Goal: Task Accomplishment & Management: Manage account settings

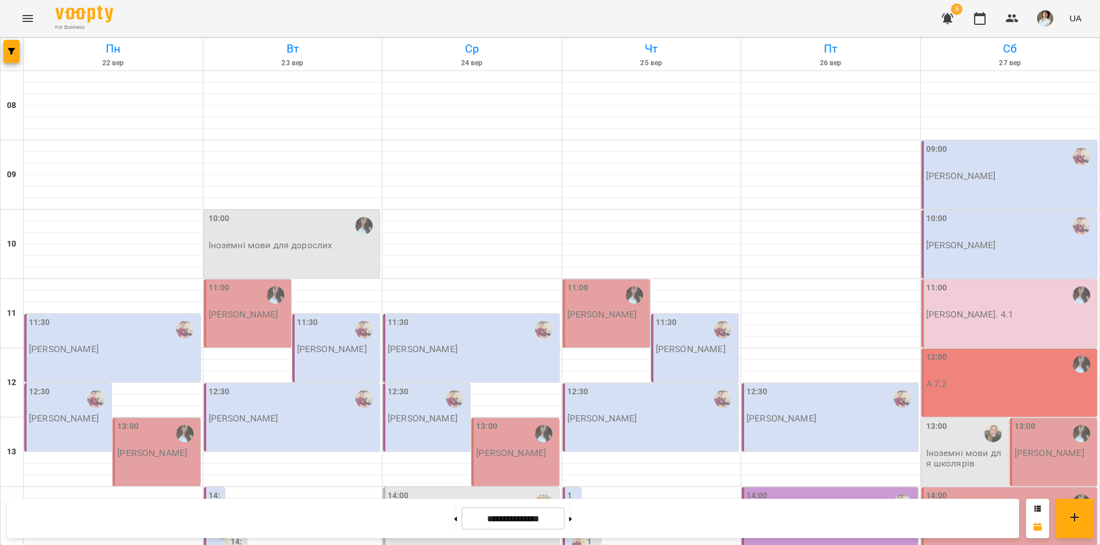
click at [321, 242] on p "Іноземні мови для дорослих" at bounding box center [271, 245] width 124 height 10
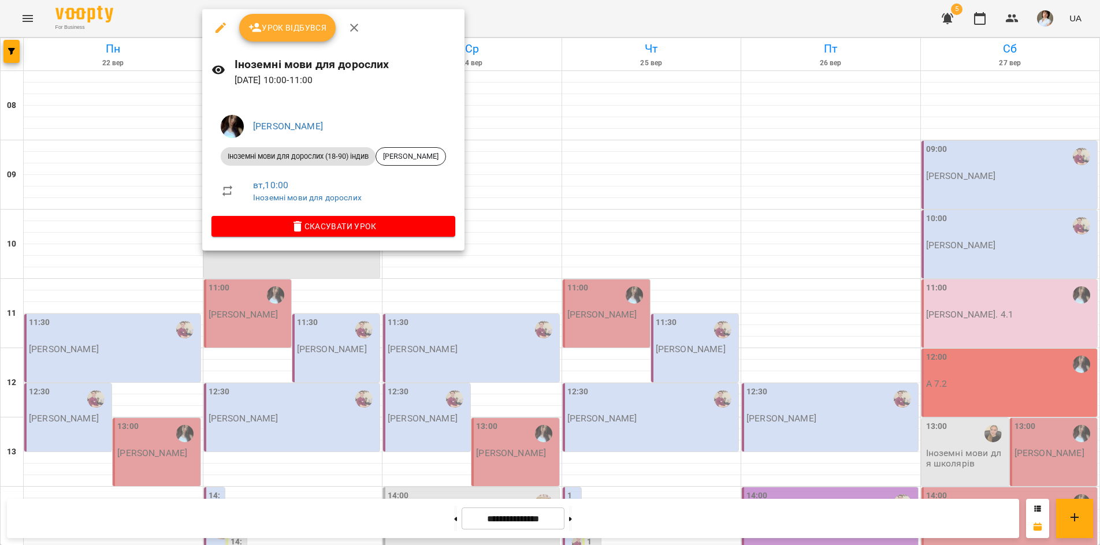
click at [100, 513] on div at bounding box center [550, 272] width 1100 height 545
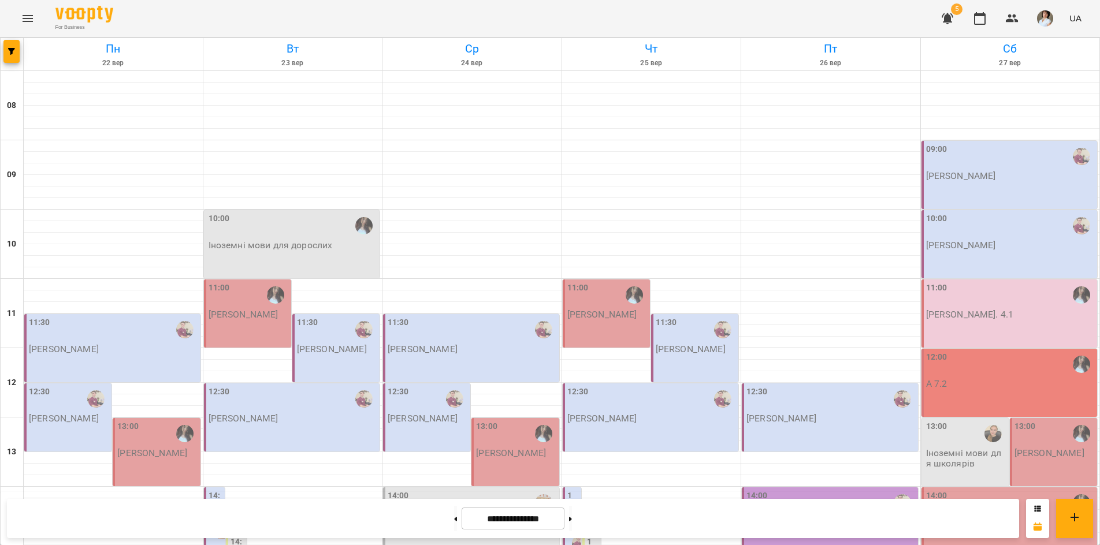
click at [333, 262] on div "10:00 Іноземні мови для дорослих" at bounding box center [292, 244] width 176 height 68
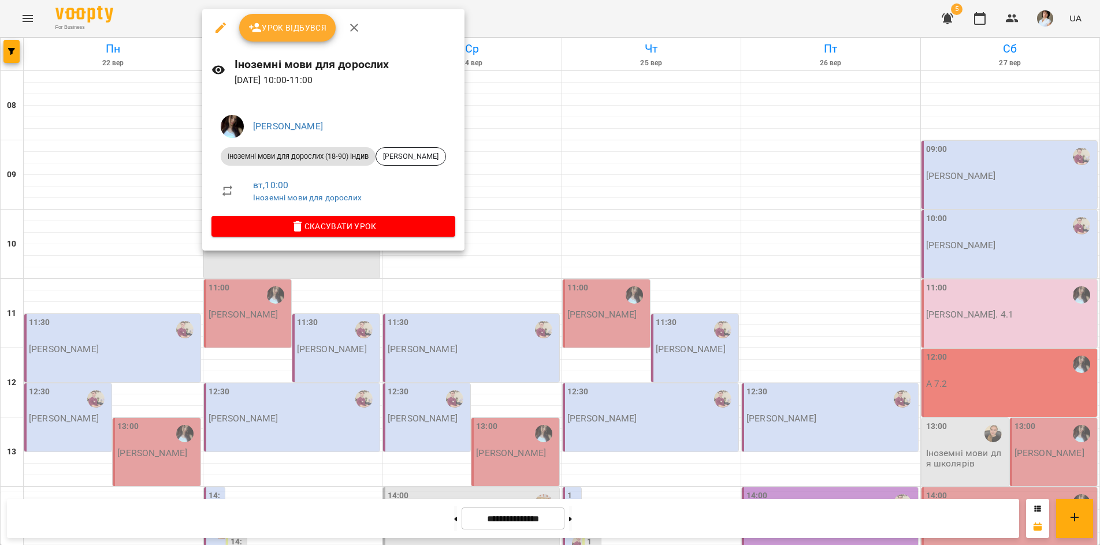
click at [169, 516] on div at bounding box center [550, 272] width 1100 height 545
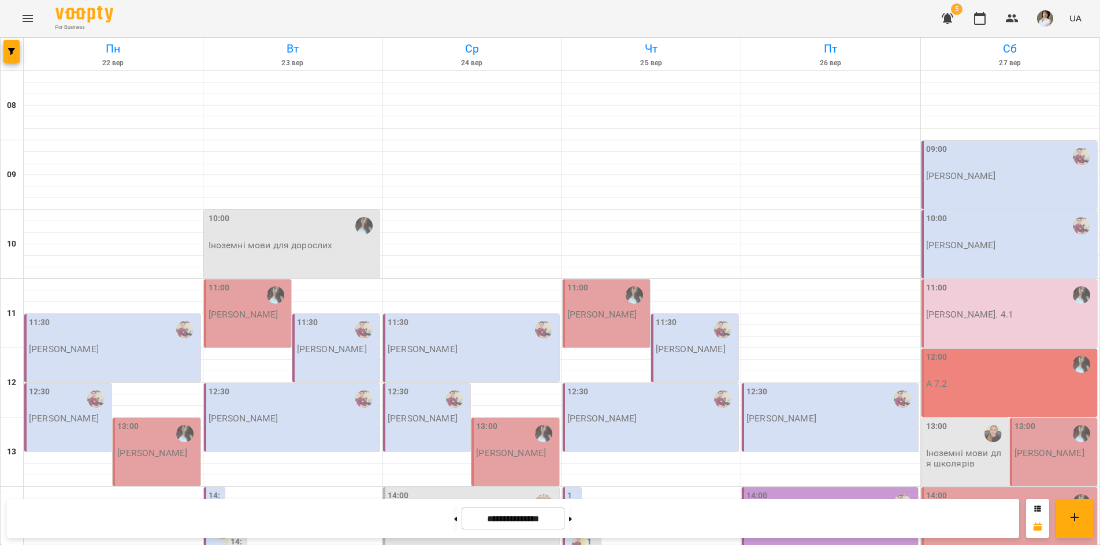
scroll to position [479, 0]
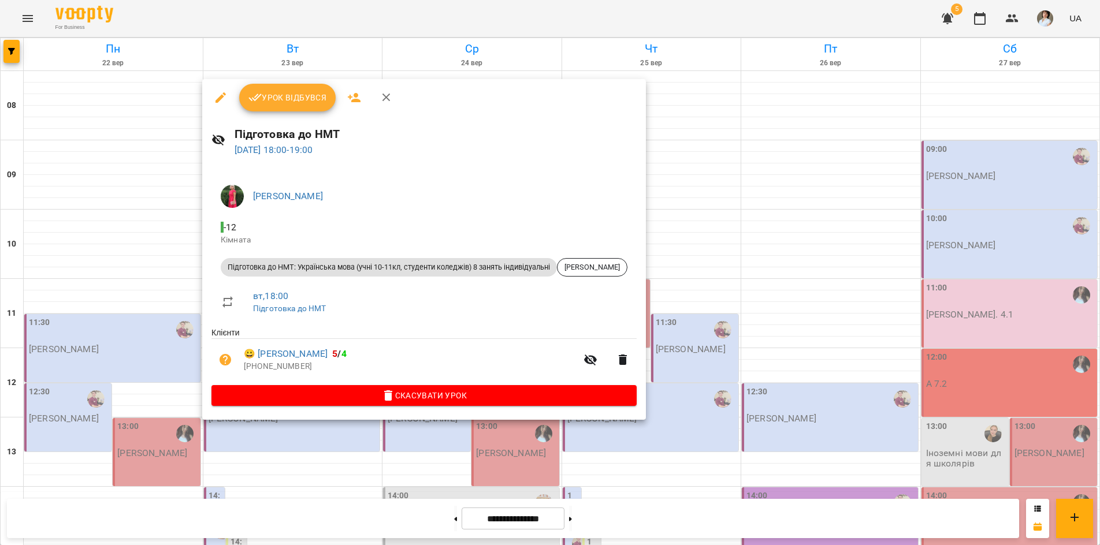
click at [32, 324] on div at bounding box center [550, 272] width 1100 height 545
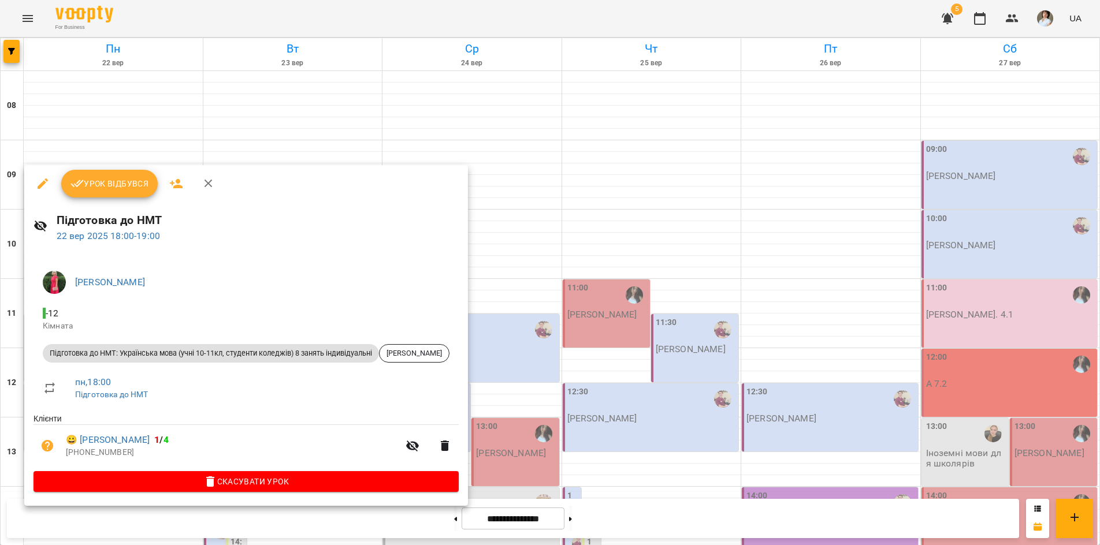
click at [29, 525] on div at bounding box center [550, 272] width 1100 height 545
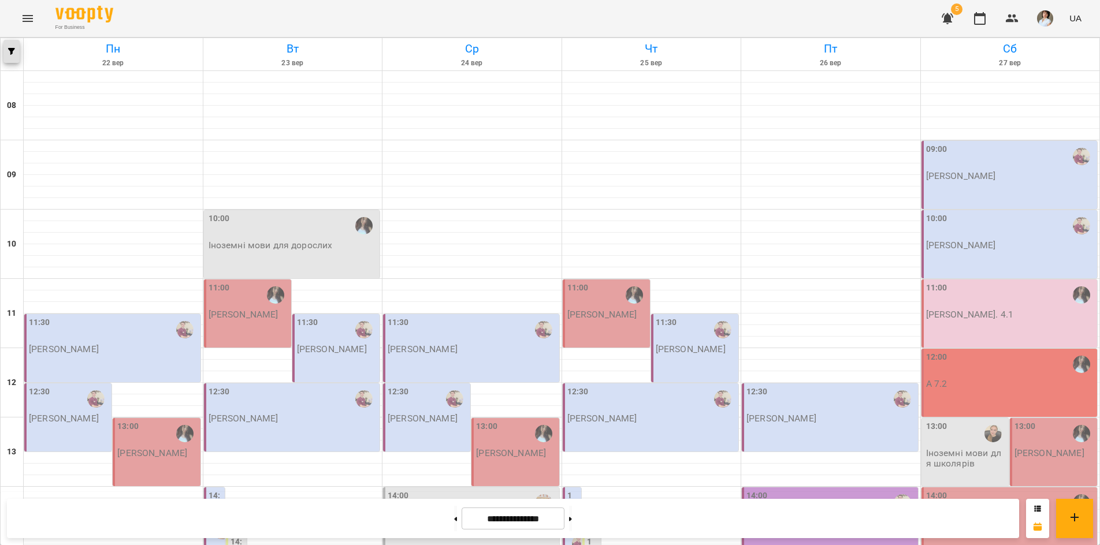
click at [10, 54] on icon "button" at bounding box center [11, 51] width 7 height 7
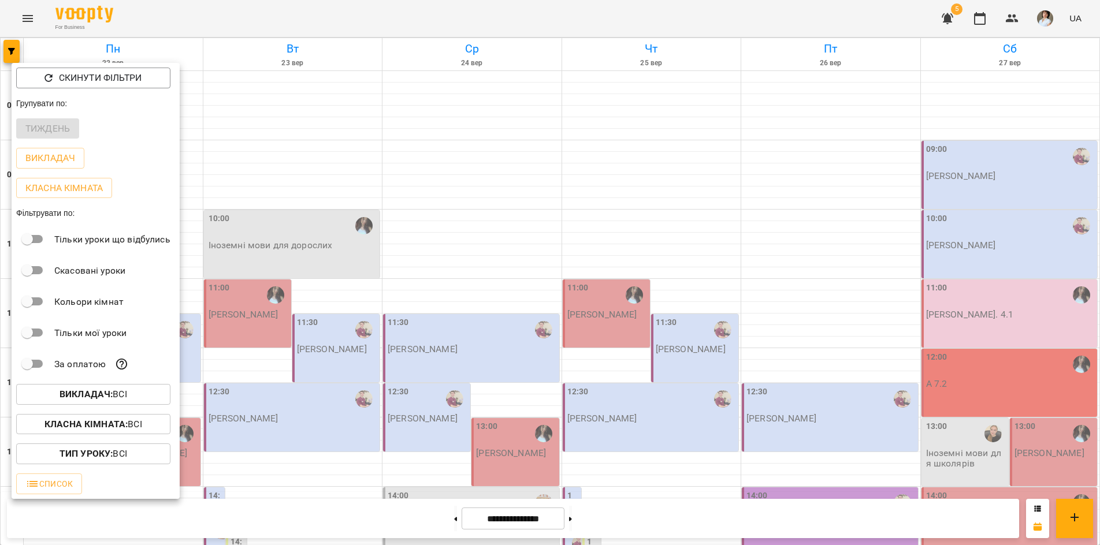
click at [86, 397] on b "Викладач :" at bounding box center [86, 394] width 53 height 11
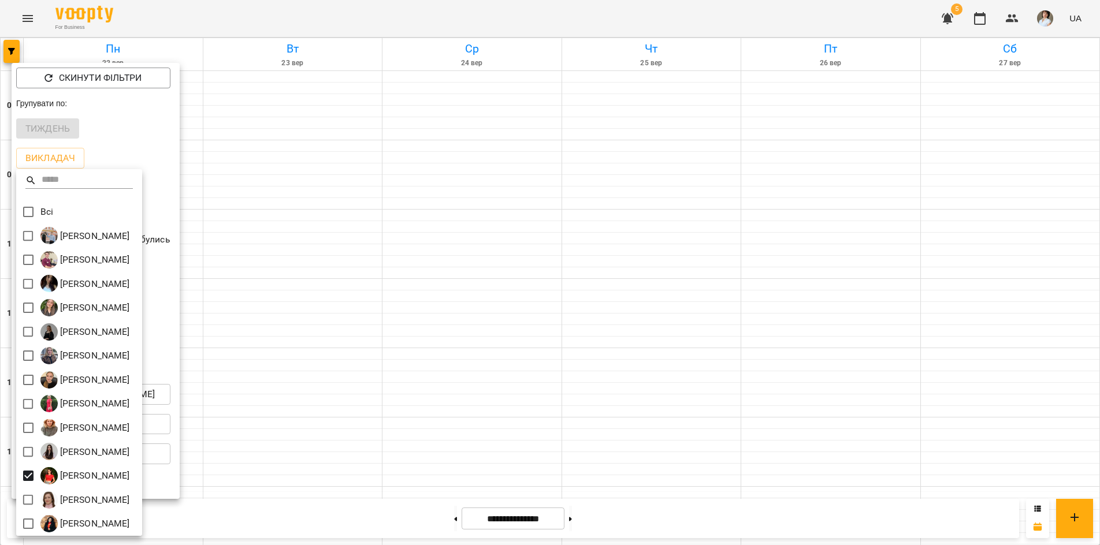
click at [371, 9] on div at bounding box center [550, 272] width 1100 height 545
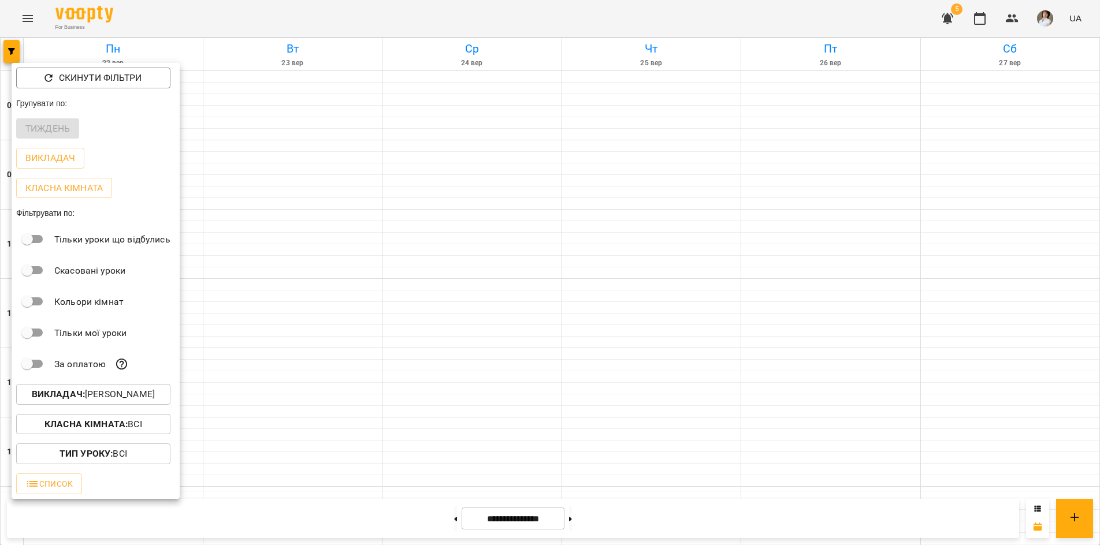
click at [373, 9] on div "Всі [PERSON_NAME] [PERSON_NAME] [PERSON_NAME] [PERSON_NAME] [PERSON_NAME] [PERS…" at bounding box center [550, 272] width 1100 height 545
click at [373, 9] on div at bounding box center [550, 272] width 1100 height 545
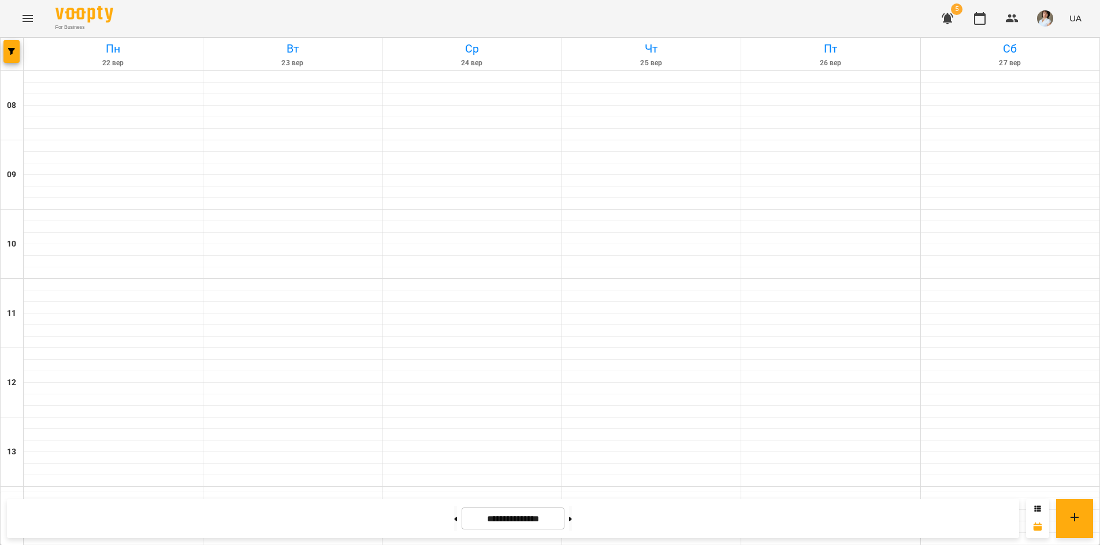
click at [373, 9] on div "For Business 5 UA" at bounding box center [550, 18] width 1100 height 37
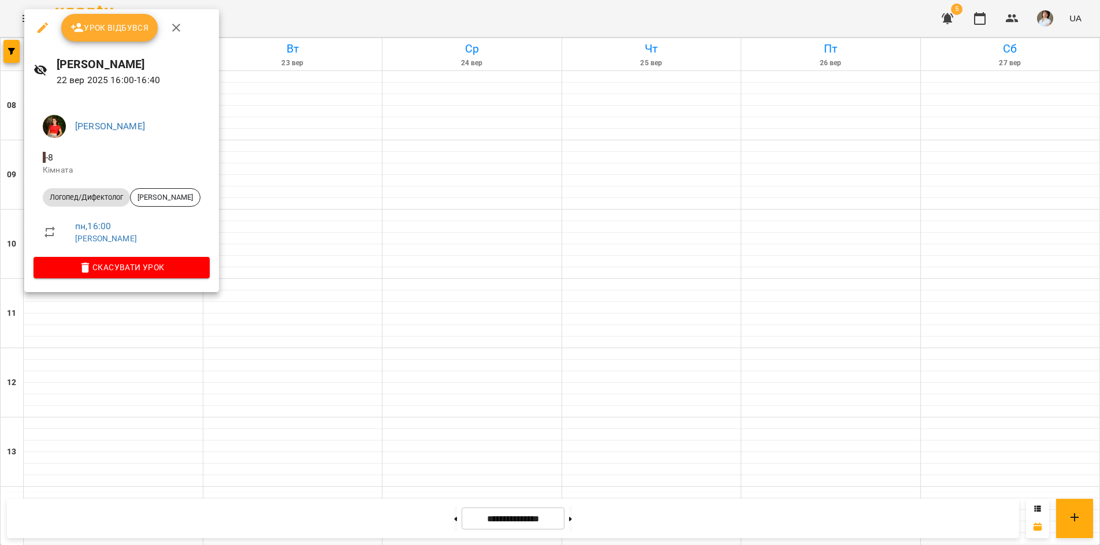
click at [49, 512] on div at bounding box center [550, 272] width 1100 height 545
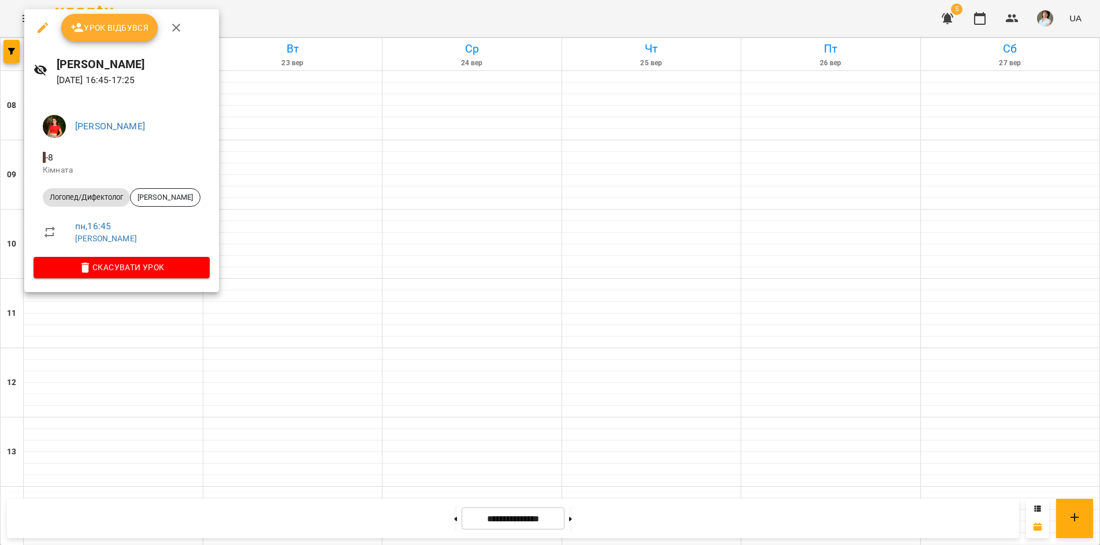
click at [117, 515] on div at bounding box center [550, 272] width 1100 height 545
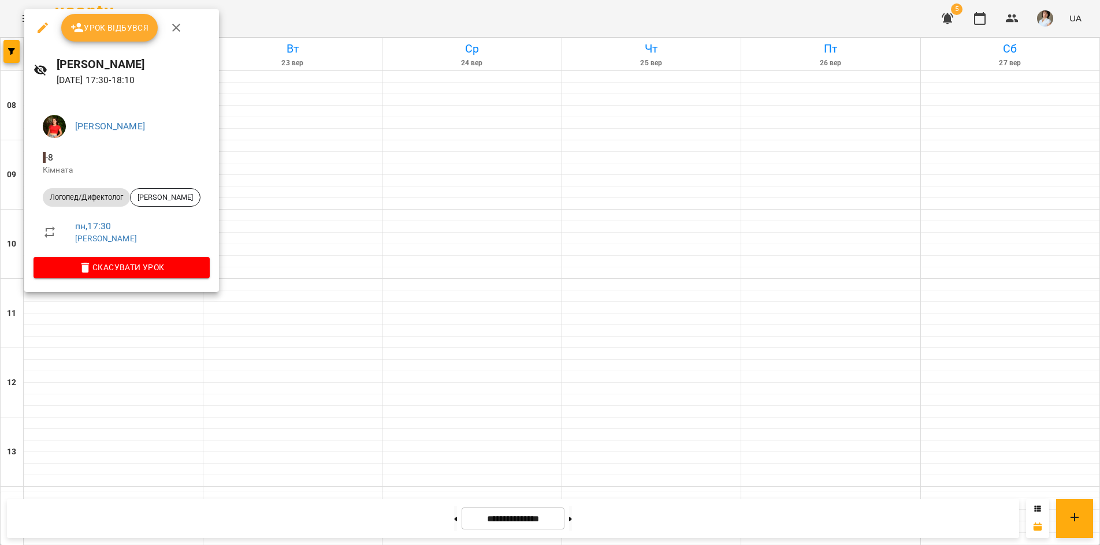
click at [135, 515] on div at bounding box center [550, 272] width 1100 height 545
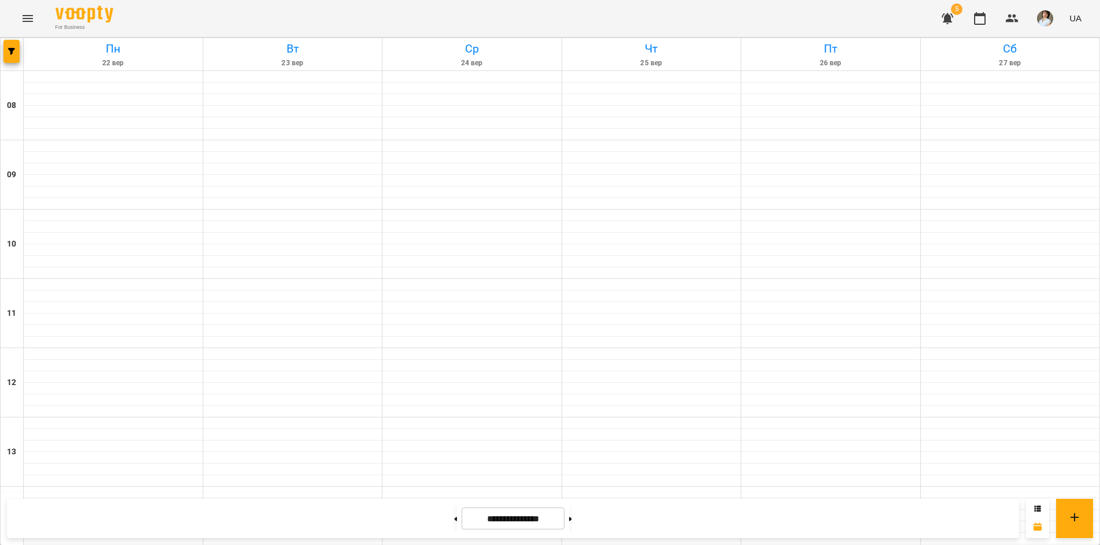
drag, startPoint x: 22, startPoint y: 16, endPoint x: 16, endPoint y: 16, distance: 5.8
click at [6, 10] on div "For Business 5 UA" at bounding box center [550, 18] width 1100 height 37
click at [32, 15] on icon "Menu" at bounding box center [28, 19] width 14 height 14
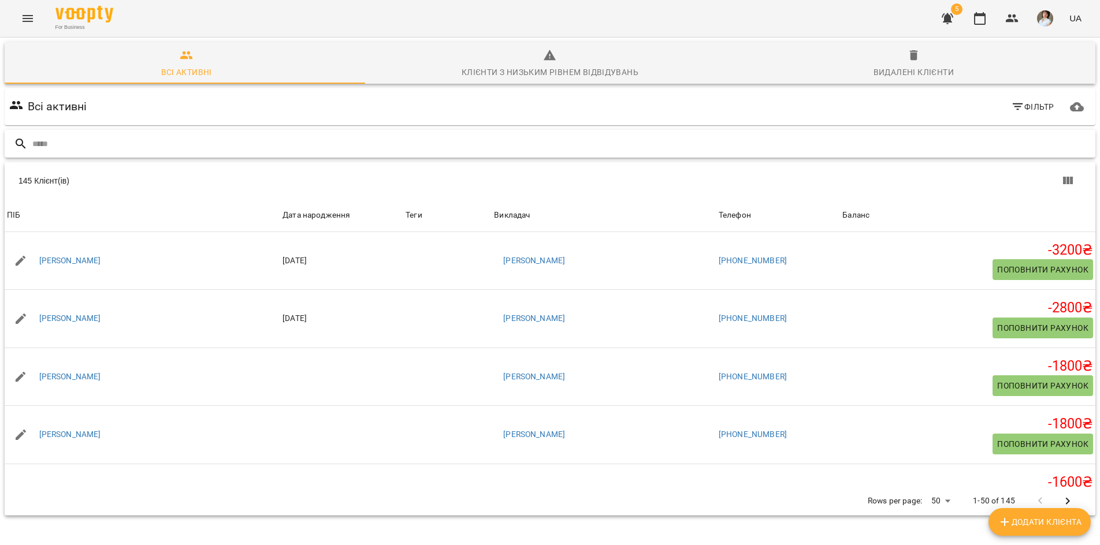
click at [54, 146] on input "text" at bounding box center [561, 144] width 1058 height 19
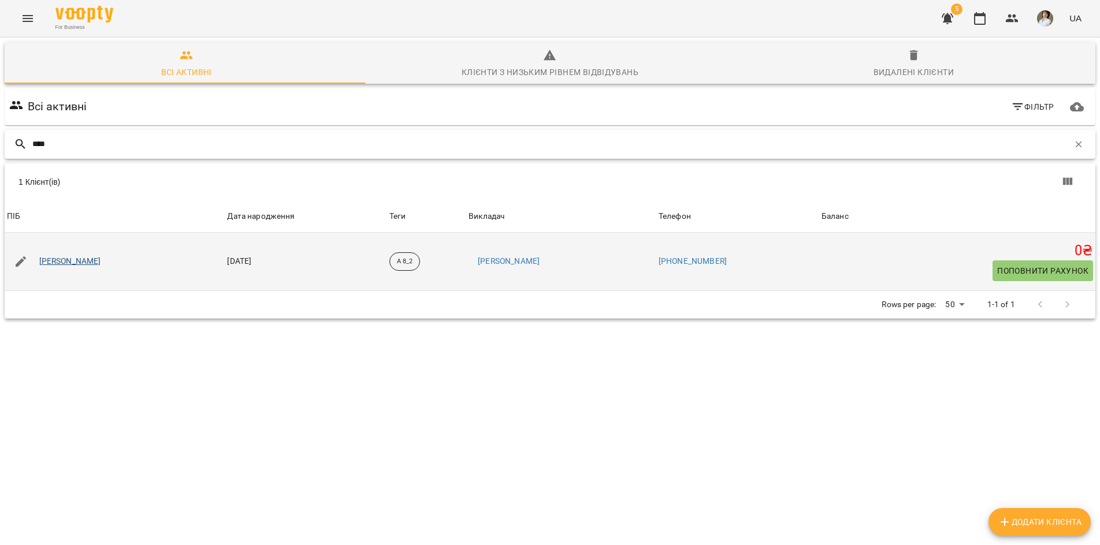
type input "****"
click at [80, 261] on link "[PERSON_NAME]" at bounding box center [70, 262] width 62 height 12
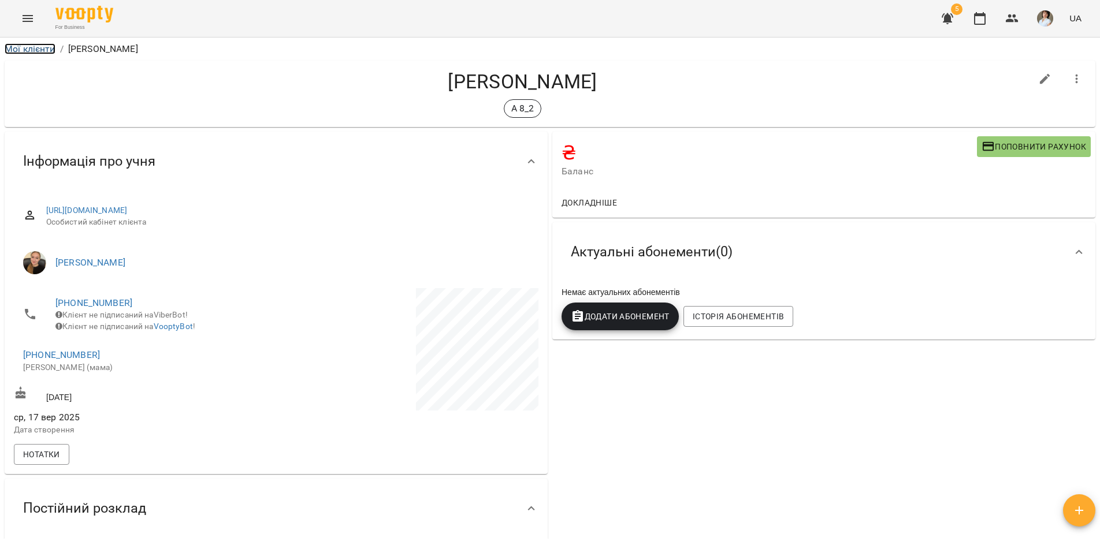
click at [42, 51] on link "Мої клієнти" at bounding box center [30, 48] width 51 height 11
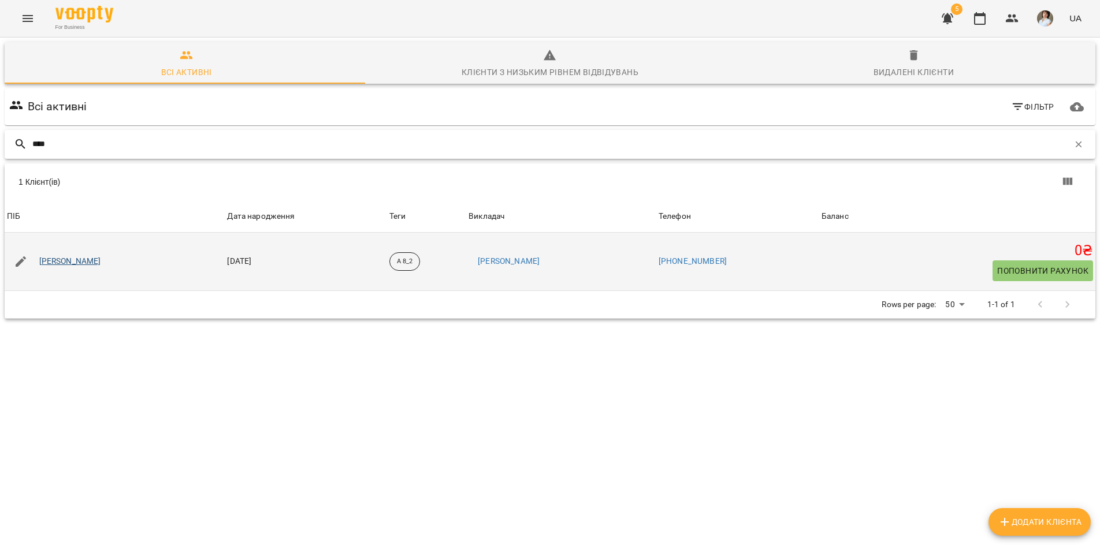
type input "****"
click at [86, 262] on link "[PERSON_NAME]" at bounding box center [70, 262] width 62 height 12
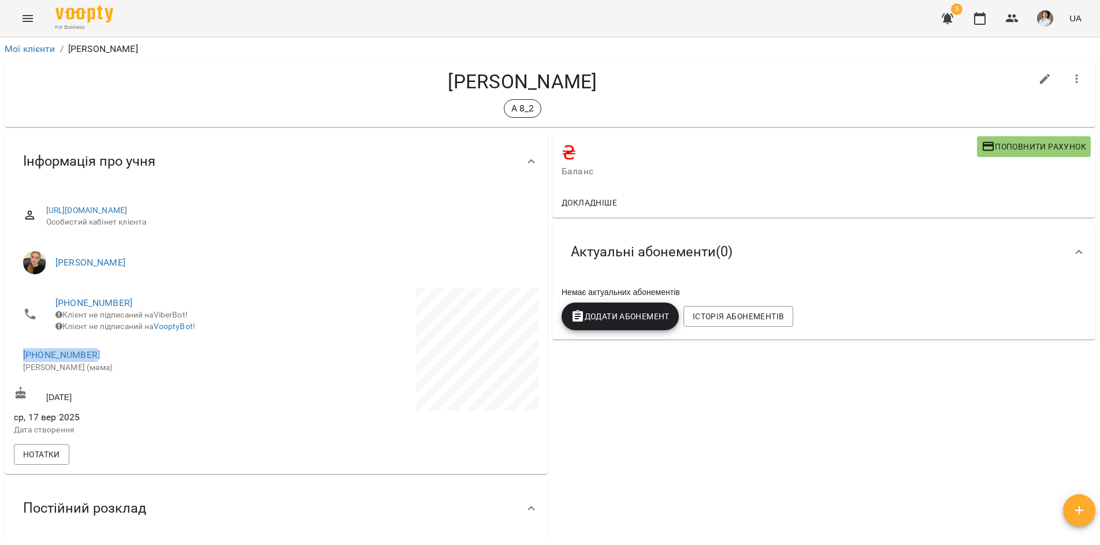
drag, startPoint x: 92, startPoint y: 362, endPoint x: 16, endPoint y: 354, distance: 76.6
click at [16, 354] on li "+380987239186 Алла (мама)" at bounding box center [144, 360] width 260 height 41
copy link "+380987239186"
click at [249, 272] on li "[PERSON_NAME]" at bounding box center [276, 263] width 525 height 32
click at [30, 51] on link "Мої клієнти" at bounding box center [30, 48] width 51 height 11
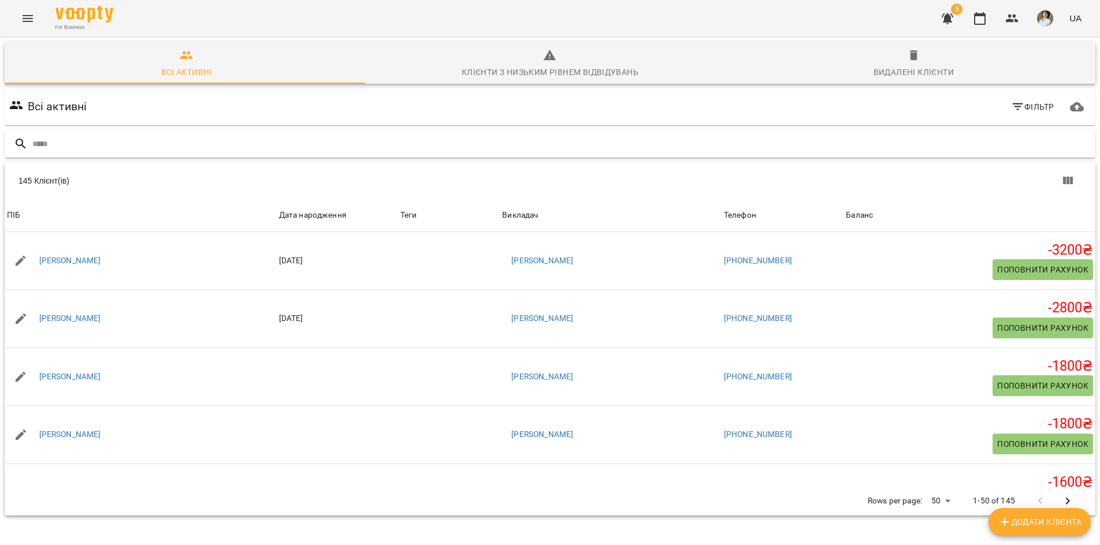
click at [43, 142] on input "text" at bounding box center [561, 144] width 1058 height 19
click at [44, 138] on input "text" at bounding box center [561, 144] width 1058 height 19
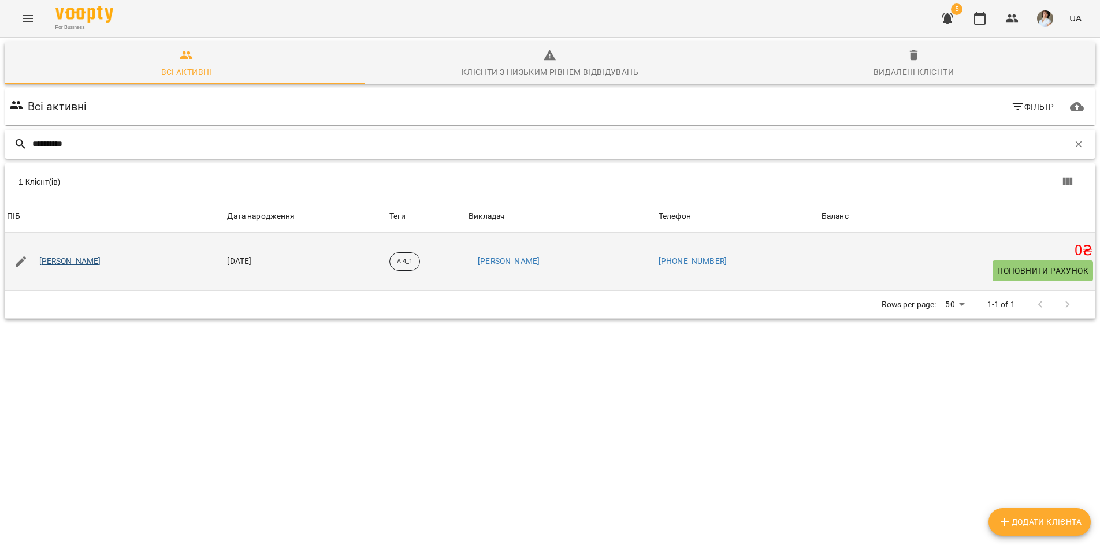
type input "**********"
click at [96, 265] on link "[PERSON_NAME]" at bounding box center [70, 262] width 62 height 12
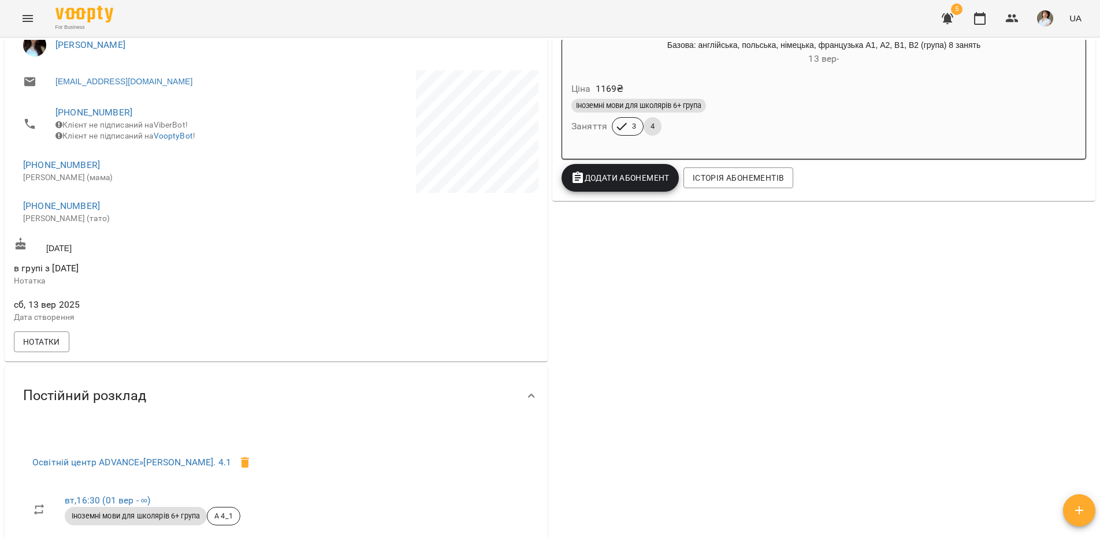
scroll to position [116, 0]
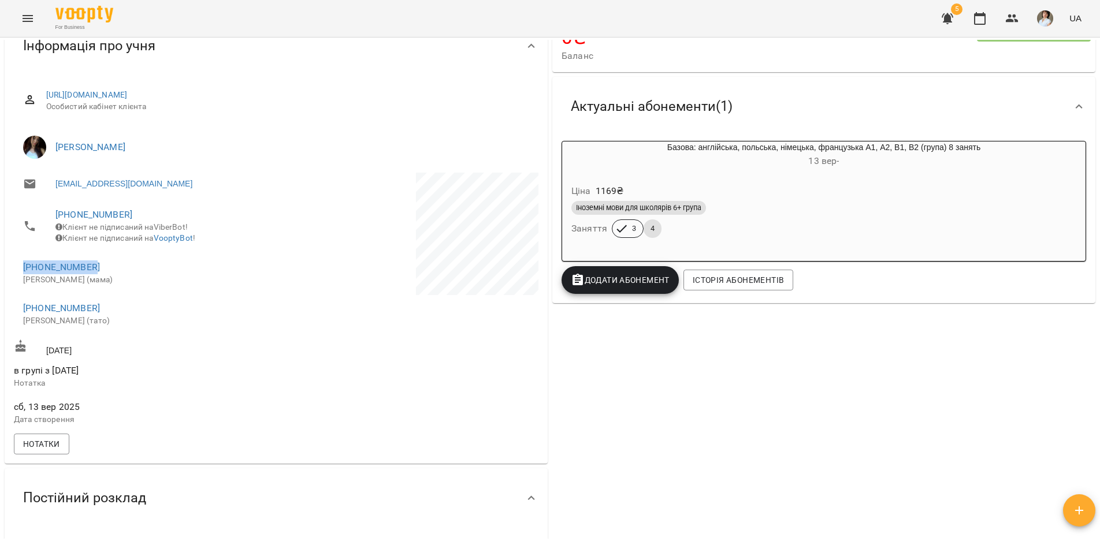
drag, startPoint x: 90, startPoint y: 276, endPoint x: 13, endPoint y: 262, distance: 77.4
click at [13, 262] on div "+380684059709 Клієнт не підписаний на ViberBot! Клієнт не підписаний на VooptyB…" at bounding box center [144, 267] width 265 height 139
copy link "+380979850609"
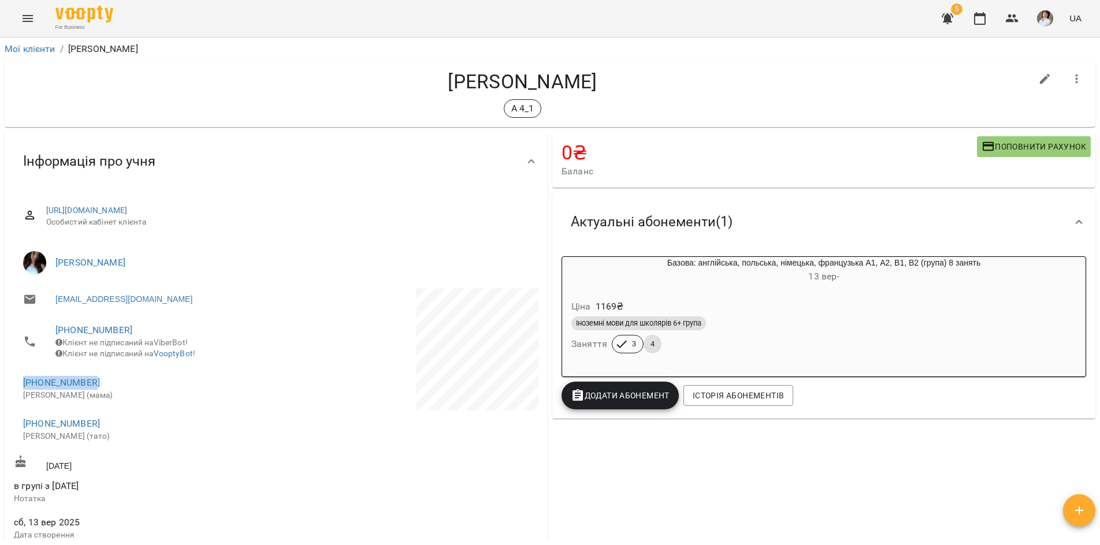
click at [265, 144] on div "Інформація про учня" at bounding box center [266, 161] width 504 height 36
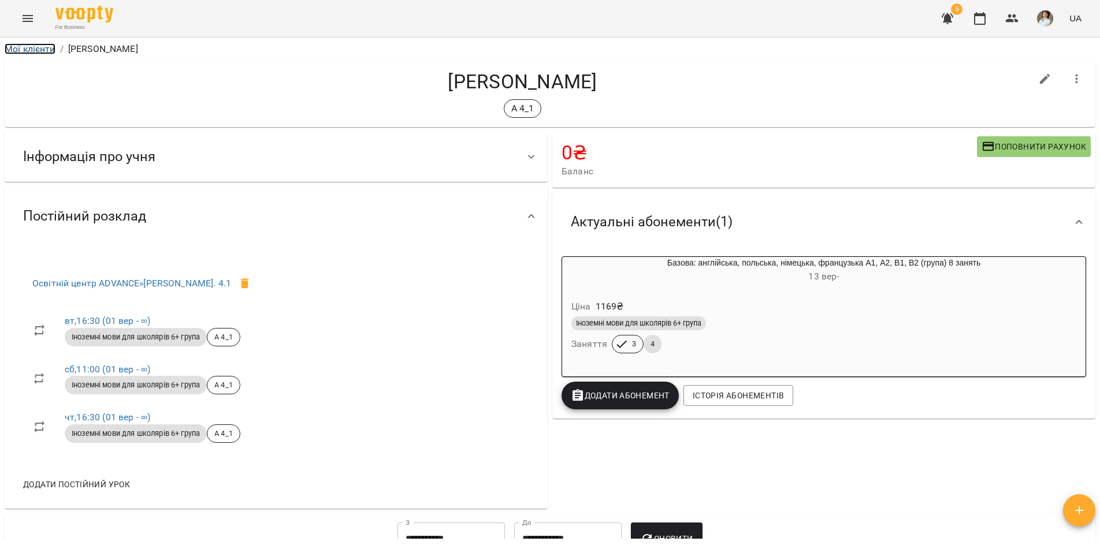
click at [24, 48] on link "Мої клієнти" at bounding box center [30, 48] width 51 height 11
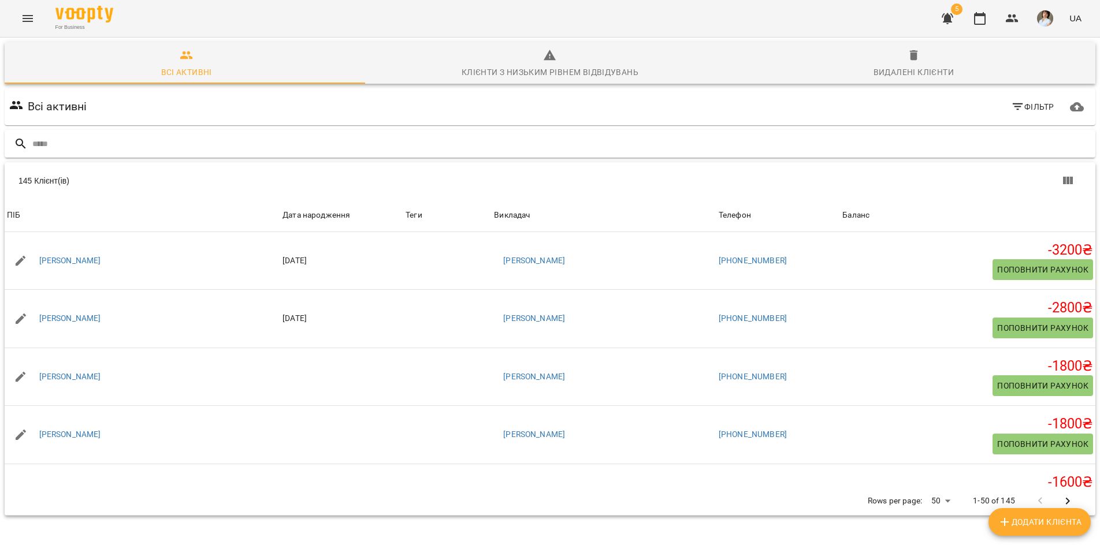
click at [127, 144] on input "text" at bounding box center [561, 144] width 1058 height 19
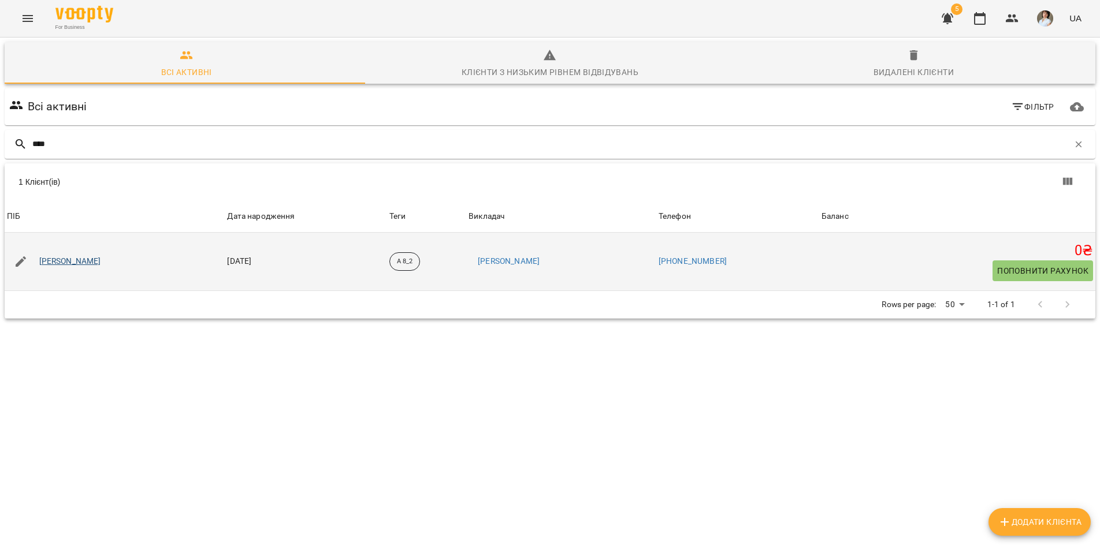
type input "****"
click at [75, 262] on link "[PERSON_NAME]" at bounding box center [70, 262] width 62 height 12
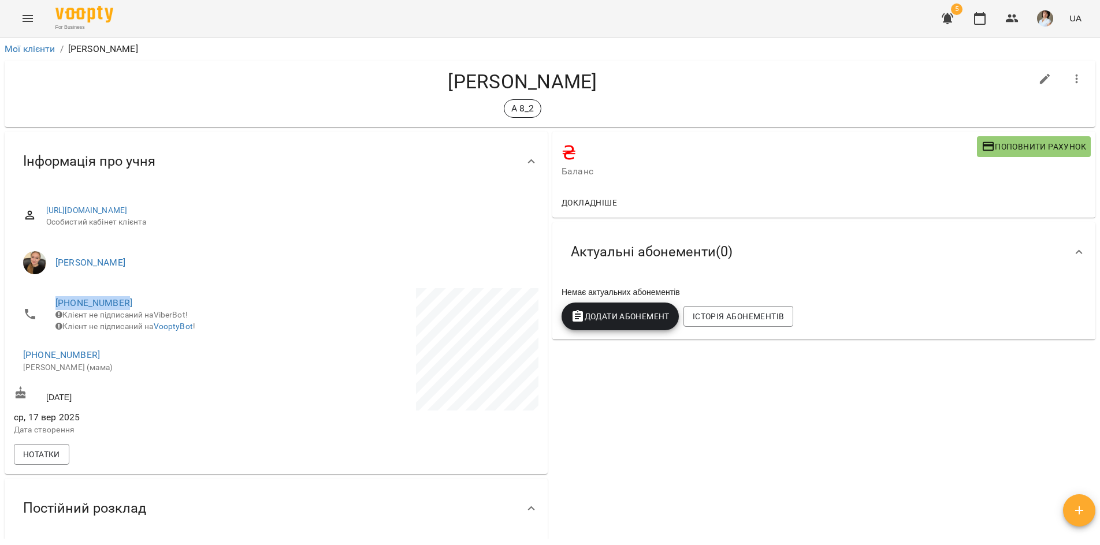
drag, startPoint x: 130, startPoint y: 300, endPoint x: 45, endPoint y: 289, distance: 85.6
click at [45, 289] on li "+380986327318 Клієнт не підписаний на ViberBot! Клієнт не підписаний на VooptyB…" at bounding box center [144, 314] width 260 height 53
copy link "[PHONE_NUMBER]"
click at [35, 52] on link "Мої клієнти" at bounding box center [30, 48] width 51 height 11
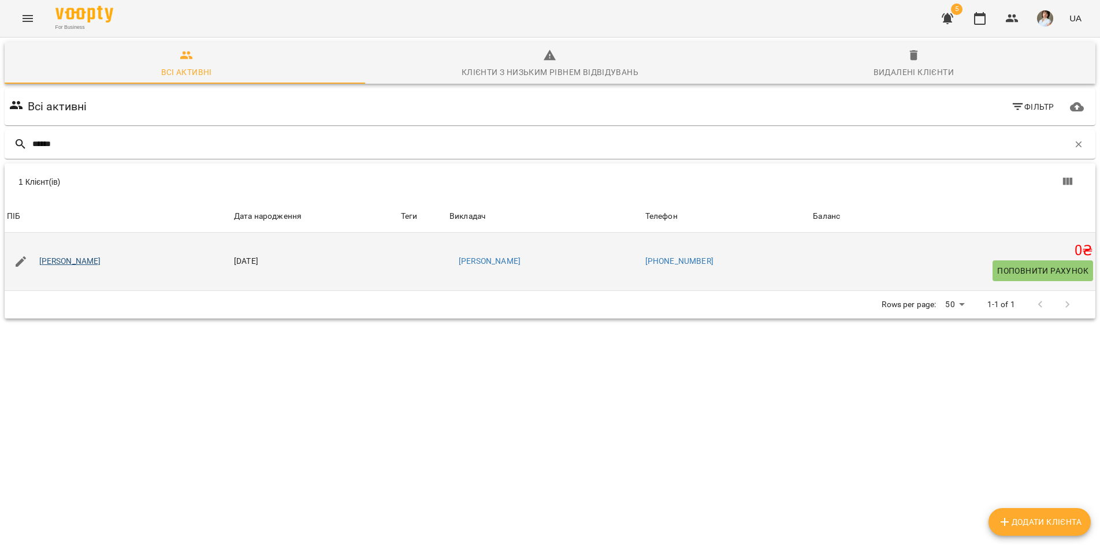
type input "******"
click at [101, 258] on link "[PERSON_NAME]" at bounding box center [70, 262] width 62 height 12
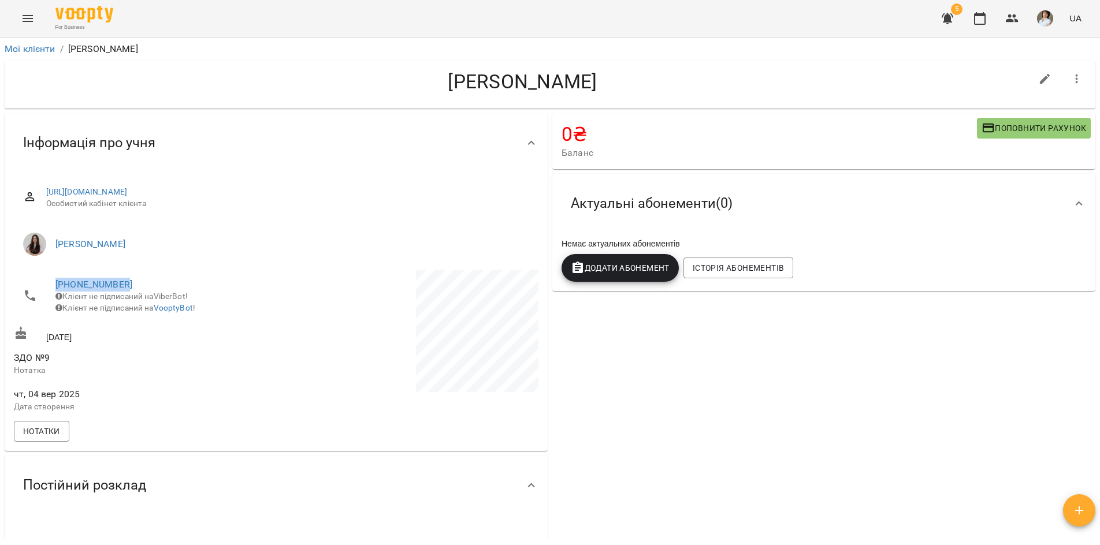
drag, startPoint x: 133, startPoint y: 285, endPoint x: 26, endPoint y: 283, distance: 107.5
click at [26, 283] on li "+380961240896 Клієнт не підписаний на ViberBot! Клієнт не підписаний на VooptyB…" at bounding box center [144, 296] width 260 height 53
copy link "[PHONE_NUMBER]"
click at [282, 352] on p at bounding box center [408, 333] width 260 height 127
click at [20, 50] on link "Мої клієнти" at bounding box center [30, 48] width 51 height 11
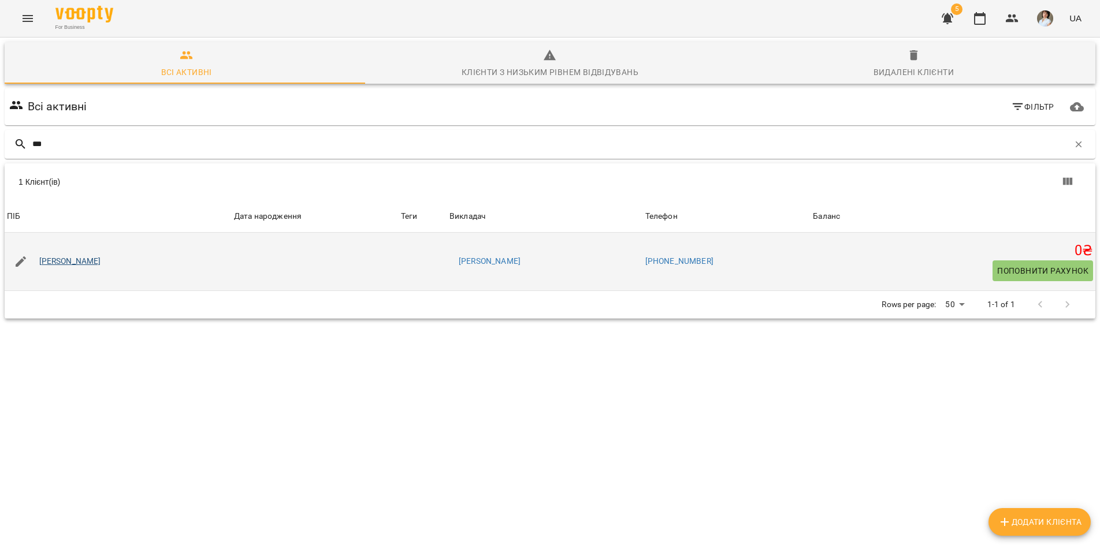
type input "***"
click at [69, 259] on link "[PERSON_NAME]" at bounding box center [70, 262] width 62 height 12
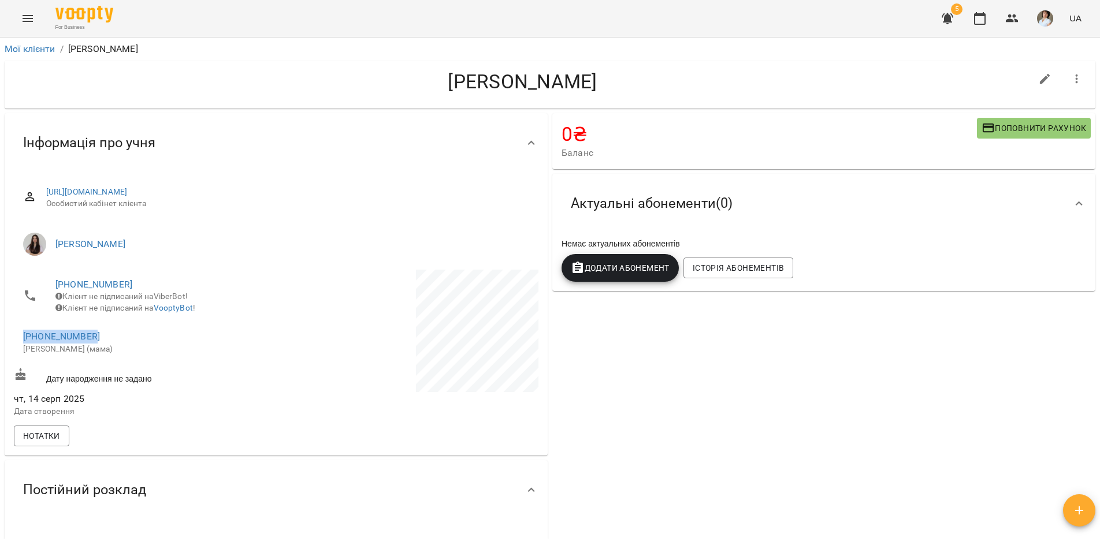
drag, startPoint x: 96, startPoint y: 344, endPoint x: 23, endPoint y: 350, distance: 74.2
click at [23, 350] on li "+380977805473 Ольга (мама)" at bounding box center [144, 342] width 260 height 41
copy link "[PHONE_NUMBER]"
click at [31, 46] on link "Мої клієнти" at bounding box center [30, 48] width 51 height 11
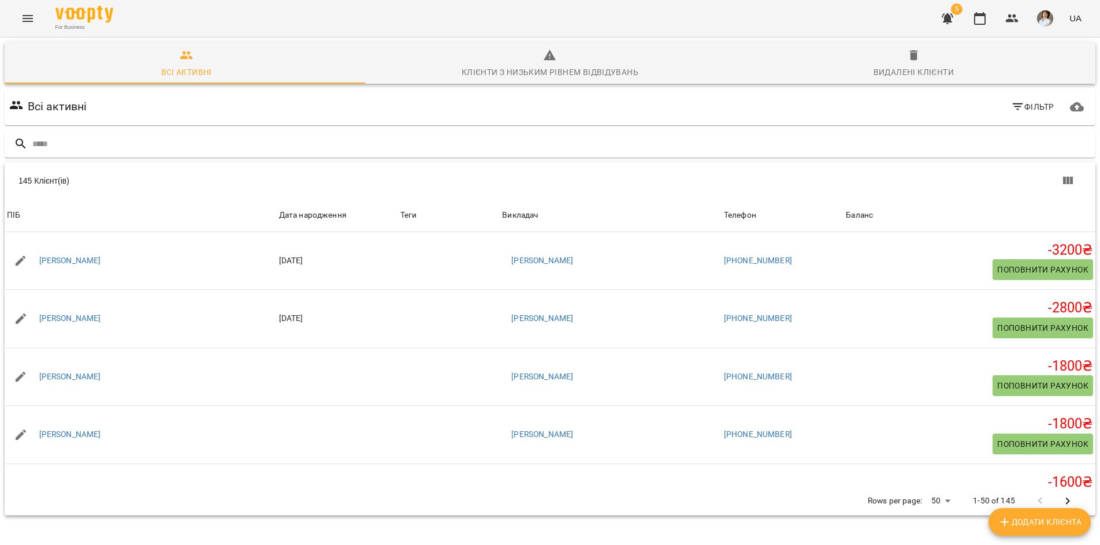
click at [1022, 108] on span "Фільтр" at bounding box center [1032, 107] width 43 height 14
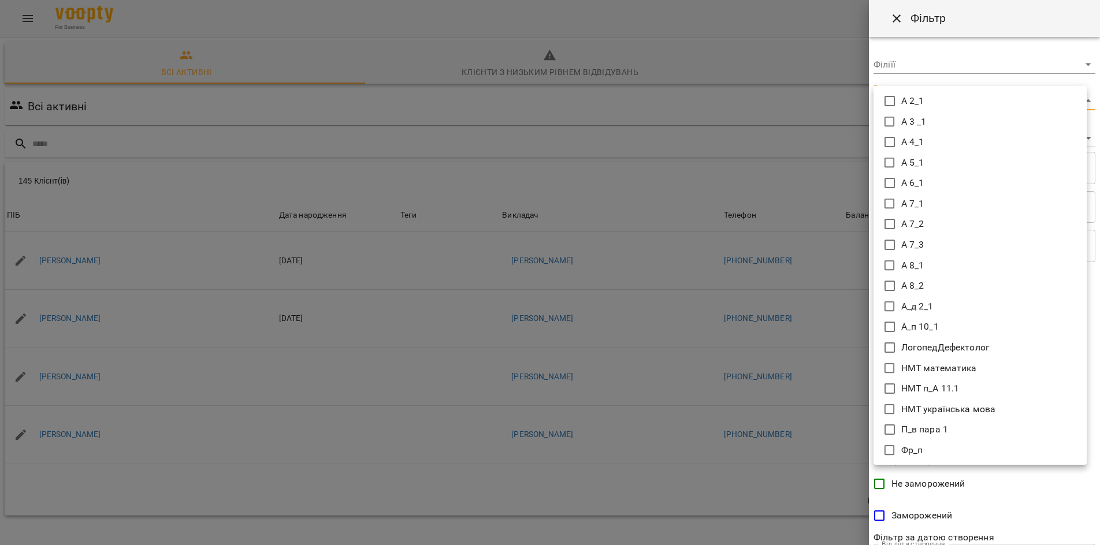
click at [963, 102] on body "For Business 5 UA Всі активні Клієнти з низьким рівнем відвідувань Видалені клі…" at bounding box center [550, 300] width 1100 height 601
click at [887, 269] on icon at bounding box center [890, 266] width 14 height 14
type input "*****"
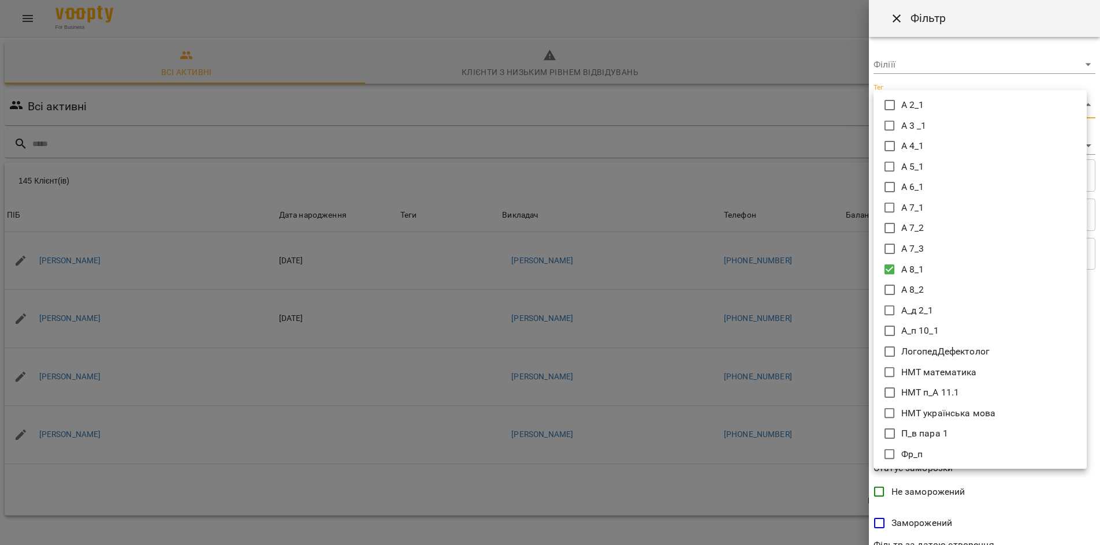
click at [1073, 507] on div at bounding box center [550, 272] width 1100 height 545
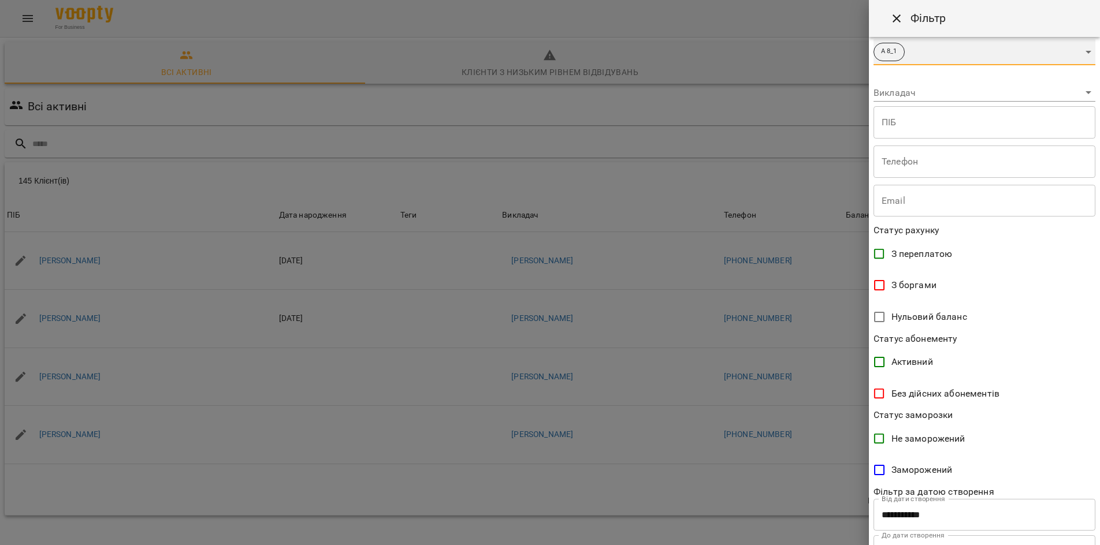
scroll to position [106, 0]
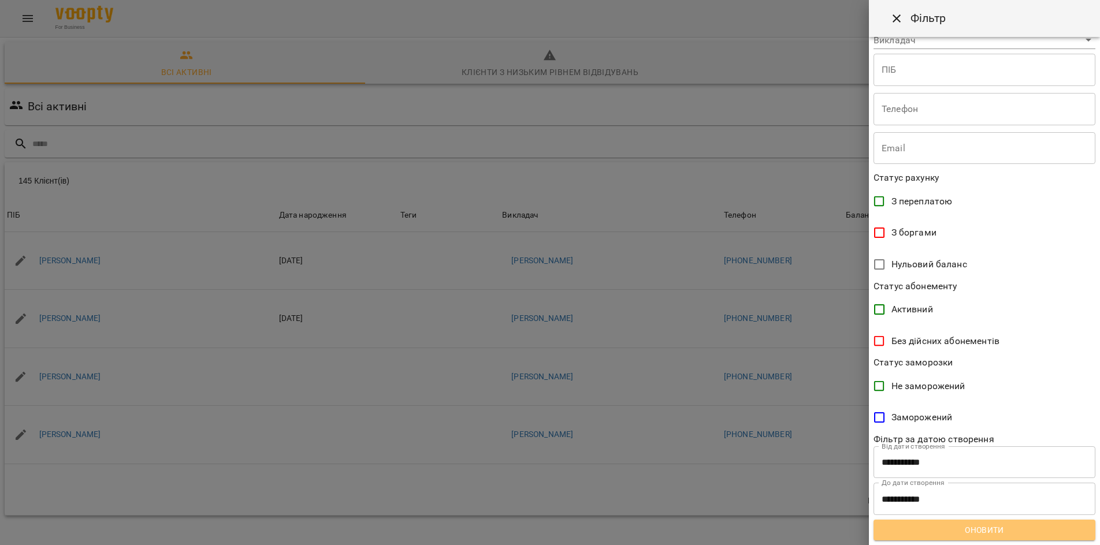
click at [1020, 534] on span "Оновити" at bounding box center [984, 530] width 203 height 14
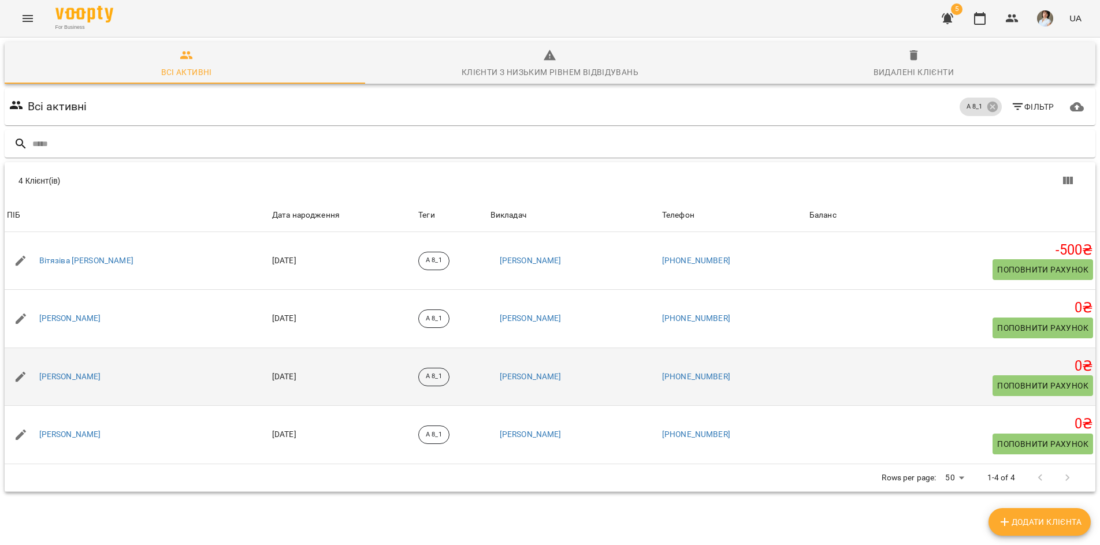
scroll to position [0, 0]
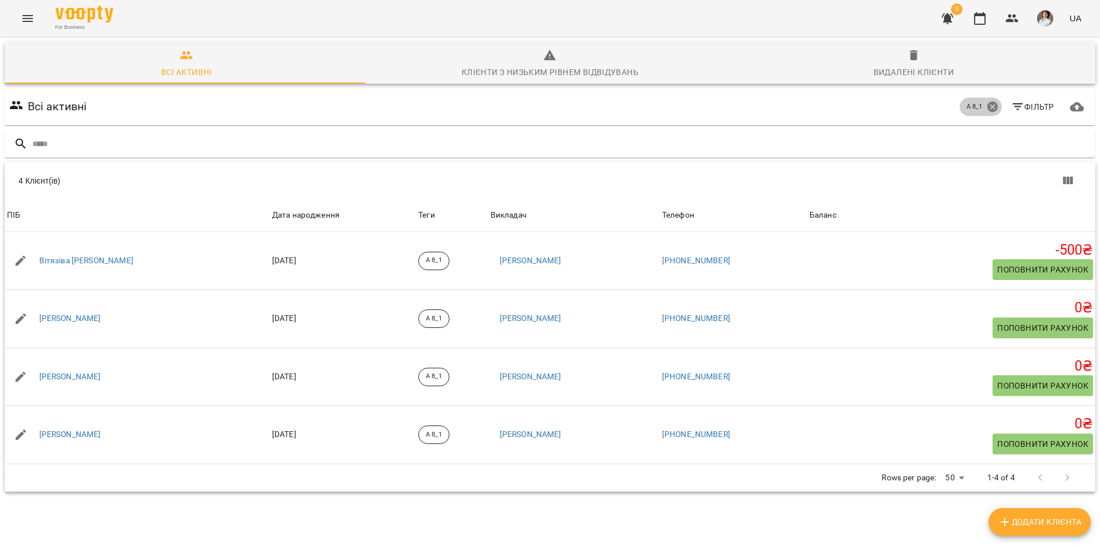
click at [987, 108] on icon at bounding box center [992, 107] width 10 height 10
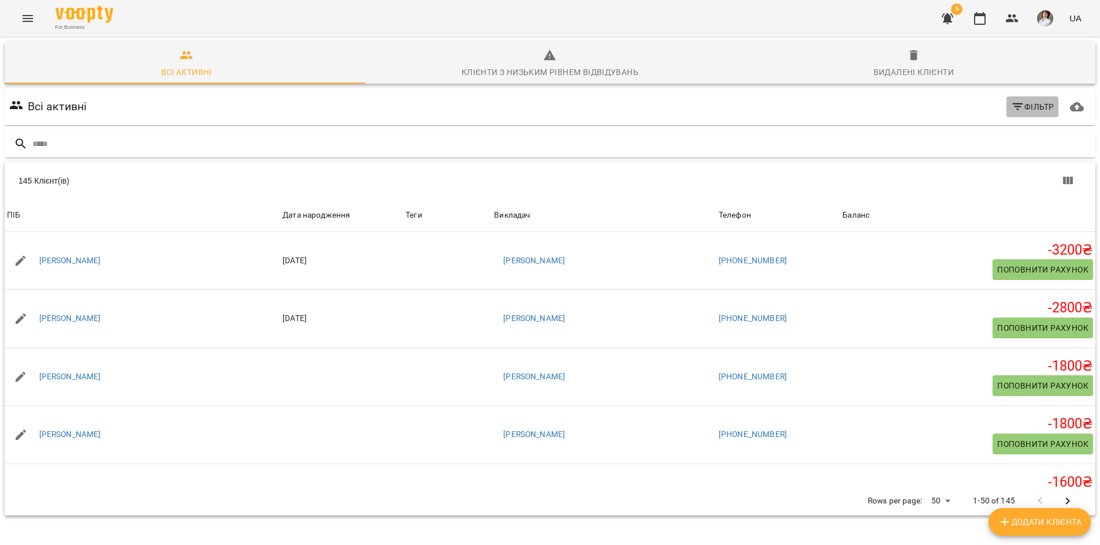
click at [1027, 114] on button "Фільтр" at bounding box center [1032, 106] width 53 height 21
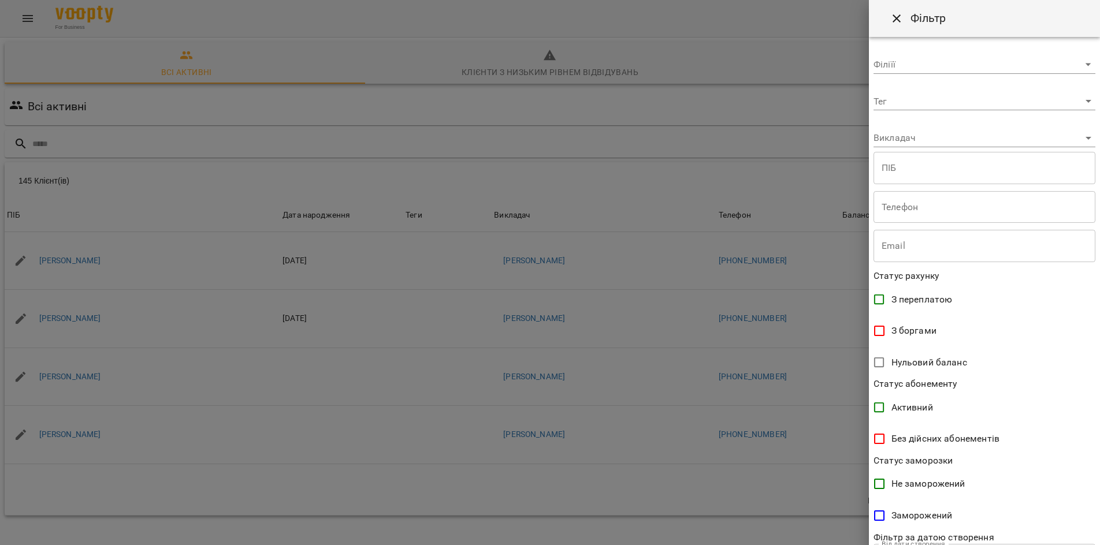
click at [948, 106] on body "For Business 5 UA Всі активні Клієнти з низьким рівнем відвідувань Видалені клі…" at bounding box center [550, 300] width 1100 height 601
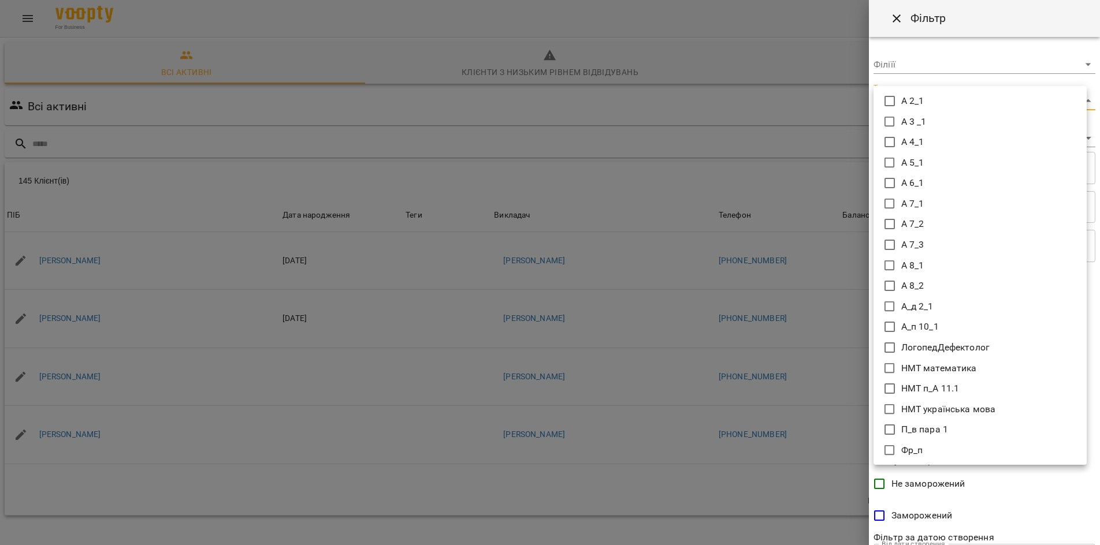
click at [895, 284] on icon at bounding box center [890, 286] width 14 height 14
type input "*****"
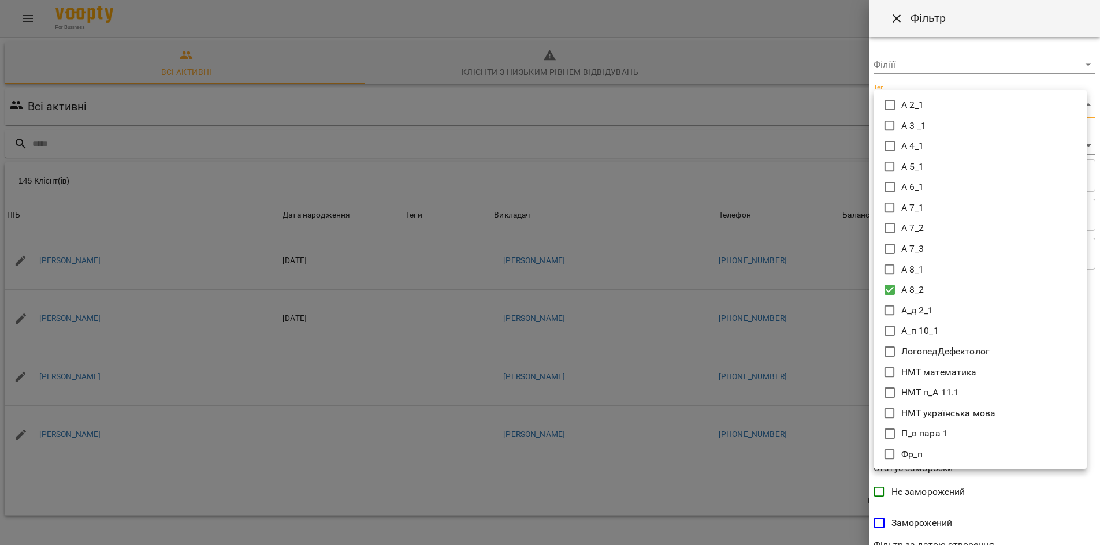
click at [1067, 495] on div at bounding box center [550, 272] width 1100 height 545
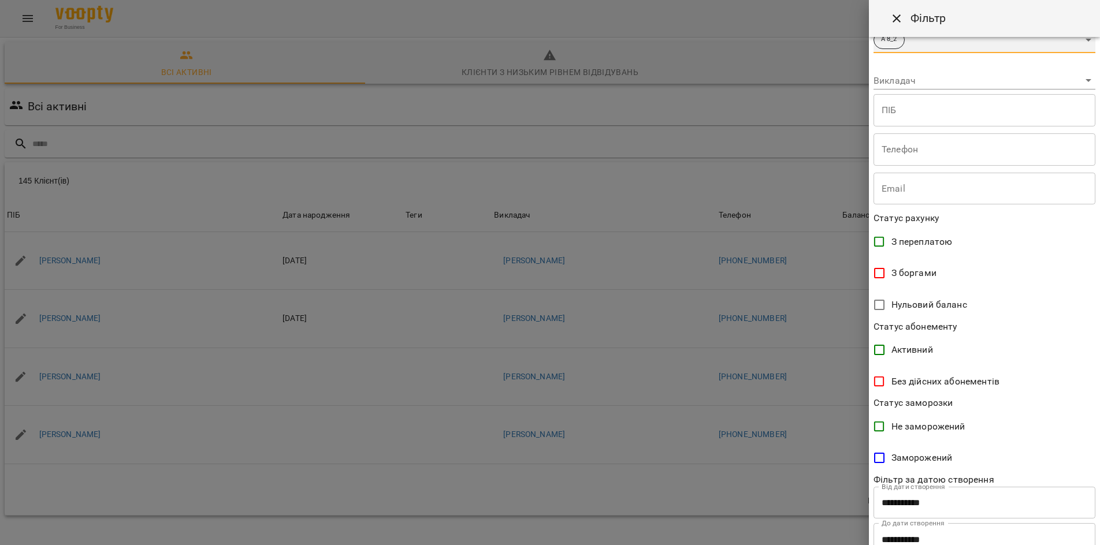
scroll to position [106, 0]
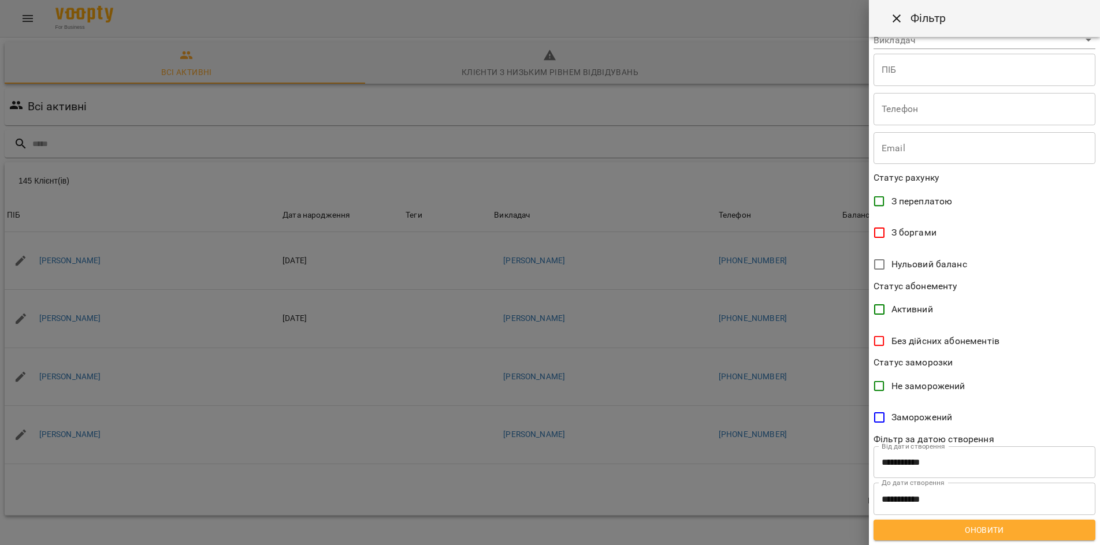
click at [997, 534] on span "Оновити" at bounding box center [984, 530] width 203 height 14
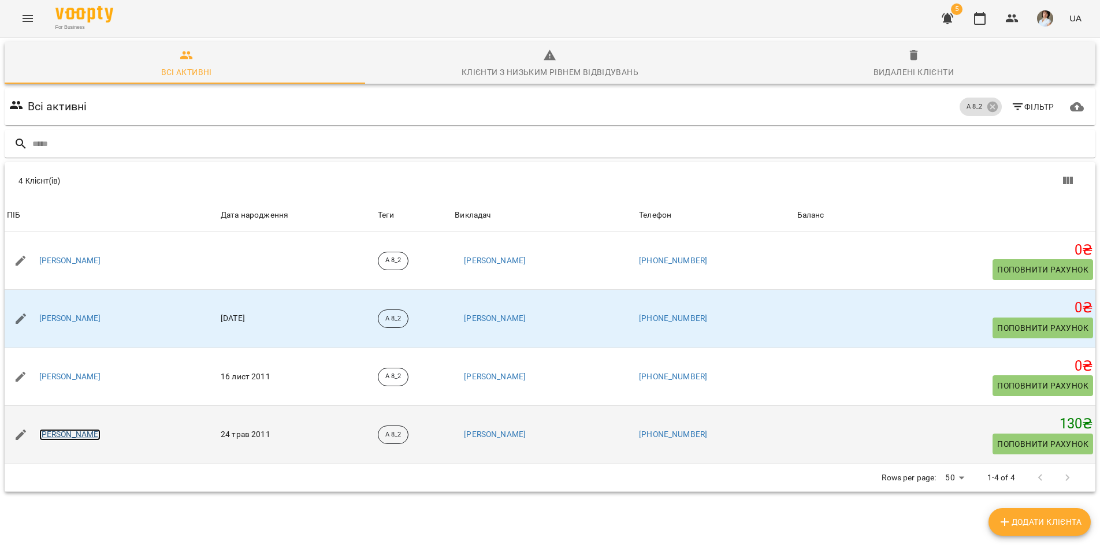
click at [58, 436] on link "Мельник Анастасія Олегівна" at bounding box center [70, 435] width 62 height 12
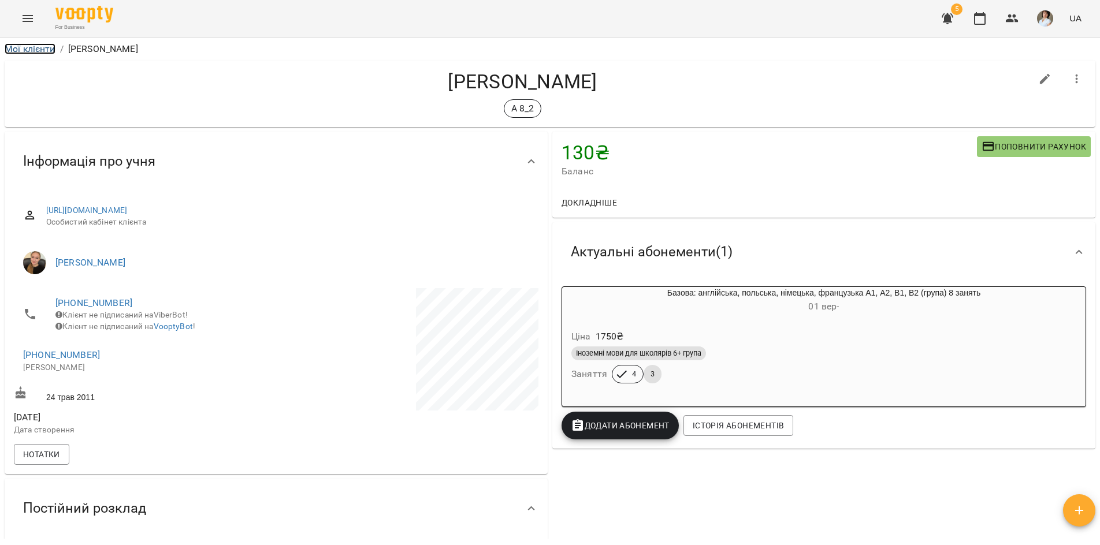
click at [26, 47] on link "Мої клієнти" at bounding box center [30, 48] width 51 height 11
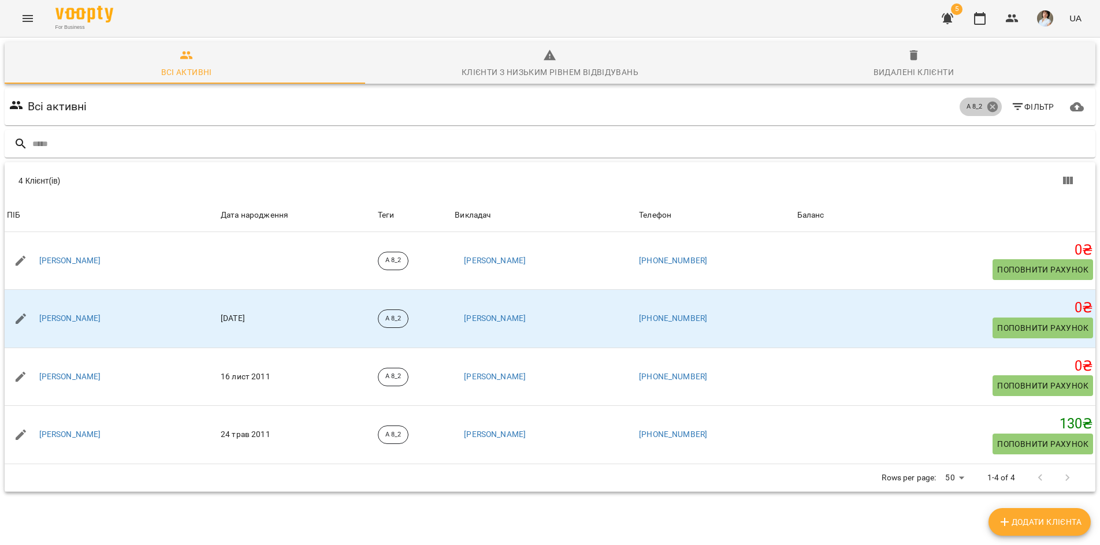
click at [987, 103] on icon at bounding box center [992, 107] width 10 height 10
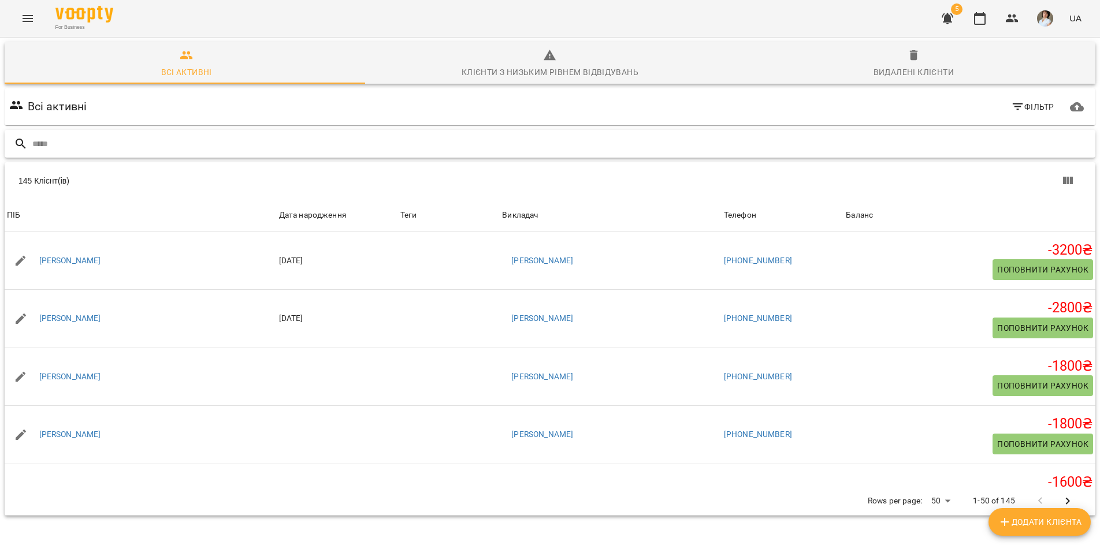
click at [77, 139] on input "text" at bounding box center [561, 144] width 1058 height 19
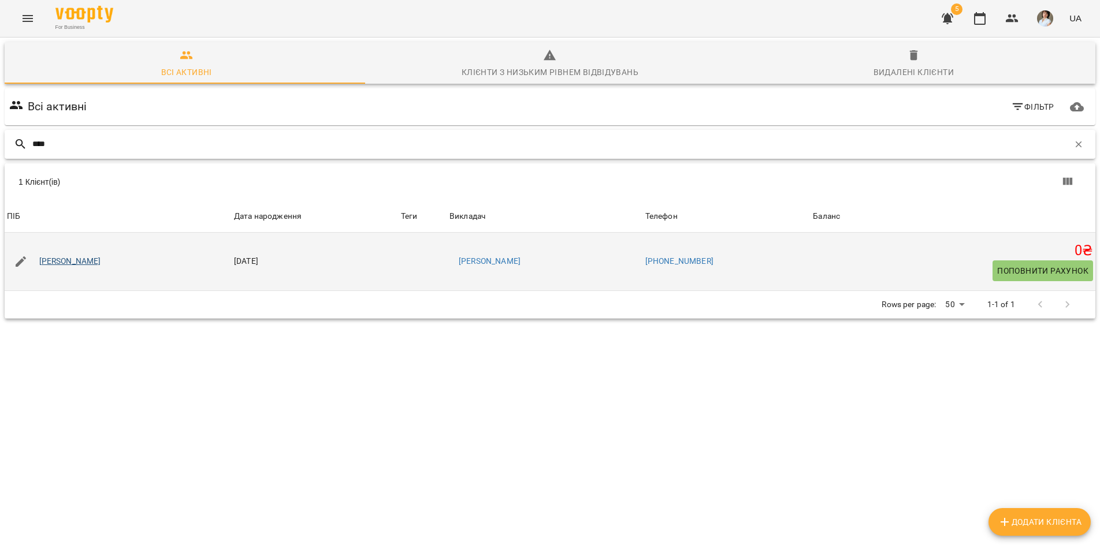
type input "****"
click at [93, 262] on link "Янів Лідія Юріївна" at bounding box center [70, 262] width 62 height 12
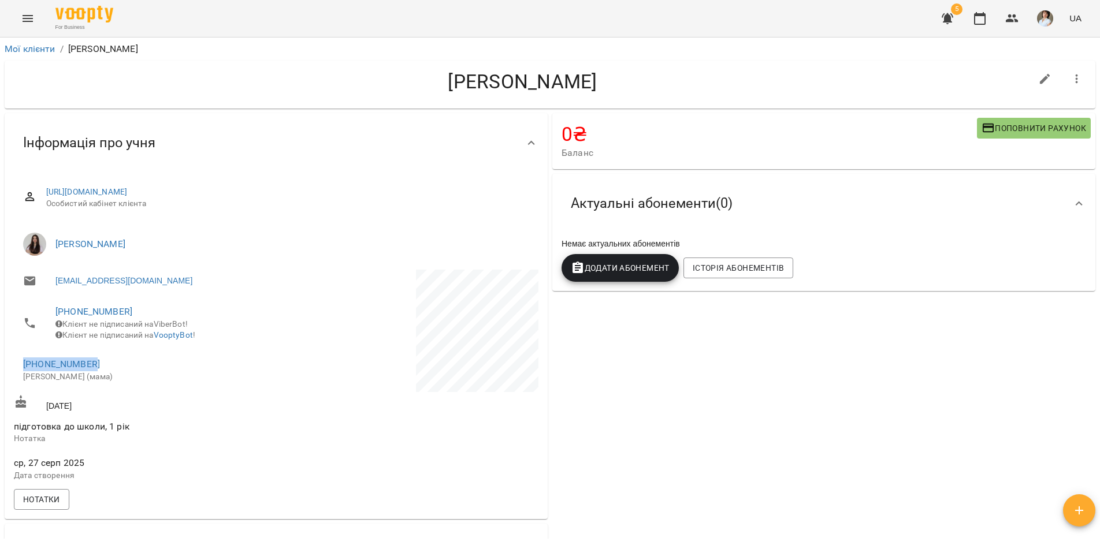
drag, startPoint x: 96, startPoint y: 373, endPoint x: 21, endPoint y: 370, distance: 75.2
click at [21, 370] on li "+380964242459 Юлія (мама)" at bounding box center [144, 370] width 260 height 41
copy link "+380964242459"
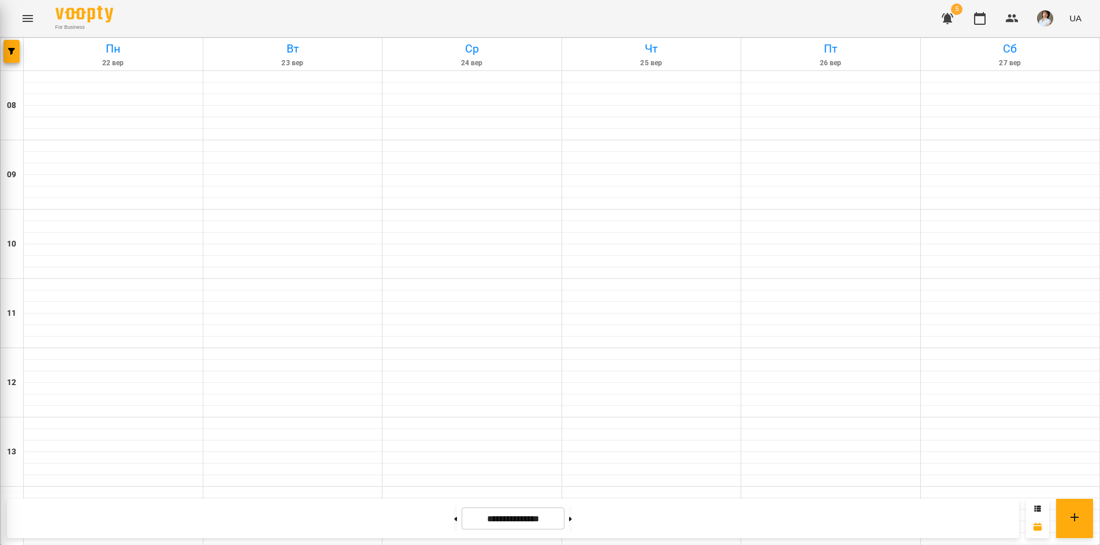
scroll to position [479, 0]
drag, startPoint x: 109, startPoint y: 176, endPoint x: 105, endPoint y: 167, distance: 10.3
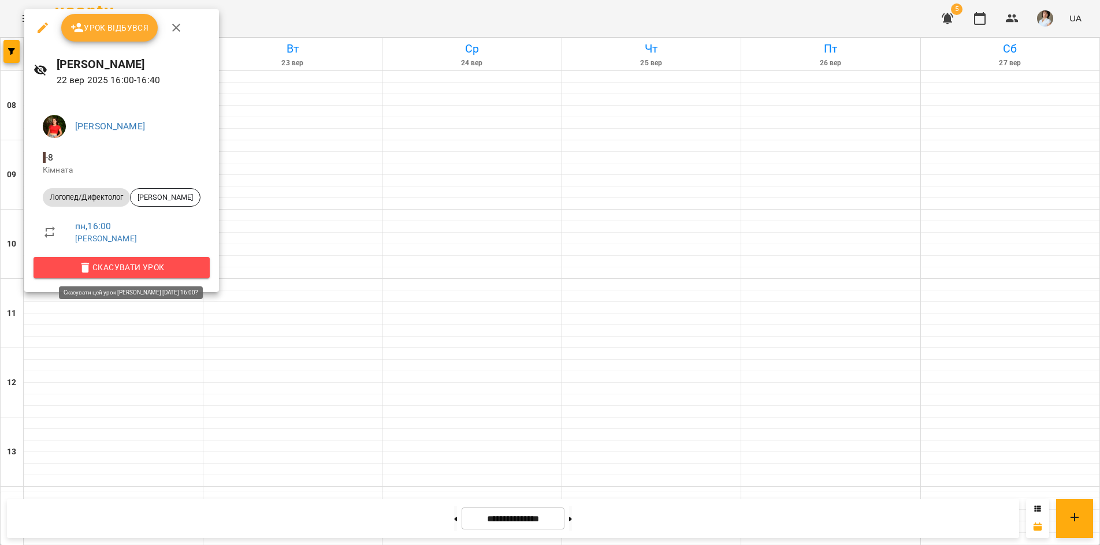
click at [147, 271] on span "Скасувати Урок" at bounding box center [122, 268] width 158 height 14
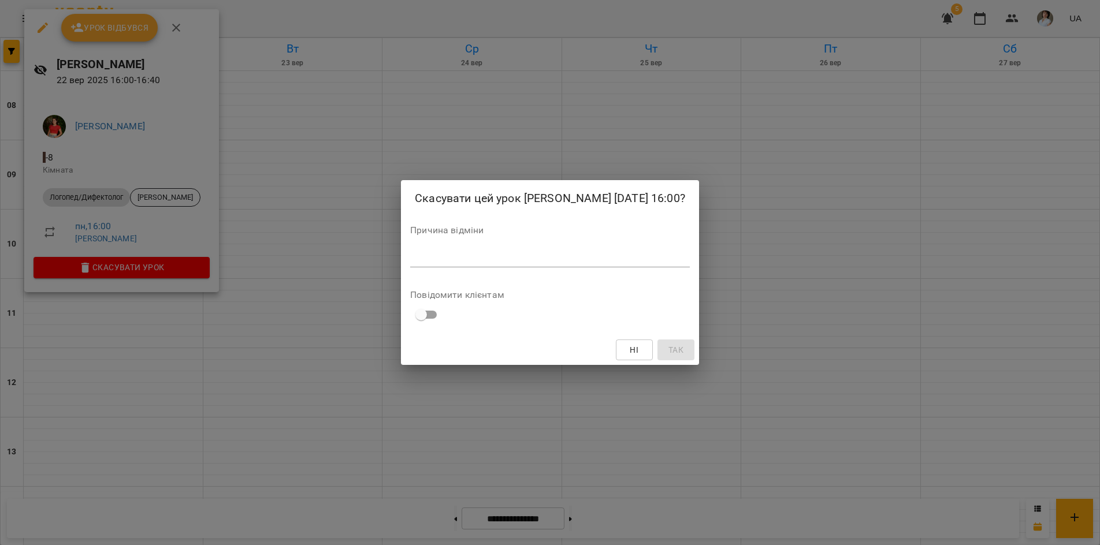
click at [410, 263] on div "*" at bounding box center [550, 258] width 280 height 18
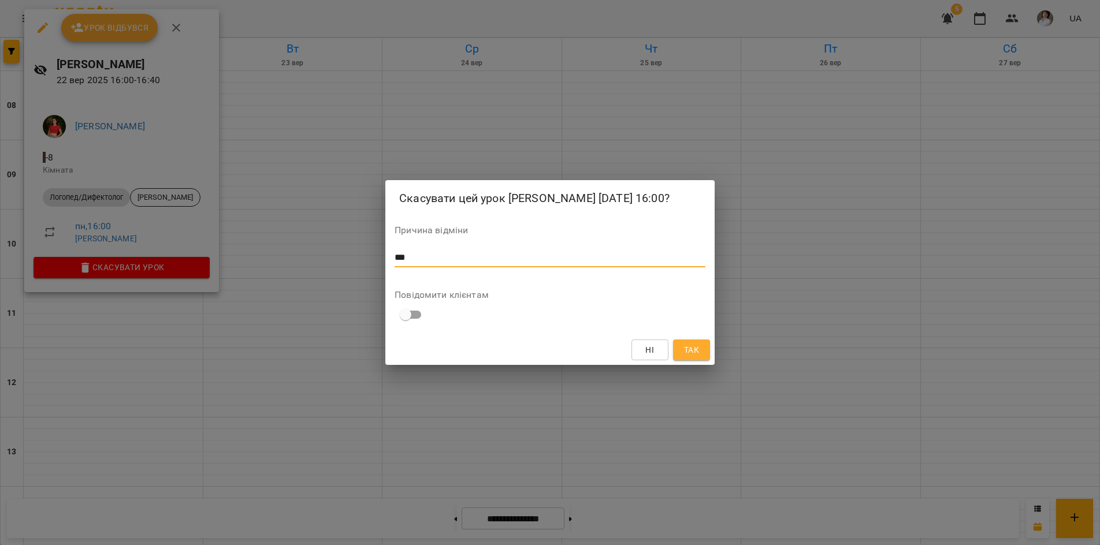
type textarea "***"
click at [694, 347] on span "Так" at bounding box center [691, 350] width 15 height 14
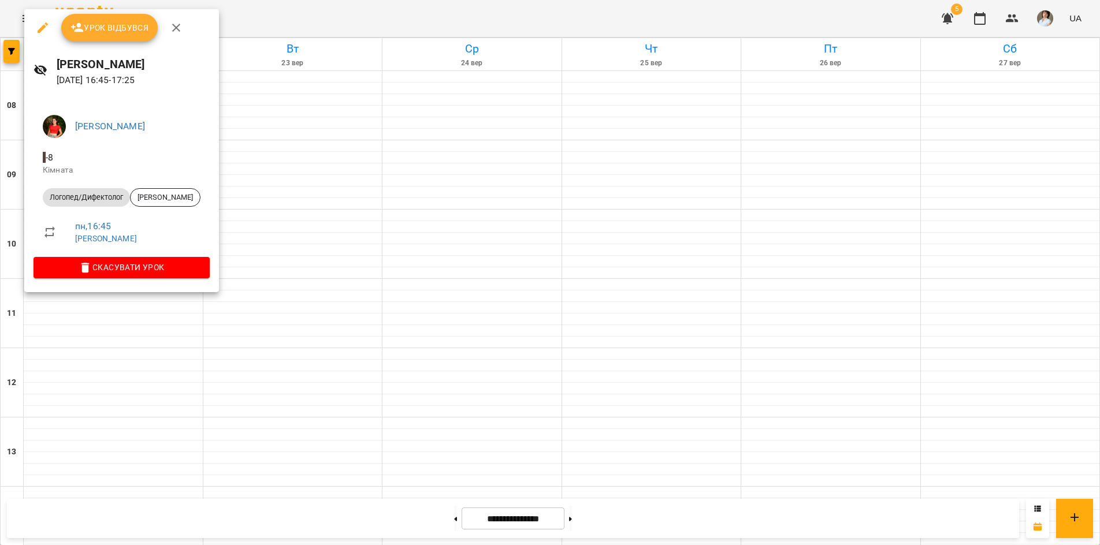
drag, startPoint x: 135, startPoint y: 526, endPoint x: 103, endPoint y: 401, distance: 129.5
click at [129, 514] on div at bounding box center [550, 272] width 1100 height 545
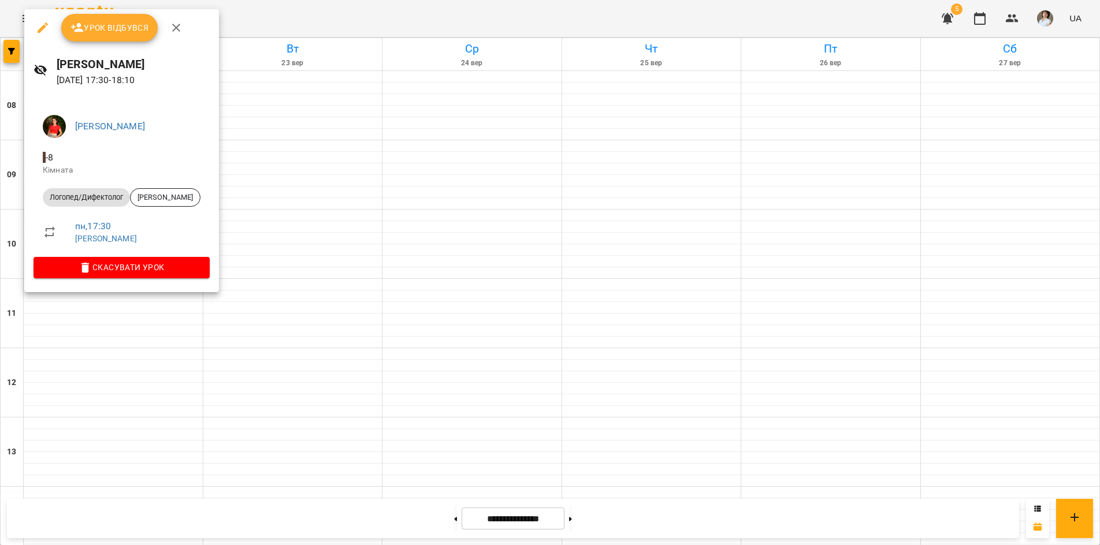
click at [309, 520] on div at bounding box center [550, 272] width 1100 height 545
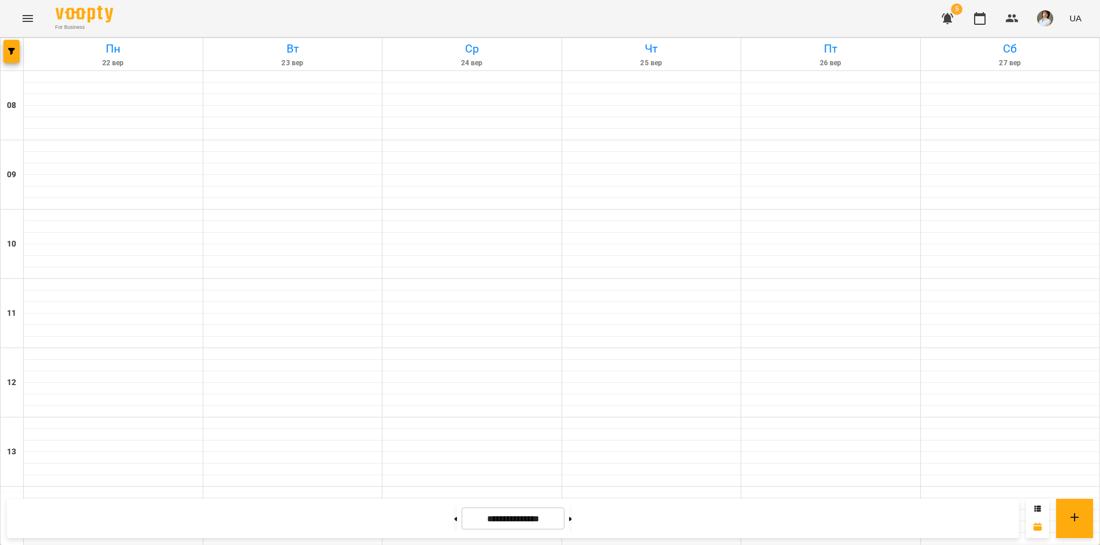
click at [138, 20] on div "For Business 5 UA" at bounding box center [550, 18] width 1100 height 37
click at [8, 54] on span "button" at bounding box center [11, 51] width 16 height 7
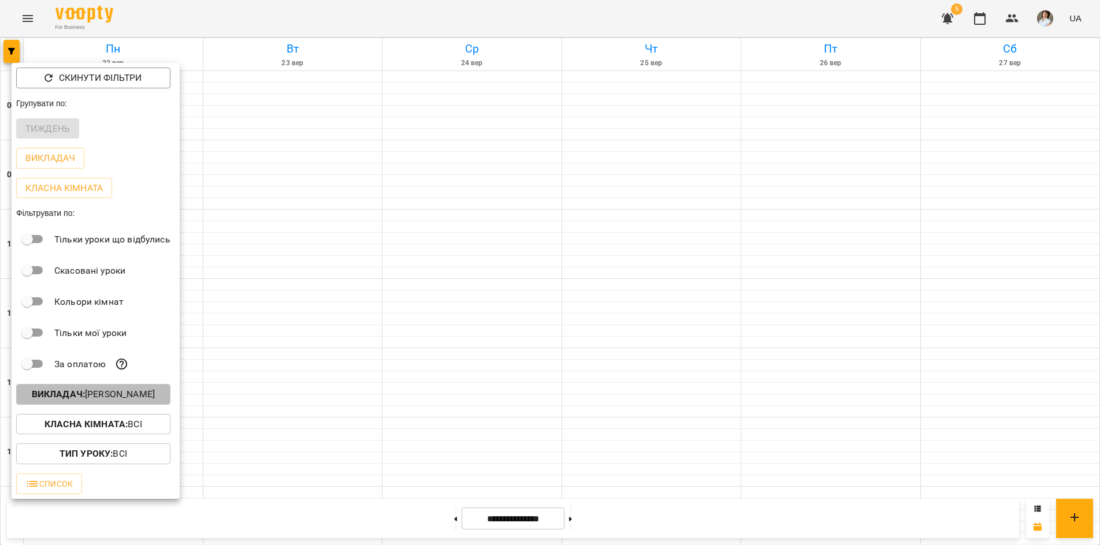
click at [54, 400] on b "Викладач :" at bounding box center [58, 394] width 53 height 11
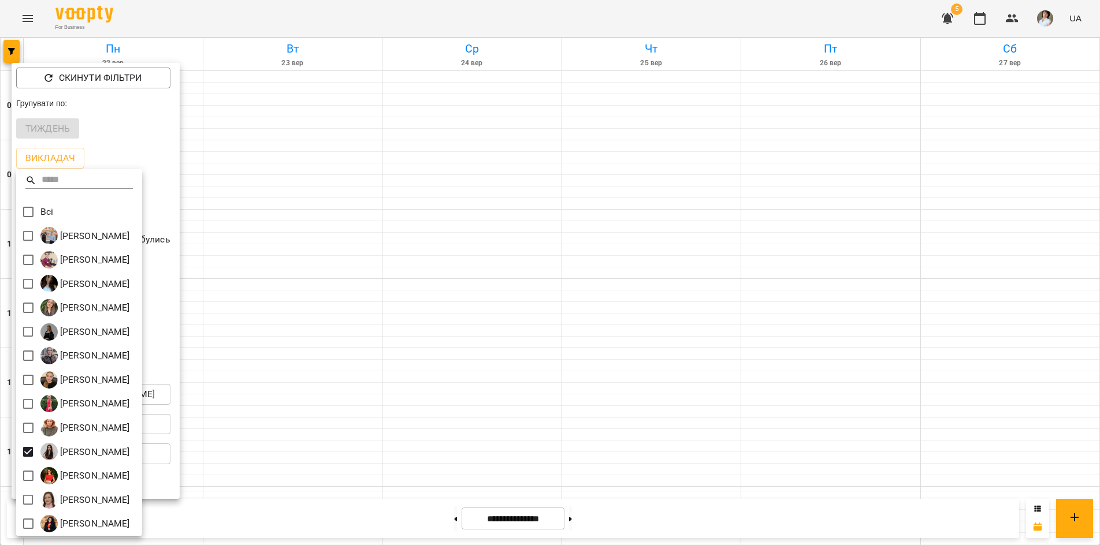
click at [326, 19] on div at bounding box center [550, 272] width 1100 height 545
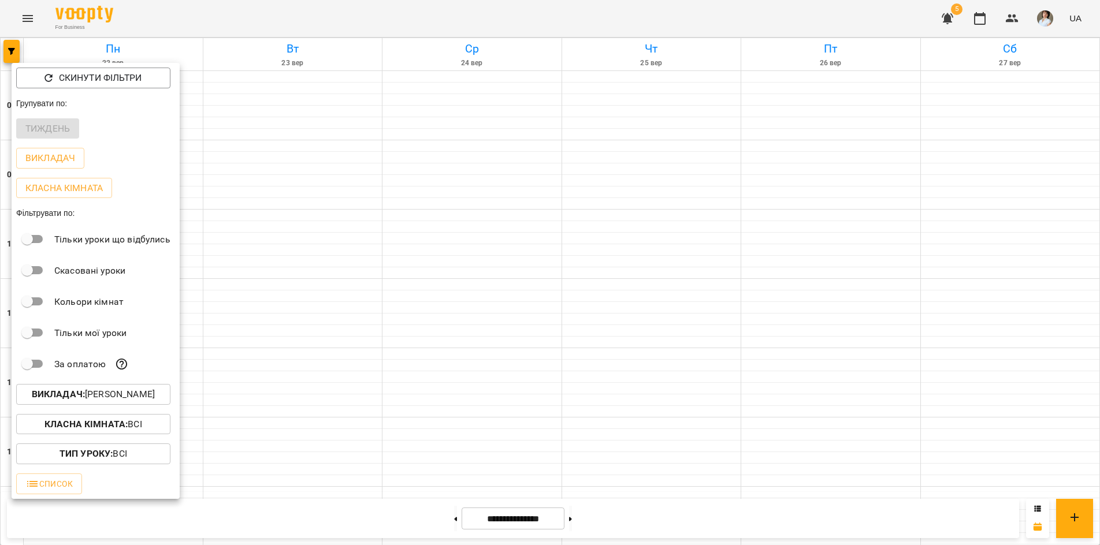
click at [326, 19] on div "Всі [PERSON_NAME] [PERSON_NAME] [PERSON_NAME] [PERSON_NAME] [PERSON_NAME] [PERS…" at bounding box center [550, 272] width 1100 height 545
click at [326, 19] on div at bounding box center [550, 272] width 1100 height 545
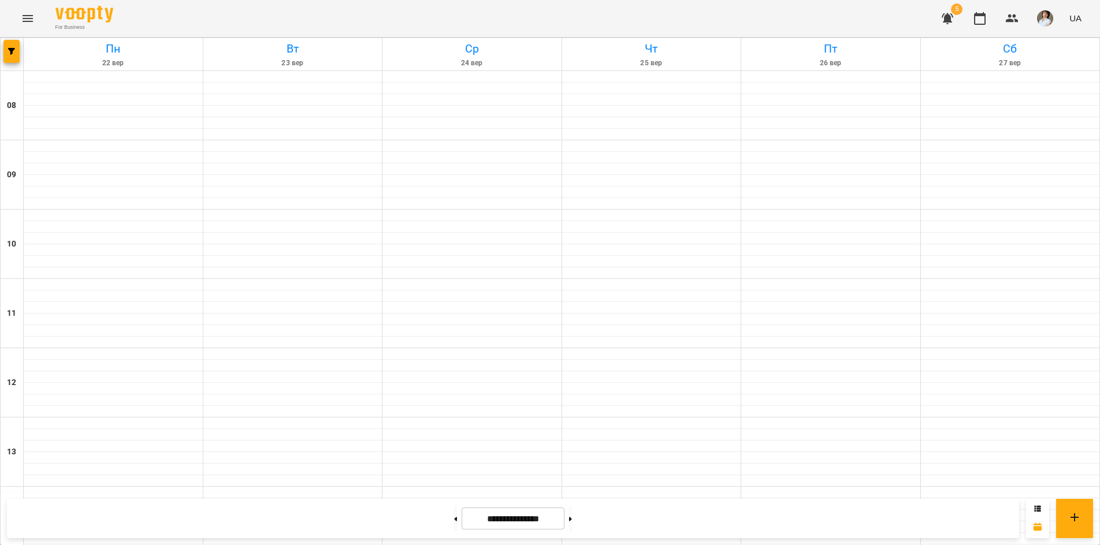
scroll to position [421, 0]
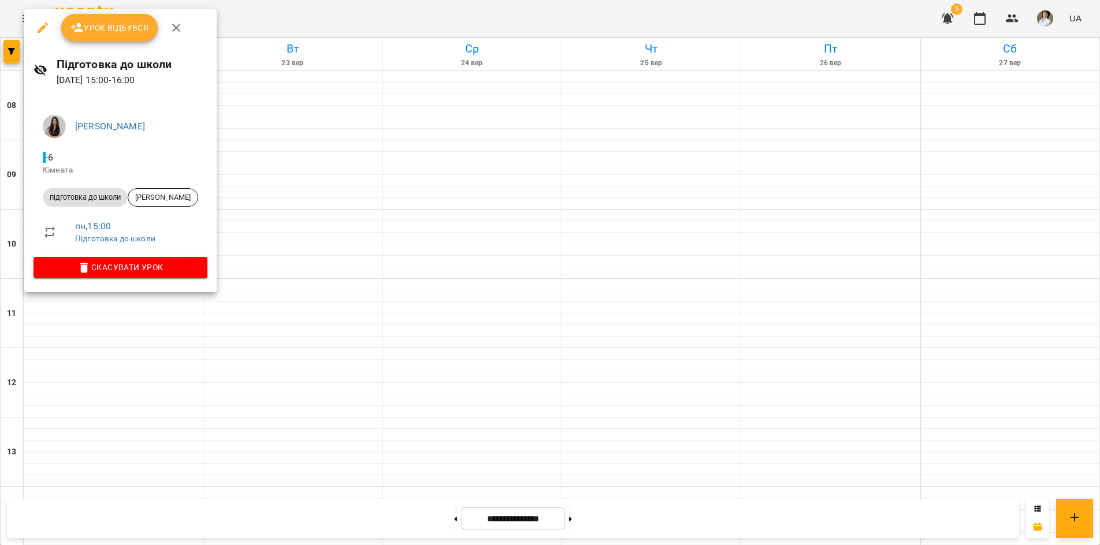
click at [193, 32] on div "Урок відбувся" at bounding box center [120, 27] width 192 height 37
click at [180, 29] on icon "button" at bounding box center [176, 28] width 14 height 14
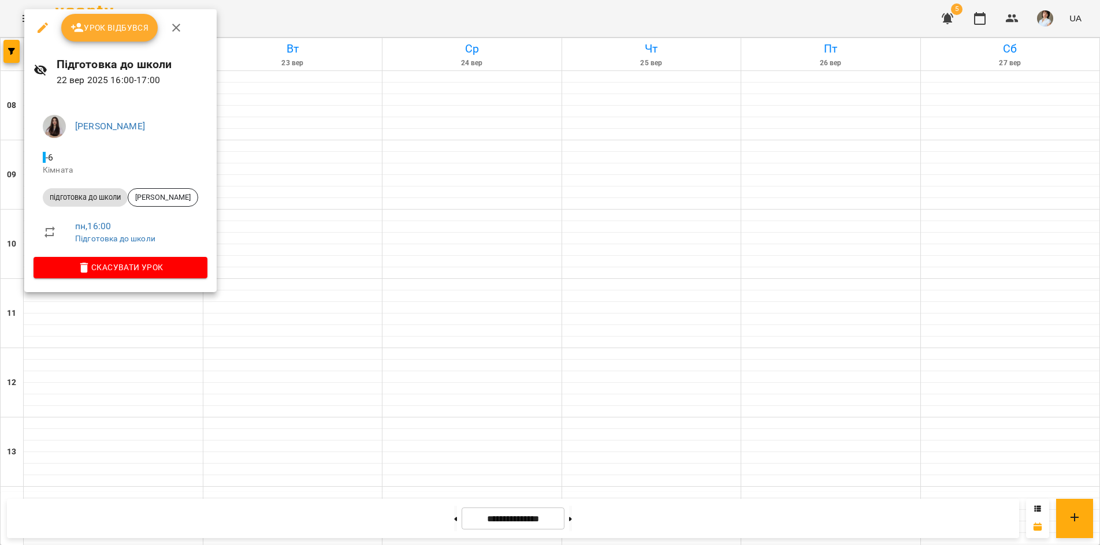
click at [129, 372] on div at bounding box center [550, 272] width 1100 height 545
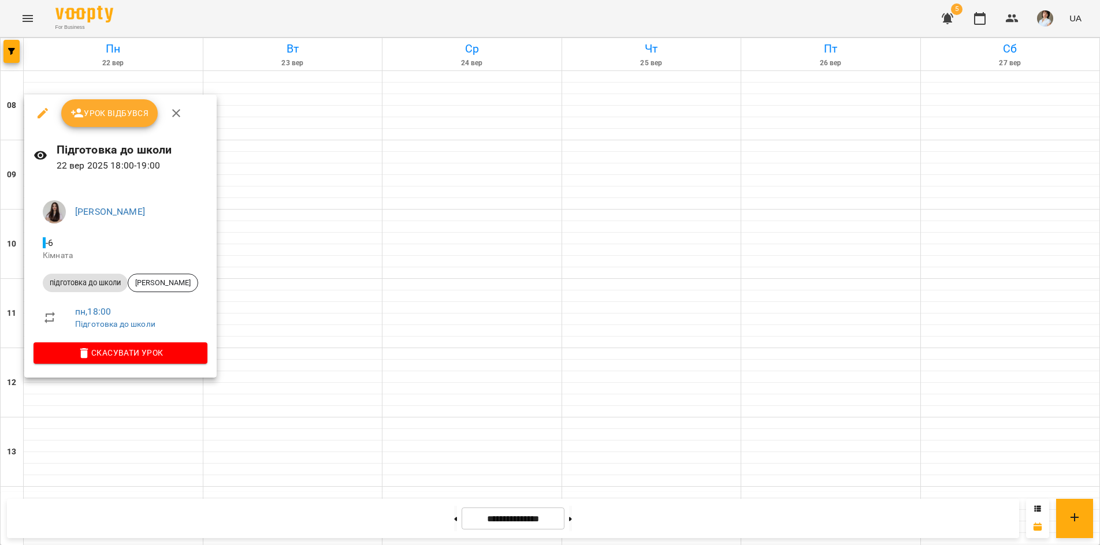
click at [582, 520] on div at bounding box center [550, 272] width 1100 height 545
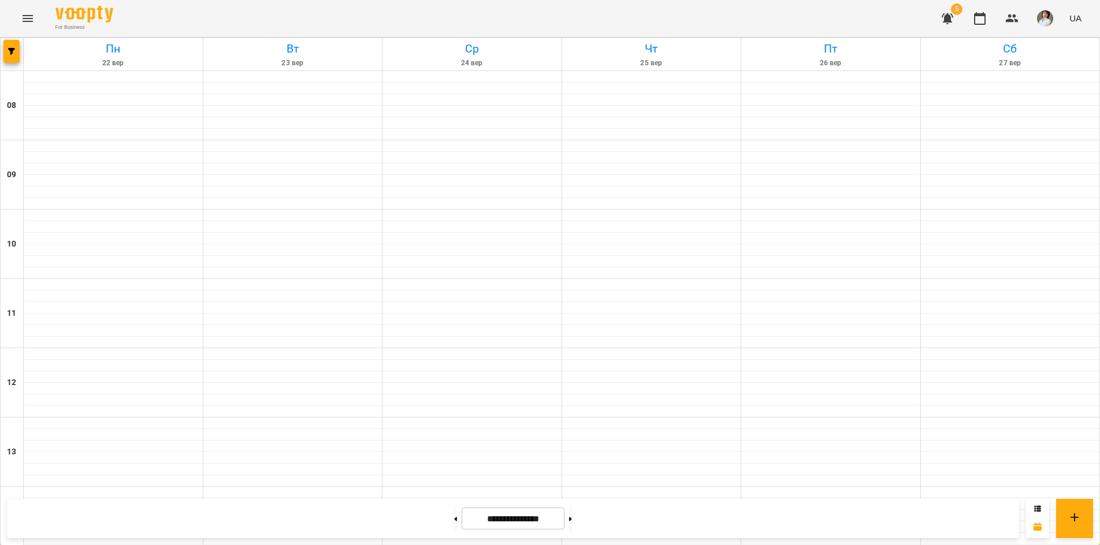
click at [572, 520] on button at bounding box center [570, 518] width 3 height 25
type input "**********"
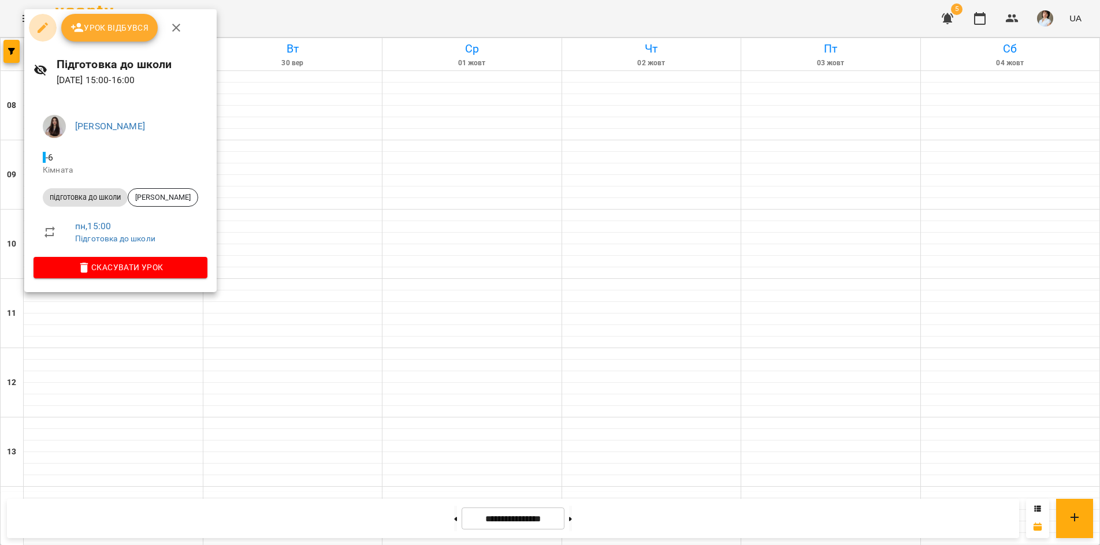
click at [41, 29] on icon "button" at bounding box center [43, 28] width 10 height 10
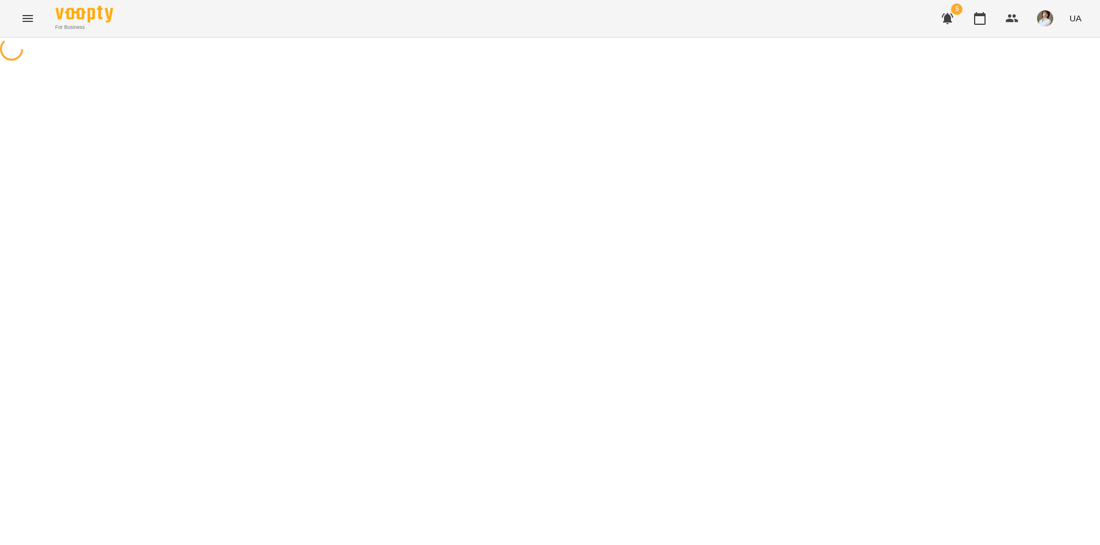
select select "**********"
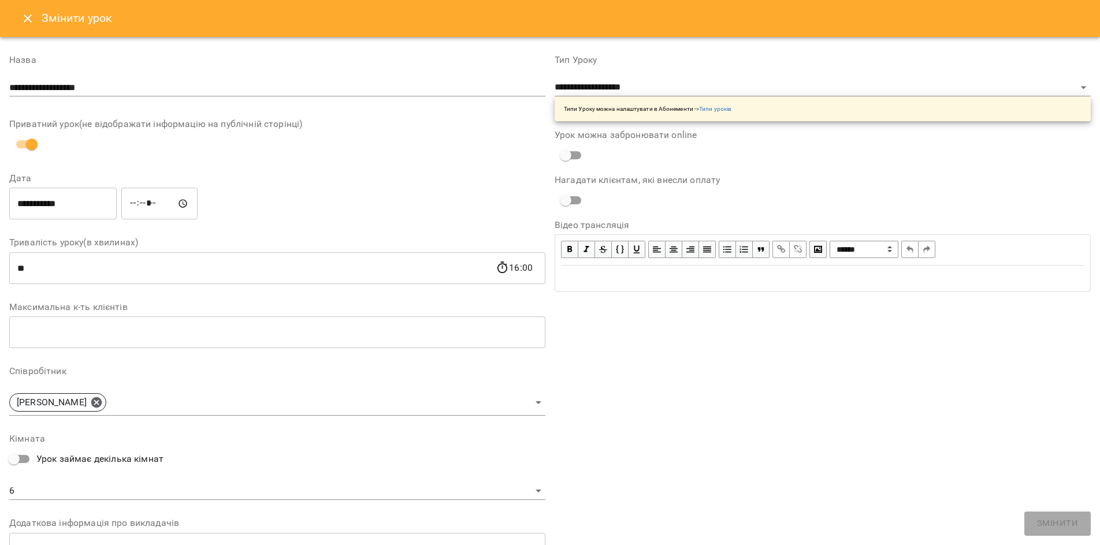
click at [23, 210] on input "**********" at bounding box center [62, 204] width 107 height 32
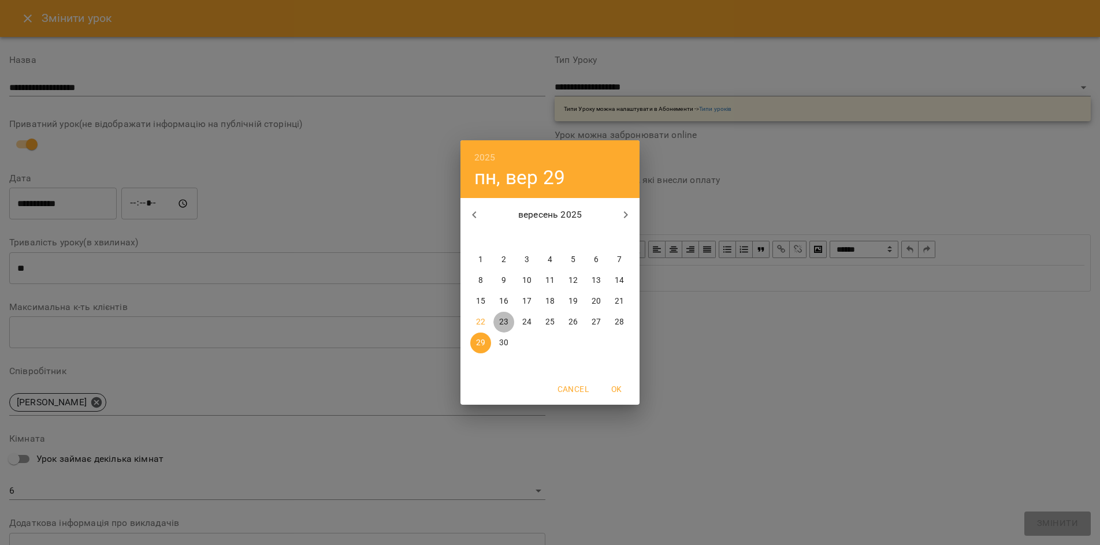
click at [508, 322] on span "23" at bounding box center [503, 323] width 21 height 12
type input "**********"
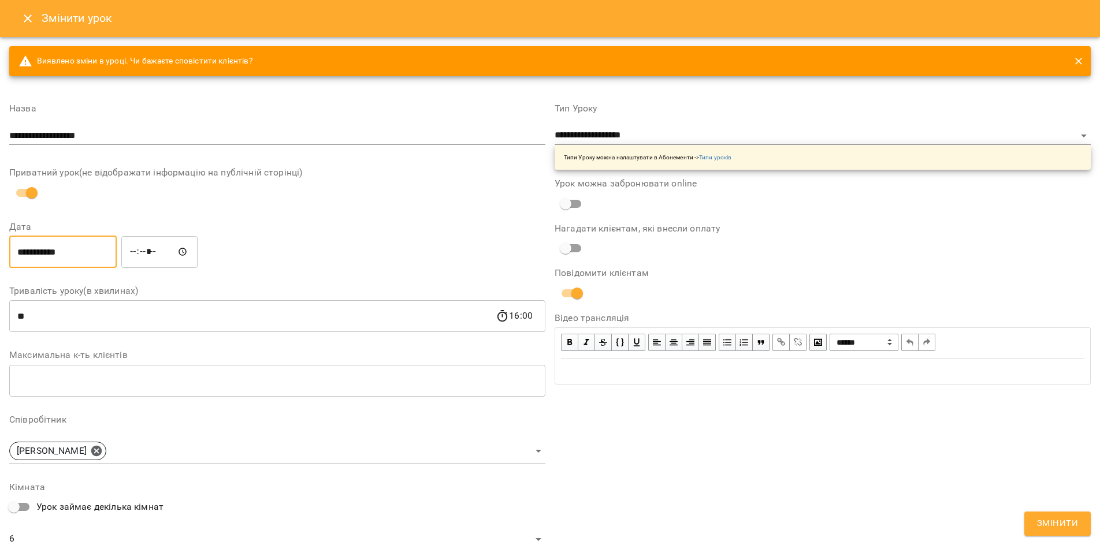
click at [151, 246] on input "*****" at bounding box center [159, 252] width 76 height 32
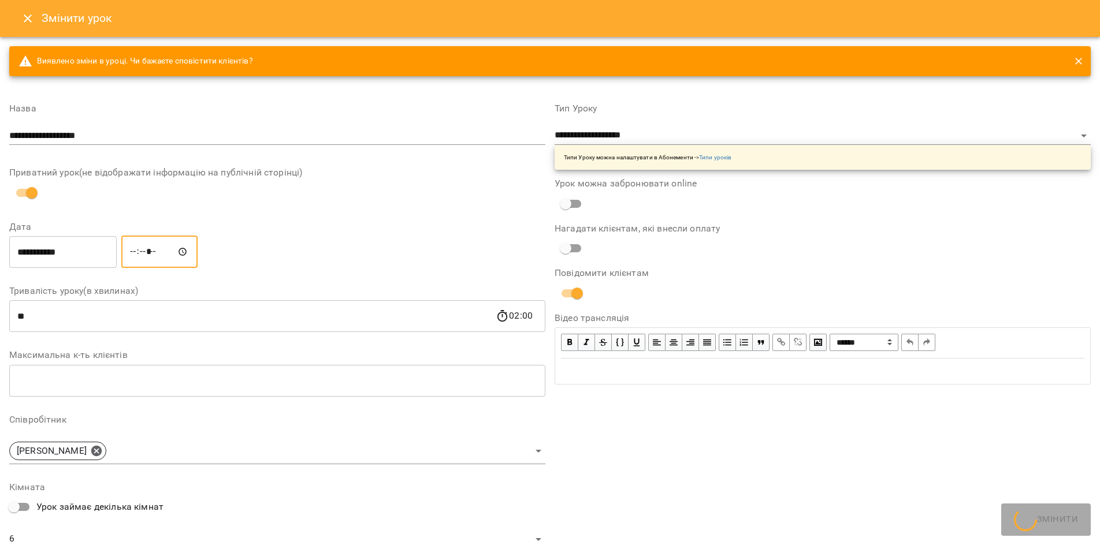
type input "*****"
click at [1046, 527] on span "Змінити" at bounding box center [1057, 524] width 41 height 15
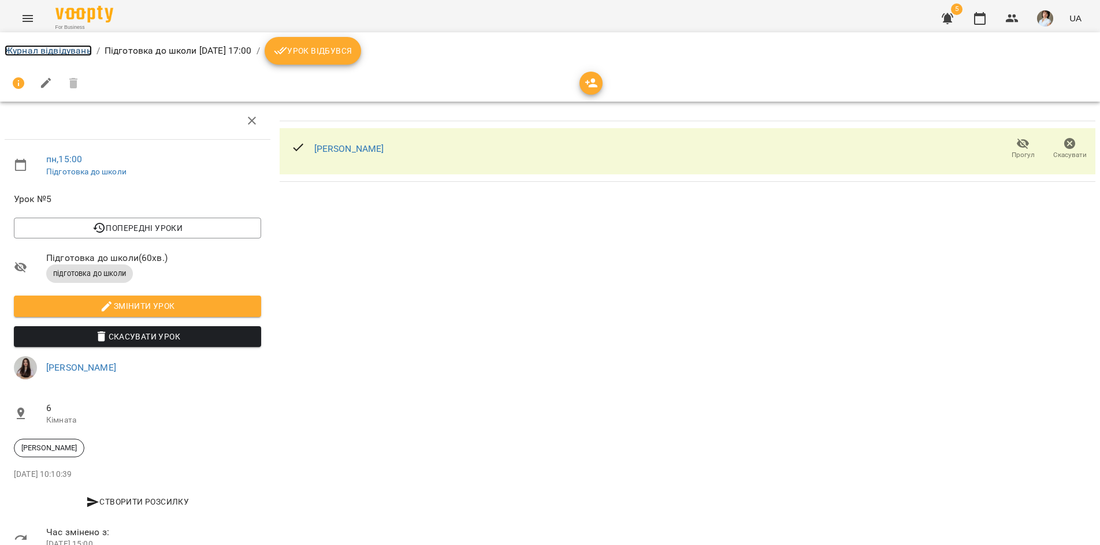
click at [69, 52] on link "Журнал відвідувань" at bounding box center [48, 50] width 87 height 11
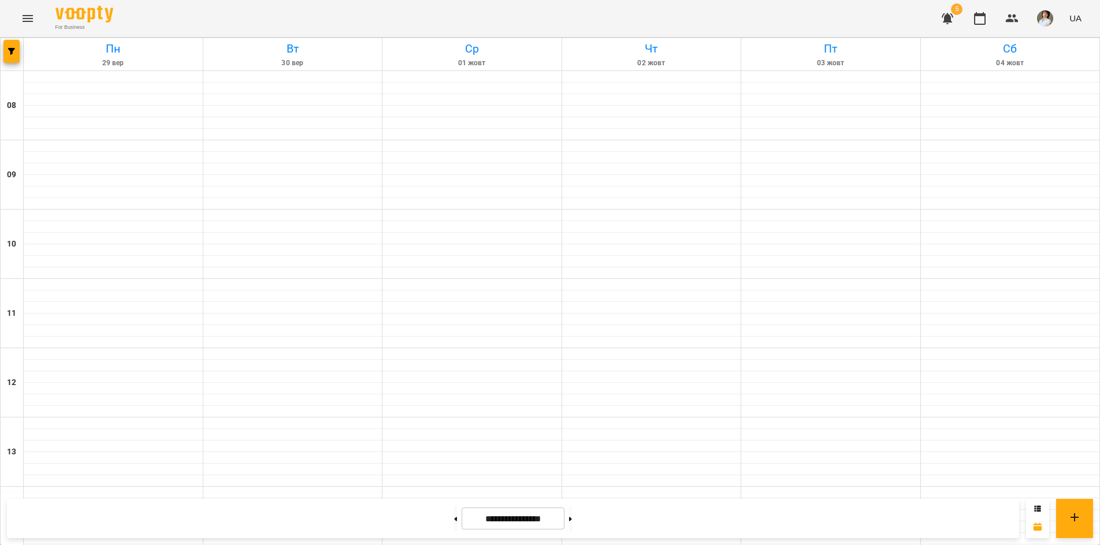
scroll to position [462, 0]
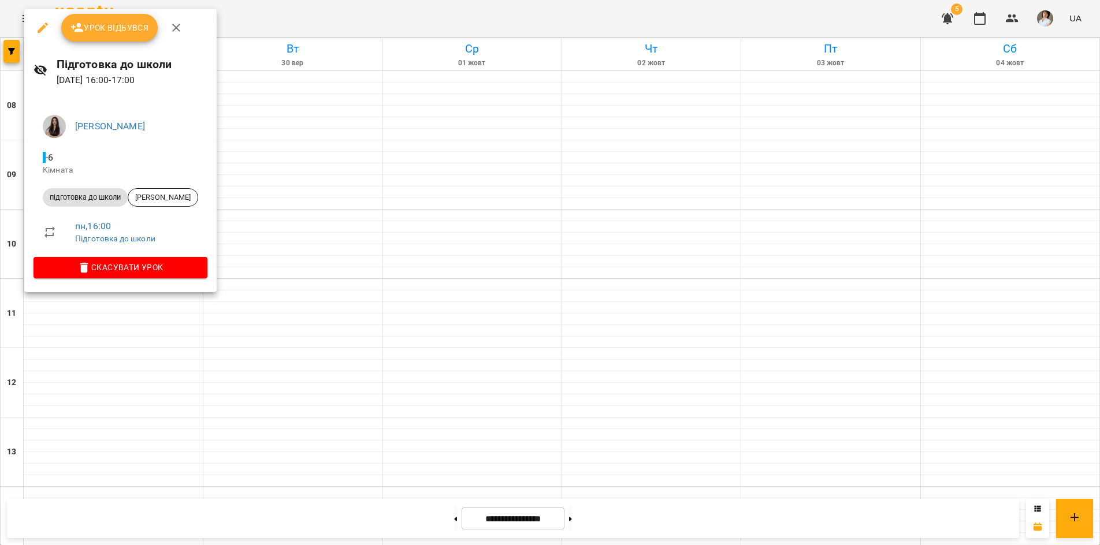
click at [41, 27] on icon "button" at bounding box center [43, 28] width 14 height 14
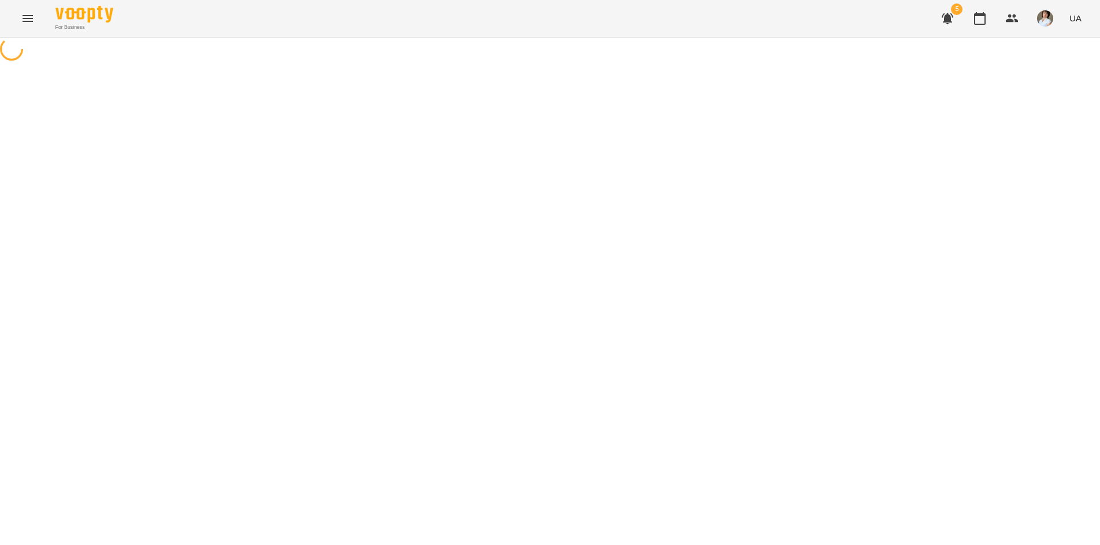
select select "**********"
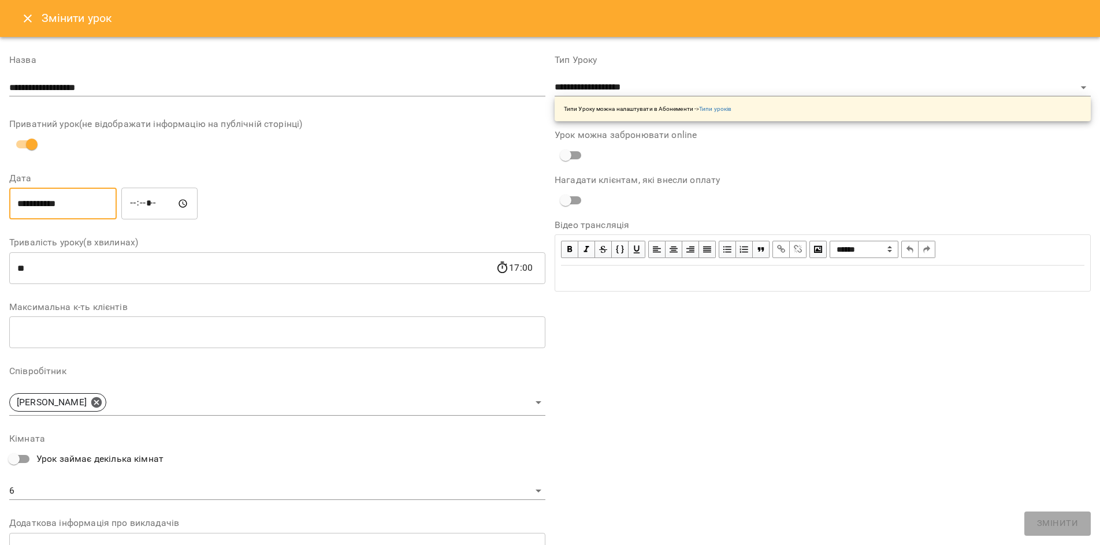
click at [82, 199] on input "**********" at bounding box center [62, 204] width 107 height 32
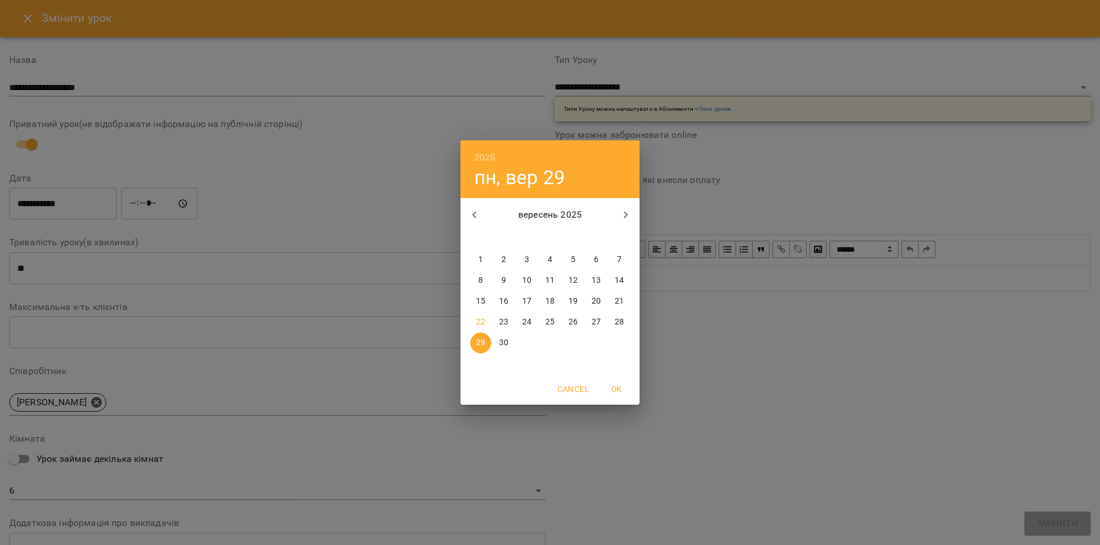
click at [506, 319] on p "23" at bounding box center [503, 323] width 9 height 12
type input "**********"
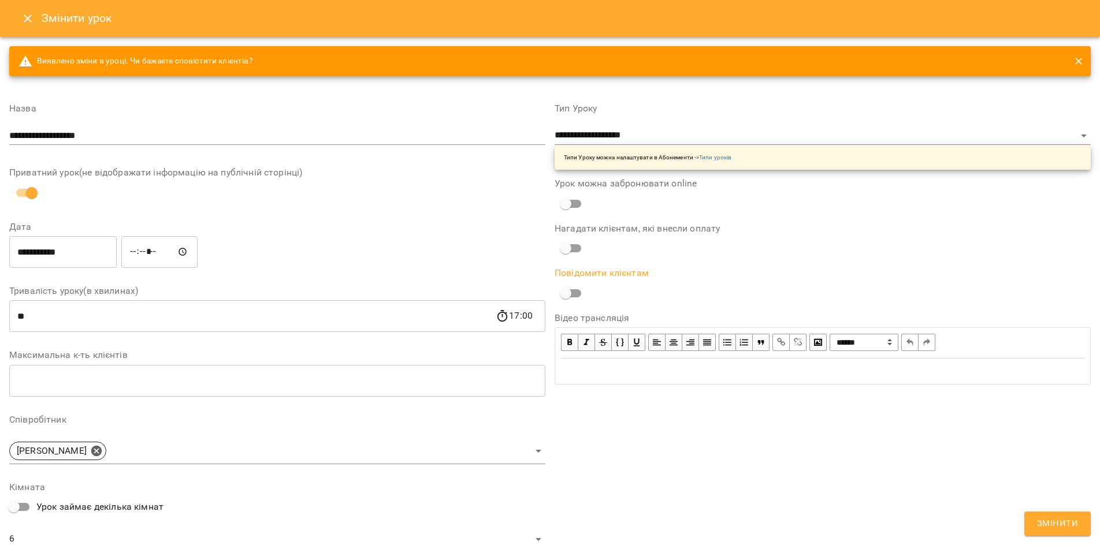
click at [1057, 530] on span "Змінити" at bounding box center [1057, 524] width 41 height 15
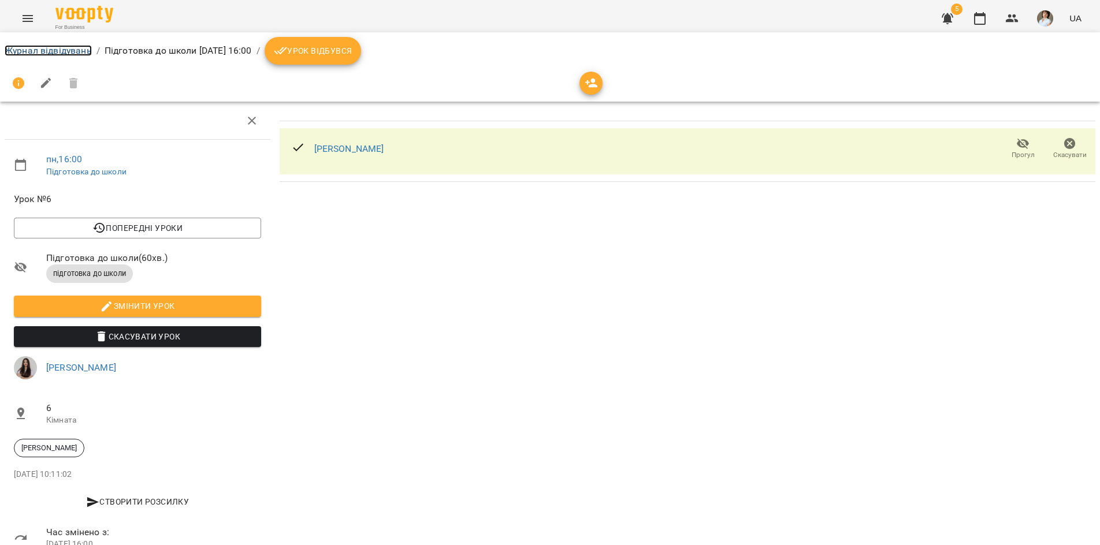
click at [30, 50] on link "Журнал відвідувань" at bounding box center [48, 50] width 87 height 11
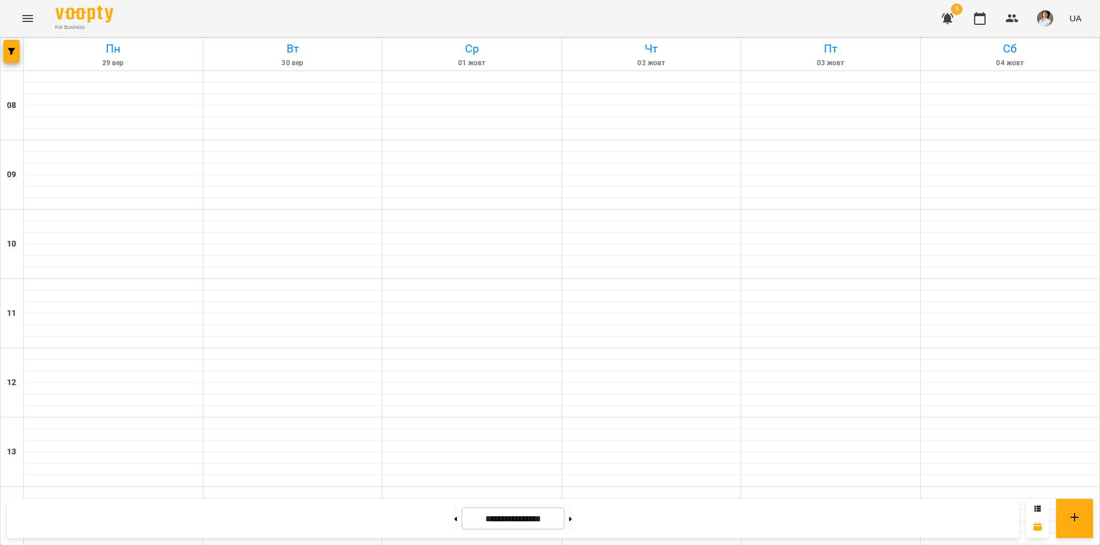
scroll to position [479, 0]
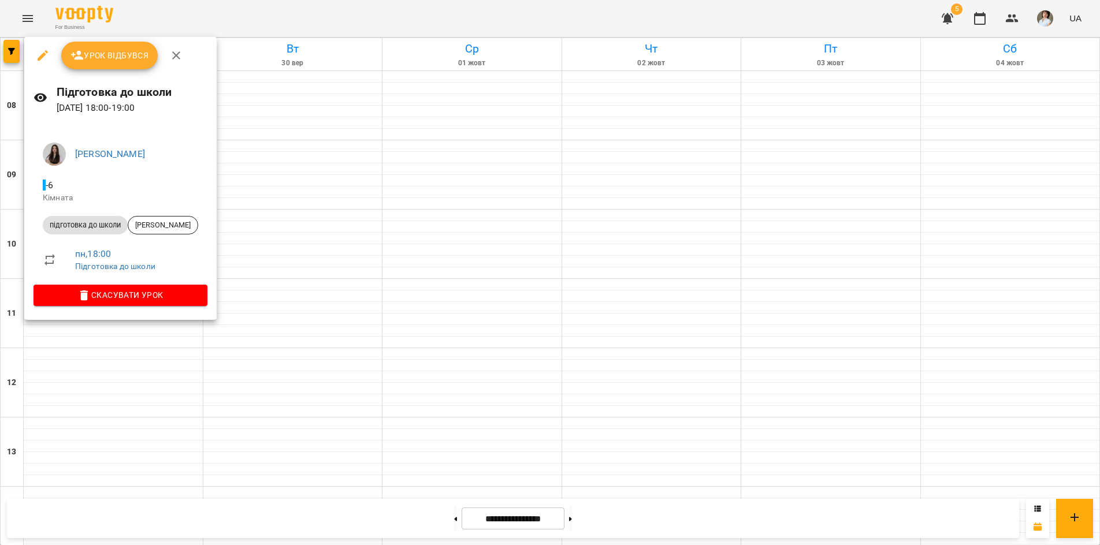
click at [437, 522] on div at bounding box center [550, 272] width 1100 height 545
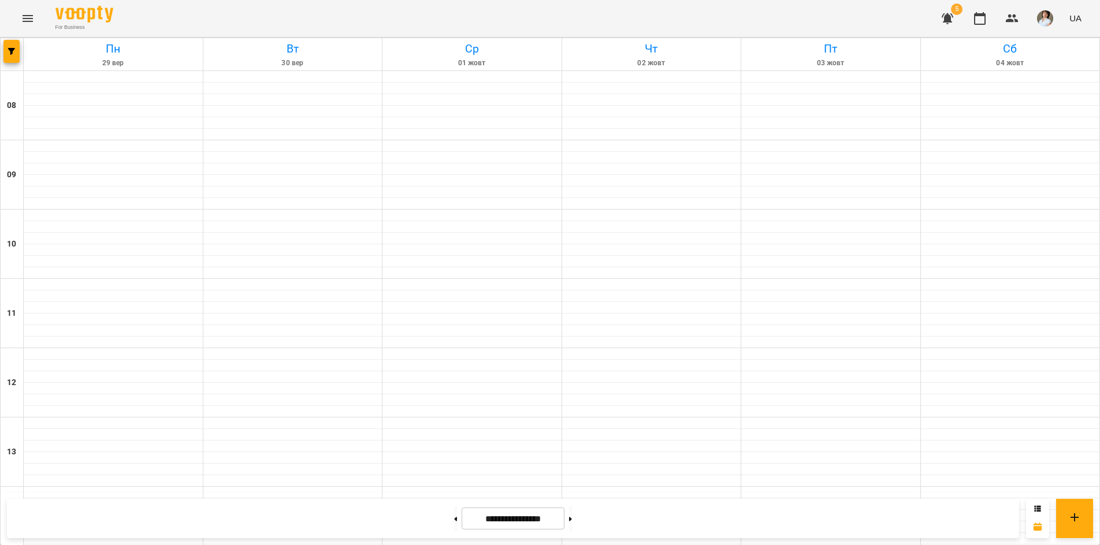
click at [454, 522] on button at bounding box center [455, 518] width 3 height 25
type input "**********"
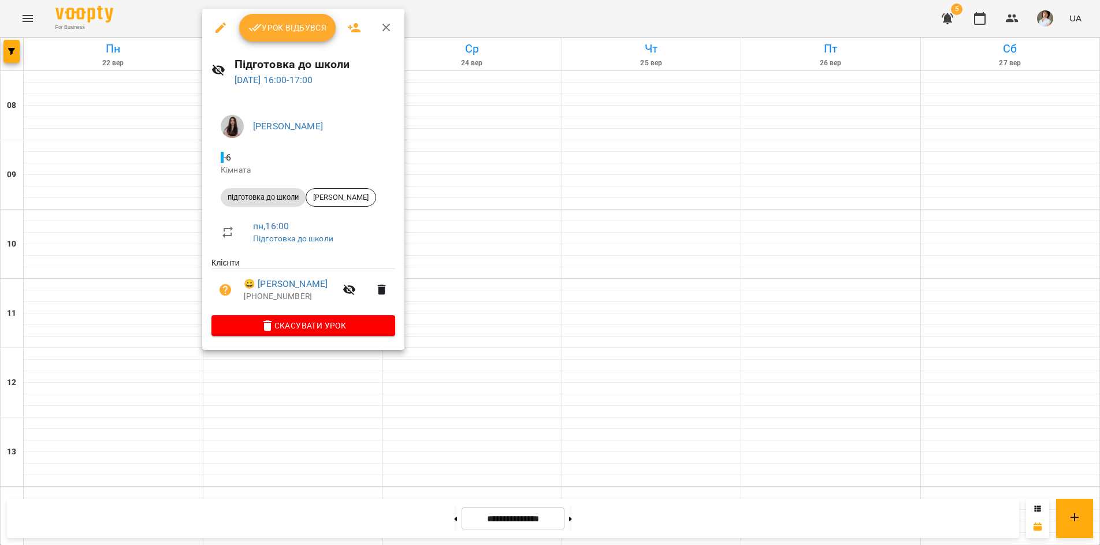
drag, startPoint x: 269, startPoint y: 526, endPoint x: 258, endPoint y: 433, distance: 94.2
click at [269, 525] on div at bounding box center [550, 272] width 1100 height 545
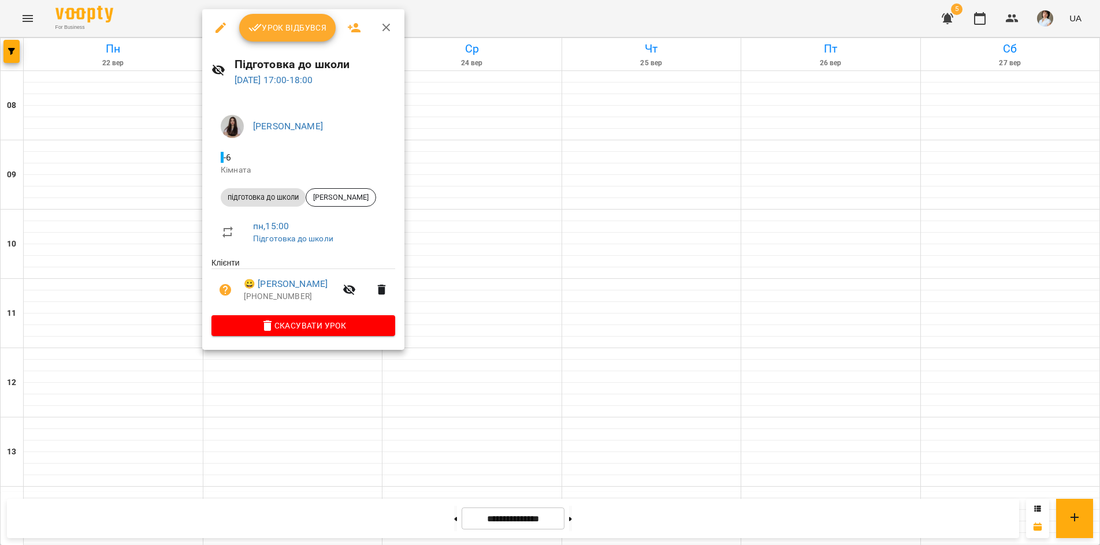
click at [278, 516] on div at bounding box center [550, 272] width 1100 height 545
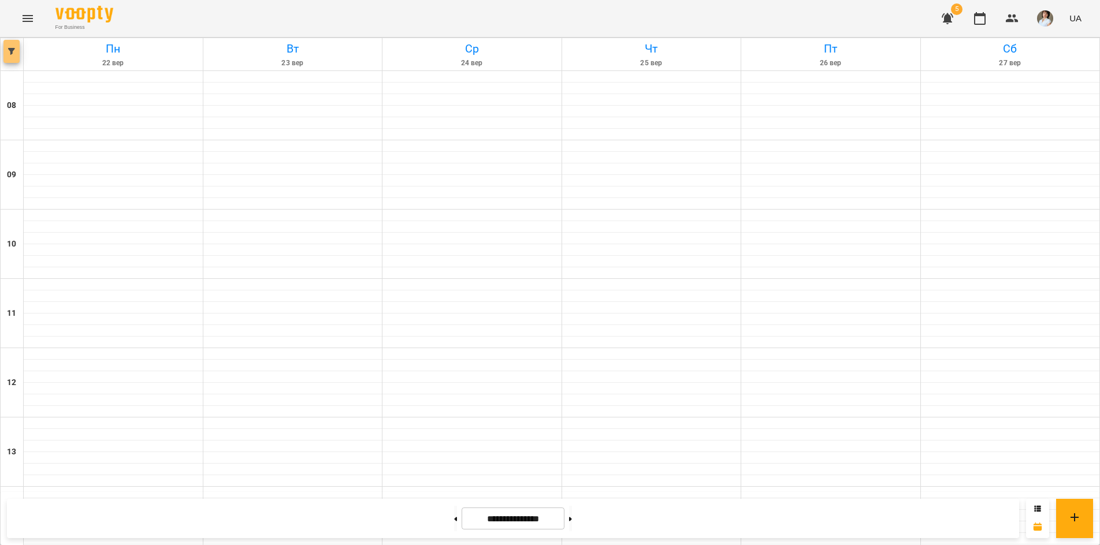
click at [11, 52] on icon "button" at bounding box center [11, 51] width 7 height 7
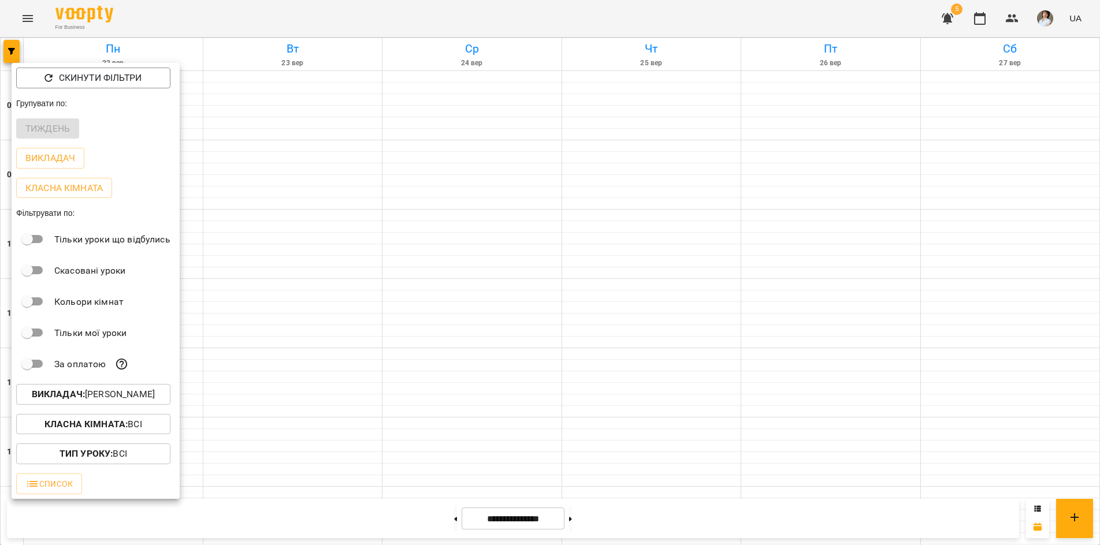
click at [47, 400] on b "Викладач :" at bounding box center [58, 394] width 53 height 11
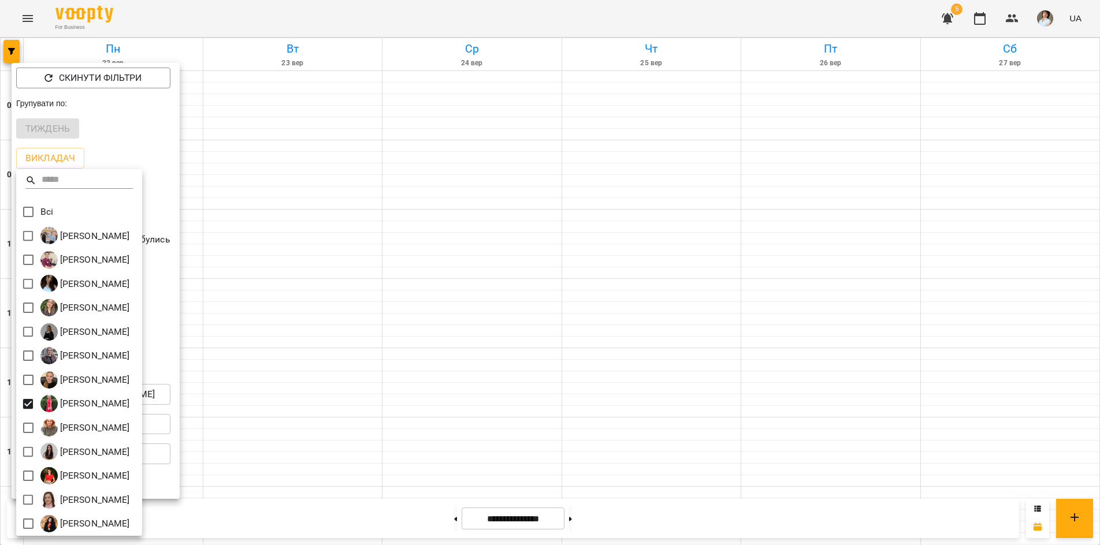
click at [381, 10] on div at bounding box center [550, 272] width 1100 height 545
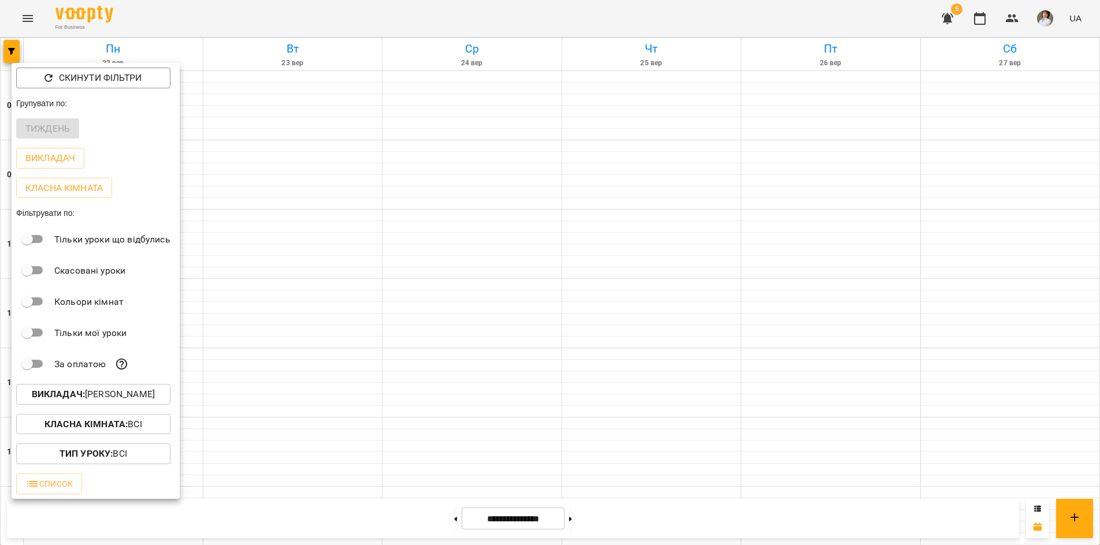
click at [381, 10] on div at bounding box center [550, 272] width 1100 height 545
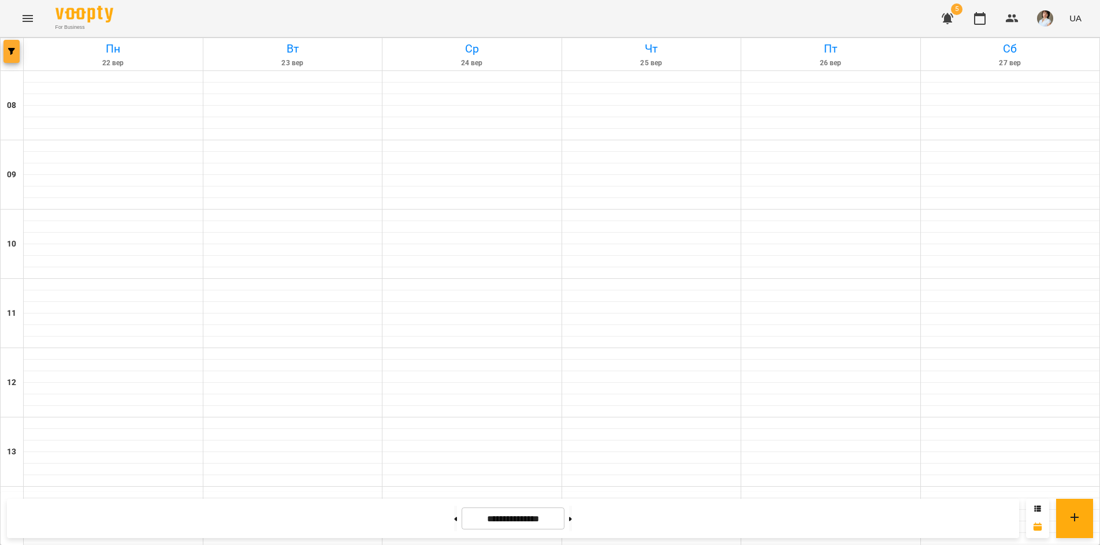
click at [12, 49] on icon "button" at bounding box center [11, 51] width 7 height 7
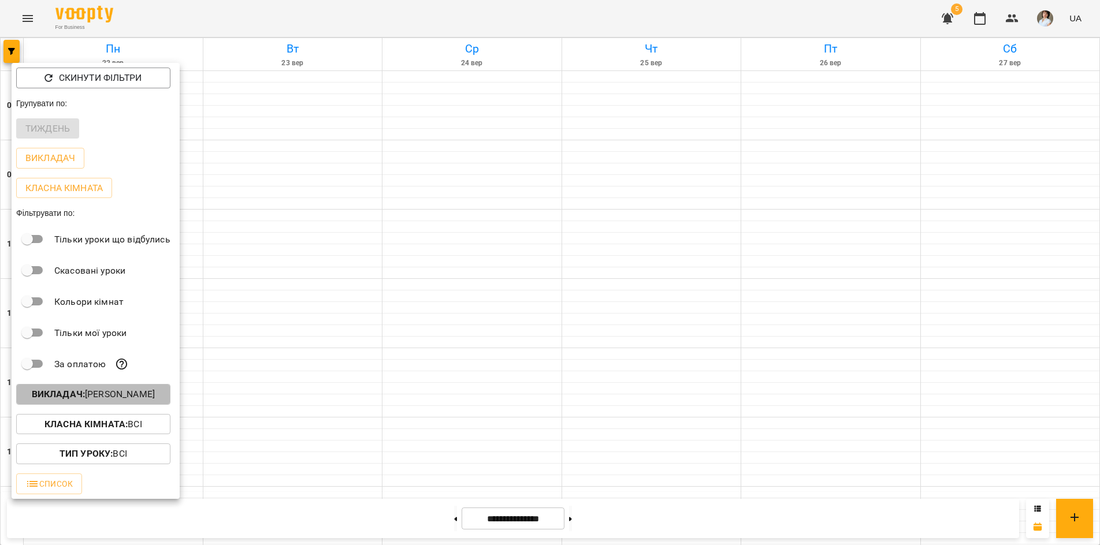
click at [44, 388] on button "Викладач : Кобильник Лілія Миколаївна" at bounding box center [93, 394] width 154 height 21
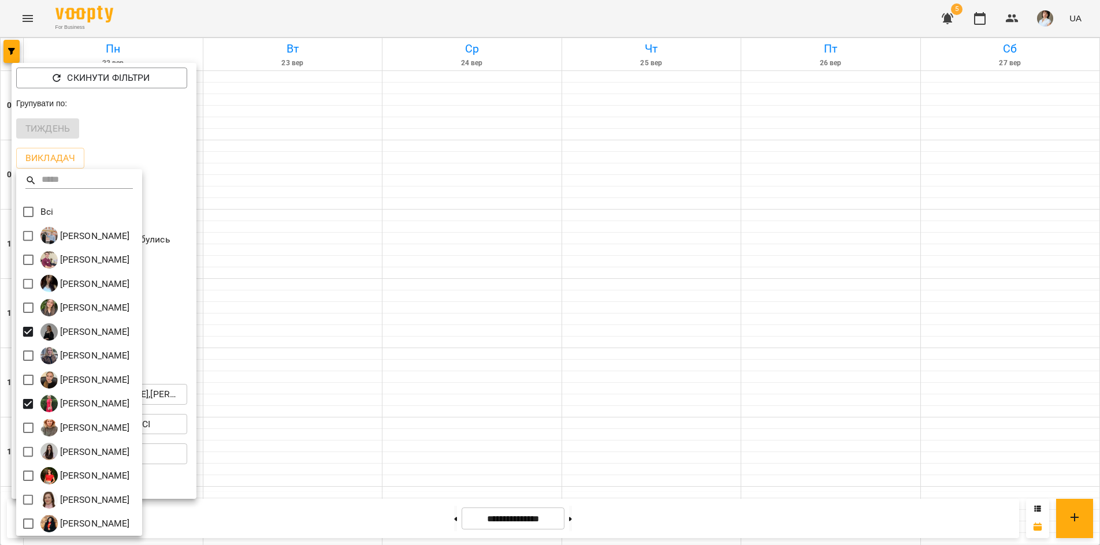
click at [332, 17] on div at bounding box center [550, 272] width 1100 height 545
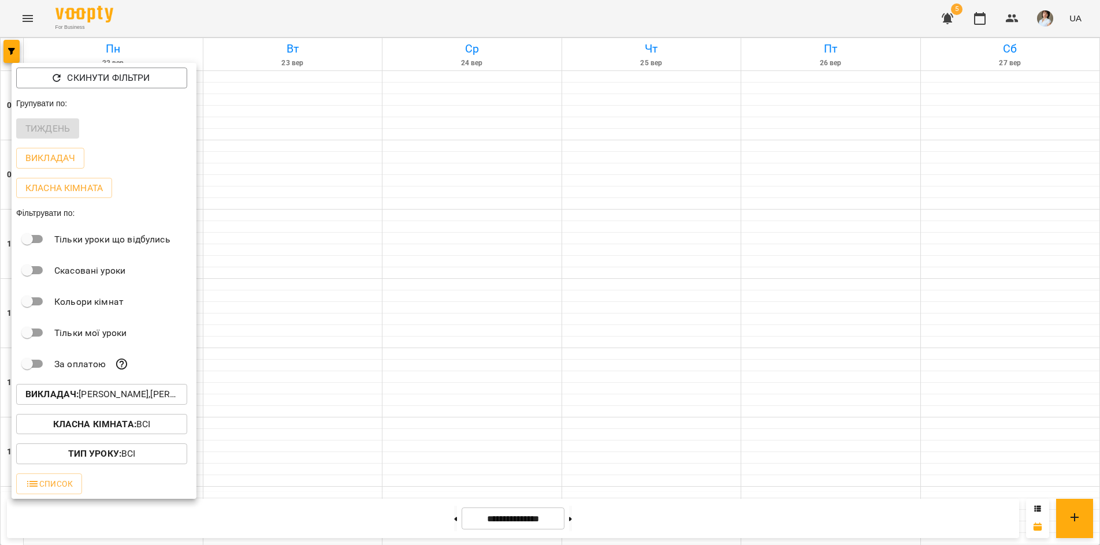
click at [332, 17] on div "Всі Бойко Андрій Вікторович Бойко Дмитро Вікторович Василевська Анастасія Михай…" at bounding box center [550, 272] width 1100 height 545
click at [332, 17] on div at bounding box center [550, 272] width 1100 height 545
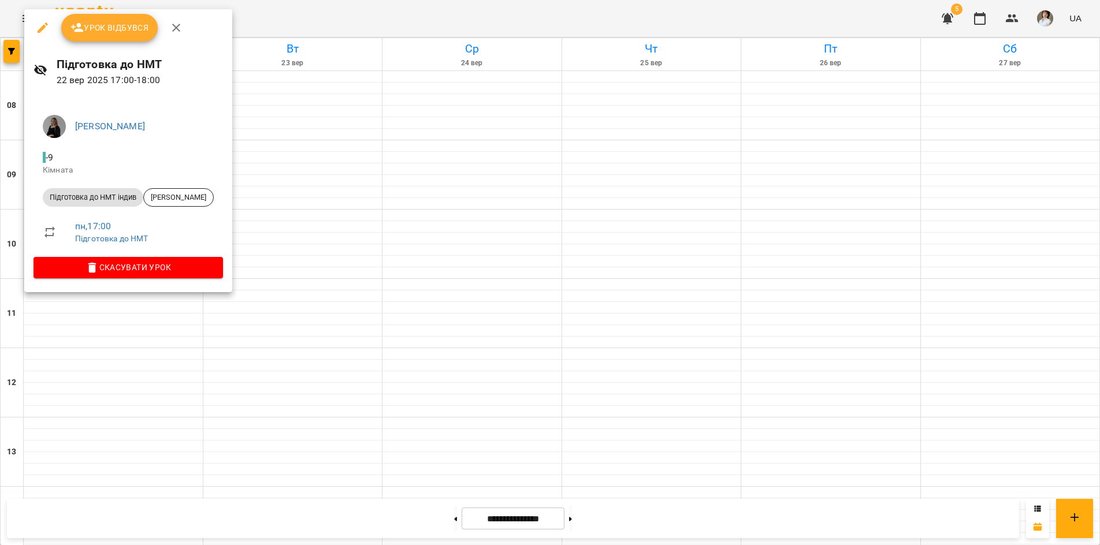
click at [158, 325] on div at bounding box center [550, 272] width 1100 height 545
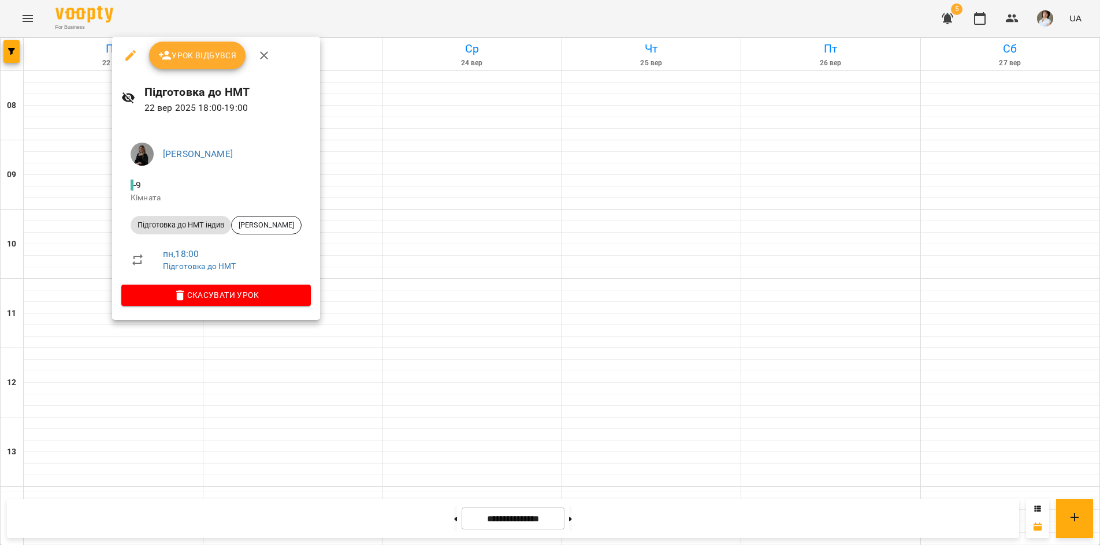
click at [125, 511] on div at bounding box center [550, 272] width 1100 height 545
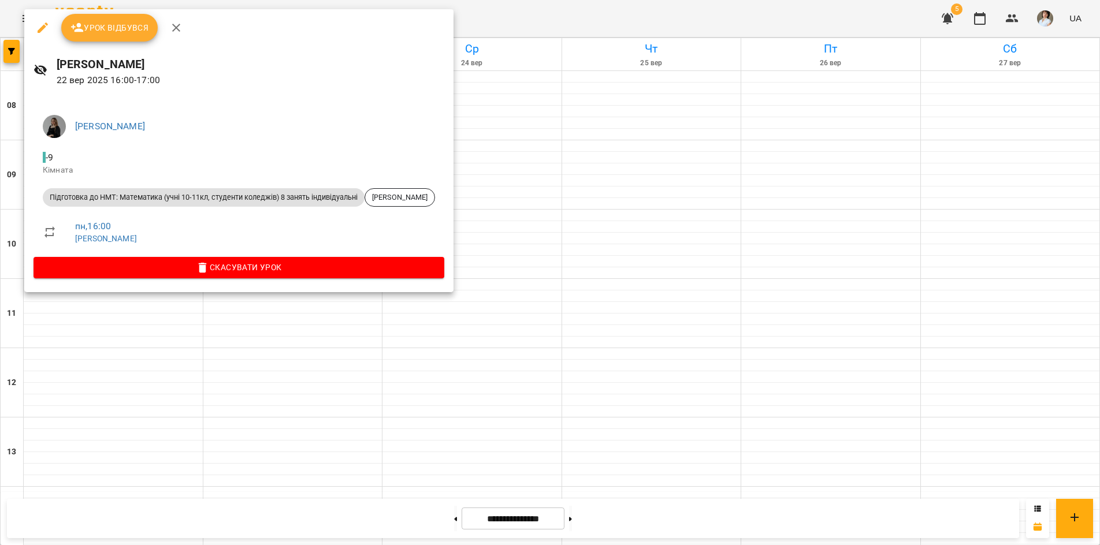
click at [176, 25] on icon "button" at bounding box center [176, 28] width 14 height 14
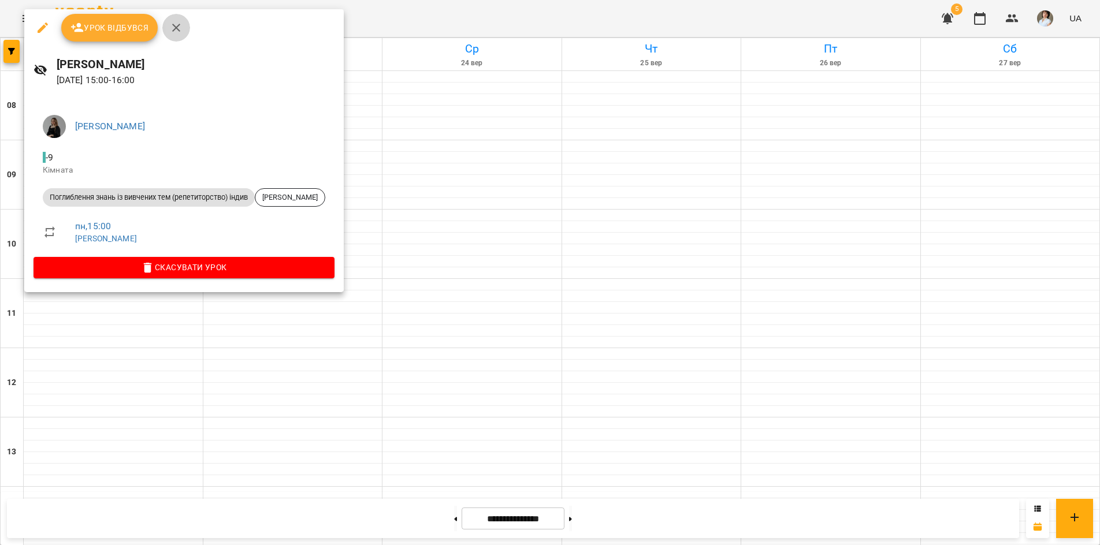
click at [179, 29] on icon "button" at bounding box center [176, 28] width 14 height 14
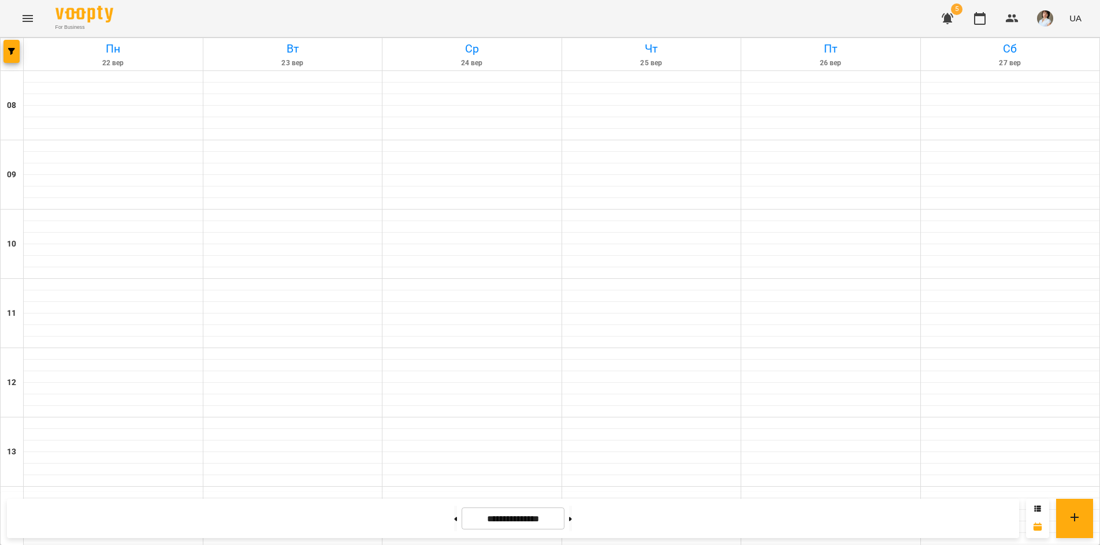
scroll to position [363, 0]
click at [13, 53] on icon "button" at bounding box center [11, 51] width 7 height 7
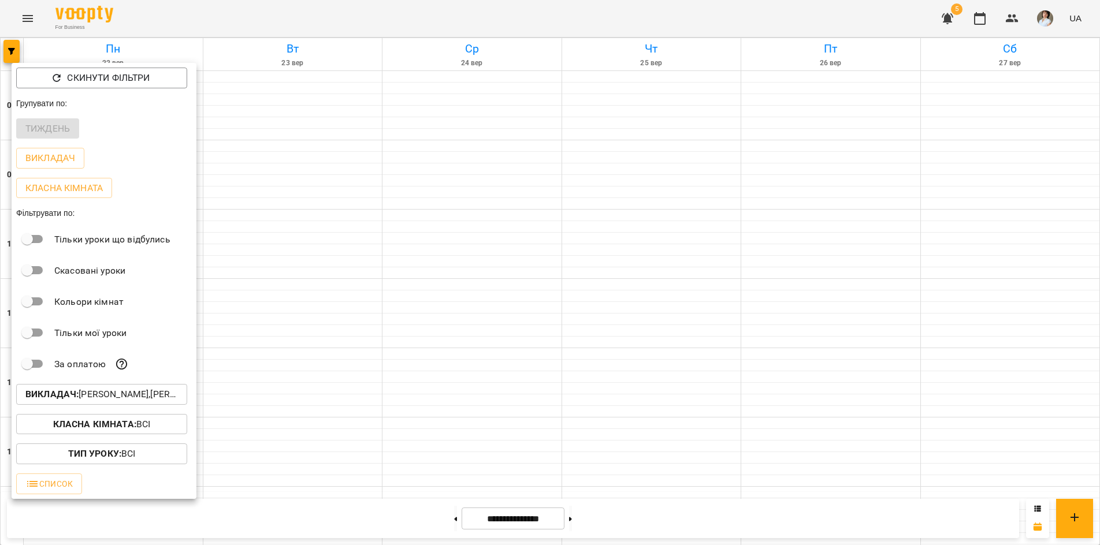
click at [40, 400] on b "Викладач :" at bounding box center [51, 394] width 53 height 11
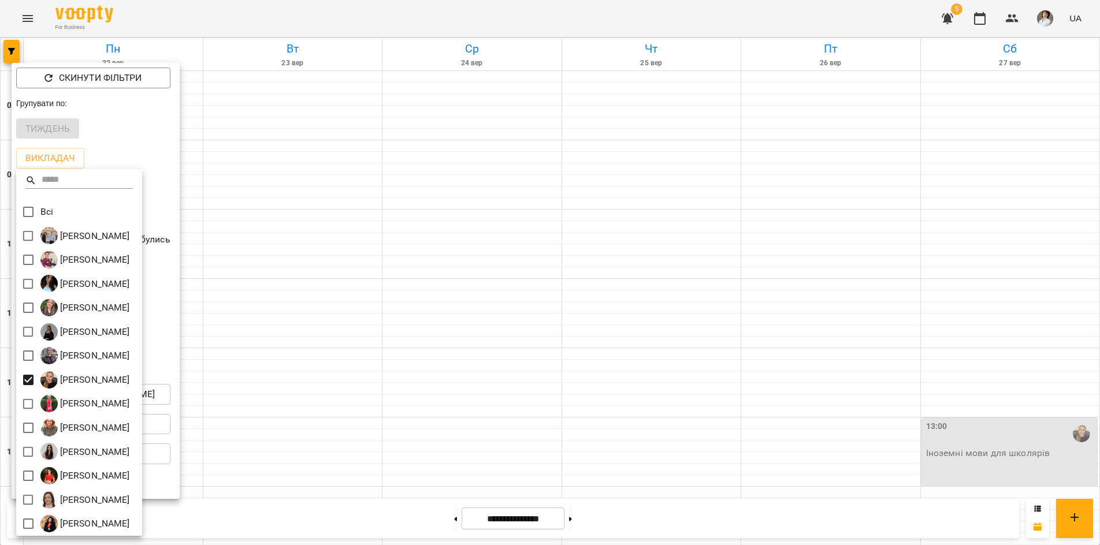
click at [391, 20] on div at bounding box center [550, 272] width 1100 height 545
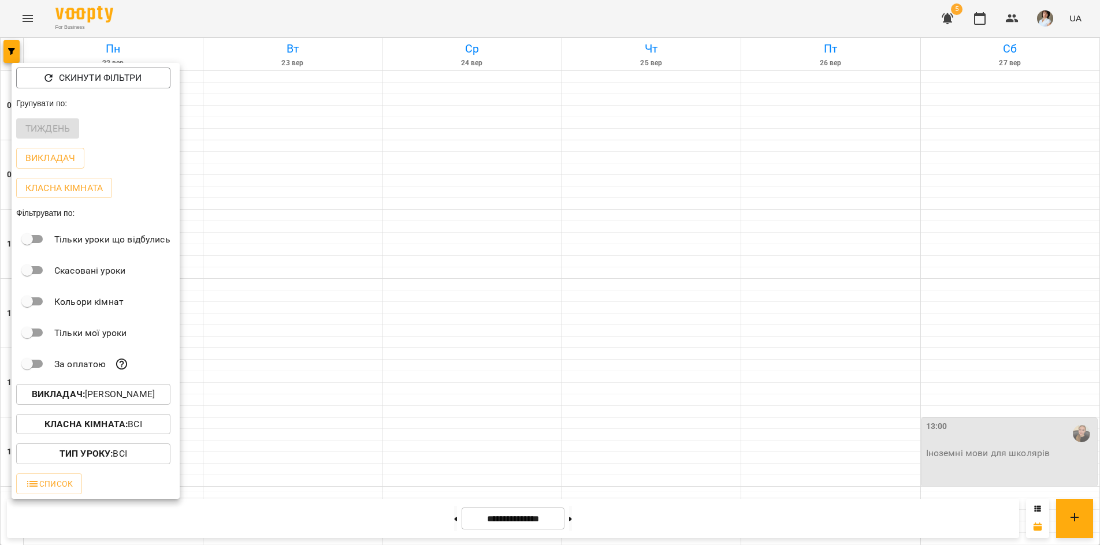
click at [391, 20] on div "Всі Бойко Андрій Вікторович Бойко Дмитро Вікторович Василевська Анастасія Михай…" at bounding box center [550, 272] width 1100 height 545
click at [389, 17] on div at bounding box center [550, 272] width 1100 height 545
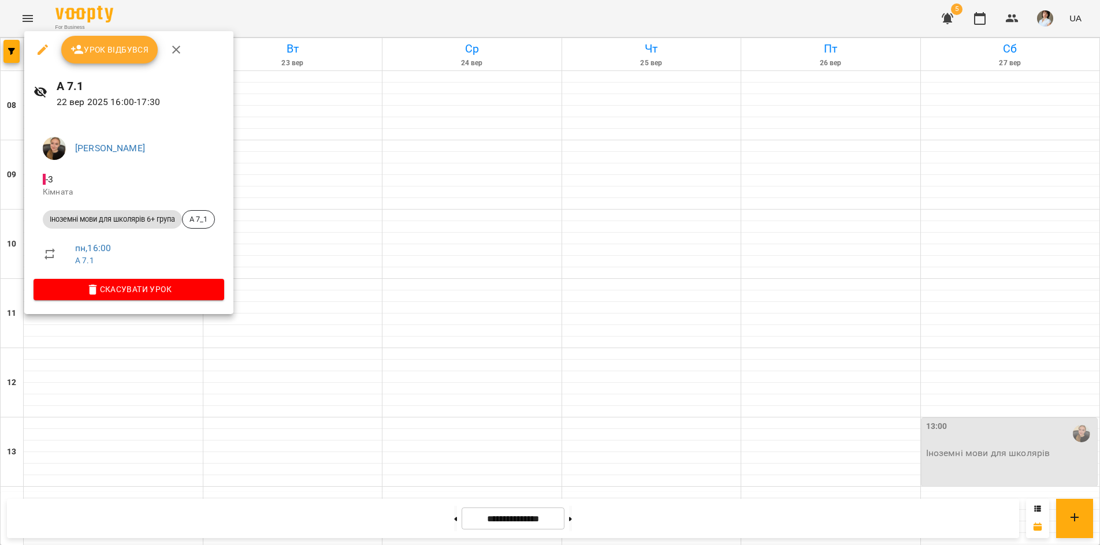
click at [237, 21] on div at bounding box center [550, 272] width 1100 height 545
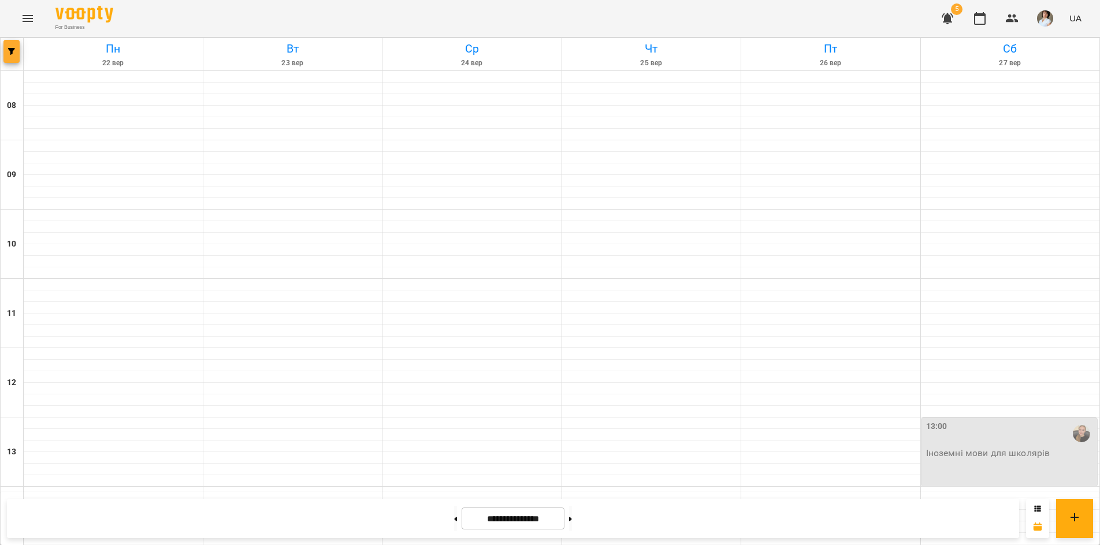
click at [10, 53] on icon "button" at bounding box center [11, 51] width 7 height 7
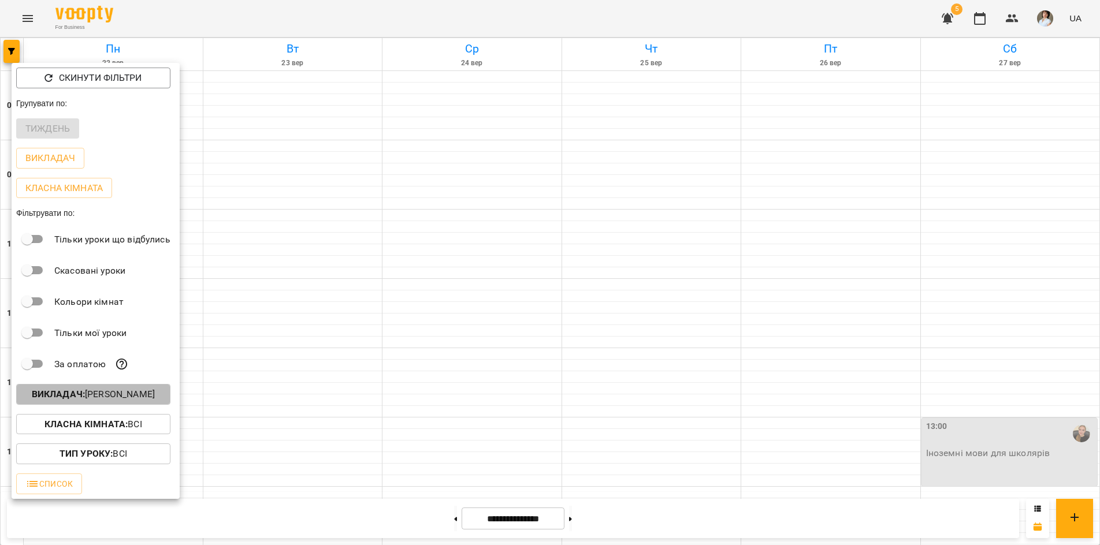
click at [79, 392] on b "Викладач :" at bounding box center [58, 394] width 53 height 11
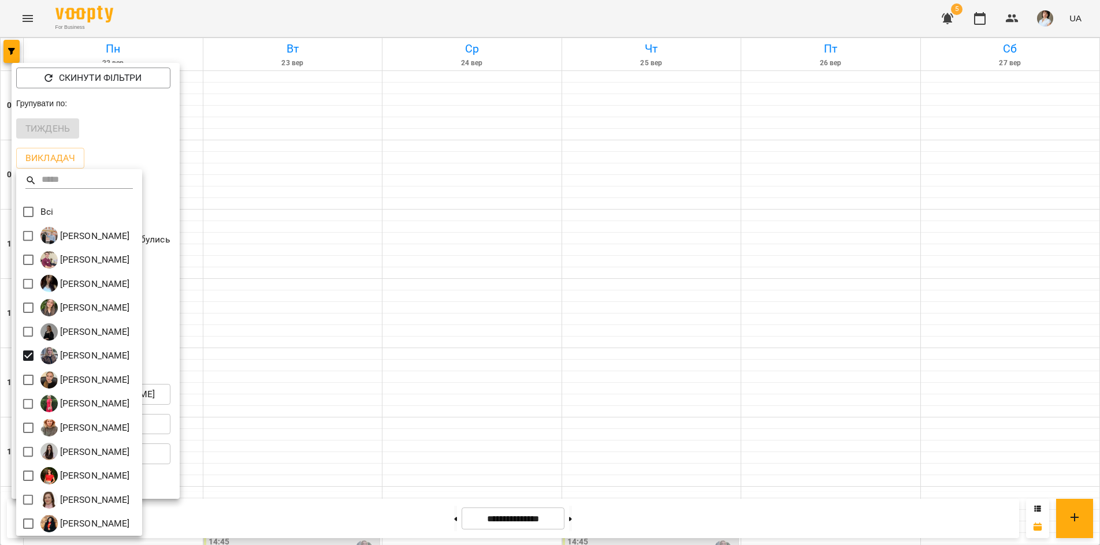
click at [313, 7] on div at bounding box center [550, 272] width 1100 height 545
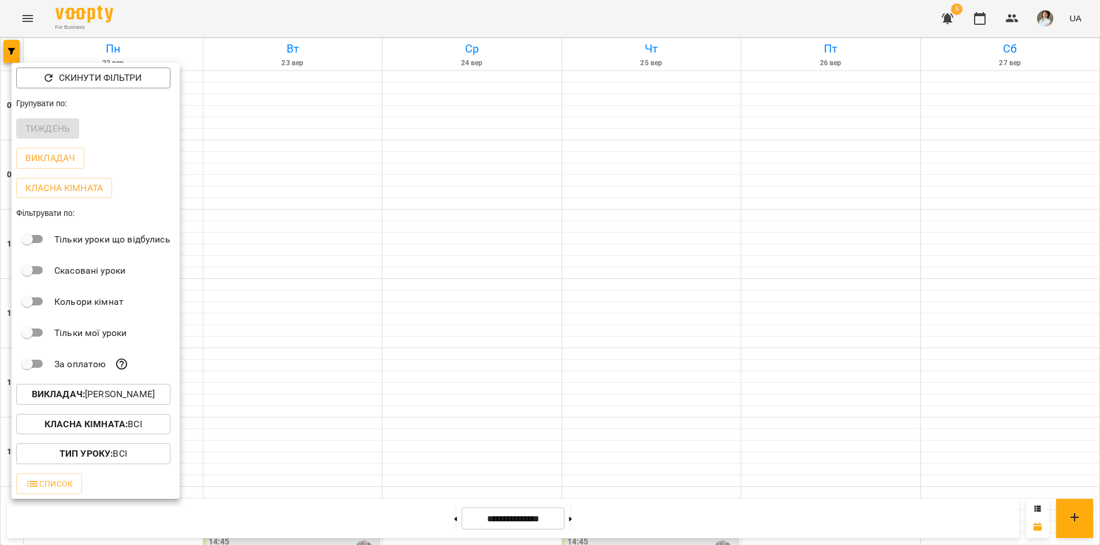
click at [313, 9] on div "Всі Бойко Андрій Вікторович Бойко Дмитро Вікторович Василевська Анастасія Михай…" at bounding box center [550, 272] width 1100 height 545
click at [313, 9] on div at bounding box center [550, 272] width 1100 height 545
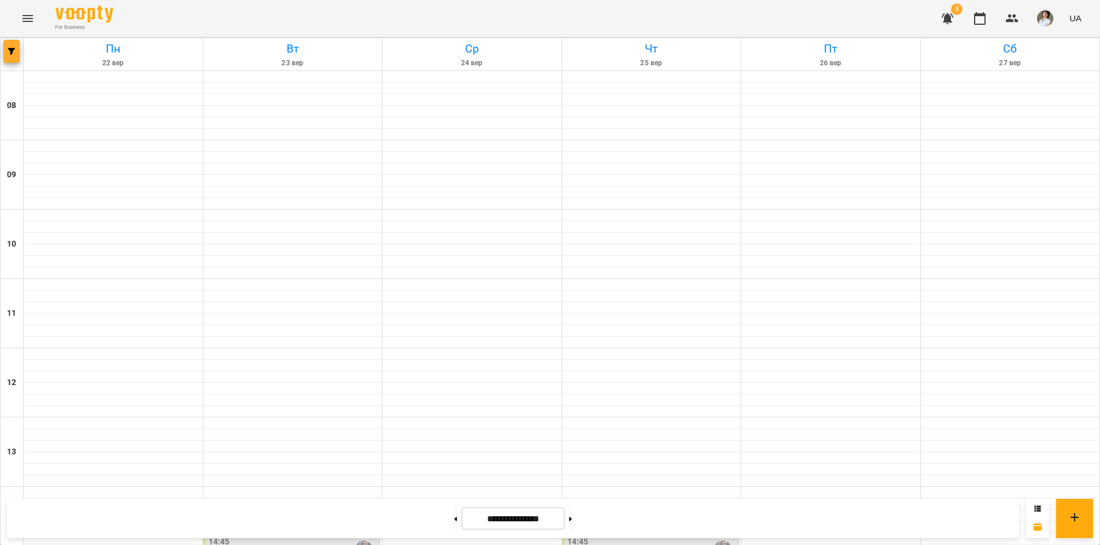
click at [8, 46] on button "button" at bounding box center [11, 51] width 16 height 23
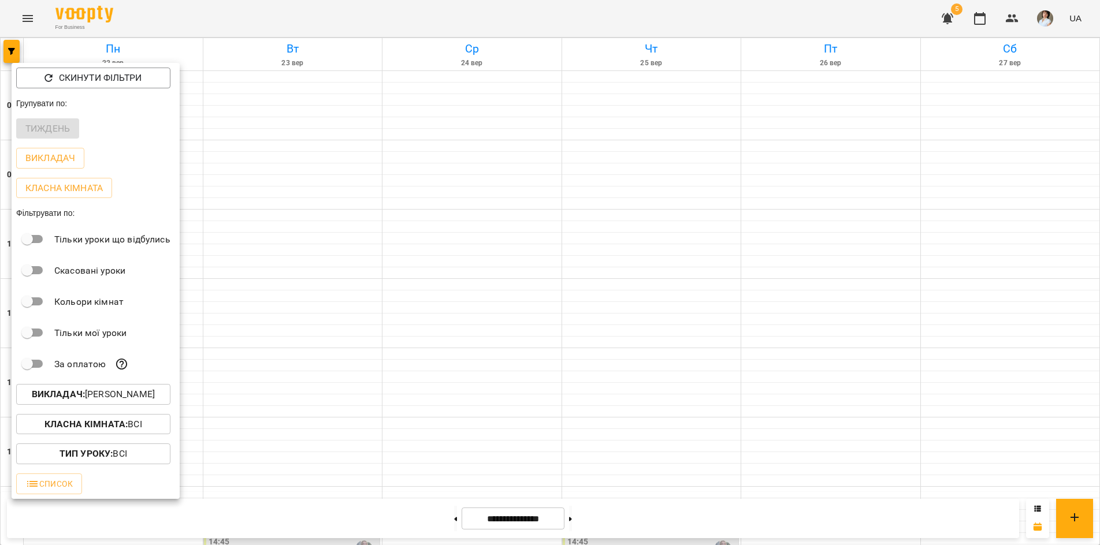
click at [57, 395] on b "Викладач :" at bounding box center [58, 394] width 53 height 11
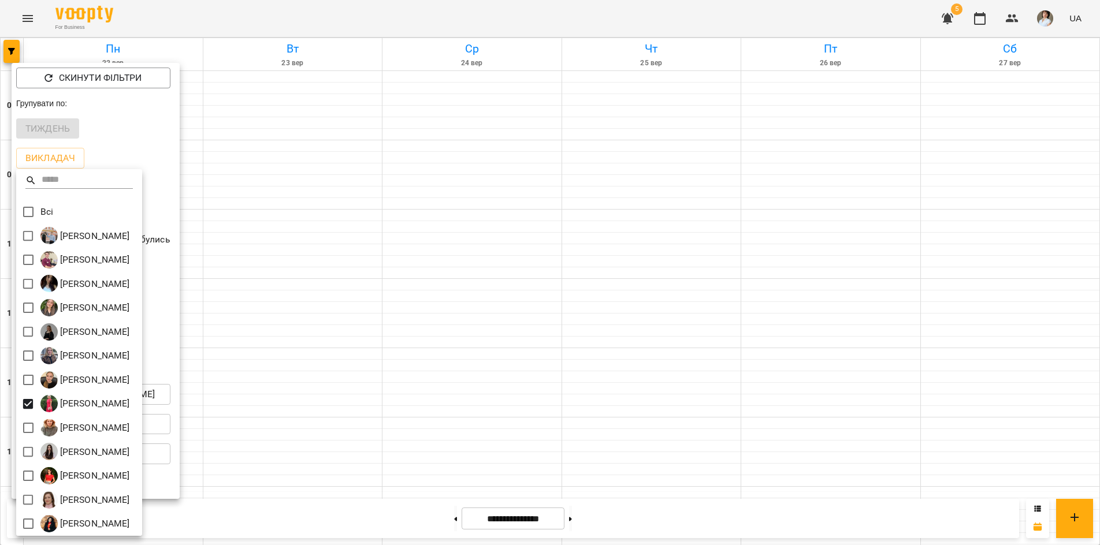
click at [346, 35] on div at bounding box center [550, 272] width 1100 height 545
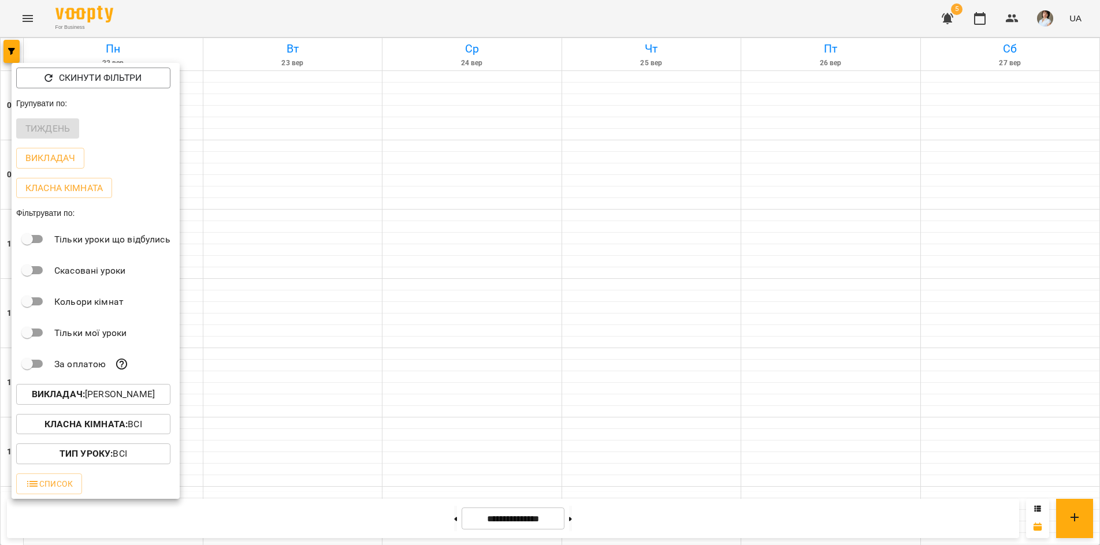
click at [345, 30] on div "Всі Бойко Андрій Вікторович Бойко Дмитро Вікторович Василевська Анастасія Михай…" at bounding box center [550, 272] width 1100 height 545
click at [313, 2] on div at bounding box center [550, 272] width 1100 height 545
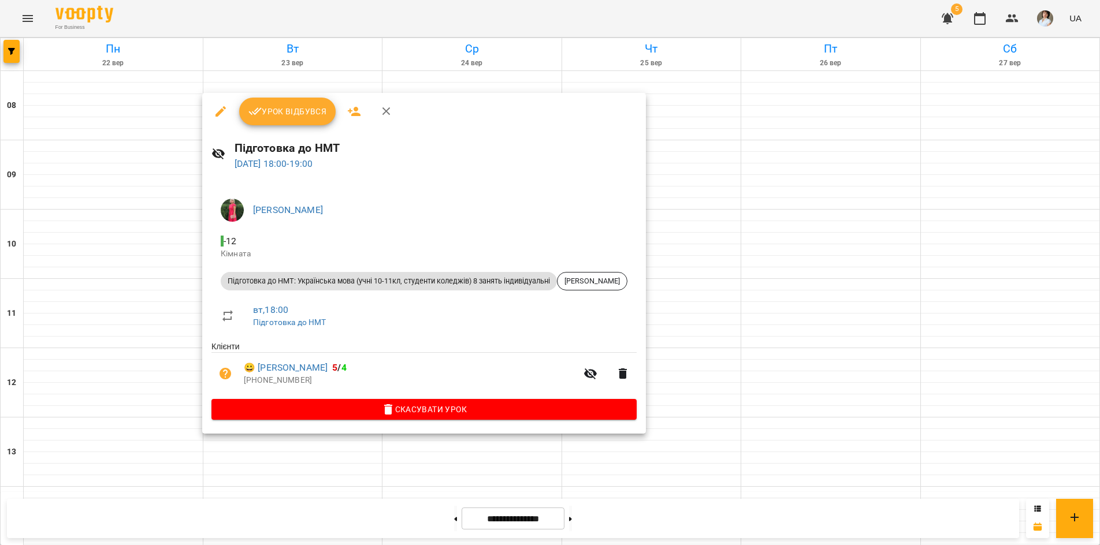
click at [209, 13] on div at bounding box center [550, 272] width 1100 height 545
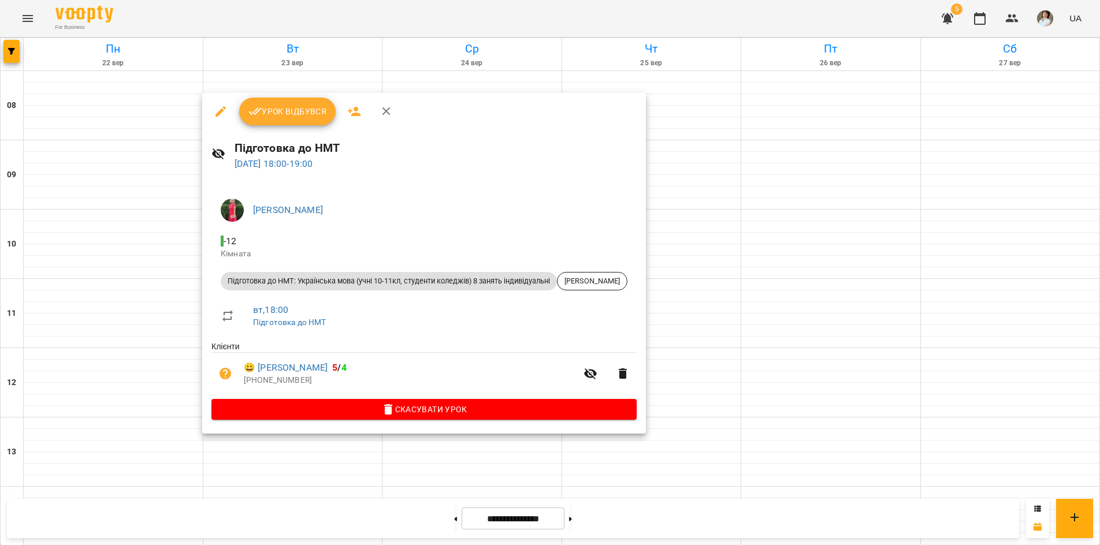
click at [298, 520] on div at bounding box center [550, 272] width 1100 height 545
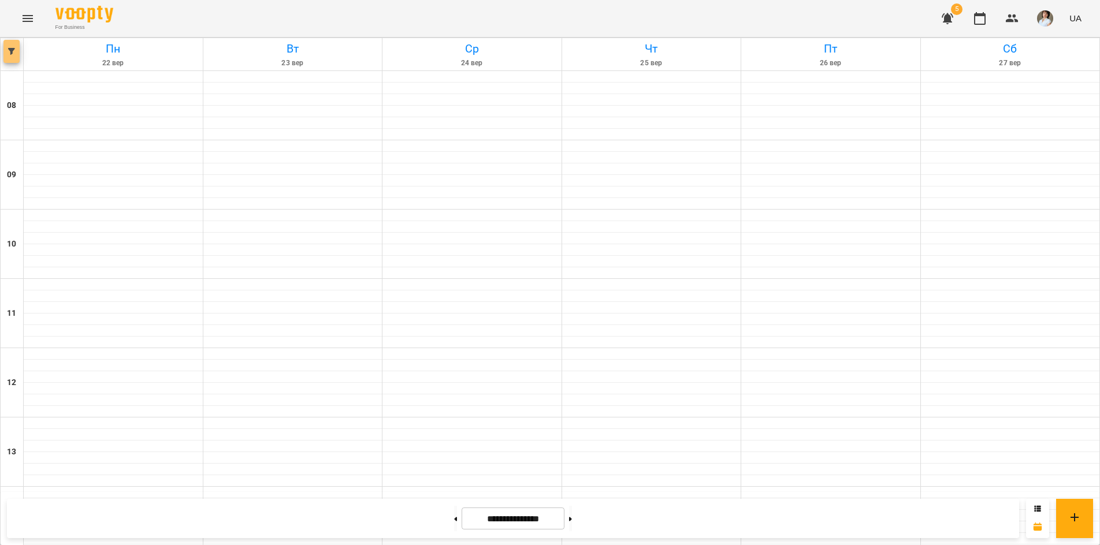
click at [8, 51] on span "button" at bounding box center [11, 51] width 16 height 7
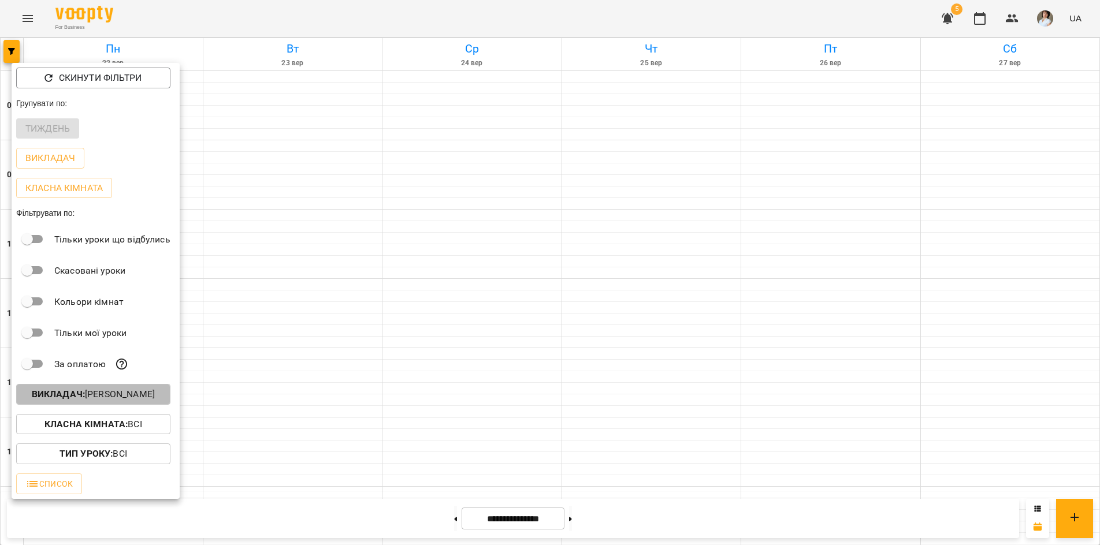
click at [55, 399] on b "Викладач :" at bounding box center [58, 394] width 53 height 11
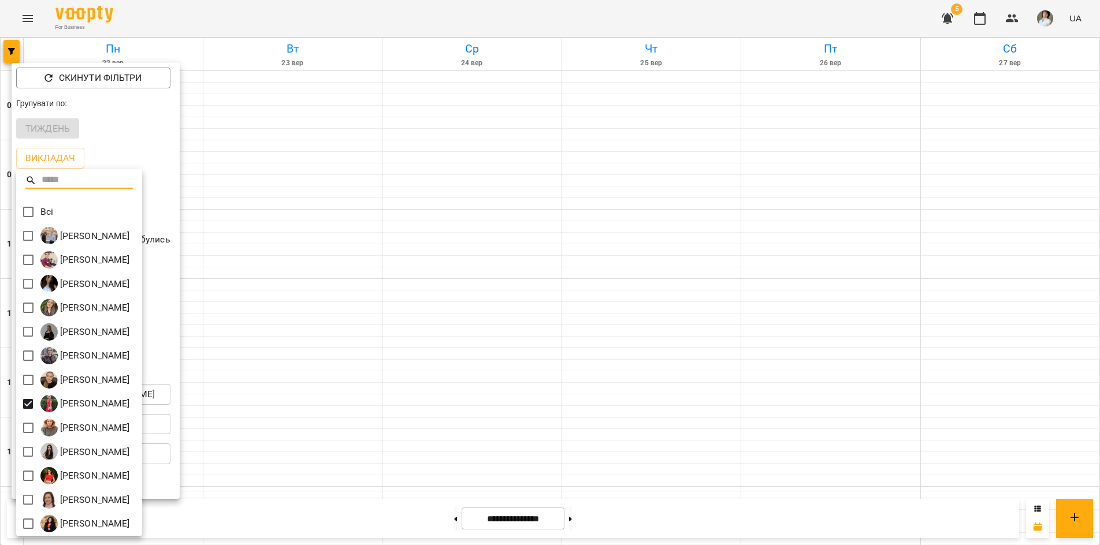
click at [284, 521] on div at bounding box center [550, 272] width 1100 height 545
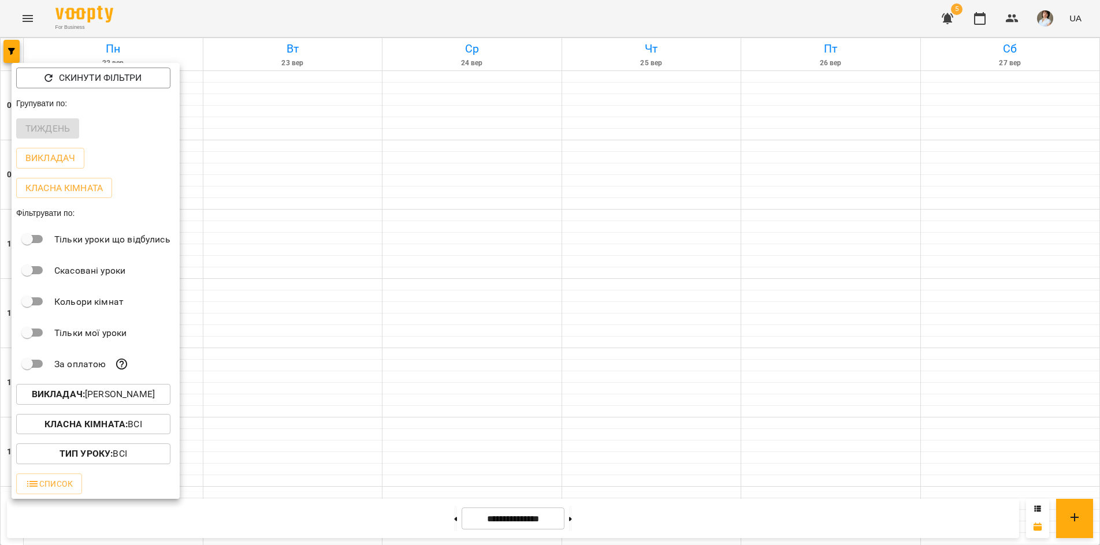
click at [228, 510] on div at bounding box center [550, 272] width 1100 height 545
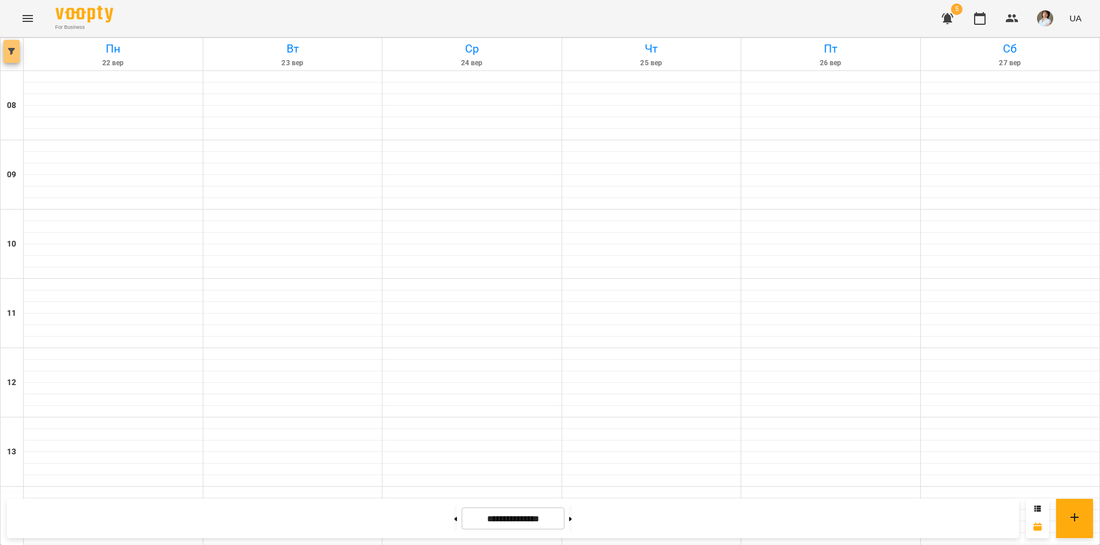
click at [14, 50] on icon "button" at bounding box center [11, 51] width 7 height 7
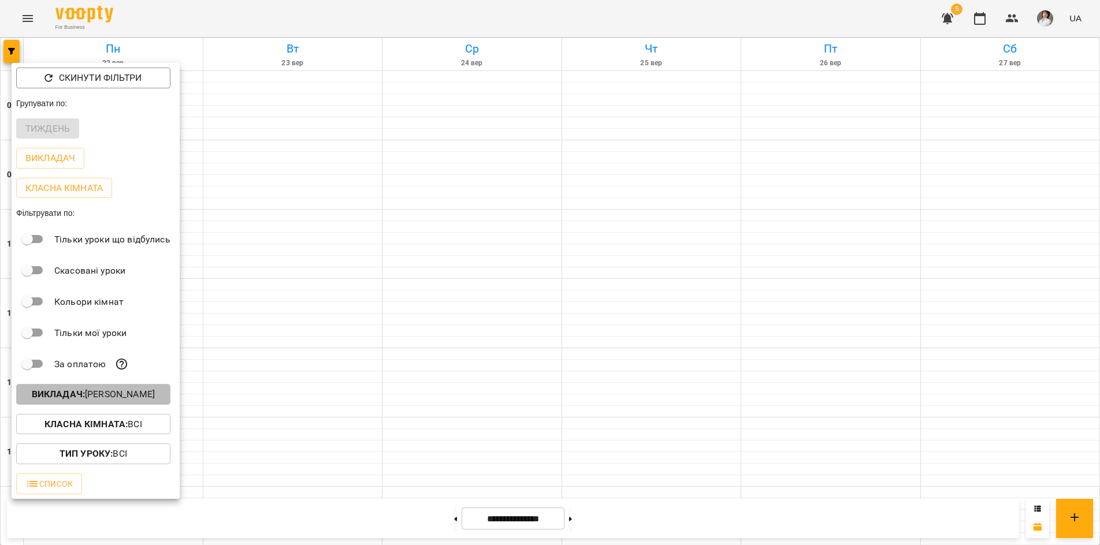
click at [49, 397] on b "Викладач :" at bounding box center [58, 394] width 53 height 11
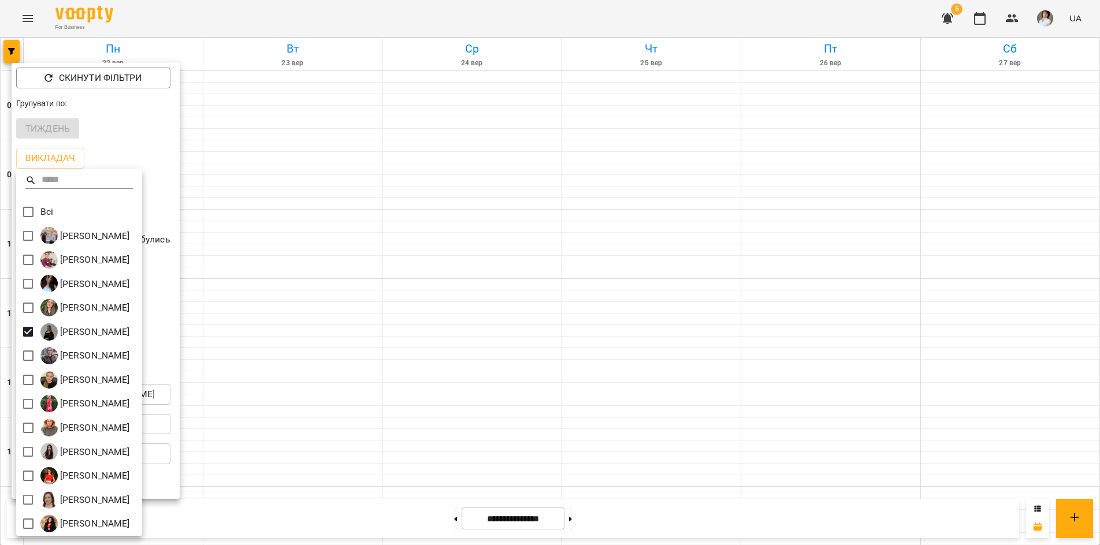
click at [423, 18] on div at bounding box center [550, 272] width 1100 height 545
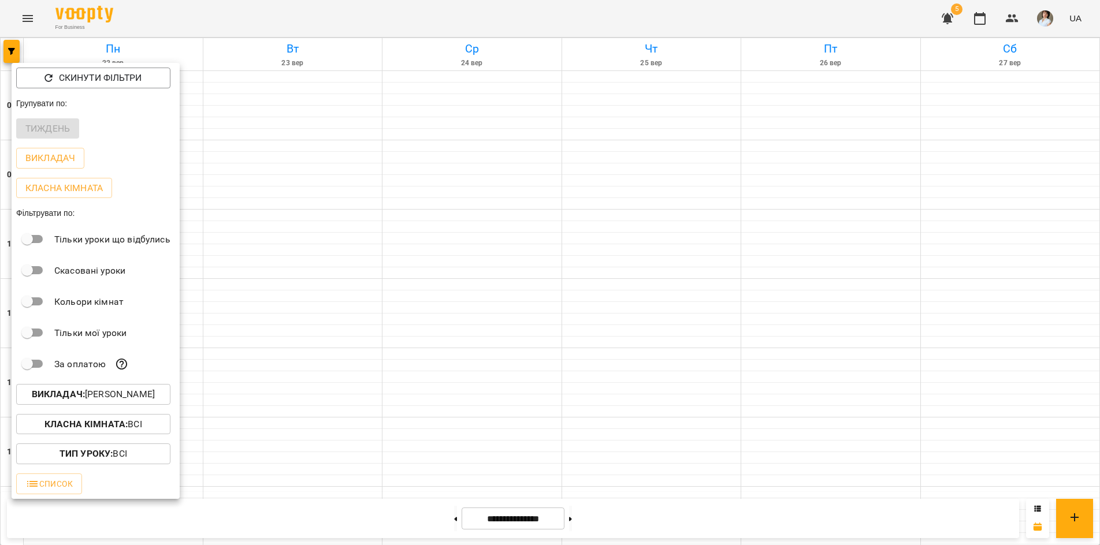
click at [423, 19] on div at bounding box center [550, 272] width 1100 height 545
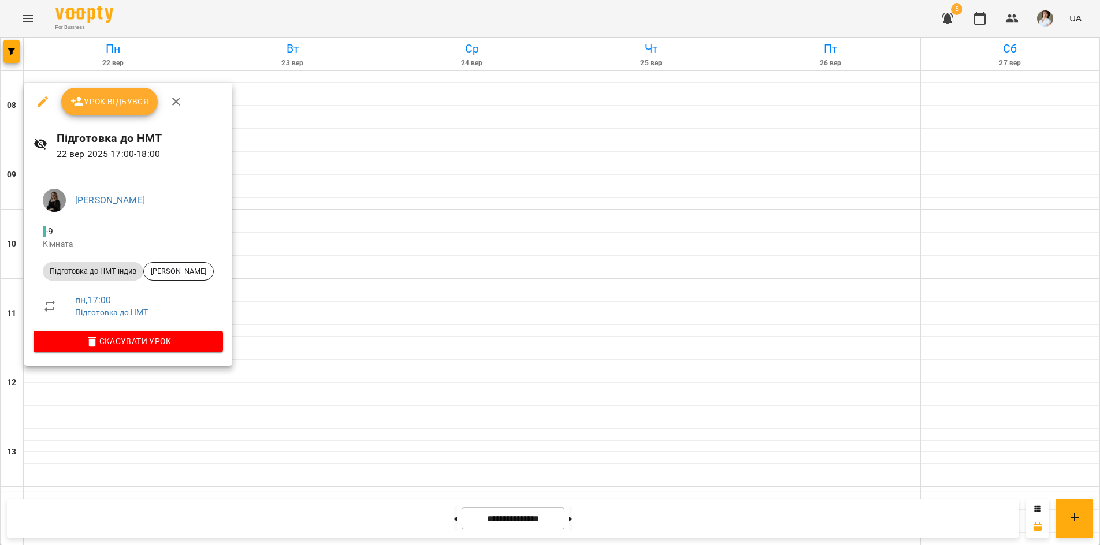
click at [85, 519] on div at bounding box center [550, 272] width 1100 height 545
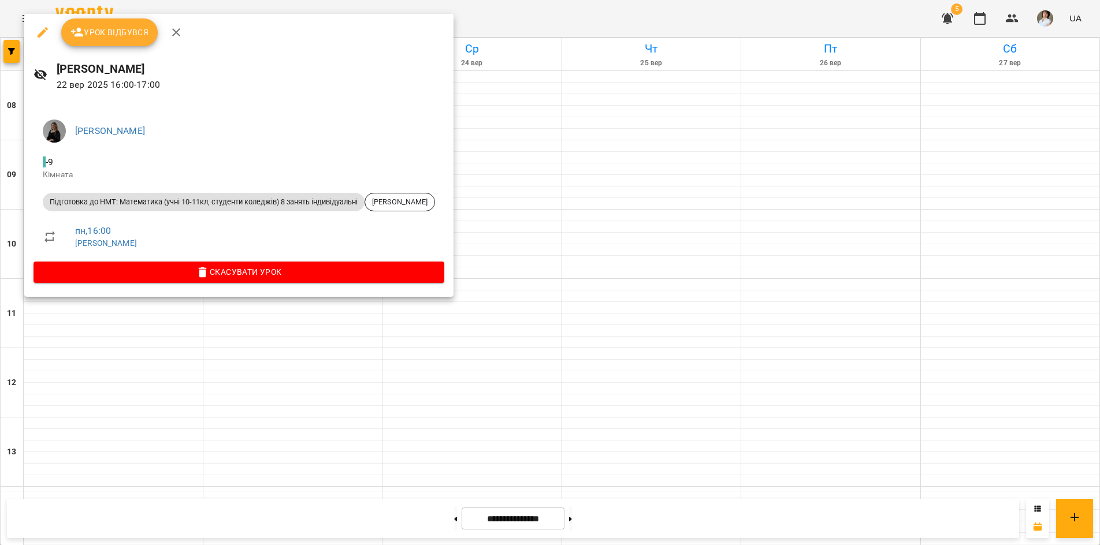
click at [159, 517] on div at bounding box center [550, 272] width 1100 height 545
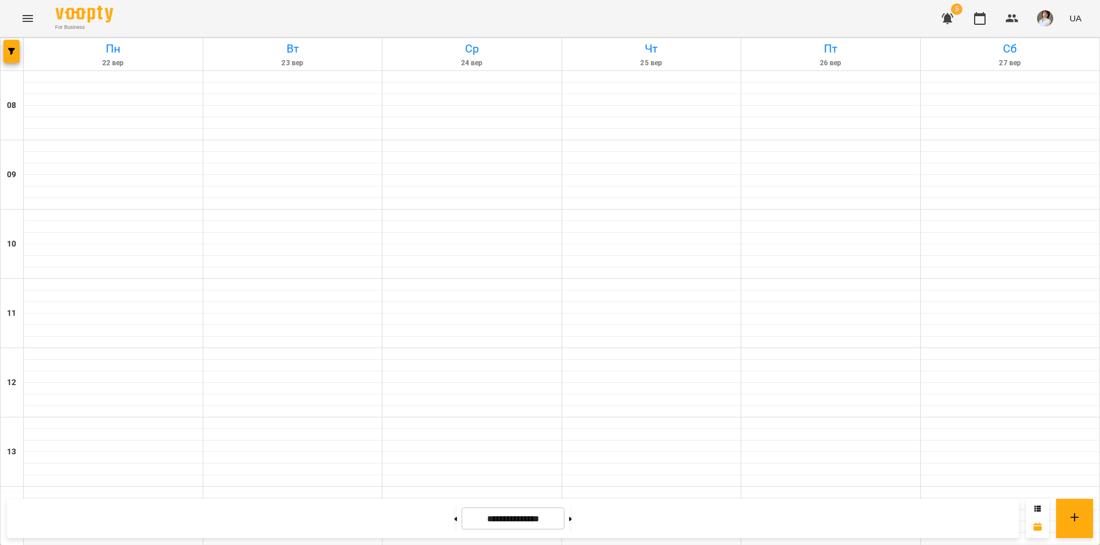
click at [145, 23] on div "For Business 5 UA" at bounding box center [550, 18] width 1100 height 37
click at [10, 54] on icon "button" at bounding box center [11, 51] width 7 height 7
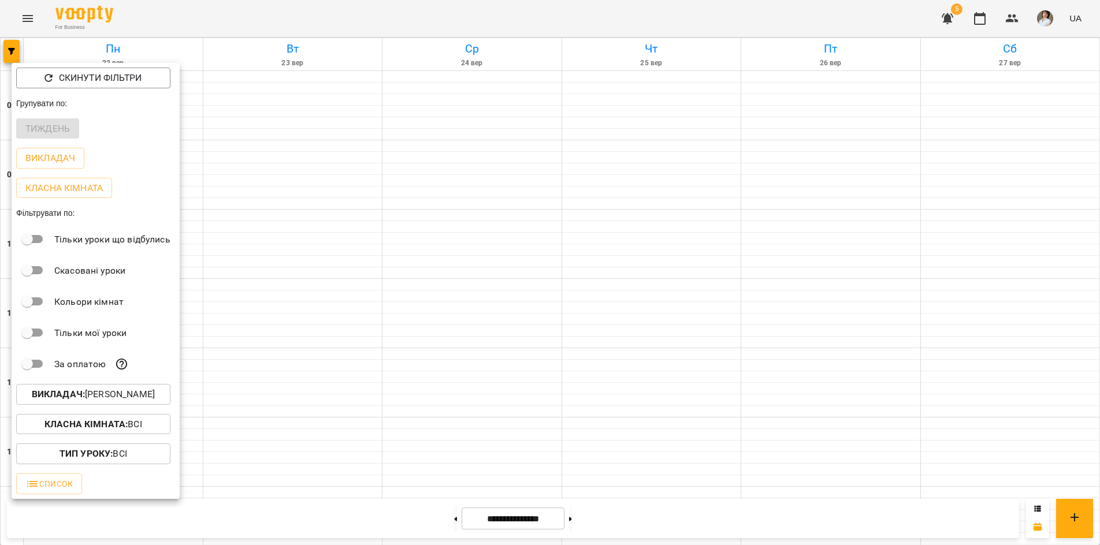
click at [89, 396] on p "Викладач : Дибко Діана Ігорівна" at bounding box center [93, 395] width 123 height 14
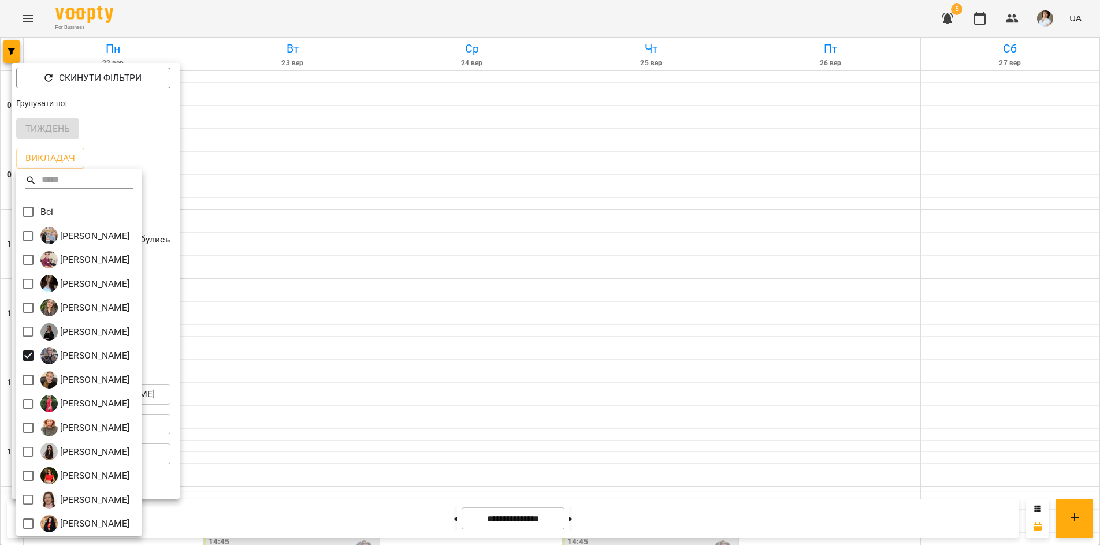
drag, startPoint x: 290, startPoint y: 28, endPoint x: 289, endPoint y: 21, distance: 7.0
click at [290, 27] on div at bounding box center [550, 272] width 1100 height 545
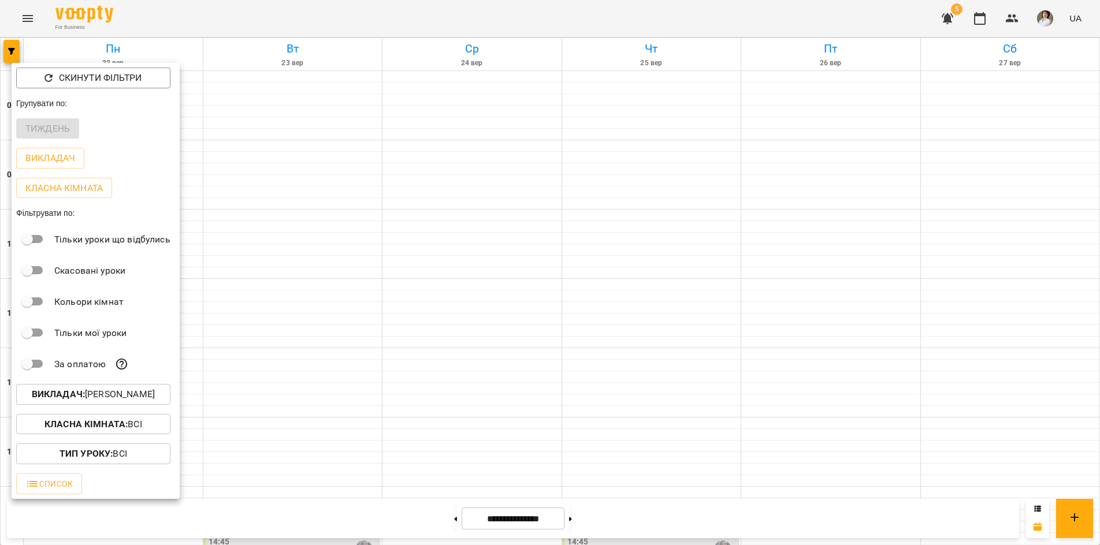
click at [289, 21] on div "Всі Бойко Андрій Вікторович Бойко Дмитро Вікторович Василевська Анастасія Михай…" at bounding box center [550, 272] width 1100 height 545
click at [288, 20] on div at bounding box center [550, 272] width 1100 height 545
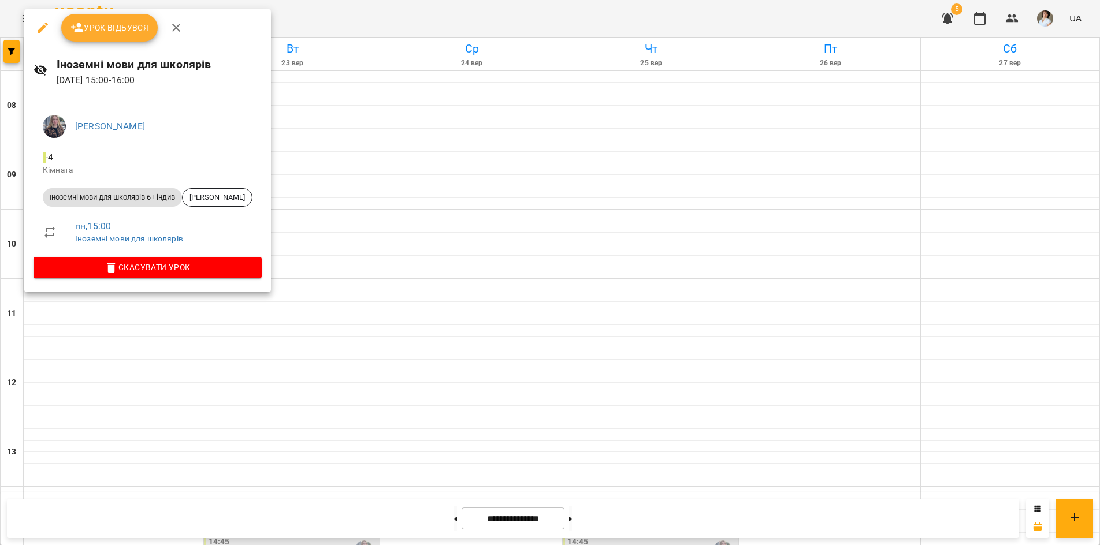
click at [425, 15] on div at bounding box center [550, 272] width 1100 height 545
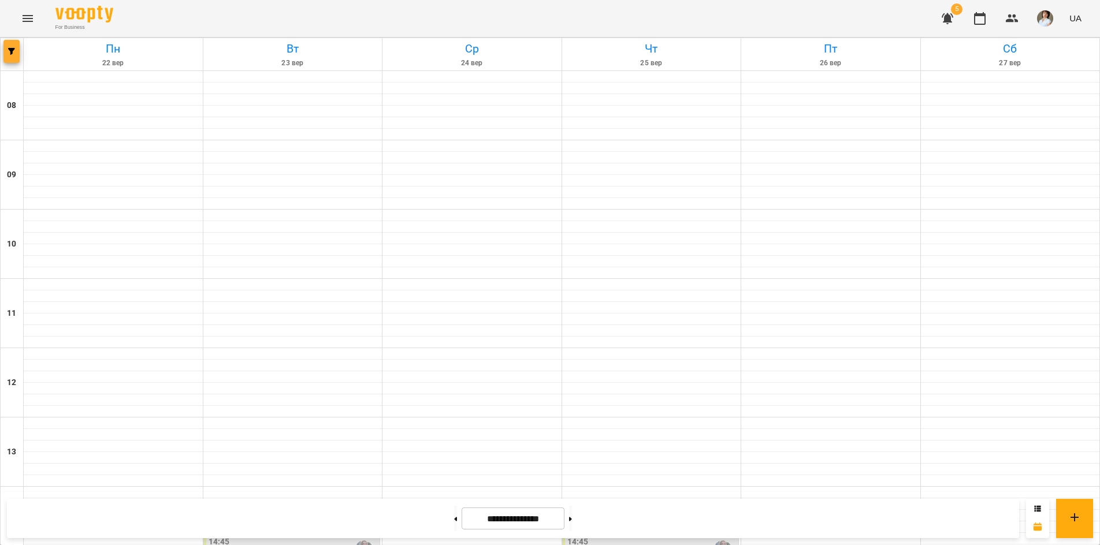
click at [12, 54] on icon "button" at bounding box center [11, 51] width 7 height 7
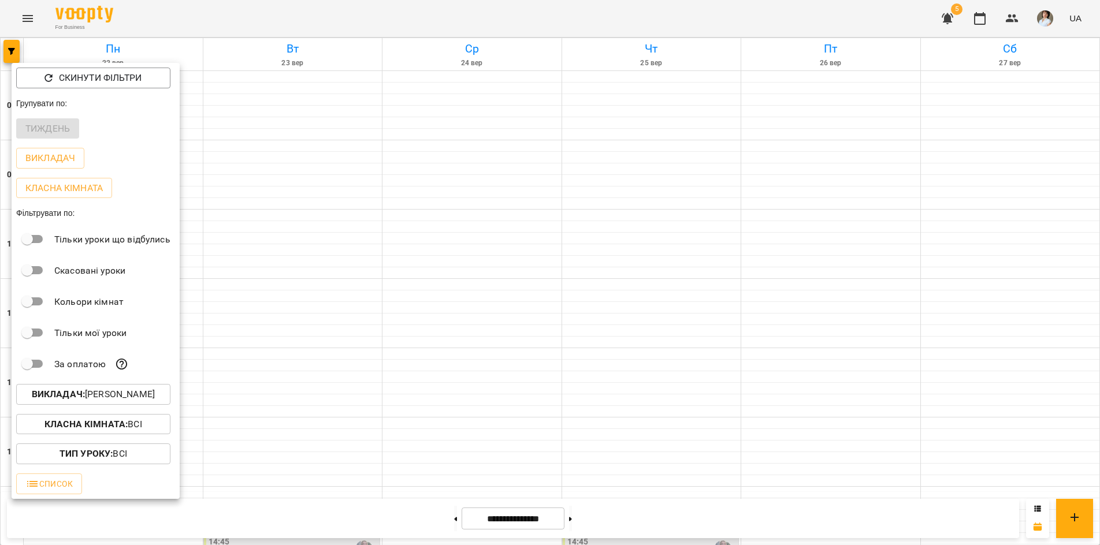
click at [97, 397] on p "Викладач : Заремба Анна Олександрівна" at bounding box center [93, 395] width 123 height 14
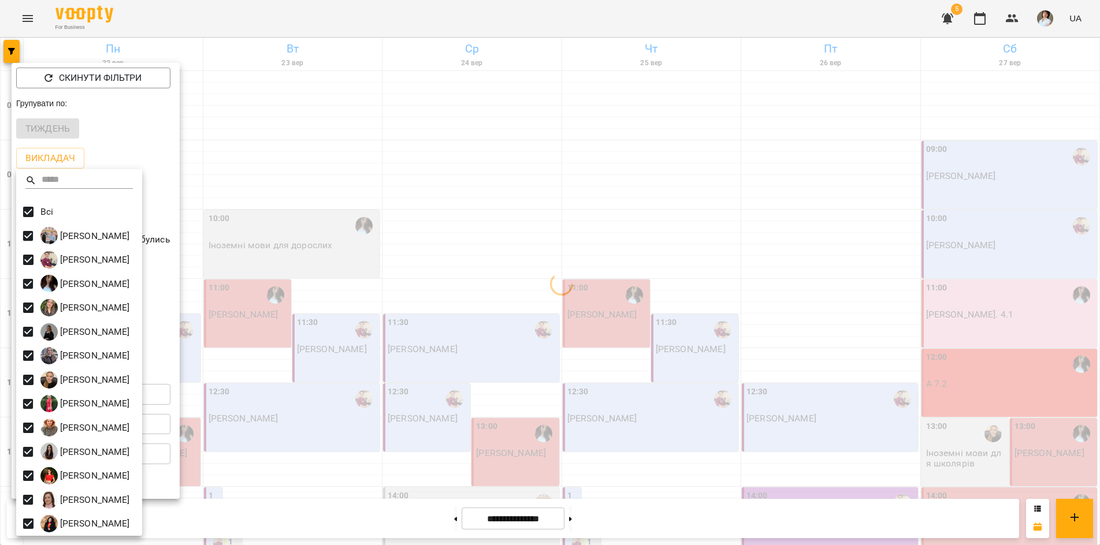
click at [348, 14] on div at bounding box center [550, 272] width 1100 height 545
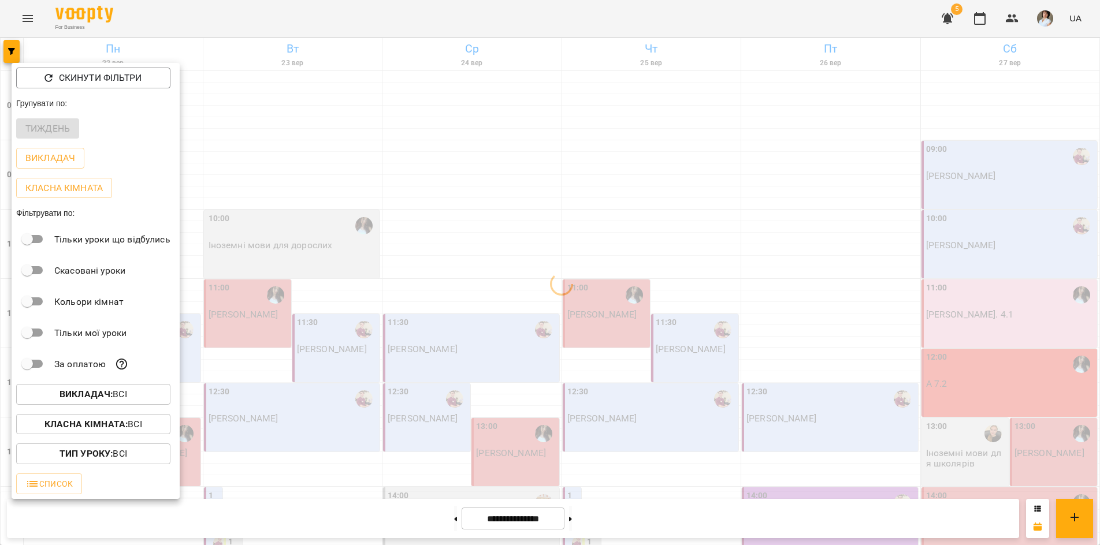
click at [348, 14] on div "Всі Бойко Андрій Вікторович Бойко Дмитро Вікторович Василевська Анастасія Михай…" at bounding box center [550, 272] width 1100 height 545
click at [348, 14] on div at bounding box center [550, 272] width 1100 height 545
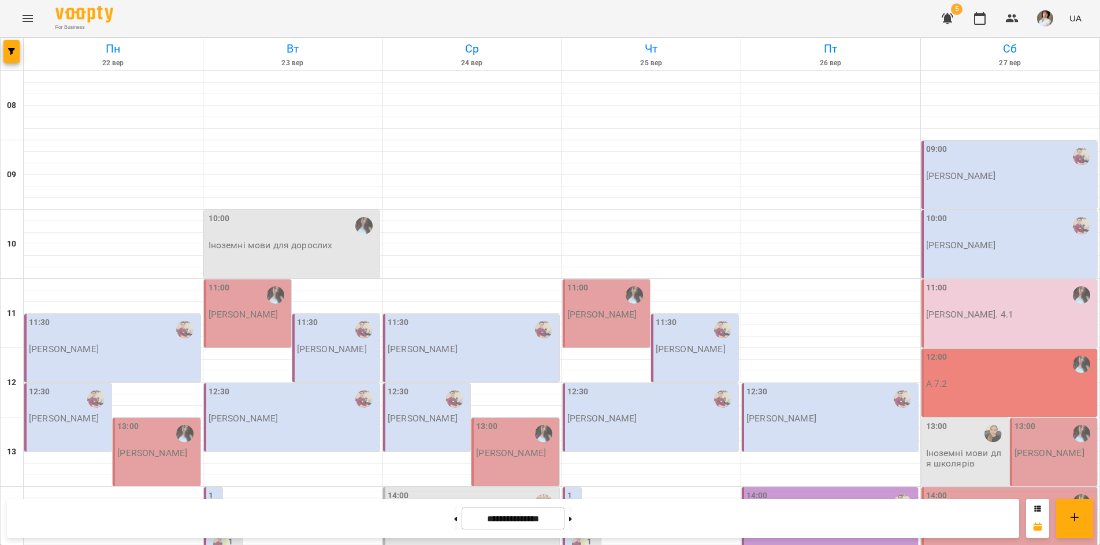
click at [348, 14] on div "Скинути фільтри Групувати по: Тиждень Викладач Класна кімната Фільтрувати по: Т…" at bounding box center [550, 272] width 1100 height 545
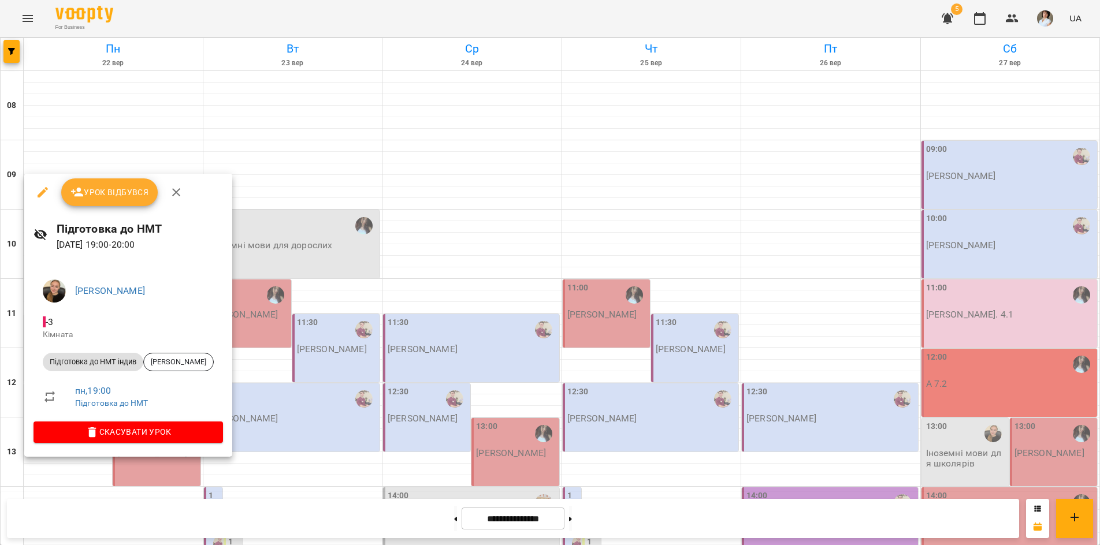
click at [125, 523] on div at bounding box center [550, 272] width 1100 height 545
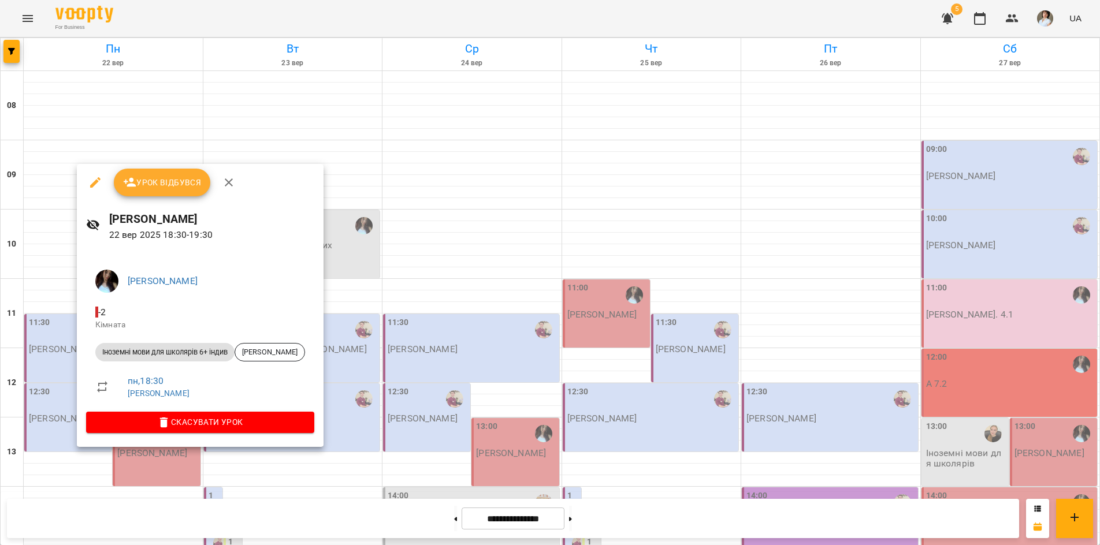
click at [135, 520] on div at bounding box center [550, 272] width 1100 height 545
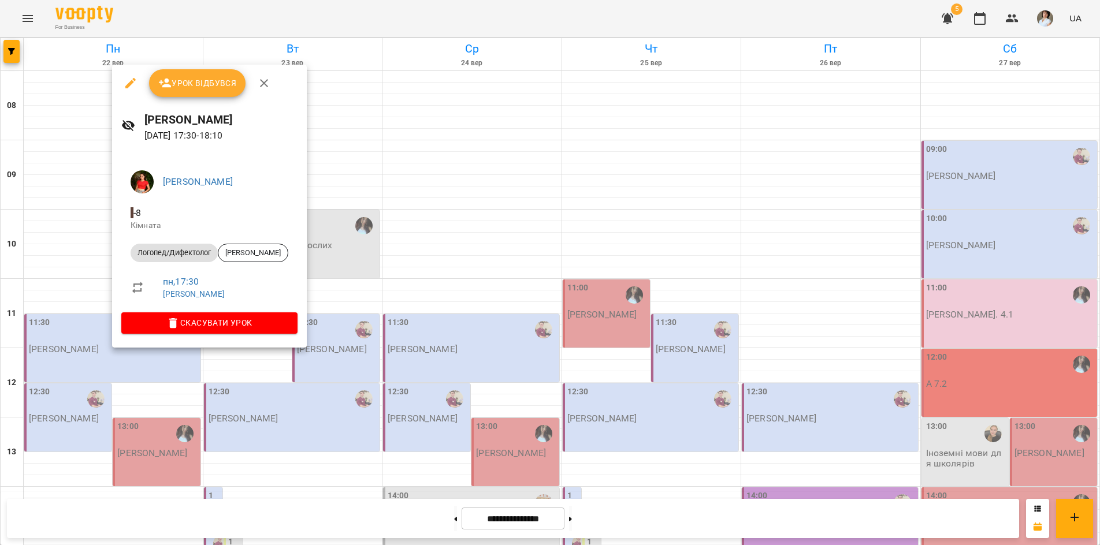
click at [108, 527] on div at bounding box center [550, 272] width 1100 height 545
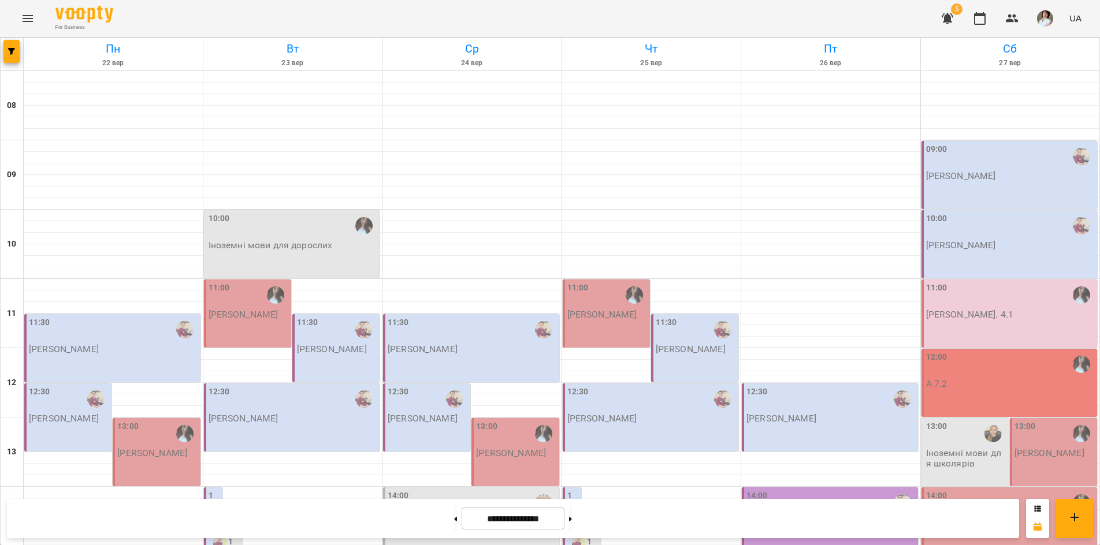
click at [129, 515] on div "**********" at bounding box center [513, 518] width 1012 height 39
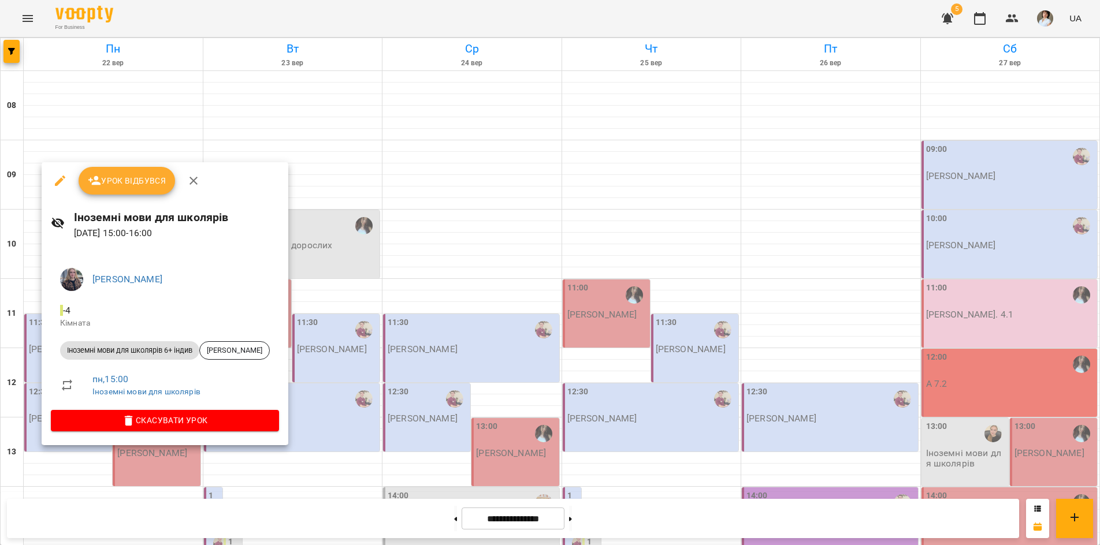
click at [306, 15] on div at bounding box center [550, 272] width 1100 height 545
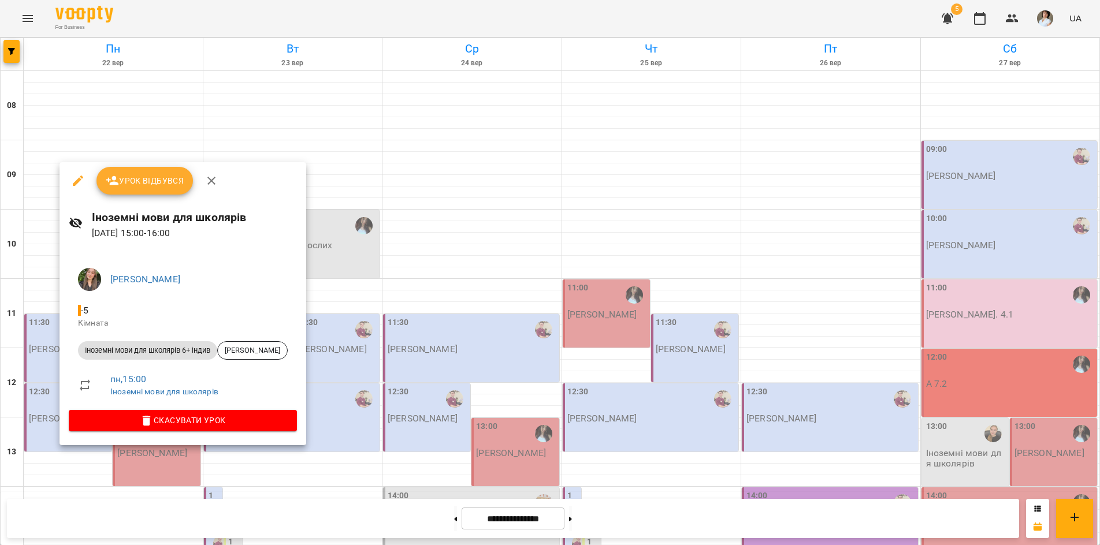
click at [277, 517] on div at bounding box center [550, 272] width 1100 height 545
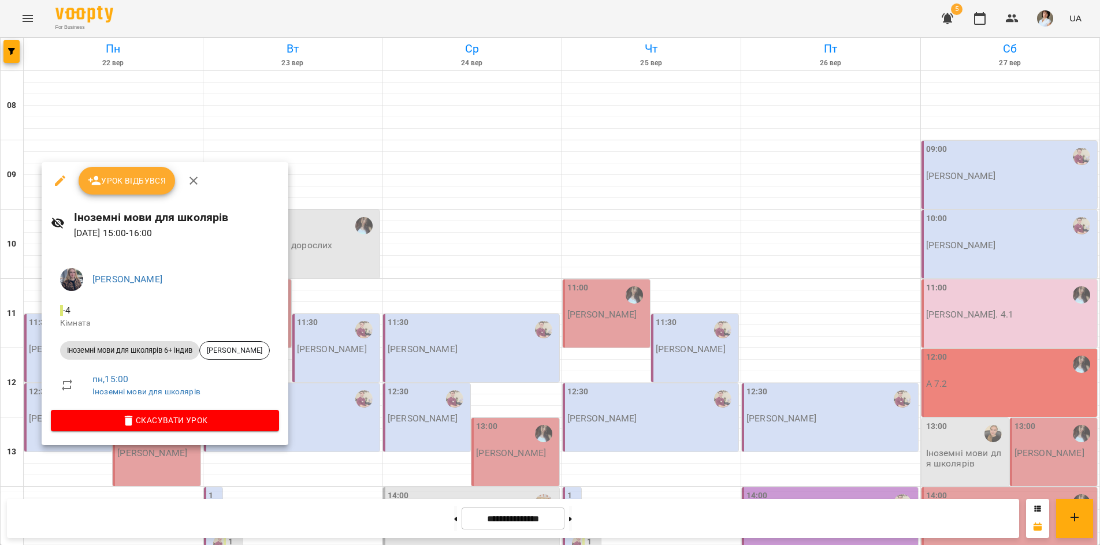
click at [103, 519] on div at bounding box center [550, 272] width 1100 height 545
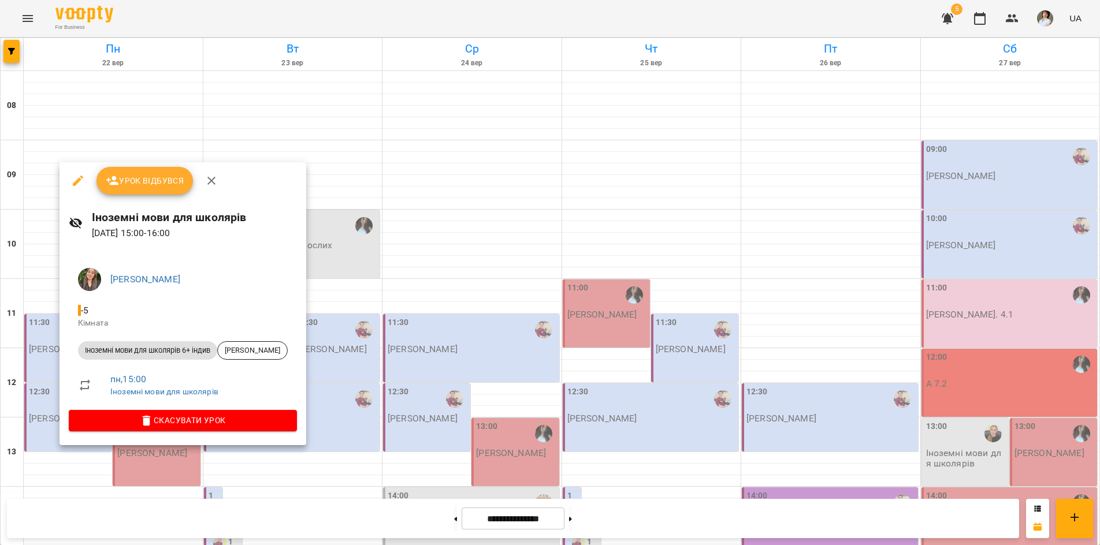
click at [194, 515] on div at bounding box center [550, 272] width 1100 height 545
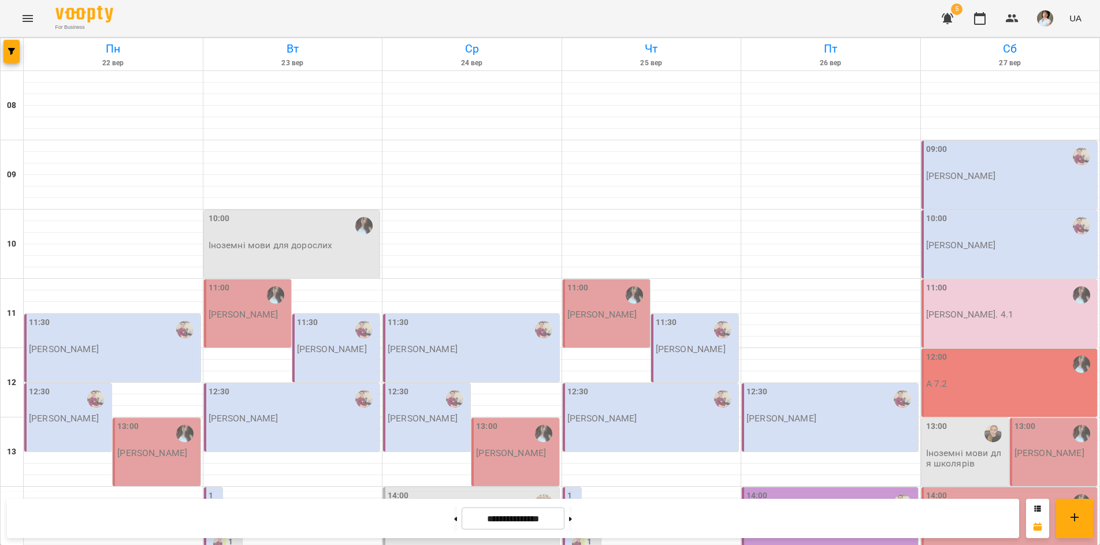
scroll to position [132, 0]
click at [156, 317] on div "11:30" at bounding box center [113, 330] width 169 height 27
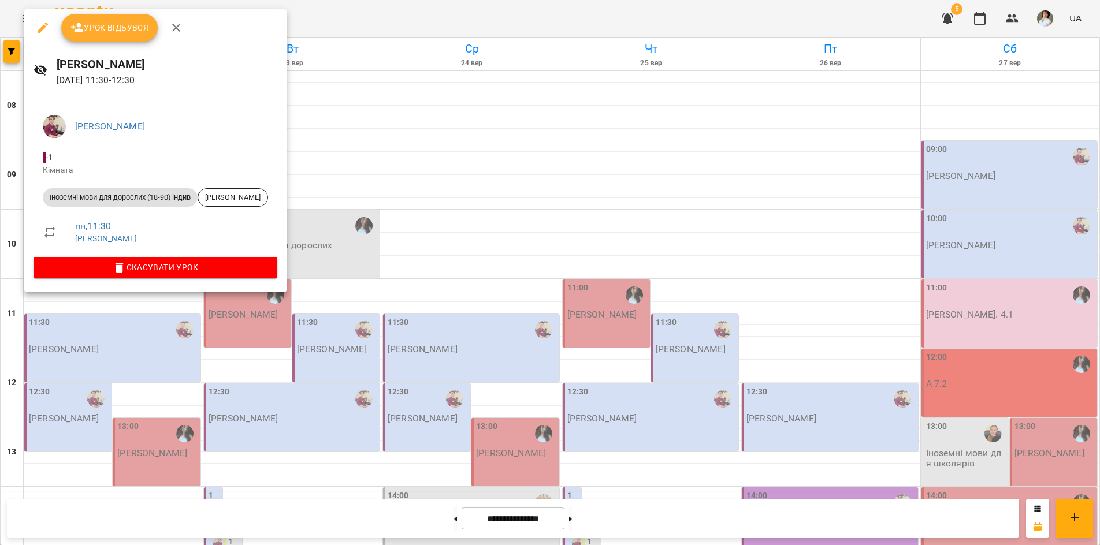
click at [401, 20] on div at bounding box center [550, 272] width 1100 height 545
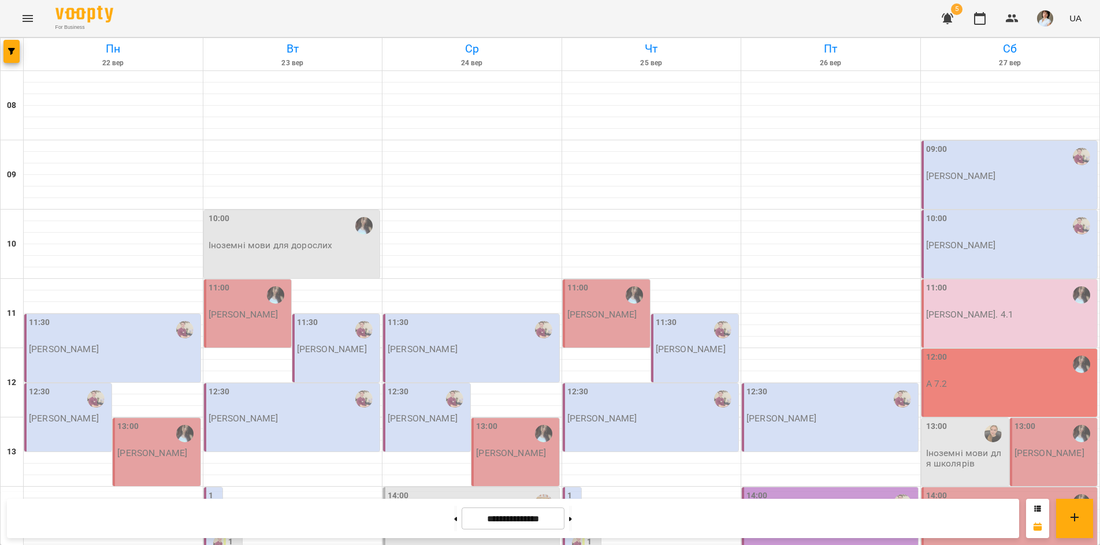
click at [54, 386] on div "12:30" at bounding box center [69, 399] width 80 height 27
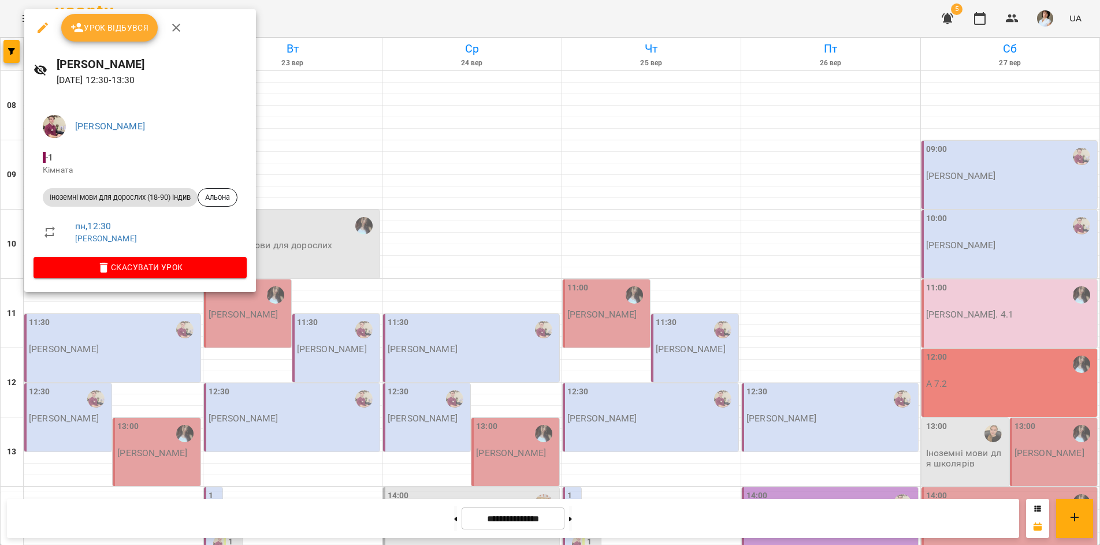
click at [357, 20] on div at bounding box center [550, 272] width 1100 height 545
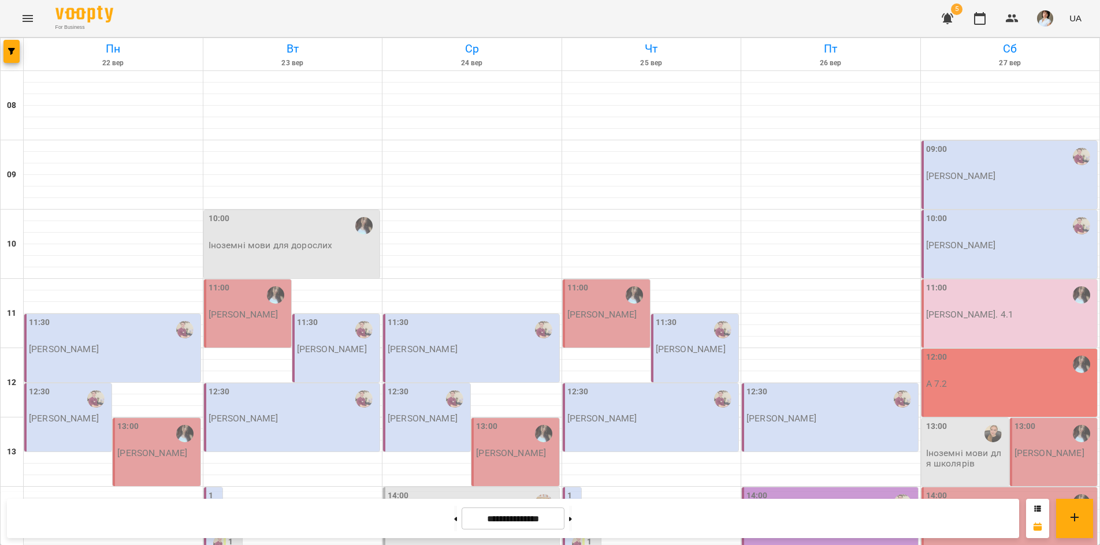
click at [162, 448] on p "Анастасія Василевська" at bounding box center [152, 453] width 70 height 10
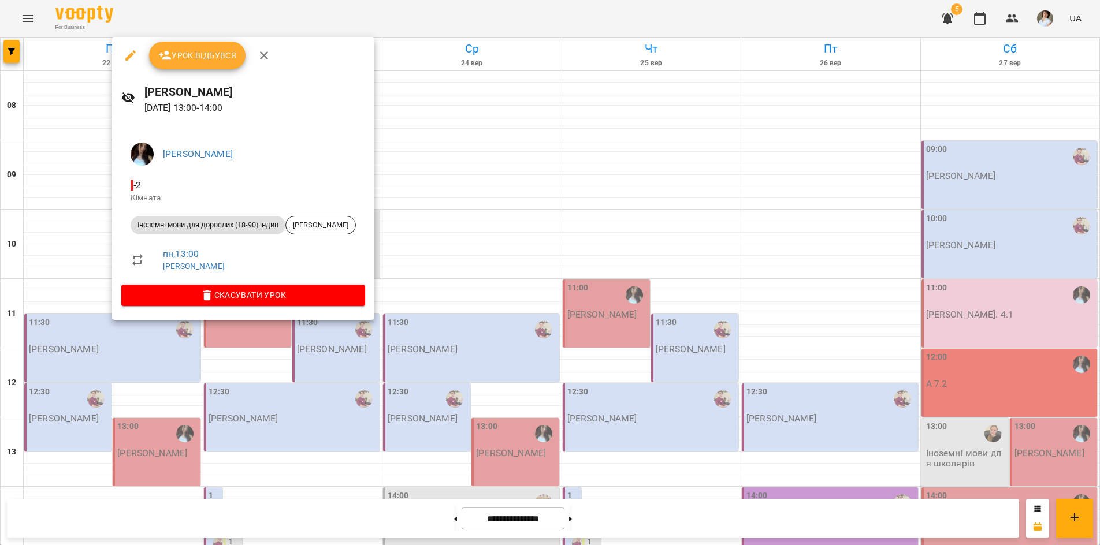
click at [363, 20] on div at bounding box center [550, 272] width 1100 height 545
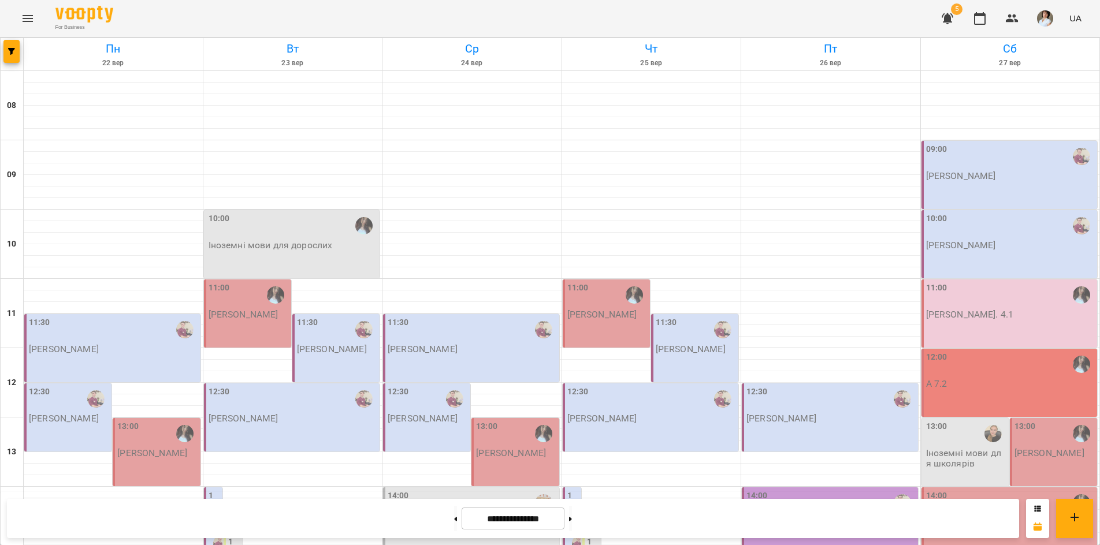
scroll to position [363, 0]
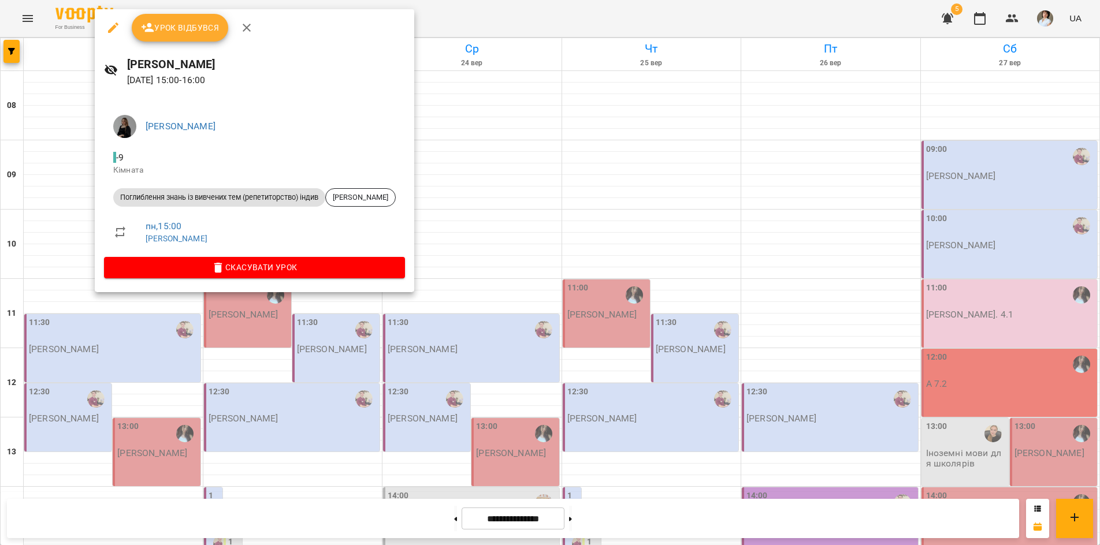
click at [29, 299] on div at bounding box center [550, 272] width 1100 height 545
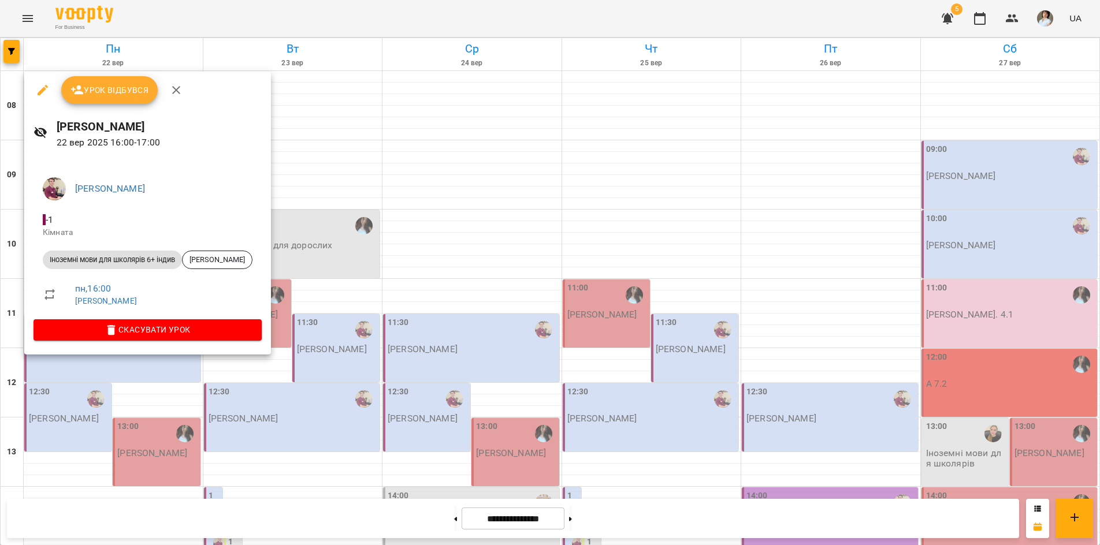
click at [51, 380] on div at bounding box center [550, 272] width 1100 height 545
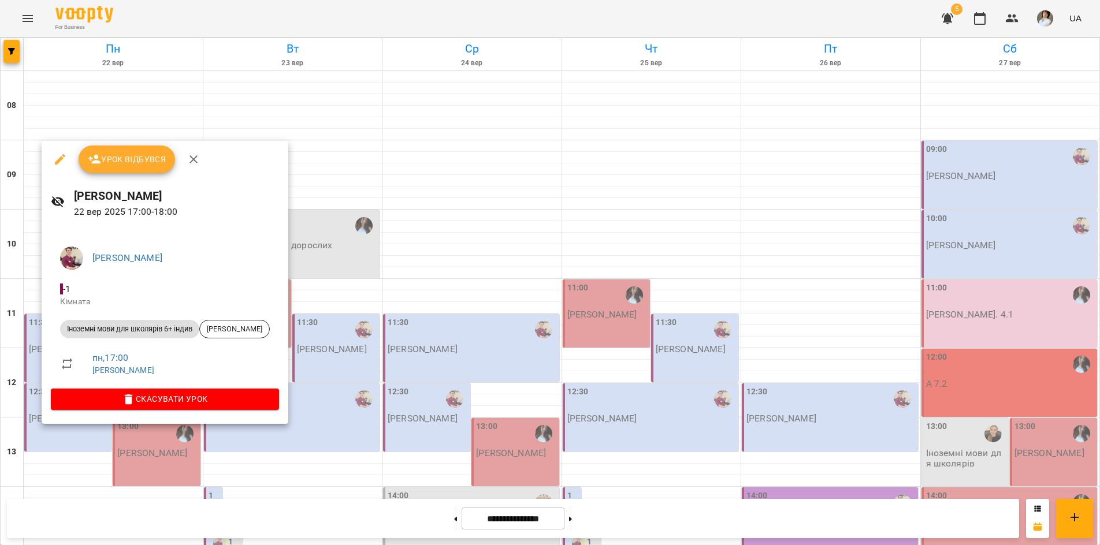
click at [51, 440] on div at bounding box center [550, 272] width 1100 height 545
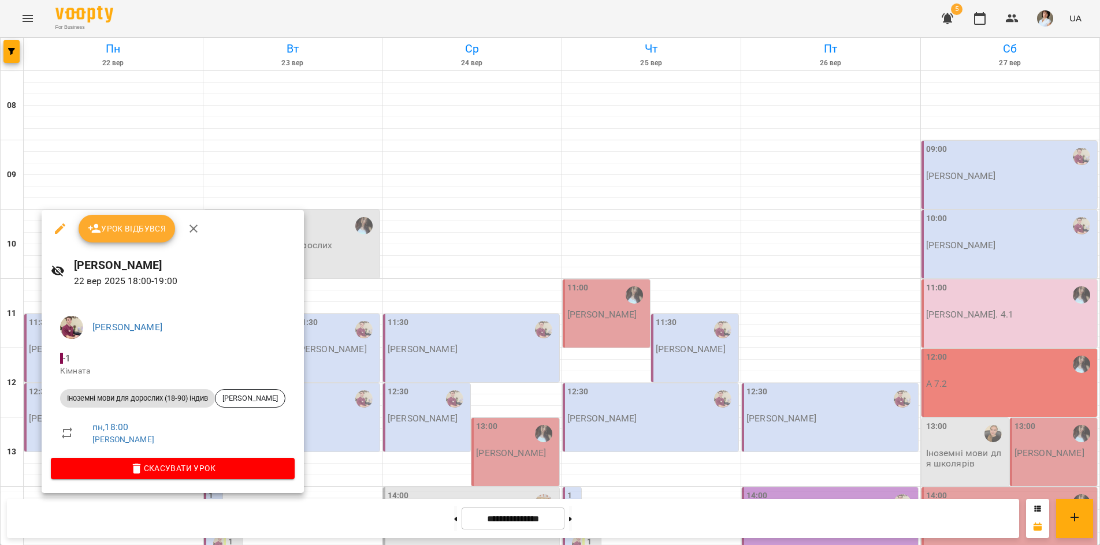
click at [117, 517] on div at bounding box center [550, 272] width 1100 height 545
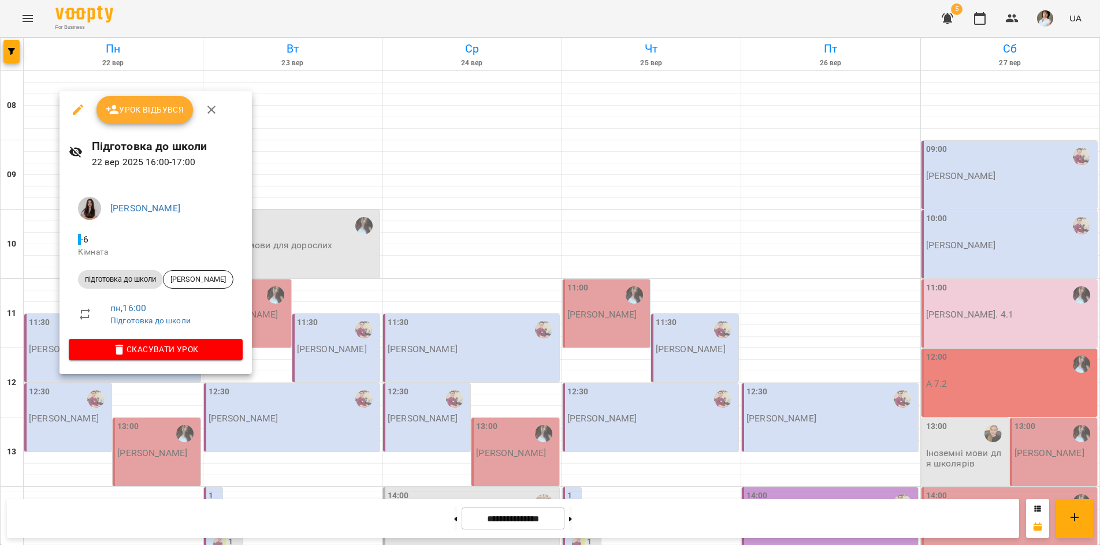
click at [73, 510] on div at bounding box center [550, 272] width 1100 height 545
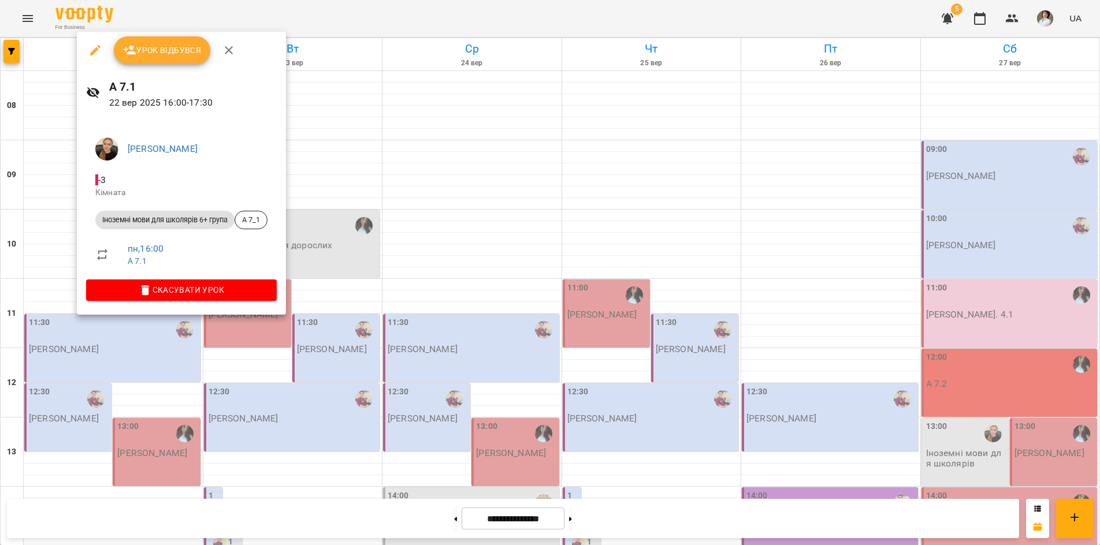
click at [145, 521] on div at bounding box center [550, 272] width 1100 height 545
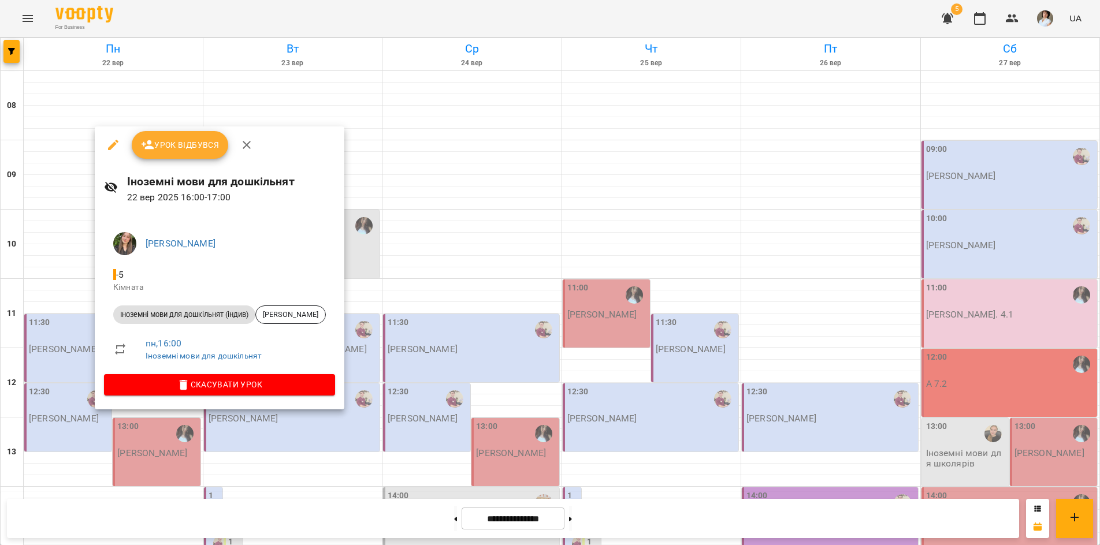
drag, startPoint x: 193, startPoint y: 525, endPoint x: 47, endPoint y: 423, distance: 178.4
click at [192, 525] on div at bounding box center [550, 272] width 1100 height 545
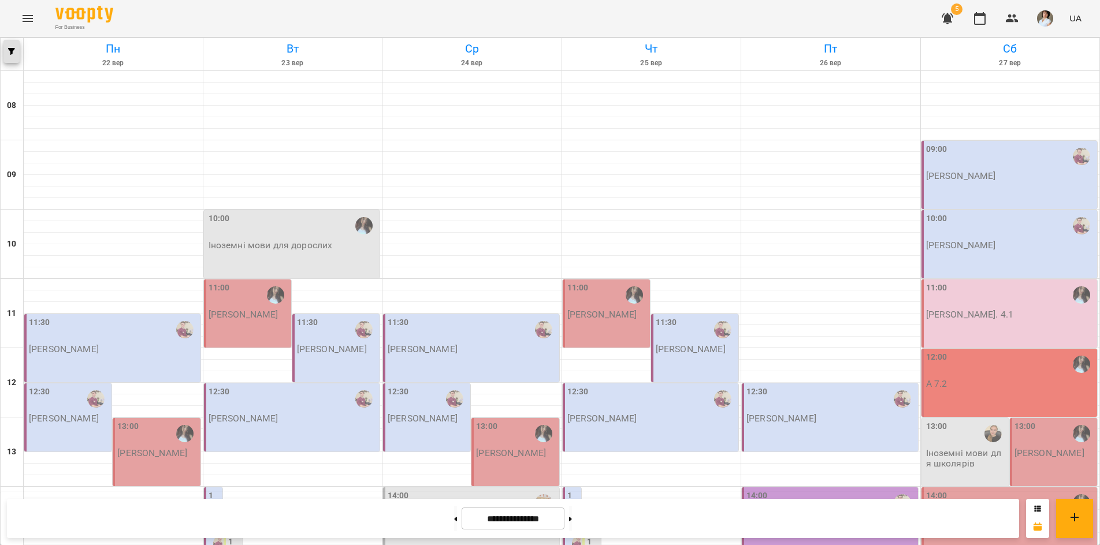
click at [9, 50] on icon "button" at bounding box center [11, 51] width 7 height 7
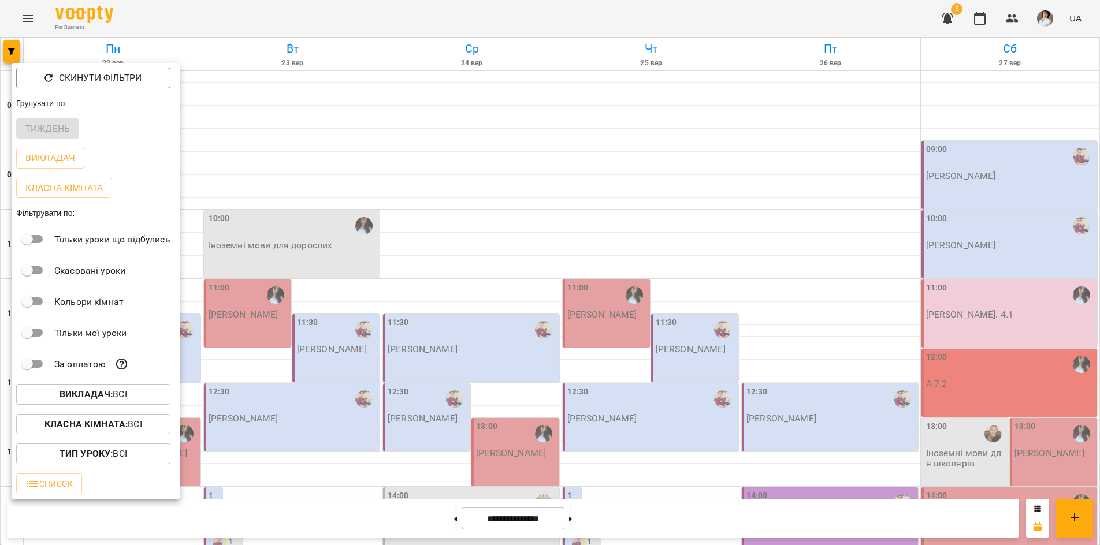
click at [51, 395] on span "Викладач : Всі" at bounding box center [93, 395] width 136 height 14
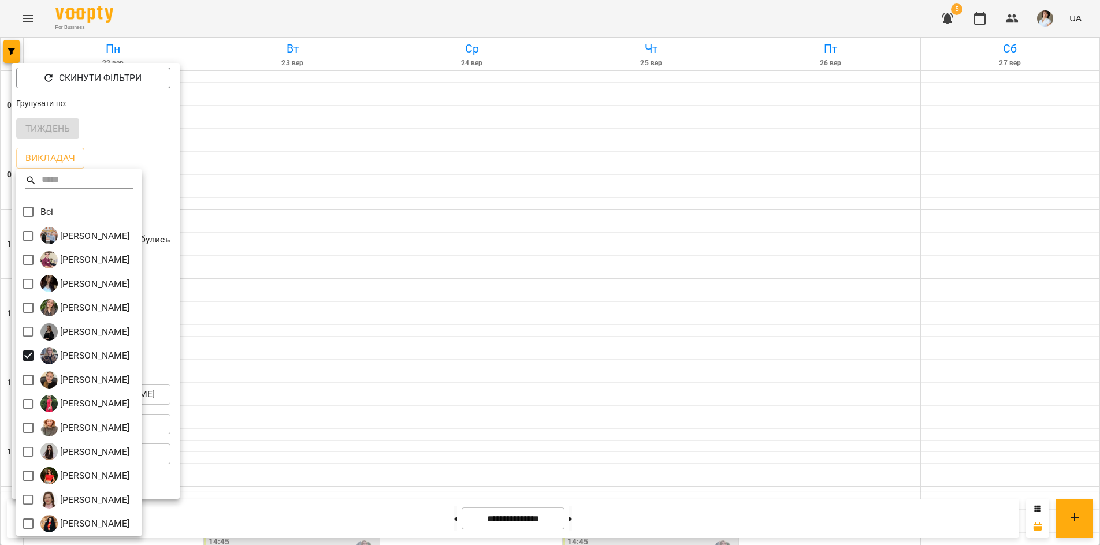
click at [260, 21] on div at bounding box center [550, 272] width 1100 height 545
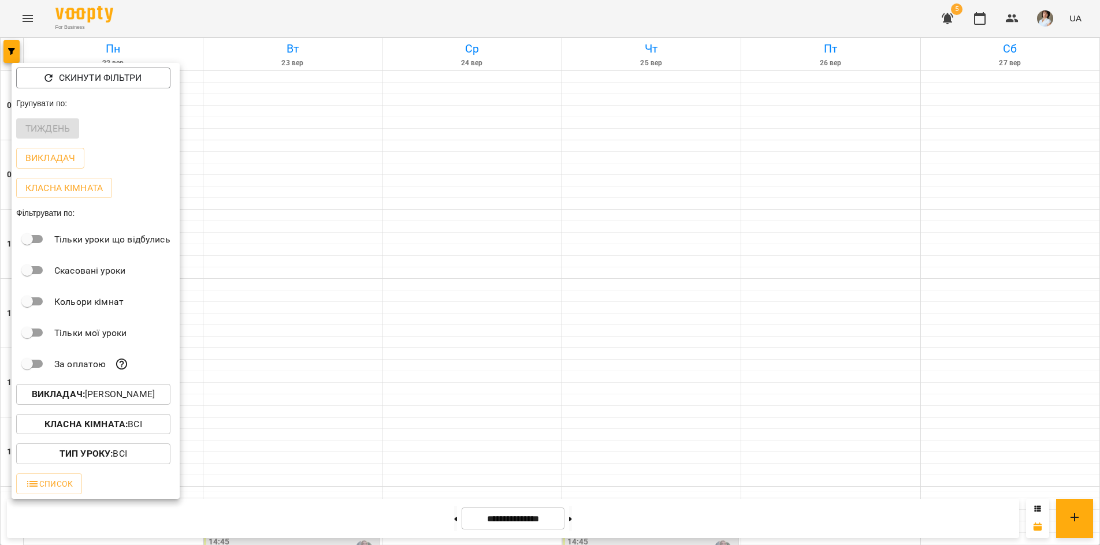
click at [260, 21] on div "Всі [PERSON_NAME] [PERSON_NAME] [PERSON_NAME] [PERSON_NAME] [PERSON_NAME] [PERS…" at bounding box center [550, 272] width 1100 height 545
click at [260, 21] on div at bounding box center [550, 272] width 1100 height 545
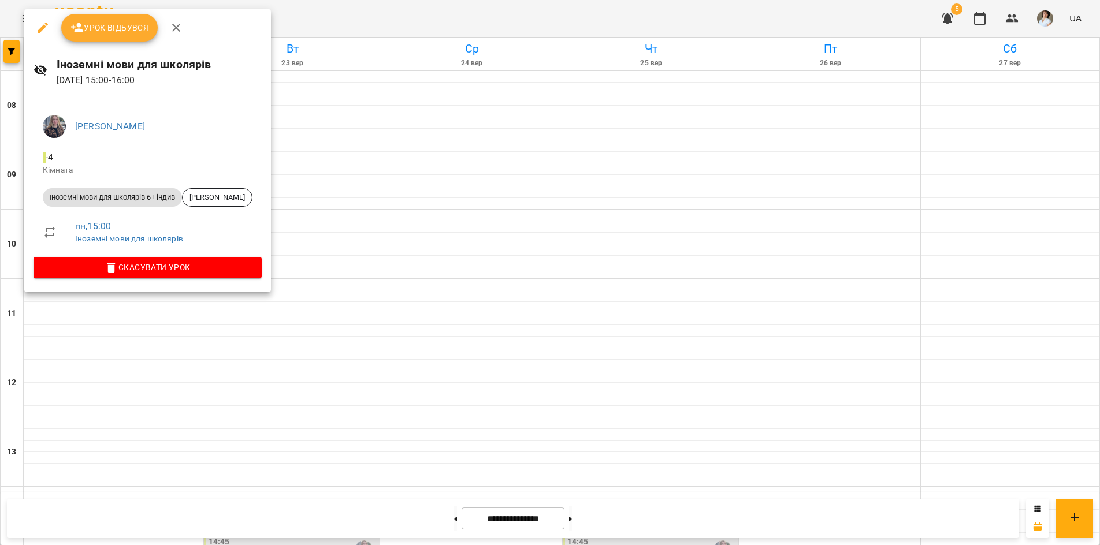
click at [109, 529] on div at bounding box center [550, 272] width 1100 height 545
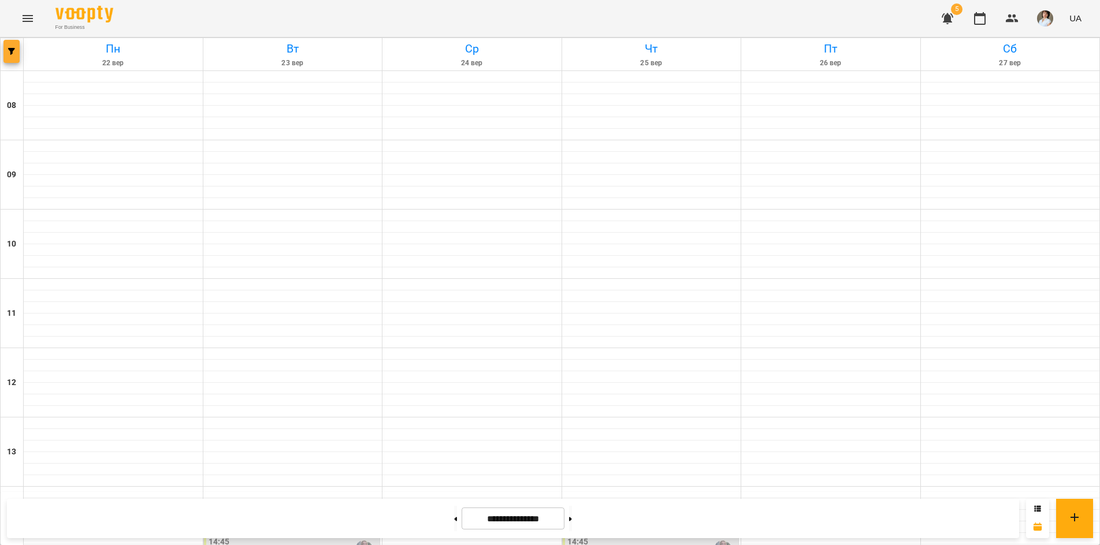
click at [9, 57] on button "button" at bounding box center [11, 51] width 16 height 23
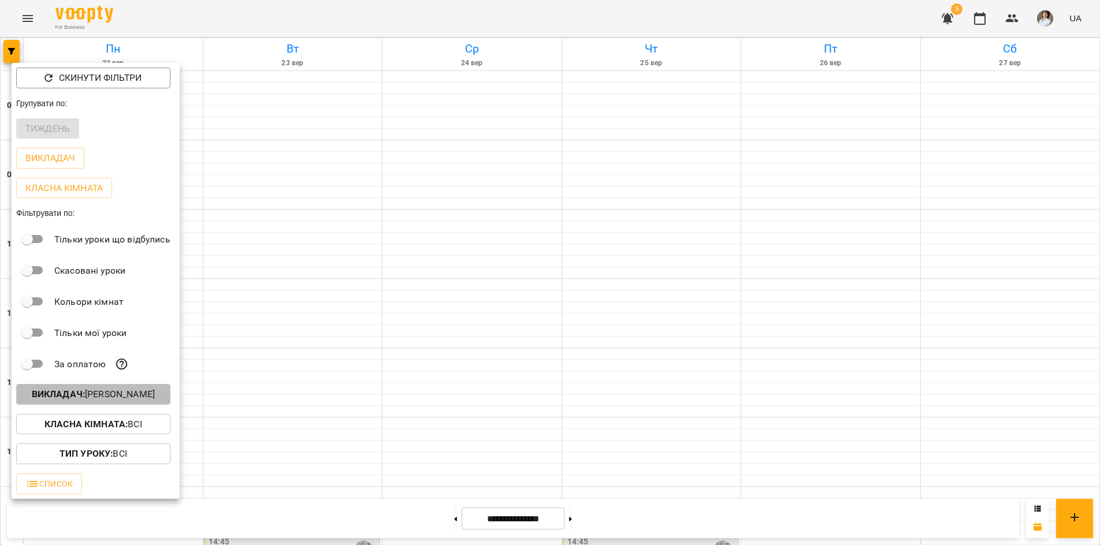
click at [56, 396] on b "Викладач :" at bounding box center [58, 394] width 53 height 11
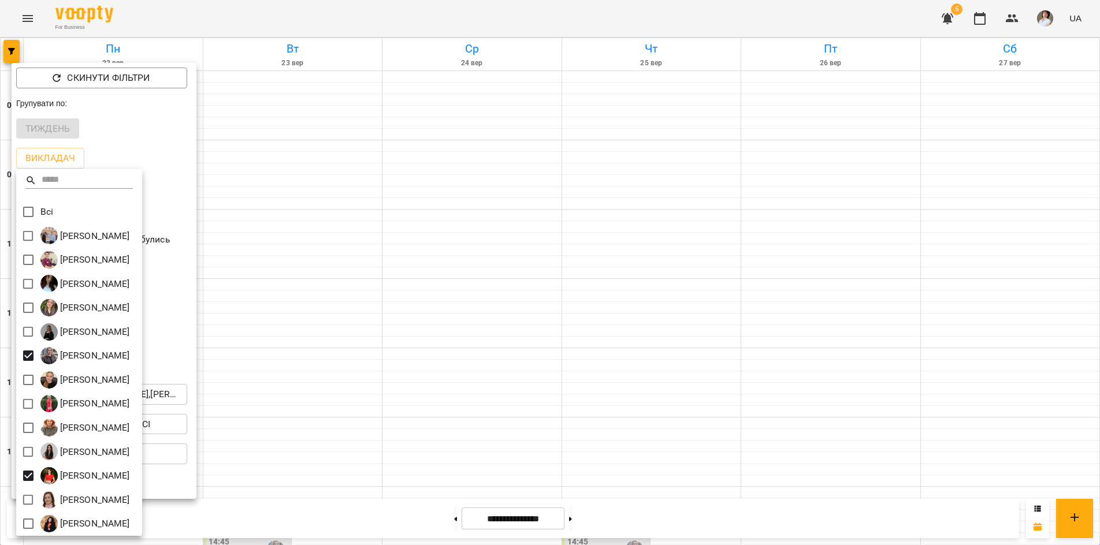
click at [305, 21] on div at bounding box center [550, 272] width 1100 height 545
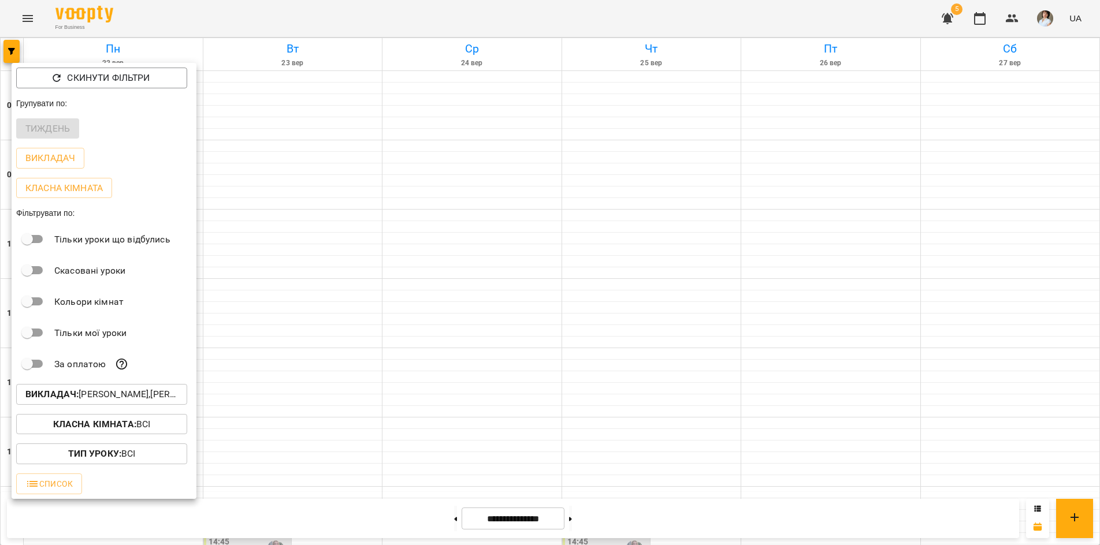
click at [307, 20] on div at bounding box center [550, 272] width 1100 height 545
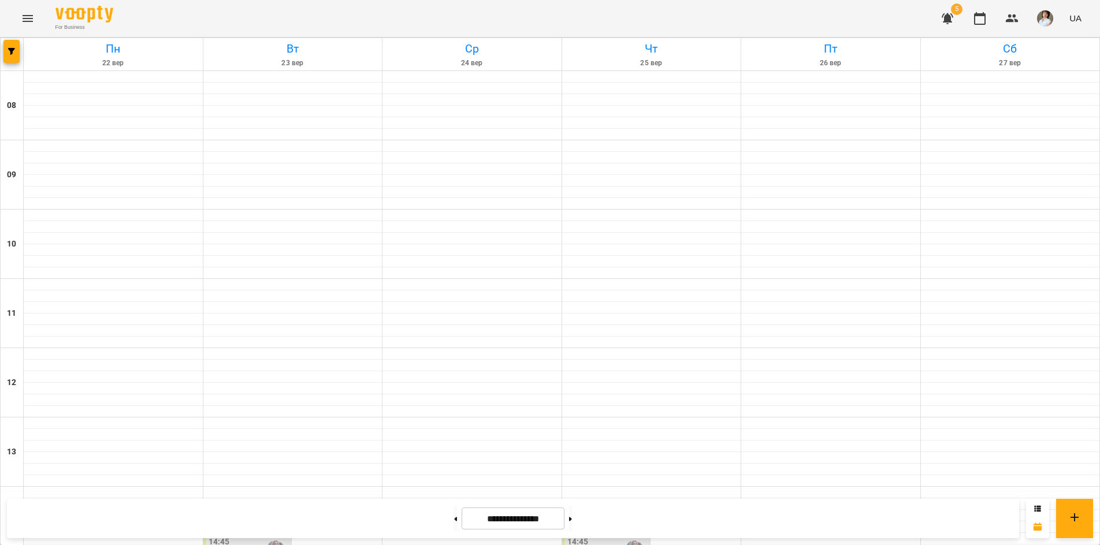
click at [157, 13] on div "For Business 5 UA" at bounding box center [550, 18] width 1100 height 37
click at [205, 12] on div "For Business 5 UA" at bounding box center [550, 18] width 1100 height 37
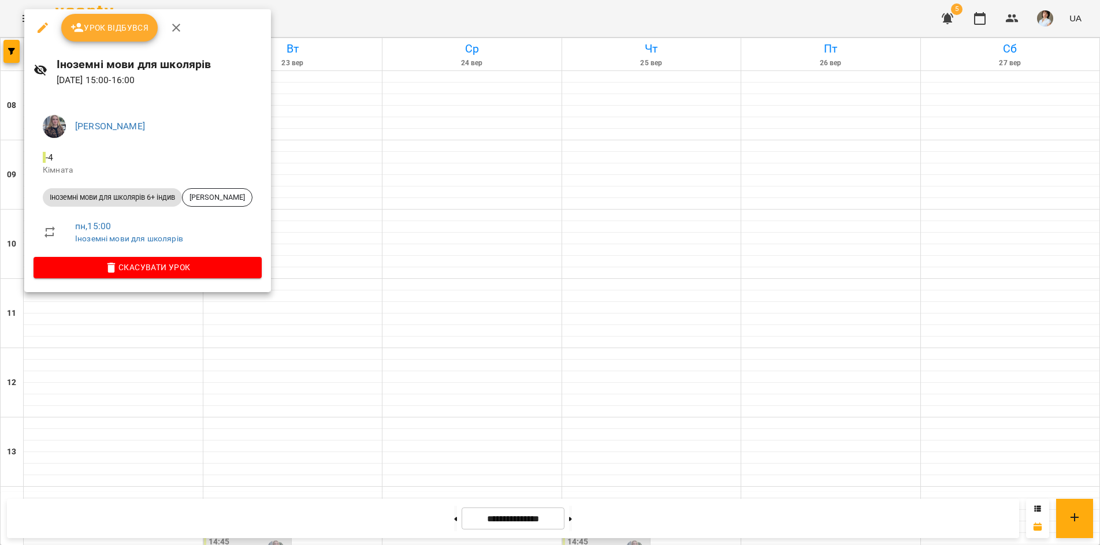
click at [12, 50] on div at bounding box center [550, 272] width 1100 height 545
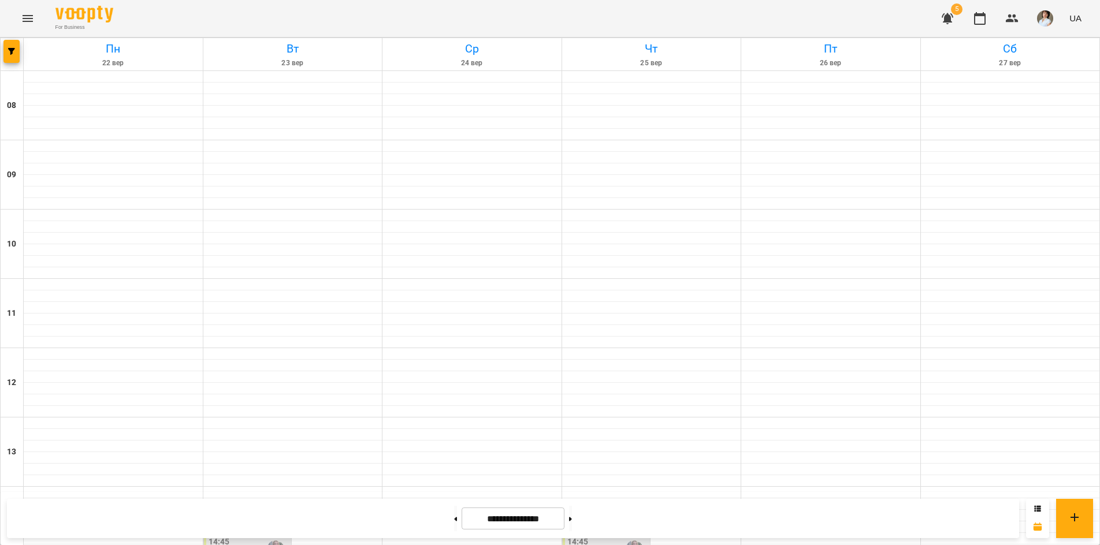
click at [12, 50] on icon "button" at bounding box center [11, 51] width 7 height 7
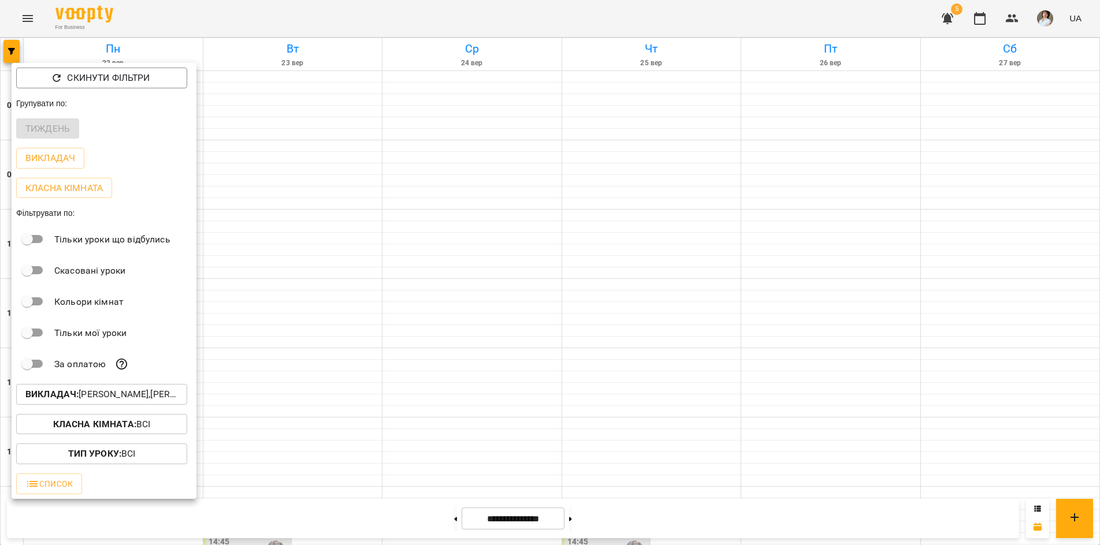
click at [326, 9] on div at bounding box center [550, 272] width 1100 height 545
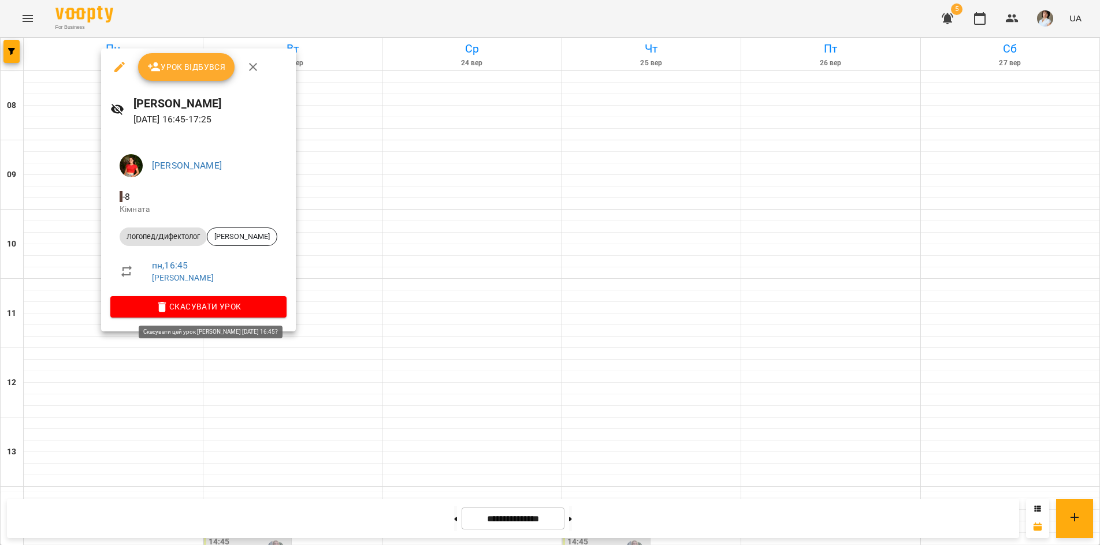
click at [205, 298] on button "Скасувати Урок" at bounding box center [198, 306] width 176 height 21
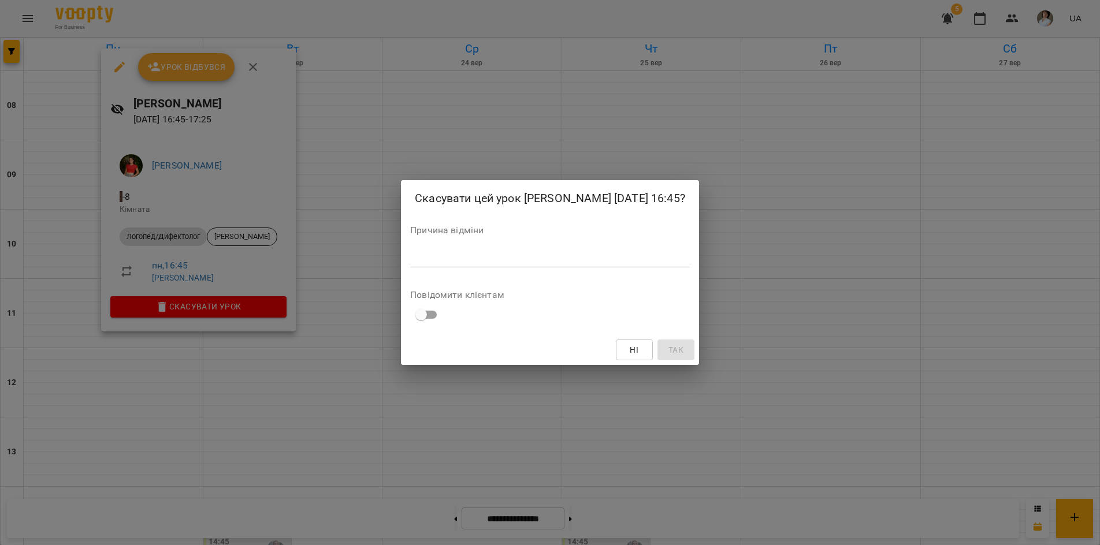
click at [455, 259] on textarea at bounding box center [550, 257] width 280 height 11
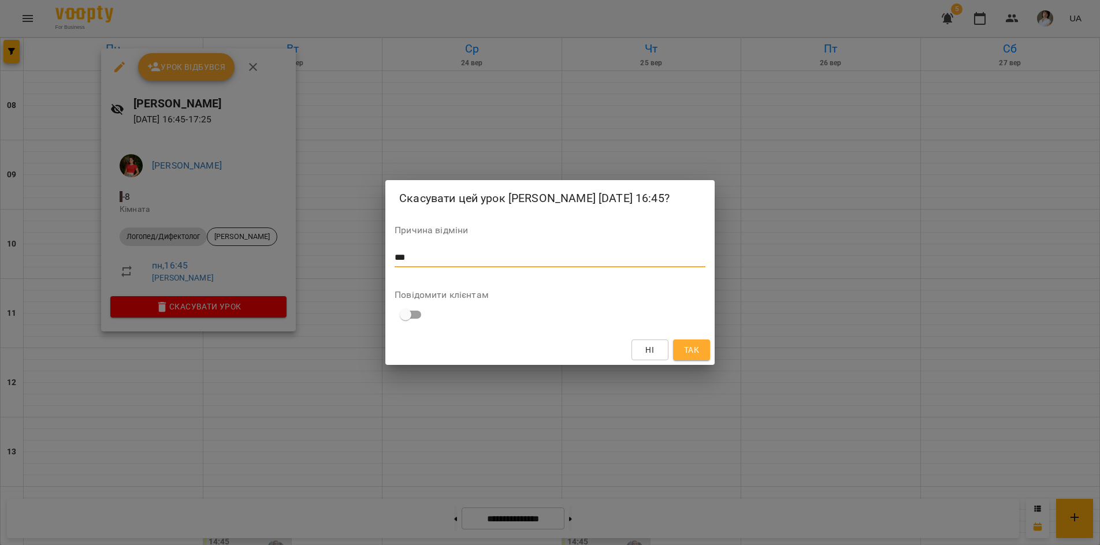
type textarea "***"
click at [689, 356] on span "Так" at bounding box center [691, 350] width 15 height 14
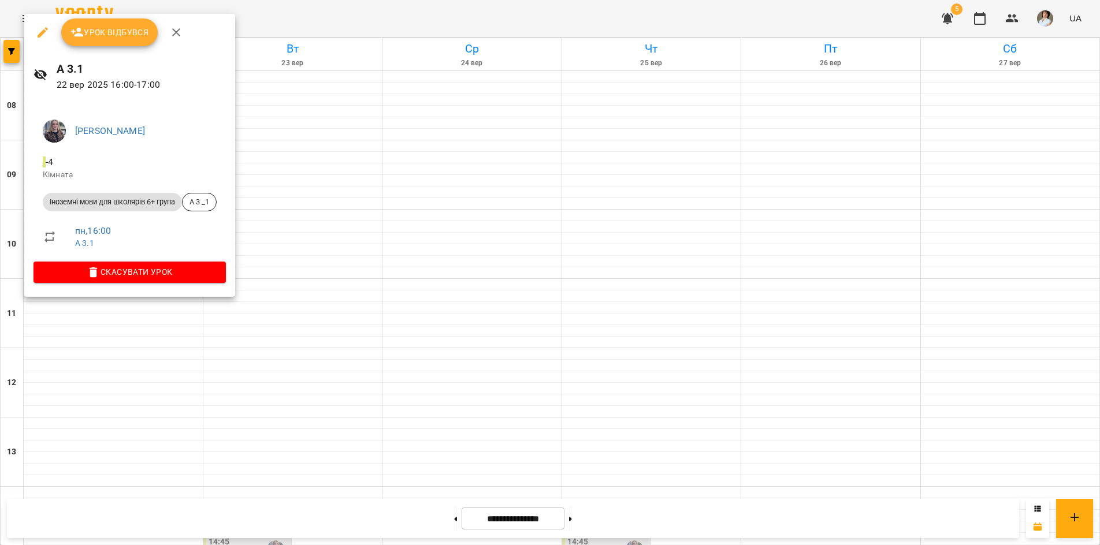
click at [62, 376] on div at bounding box center [550, 272] width 1100 height 545
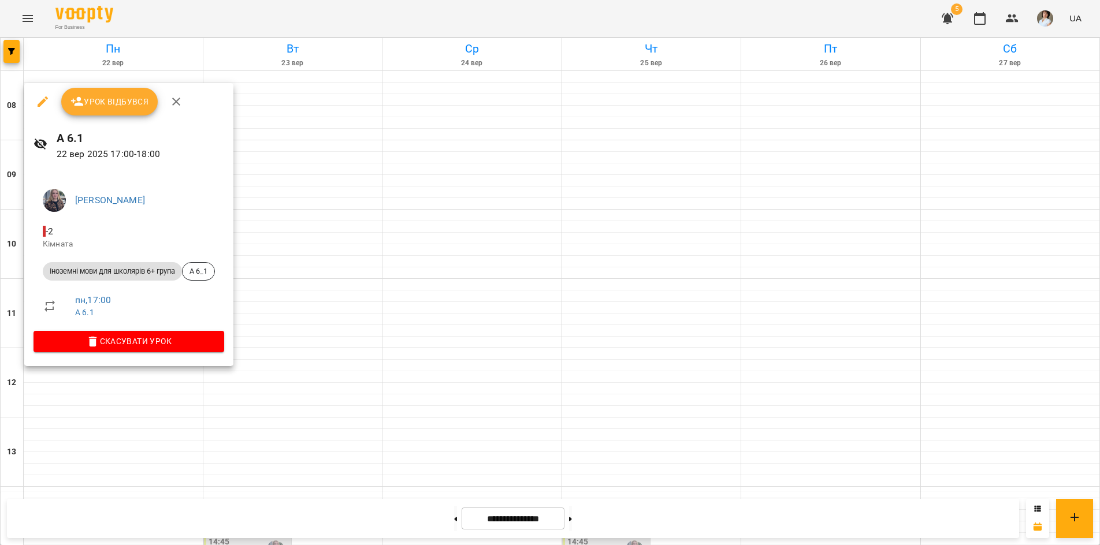
click at [66, 439] on div at bounding box center [550, 272] width 1100 height 545
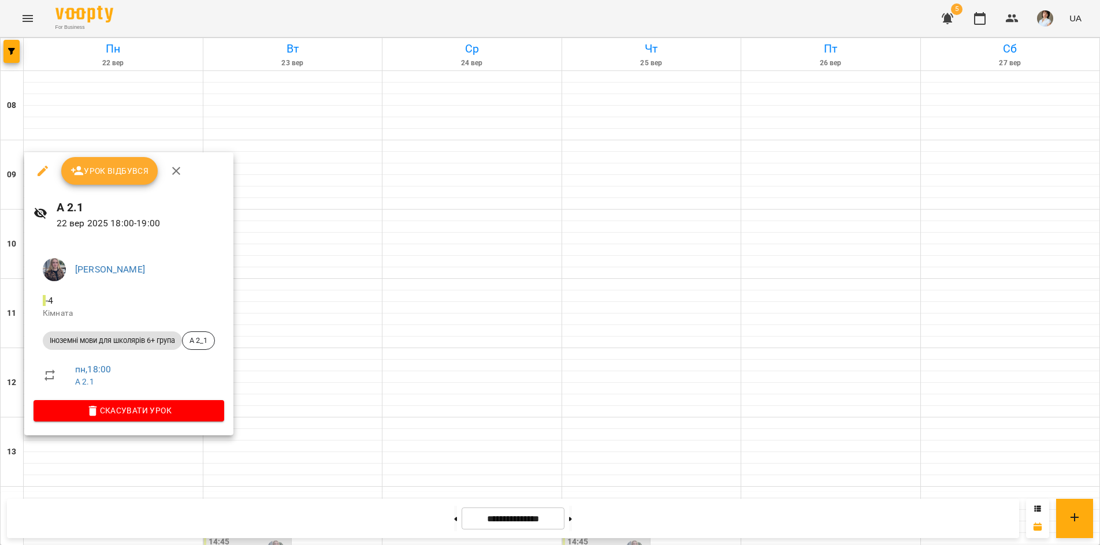
click at [91, 525] on div at bounding box center [550, 272] width 1100 height 545
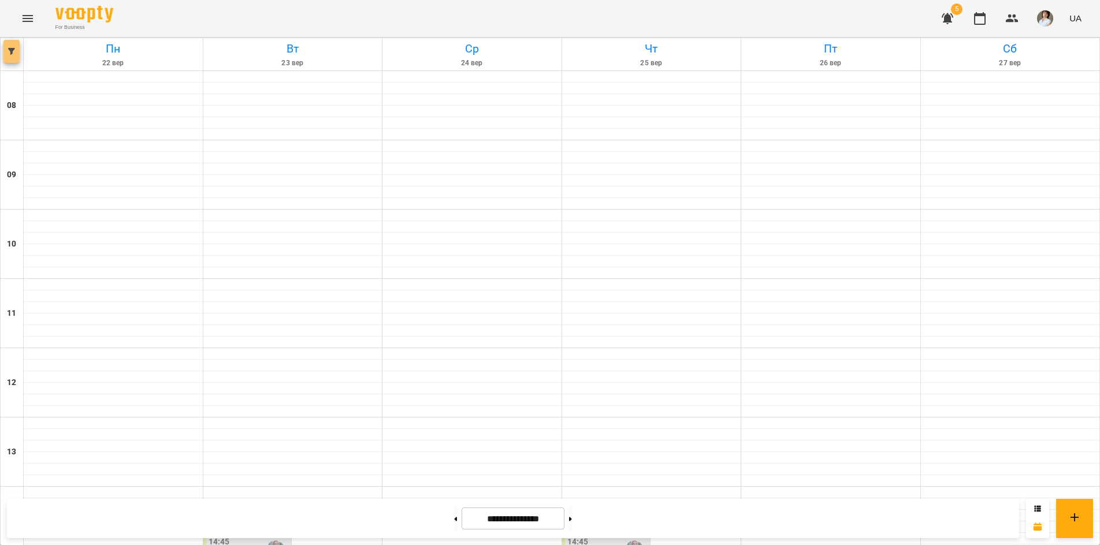
click at [16, 57] on button "button" at bounding box center [11, 51] width 16 height 23
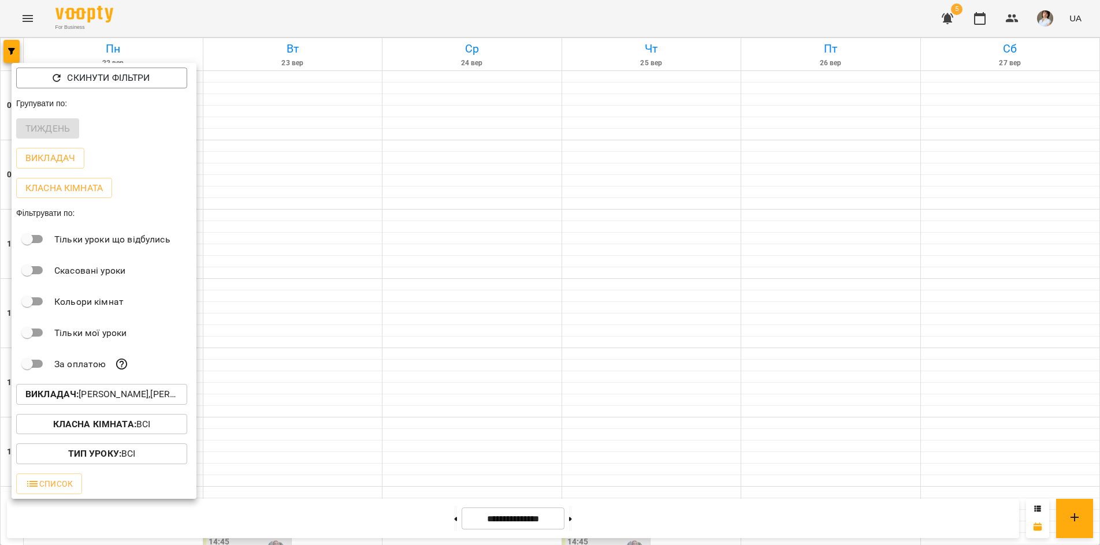
click at [53, 396] on b "Викладач :" at bounding box center [51, 394] width 53 height 11
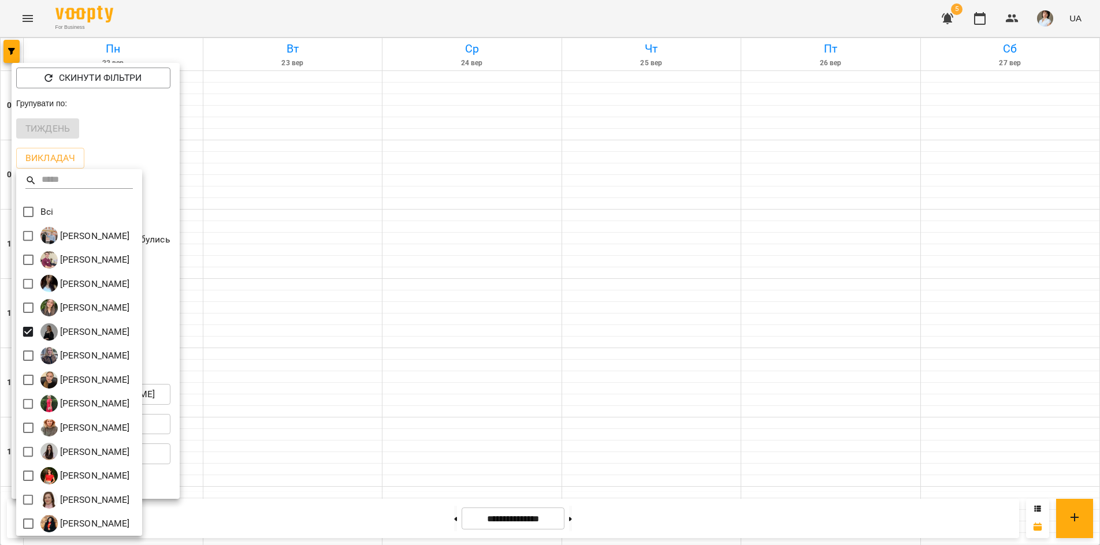
click at [276, 32] on div at bounding box center [550, 272] width 1100 height 545
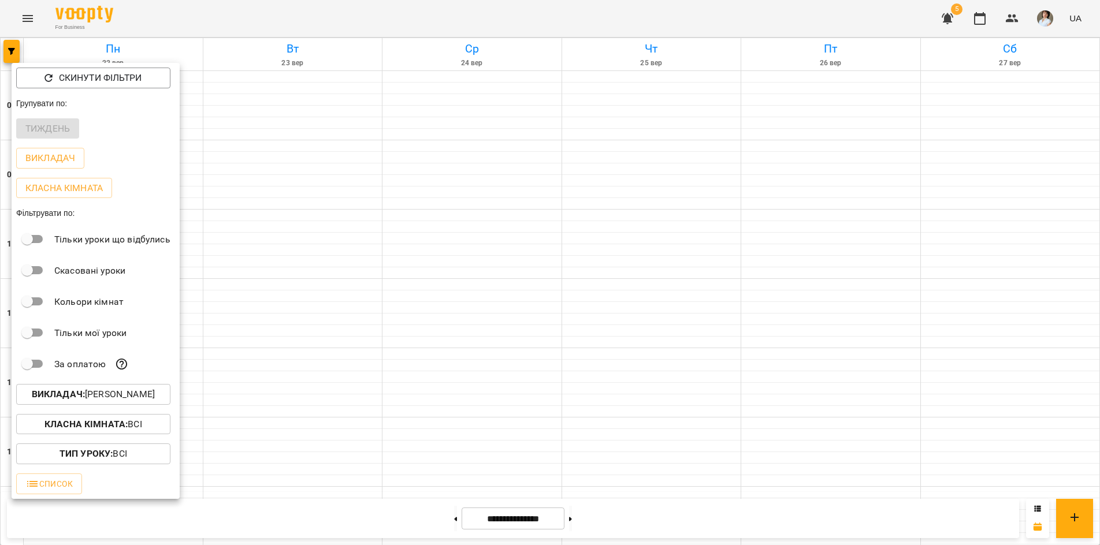
click at [259, 14] on div at bounding box center [550, 272] width 1100 height 545
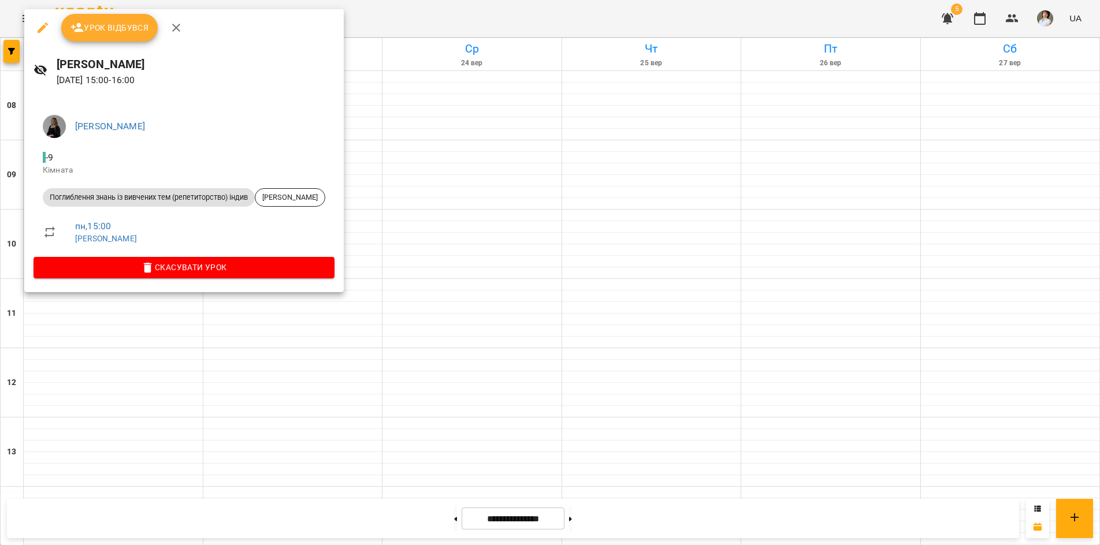
click at [104, 310] on div at bounding box center [550, 272] width 1100 height 545
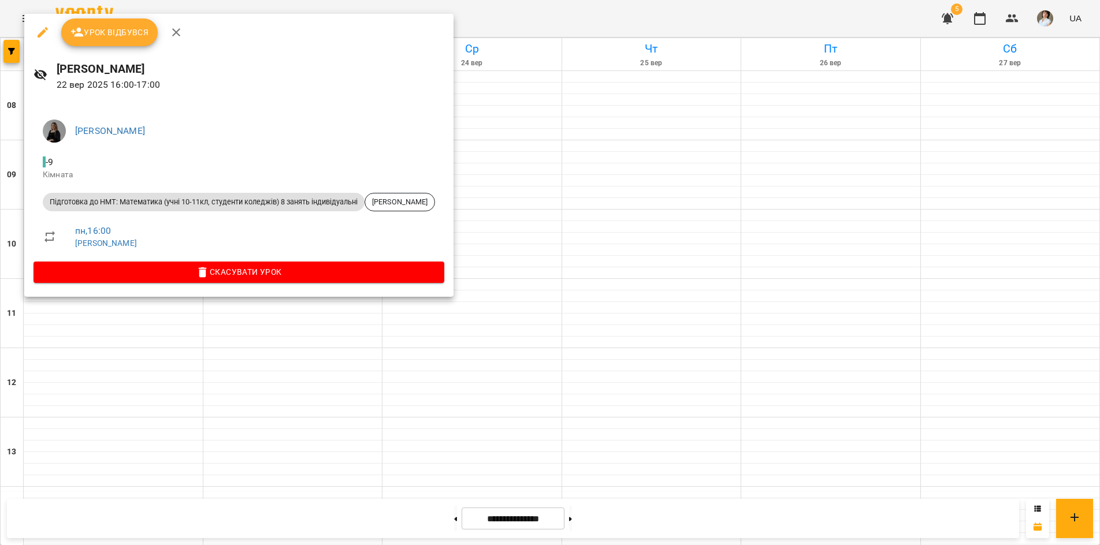
click at [122, 361] on div at bounding box center [550, 272] width 1100 height 545
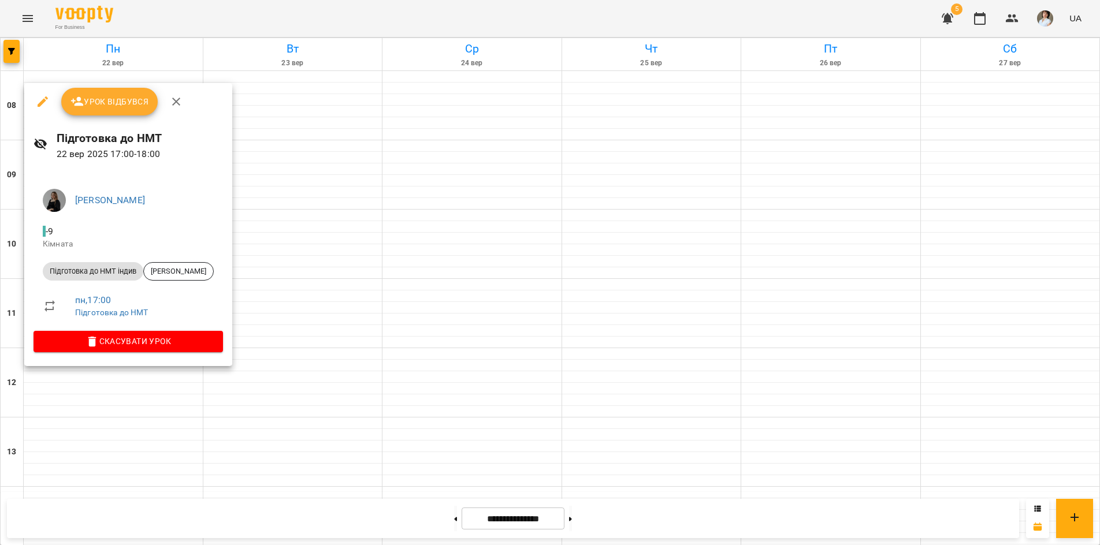
click at [122, 432] on div at bounding box center [550, 272] width 1100 height 545
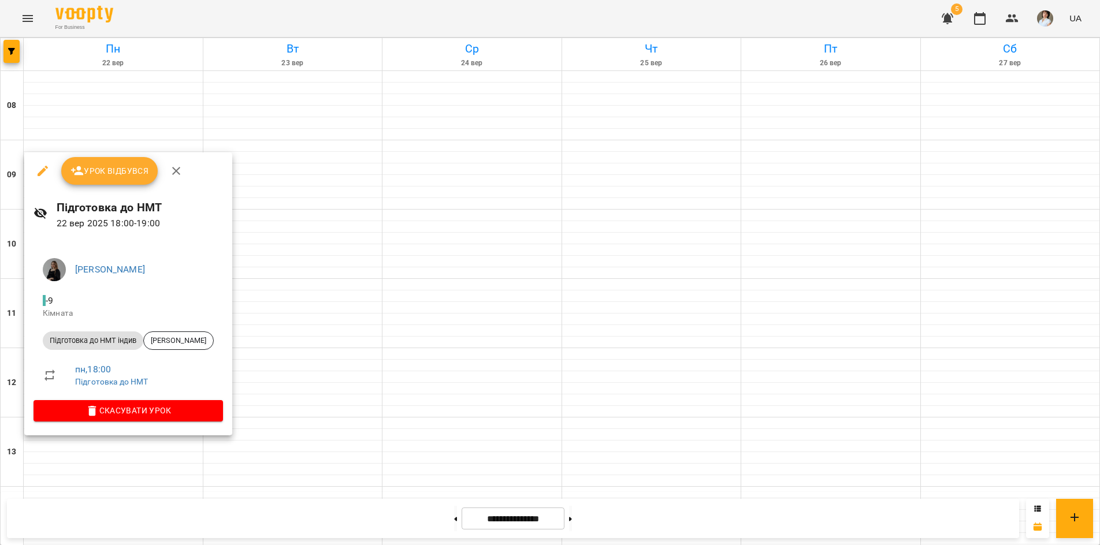
click at [116, 452] on div at bounding box center [550, 272] width 1100 height 545
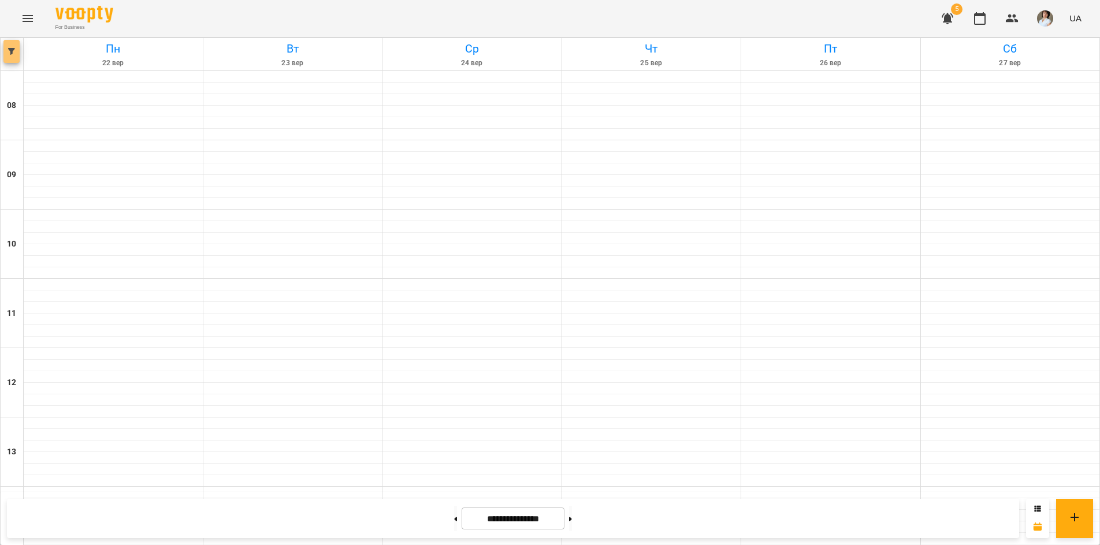
click at [12, 56] on button "button" at bounding box center [11, 51] width 16 height 23
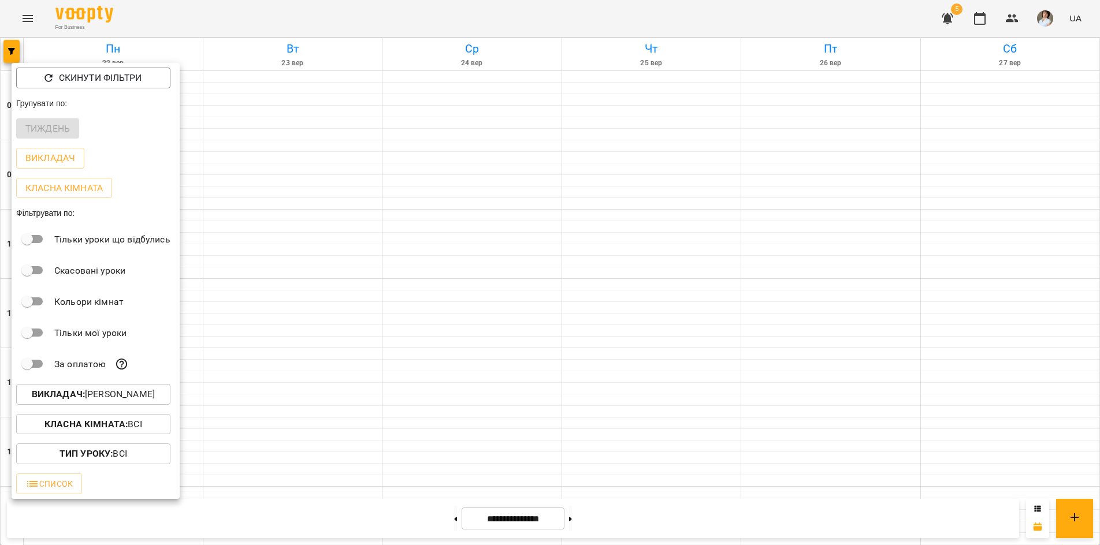
click at [69, 399] on b "Викладач :" at bounding box center [58, 394] width 53 height 11
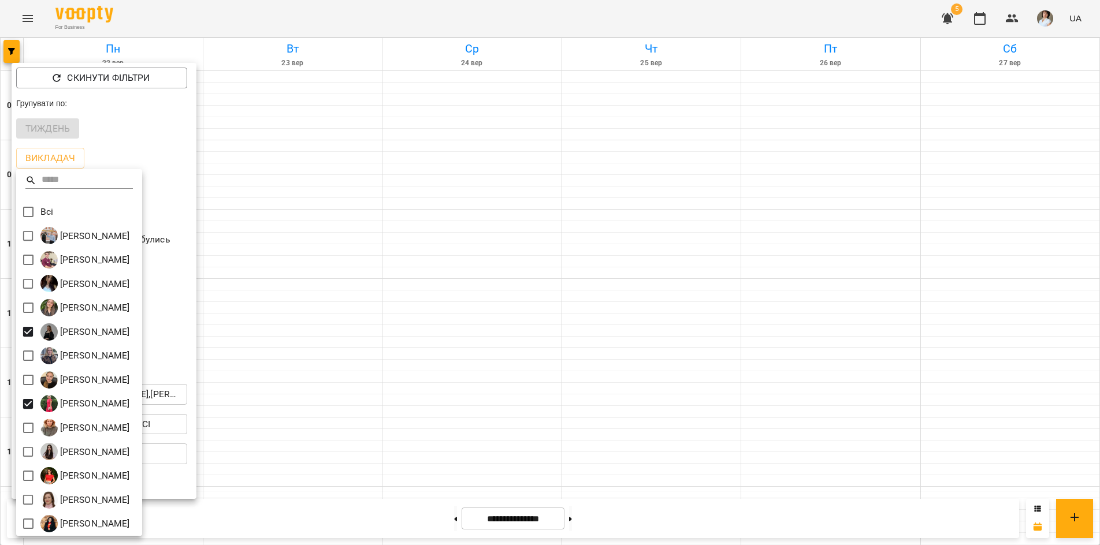
click at [301, 17] on div at bounding box center [550, 272] width 1100 height 545
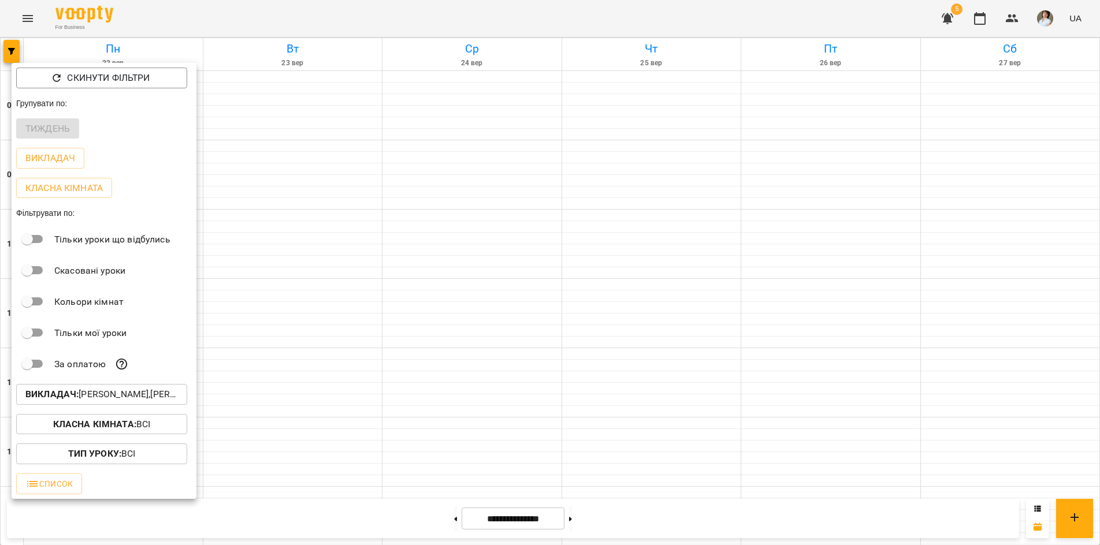
click at [303, 15] on div "Всі Бойко Андрій Вікторович Бойко Дмитро Вікторович Василевська Анастасія Михай…" at bounding box center [550, 272] width 1100 height 545
click at [303, 15] on div at bounding box center [550, 272] width 1100 height 545
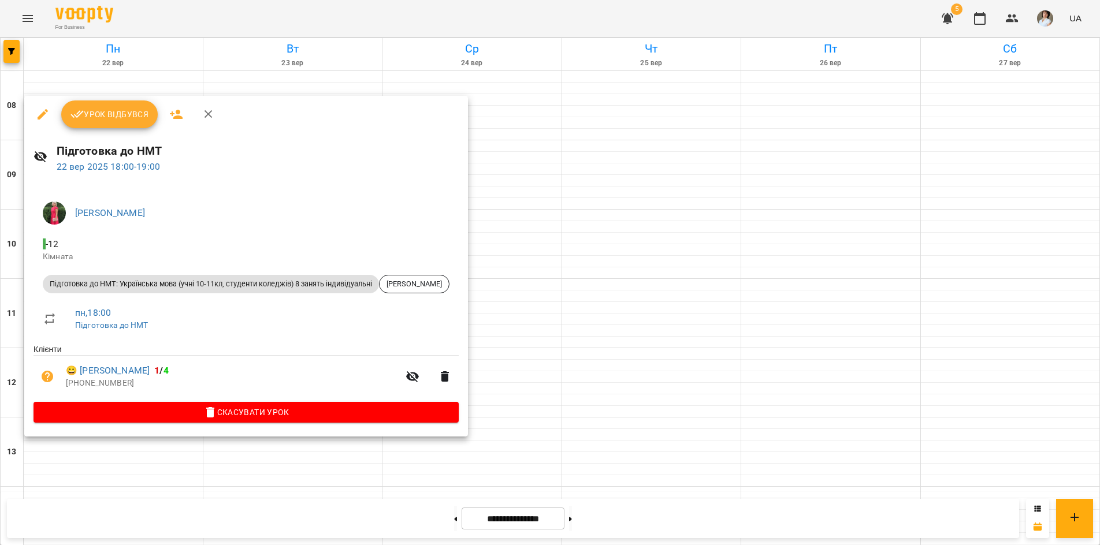
click at [170, 520] on div at bounding box center [550, 272] width 1100 height 545
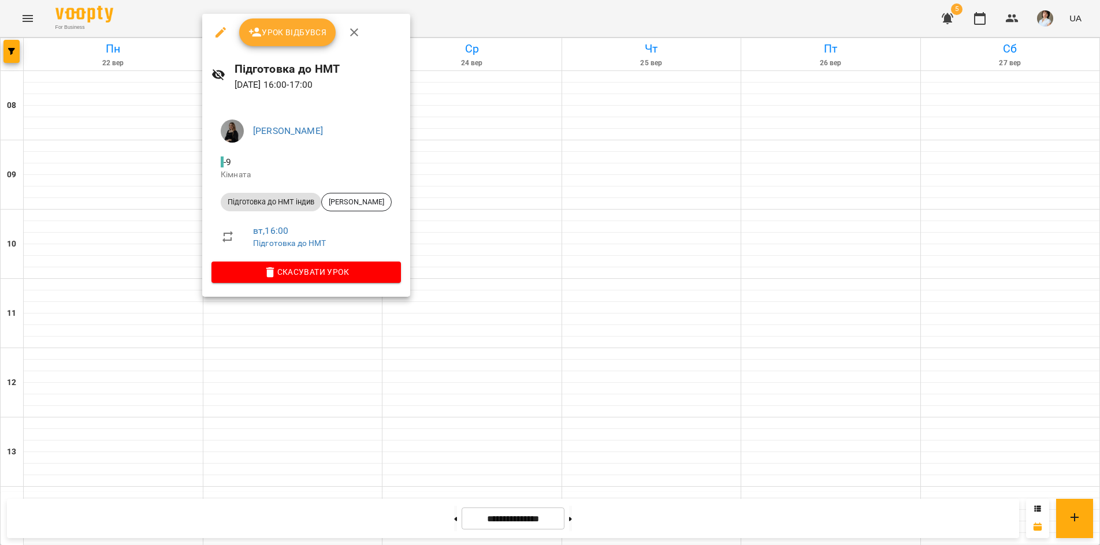
click at [239, 522] on div at bounding box center [550, 272] width 1100 height 545
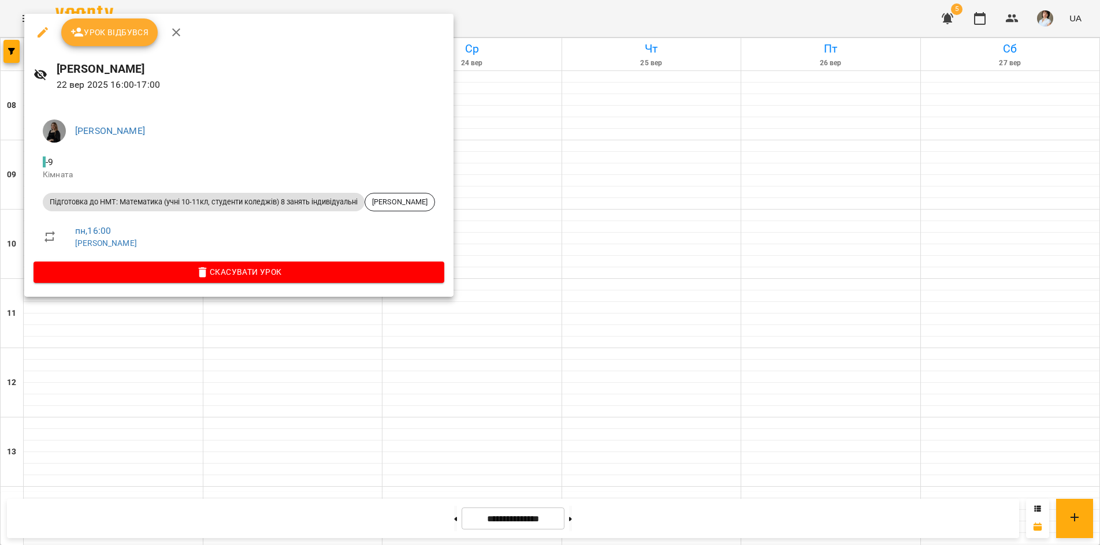
click at [148, 516] on div at bounding box center [550, 272] width 1100 height 545
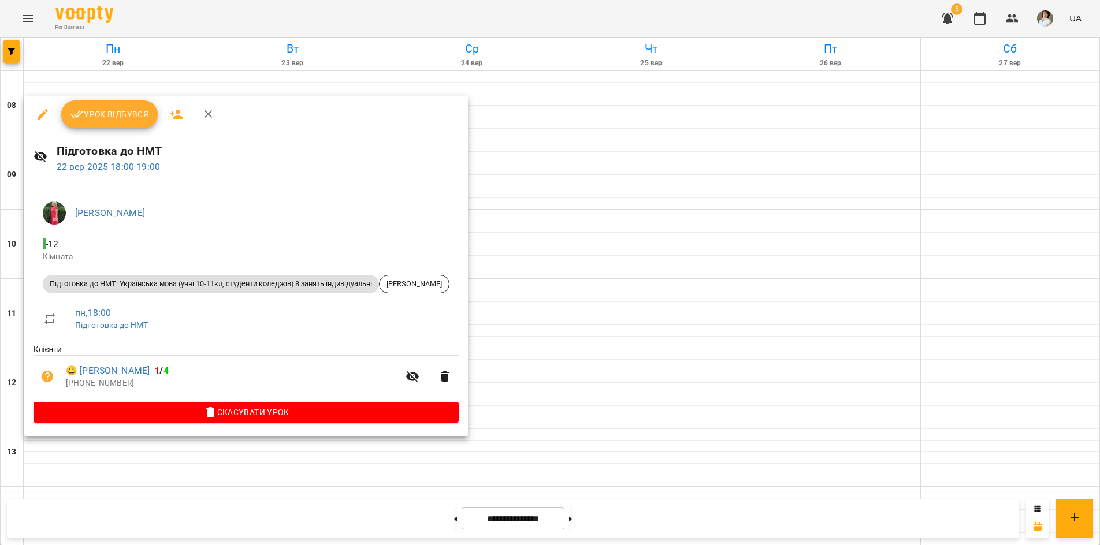
click at [124, 515] on div at bounding box center [550, 272] width 1100 height 545
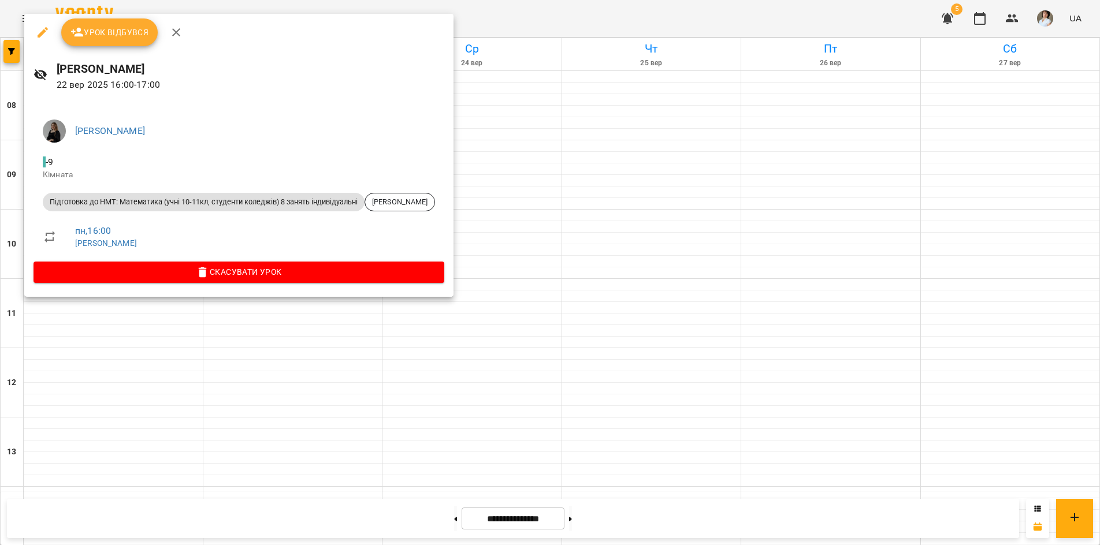
click at [163, 515] on div at bounding box center [550, 272] width 1100 height 545
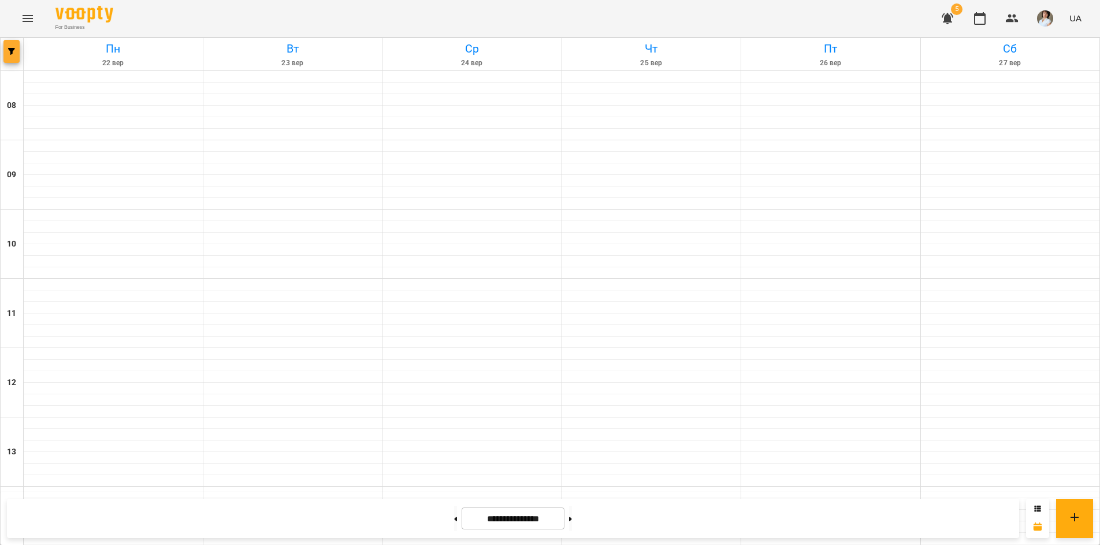
click at [12, 54] on icon "button" at bounding box center [11, 51] width 7 height 7
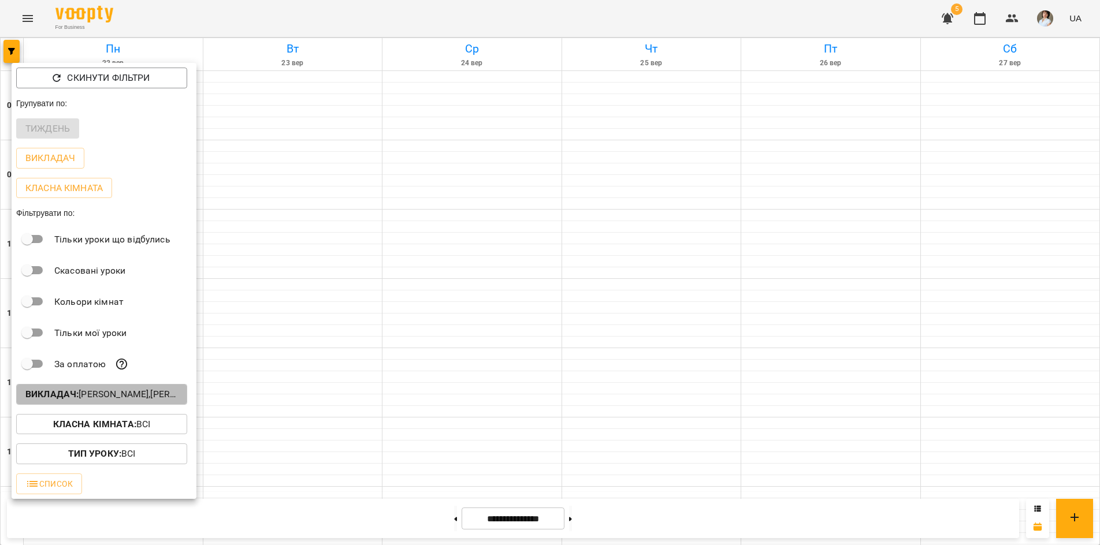
click at [59, 397] on b "Викладач :" at bounding box center [51, 394] width 53 height 11
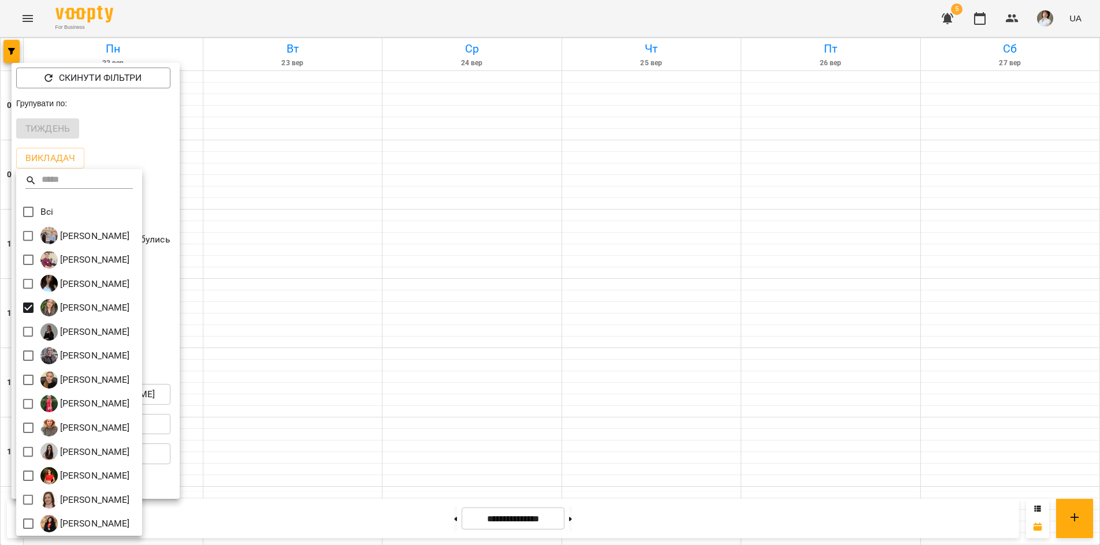
click at [298, 516] on div at bounding box center [550, 272] width 1100 height 545
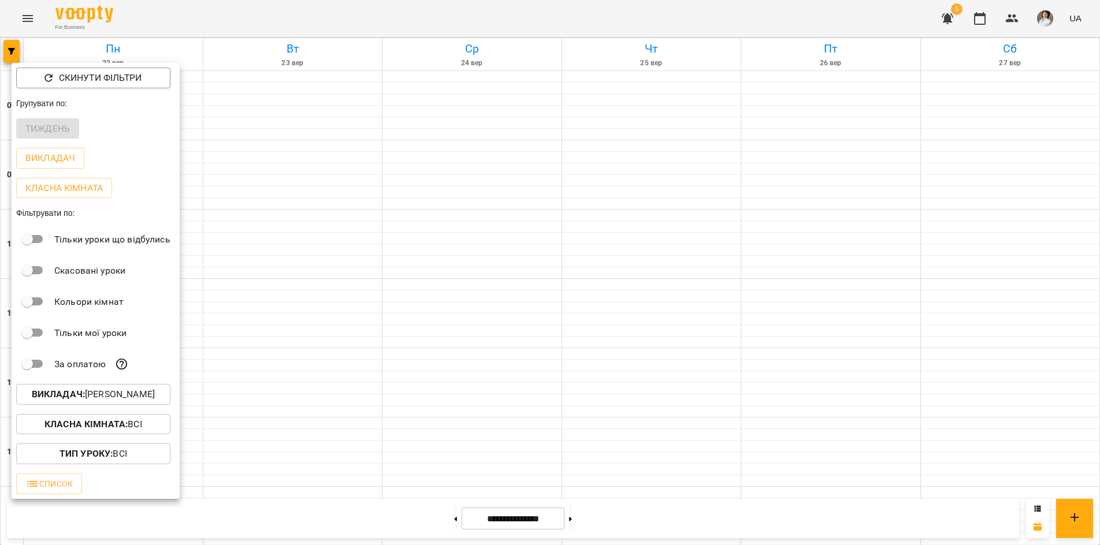
click at [297, 514] on div at bounding box center [550, 272] width 1100 height 545
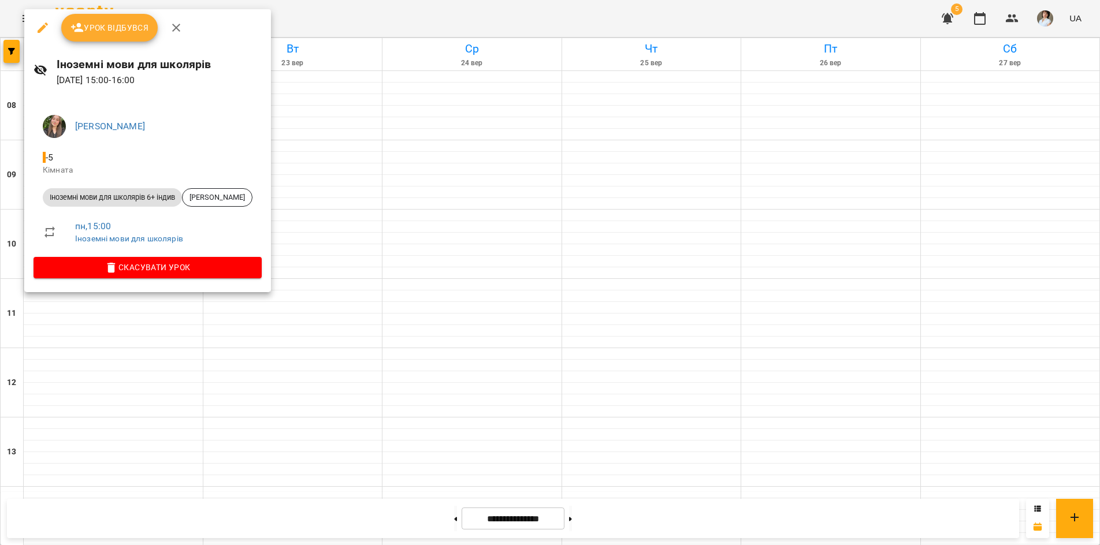
click at [88, 517] on div at bounding box center [550, 272] width 1100 height 545
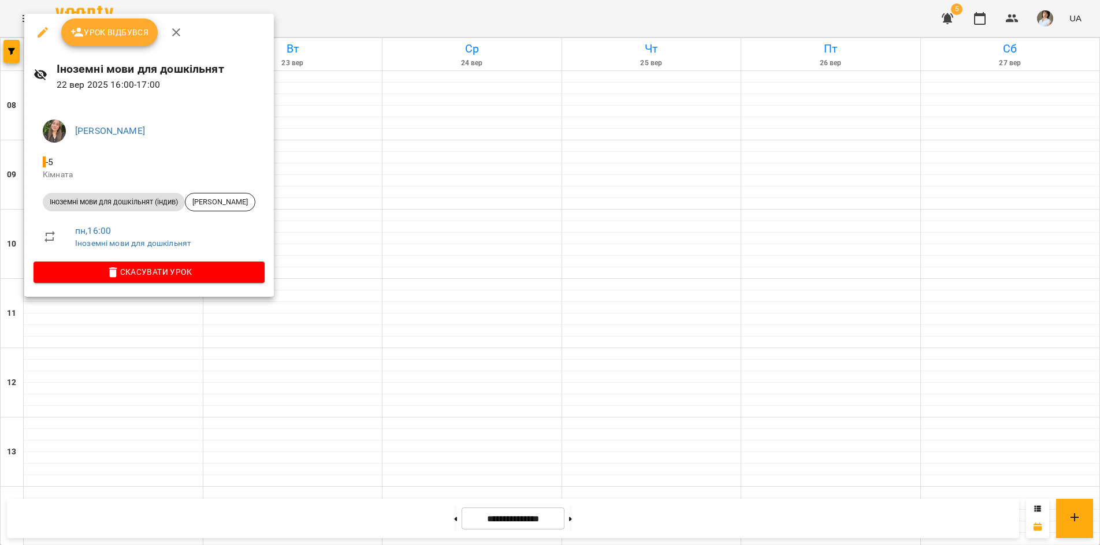
click at [154, 517] on div at bounding box center [550, 272] width 1100 height 545
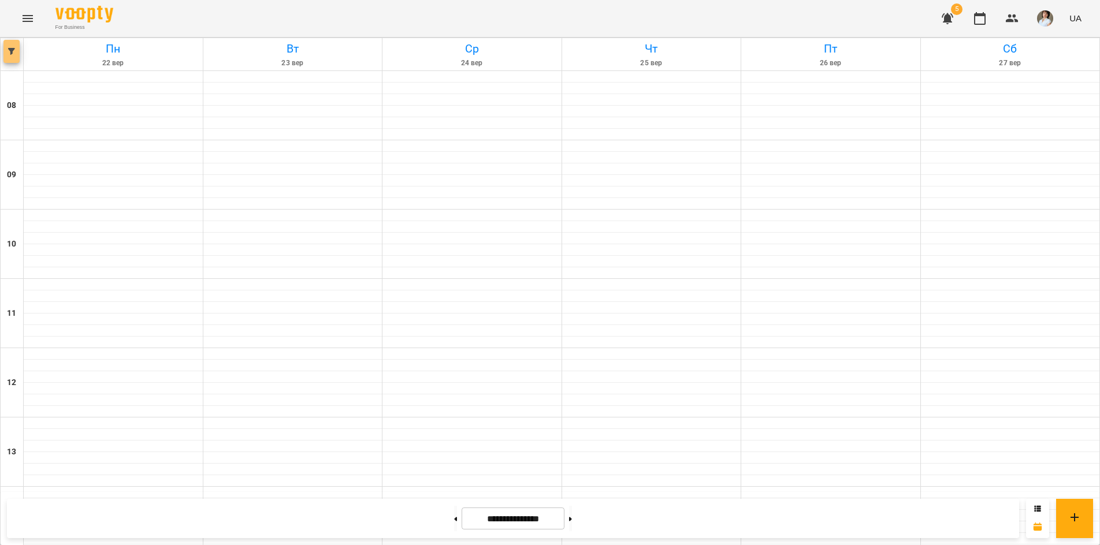
click at [17, 53] on span "button" at bounding box center [11, 51] width 16 height 7
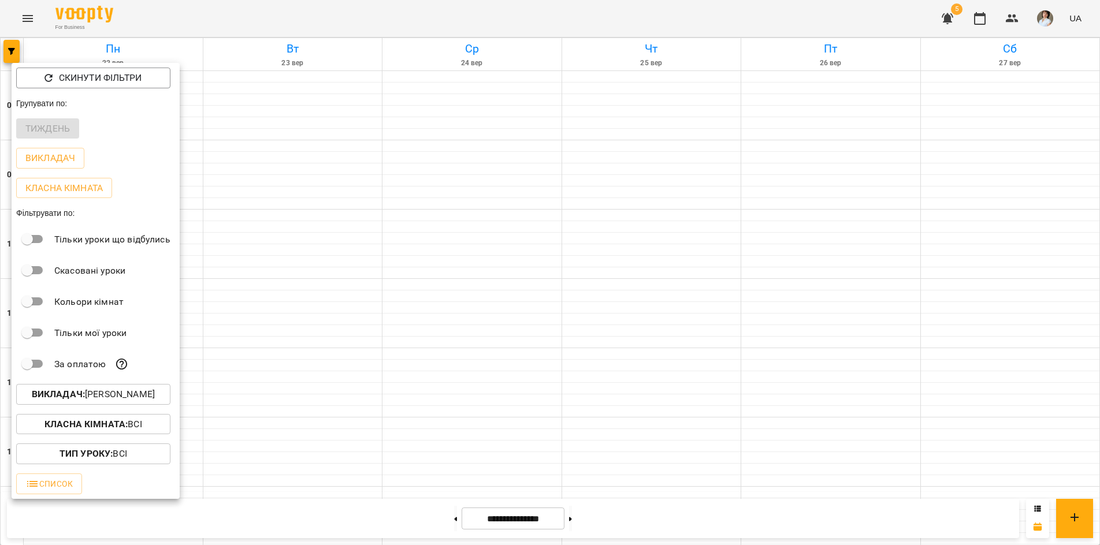
click at [57, 388] on button "Викладач : Гембік Вікторія Миколаївна" at bounding box center [93, 394] width 154 height 21
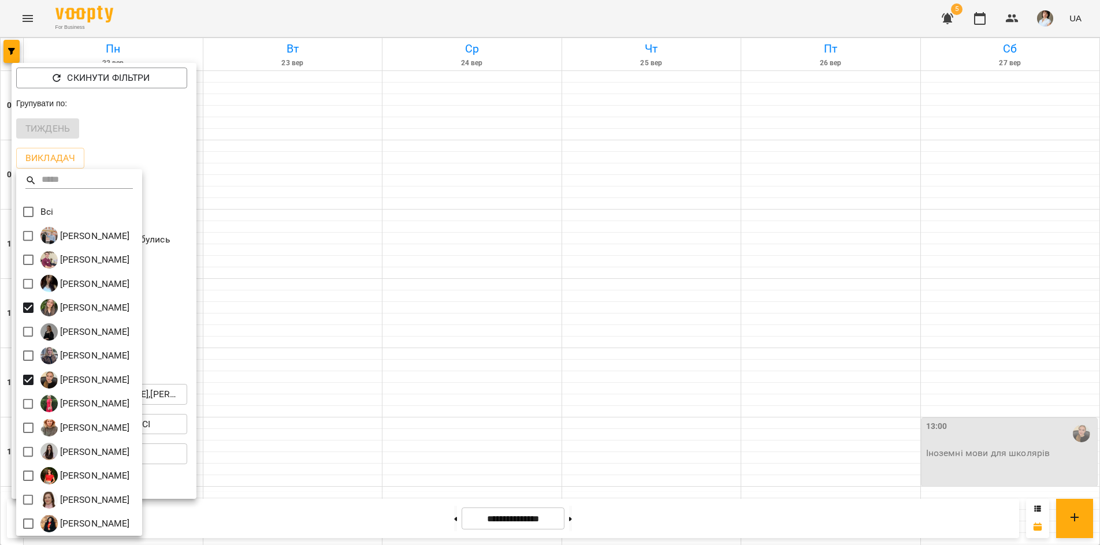
click at [277, 520] on div at bounding box center [550, 272] width 1100 height 545
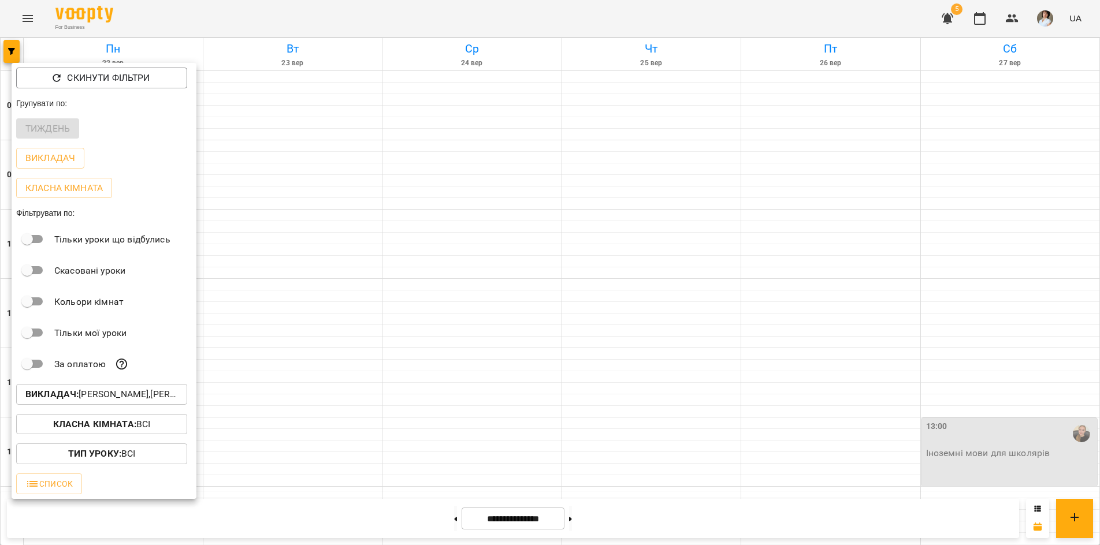
click at [277, 520] on div at bounding box center [550, 272] width 1100 height 545
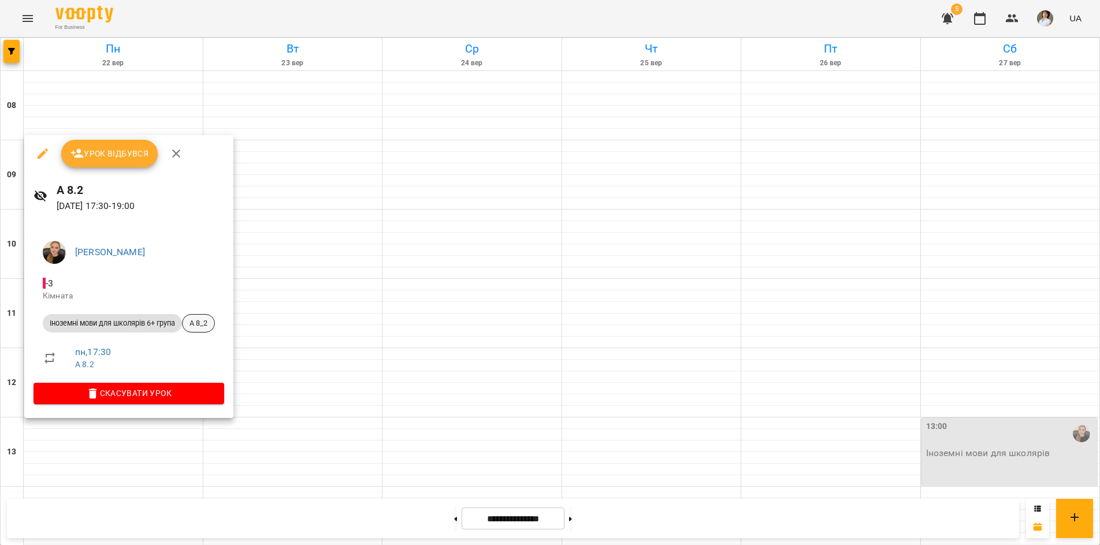
click at [206, 322] on span "А 8_2" at bounding box center [199, 323] width 32 height 10
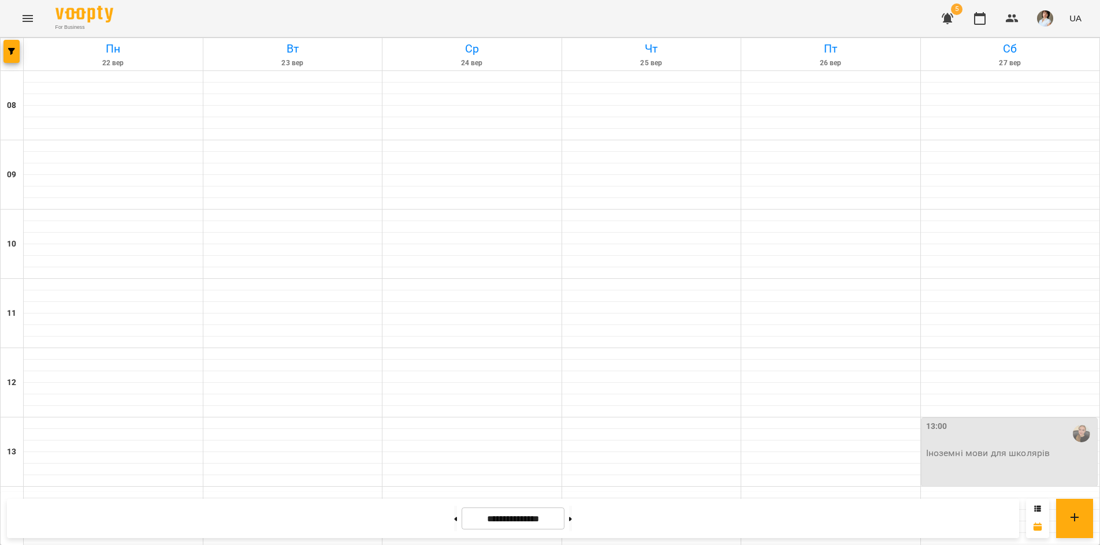
scroll to position [479, 0]
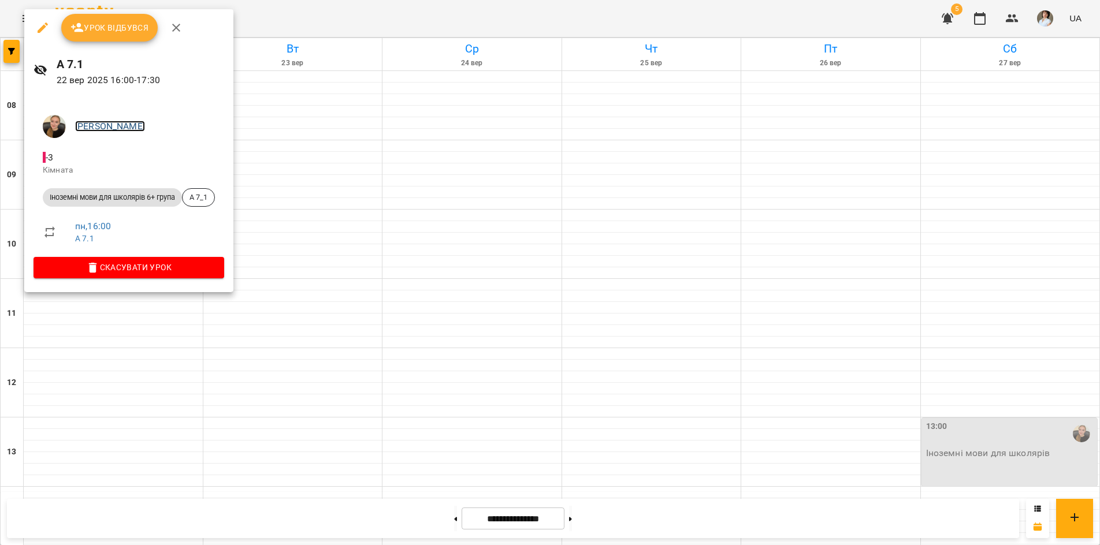
click at [108, 131] on link "[PERSON_NAME]" at bounding box center [110, 126] width 70 height 11
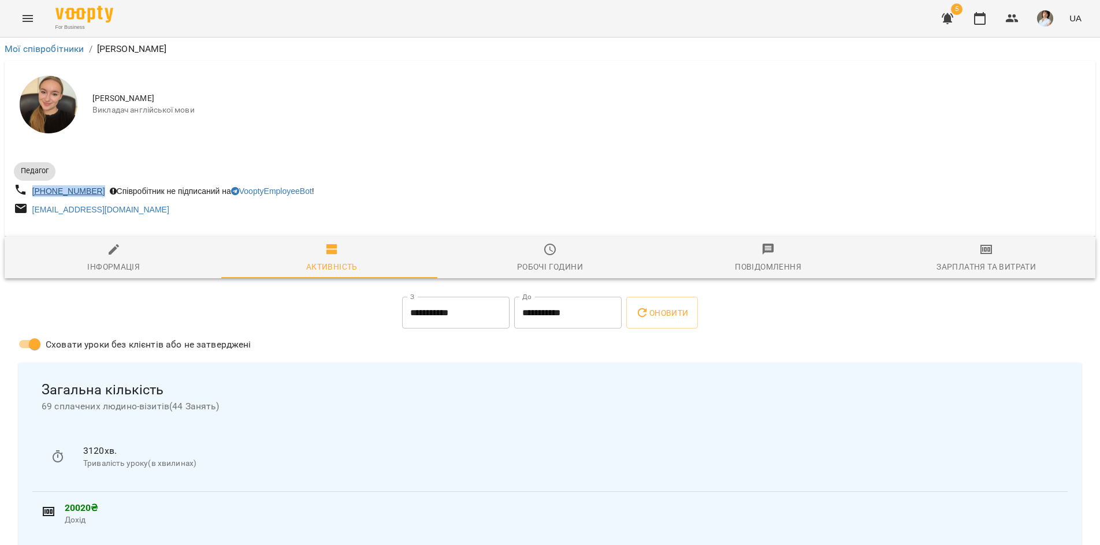
drag, startPoint x: 102, startPoint y: 191, endPoint x: 32, endPoint y: 187, distance: 70.0
click at [32, 187] on div "+380666649685 Співробітник не підписаний на VooptyEmployeeBot !" at bounding box center [281, 191] width 538 height 21
click at [26, 15] on icon "Menu" at bounding box center [28, 19] width 14 height 14
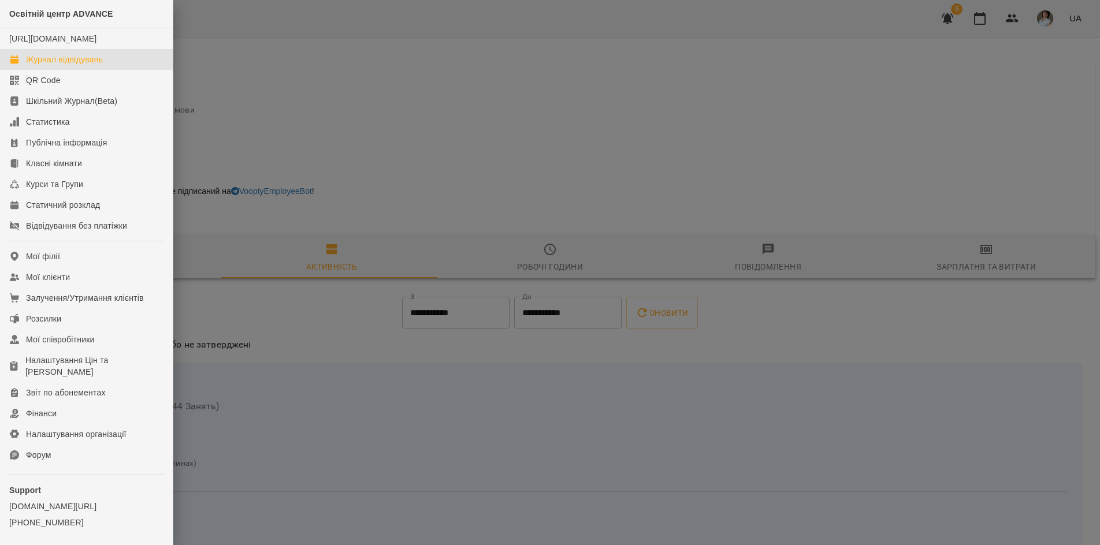
click at [36, 65] on div "Журнал відвідувань" at bounding box center [64, 60] width 77 height 12
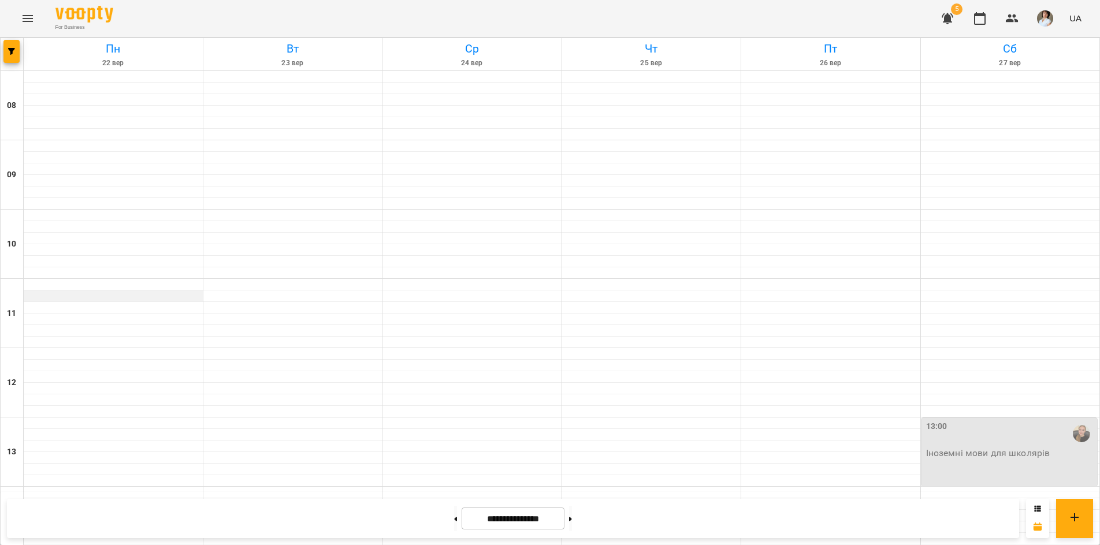
scroll to position [404, 0]
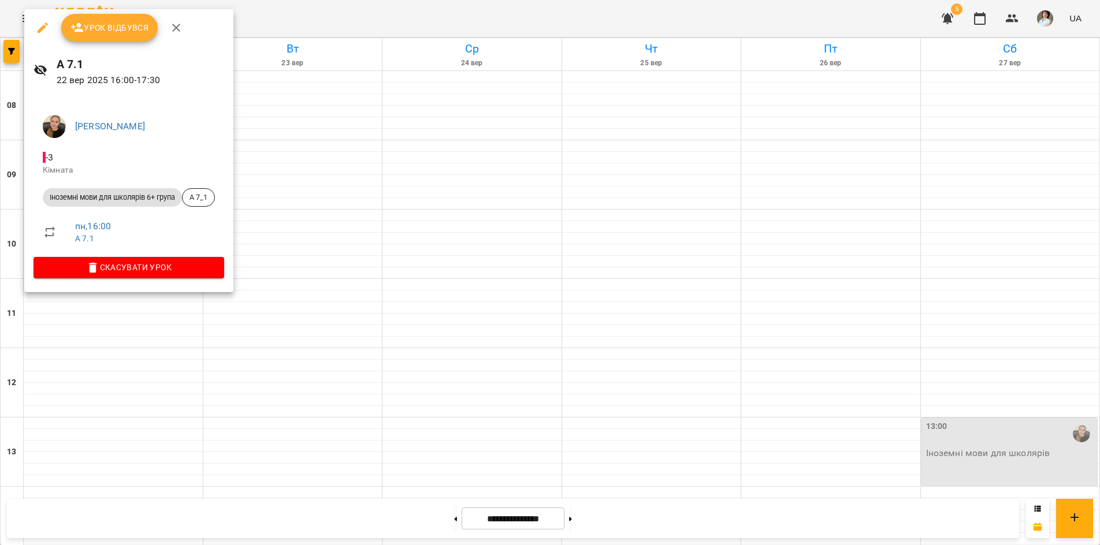
click at [177, 31] on icon "button" at bounding box center [176, 28] width 8 height 8
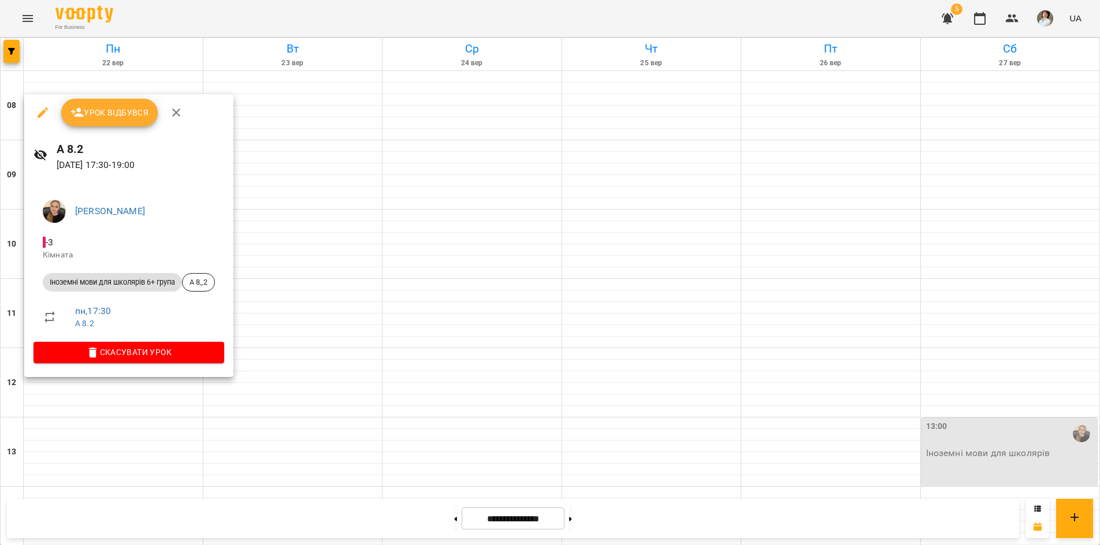
click at [175, 114] on icon "button" at bounding box center [176, 113] width 14 height 14
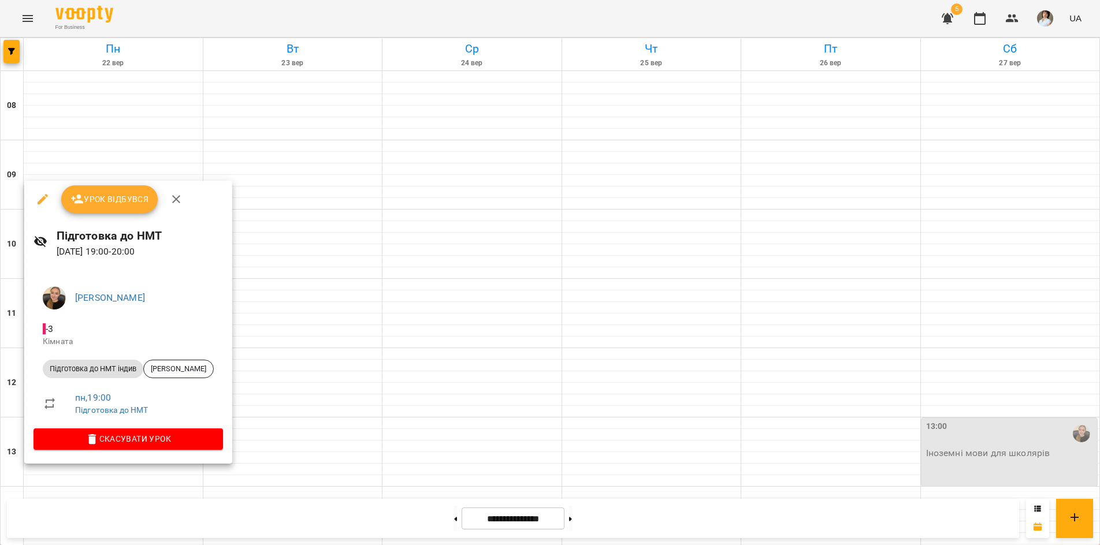
click at [210, 22] on div at bounding box center [550, 272] width 1100 height 545
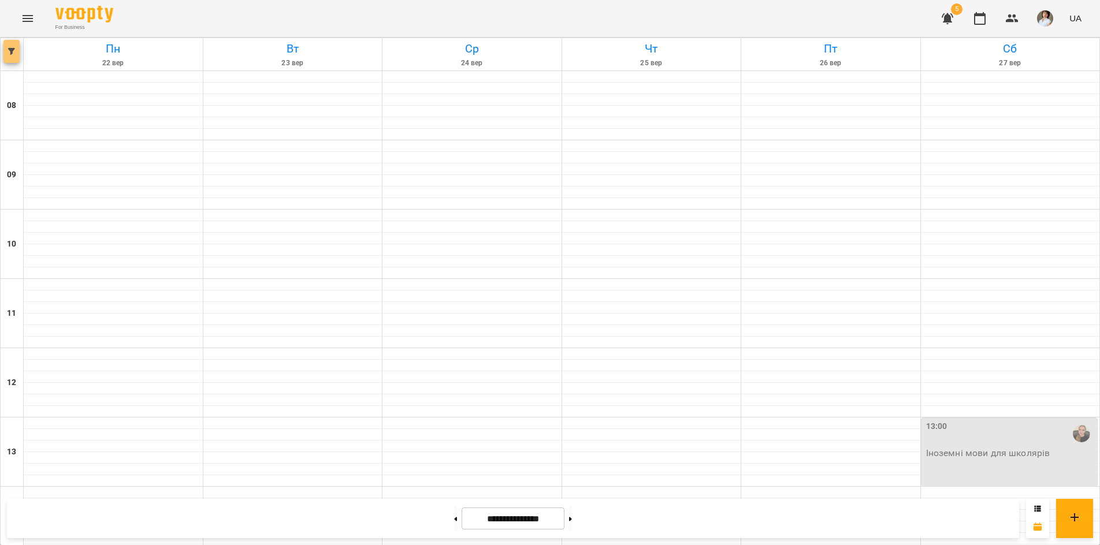
click at [12, 48] on icon "button" at bounding box center [11, 51] width 7 height 7
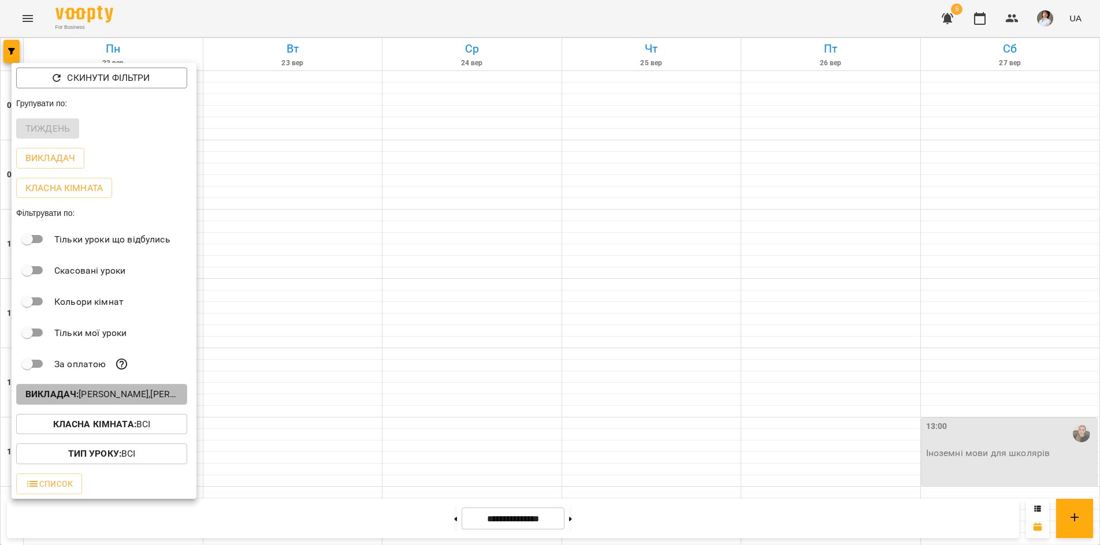
click at [44, 392] on p "Викладач : Гембік Вікторія Миколаївна,Касянчук Софія Сергіївна" at bounding box center [101, 395] width 153 height 14
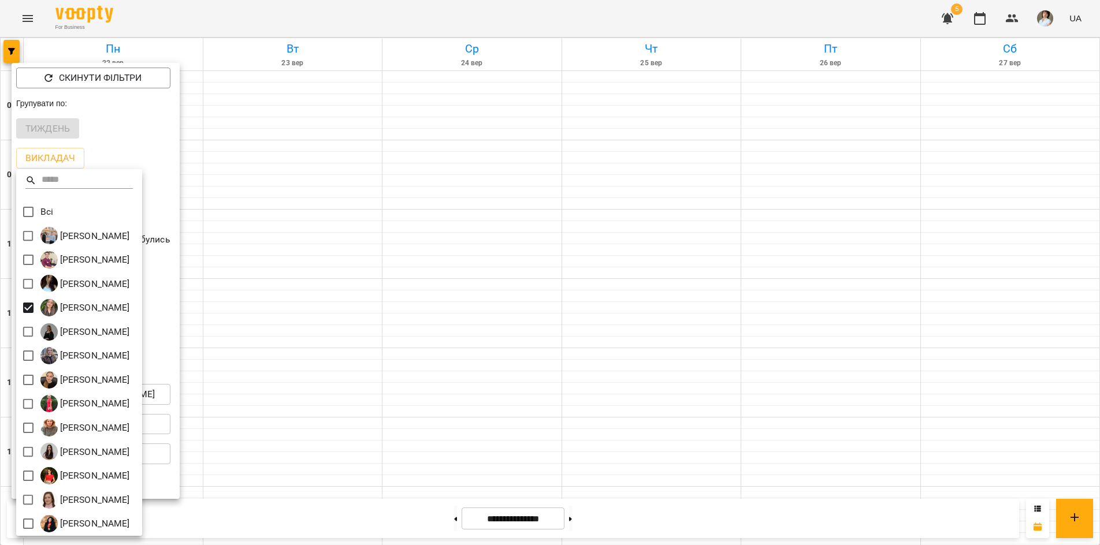
click at [316, 519] on div at bounding box center [550, 272] width 1100 height 545
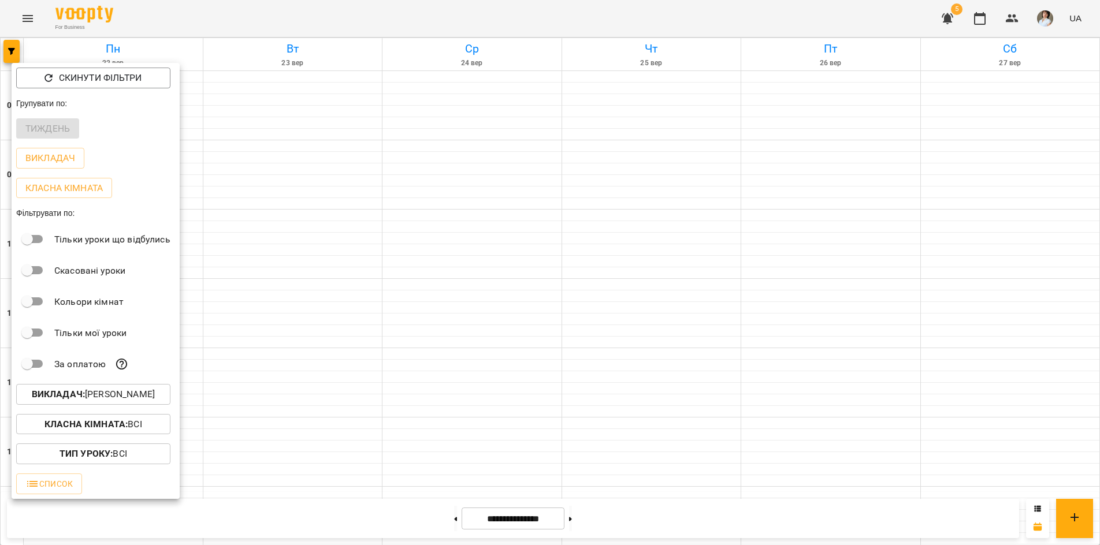
click at [313, 518] on div "Всі Бойко Андрій Вікторович Бойко Дмитро Вікторович Василевська Анастасія Михай…" at bounding box center [550, 272] width 1100 height 545
click at [312, 517] on div at bounding box center [550, 272] width 1100 height 545
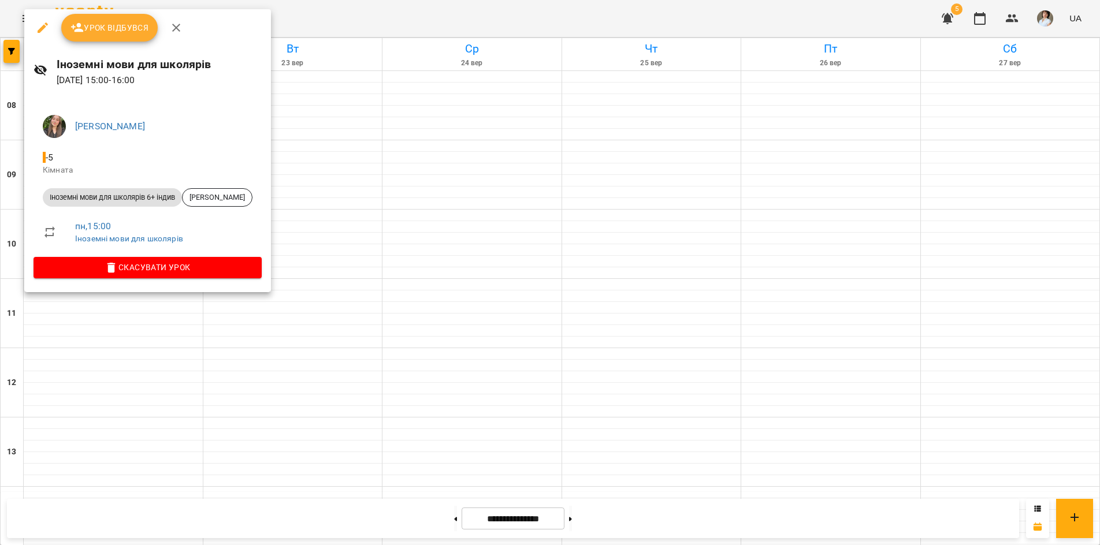
click at [78, 313] on div at bounding box center [550, 272] width 1100 height 545
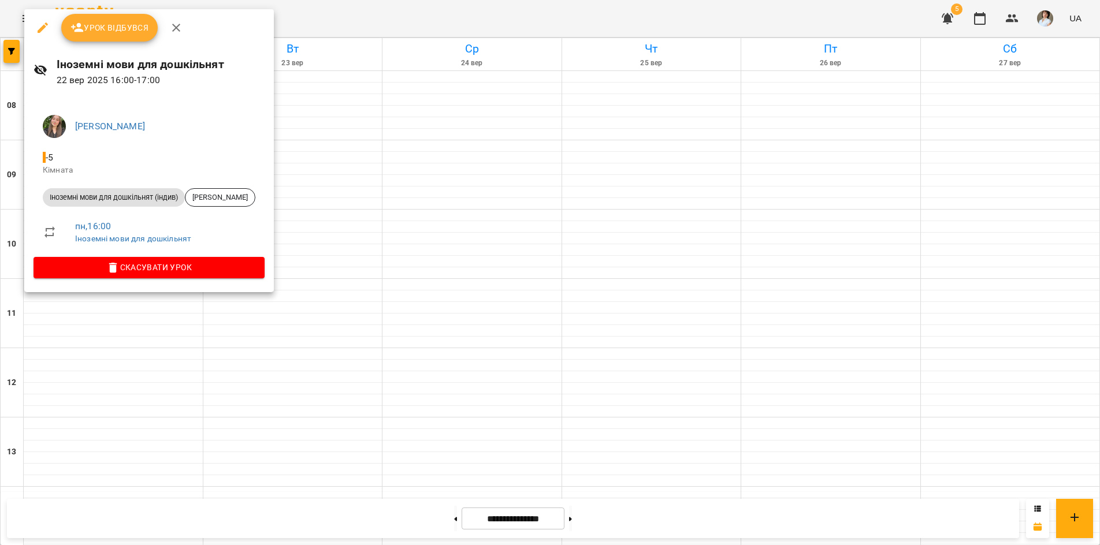
click at [386, 6] on div at bounding box center [550, 272] width 1100 height 545
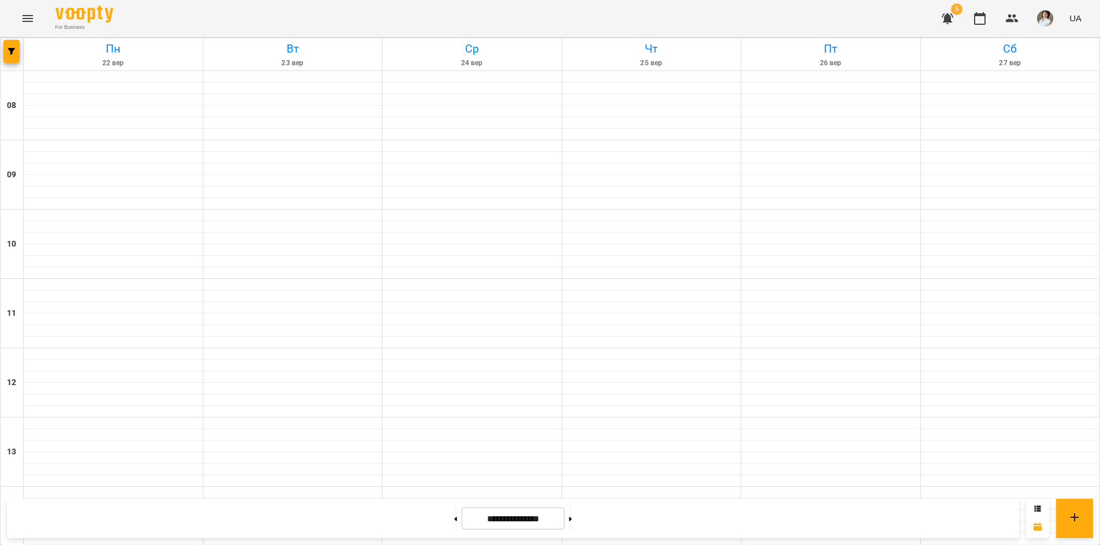
click at [391, 28] on div "For Business 5 UA" at bounding box center [550, 18] width 1100 height 37
click at [14, 54] on icon "button" at bounding box center [11, 51] width 7 height 7
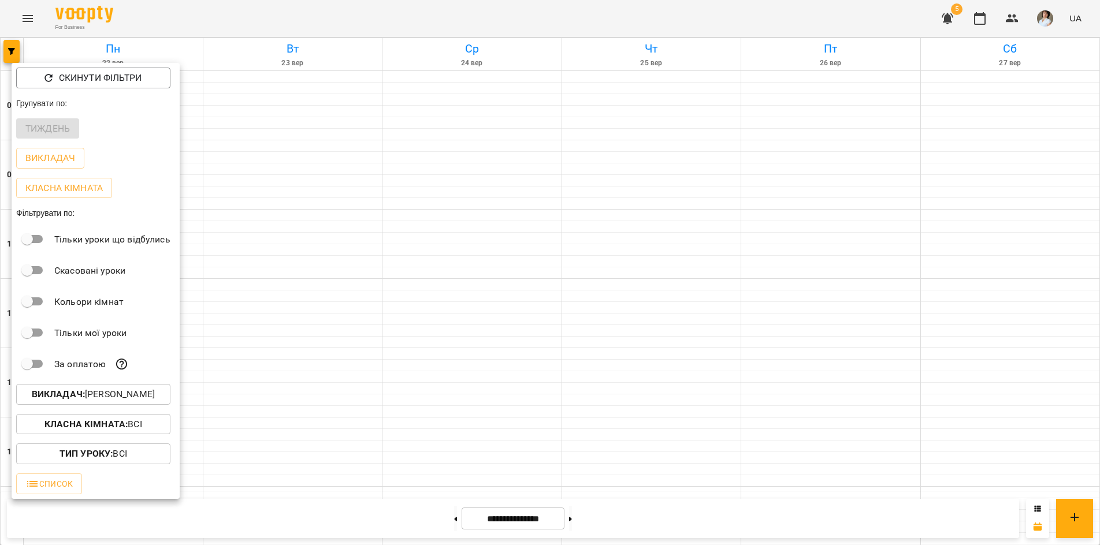
click at [57, 393] on b "Викладач :" at bounding box center [58, 394] width 53 height 11
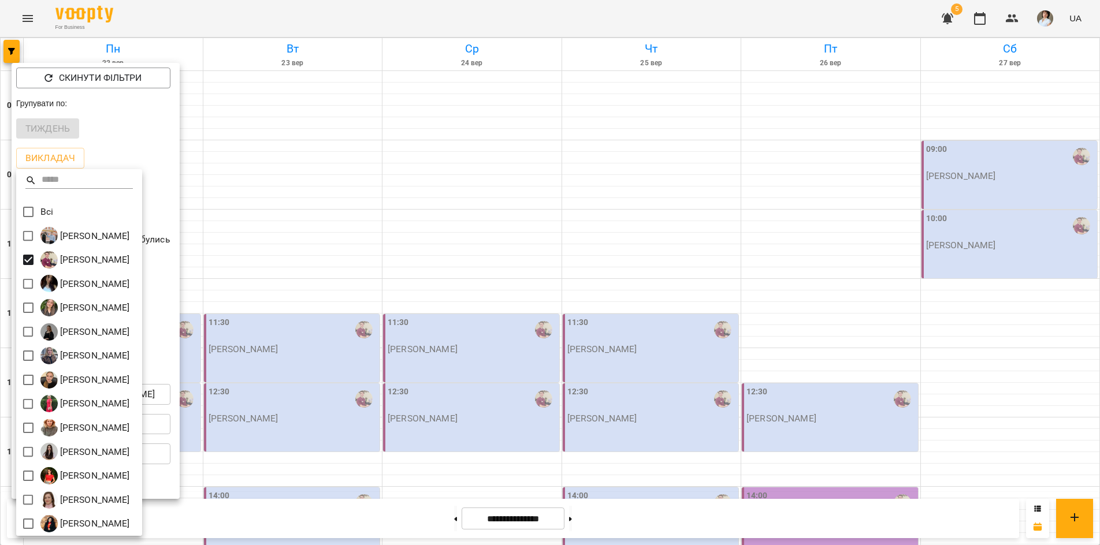
click at [413, 6] on div at bounding box center [550, 272] width 1100 height 545
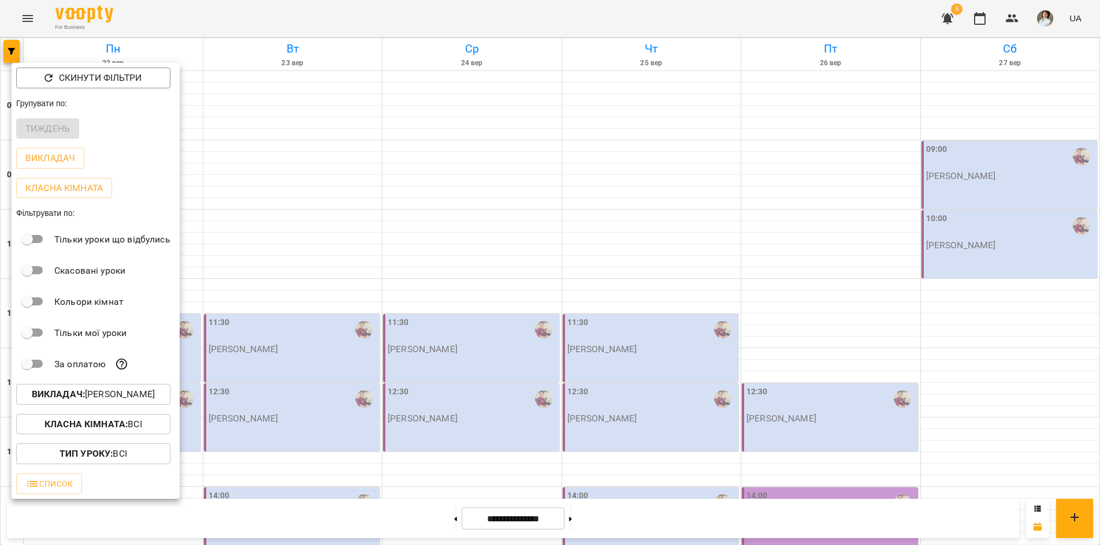
click at [412, 20] on div at bounding box center [550, 272] width 1100 height 545
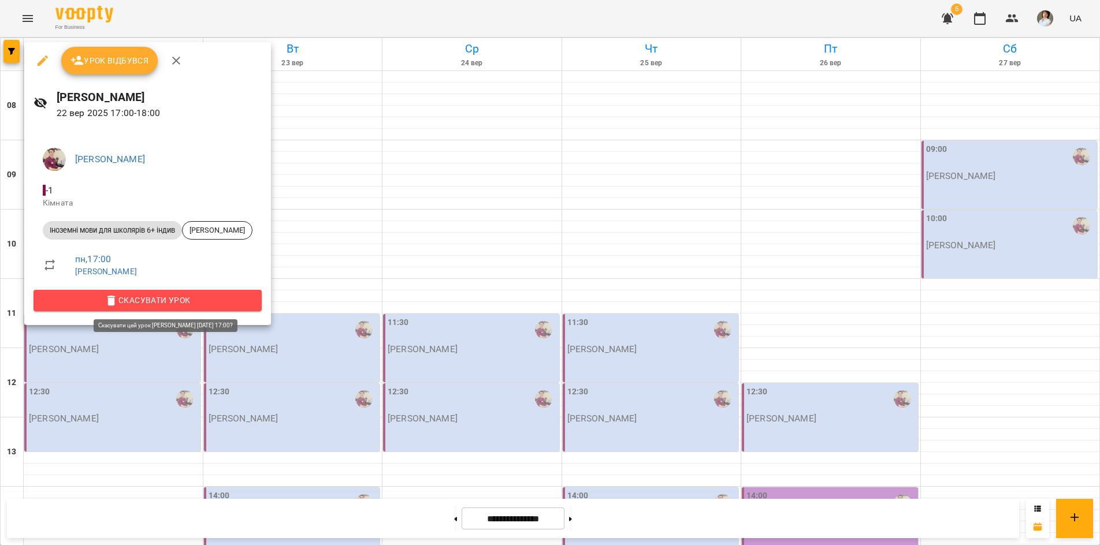
click at [169, 301] on span "Скасувати Урок" at bounding box center [148, 300] width 210 height 14
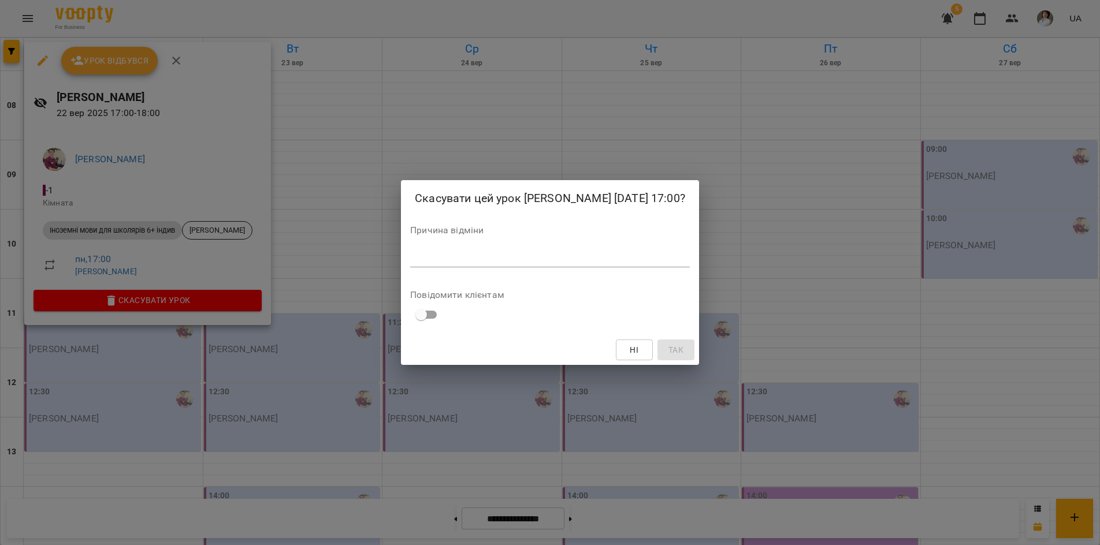
click at [419, 264] on div "*" at bounding box center [550, 258] width 280 height 18
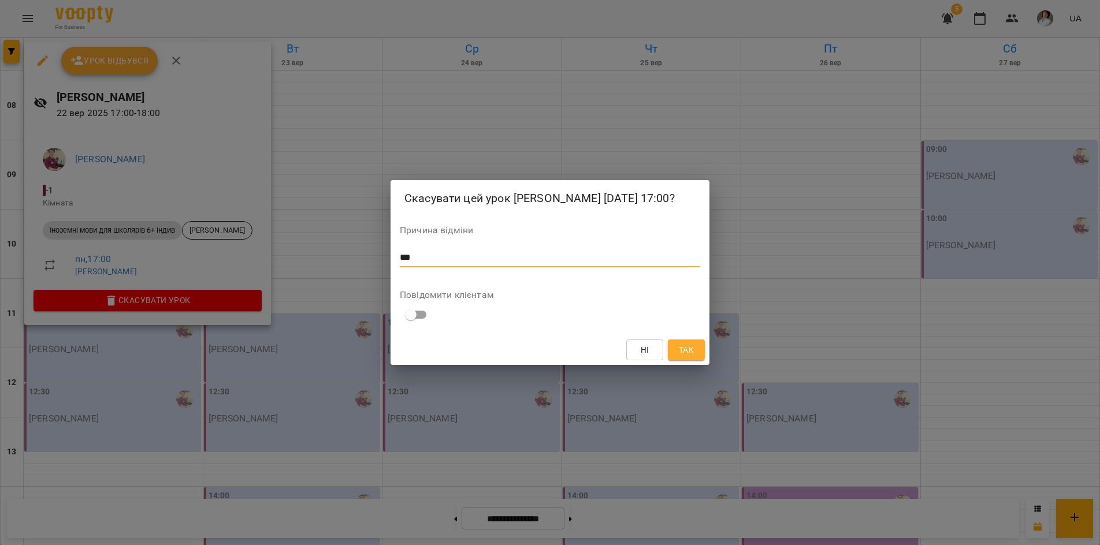
type textarea "***"
click at [683, 355] on span "Так" at bounding box center [686, 350] width 15 height 14
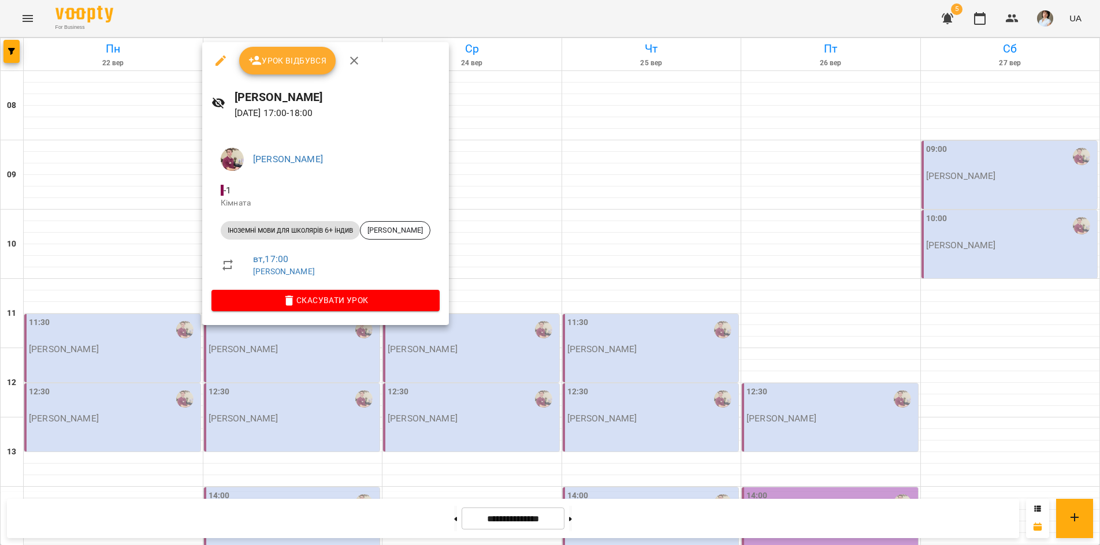
click at [478, 331] on div at bounding box center [550, 272] width 1100 height 545
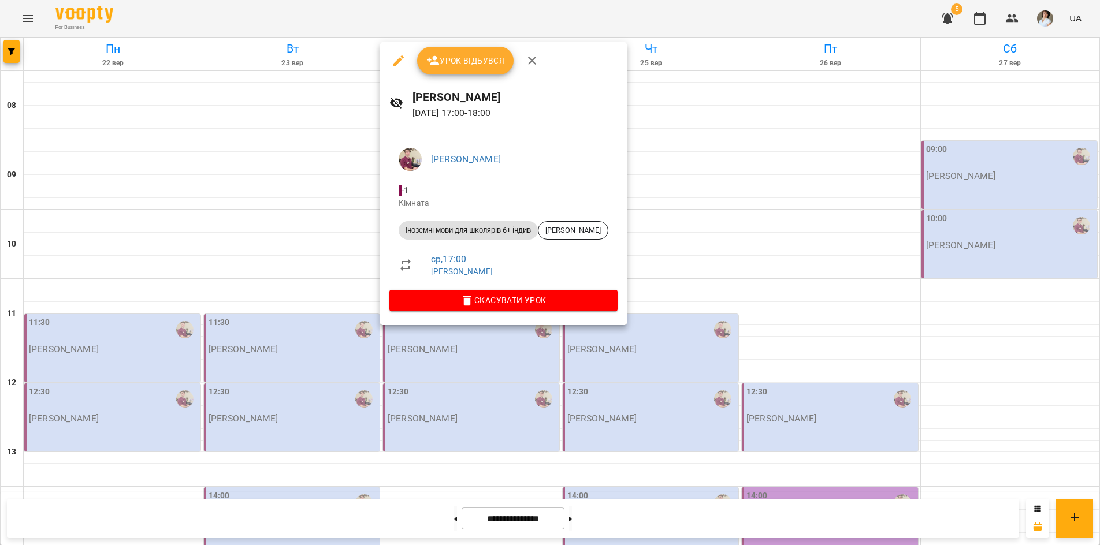
click at [675, 333] on div at bounding box center [550, 272] width 1100 height 545
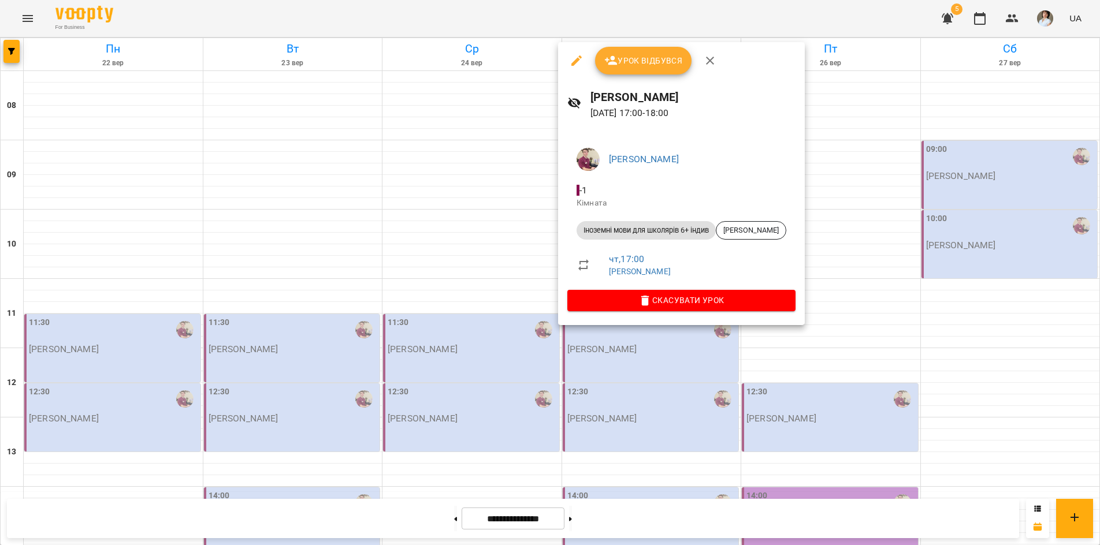
click at [864, 330] on div at bounding box center [550, 272] width 1100 height 545
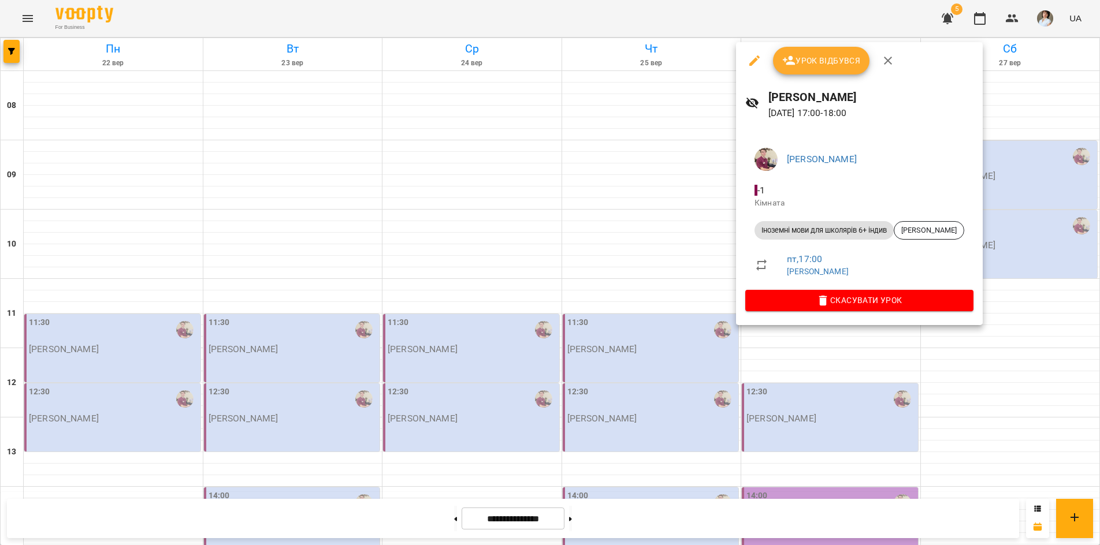
click at [807, 396] on div at bounding box center [550, 272] width 1100 height 545
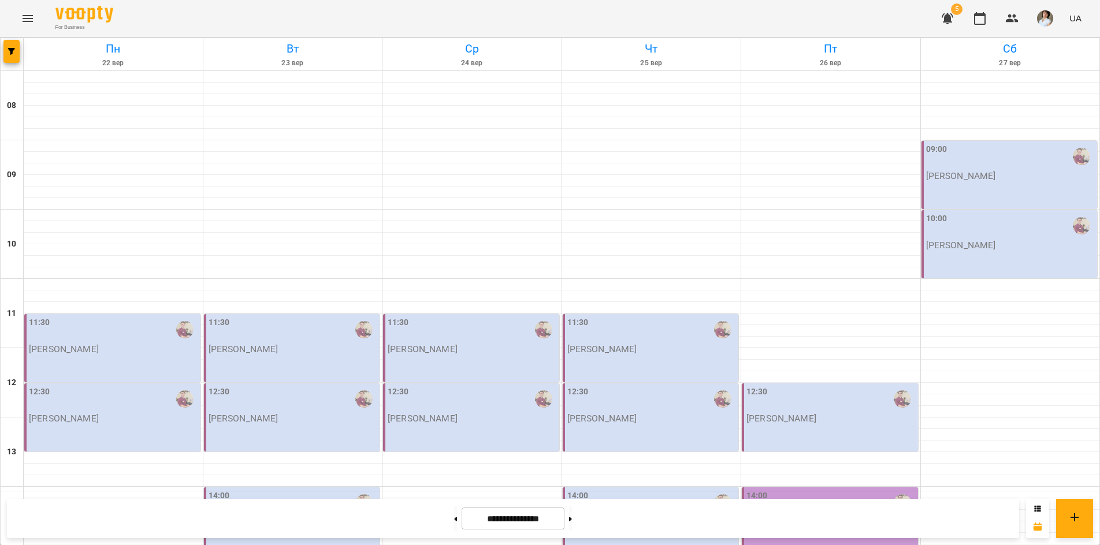
scroll to position [421, 0]
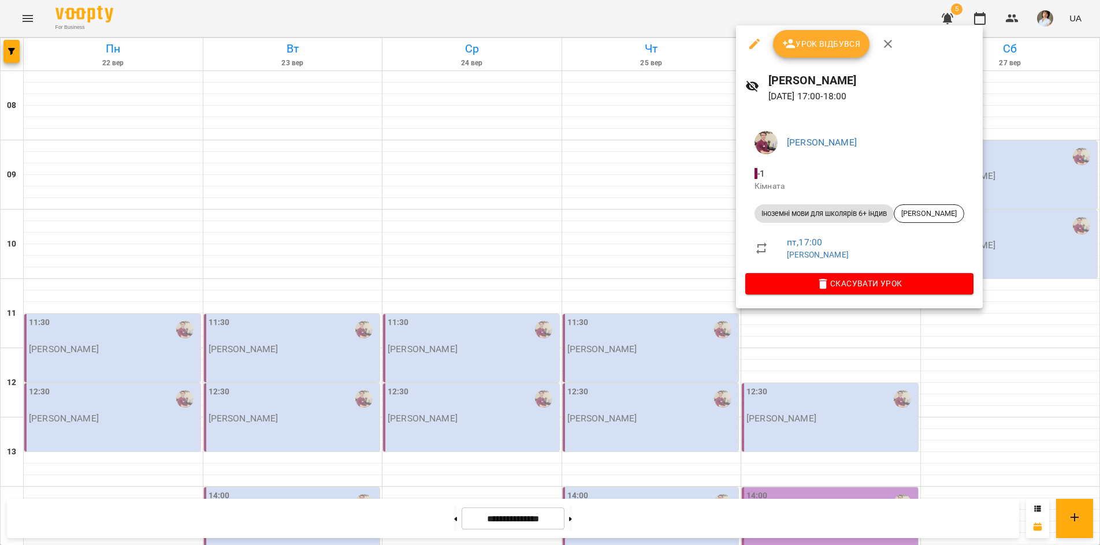
drag, startPoint x: 724, startPoint y: 518, endPoint x: 805, endPoint y: 332, distance: 202.3
click at [729, 503] on div at bounding box center [550, 272] width 1100 height 545
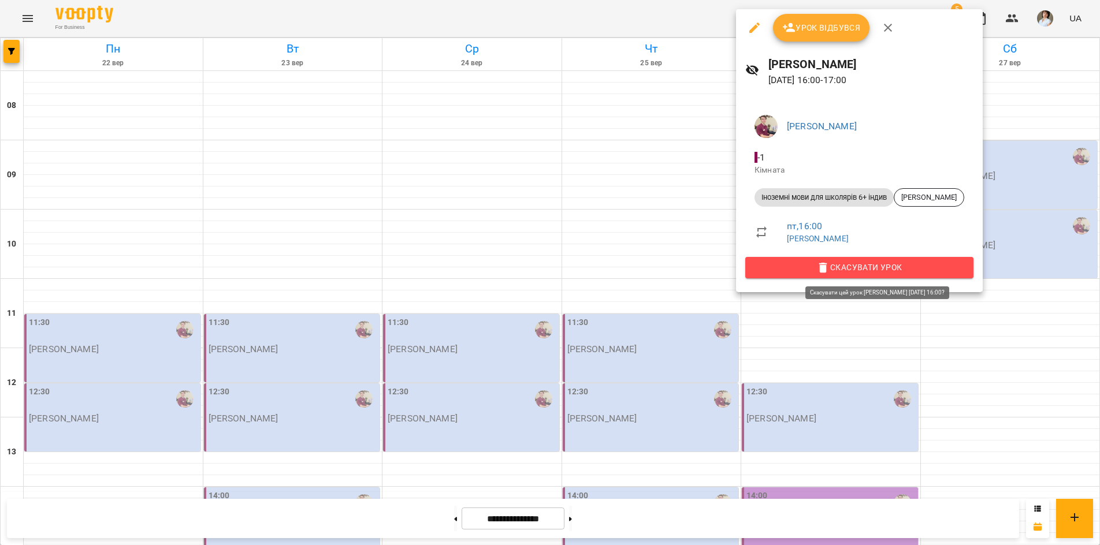
click at [827, 268] on icon "button" at bounding box center [823, 268] width 8 height 10
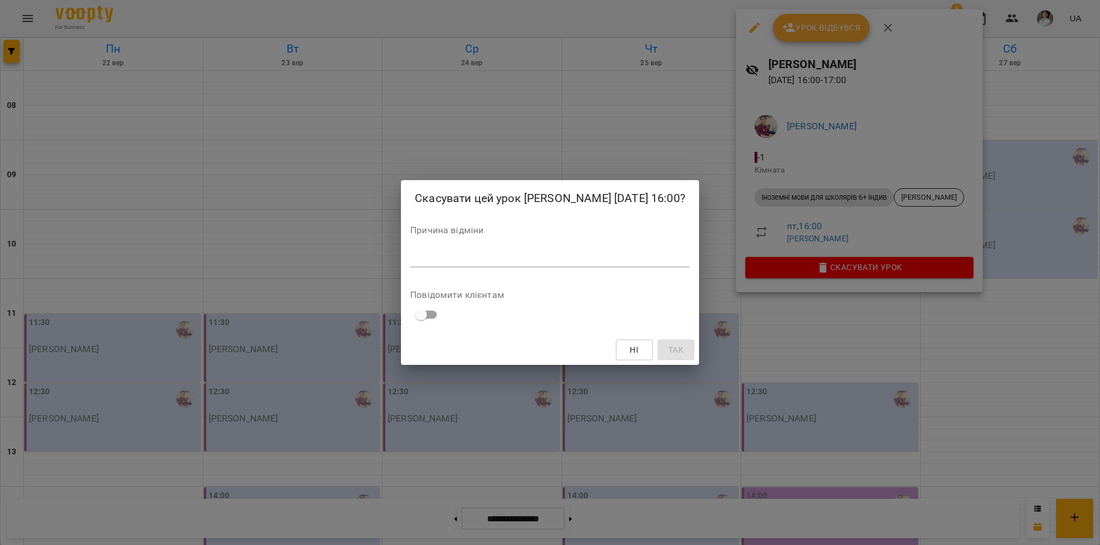
click at [411, 260] on textarea at bounding box center [550, 257] width 280 height 11
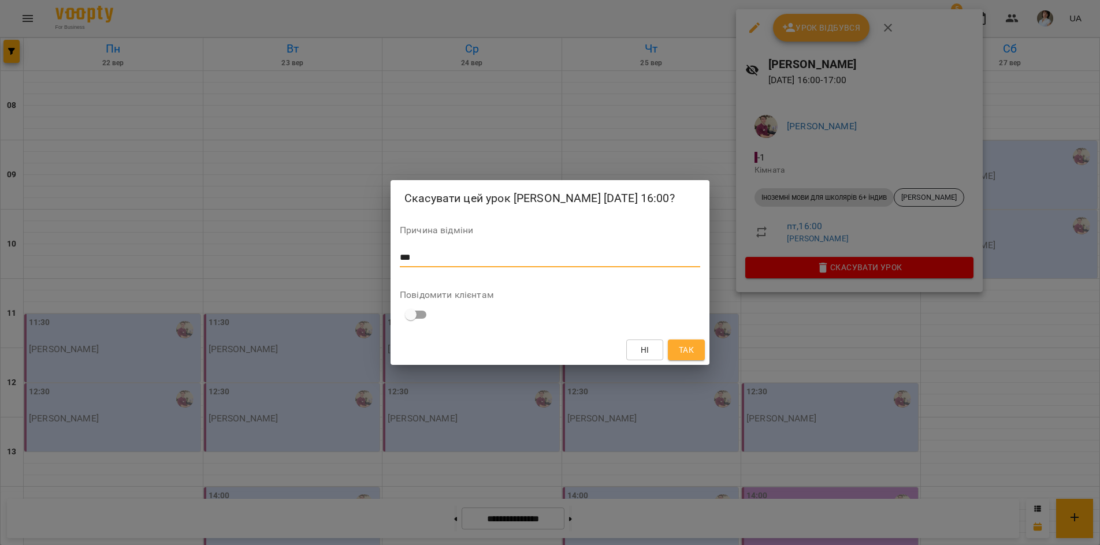
type textarea "***"
click at [692, 347] on span "Так" at bounding box center [686, 350] width 15 height 14
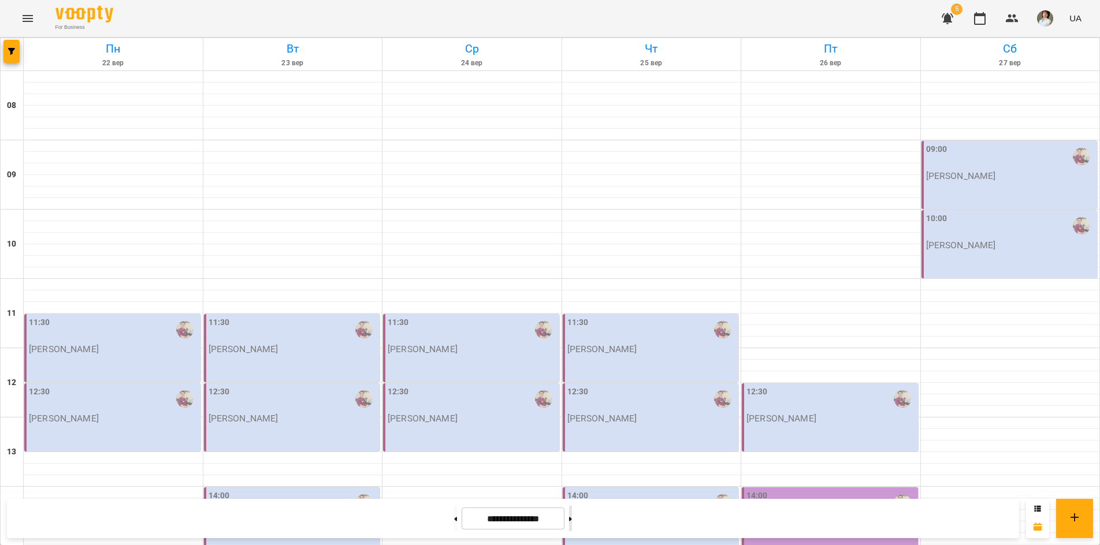
click at [572, 517] on icon at bounding box center [570, 519] width 3 height 5
type input "**********"
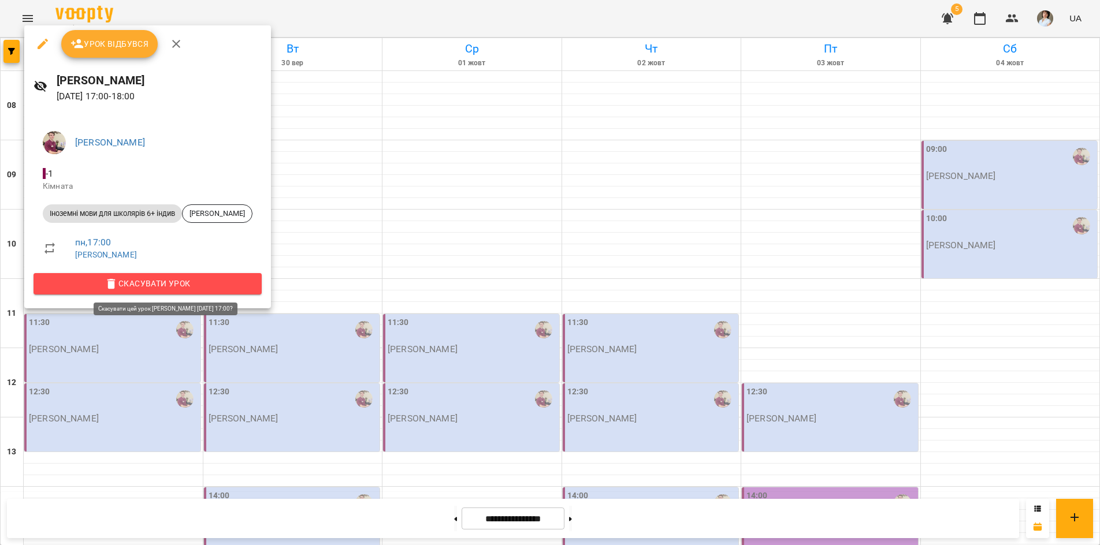
click at [118, 285] on icon "button" at bounding box center [112, 284] width 14 height 14
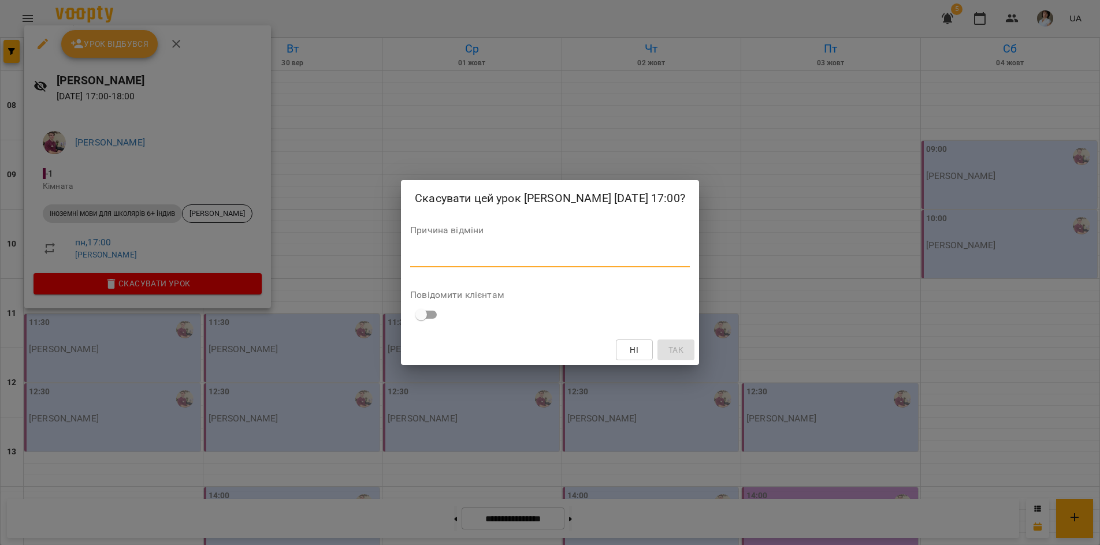
click at [415, 259] on textarea at bounding box center [550, 257] width 280 height 11
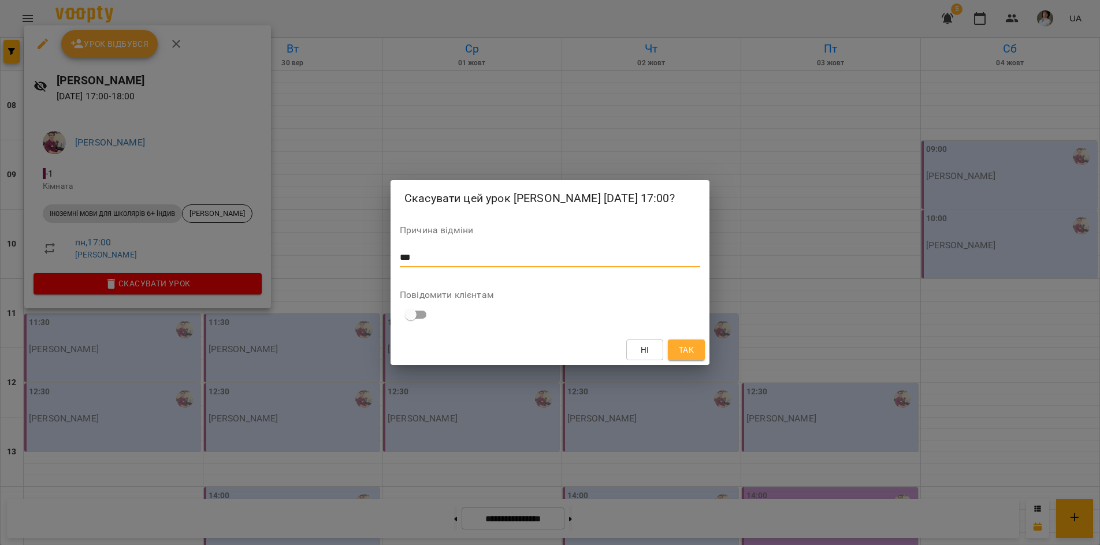
type textarea "***"
click at [695, 353] on span "Так" at bounding box center [686, 350] width 18 height 14
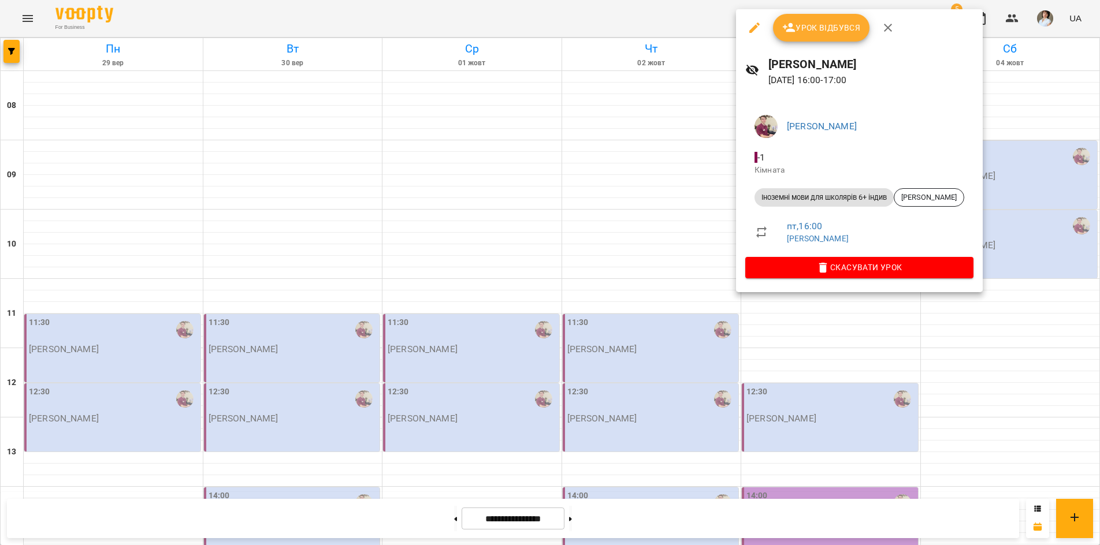
click at [666, 517] on div at bounding box center [550, 272] width 1100 height 545
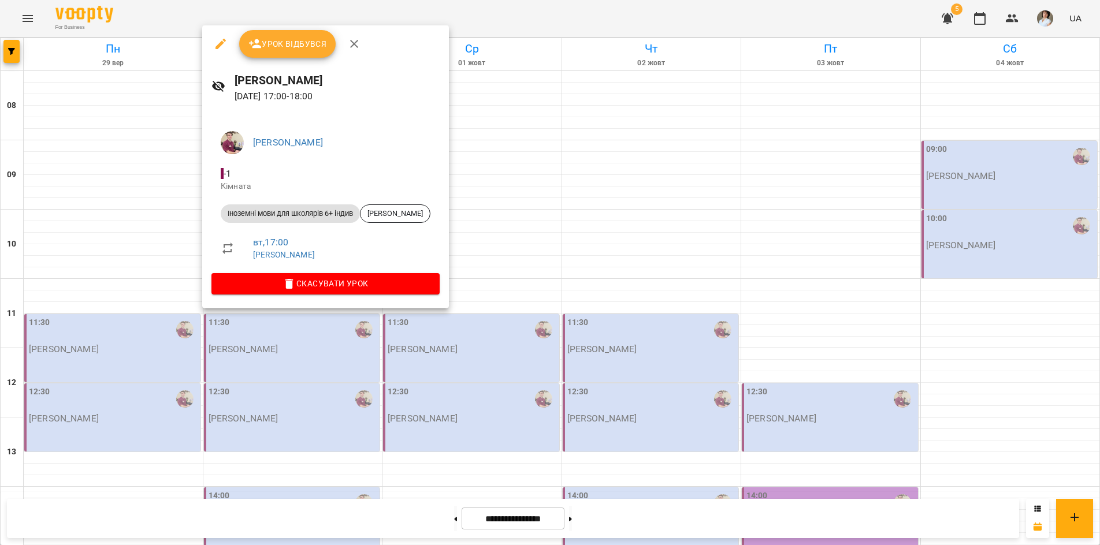
click at [289, 515] on div at bounding box center [550, 272] width 1100 height 545
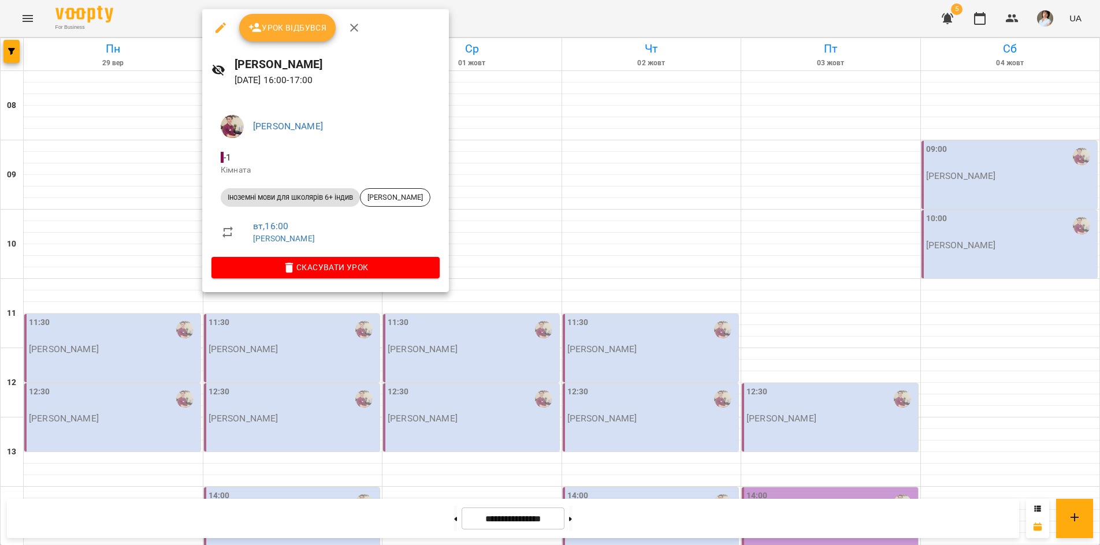
click at [299, 519] on div at bounding box center [550, 272] width 1100 height 545
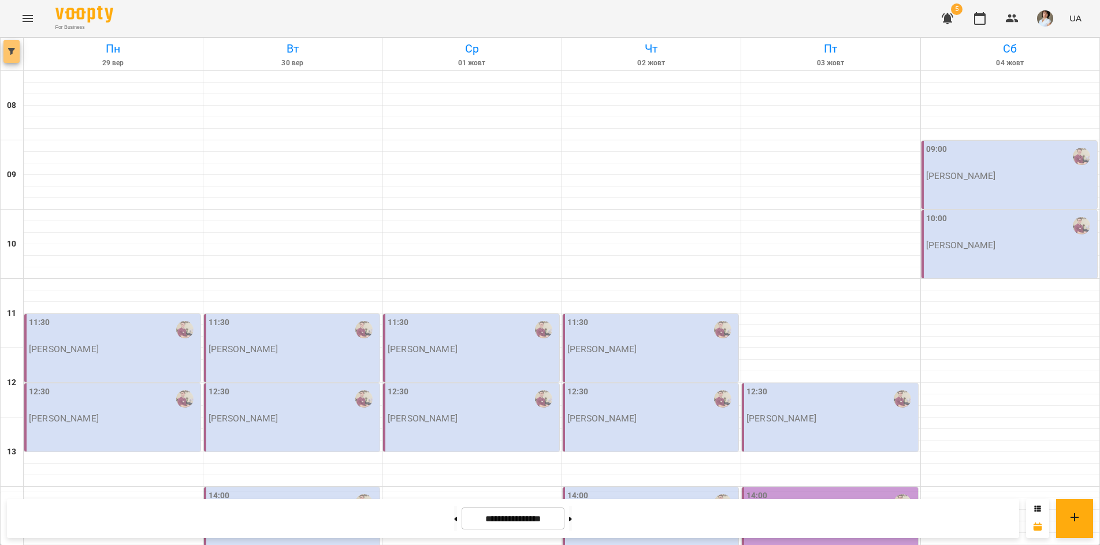
click at [9, 56] on button "button" at bounding box center [11, 51] width 16 height 23
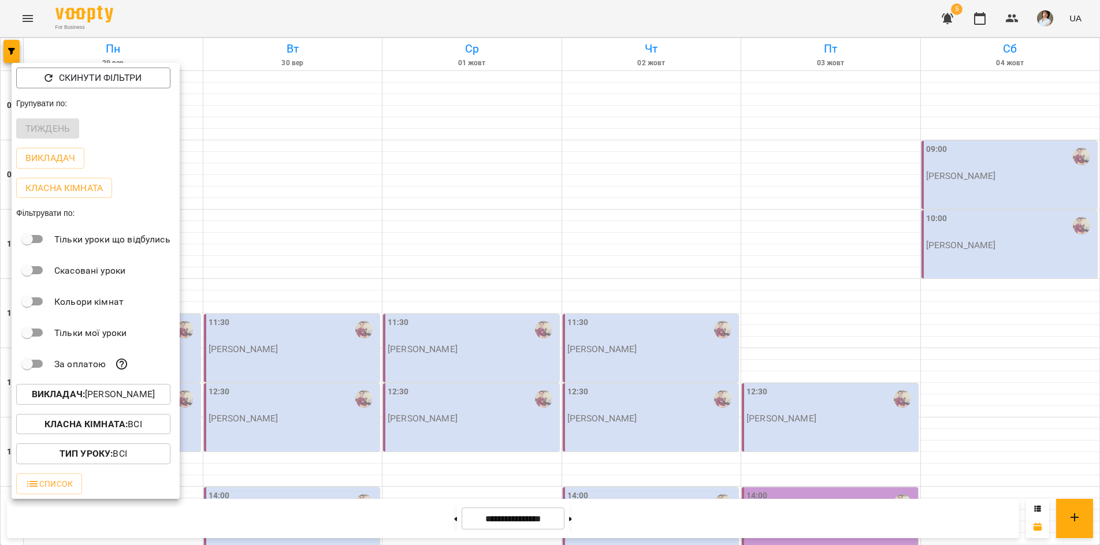
drag, startPoint x: 307, startPoint y: 515, endPoint x: 415, endPoint y: 527, distance: 108.7
click at [311, 515] on div at bounding box center [550, 272] width 1100 height 545
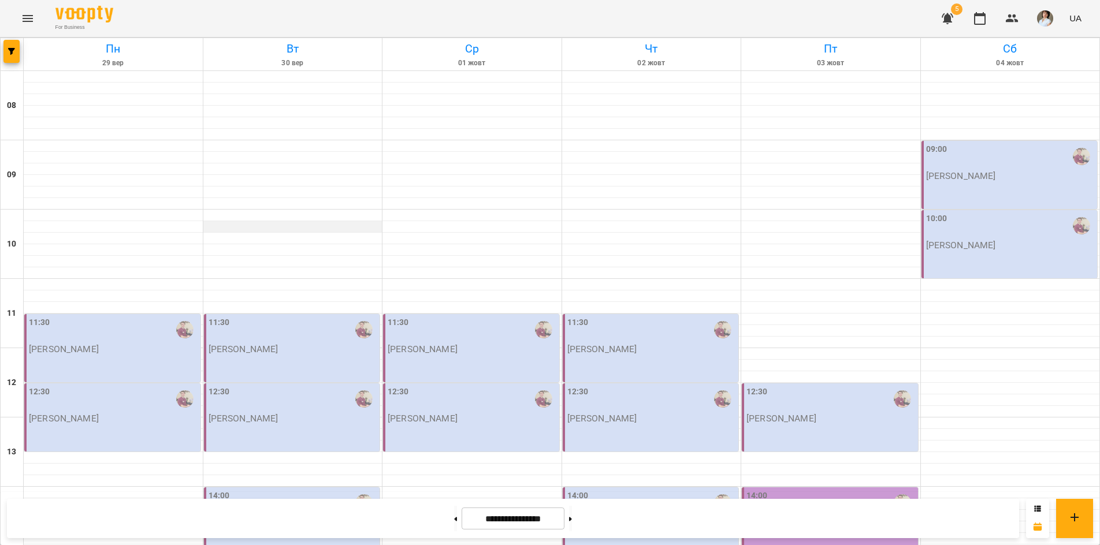
scroll to position [462, 0]
click at [454, 516] on button at bounding box center [455, 518] width 3 height 25
type input "**********"
click at [16, 53] on span "button" at bounding box center [11, 51] width 16 height 7
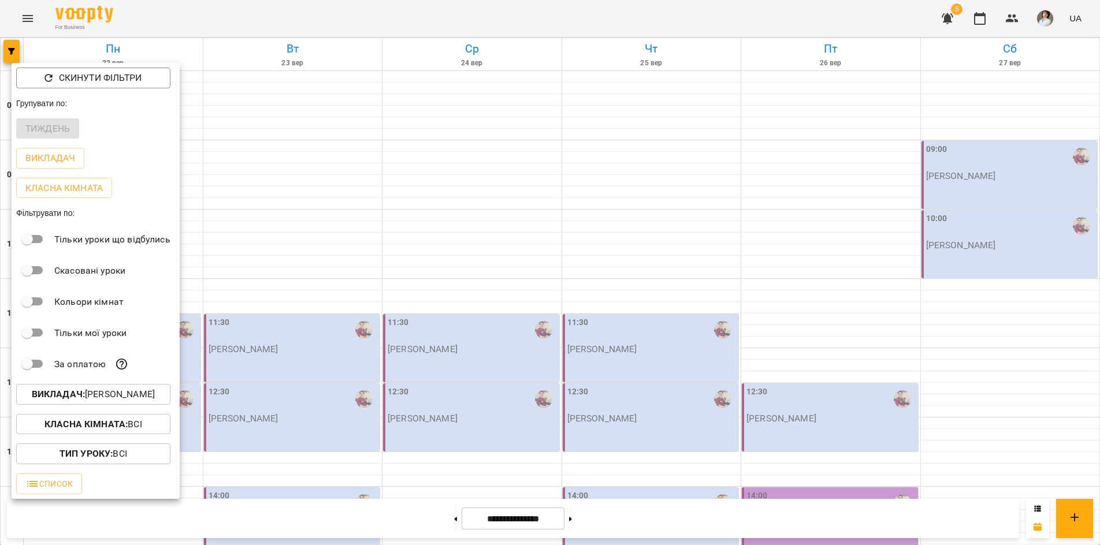
click at [27, 20] on div at bounding box center [550, 272] width 1100 height 545
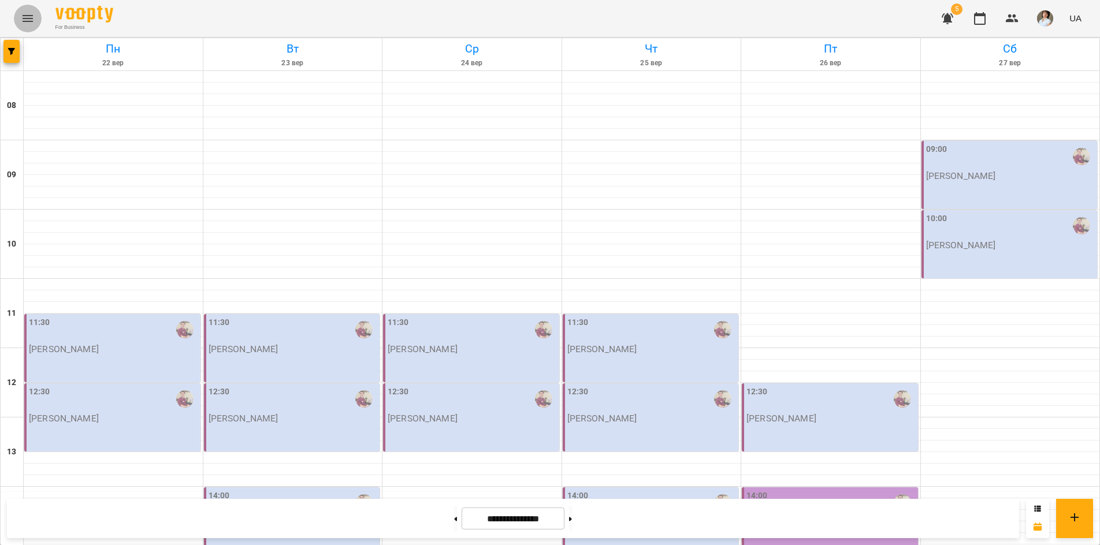
click at [28, 19] on icon "Menu" at bounding box center [28, 19] width 14 height 14
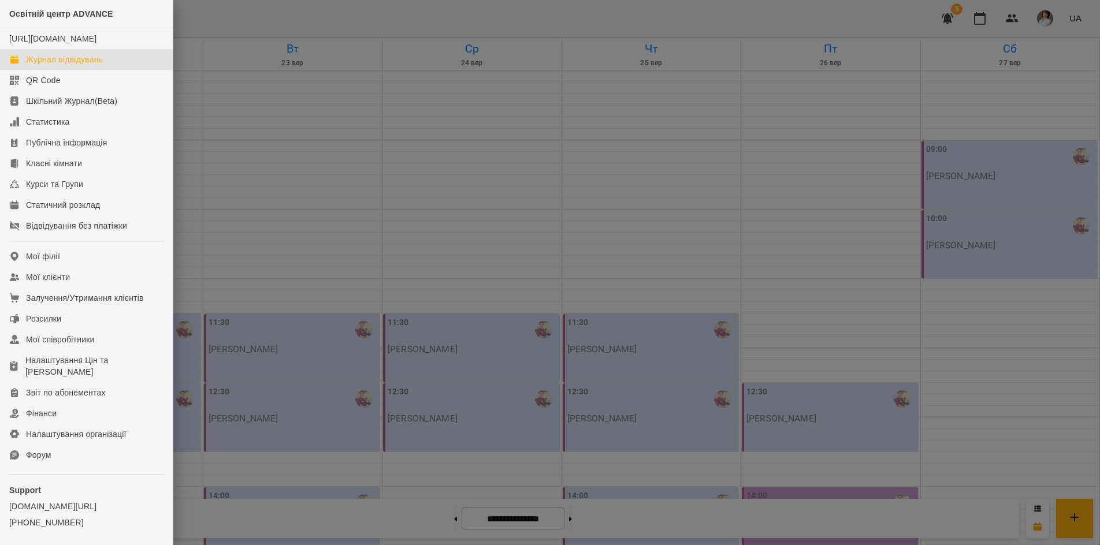
click at [284, 24] on div at bounding box center [550, 272] width 1100 height 545
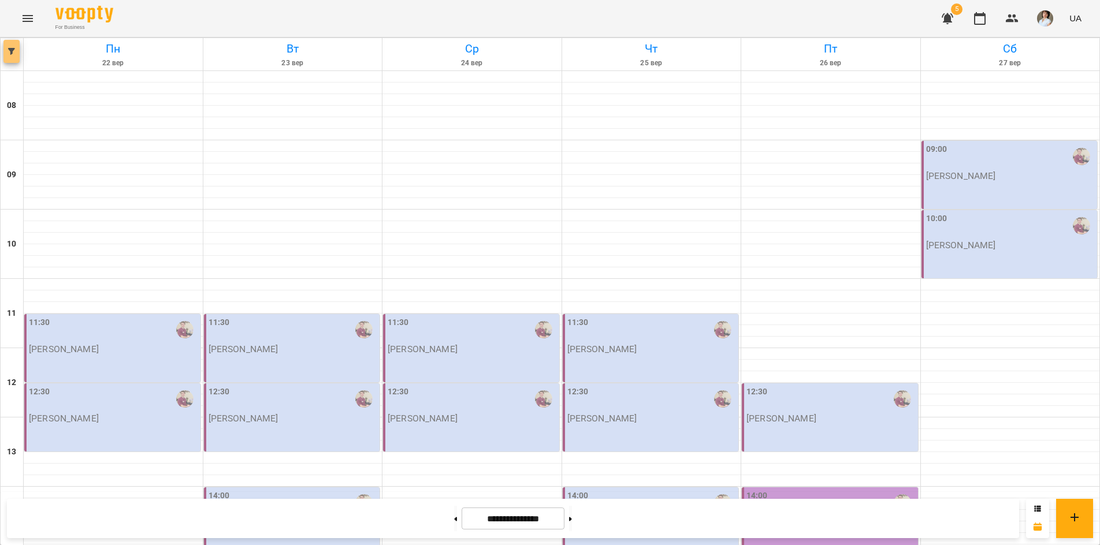
click at [14, 54] on icon "button" at bounding box center [11, 51] width 7 height 7
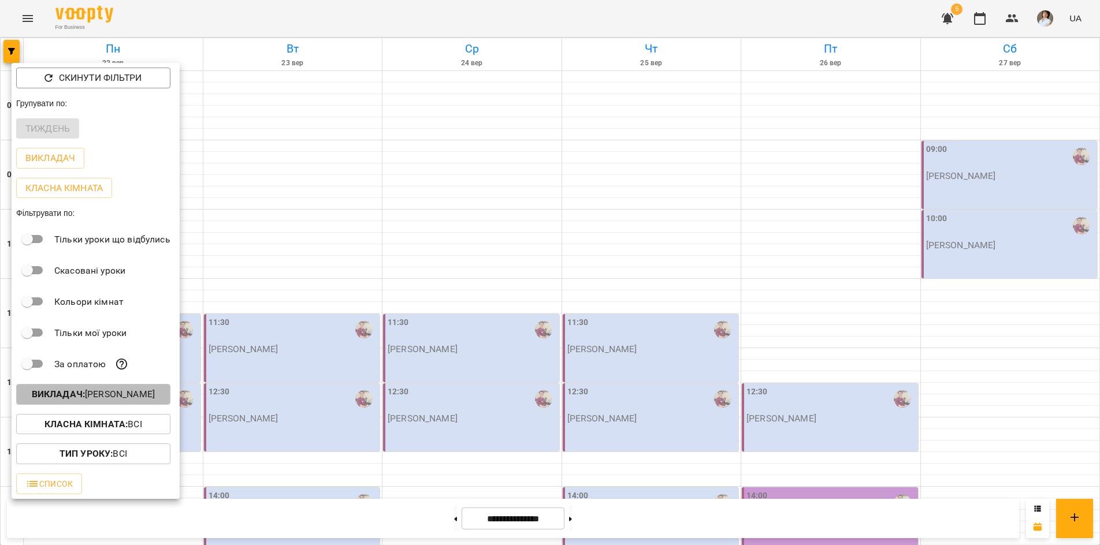
click at [58, 396] on b "Викладач :" at bounding box center [58, 394] width 53 height 11
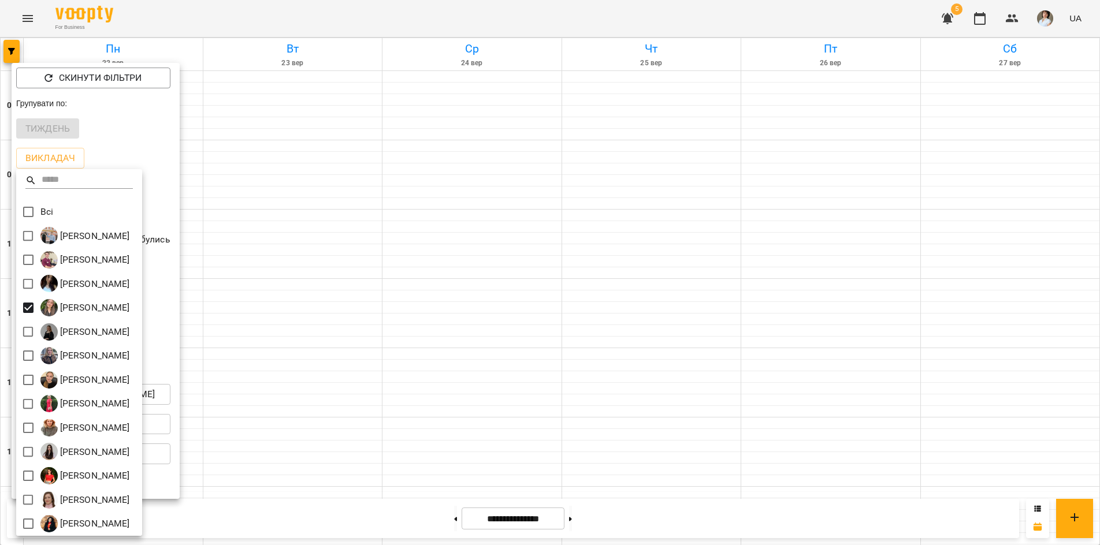
click at [321, 510] on div at bounding box center [550, 272] width 1100 height 545
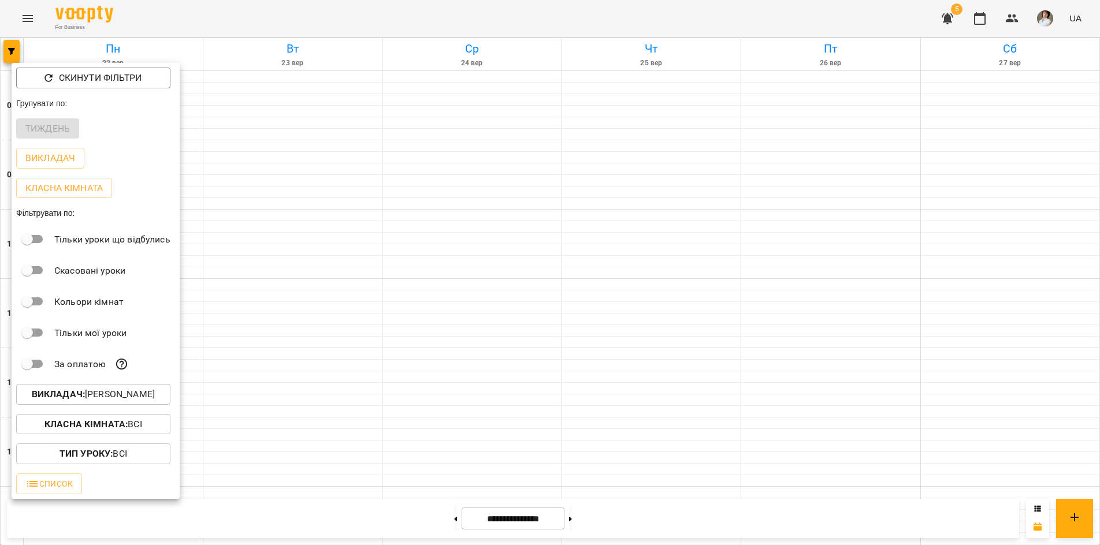
click at [324, 523] on div at bounding box center [550, 272] width 1100 height 545
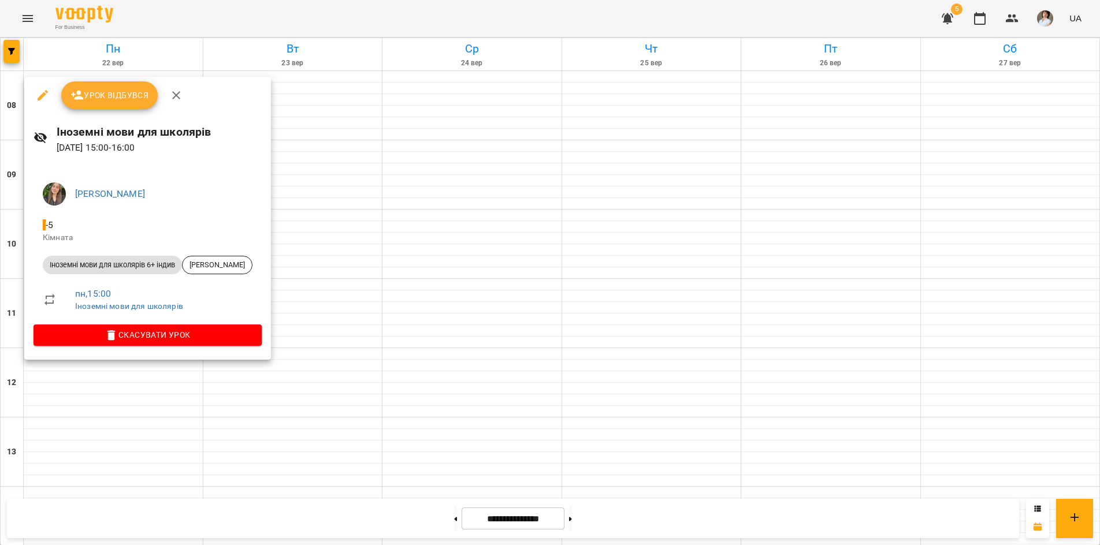
click at [131, 410] on div at bounding box center [550, 272] width 1100 height 545
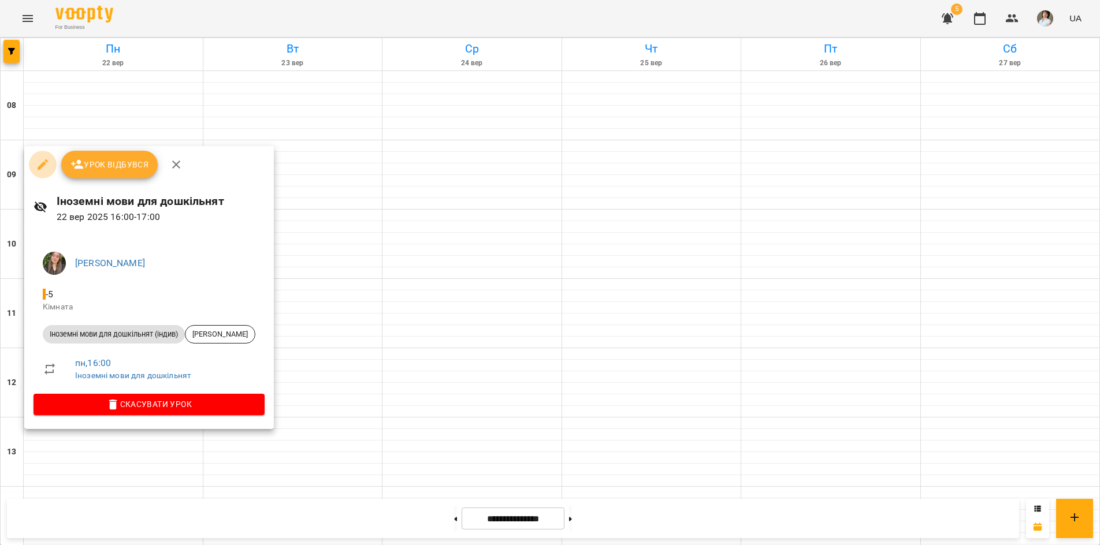
click at [36, 163] on icon "button" at bounding box center [43, 165] width 14 height 14
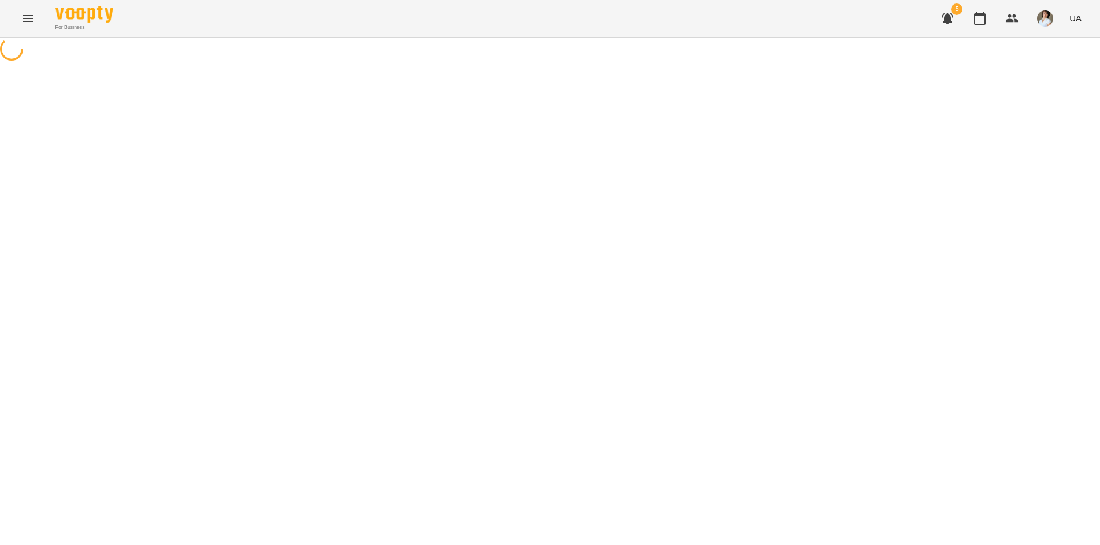
select select "**********"
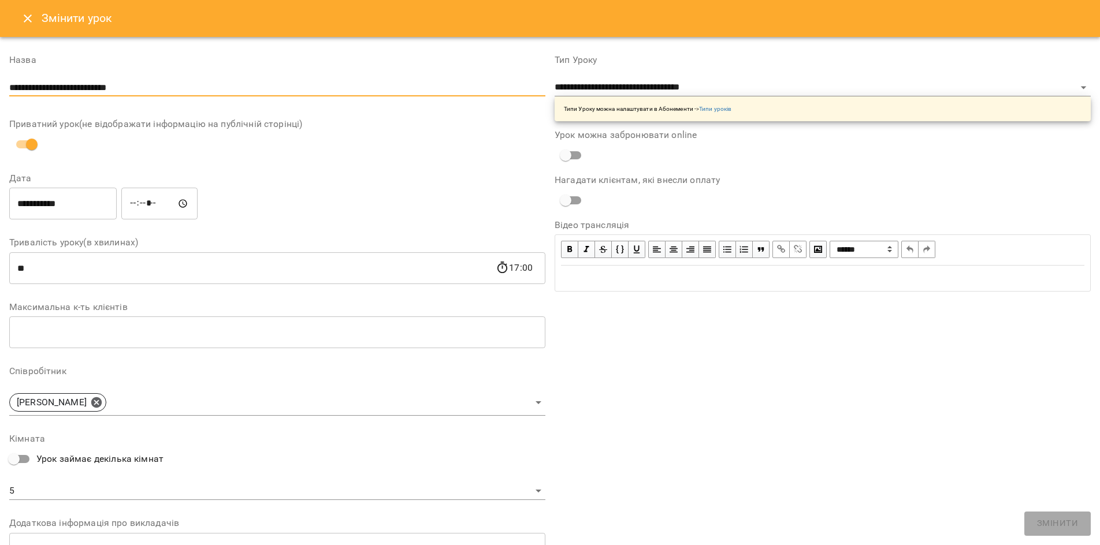
drag, startPoint x: 93, startPoint y: 91, endPoint x: 144, endPoint y: 86, distance: 51.7
click at [144, 86] on input "**********" at bounding box center [277, 88] width 536 height 18
click at [23, 21] on icon "Close" at bounding box center [28, 19] width 14 height 14
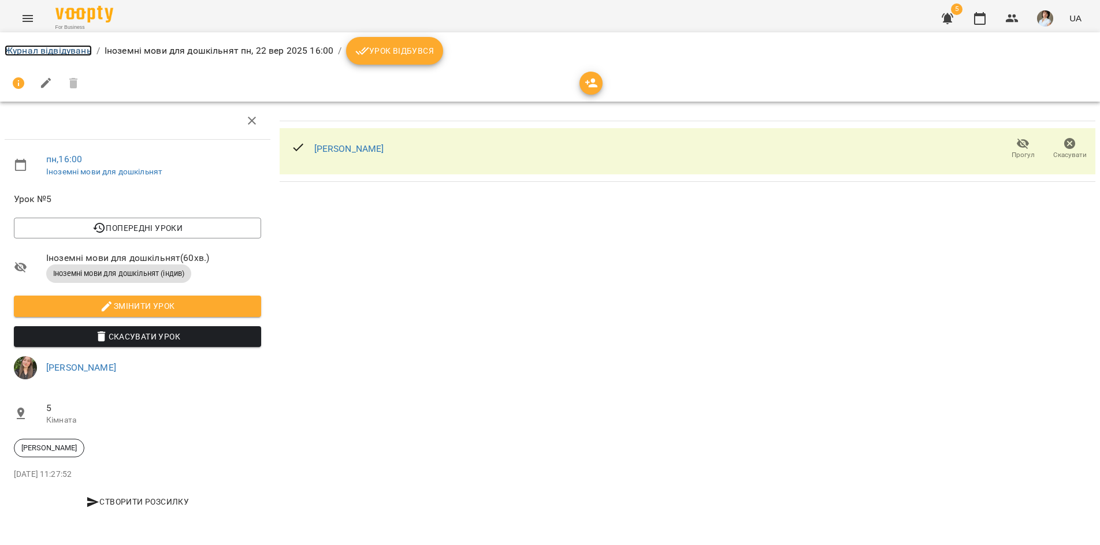
drag, startPoint x: 53, startPoint y: 45, endPoint x: 57, endPoint y: 53, distance: 8.8
click at [53, 46] on link "Журнал відвідувань" at bounding box center [48, 50] width 87 height 11
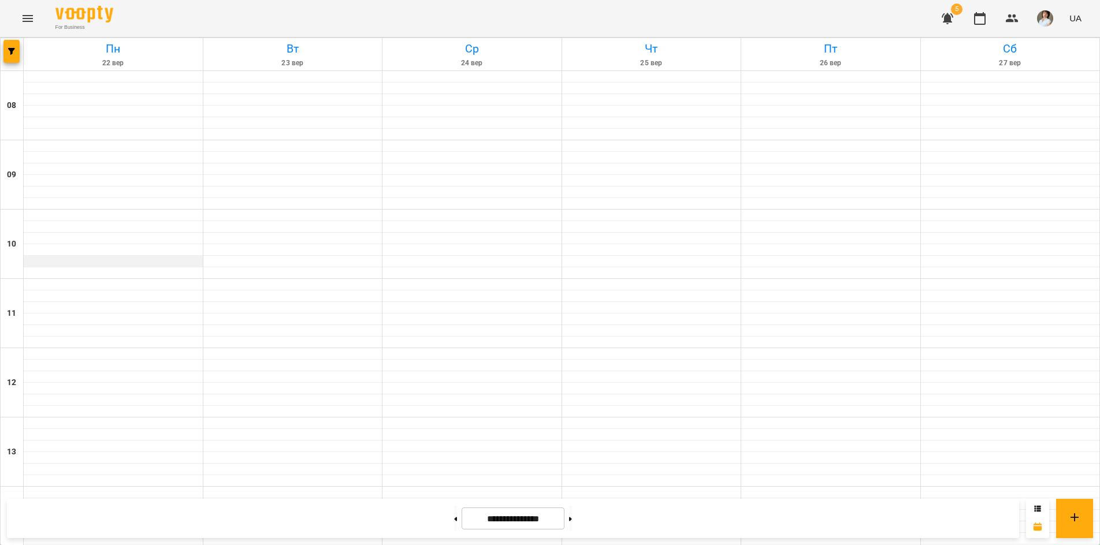
scroll to position [479, 0]
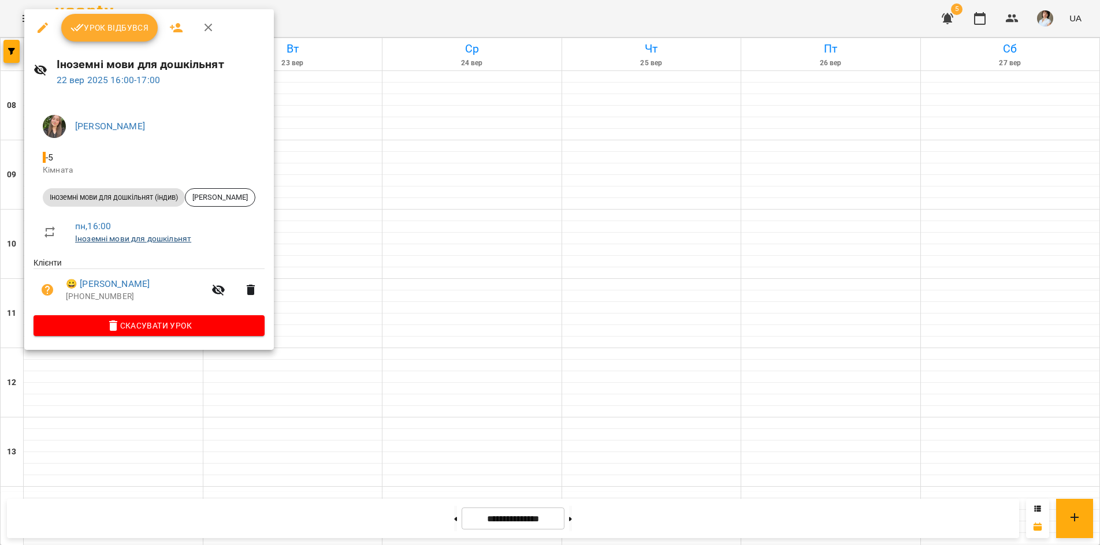
click at [117, 240] on link "Іноземні мови для дошкільнят" at bounding box center [133, 238] width 116 height 9
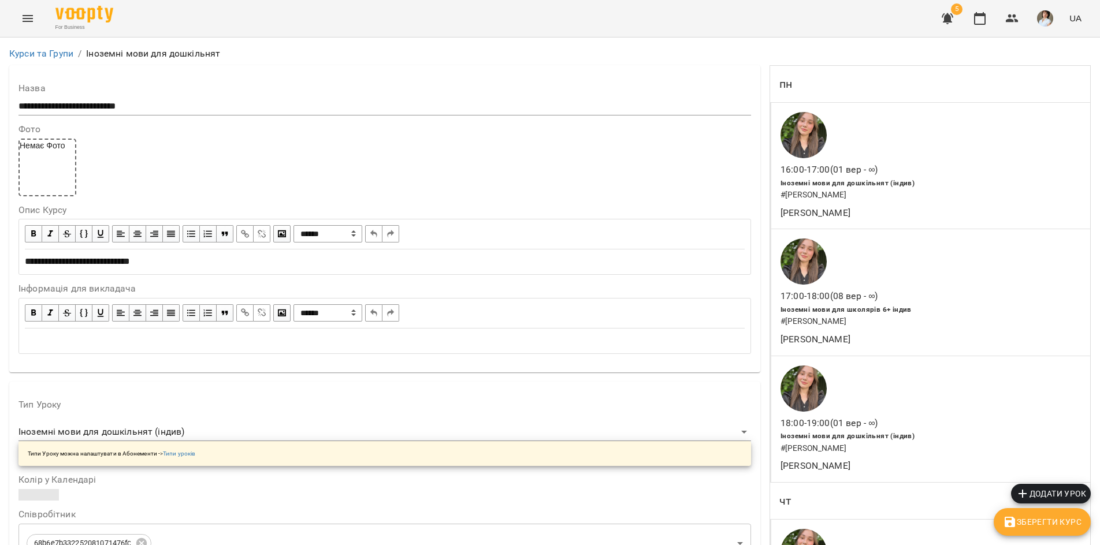
click at [911, 188] on div "Іноземні мови для дошкільнят (індив) # Токовенко Вікторія Едуардівна" at bounding box center [884, 188] width 213 height 29
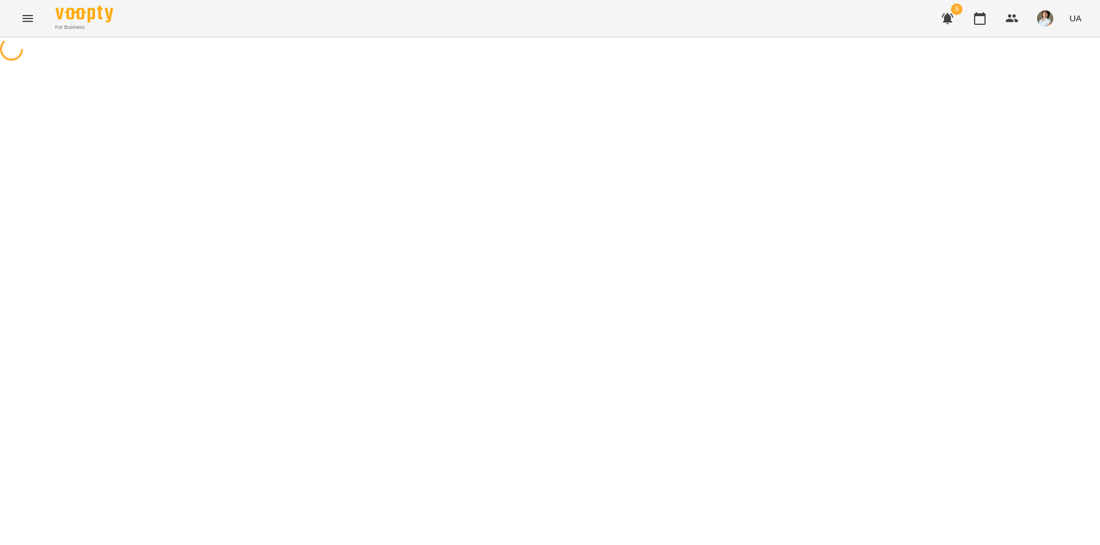
select select "*"
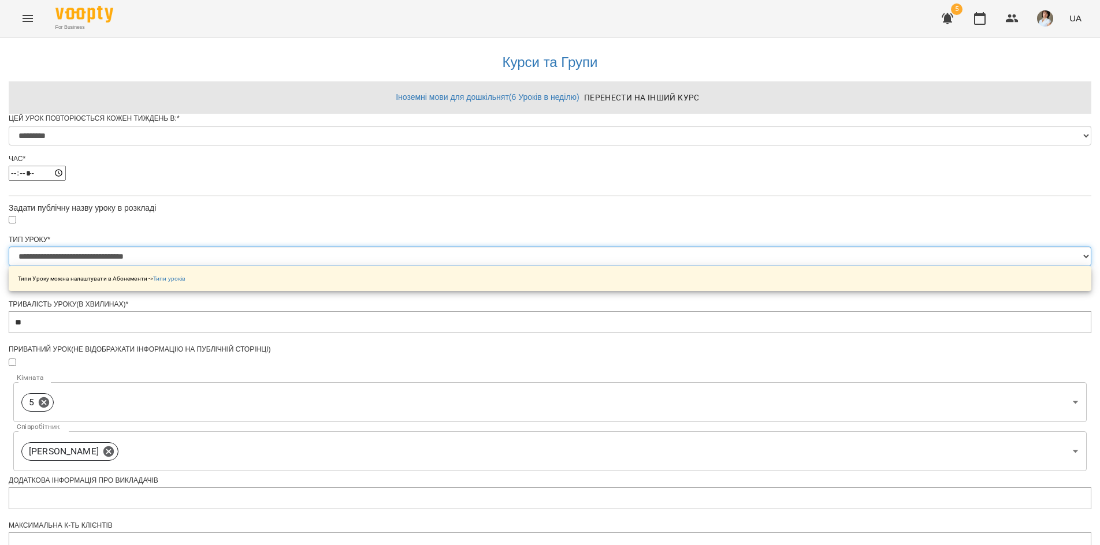
click at [679, 266] on select "**********" at bounding box center [550, 257] width 1083 height 20
select select "**********"
click at [407, 266] on select "**********" at bounding box center [550, 257] width 1083 height 20
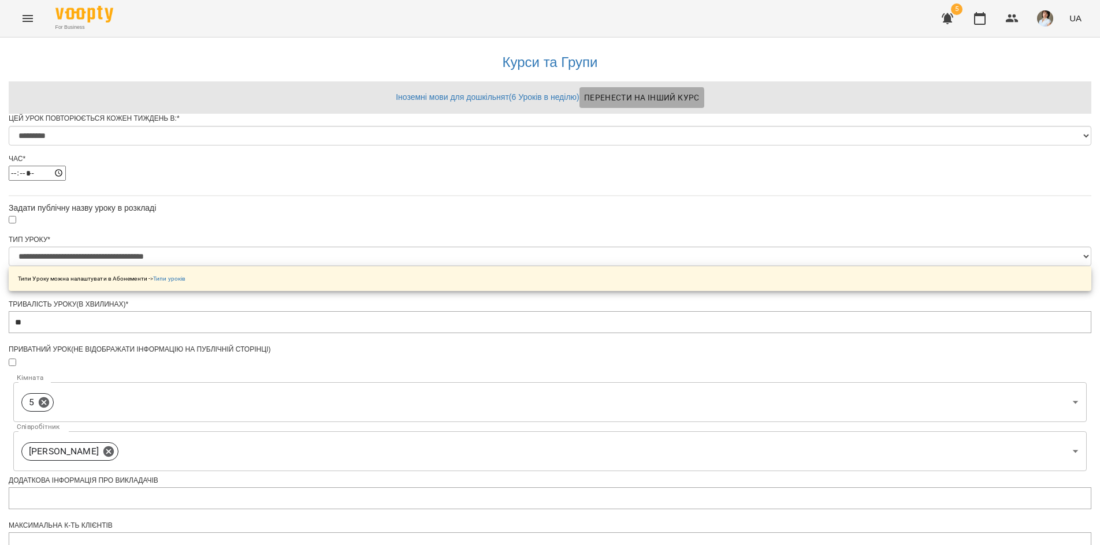
click at [648, 98] on span "Перенести на інший курс" at bounding box center [642, 98] width 116 height 14
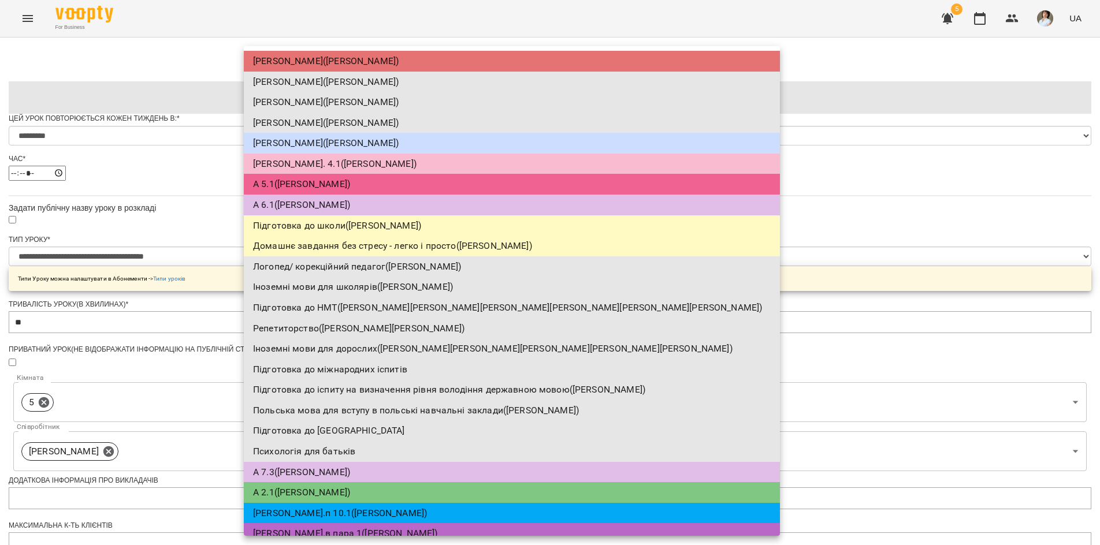
click at [128, 272] on div at bounding box center [550, 272] width 1100 height 545
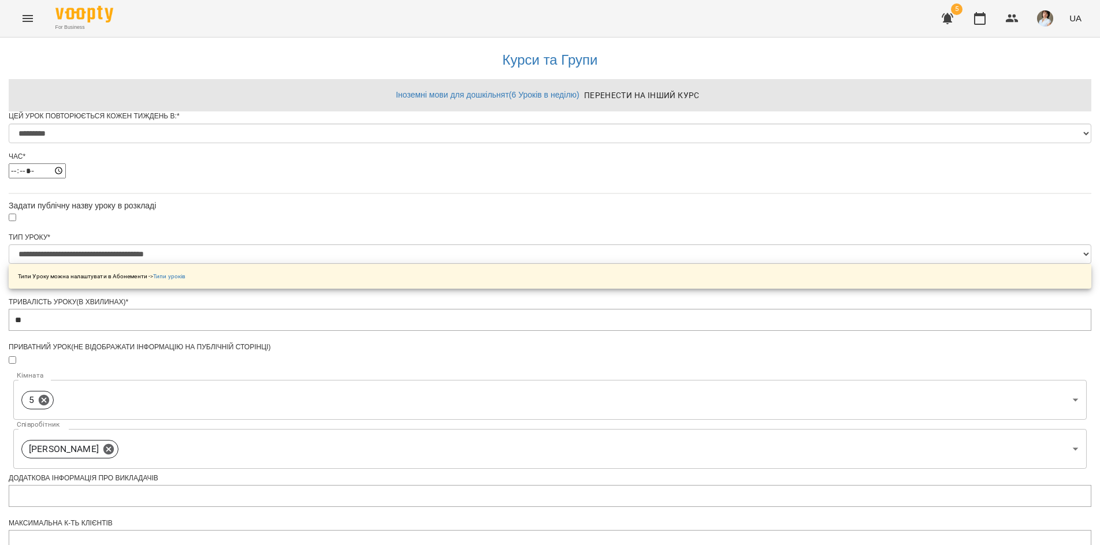
scroll to position [396, 0]
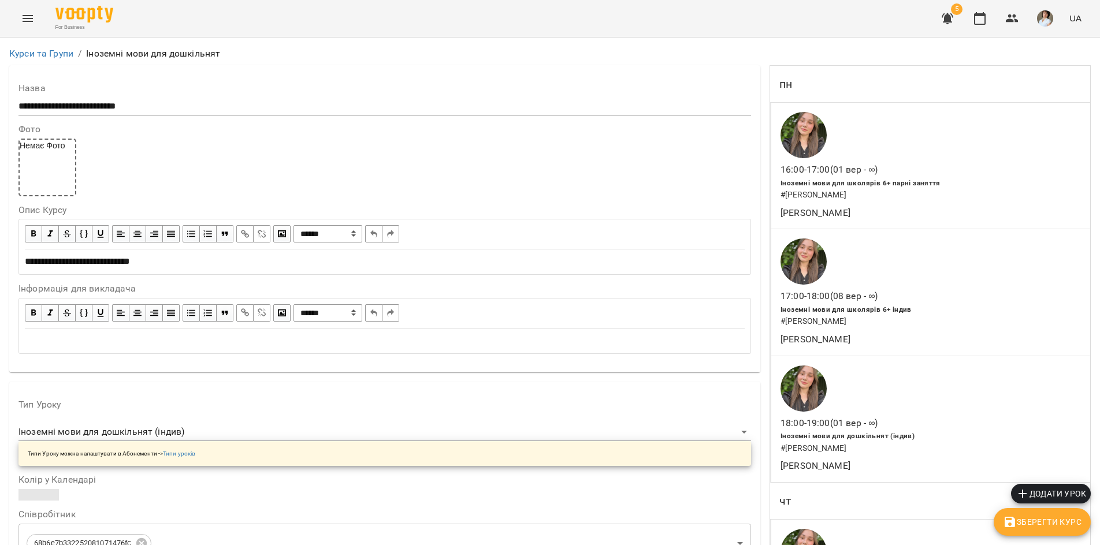
scroll to position [462, 0]
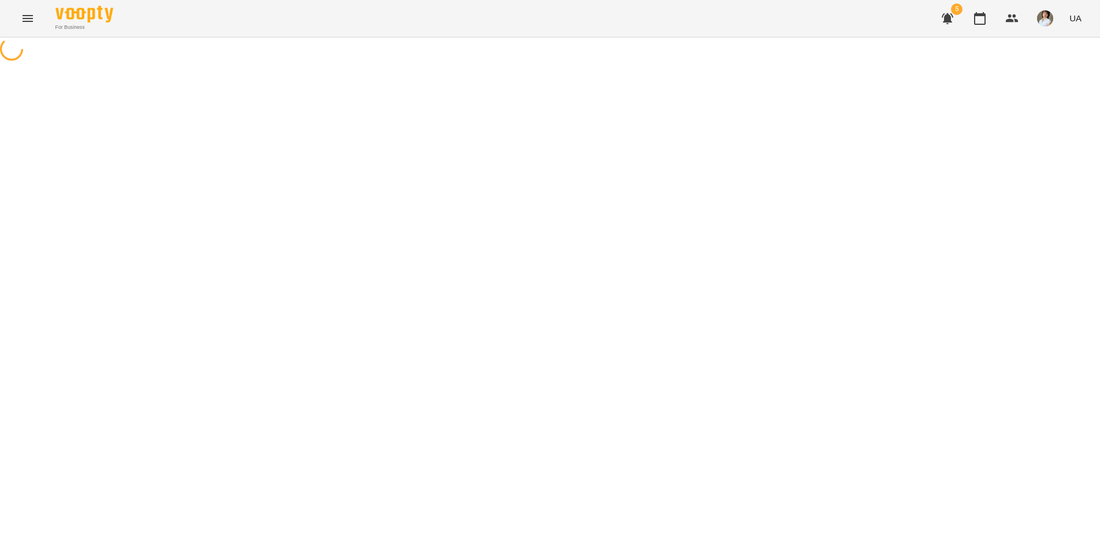
select select "*"
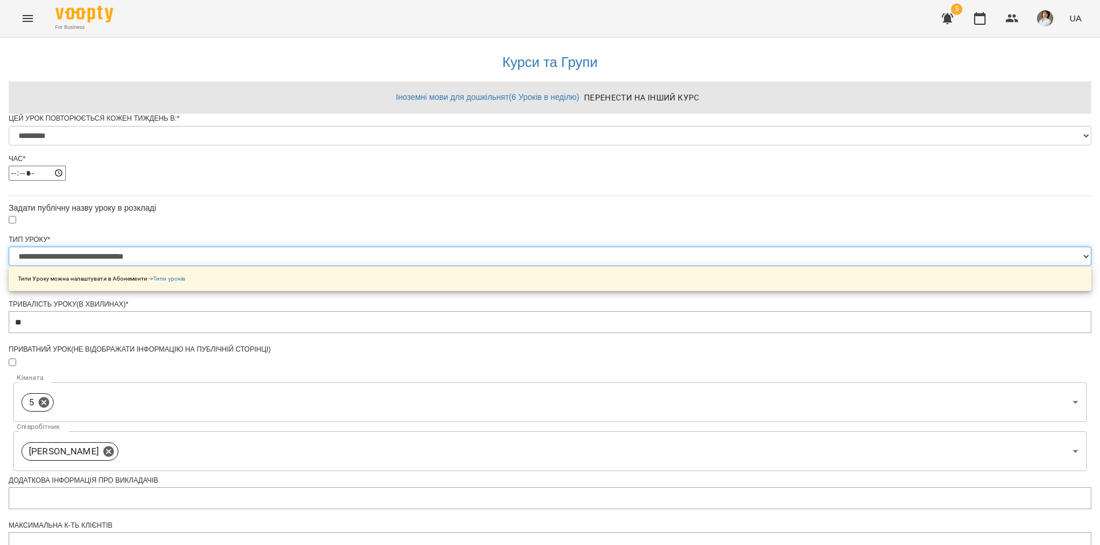
click at [658, 266] on select "**********" at bounding box center [550, 257] width 1083 height 20
select select "**********"
click at [407, 266] on select "**********" at bounding box center [550, 257] width 1083 height 20
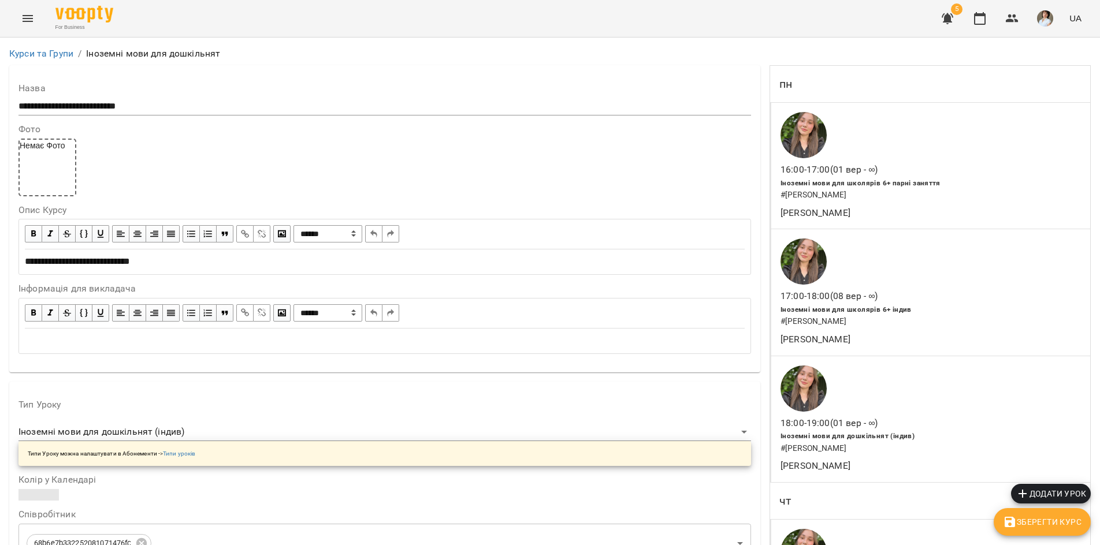
scroll to position [1041, 0]
click at [1028, 519] on span "Зберегти Курс" at bounding box center [1042, 522] width 79 height 14
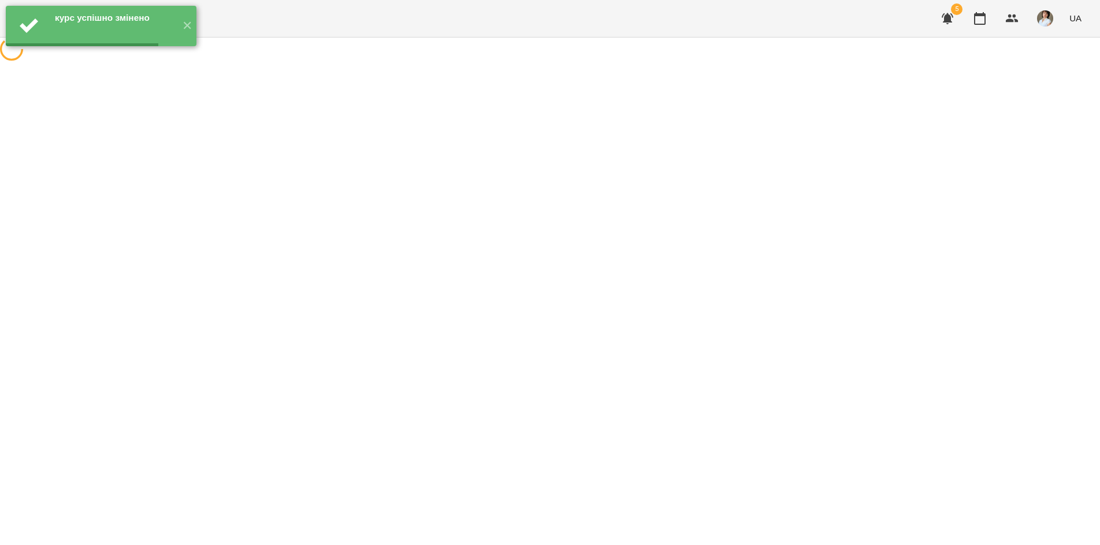
scroll to position [0, 0]
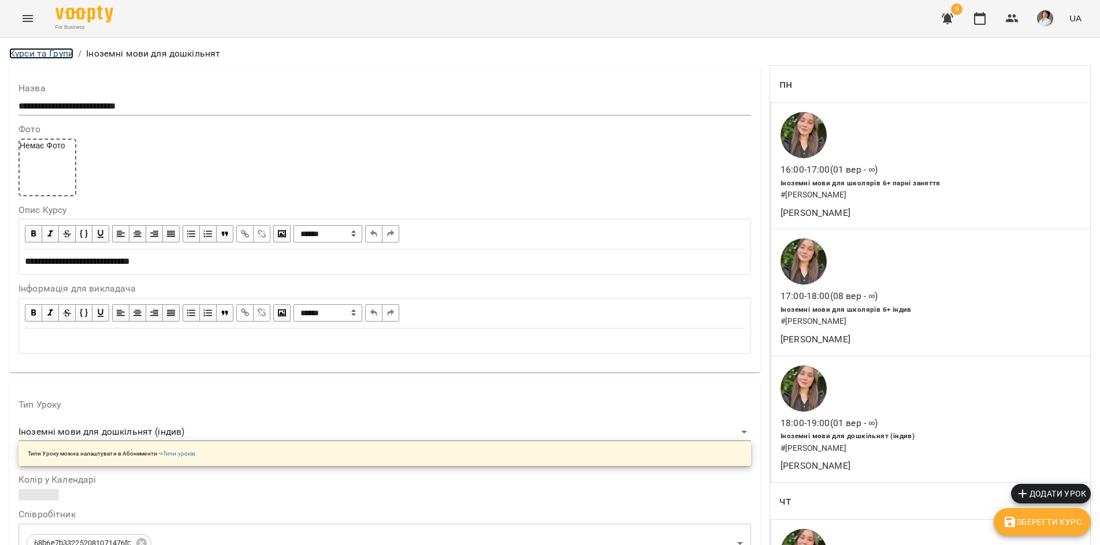
click at [37, 54] on link "Курси та Групи" at bounding box center [41, 53] width 64 height 11
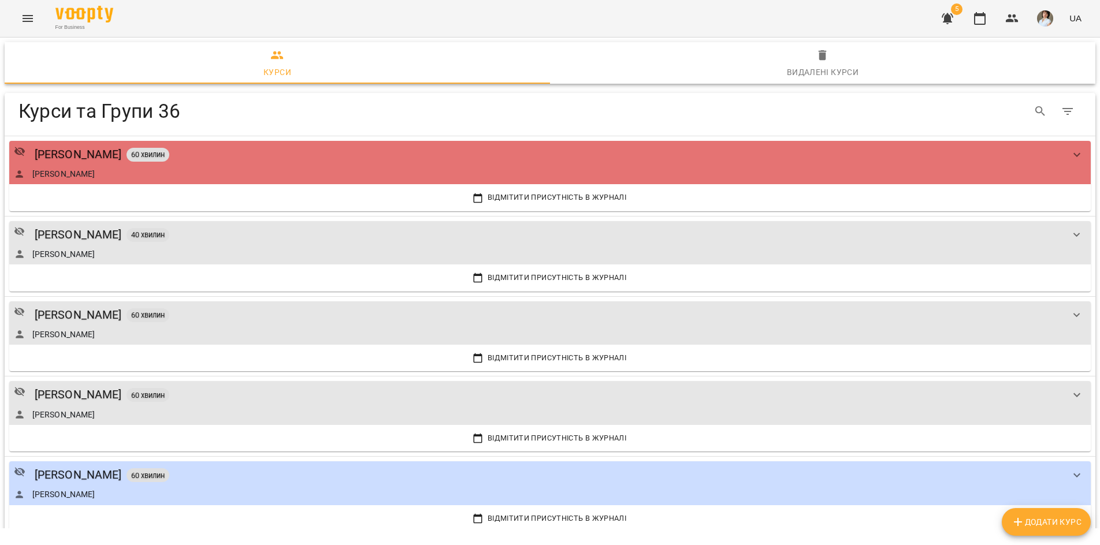
click at [35, 16] on button "Menu" at bounding box center [28, 19] width 28 height 28
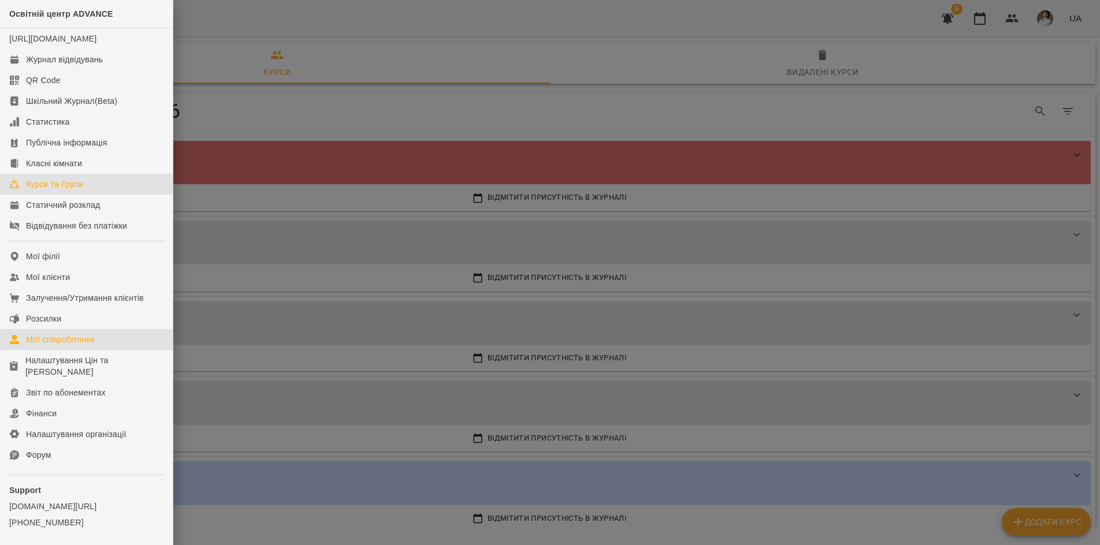
click at [58, 345] on div "Мої співробітники" at bounding box center [60, 340] width 69 height 12
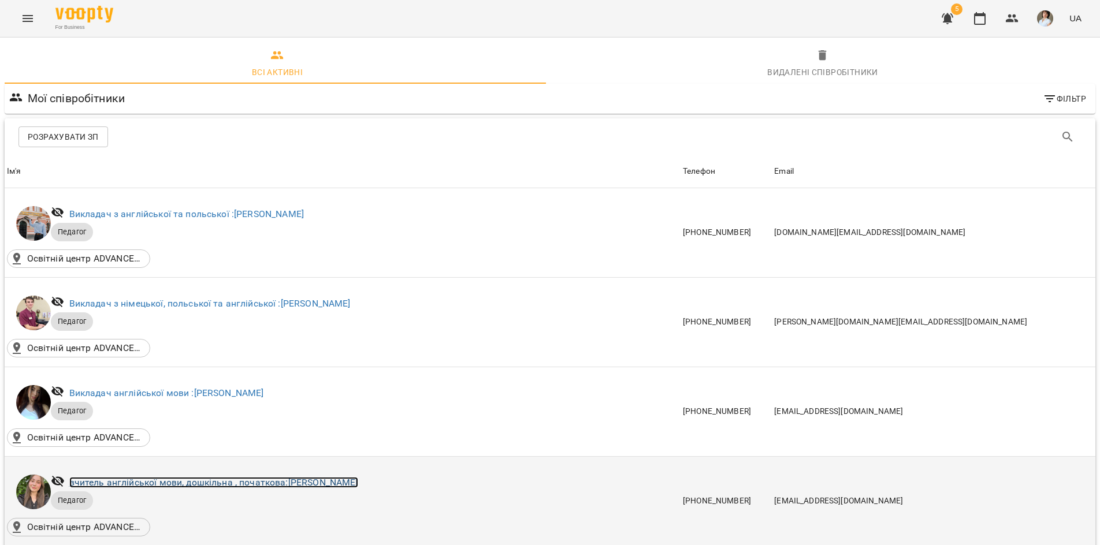
click at [272, 480] on link "вчитель англійської мови, дошкільна , початкова: Гембік Вікторія Миколаївна" at bounding box center [213, 482] width 289 height 11
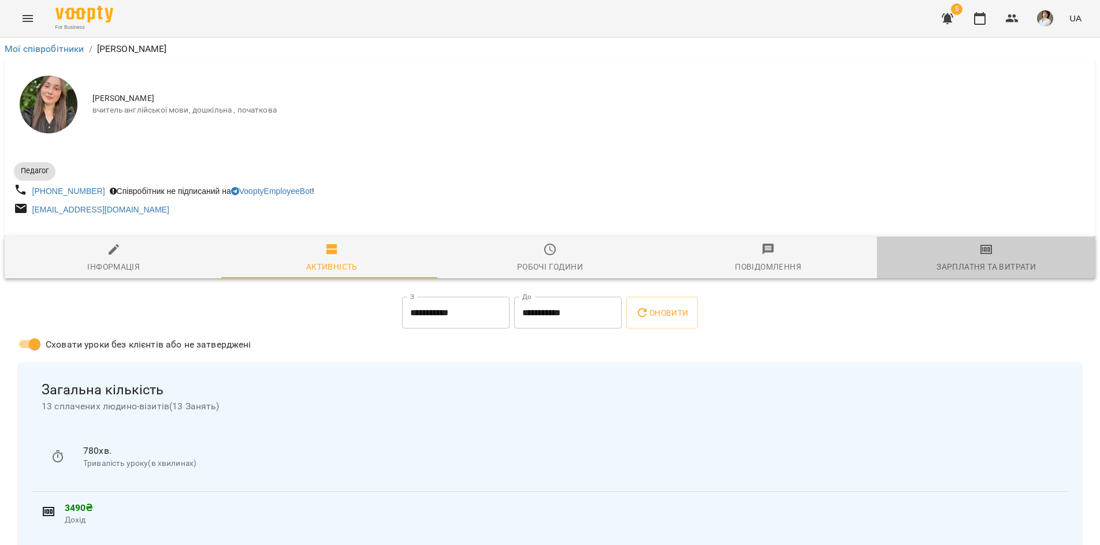
click at [990, 251] on span "Зарплатня та Витрати" at bounding box center [986, 258] width 205 height 31
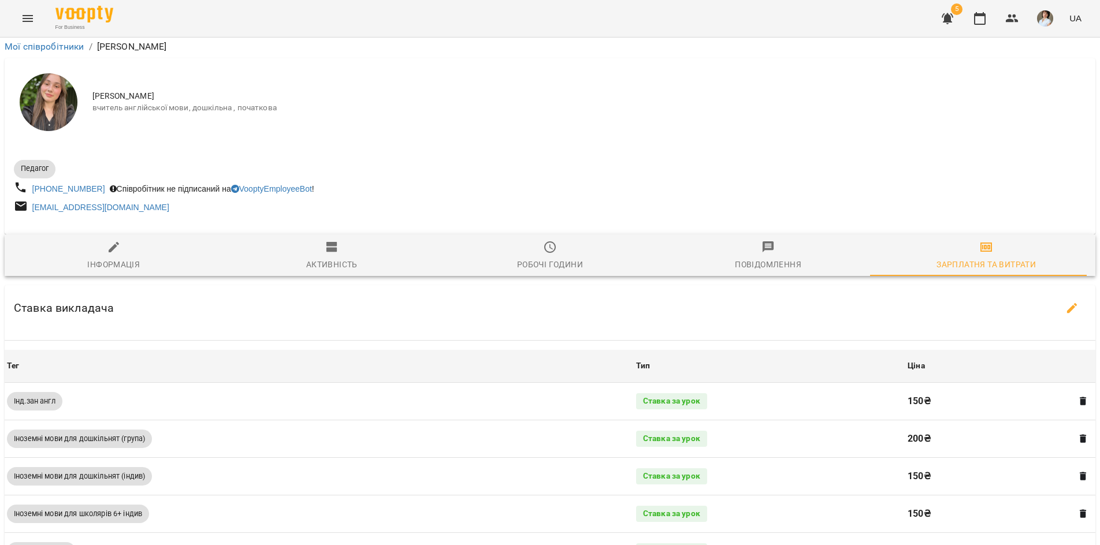
scroll to position [395, 0]
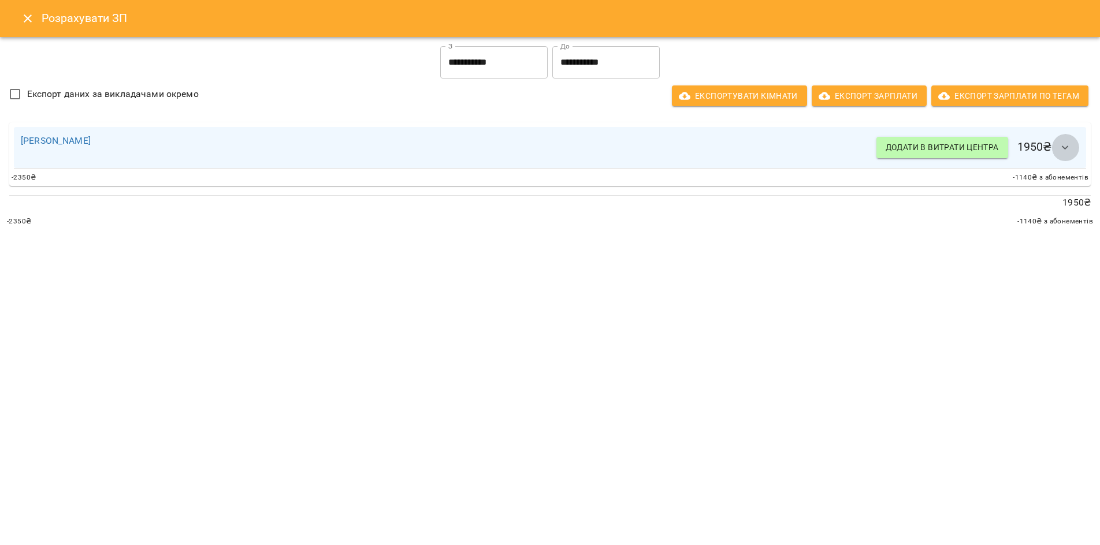
click at [1062, 153] on icon "button" at bounding box center [1065, 148] width 14 height 14
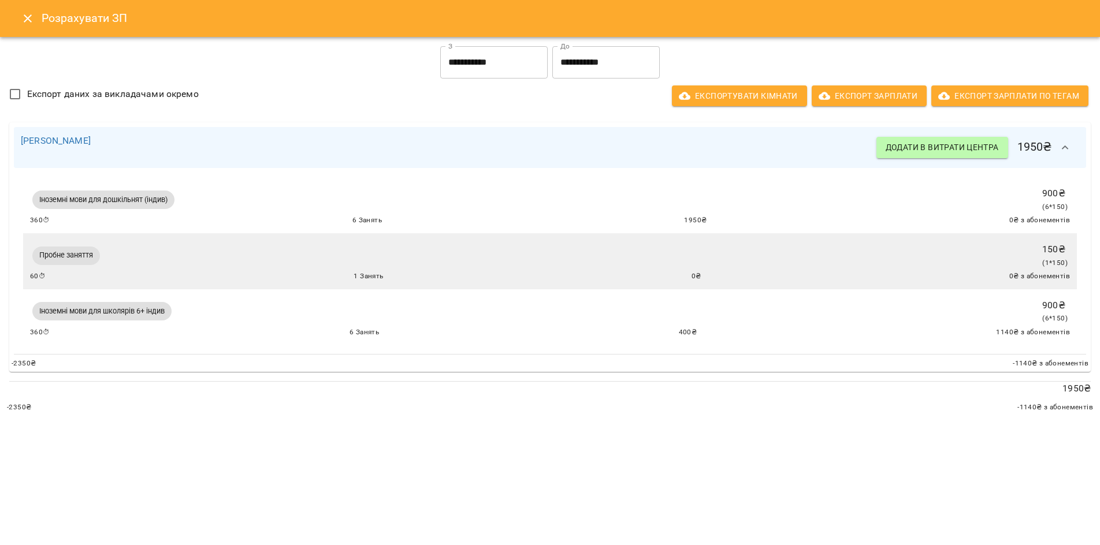
click at [25, 14] on icon "Close" at bounding box center [28, 19] width 14 height 14
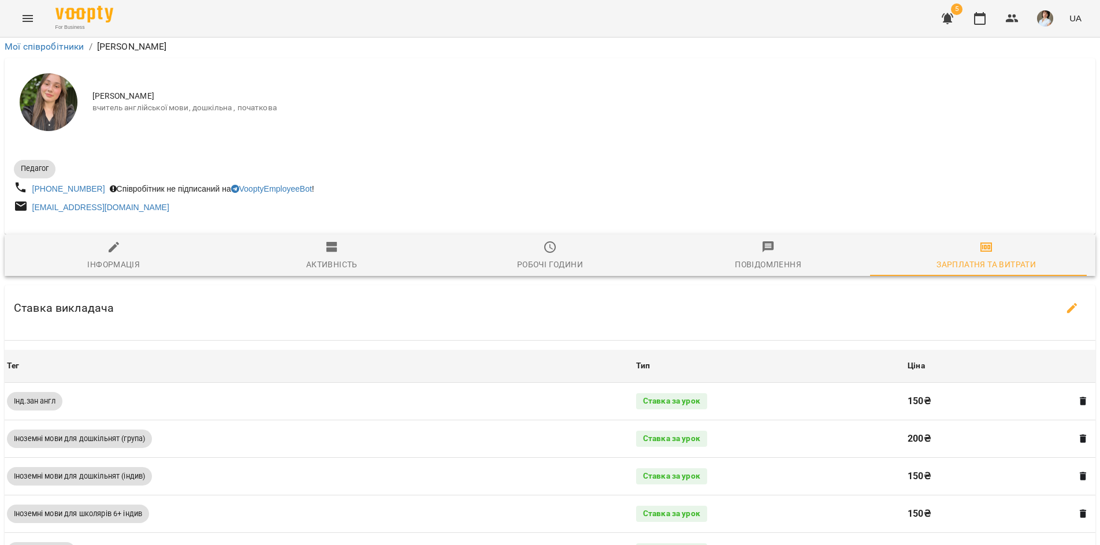
scroll to position [0, 0]
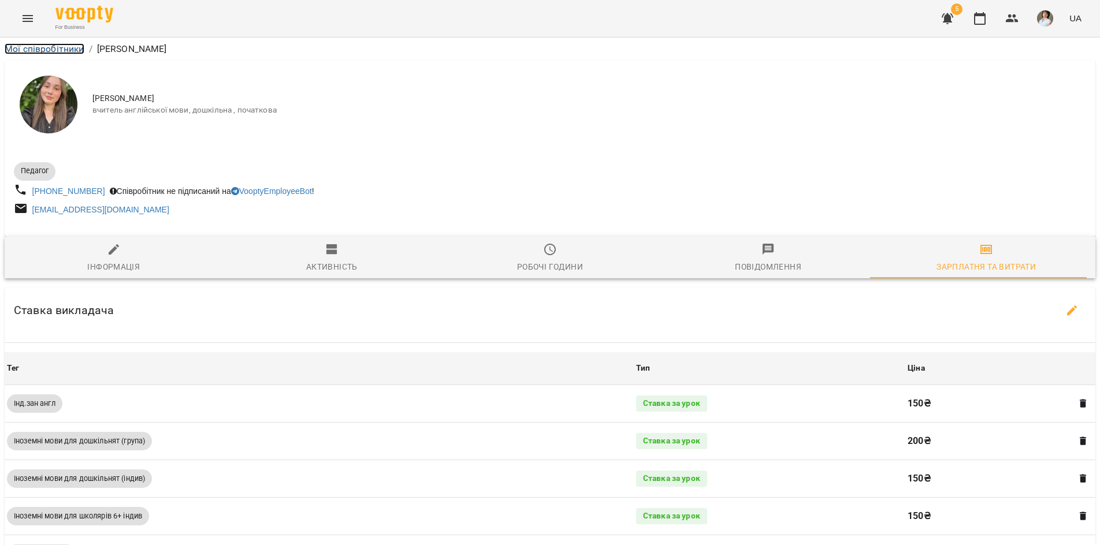
click at [27, 47] on link "Мої співробітники" at bounding box center [45, 48] width 80 height 11
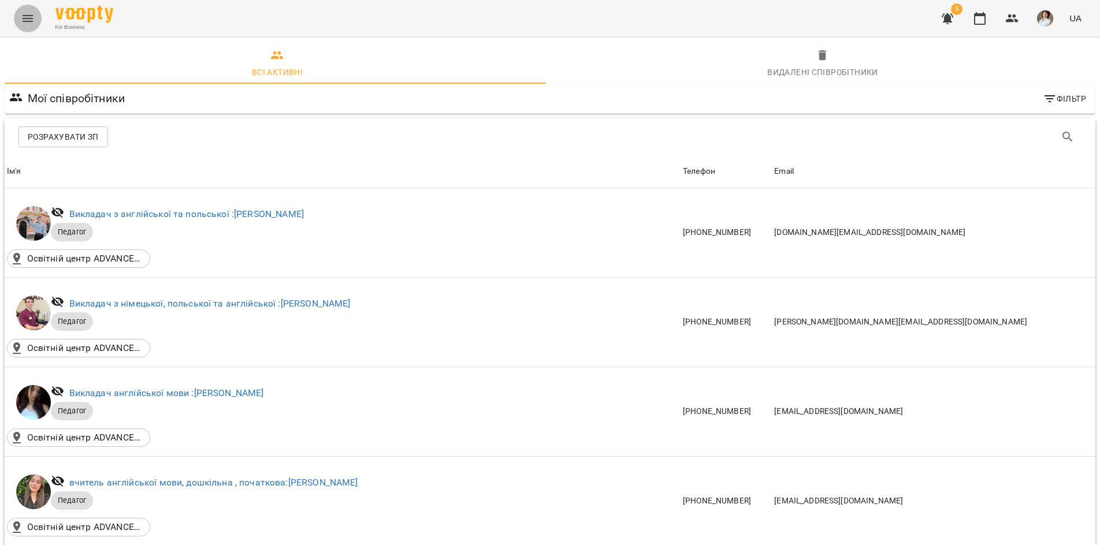
click at [23, 18] on icon "Menu" at bounding box center [28, 18] width 10 height 7
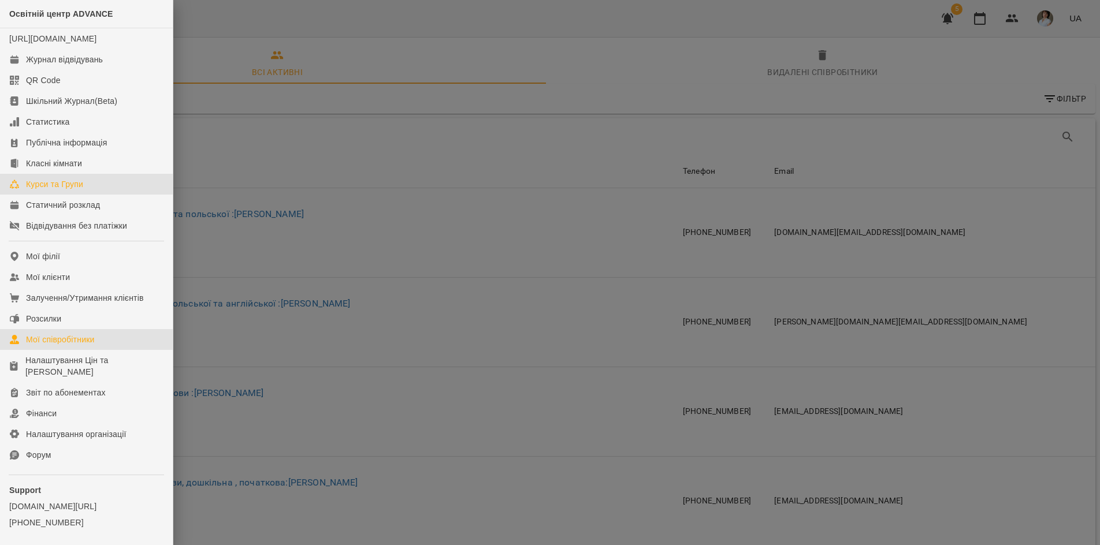
click at [59, 190] on div "Курси та Групи" at bounding box center [54, 185] width 57 height 12
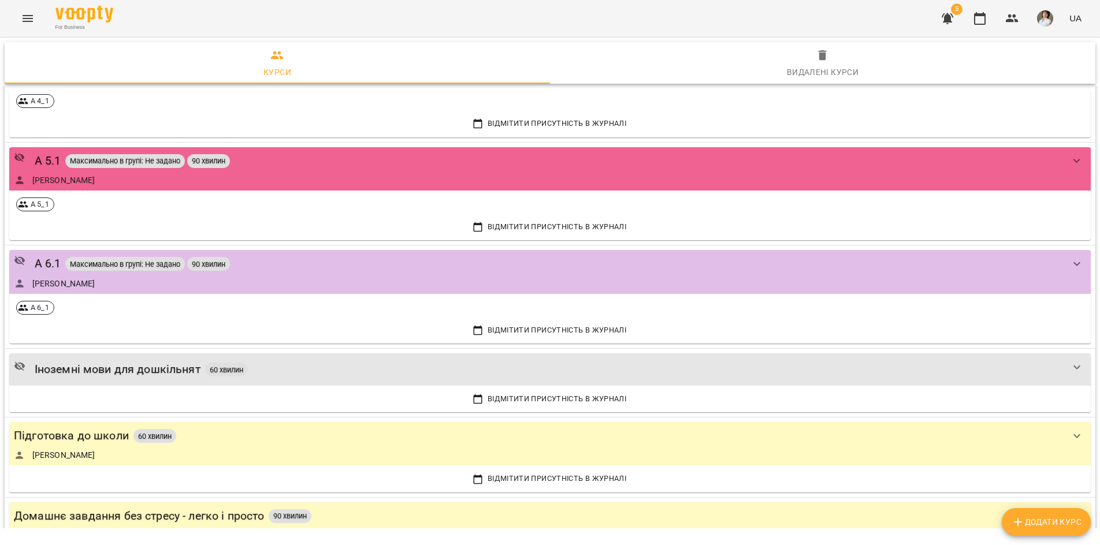
scroll to position [520, 0]
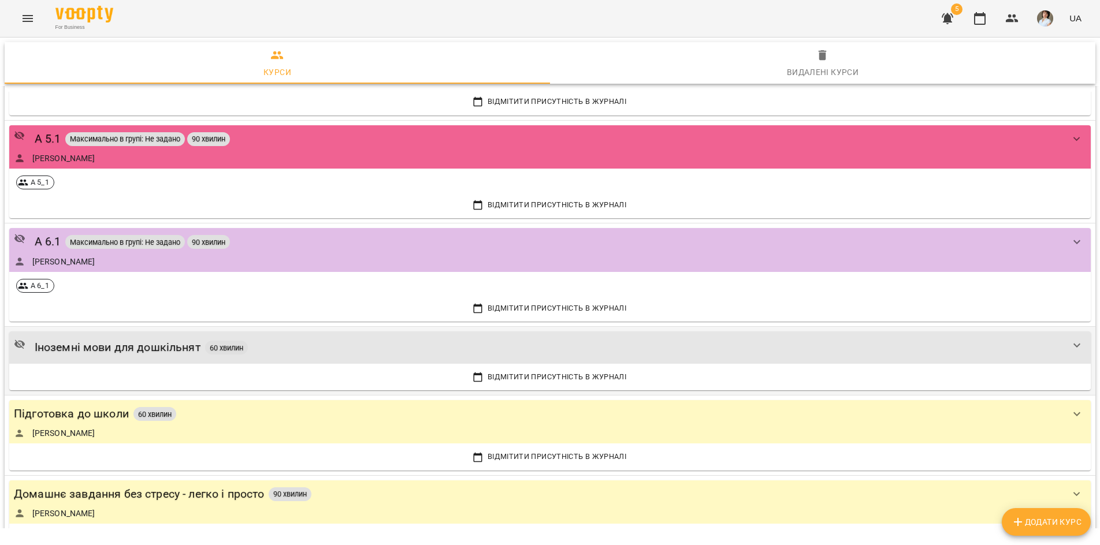
click at [272, 350] on div "Іноземні мови для дошкільнят 60 хвилин" at bounding box center [538, 348] width 1049 height 18
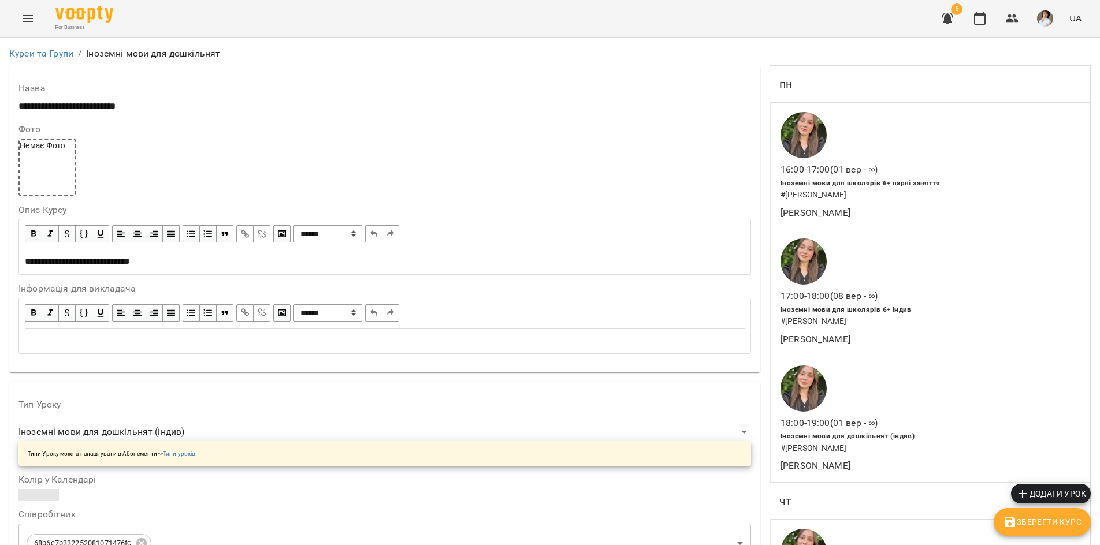
click at [932, 186] on div "Іноземні мови для школярів 6+ парні заняття # Токовенко Вікторія Едуардівна" at bounding box center [897, 188] width 239 height 29
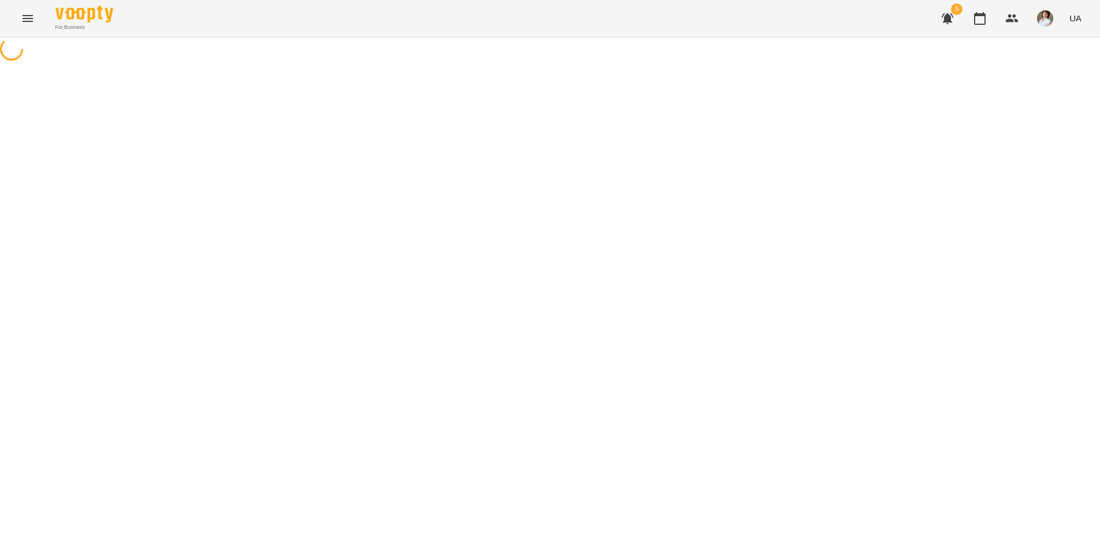
select select "*"
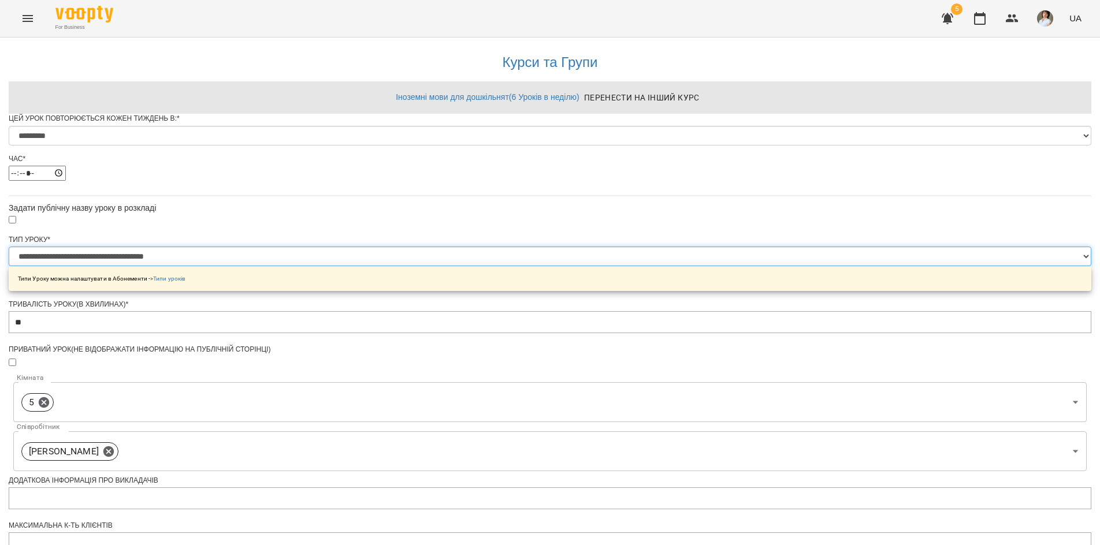
click at [675, 266] on select "**********" at bounding box center [550, 257] width 1083 height 20
select select "**********"
click at [407, 266] on select "**********" at bounding box center [550, 257] width 1083 height 20
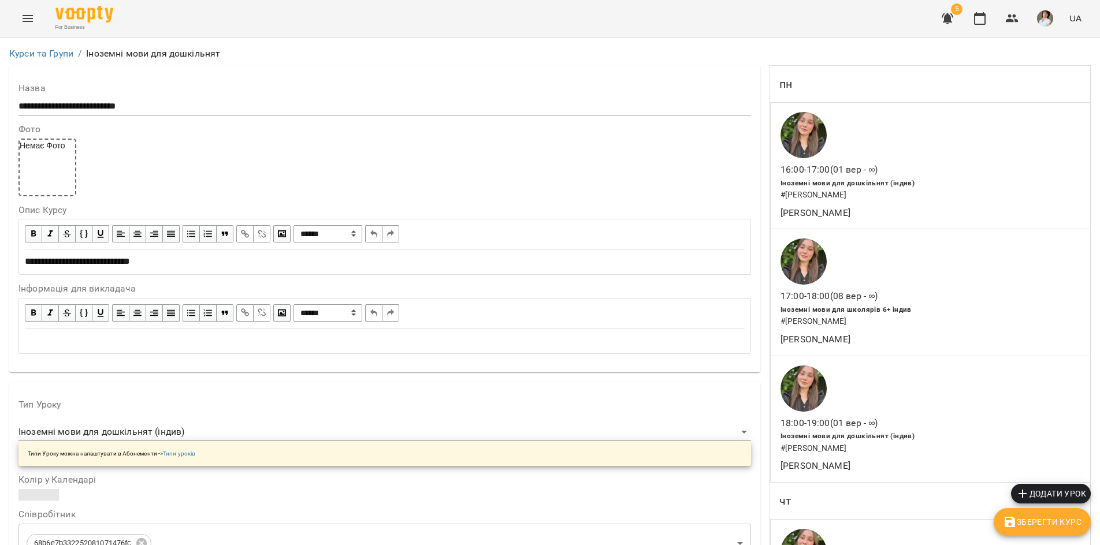
scroll to position [520, 0]
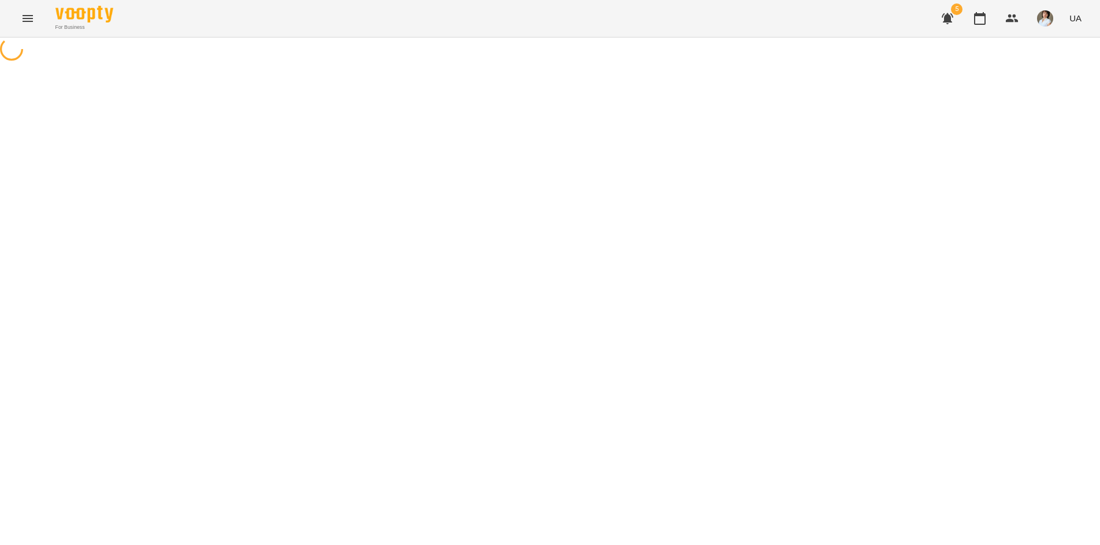
select select "*"
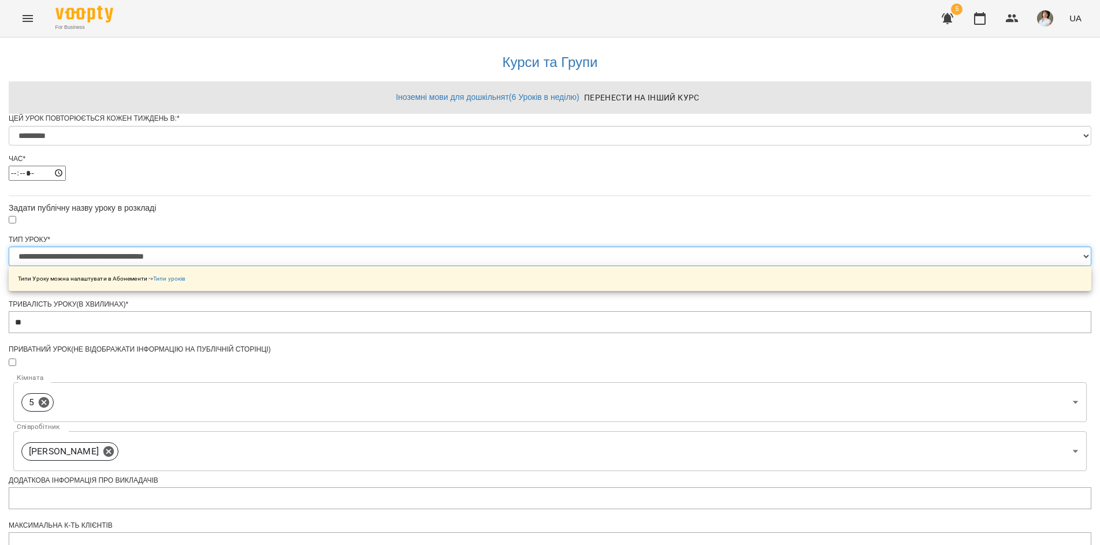
click at [620, 266] on select "**********" at bounding box center [550, 257] width 1083 height 20
select select "**********"
click at [407, 266] on select "**********" at bounding box center [550, 257] width 1083 height 20
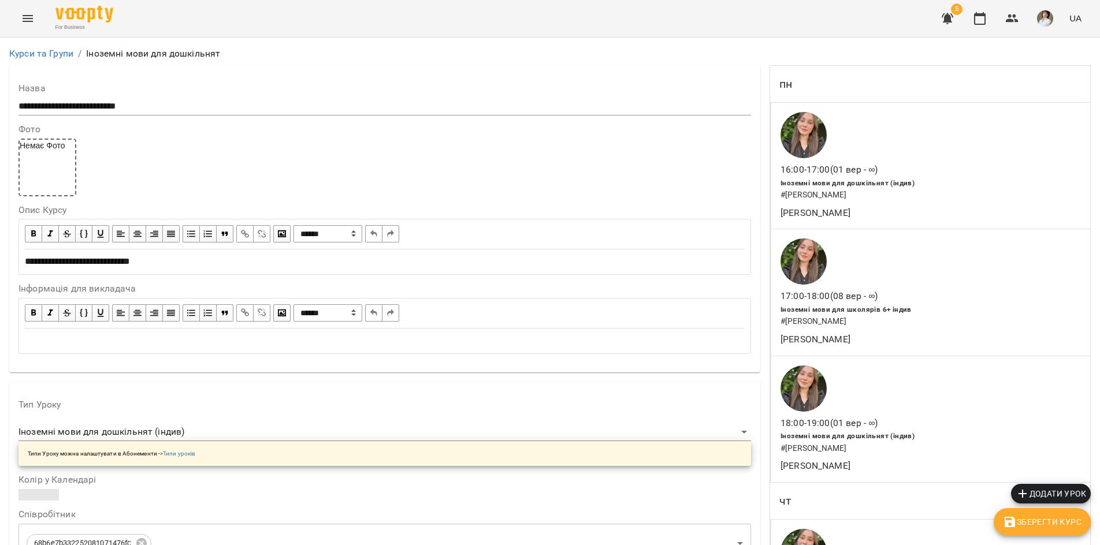
click at [874, 328] on h6 "# Миханчук Олексій" at bounding box center [884, 321] width 206 height 13
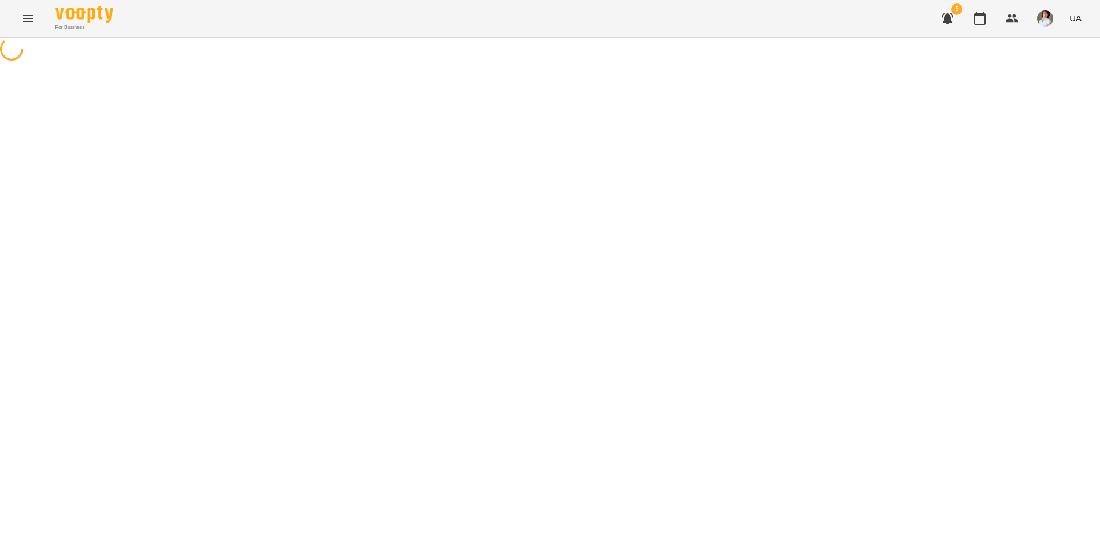
select select "*"
select select "**********"
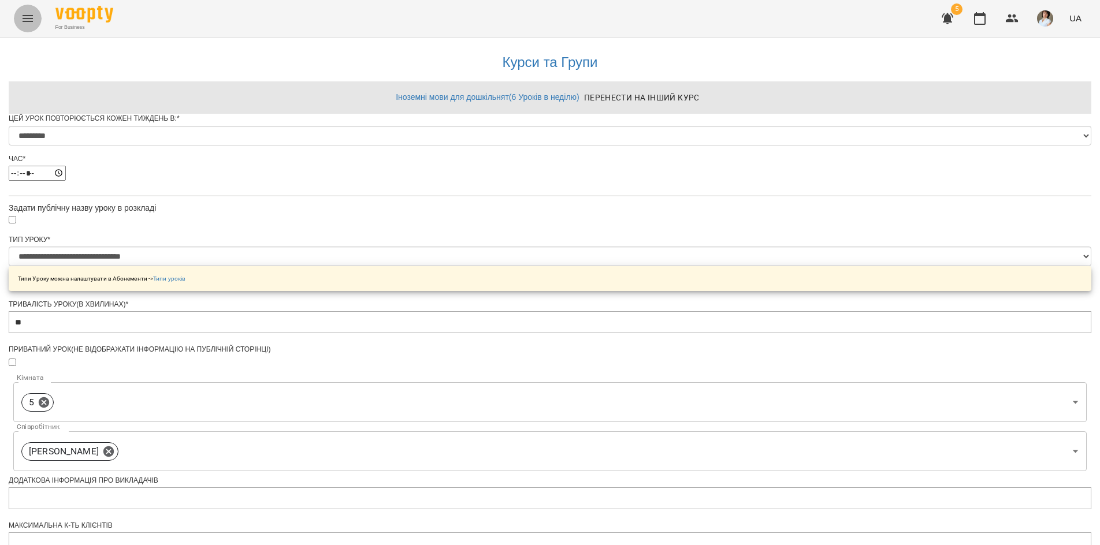
click at [26, 16] on icon "Menu" at bounding box center [28, 18] width 10 height 7
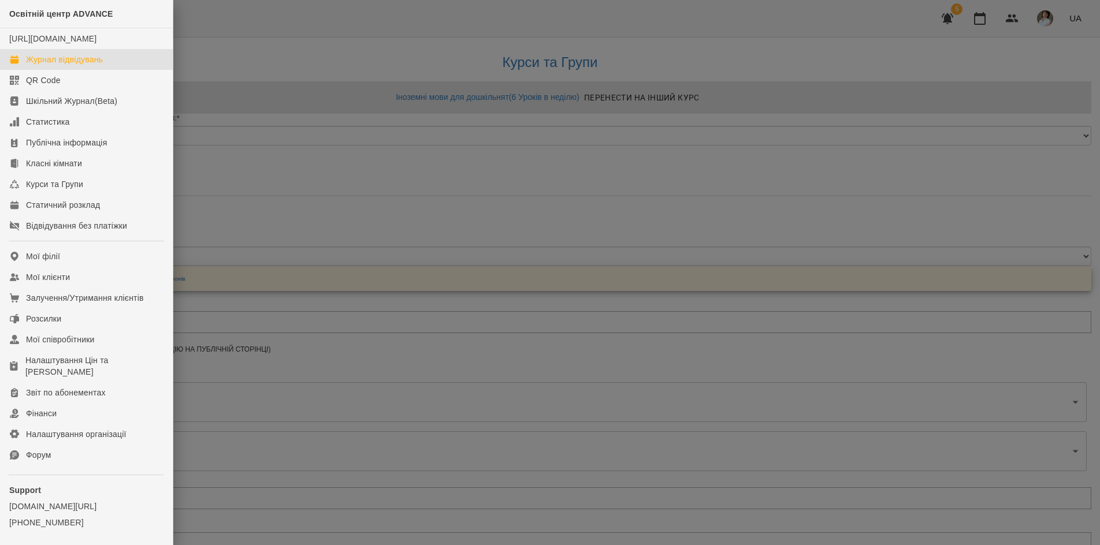
click at [64, 65] on div "Журнал відвідувань" at bounding box center [64, 60] width 77 height 12
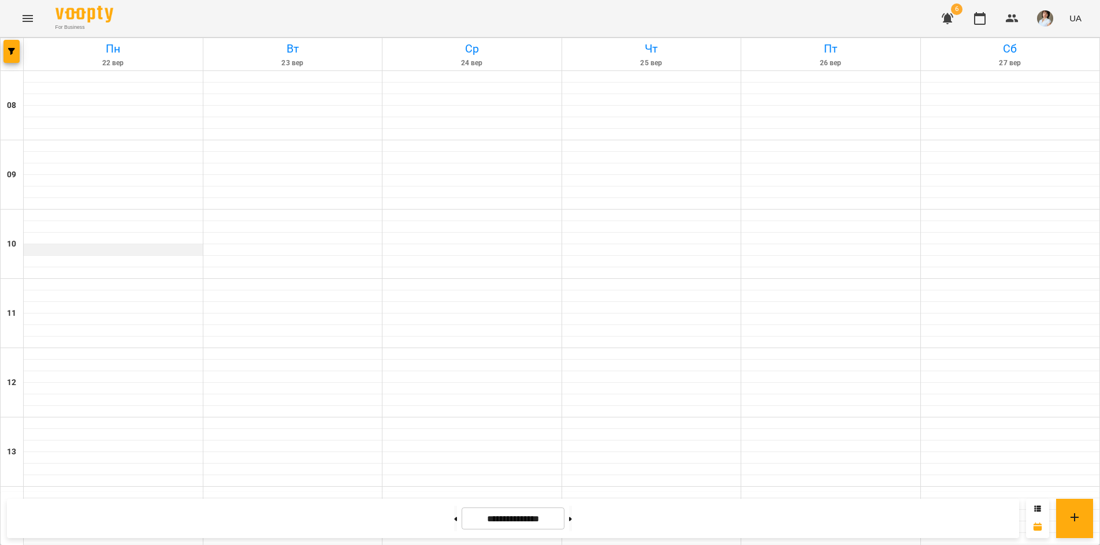
scroll to position [116, 0]
click at [10, 55] on button "button" at bounding box center [11, 51] width 16 height 23
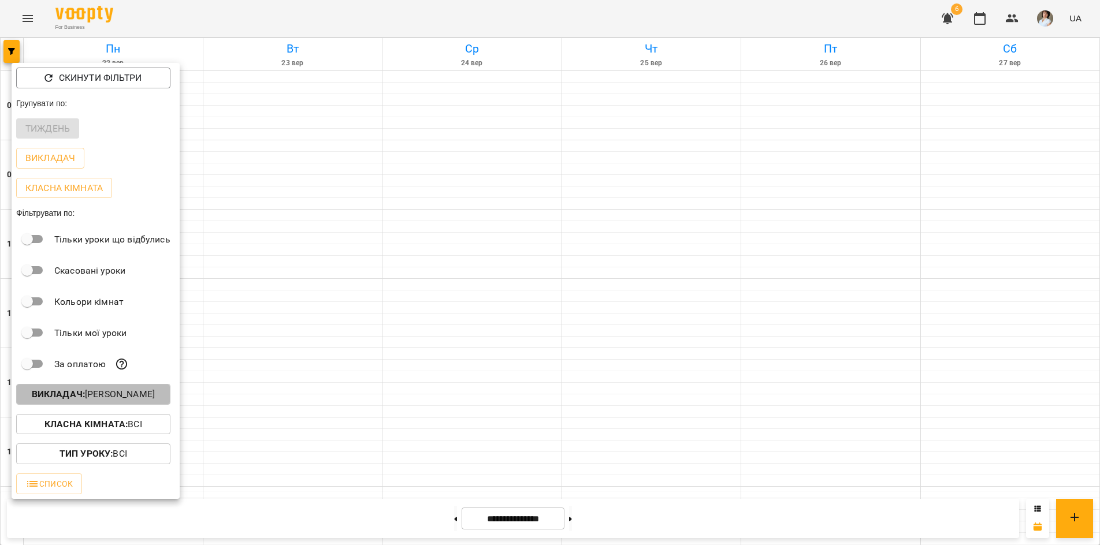
click at [57, 400] on b "Викладач :" at bounding box center [58, 394] width 53 height 11
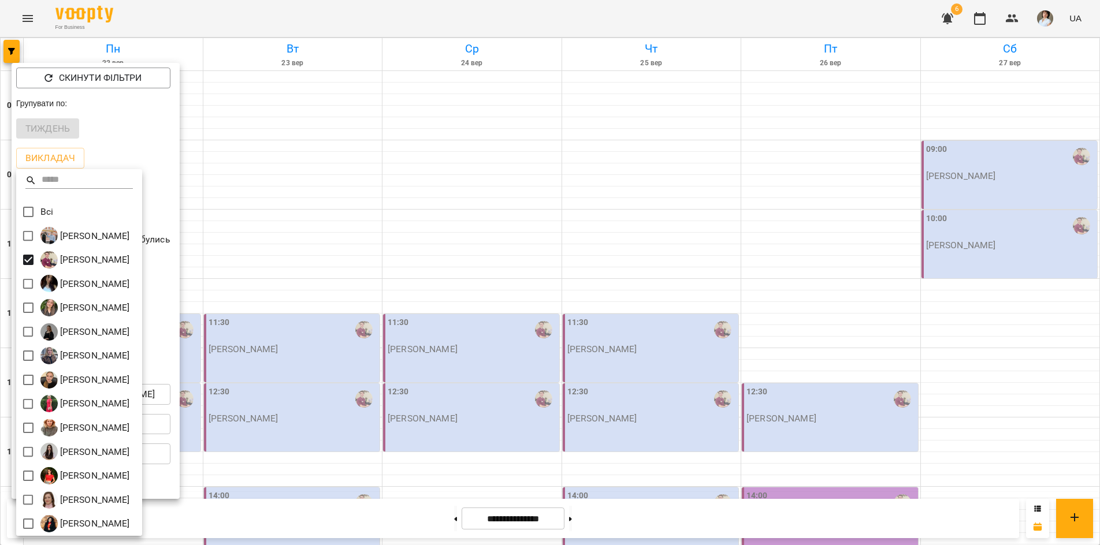
click at [404, 20] on div at bounding box center [550, 272] width 1100 height 545
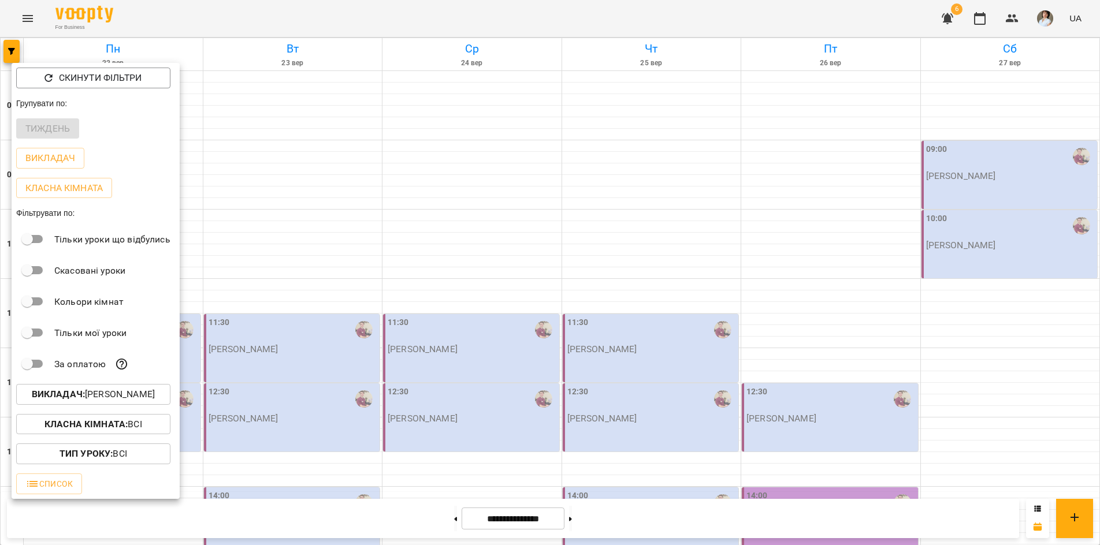
click at [404, 20] on div at bounding box center [550, 272] width 1100 height 545
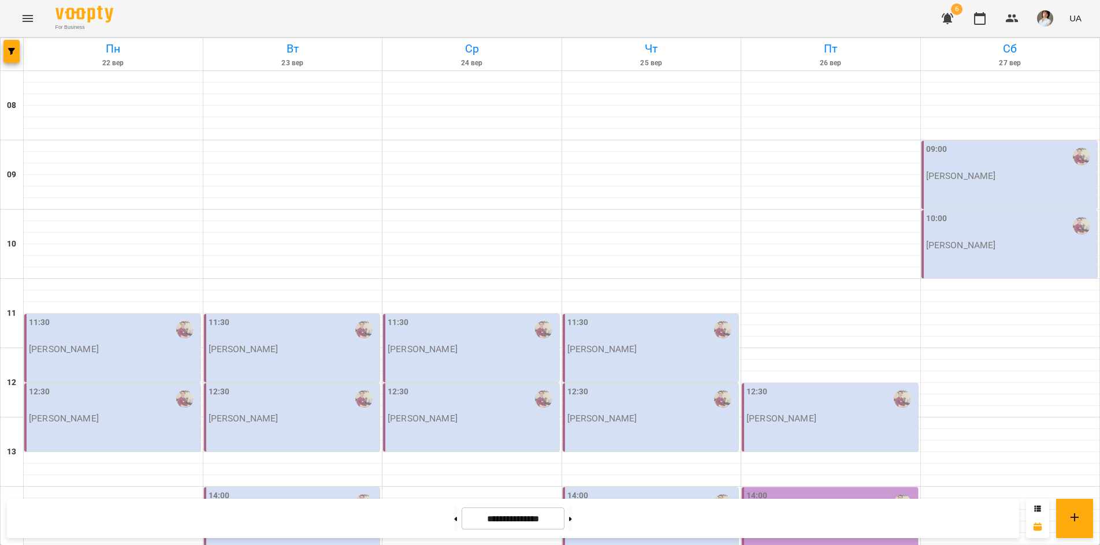
click at [502, 317] on div "11:30 Бойко Дмитро" at bounding box center [472, 336] width 169 height 38
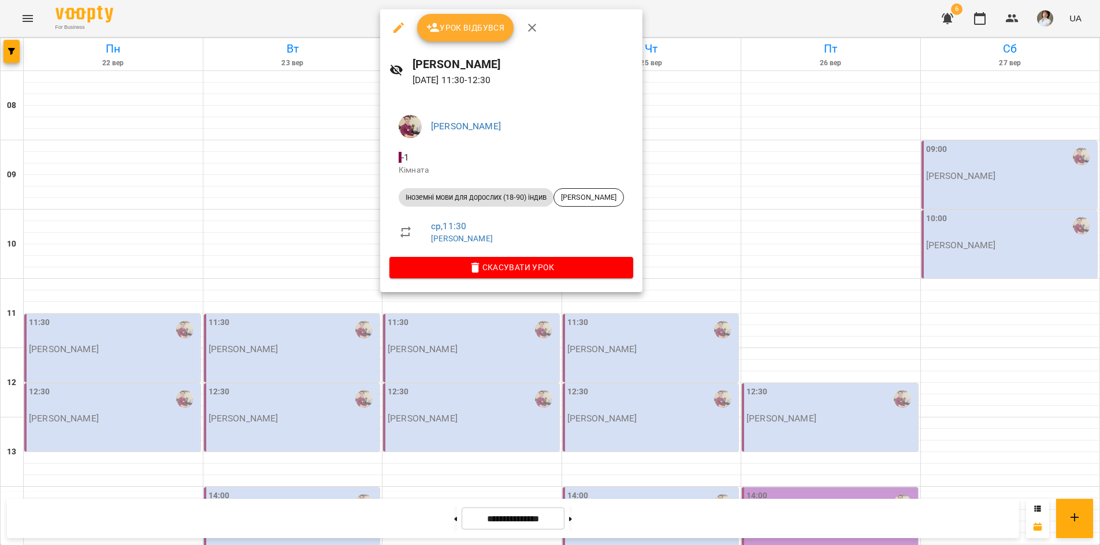
click at [852, 303] on div at bounding box center [550, 272] width 1100 height 545
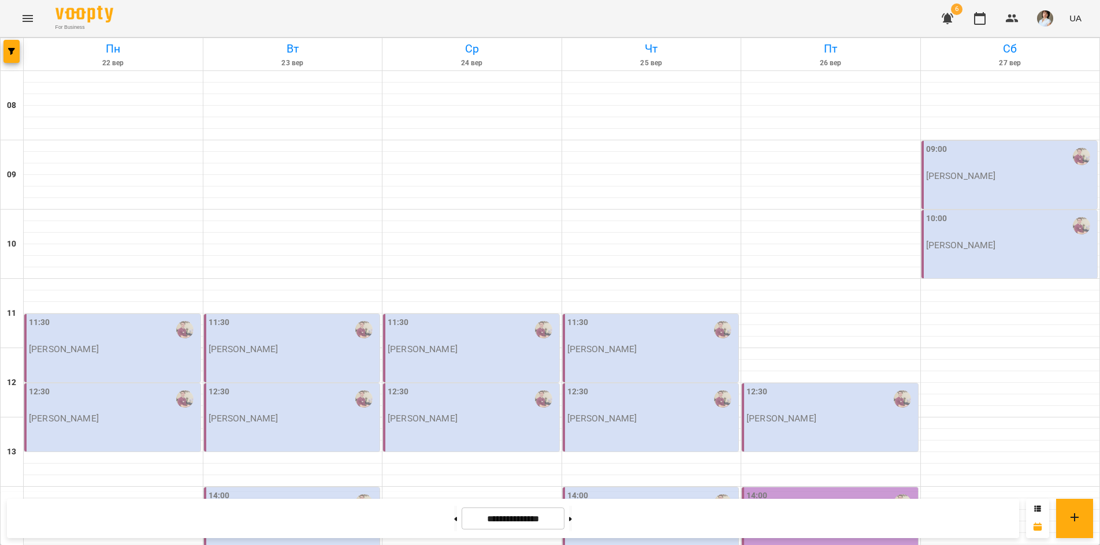
click at [852, 386] on div "12:30 Бойко Дмитро" at bounding box center [830, 405] width 169 height 38
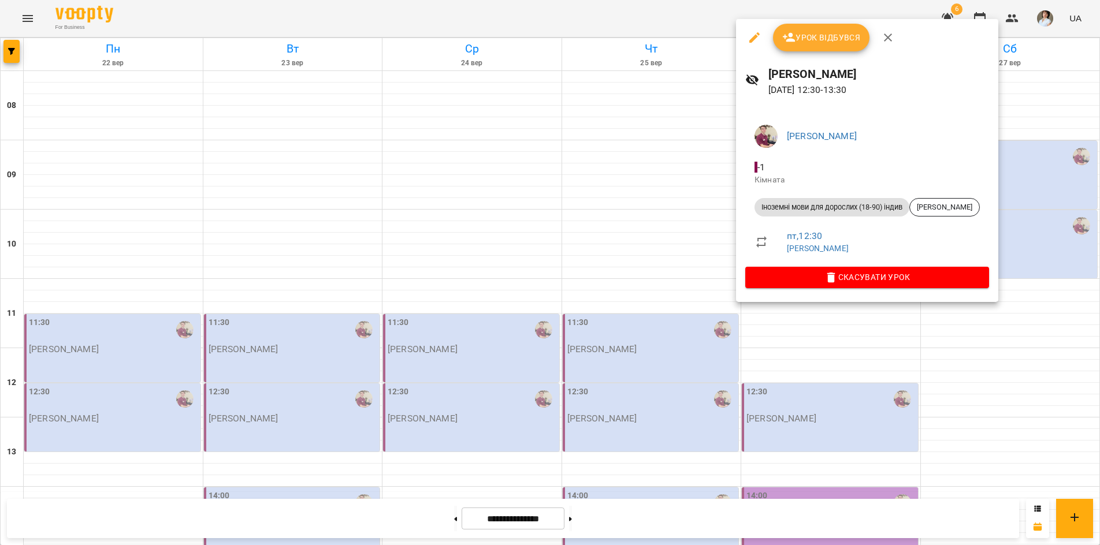
click at [683, 526] on div at bounding box center [550, 272] width 1100 height 545
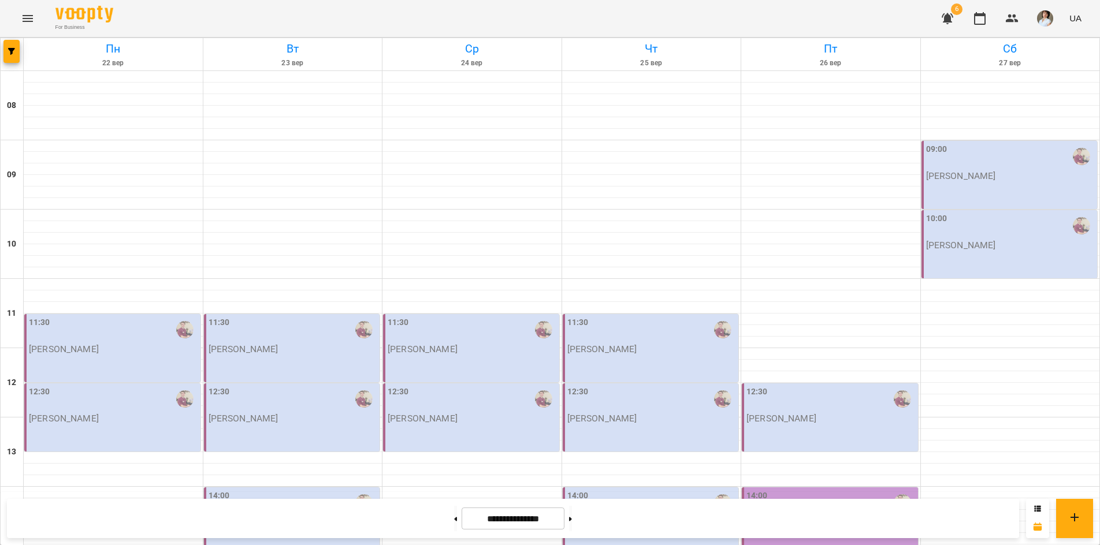
click at [299, 317] on div "11:30 Бойко Дмитро" at bounding box center [293, 336] width 169 height 38
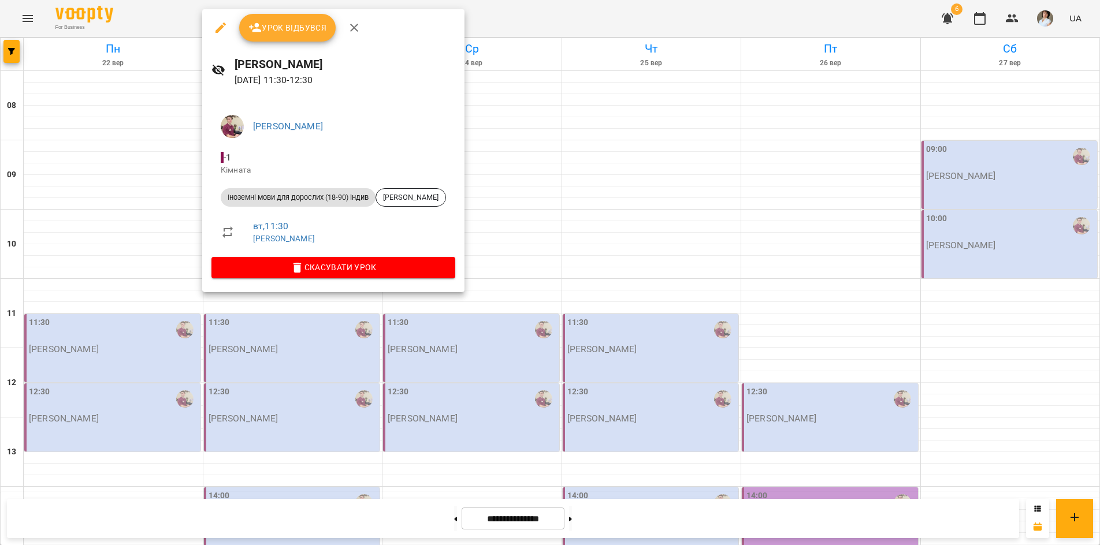
click at [380, 522] on div at bounding box center [550, 272] width 1100 height 545
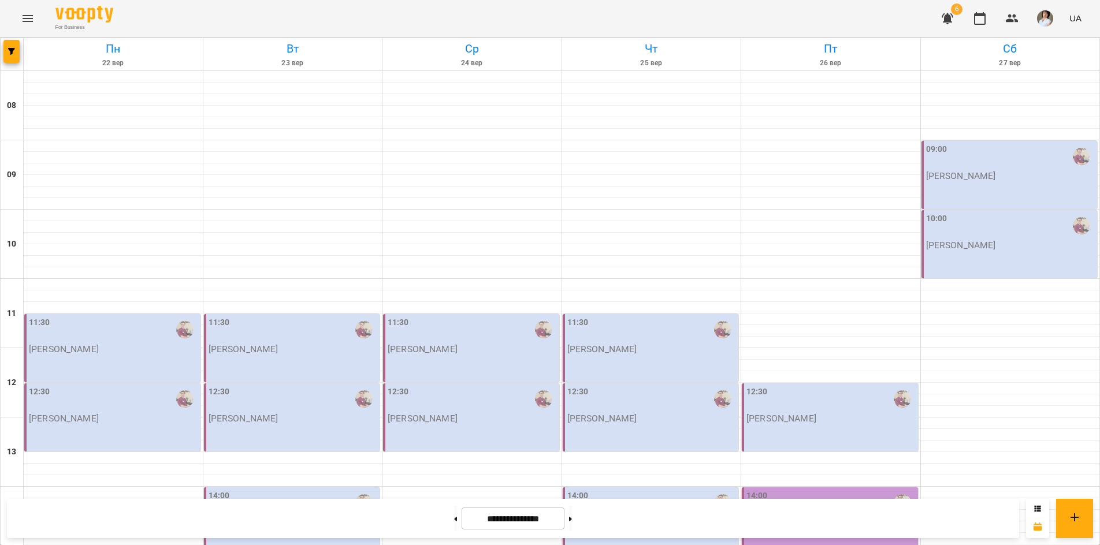
click at [325, 386] on div "12:30" at bounding box center [293, 399] width 169 height 27
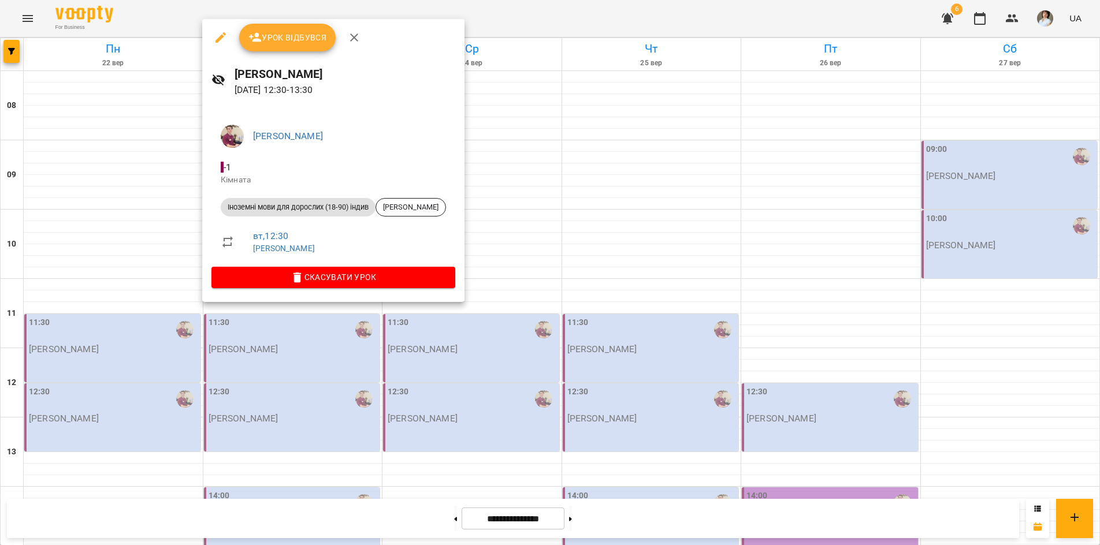
click at [319, 513] on div at bounding box center [550, 272] width 1100 height 545
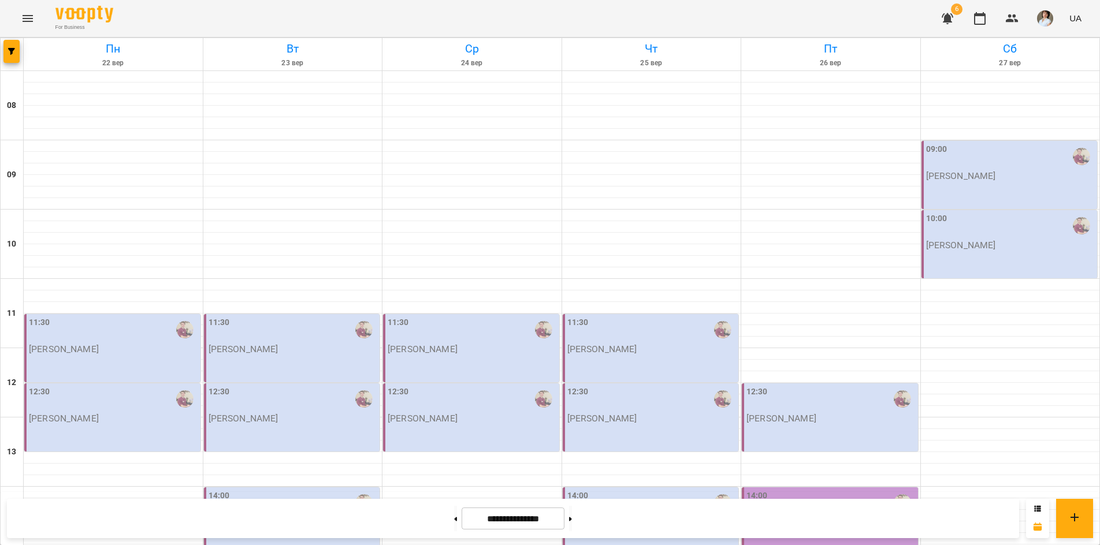
click at [119, 317] on div "11:30" at bounding box center [113, 330] width 169 height 27
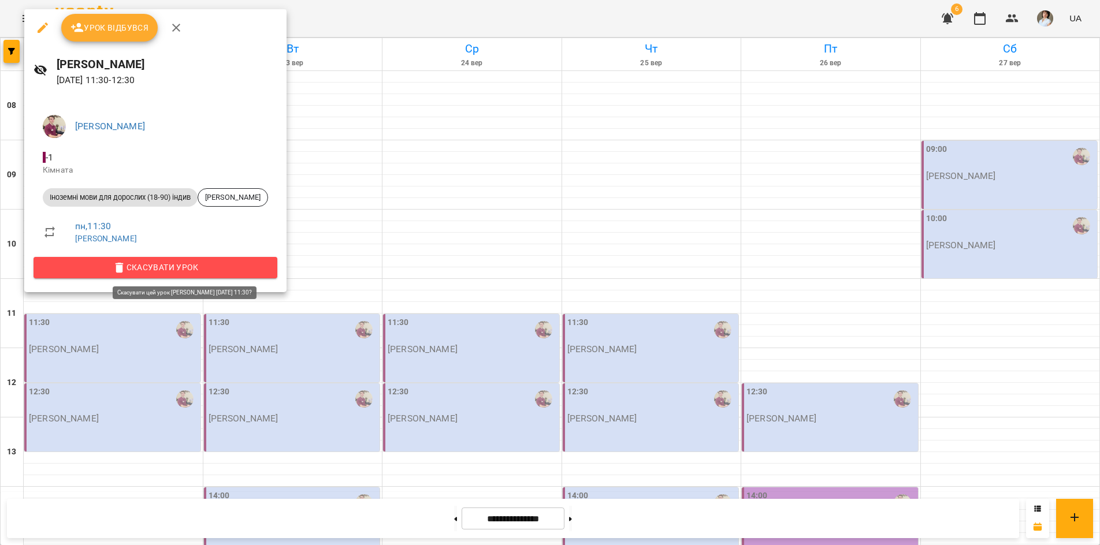
click at [165, 269] on span "Скасувати Урок" at bounding box center [155, 268] width 225 height 14
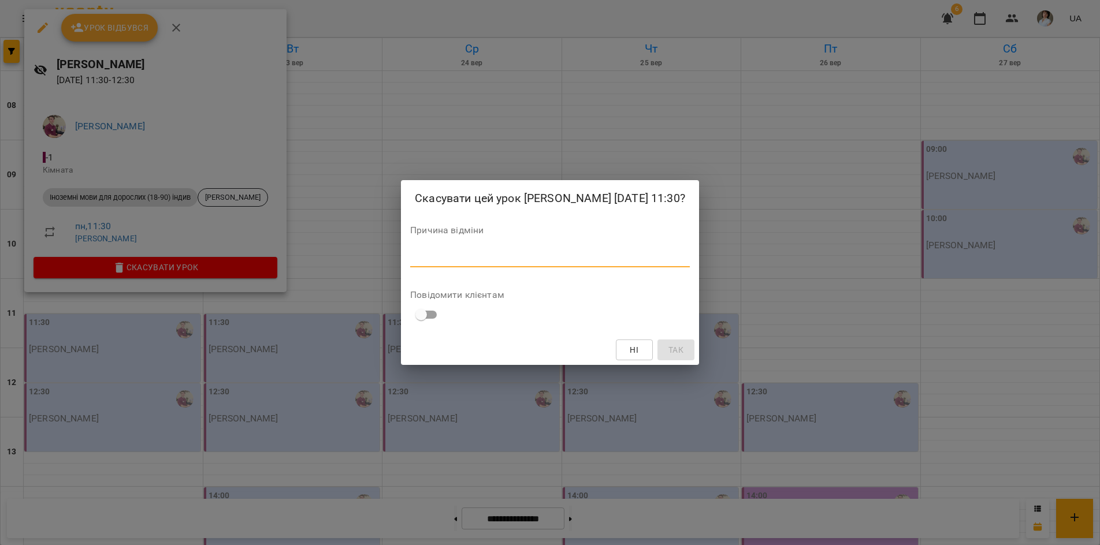
click at [413, 259] on textarea at bounding box center [550, 257] width 280 height 11
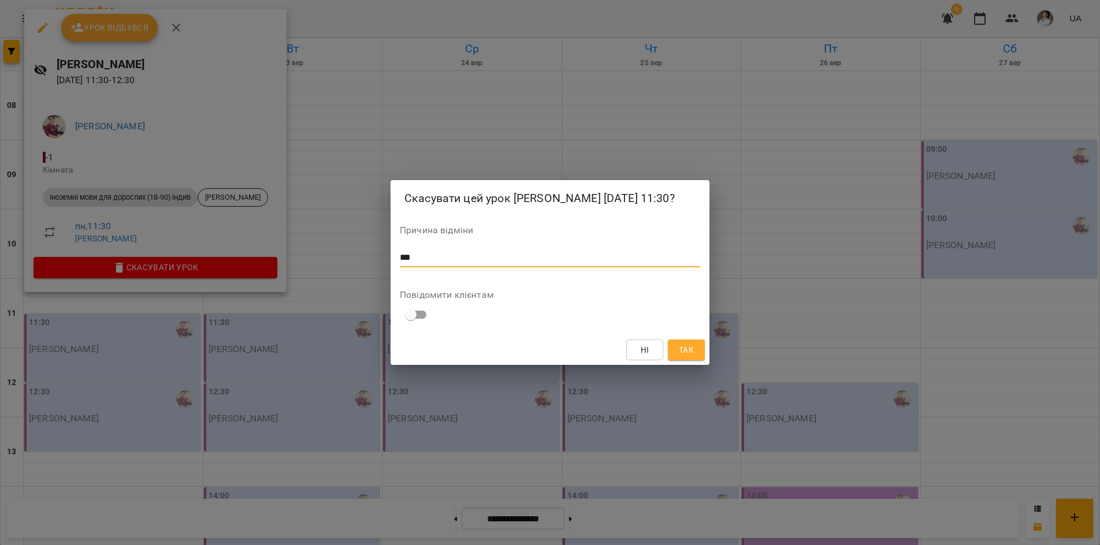
type textarea "***"
click at [679, 355] on span "Так" at bounding box center [686, 350] width 15 height 14
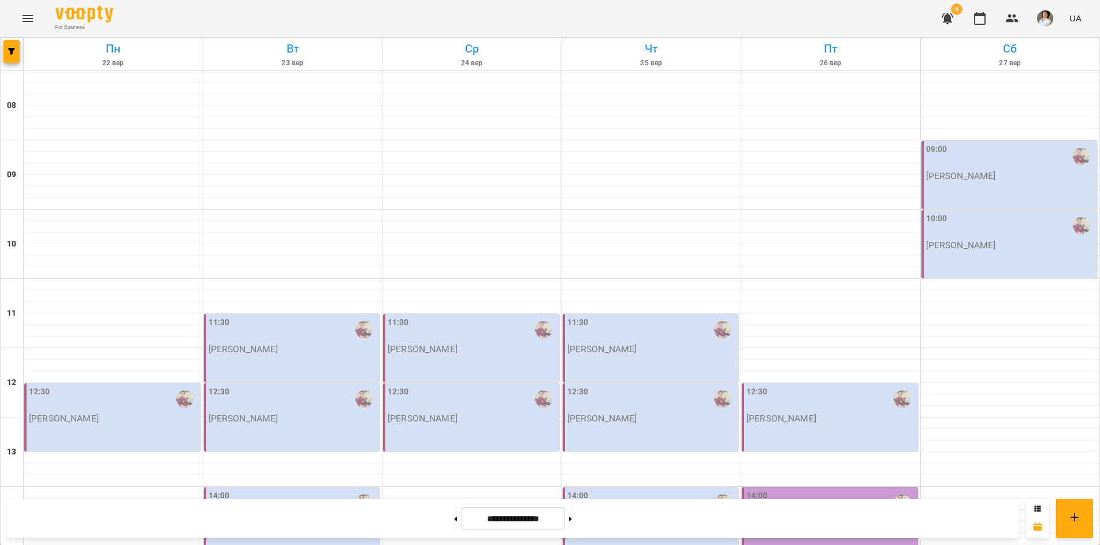
click at [351, 16] on div "For Business 6 UA" at bounding box center [550, 18] width 1100 height 37
click at [12, 57] on button "button" at bounding box center [11, 51] width 16 height 23
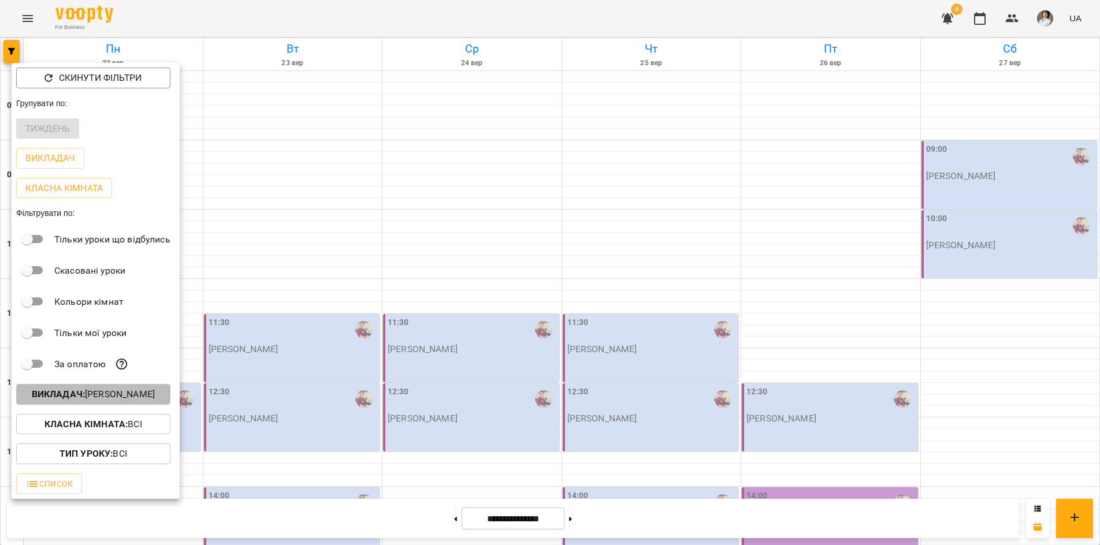
click at [64, 398] on b "Викладач :" at bounding box center [58, 394] width 53 height 11
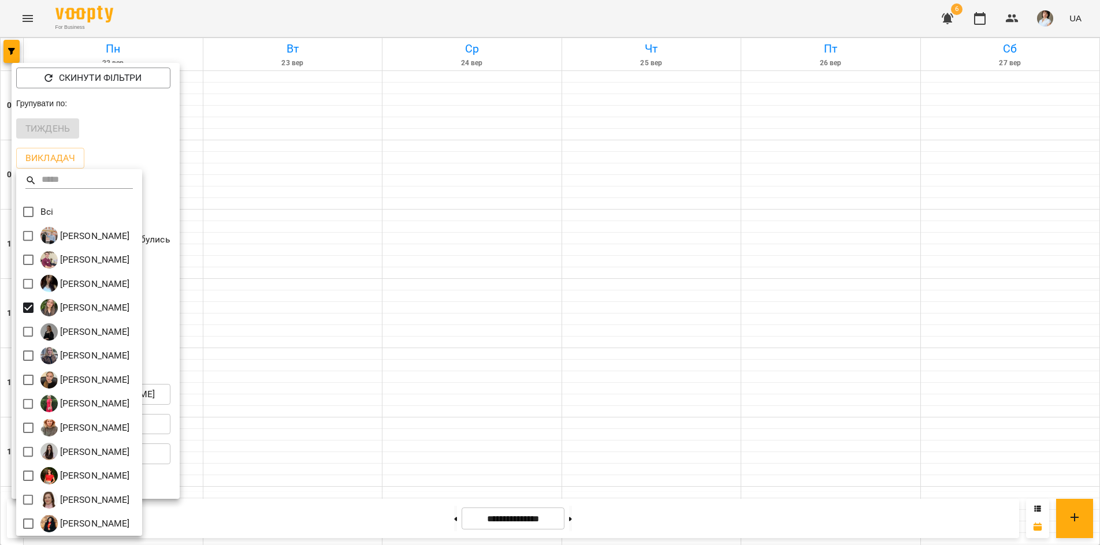
click at [196, 39] on div at bounding box center [550, 272] width 1100 height 545
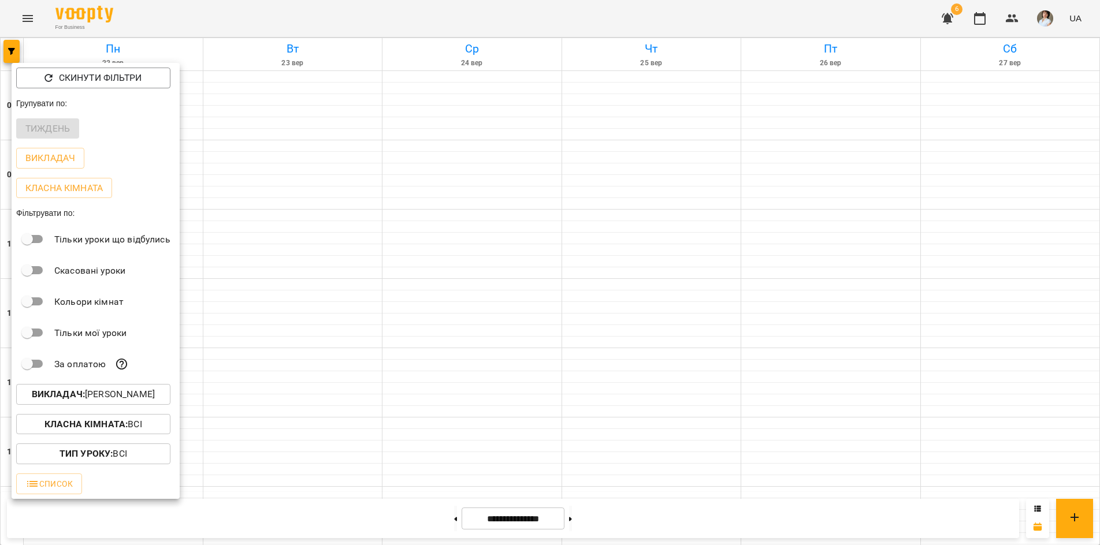
click at [221, 24] on div at bounding box center [550, 272] width 1100 height 545
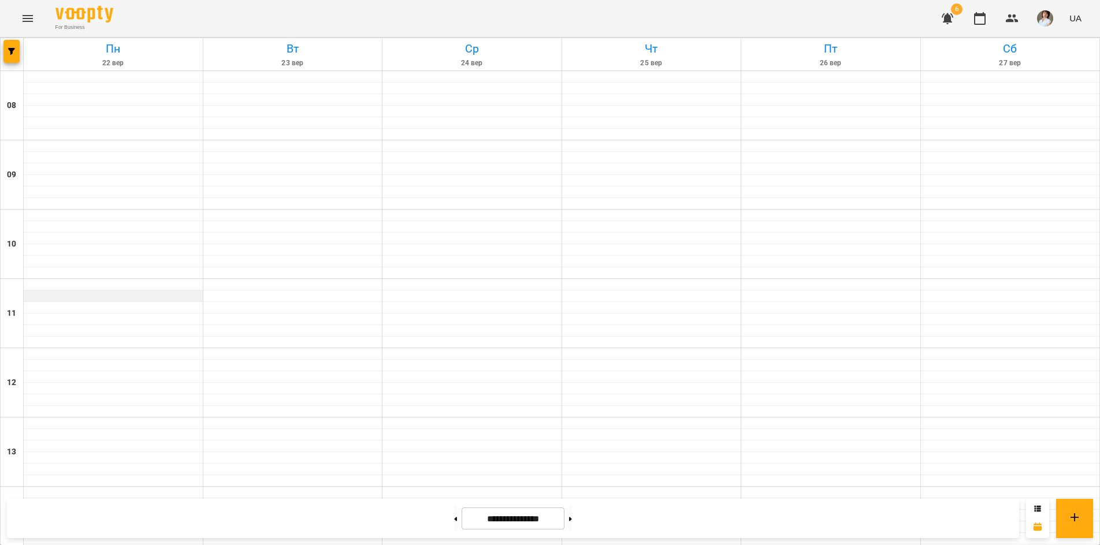
scroll to position [404, 0]
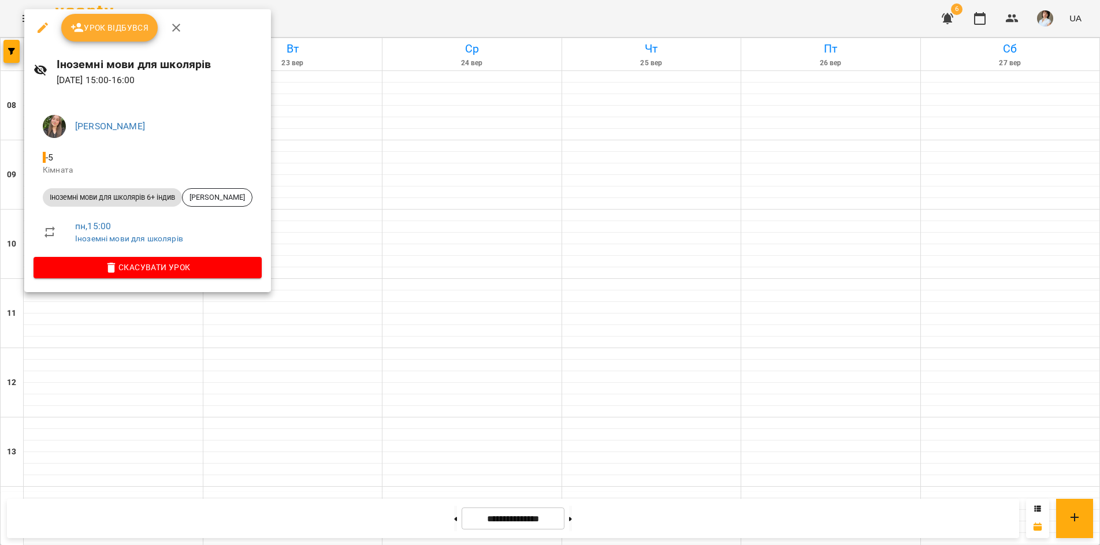
drag, startPoint x: 103, startPoint y: 523, endPoint x: 76, endPoint y: 428, distance: 99.1
click at [103, 523] on div at bounding box center [550, 272] width 1100 height 545
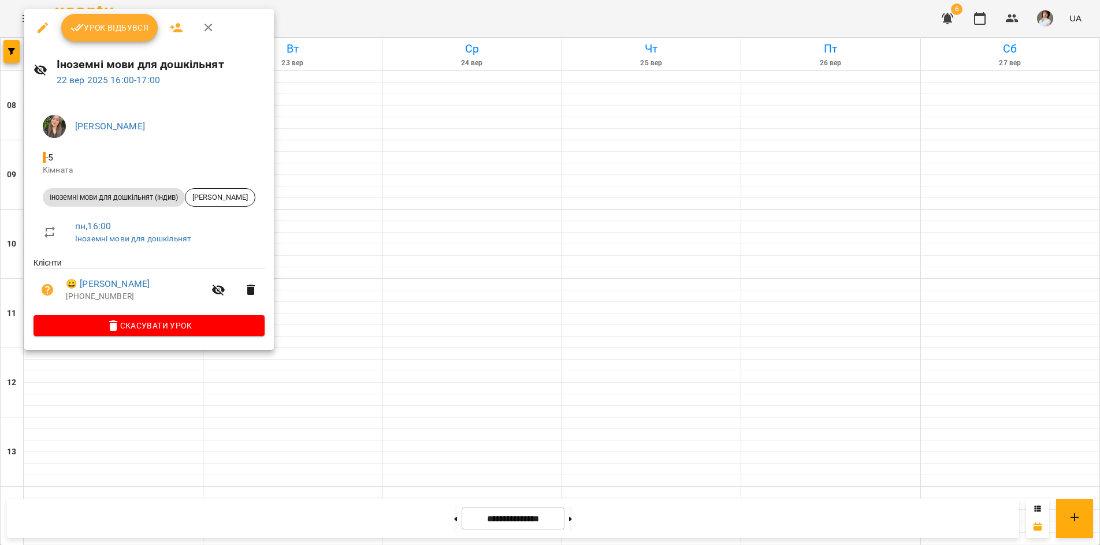
click at [95, 520] on div at bounding box center [550, 272] width 1100 height 545
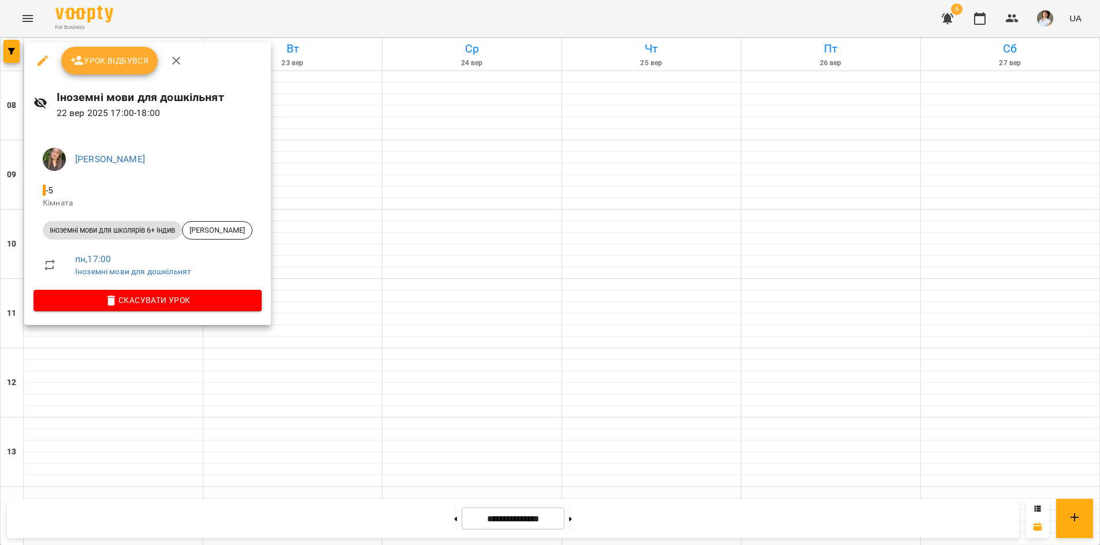
click at [215, 69] on div "Урок відбувся" at bounding box center [147, 60] width 247 height 37
click at [136, 337] on div at bounding box center [550, 272] width 1100 height 545
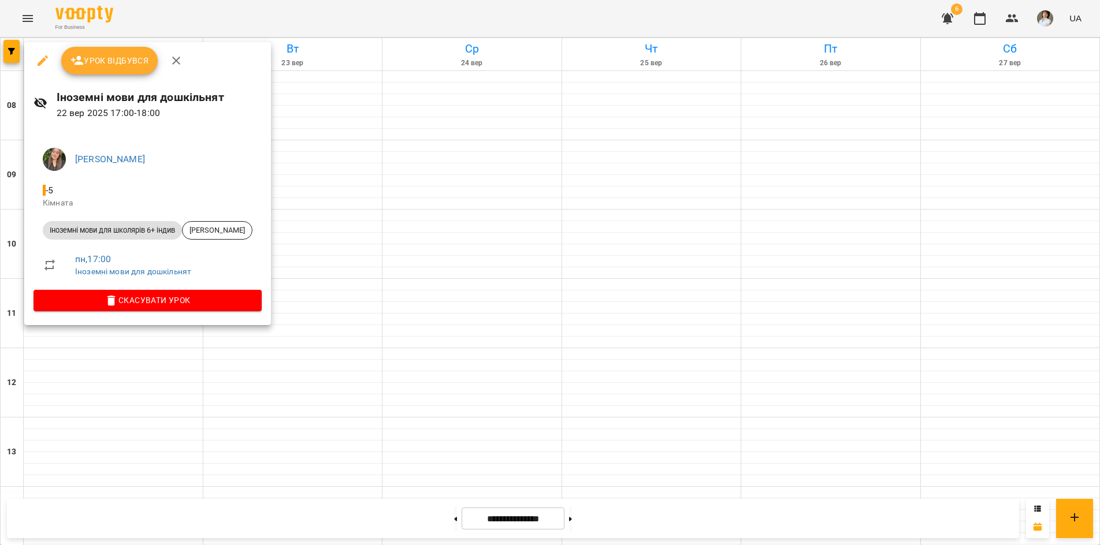
click at [120, 404] on div at bounding box center [550, 272] width 1100 height 545
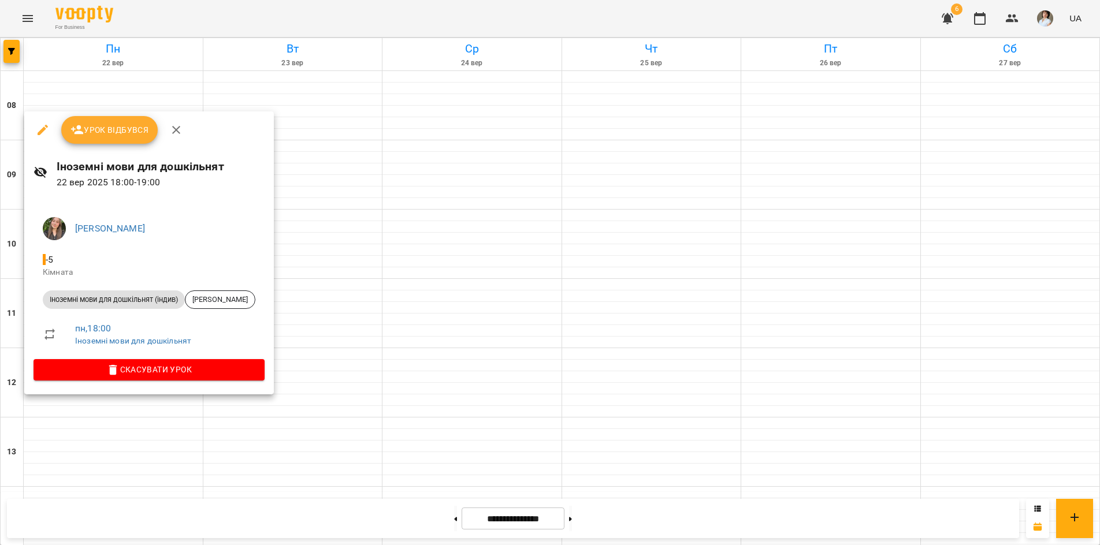
click at [240, 14] on div at bounding box center [550, 272] width 1100 height 545
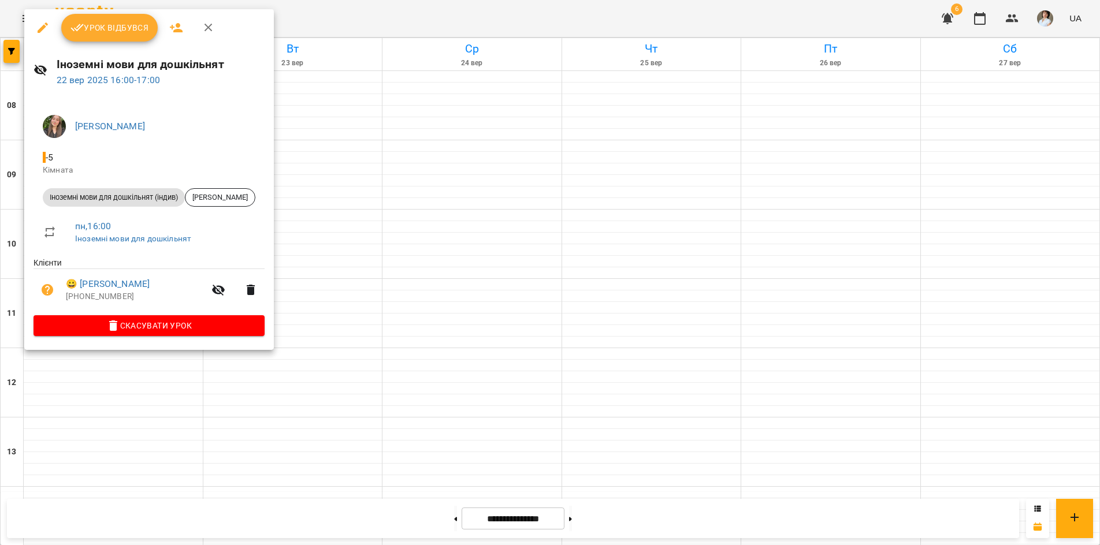
click at [505, 21] on div at bounding box center [550, 272] width 1100 height 545
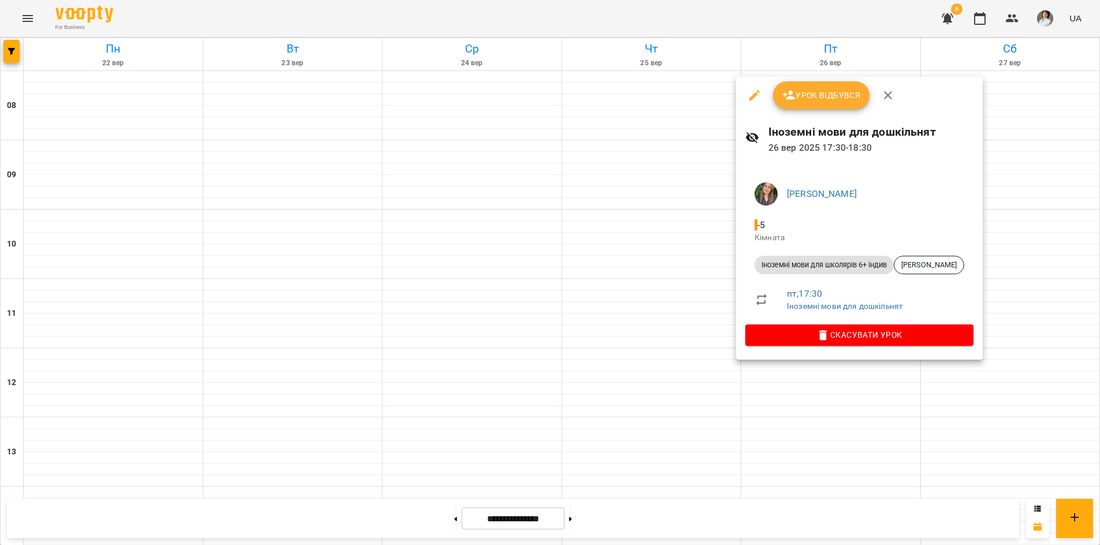
click at [761, 508] on div at bounding box center [550, 272] width 1100 height 545
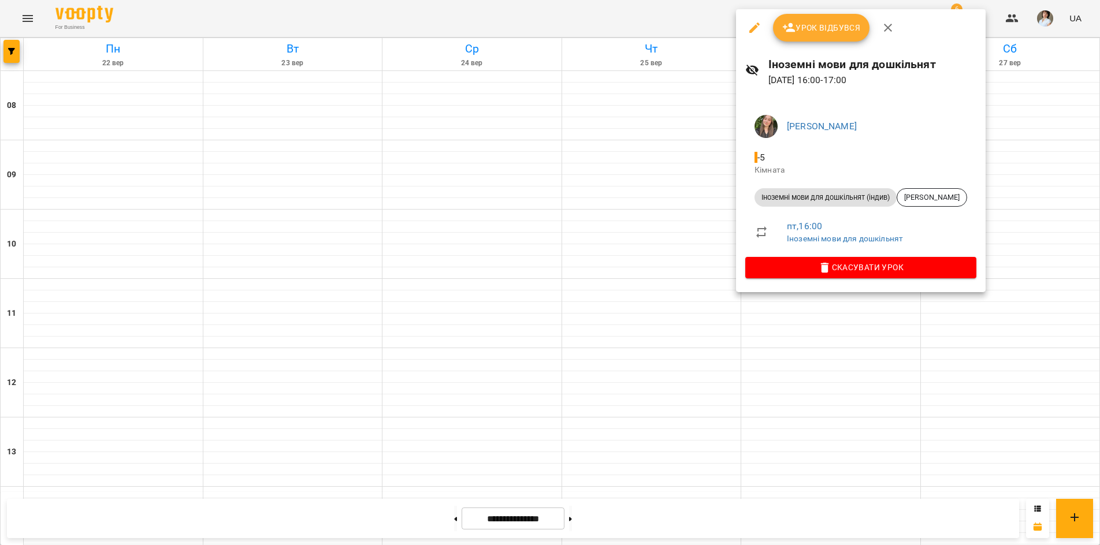
click at [26, 19] on div at bounding box center [550, 272] width 1100 height 545
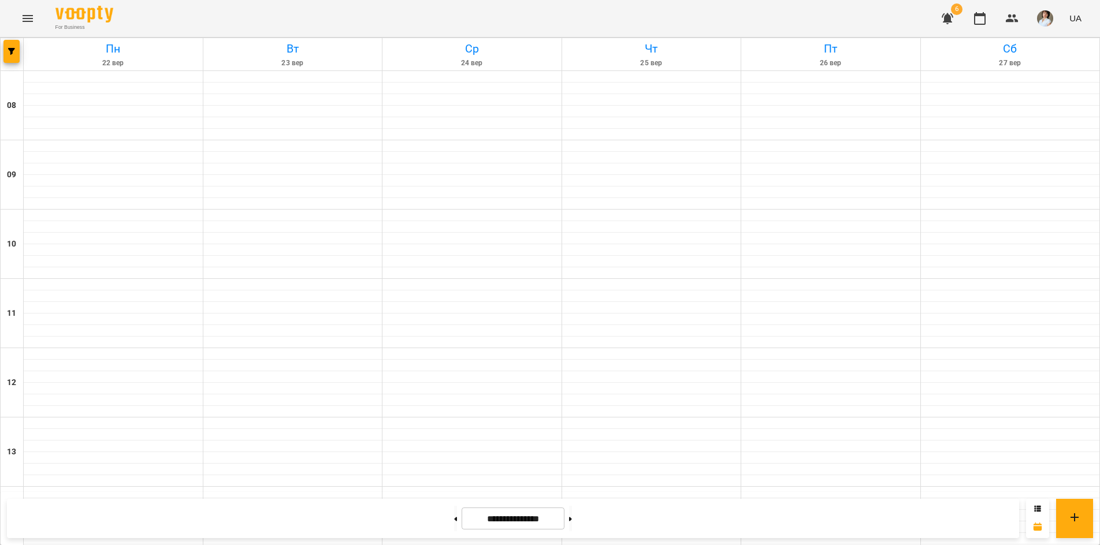
click at [29, 19] on icon "Menu" at bounding box center [28, 19] width 14 height 14
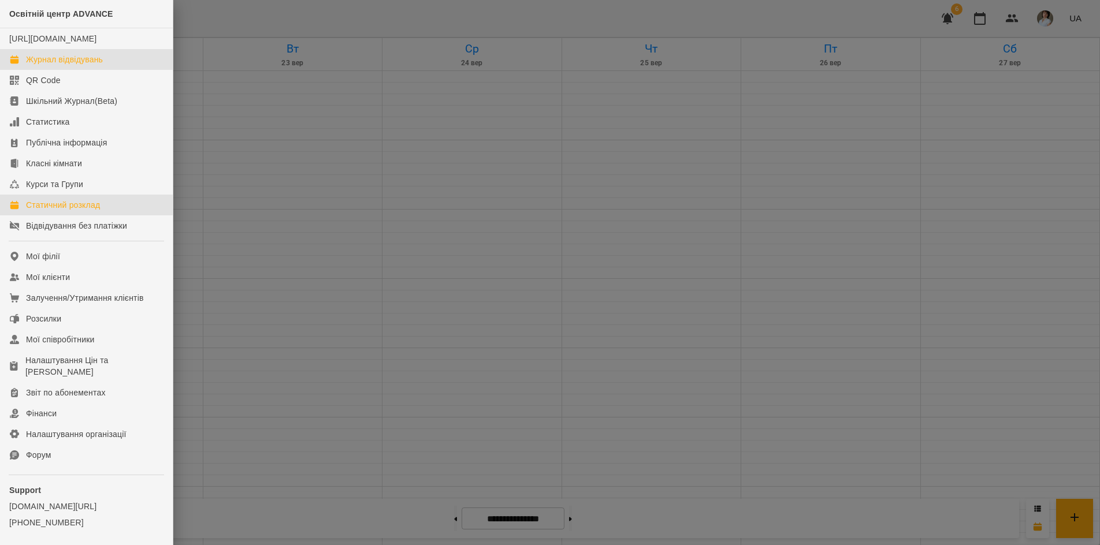
click at [43, 211] on div "Статичний розклад" at bounding box center [63, 205] width 74 height 12
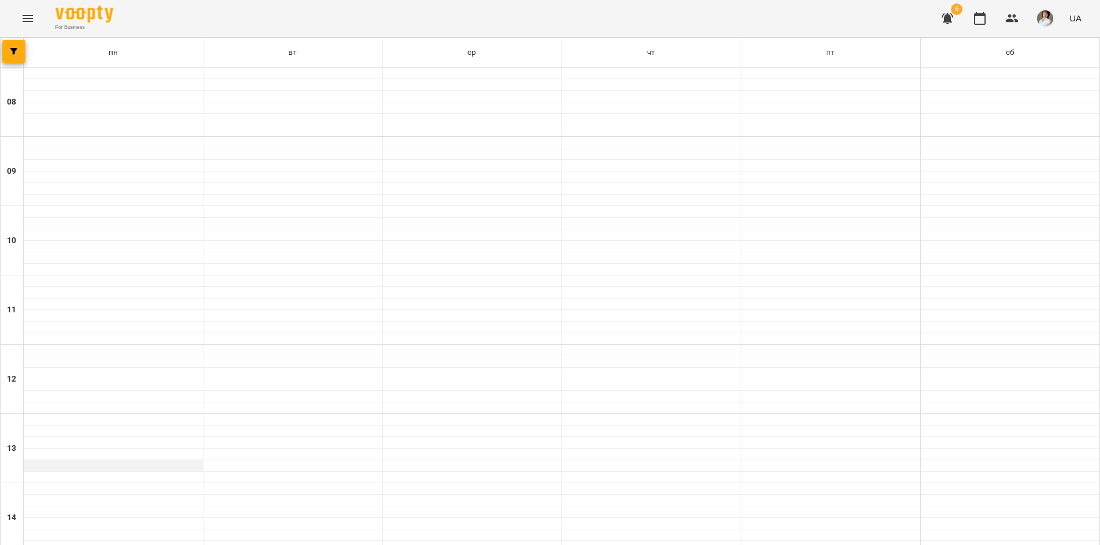
scroll to position [423, 0]
click at [14, 50] on icon "button" at bounding box center [13, 51] width 7 height 7
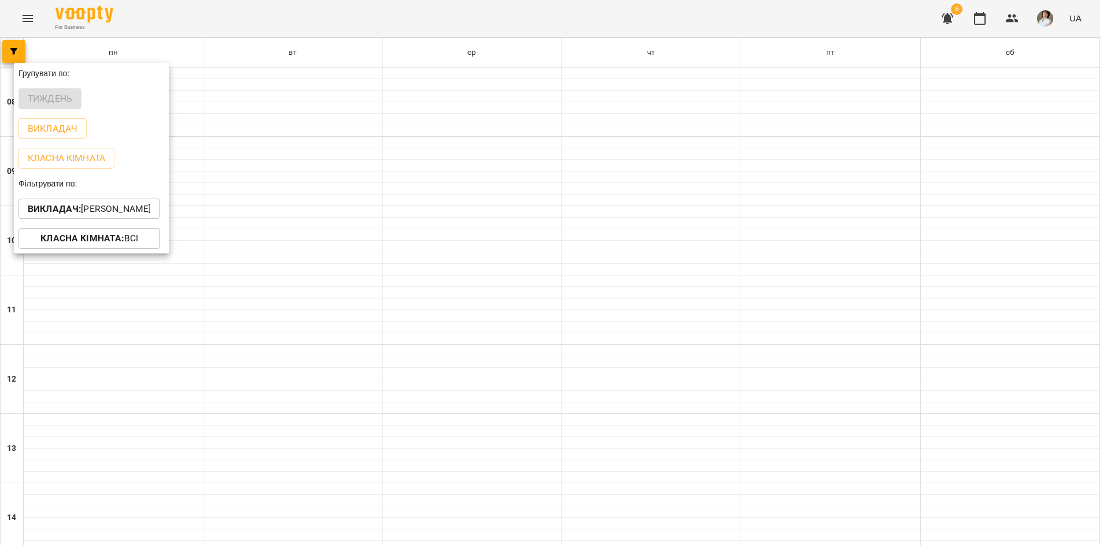
click at [54, 199] on div "Викладач : Дибко Діана Ігорівна" at bounding box center [91, 209] width 155 height 30
click at [55, 214] on b "Викладач :" at bounding box center [54, 208] width 53 height 11
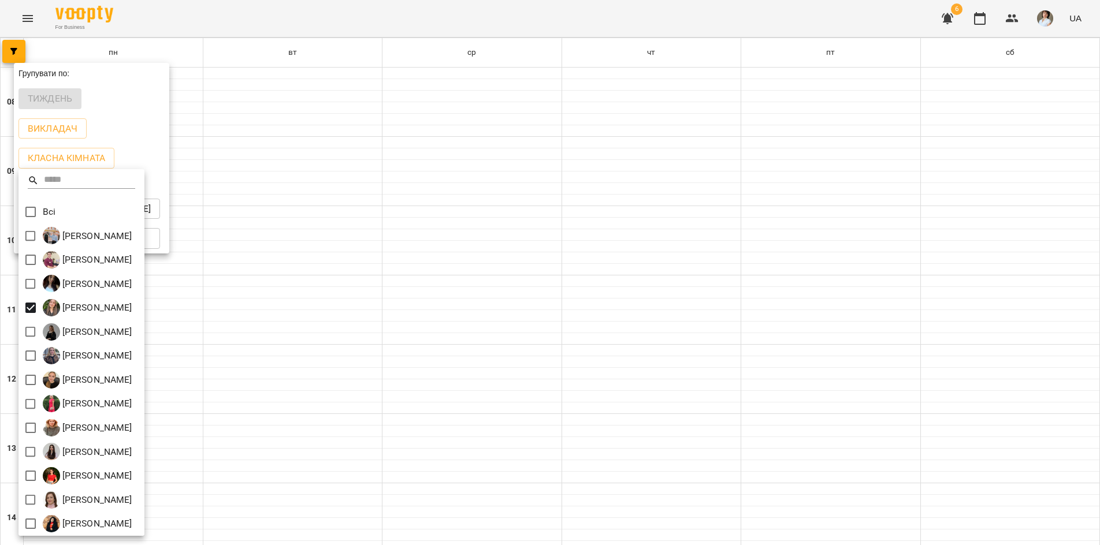
click at [279, 17] on div at bounding box center [550, 272] width 1100 height 545
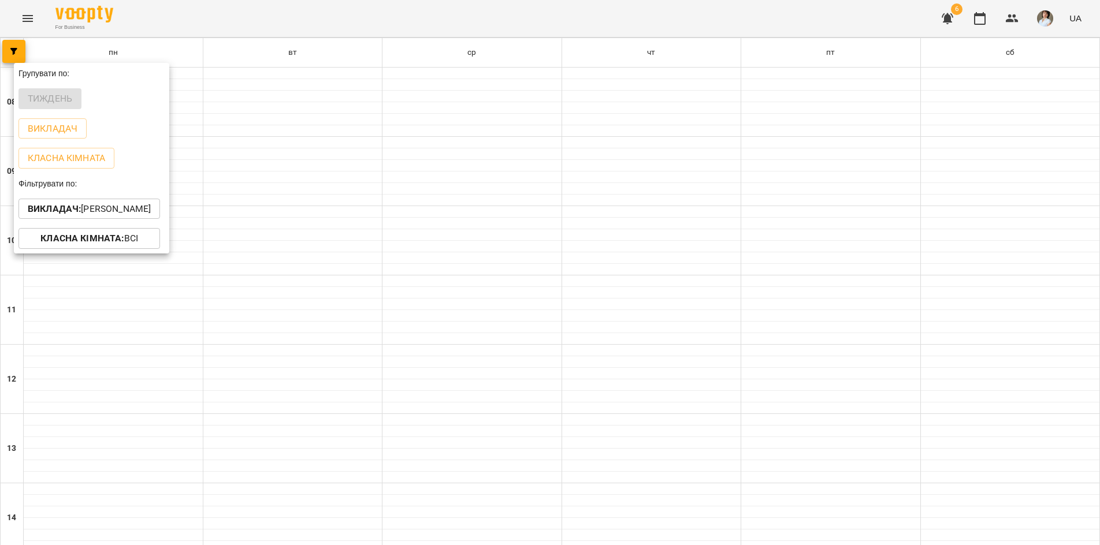
click at [281, 17] on div "Всі Бойко Андрій Вікторович Бойко Дмитро Вікторович Василевська Анастасія Михай…" at bounding box center [550, 272] width 1100 height 545
click at [281, 17] on div at bounding box center [550, 272] width 1100 height 545
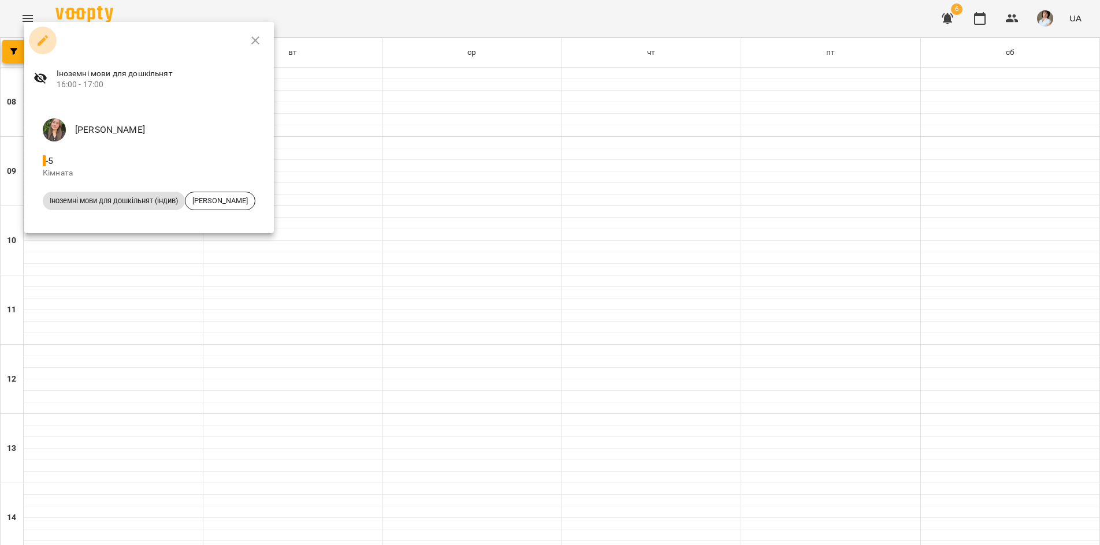
click at [40, 43] on icon "button" at bounding box center [43, 40] width 10 height 10
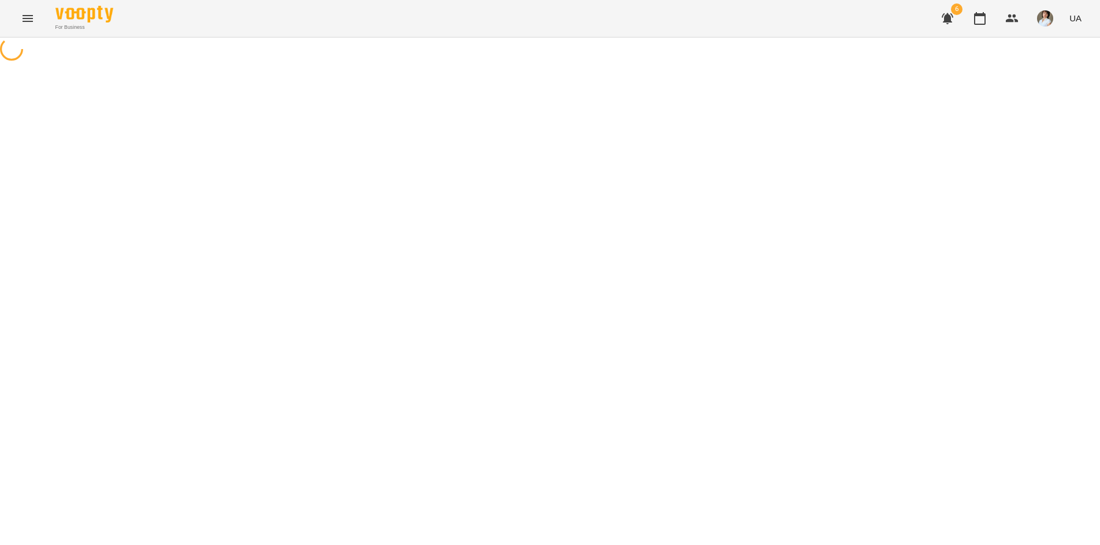
select select "*"
select select "**********"
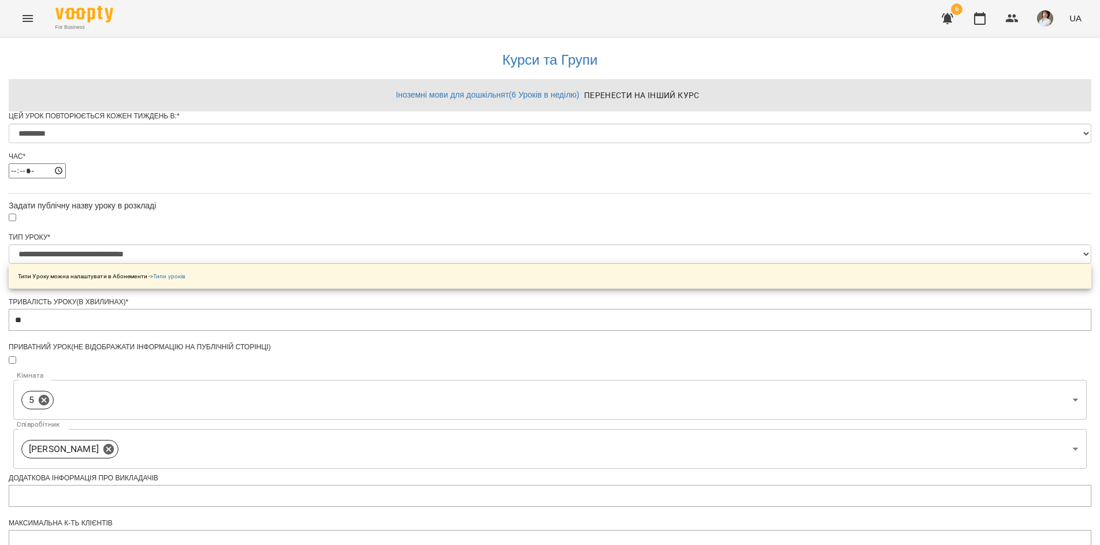
scroll to position [396, 0]
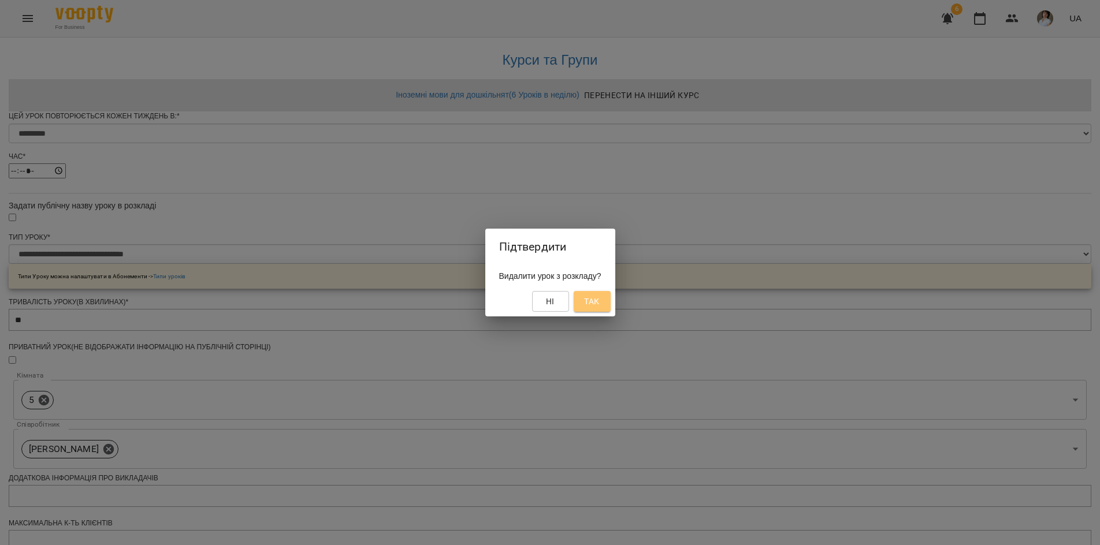
click at [589, 303] on button "Так" at bounding box center [592, 301] width 37 height 21
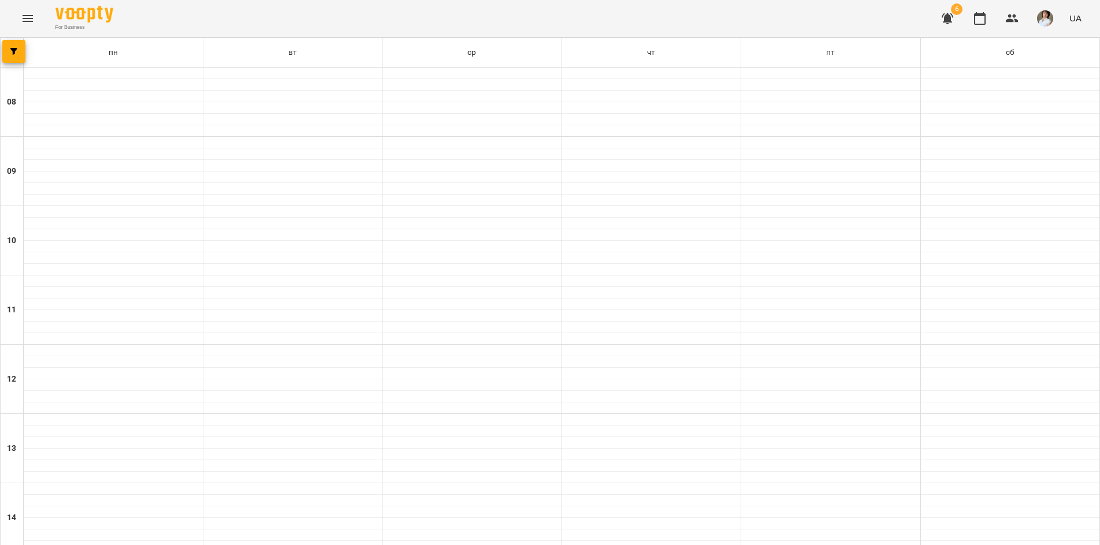
scroll to position [423, 0]
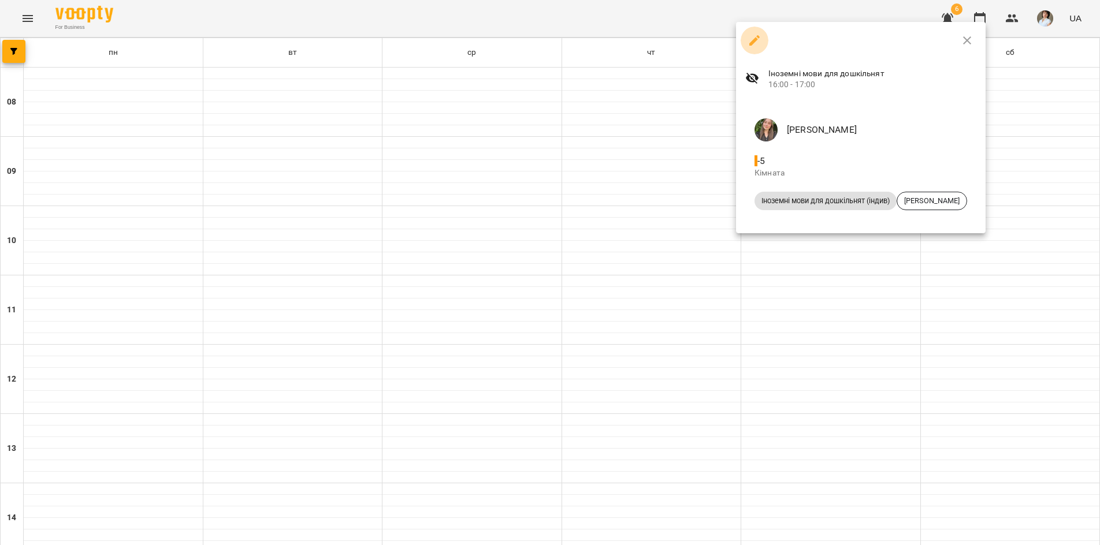
click at [752, 42] on icon "button" at bounding box center [754, 40] width 10 height 10
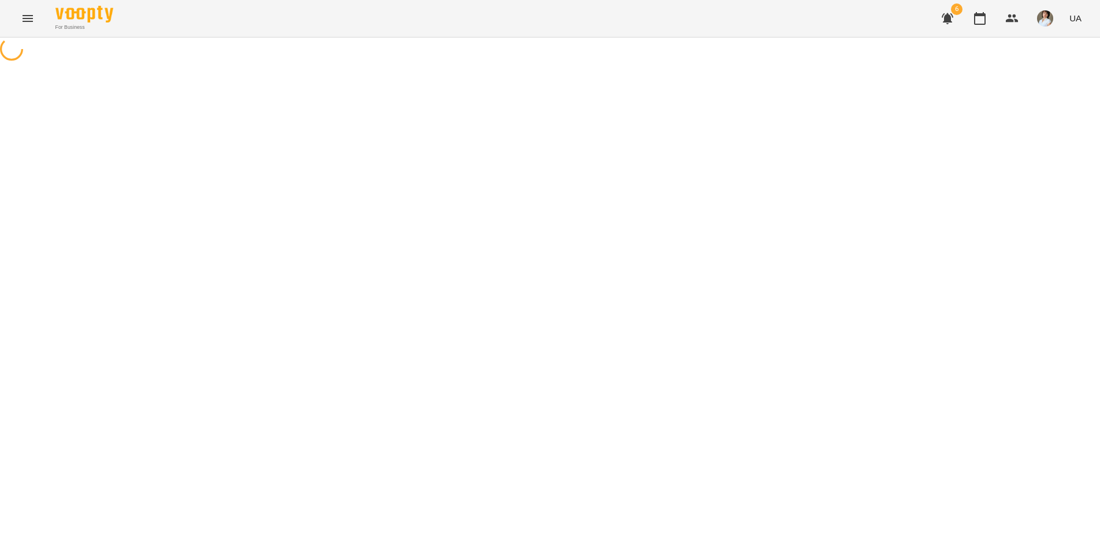
select select "*"
select select "**********"
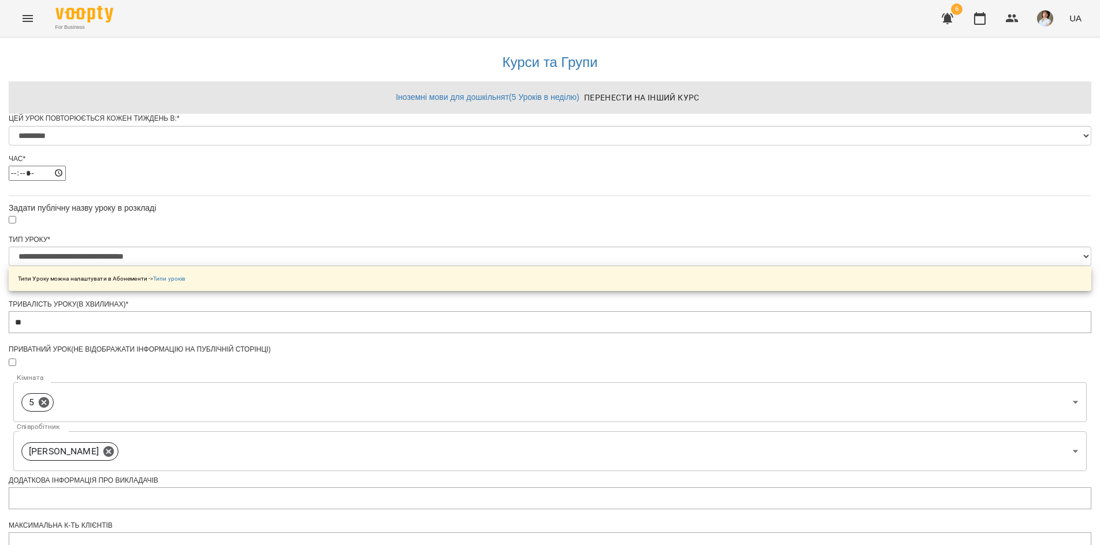
scroll to position [396, 0]
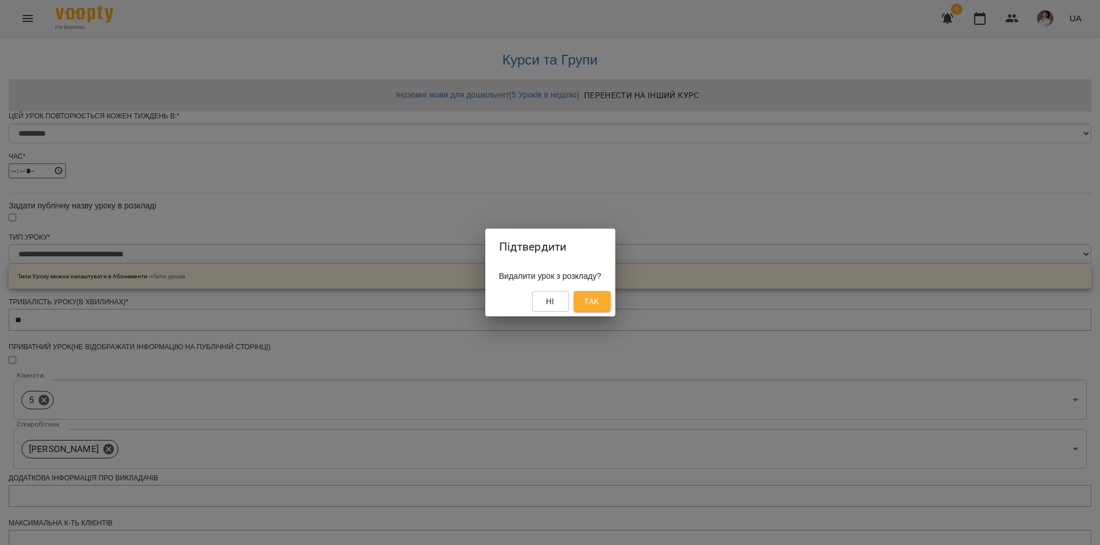
click at [599, 304] on span "Так" at bounding box center [591, 302] width 15 height 14
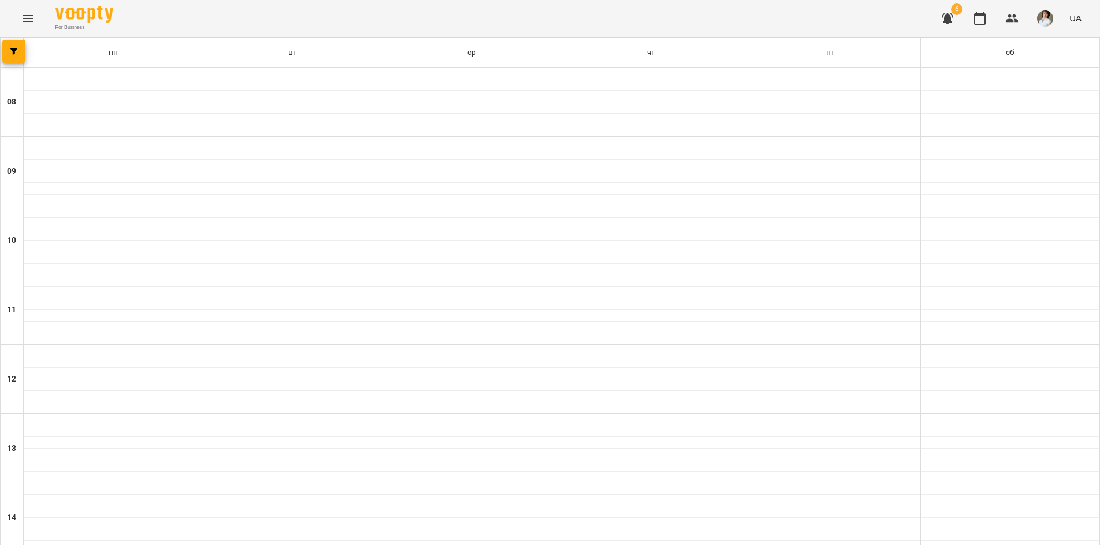
scroll to position [347, 0]
click at [29, 20] on icon "Menu" at bounding box center [28, 19] width 14 height 14
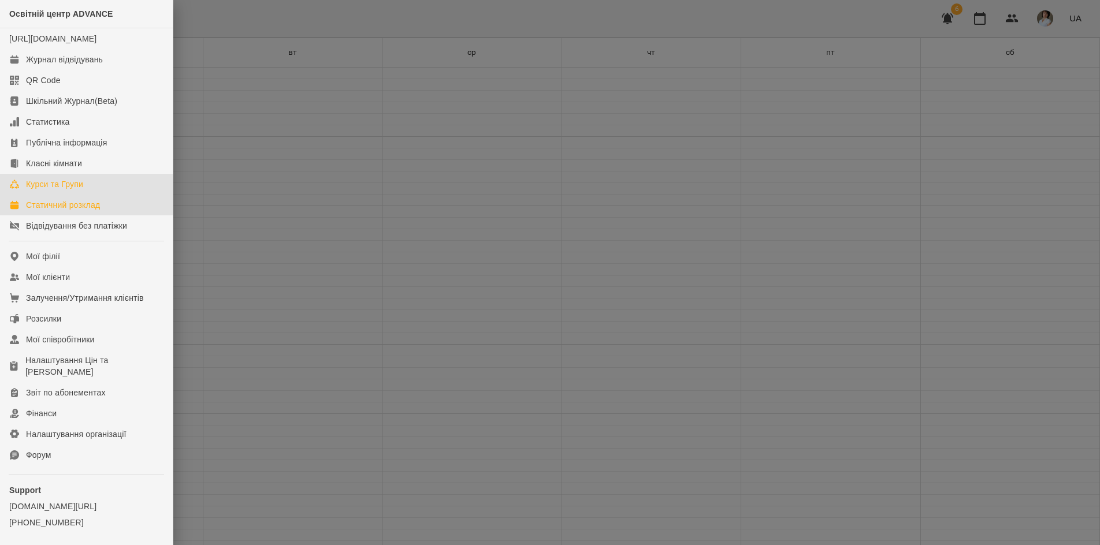
click at [48, 190] on div "Курси та Групи" at bounding box center [54, 185] width 57 height 12
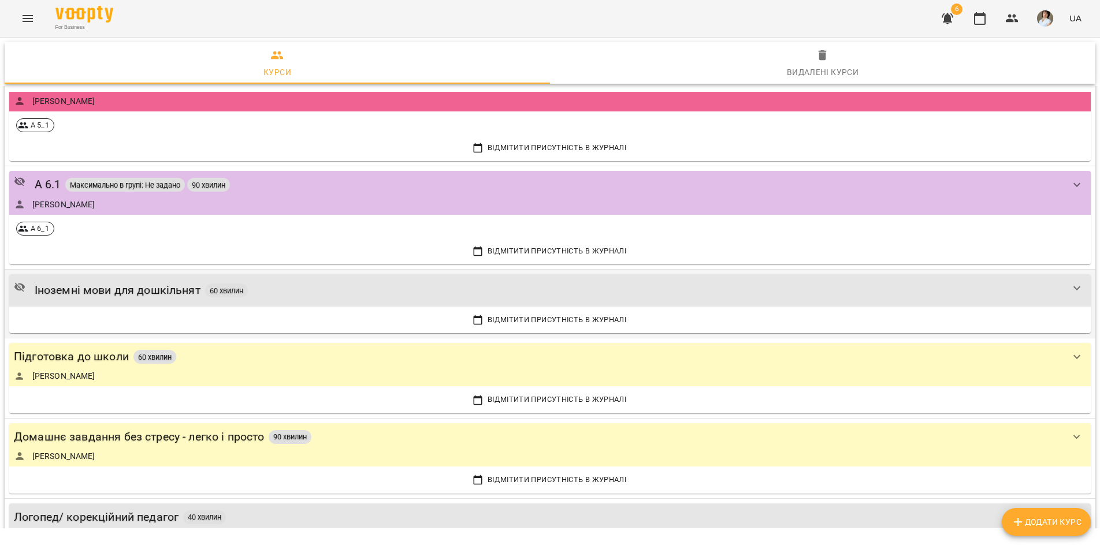
scroll to position [578, 0]
click at [316, 293] on div "Іноземні мови для дошкільнят 60 хвилин" at bounding box center [538, 290] width 1049 height 18
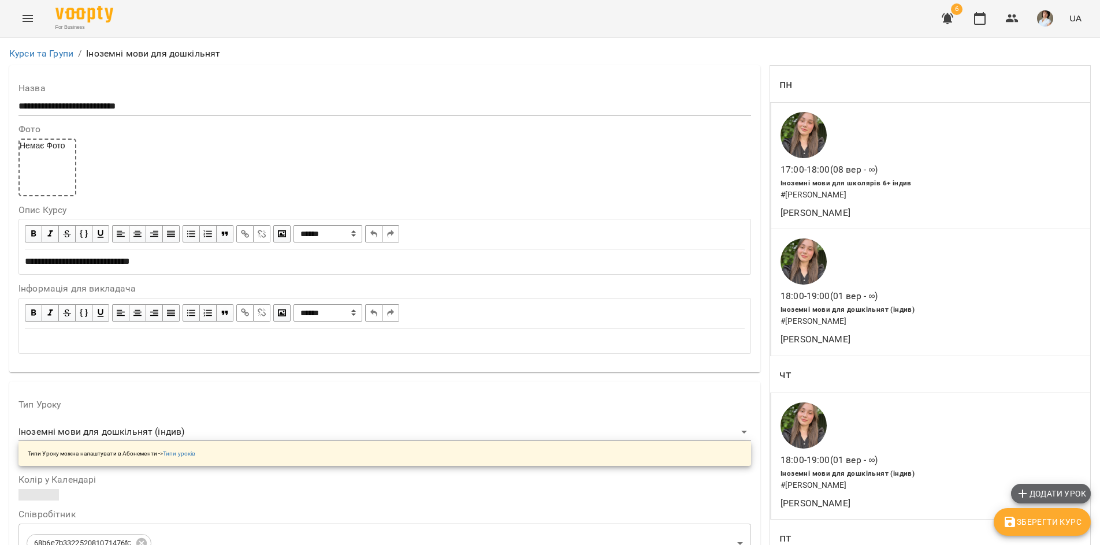
click at [1034, 497] on span "Додати урок" at bounding box center [1051, 494] width 70 height 14
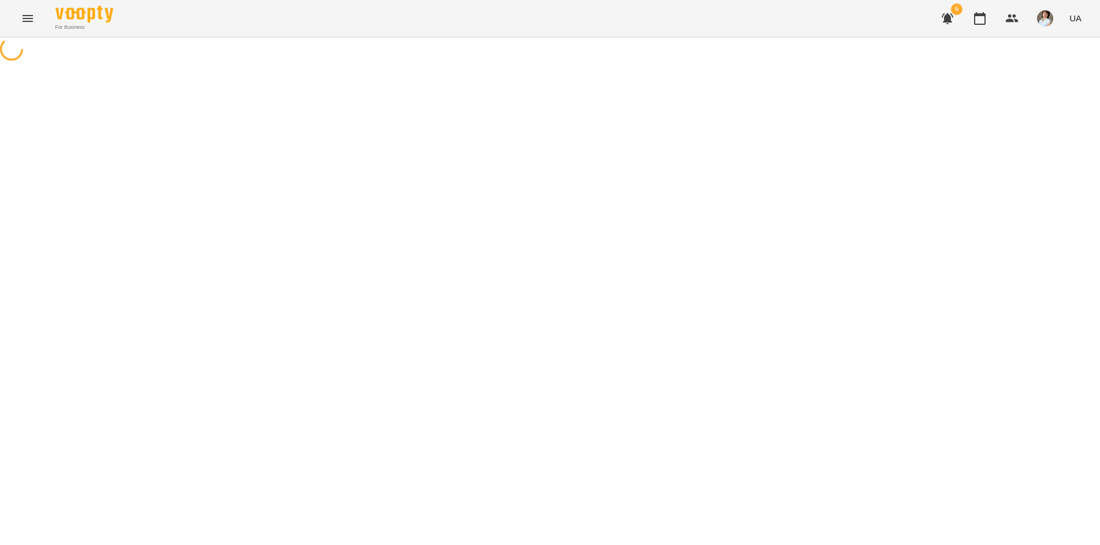
select select "**********"
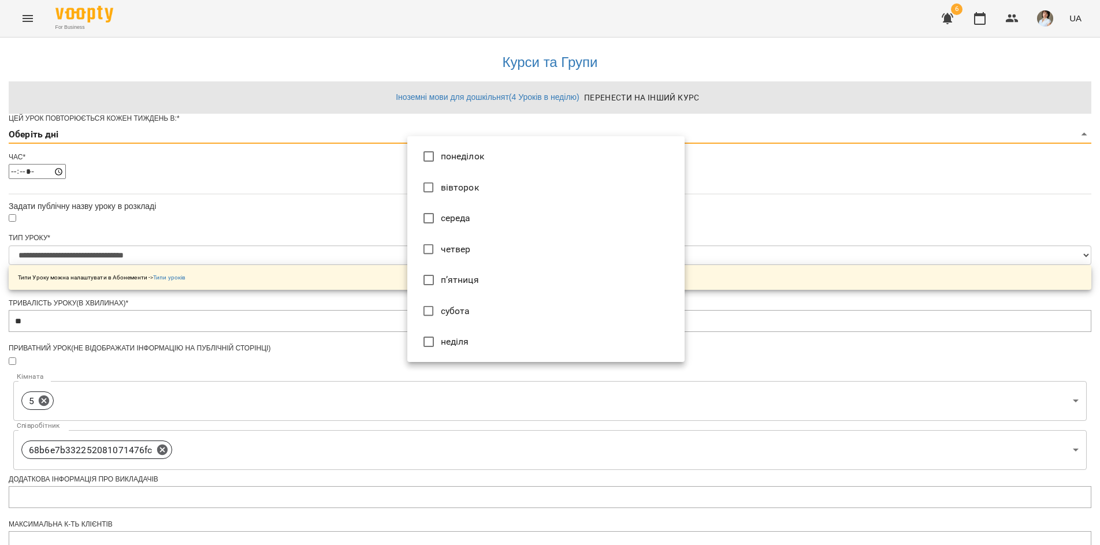
click at [469, 155] on body "**********" at bounding box center [550, 371] width 1100 height 742
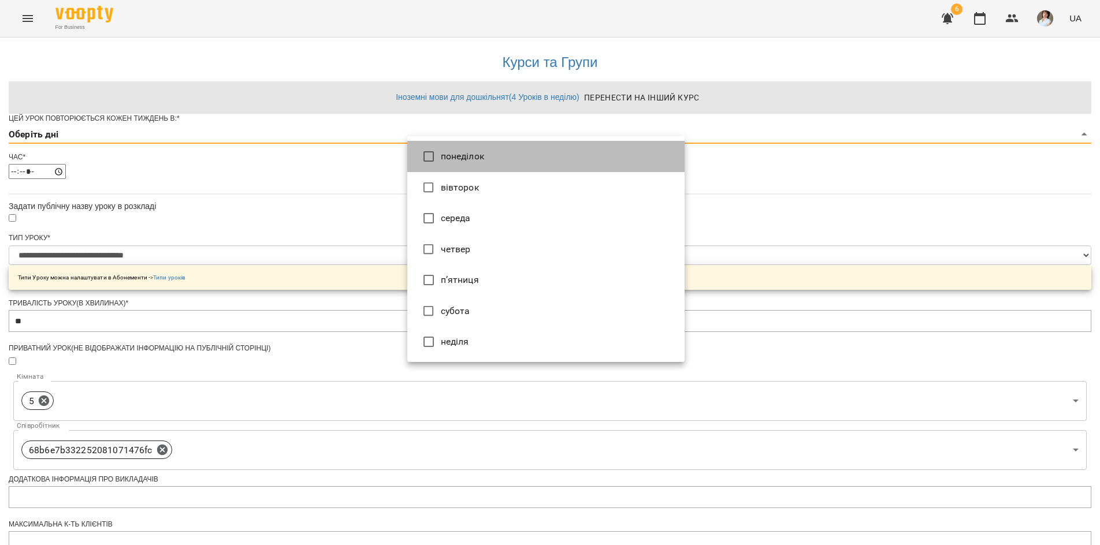
click at [445, 157] on li "понеділок" at bounding box center [545, 156] width 277 height 31
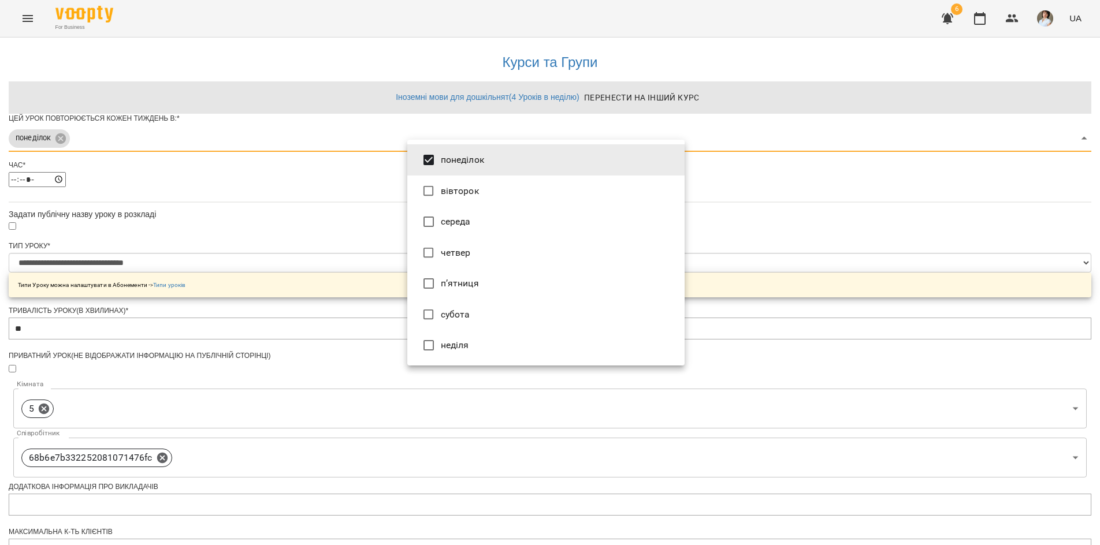
type input "***"
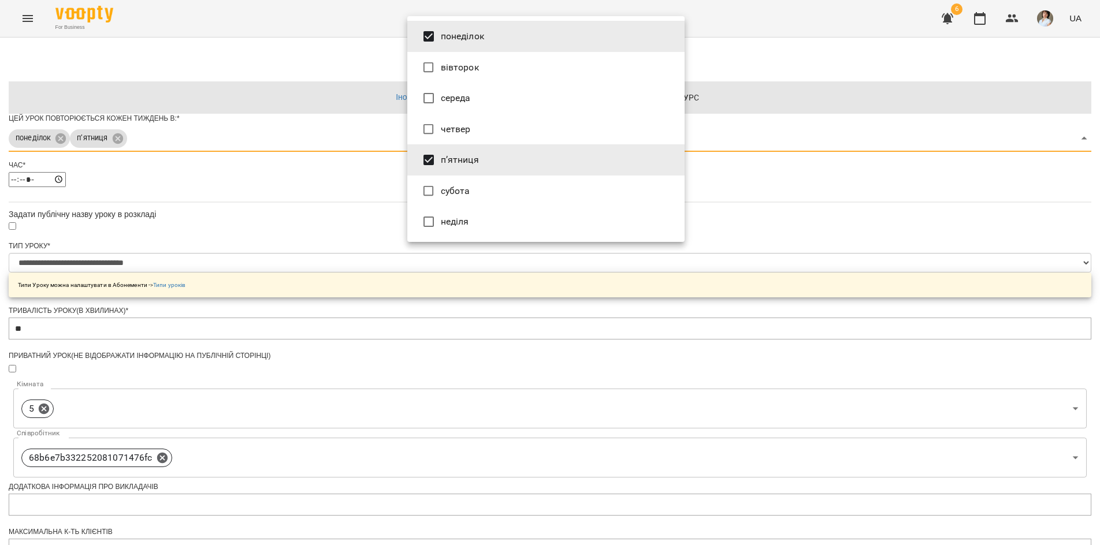
click at [366, 276] on div at bounding box center [550, 272] width 1100 height 545
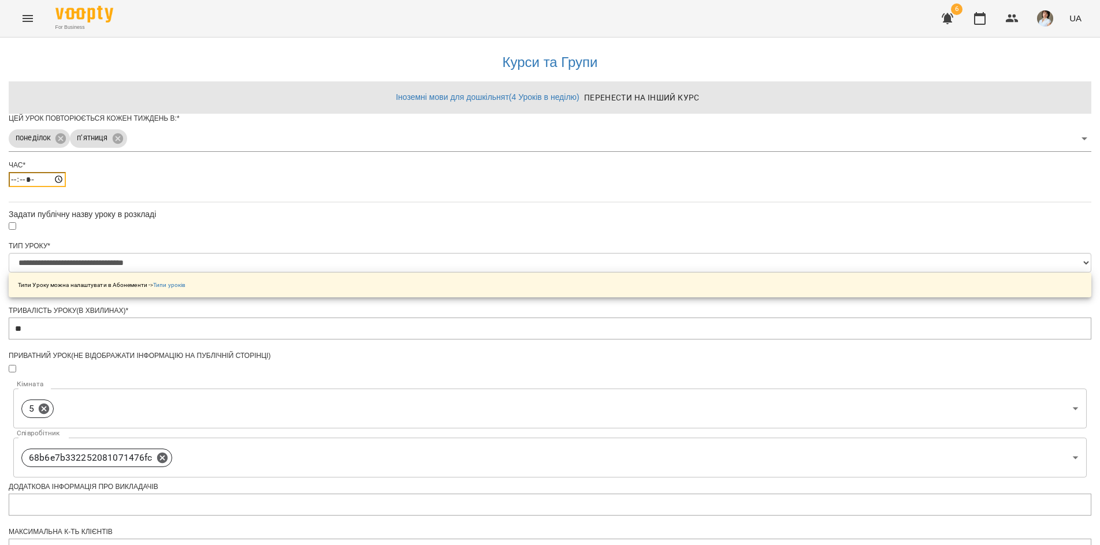
click at [66, 187] on input "*****" at bounding box center [37, 179] width 57 height 15
type input "*****"
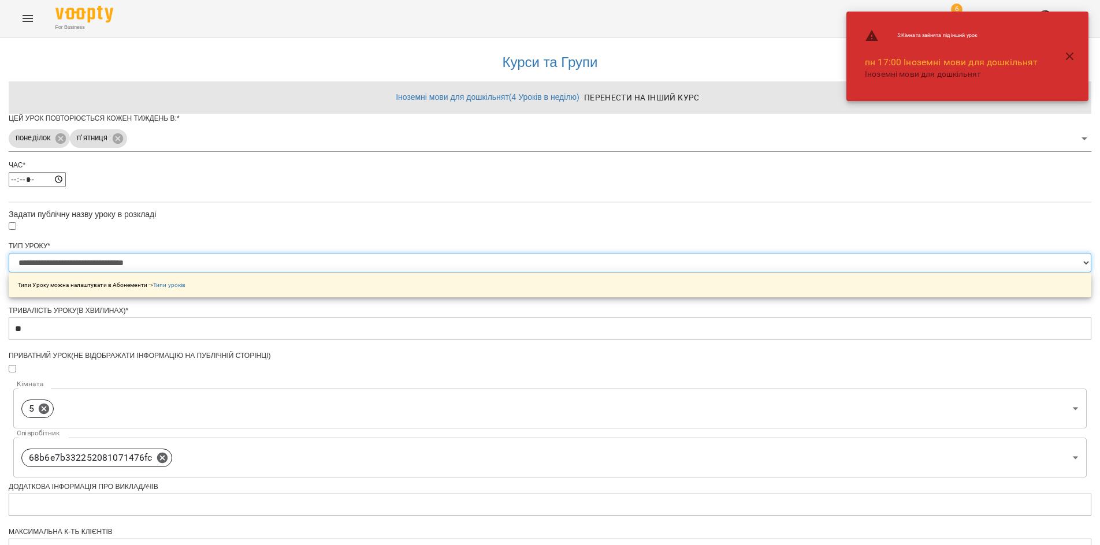
click at [526, 273] on select "**********" at bounding box center [550, 263] width 1083 height 20
select select "**********"
click at [407, 273] on select "**********" at bounding box center [550, 263] width 1083 height 20
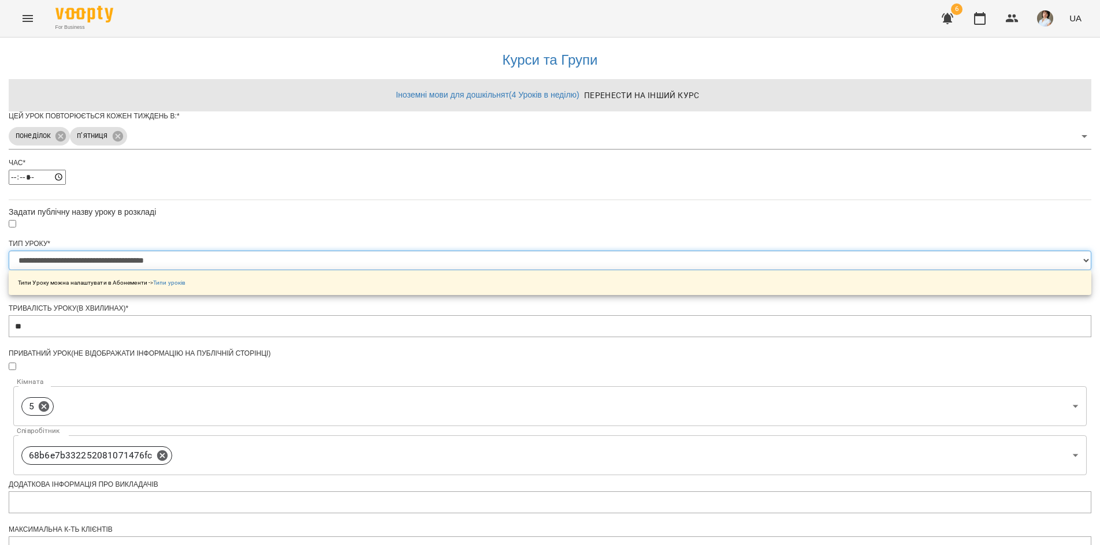
scroll to position [265, 0]
click at [167, 450] on icon at bounding box center [162, 455] width 10 height 10
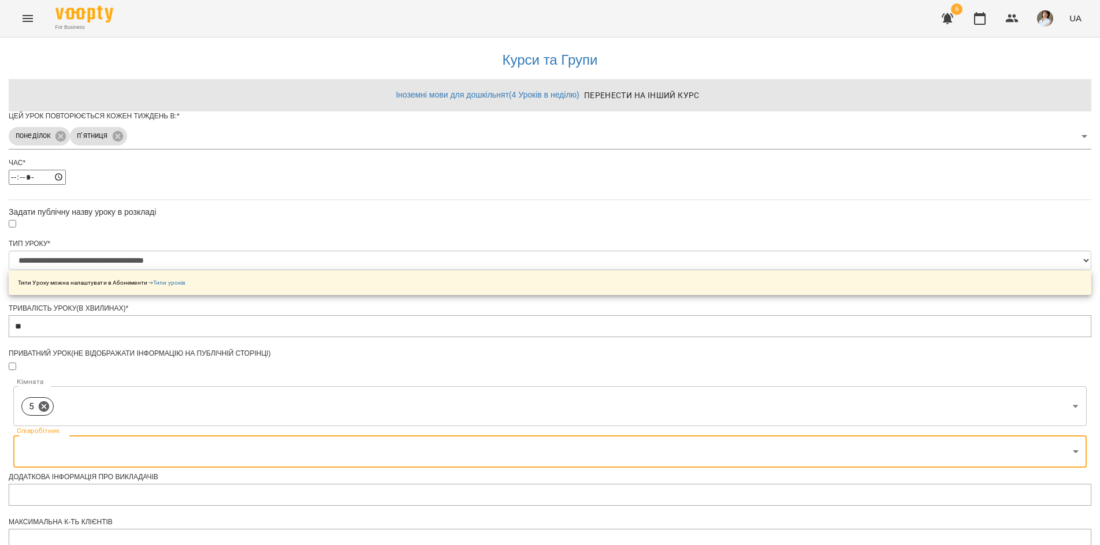
click at [556, 240] on body "**********" at bounding box center [550, 371] width 1100 height 742
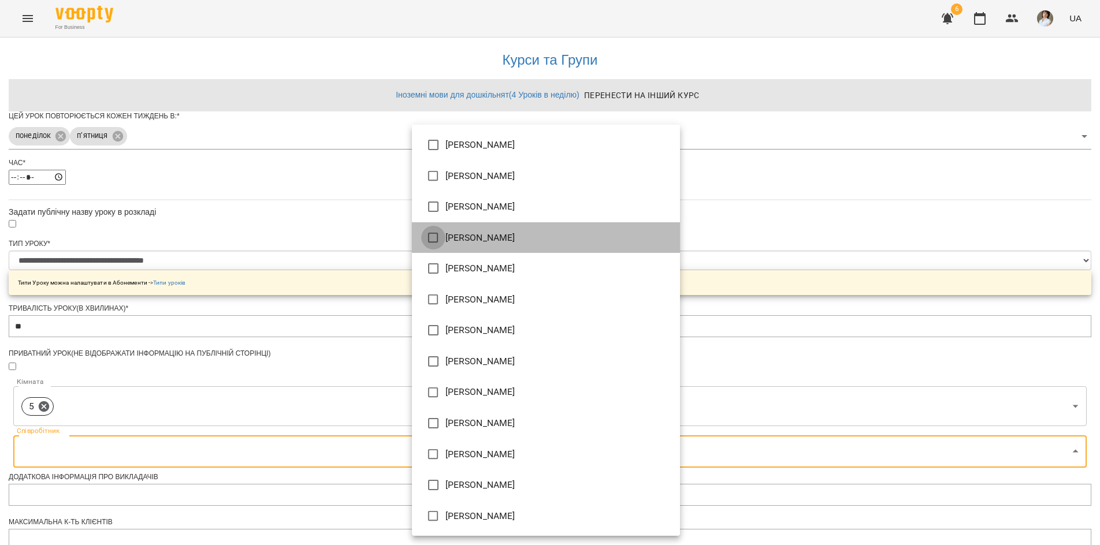
type input "**********"
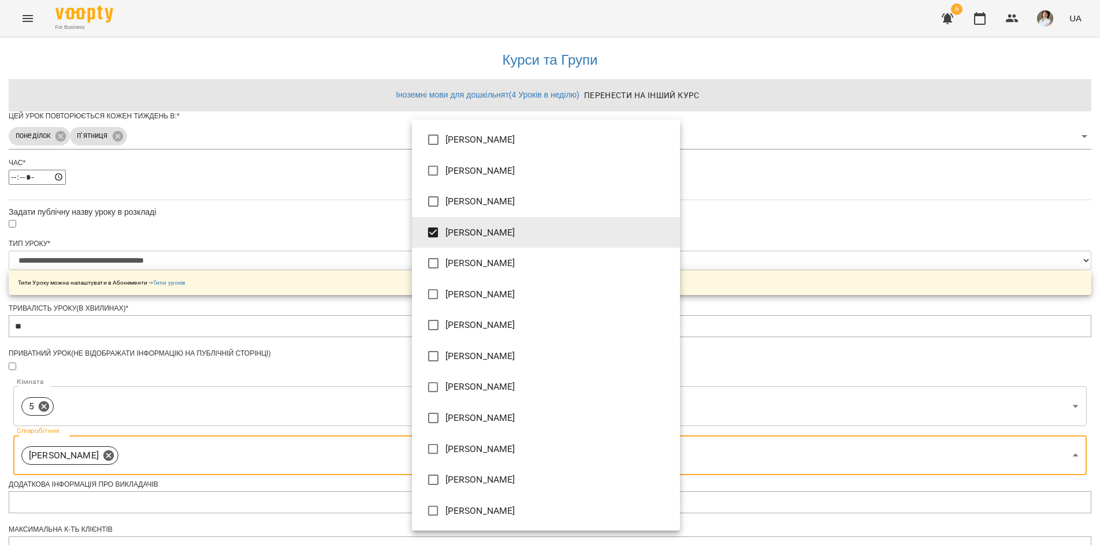
click at [730, 235] on div at bounding box center [550, 272] width 1100 height 545
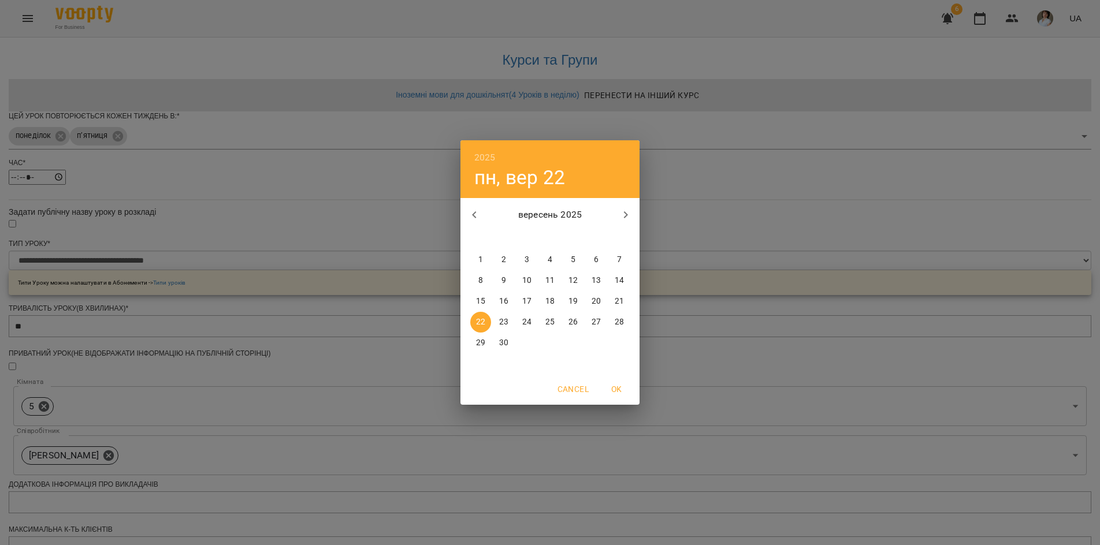
click at [574, 259] on p "5" at bounding box center [573, 260] width 5 height 12
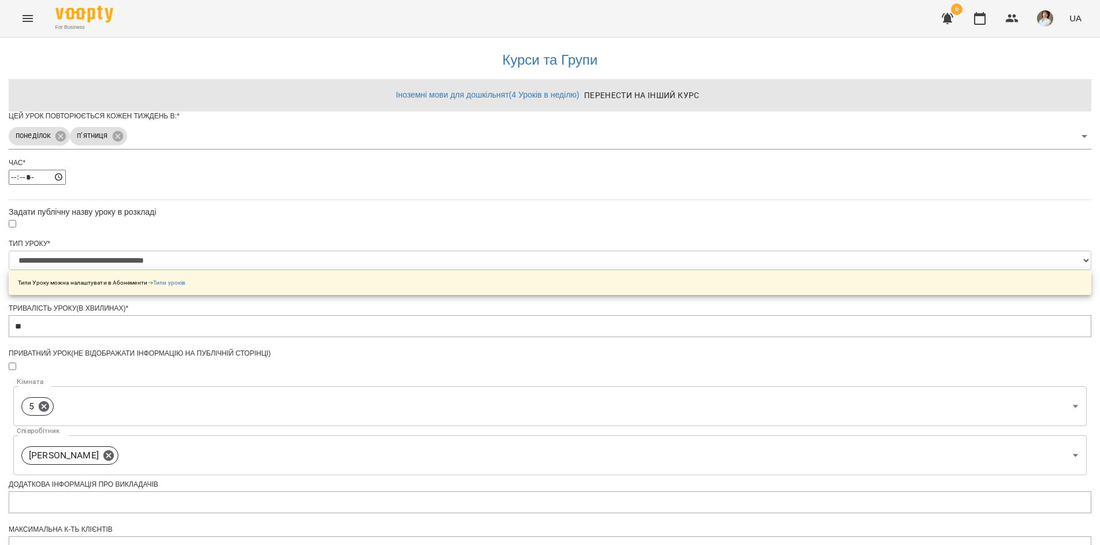
scroll to position [296, 0]
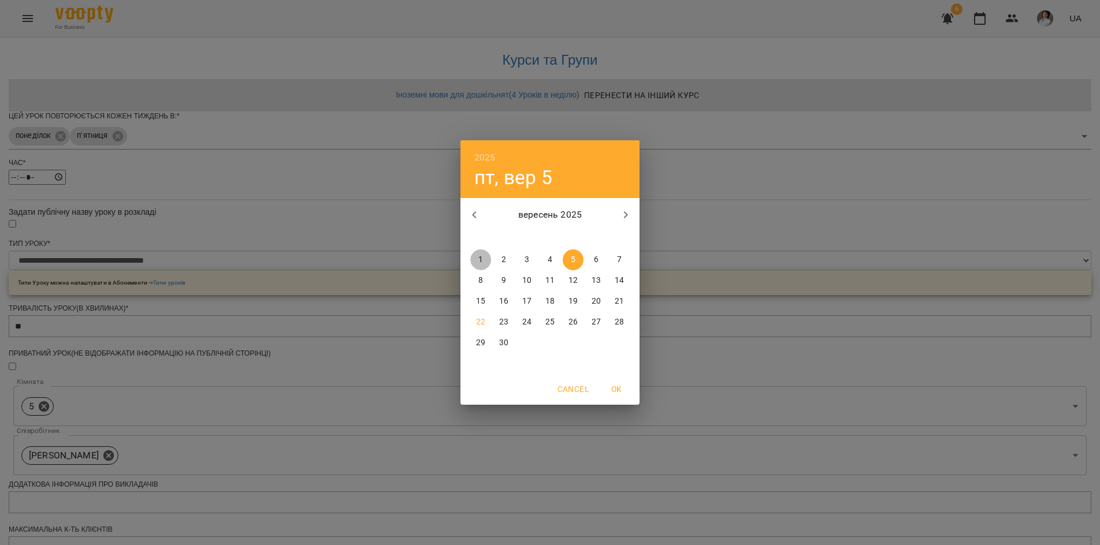
click at [478, 257] on p "1" at bounding box center [480, 260] width 5 height 12
type input "**********"
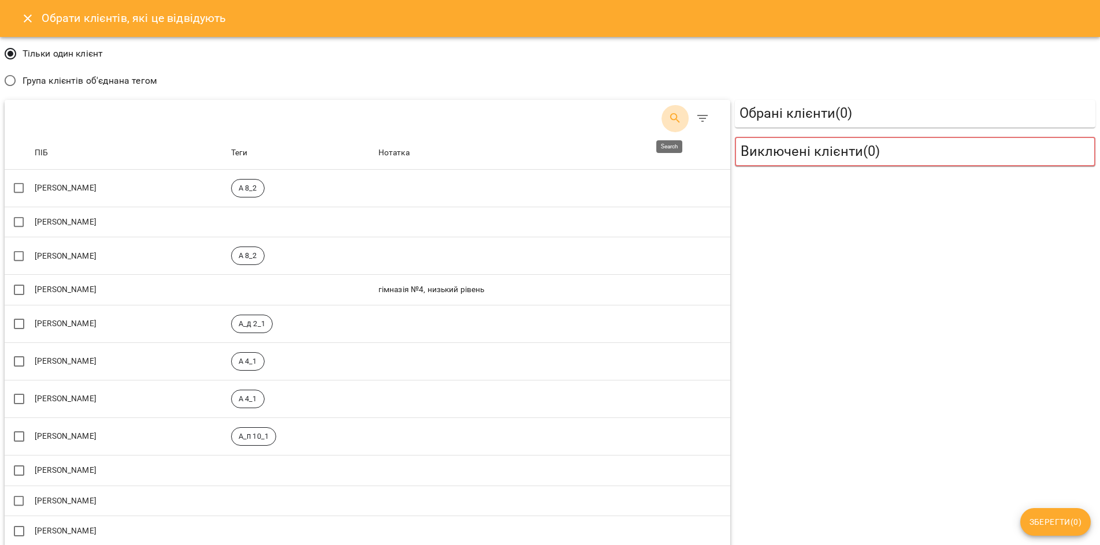
click at [670, 119] on icon "Search" at bounding box center [675, 118] width 10 height 10
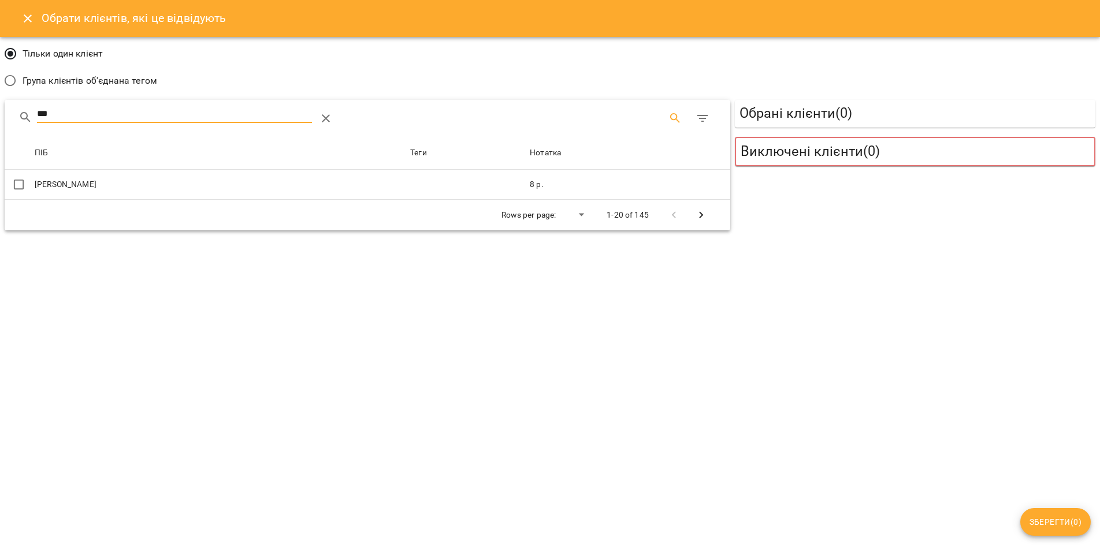
type input "***"
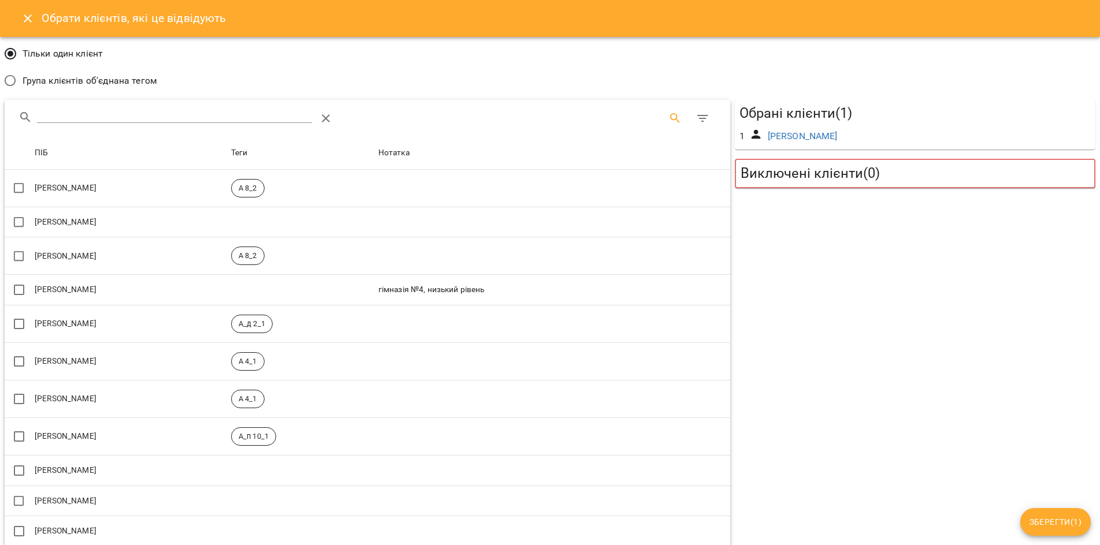
click at [1036, 523] on span "Зберегти ( 1 )" at bounding box center [1056, 522] width 52 height 14
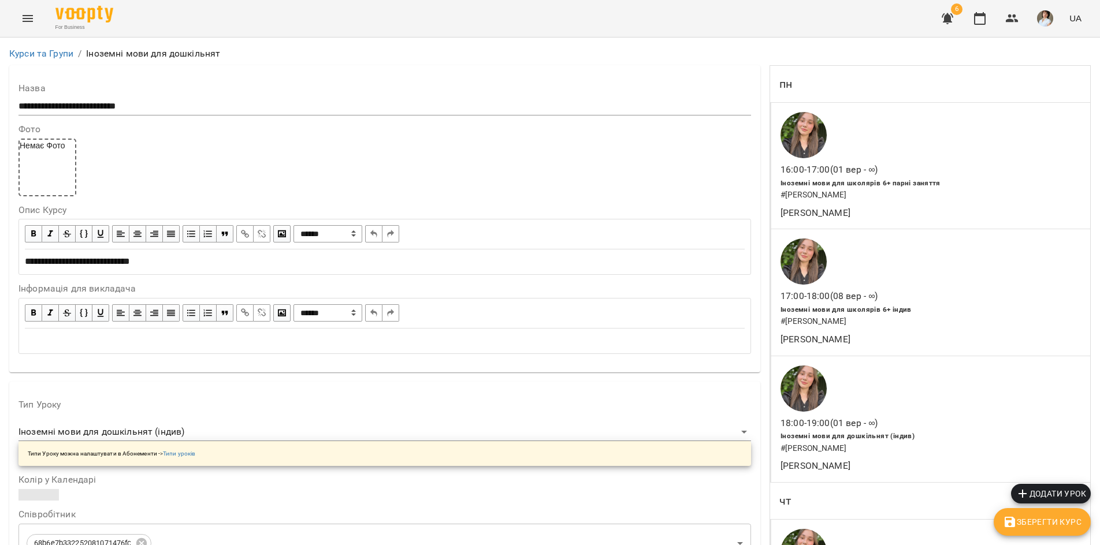
click at [1054, 532] on button "Зберегти Курс" at bounding box center [1042, 522] width 97 height 28
click at [51, 54] on link "Курси та Групи" at bounding box center [41, 53] width 64 height 11
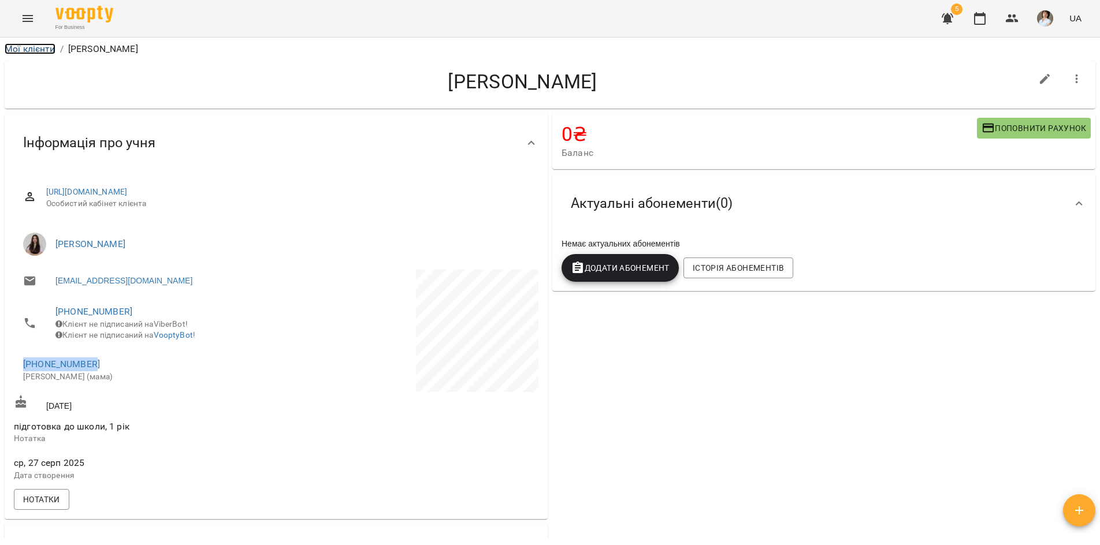
click at [35, 51] on link "Мої клієнти" at bounding box center [30, 48] width 51 height 11
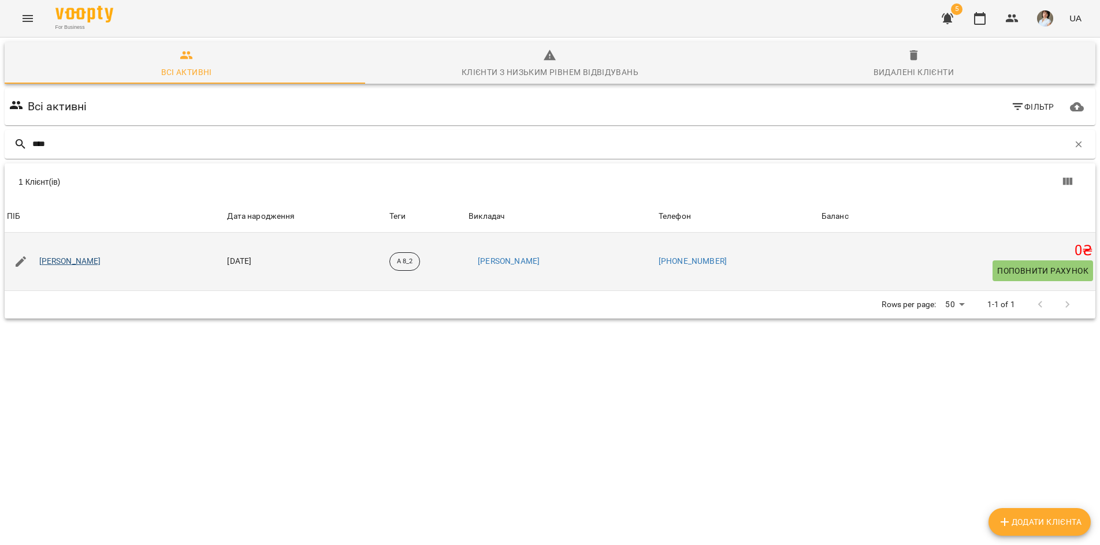
type input "****"
click at [68, 259] on link "[PERSON_NAME]" at bounding box center [70, 262] width 62 height 12
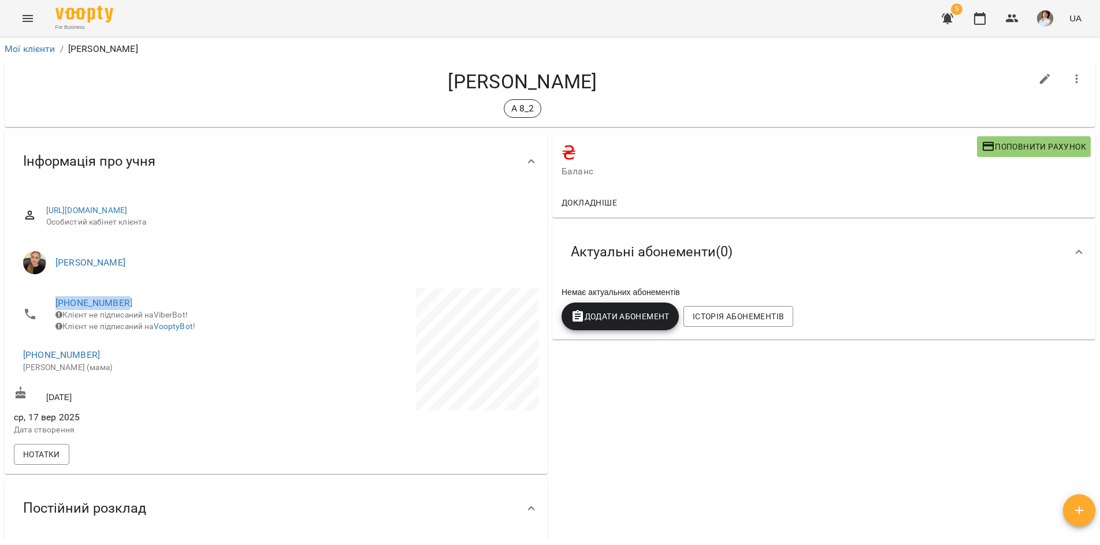
drag, startPoint x: 131, startPoint y: 302, endPoint x: 55, endPoint y: 295, distance: 76.5
click at [55, 295] on li "+380986327318 Клієнт не підписаний на ViberBot! Клієнт не підписаний на VooptyB…" at bounding box center [144, 314] width 260 height 53
copy link "[PHONE_NUMBER]"
drag, startPoint x: 79, startPoint y: 359, endPoint x: 21, endPoint y: 363, distance: 58.5
click at [21, 363] on li "+380987239186 Алла (мама)" at bounding box center [144, 360] width 260 height 41
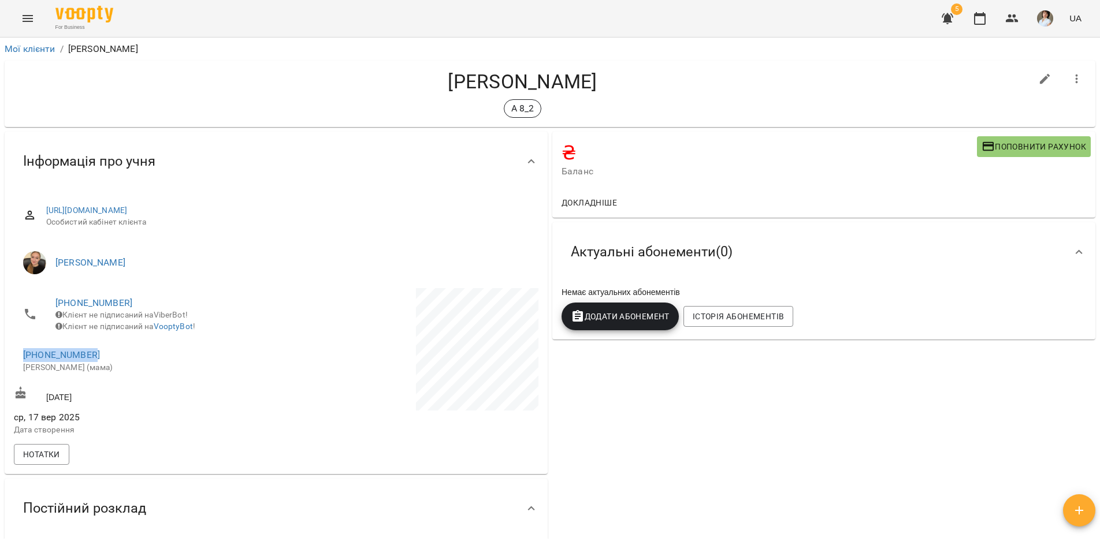
copy link "+380987239186"
click at [239, 374] on p "Алла (мама)" at bounding box center [143, 368] width 241 height 12
click at [32, 56] on div "Мої клієнти / Пипа Артем Дмитрович" at bounding box center [549, 49] width 1095 height 18
click at [31, 49] on link "Мої клієнти" at bounding box center [30, 48] width 51 height 11
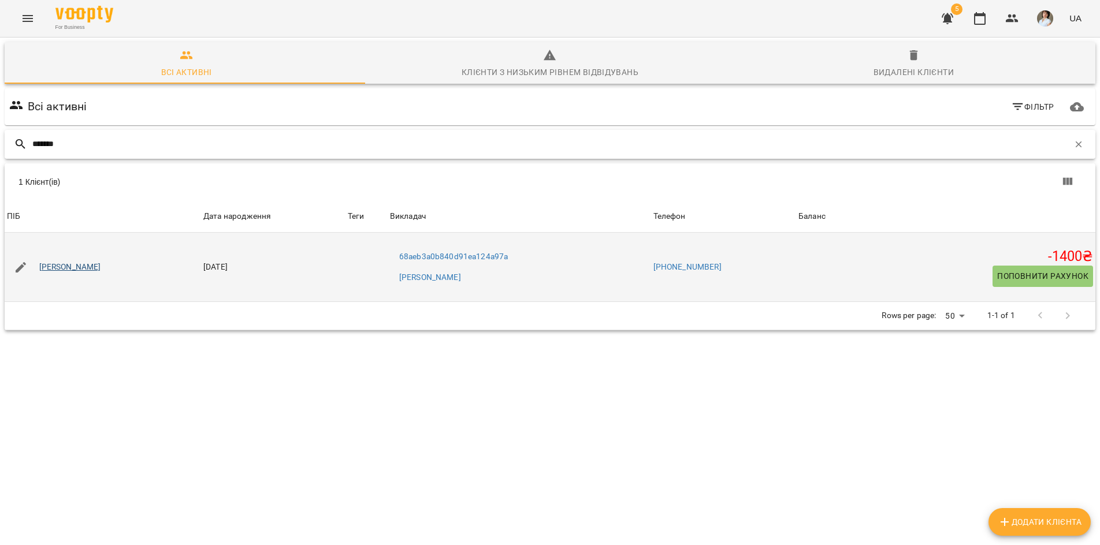
type input "*******"
click at [97, 262] on link "[PERSON_NAME]" at bounding box center [70, 268] width 62 height 12
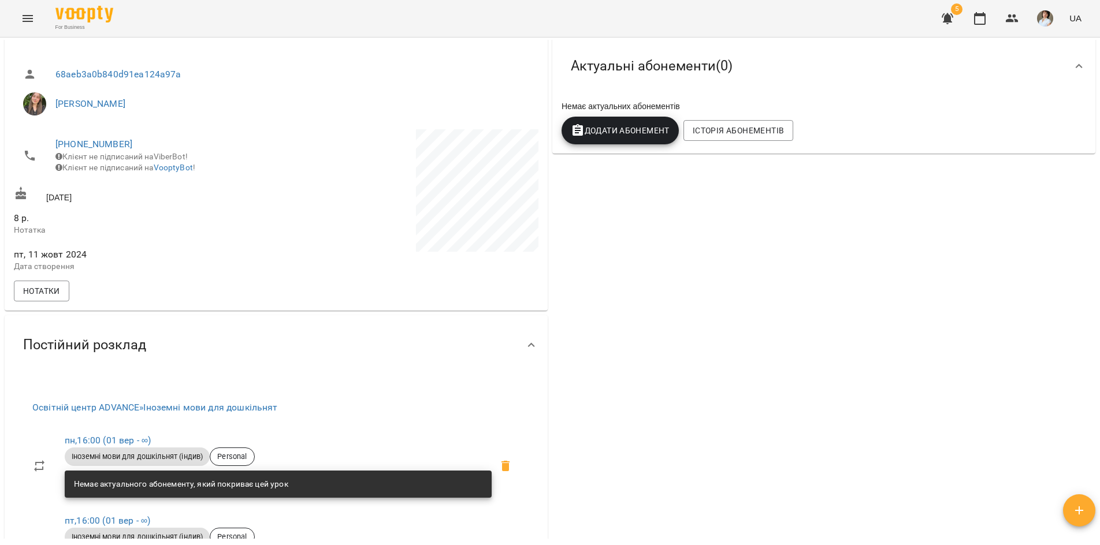
scroll to position [116, 0]
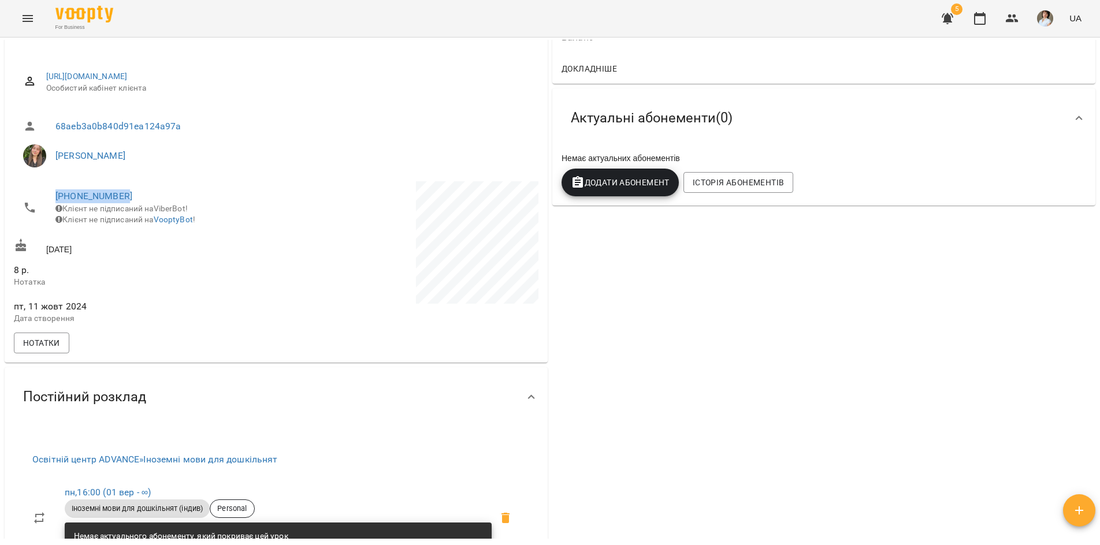
drag, startPoint x: 128, startPoint y: 196, endPoint x: 35, endPoint y: 211, distance: 93.7
click at [35, 211] on li "+380965431189 Клієнт не підписаний на ViberBot! Клієнт не підписаний на VooptyB…" at bounding box center [144, 207] width 260 height 53
copy link "[PHONE_NUMBER]"
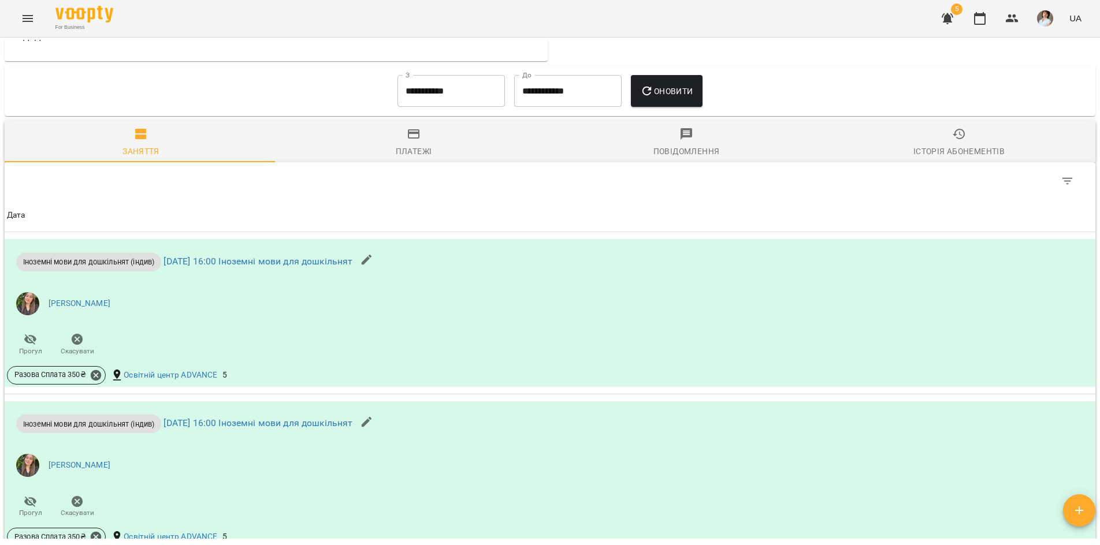
scroll to position [809, 0]
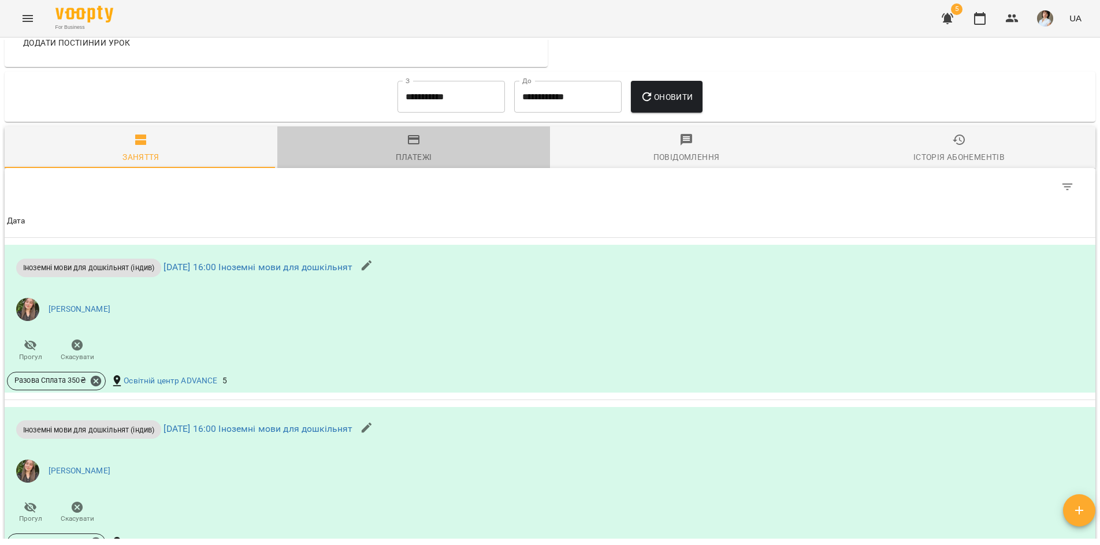
click at [414, 146] on icon "button" at bounding box center [414, 140] width 14 height 14
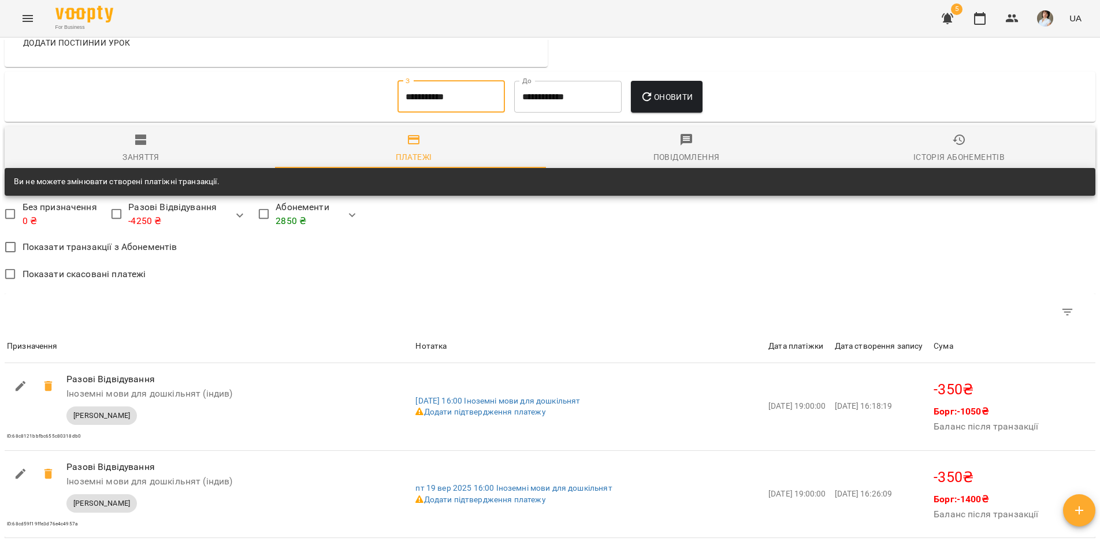
click at [473, 112] on input "**********" at bounding box center [450, 97] width 107 height 32
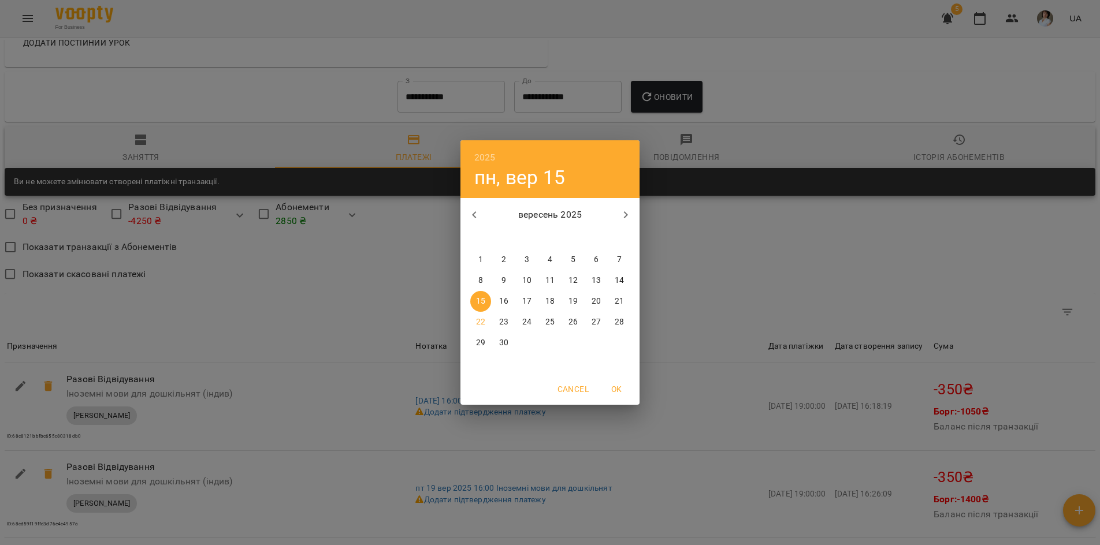
click at [356, 250] on div "2025 пн, вер 15 вересень 2025 пн вт ср чт пт сб нд 1 2 3 4 5 6 7 8 9 10 11 12 1…" at bounding box center [550, 272] width 1100 height 545
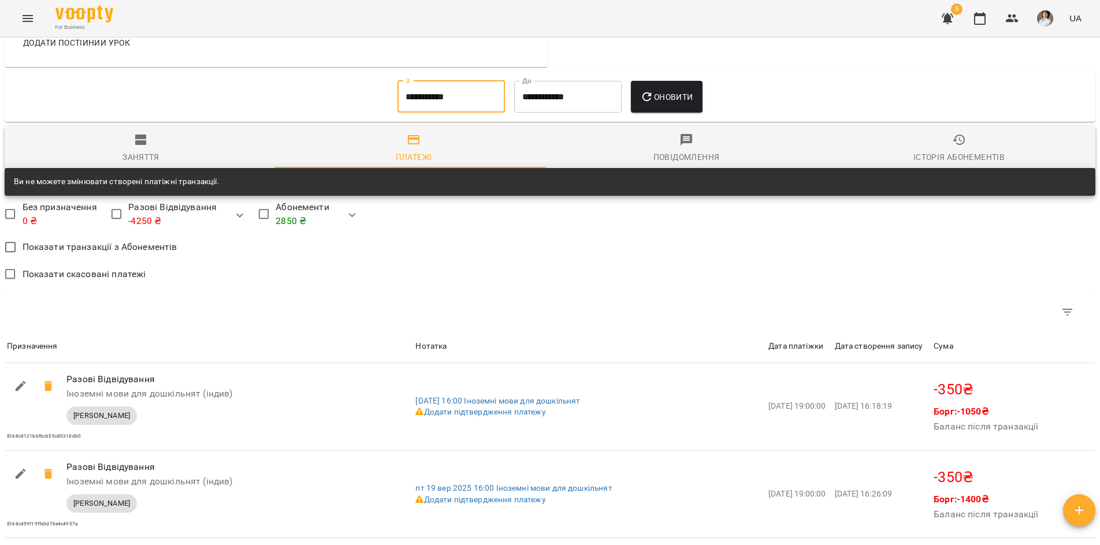
click at [953, 145] on icon "button" at bounding box center [959, 140] width 12 height 10
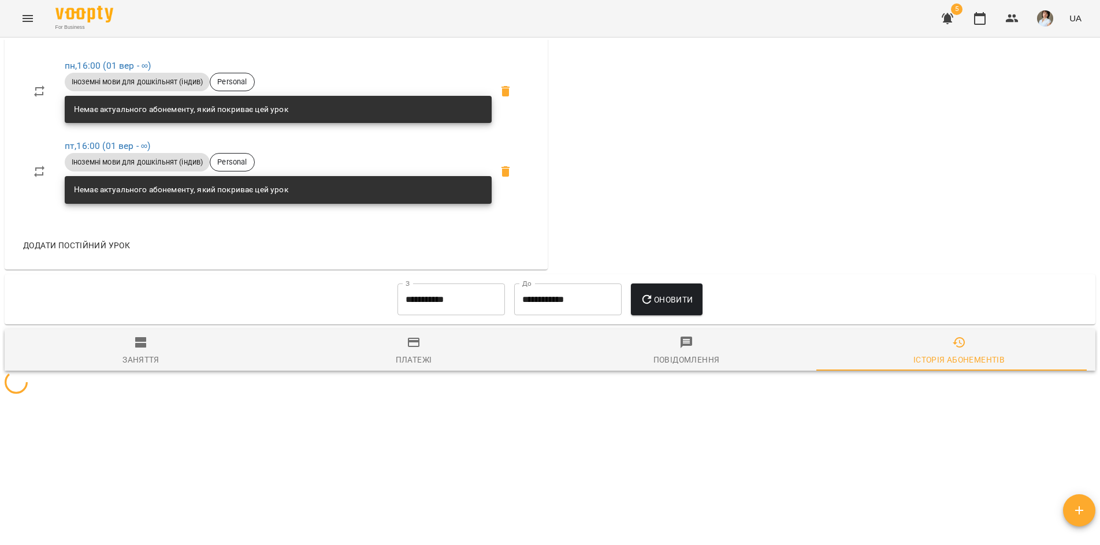
scroll to position [629, 0]
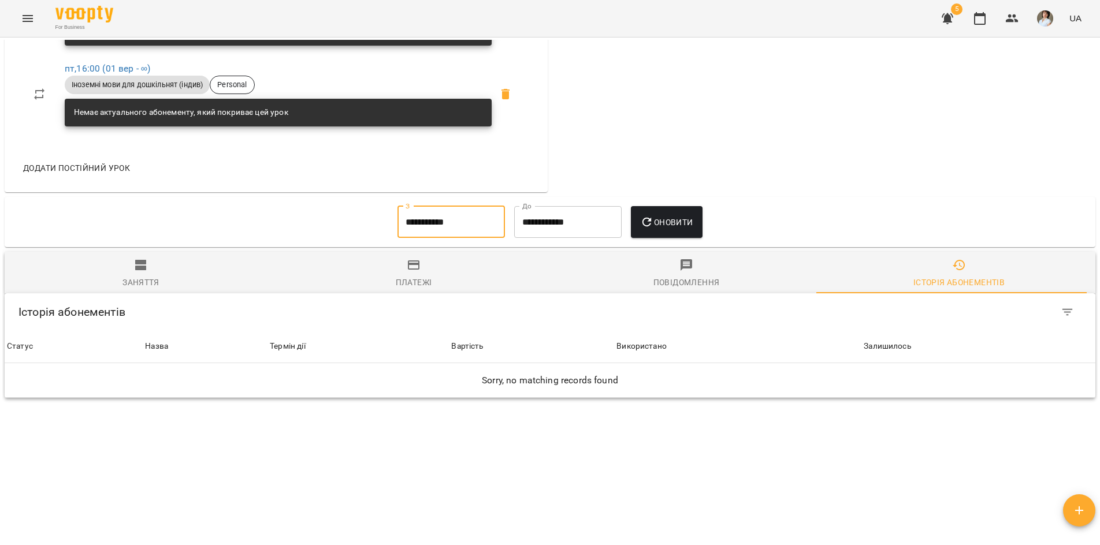
click at [428, 217] on input "**********" at bounding box center [450, 222] width 107 height 32
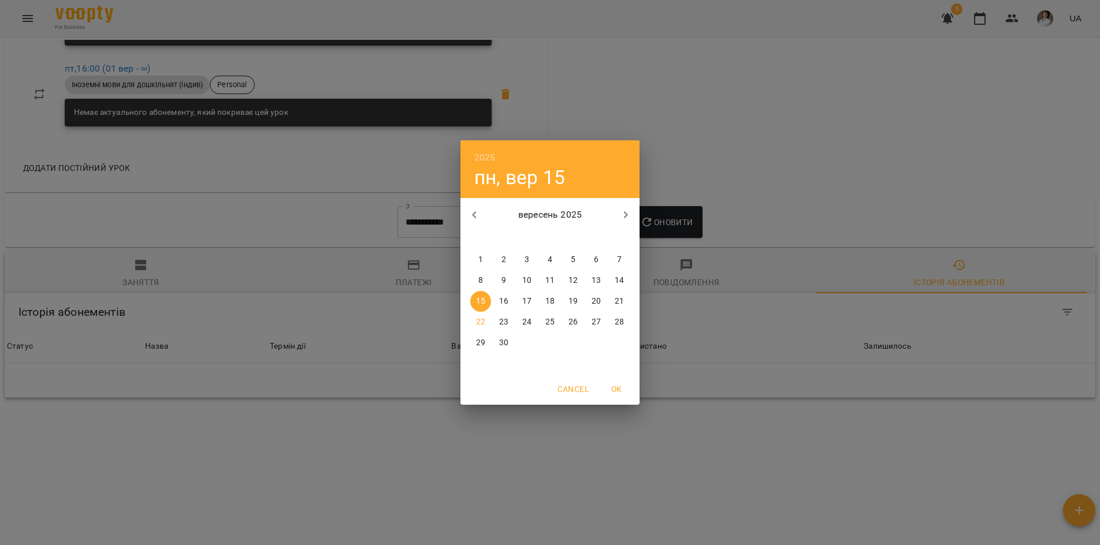
click at [479, 216] on icon "button" at bounding box center [474, 215] width 14 height 14
click at [478, 216] on icon "button" at bounding box center [474, 215] width 14 height 14
click at [473, 213] on icon "button" at bounding box center [474, 215] width 14 height 14
click at [551, 259] on p "1" at bounding box center [550, 260] width 5 height 12
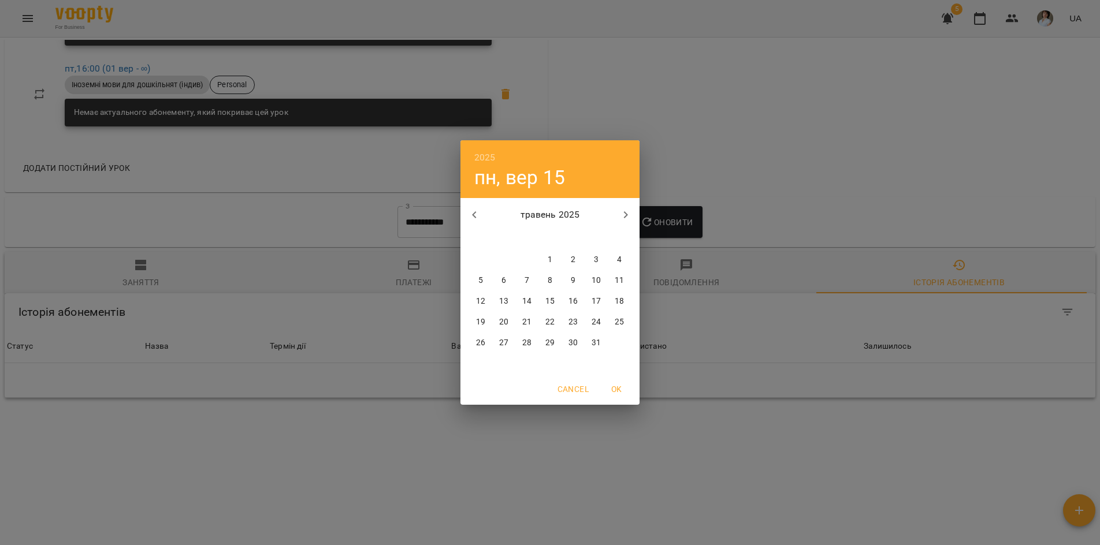
type input "**********"
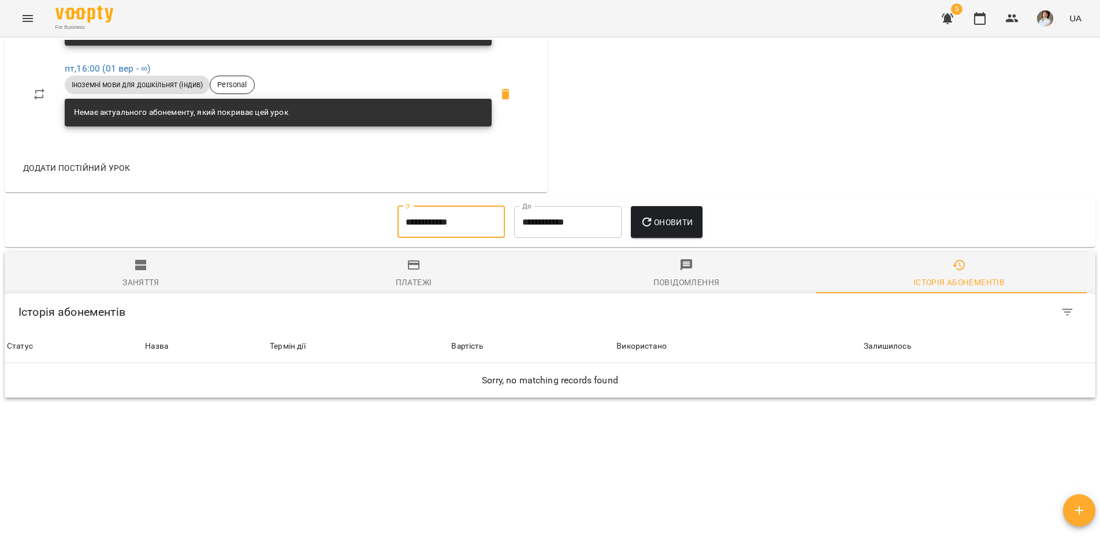
click at [662, 221] on span "Оновити" at bounding box center [666, 222] width 53 height 14
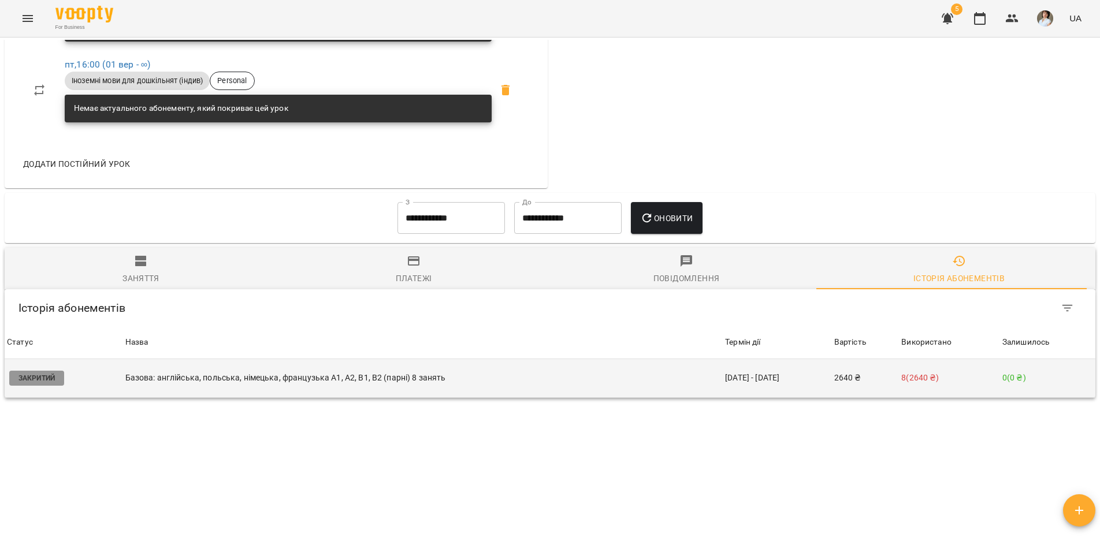
click at [848, 384] on td "2640 ₴" at bounding box center [866, 378] width 68 height 39
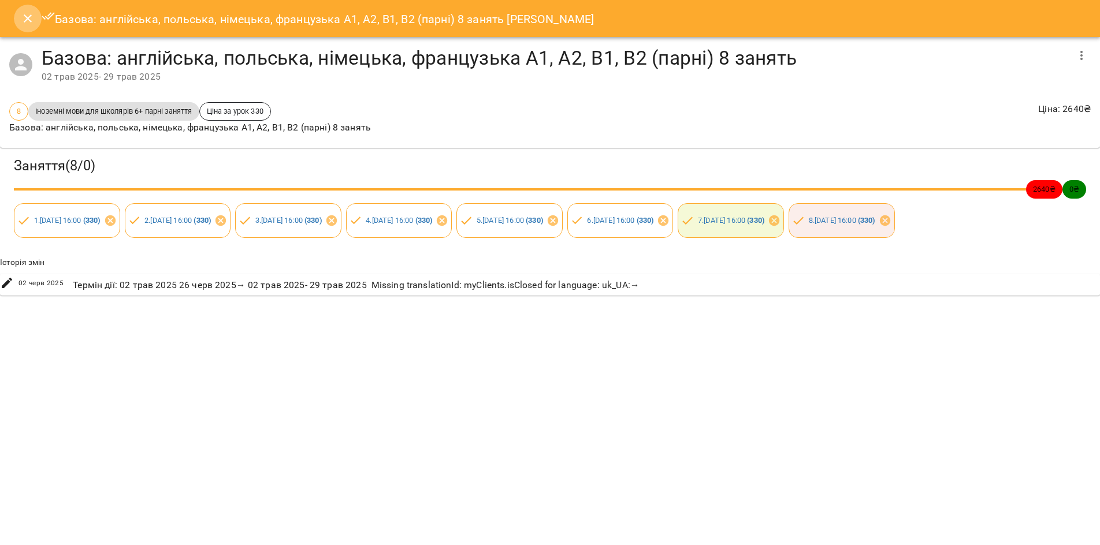
click at [23, 21] on icon "Close" at bounding box center [28, 19] width 14 height 14
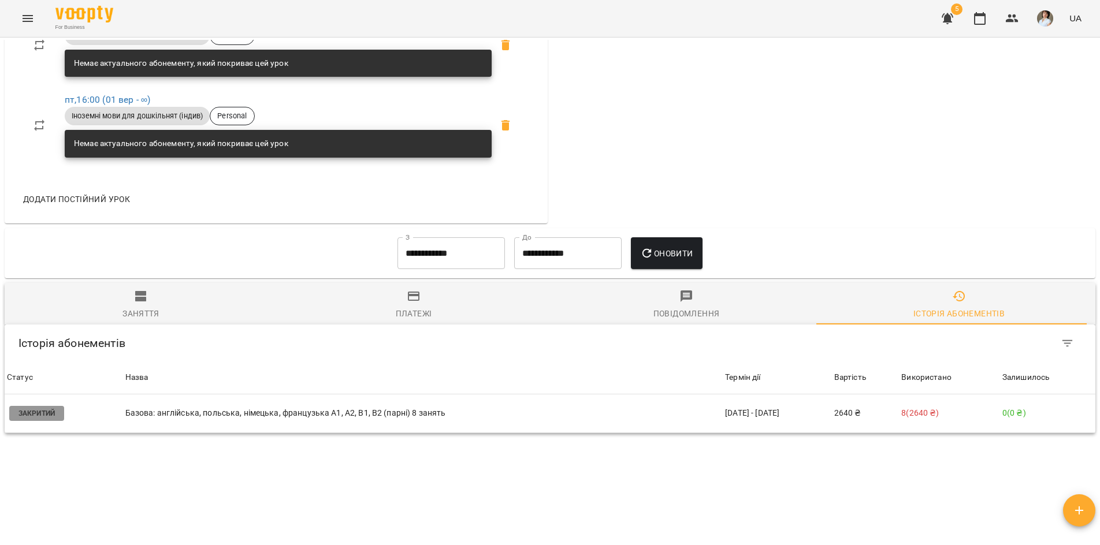
scroll to position [633, 0]
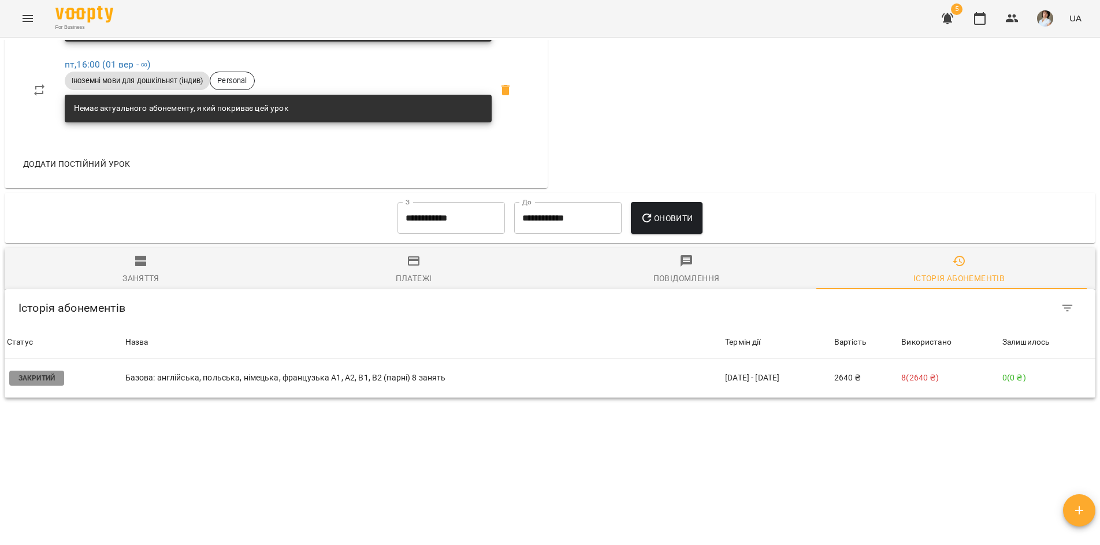
click at [142, 259] on icon "button" at bounding box center [140, 261] width 11 height 10
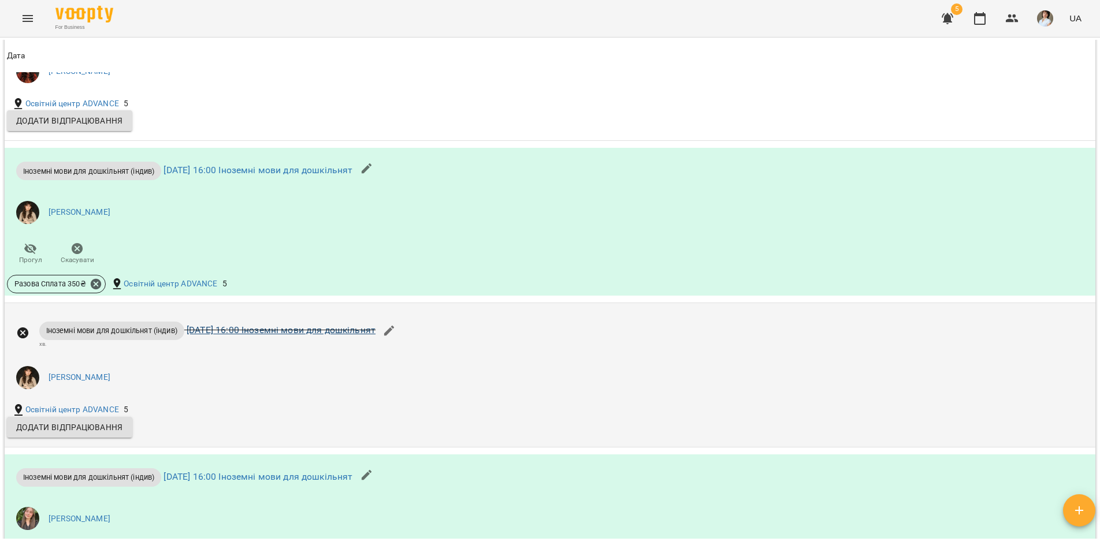
scroll to position [2886, 0]
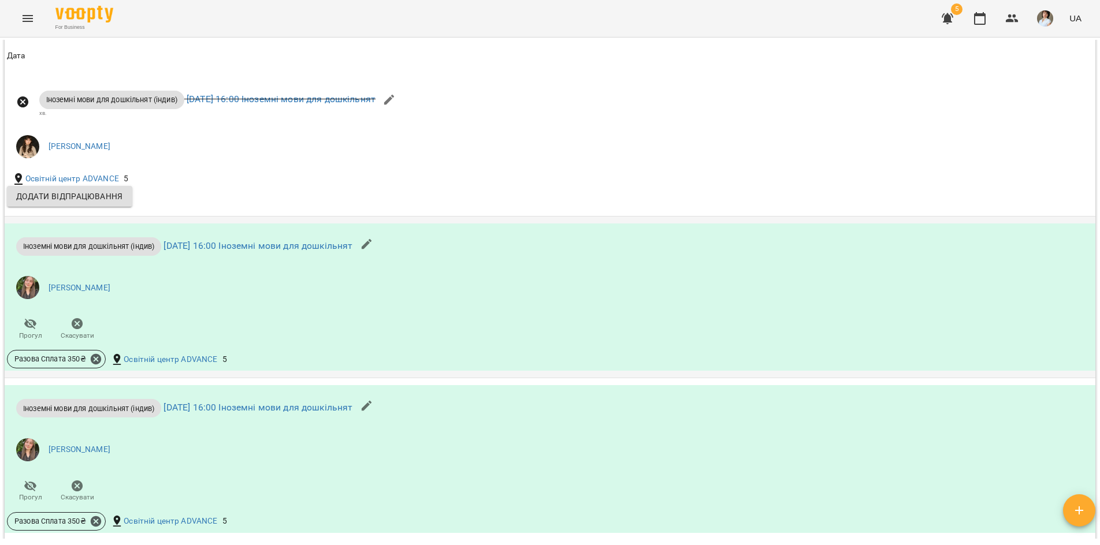
click at [374, 251] on icon "button" at bounding box center [367, 244] width 14 height 14
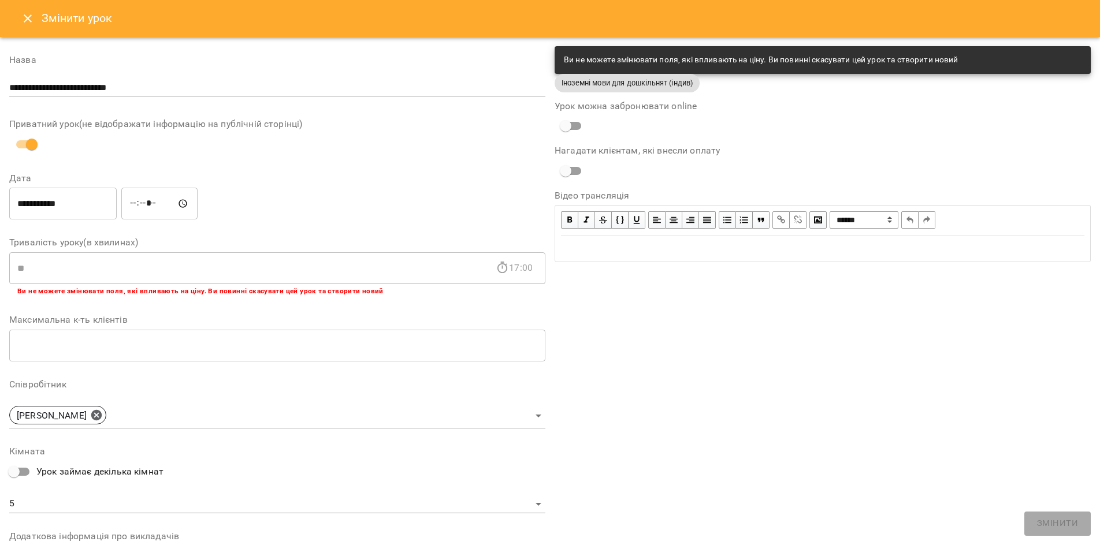
click at [663, 86] on span "Іноземні мови для дошкільнят (індив)" at bounding box center [627, 82] width 145 height 11
click at [180, 98] on div "**********" at bounding box center [277, 78] width 536 height 46
click at [166, 86] on input "**********" at bounding box center [277, 88] width 536 height 18
click at [24, 21] on icon "Close" at bounding box center [28, 18] width 8 height 8
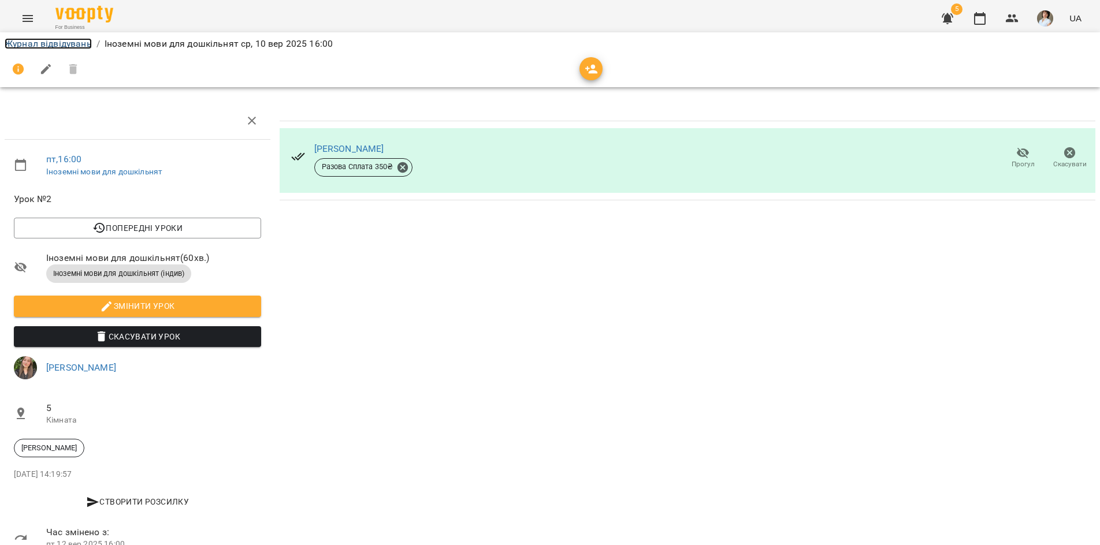
click at [53, 43] on link "Журнал відвідувань" at bounding box center [48, 43] width 87 height 11
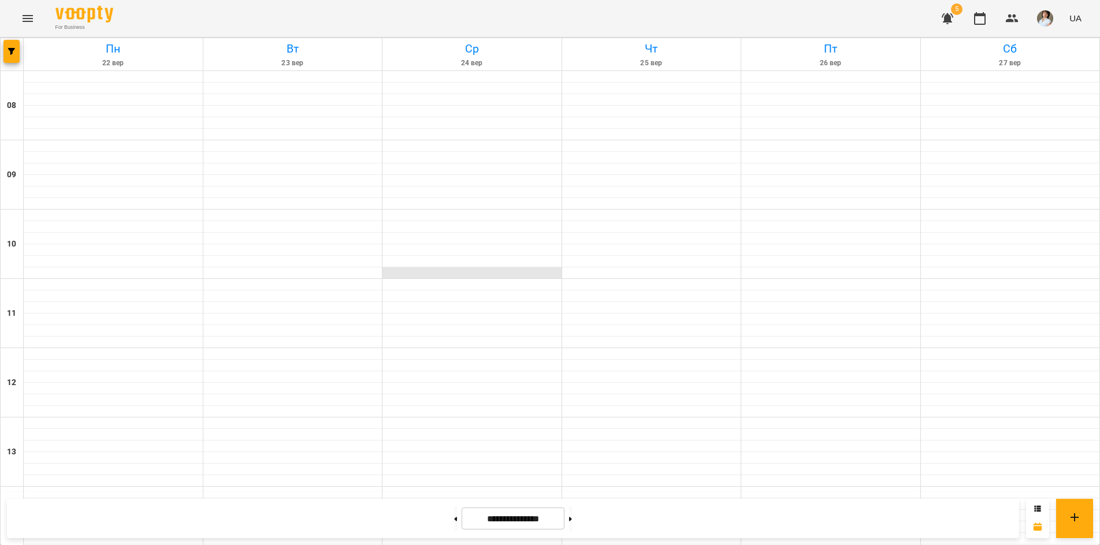
scroll to position [347, 0]
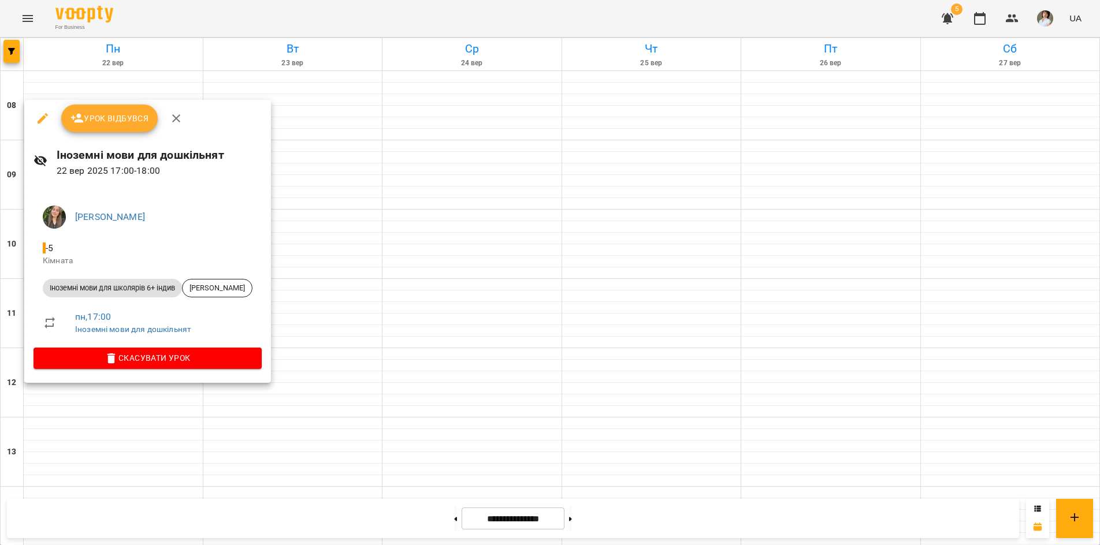
click at [146, 523] on div at bounding box center [550, 272] width 1100 height 545
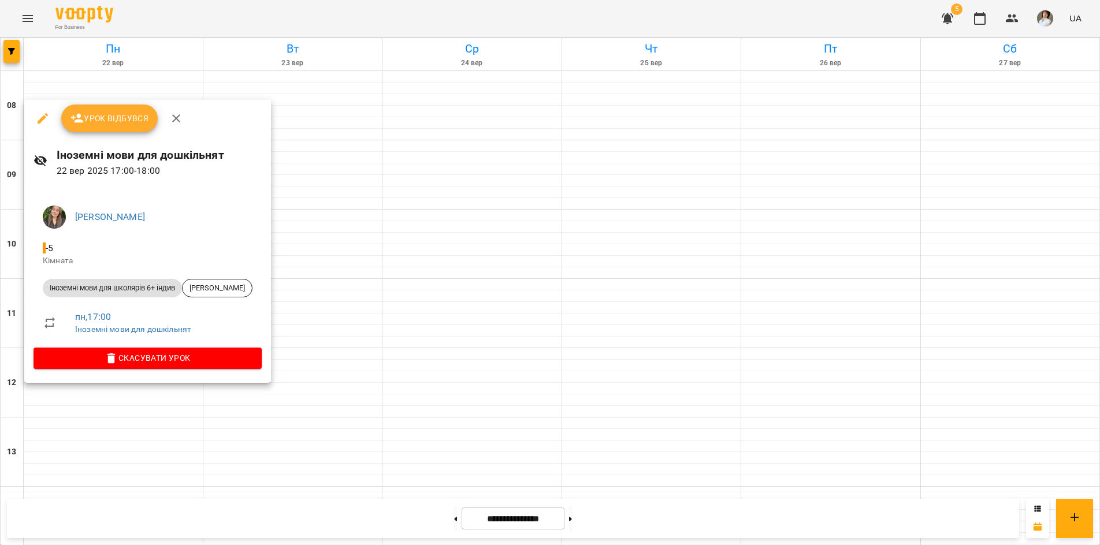
click at [88, 430] on div at bounding box center [550, 272] width 1100 height 545
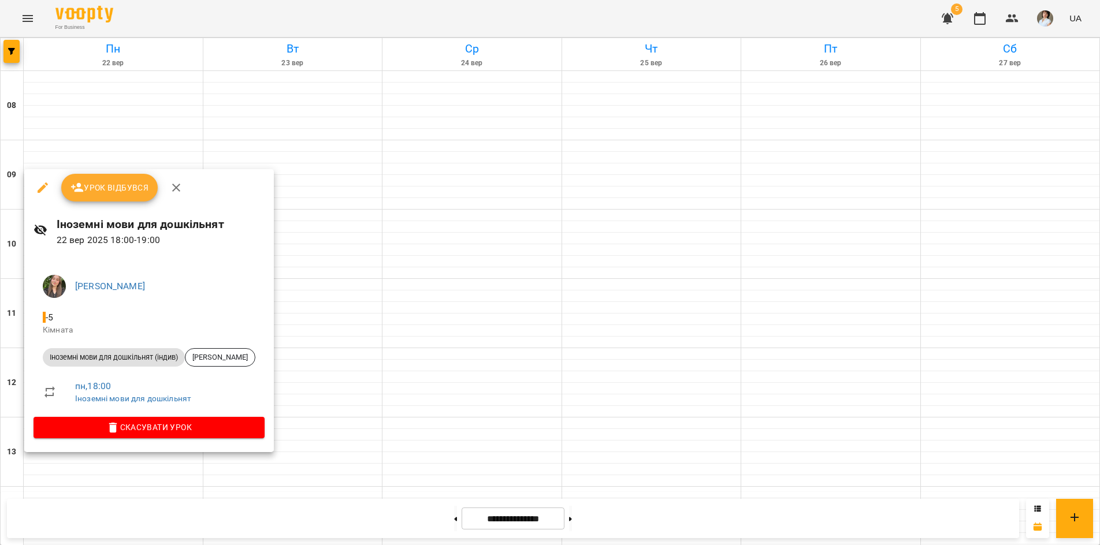
click at [83, 467] on div at bounding box center [550, 272] width 1100 height 545
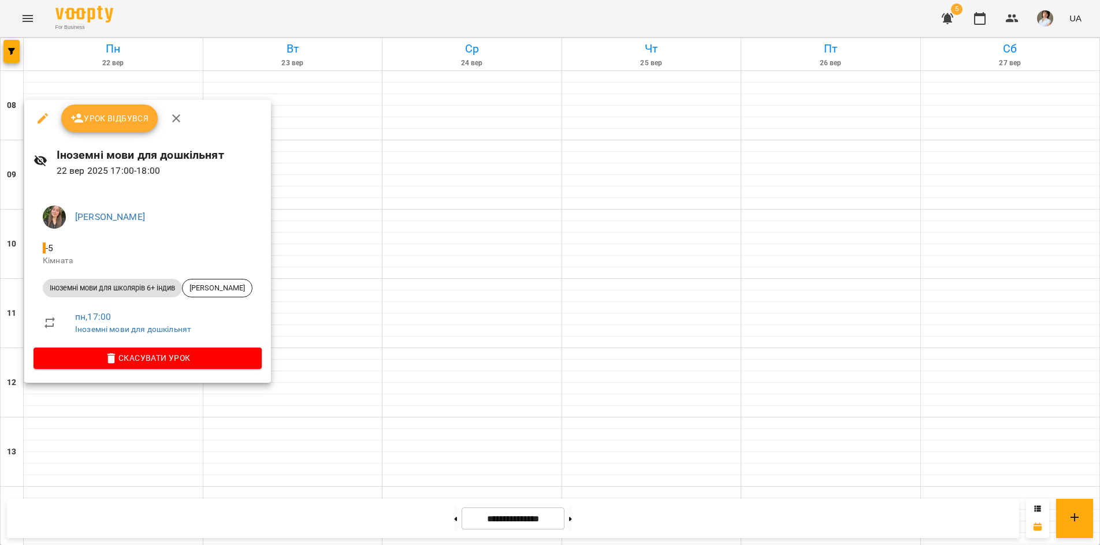
click at [114, 517] on div at bounding box center [550, 272] width 1100 height 545
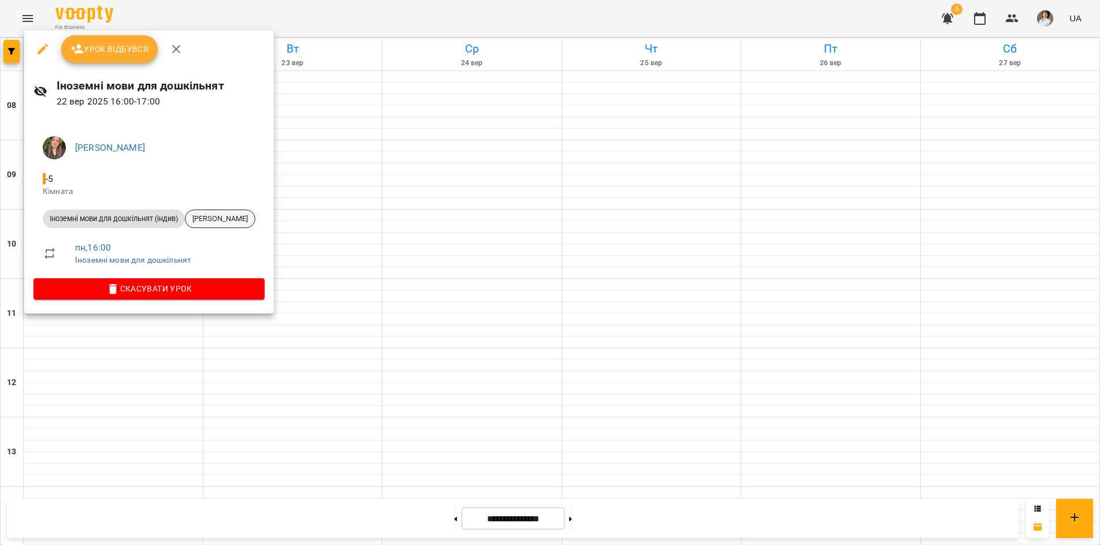
click at [255, 220] on span "[PERSON_NAME]" at bounding box center [219, 219] width 69 height 10
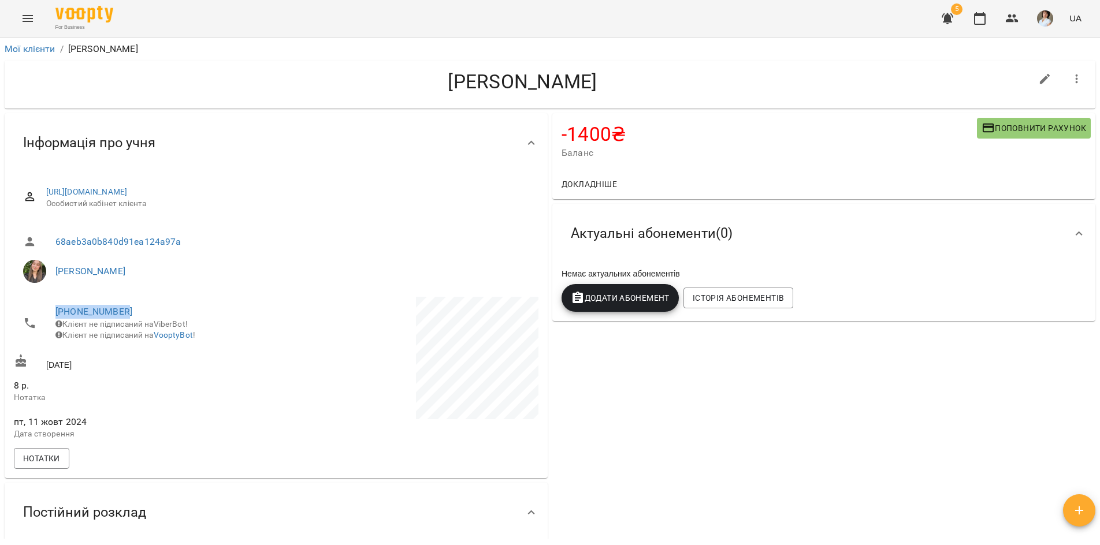
drag, startPoint x: 129, startPoint y: 307, endPoint x: 44, endPoint y: 313, distance: 84.5
click at [44, 313] on li "+380965431189 Клієнт не підписаний на ViberBot! Клієнт не підписаний на VooptyB…" at bounding box center [144, 323] width 260 height 53
copy link "[PHONE_NUMBER]"
click at [120, 243] on link "68aeb3a0b840d91ea124a97a" at bounding box center [118, 241] width 126 height 11
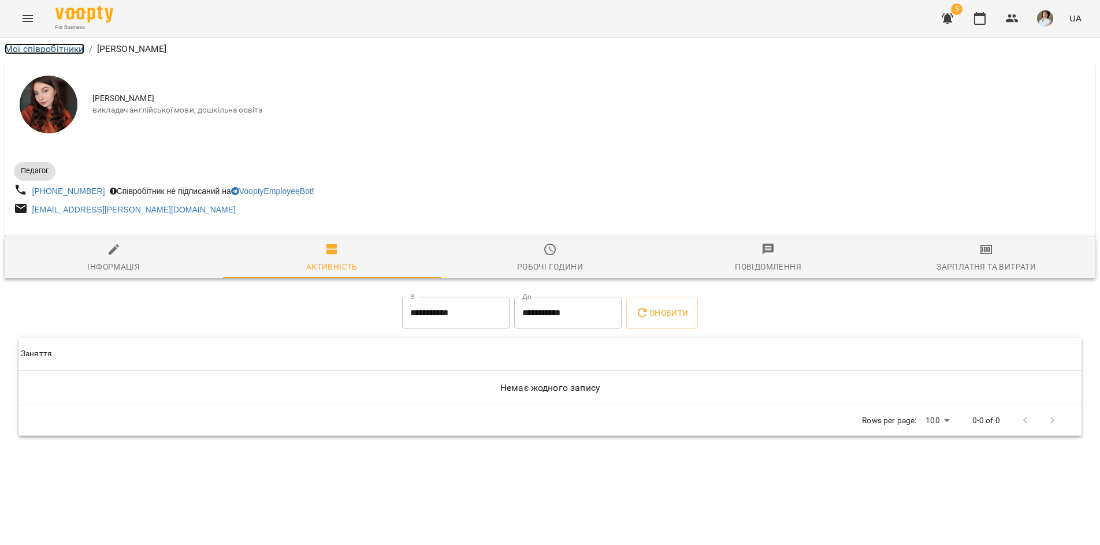
click at [44, 49] on link "Мої співробітники" at bounding box center [45, 48] width 80 height 11
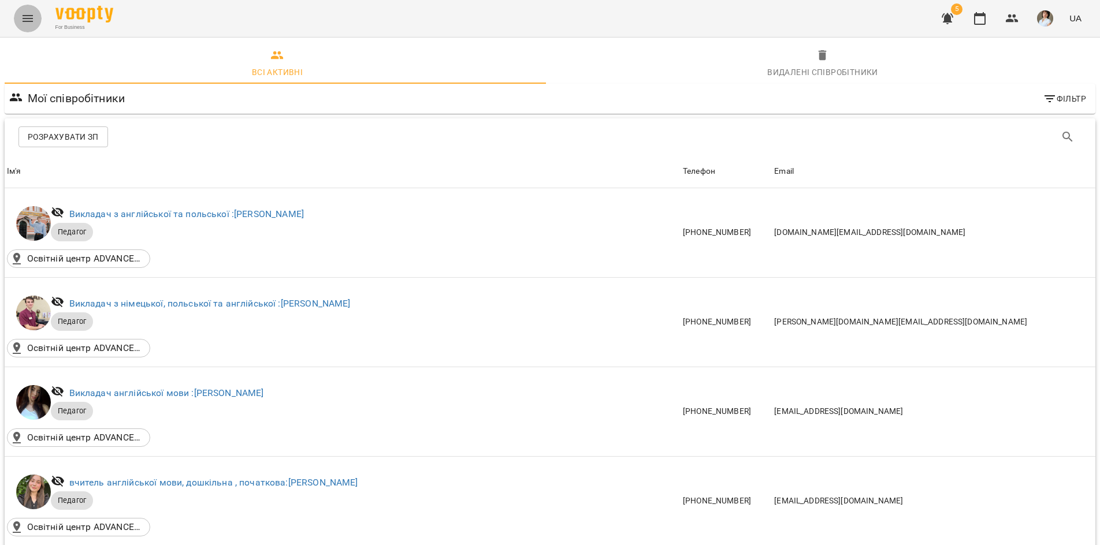
click at [27, 22] on icon "Menu" at bounding box center [28, 19] width 14 height 14
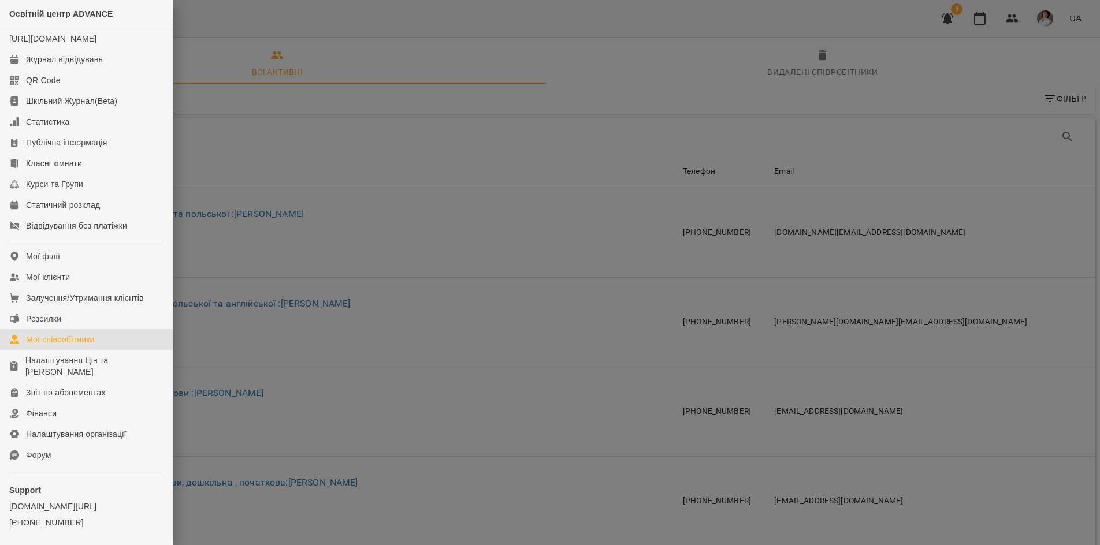
click at [333, 29] on div at bounding box center [550, 272] width 1100 height 545
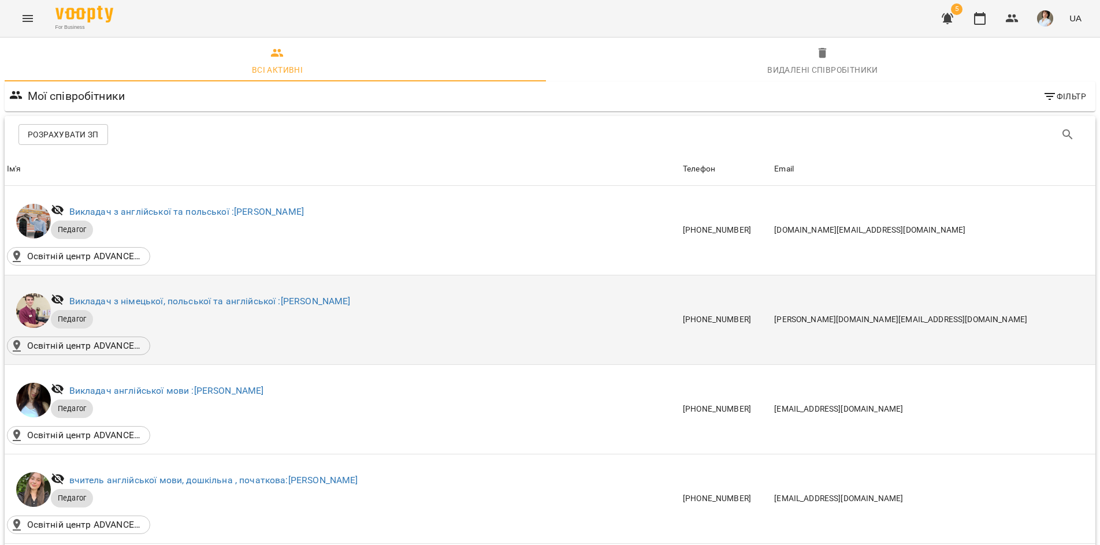
scroll to position [231, 0]
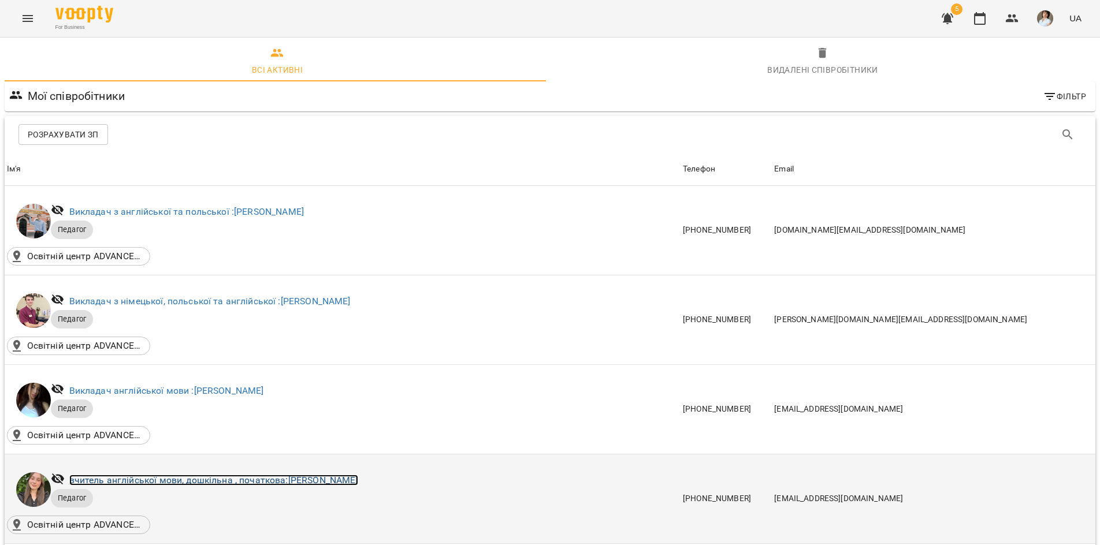
click at [232, 475] on link "вчитель англійської мови, дошкільна , початкова: Гембік Вікторія Миколаївна" at bounding box center [213, 480] width 289 height 11
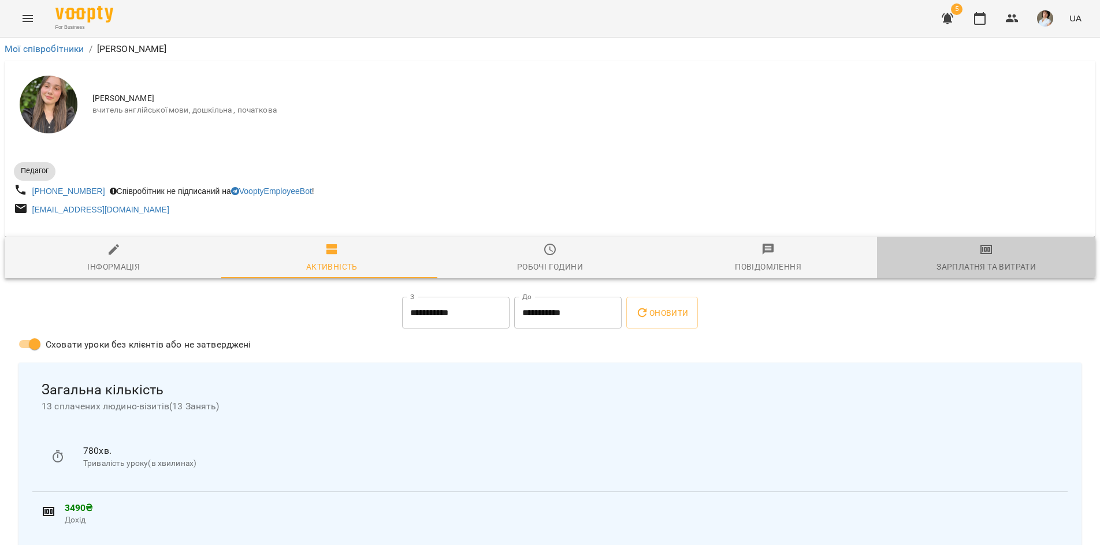
click at [970, 242] on button "Зарплатня та Витрати" at bounding box center [986, 258] width 218 height 42
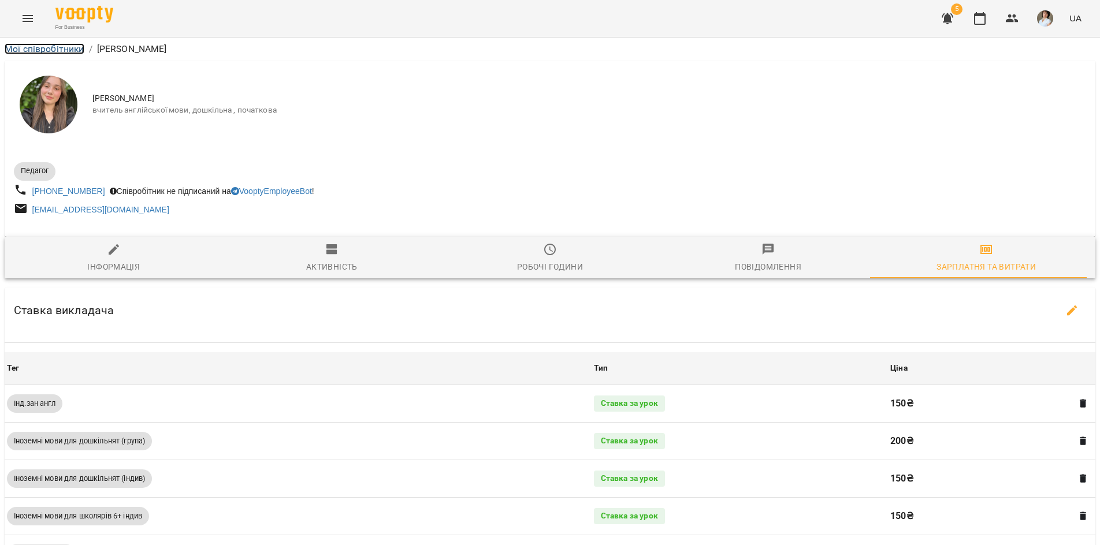
click at [44, 50] on link "Мої співробітники" at bounding box center [45, 48] width 80 height 11
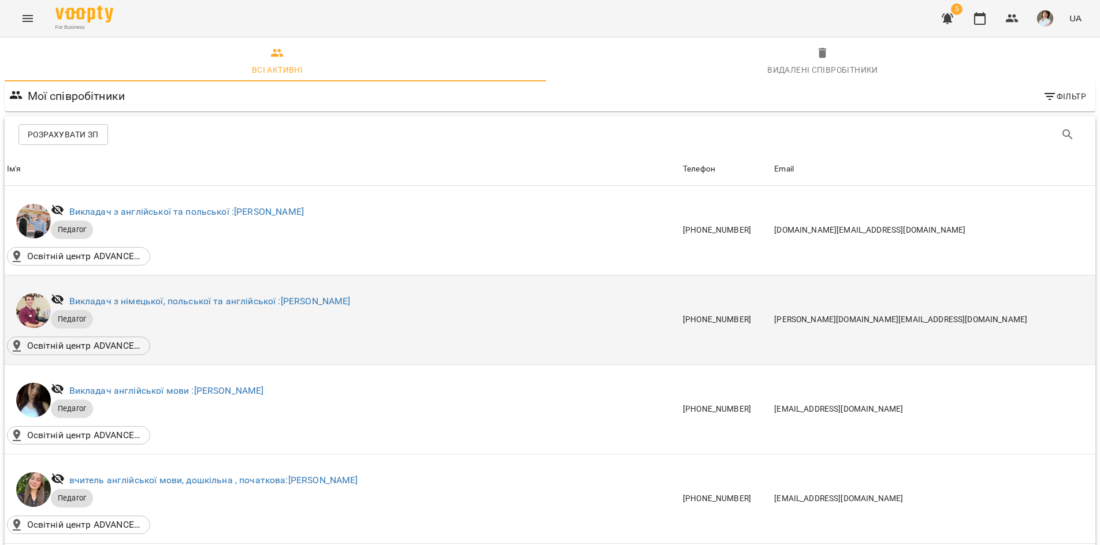
scroll to position [289, 0]
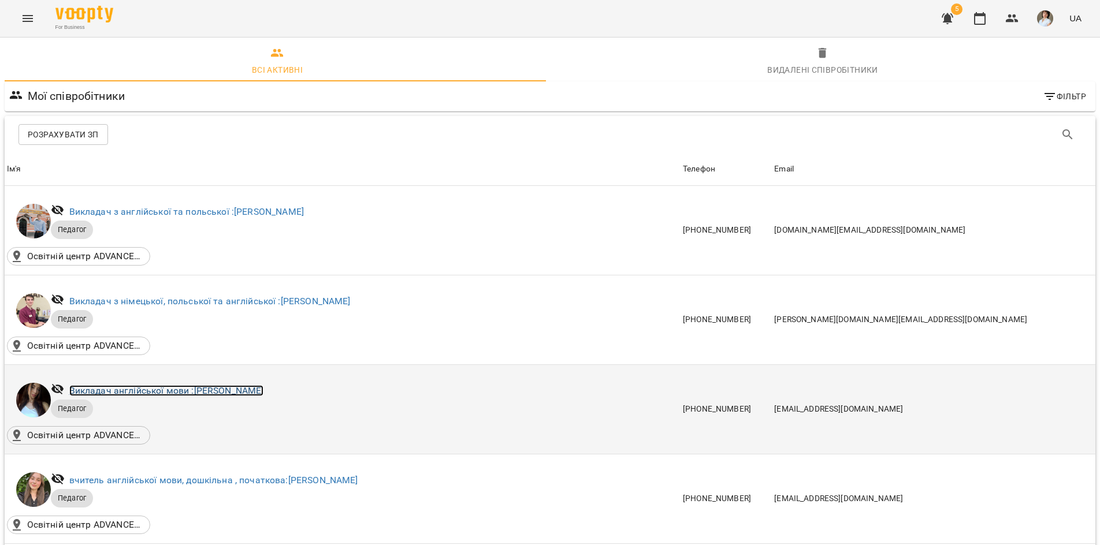
click at [243, 385] on link "Викладач англійської мови : Василевська Анастасія Михайлівна" at bounding box center [166, 390] width 195 height 11
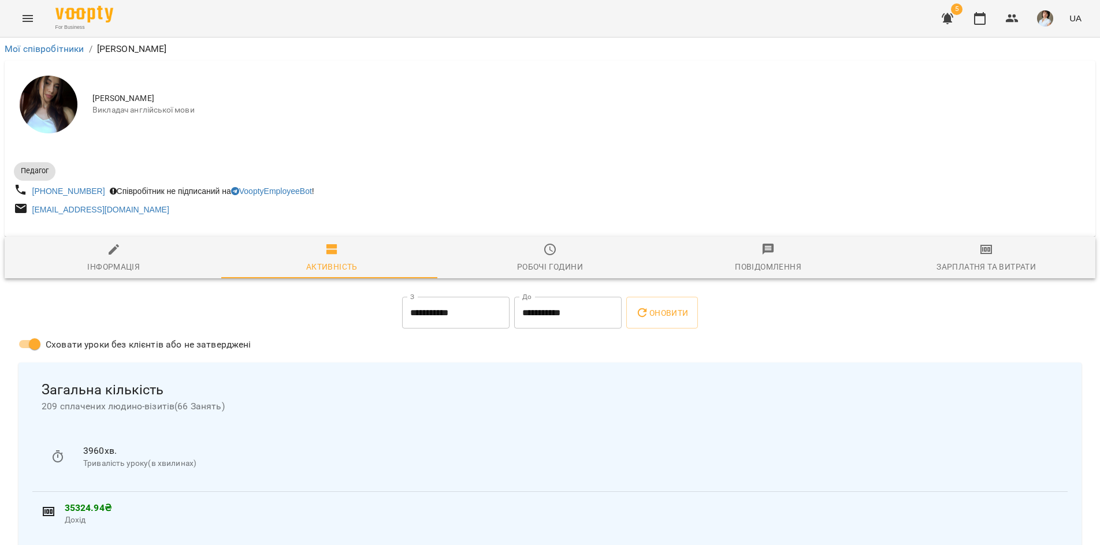
click at [987, 253] on span "Зарплатня та Витрати" at bounding box center [986, 258] width 205 height 31
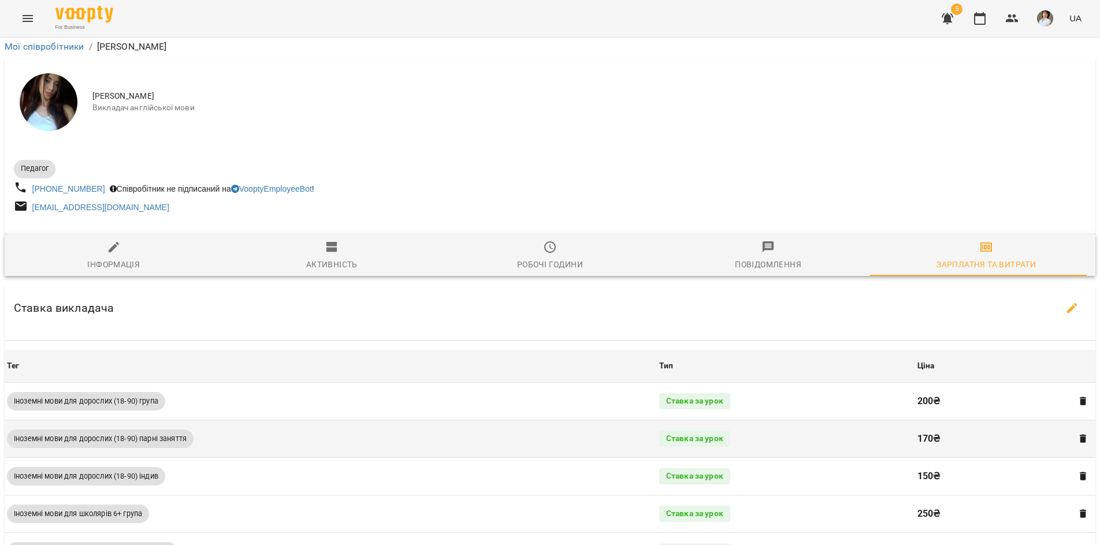
scroll to position [116, 0]
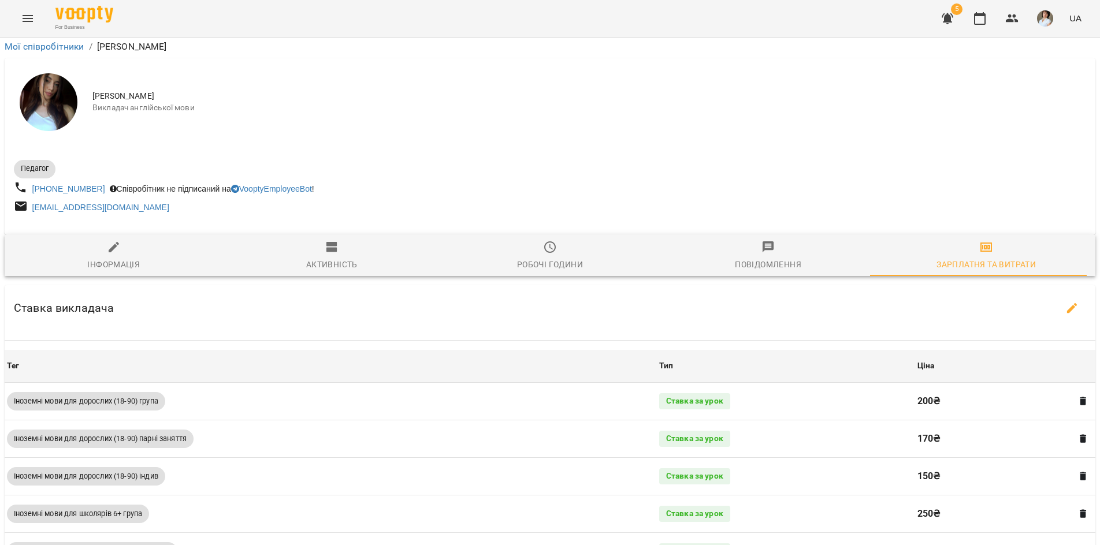
click at [96, 240] on span "Інформація" at bounding box center [114, 255] width 205 height 31
select select "**"
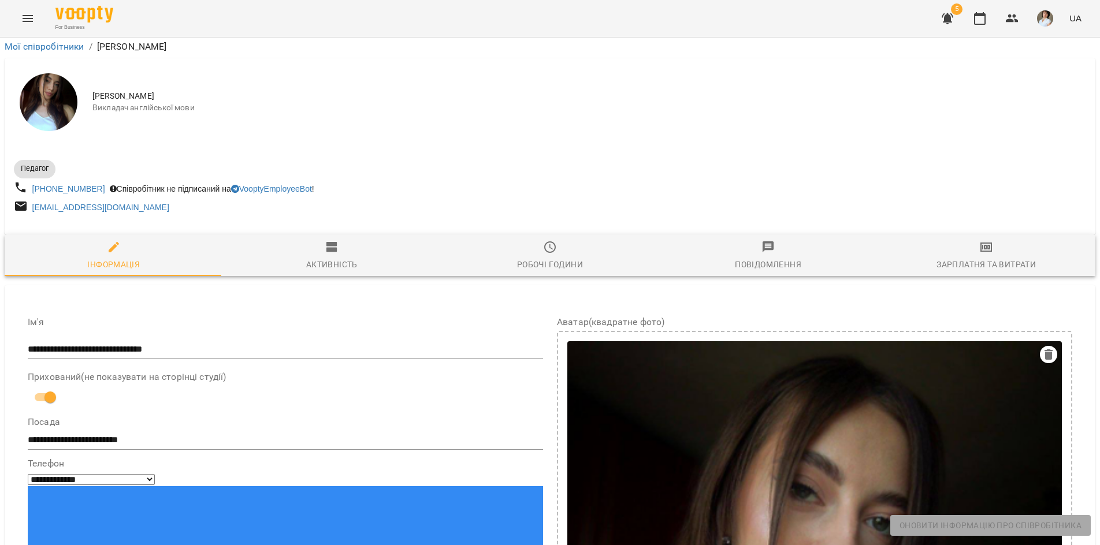
scroll to position [0, 0]
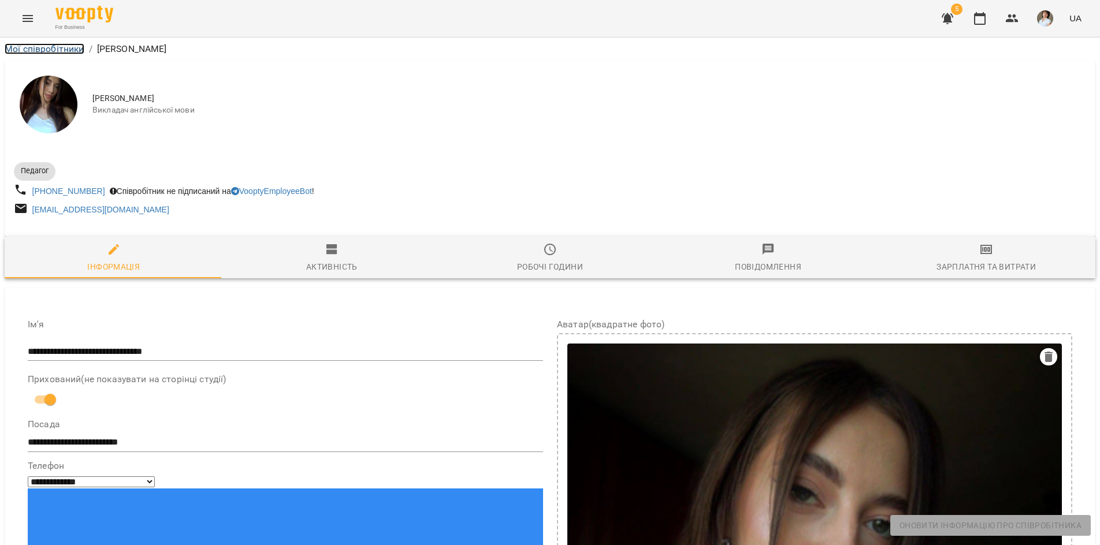
click at [41, 47] on link "Мої співробітники" at bounding box center [45, 48] width 80 height 11
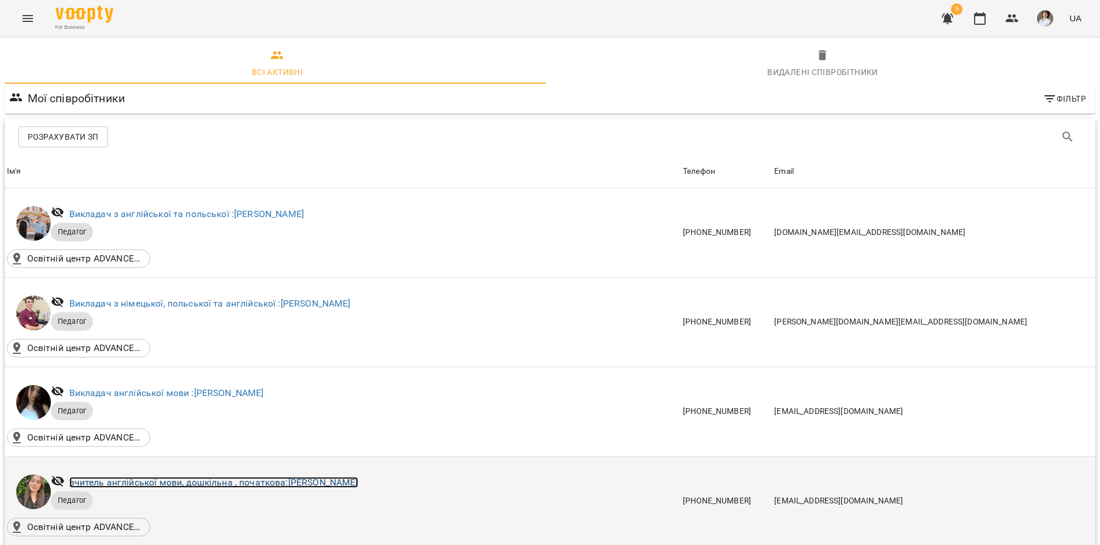
click at [229, 481] on link "вчитель англійської мови, дошкільна , початкова: Гембік Вікторія Миколаївна" at bounding box center [213, 482] width 289 height 11
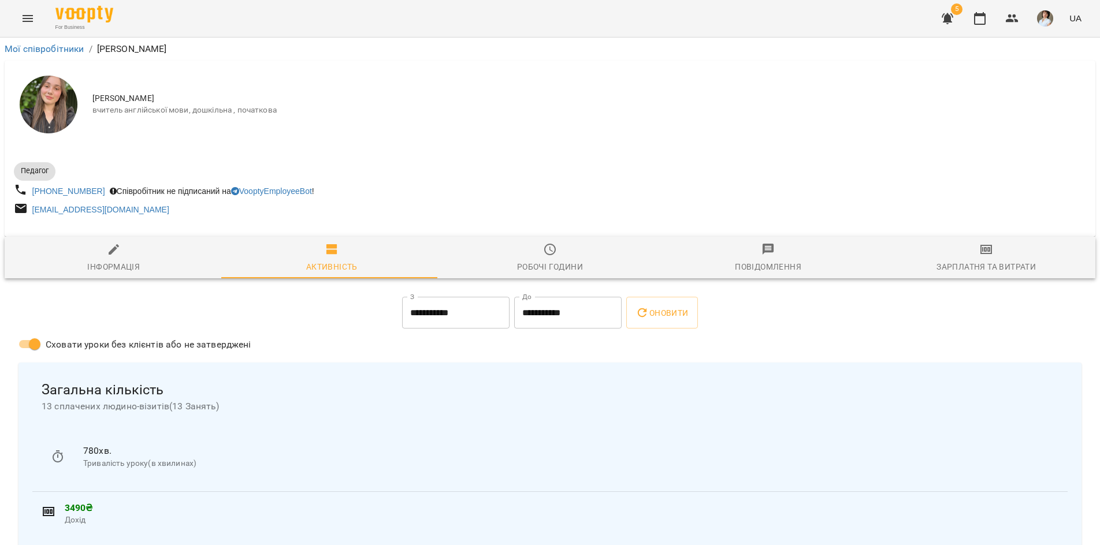
click at [982, 251] on icon "button" at bounding box center [986, 250] width 14 height 14
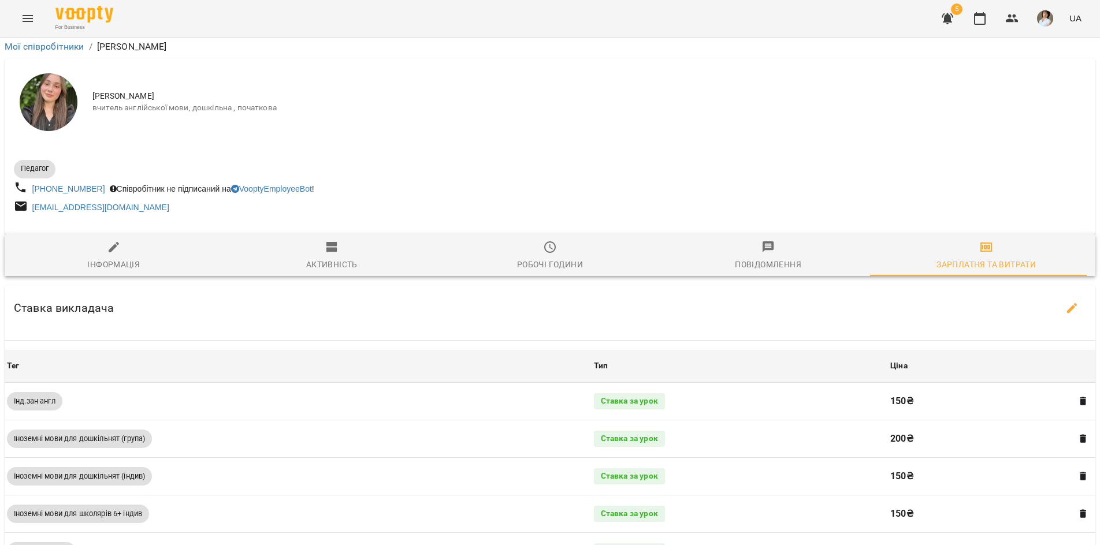
scroll to position [173, 0]
click at [1065, 302] on icon "button" at bounding box center [1072, 309] width 14 height 14
select select "*******"
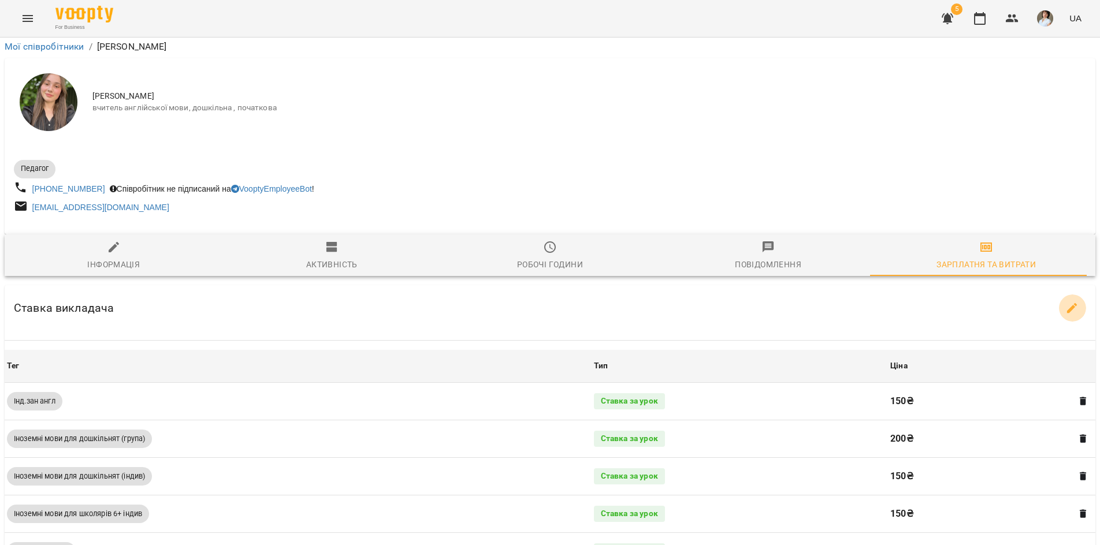
select select "*******"
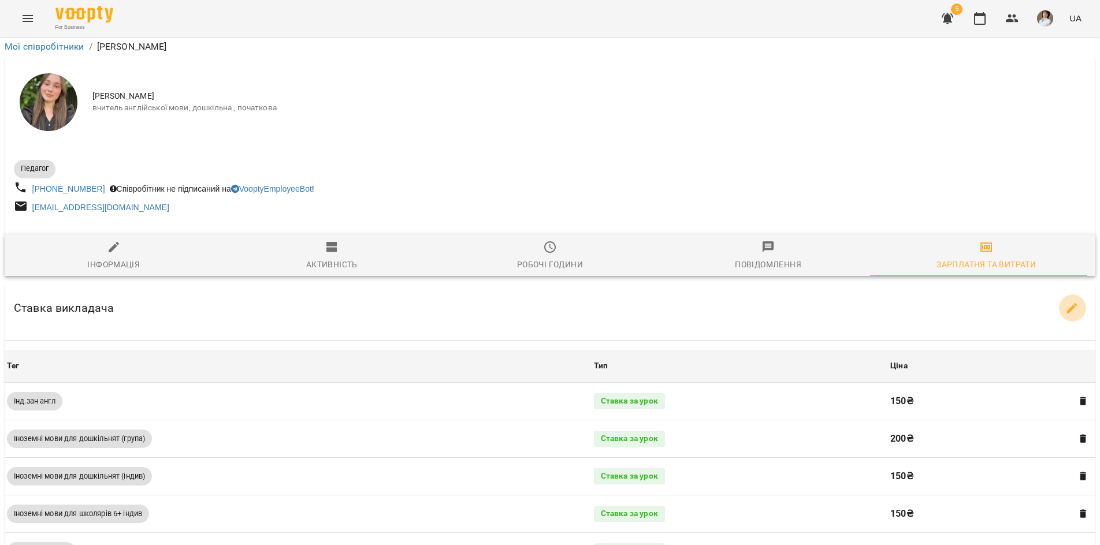
select select "*******"
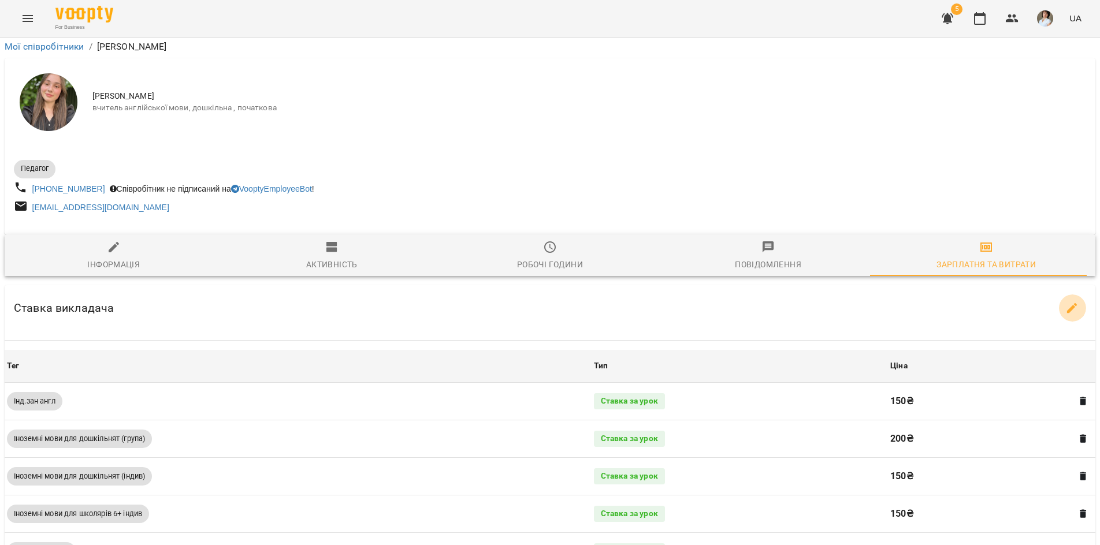
select select "*******"
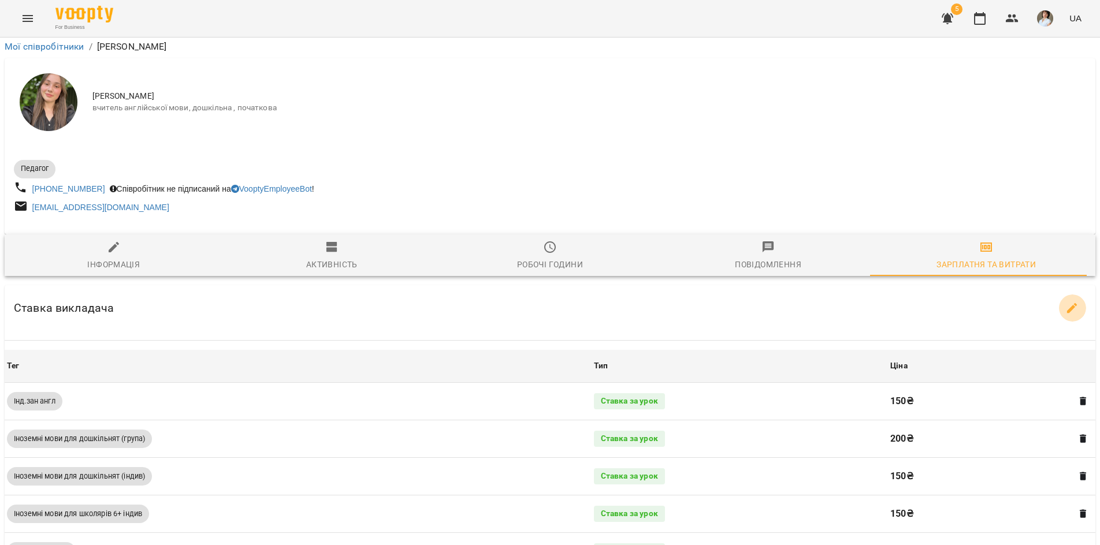
select select "*******"
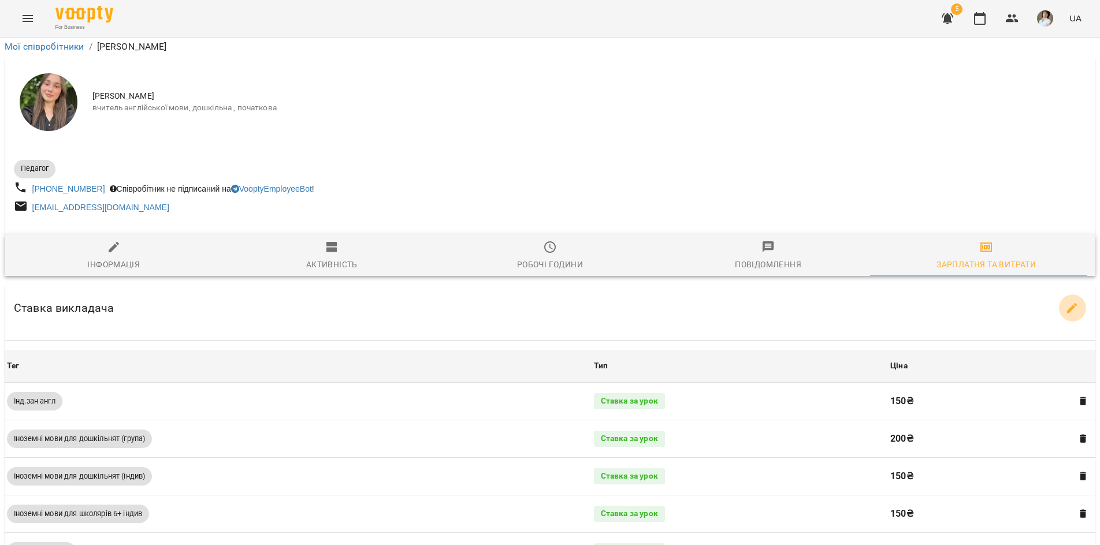
select select "*******"
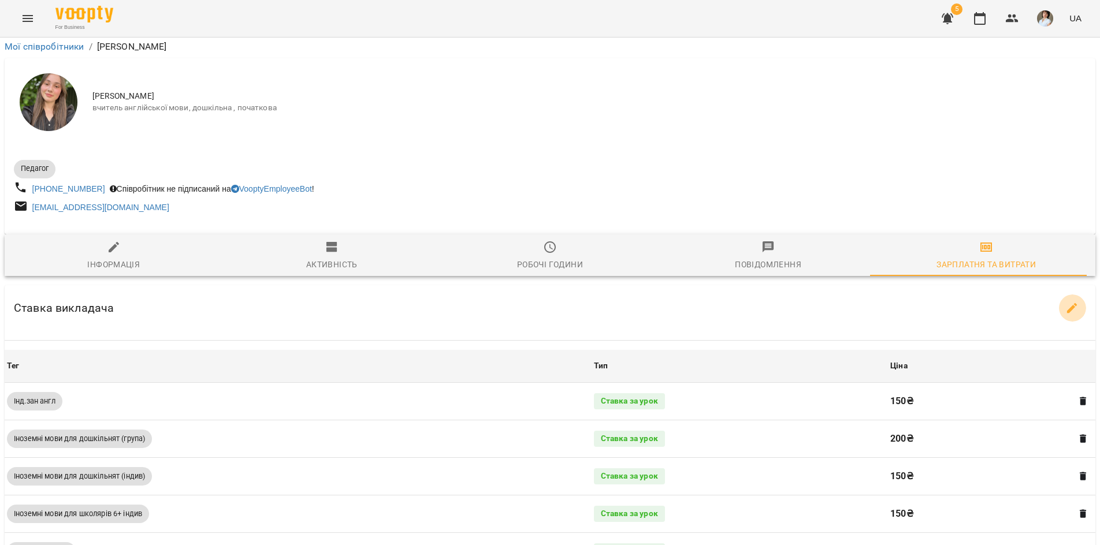
select select "*******"
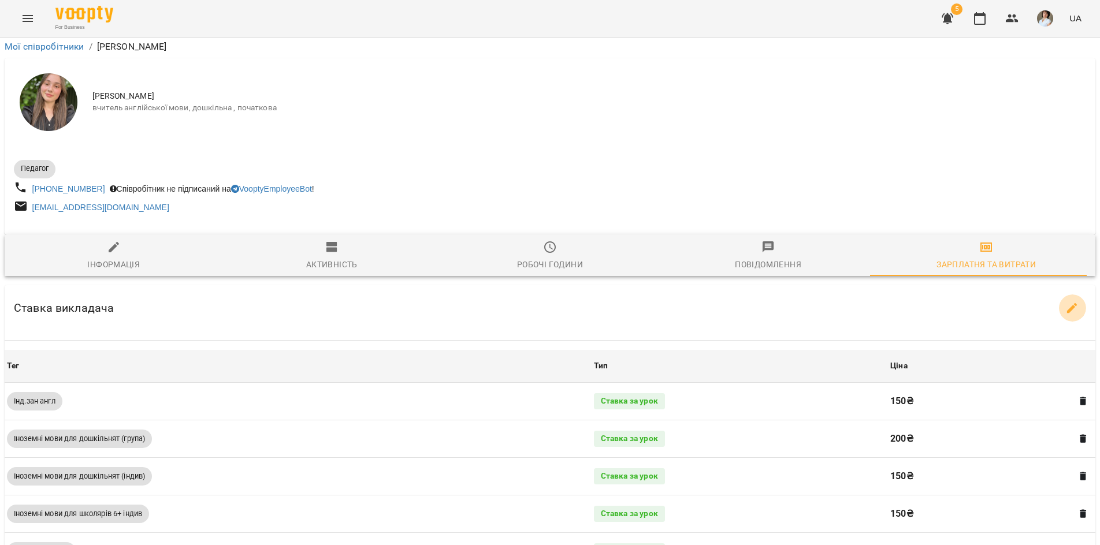
select select "*******"
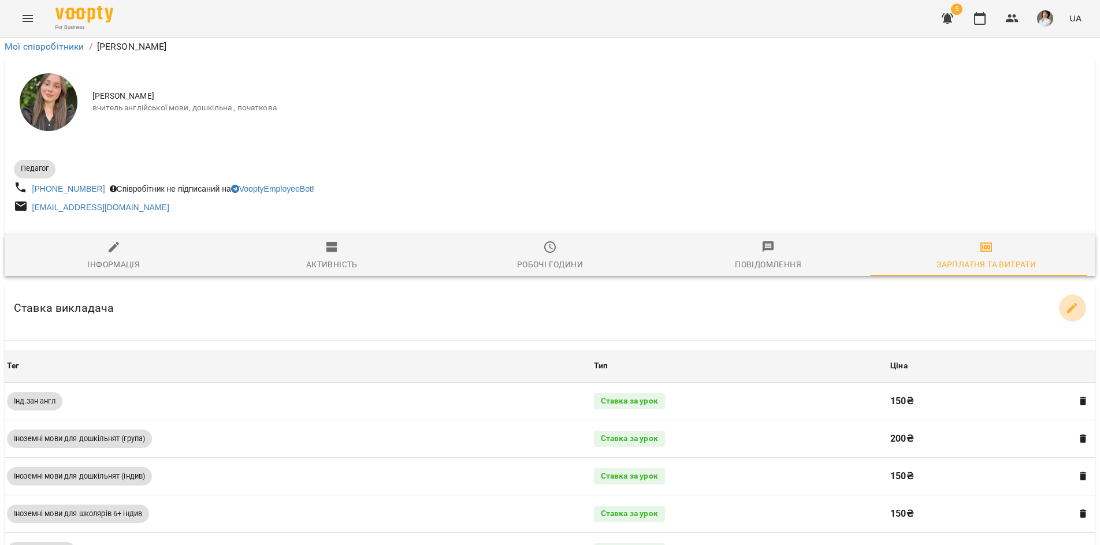
select select "*******"
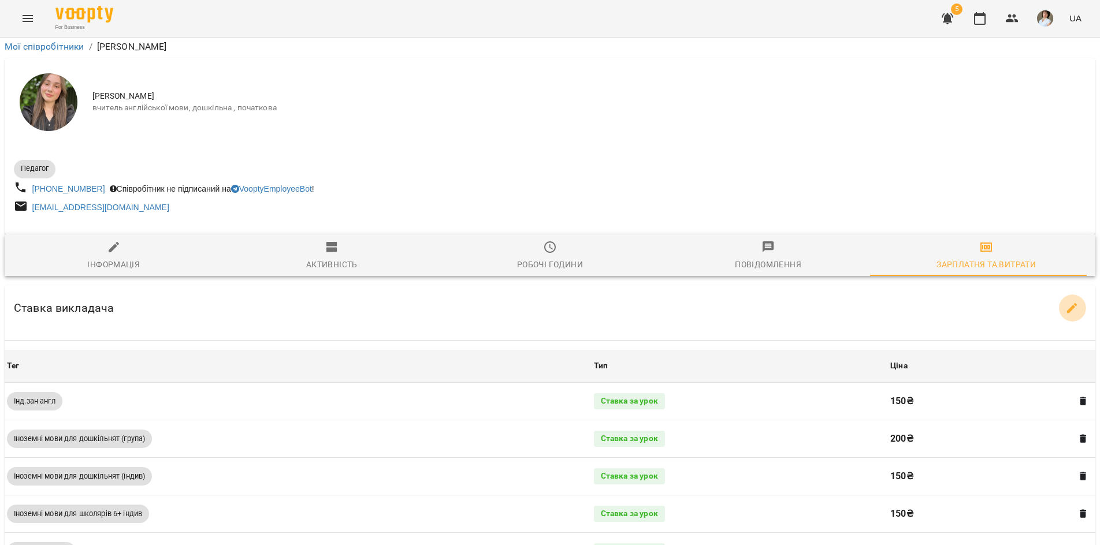
select select "*******"
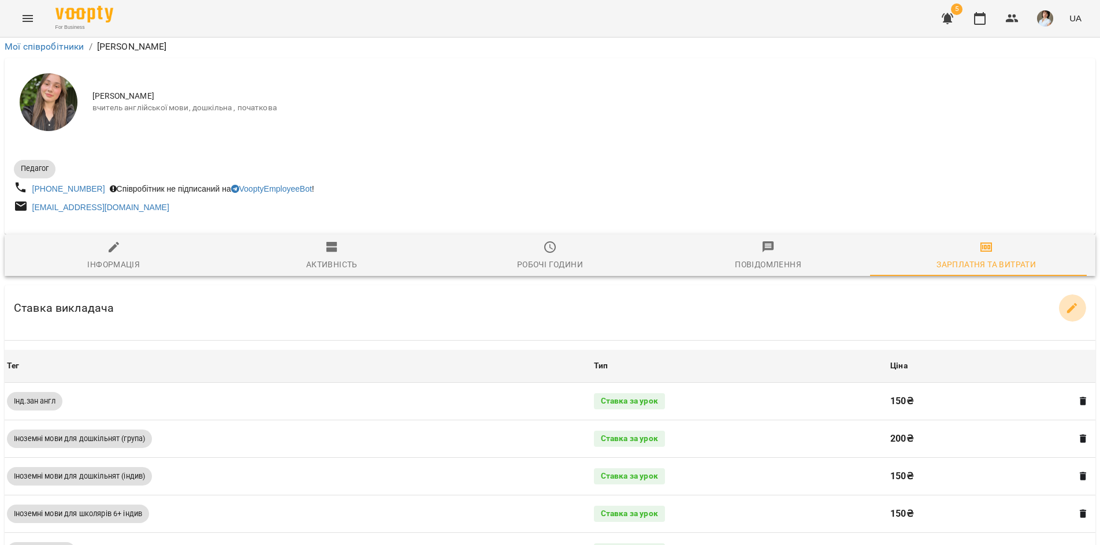
select select "*******"
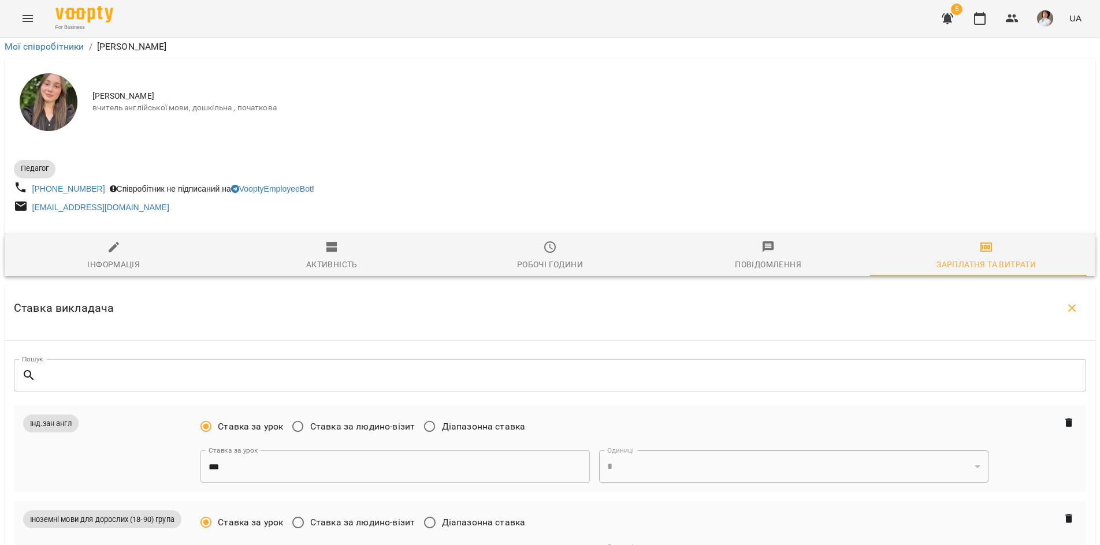
scroll to position [751, 0]
type input "***"
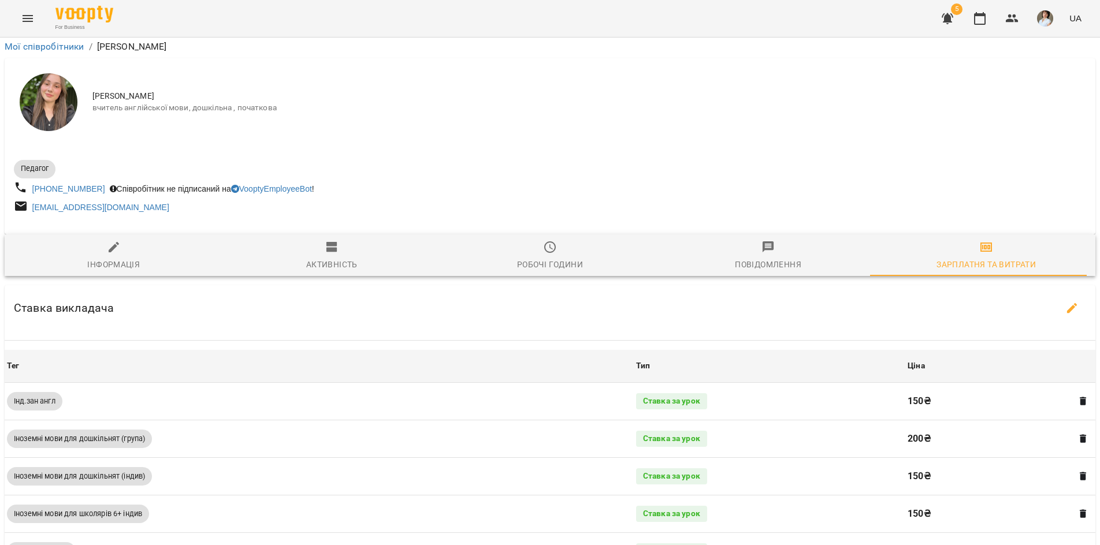
scroll to position [245, 0]
click at [31, 15] on icon "Menu" at bounding box center [28, 19] width 14 height 14
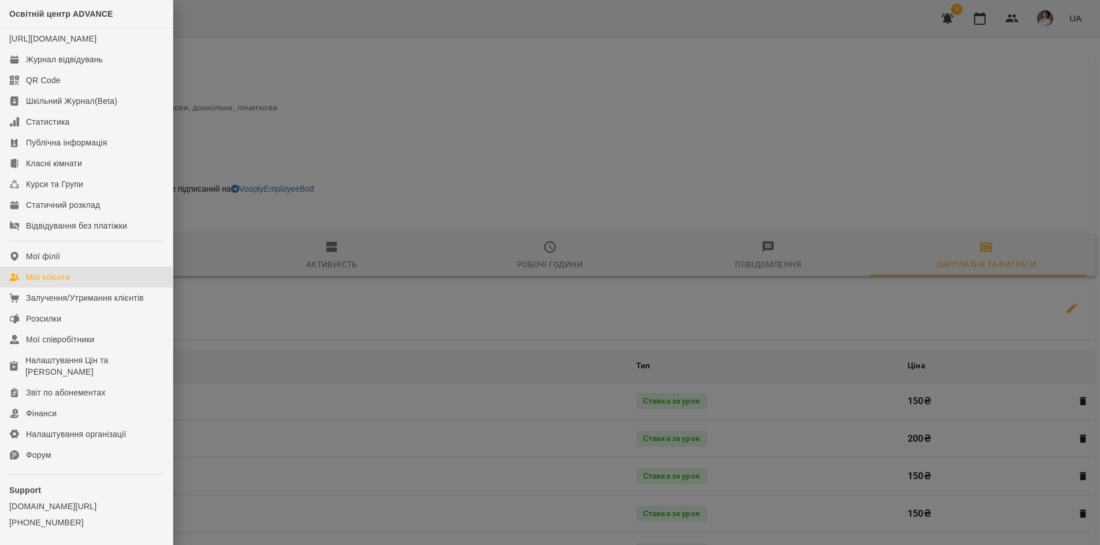
click at [38, 283] on div "Мої клієнти" at bounding box center [48, 278] width 44 height 12
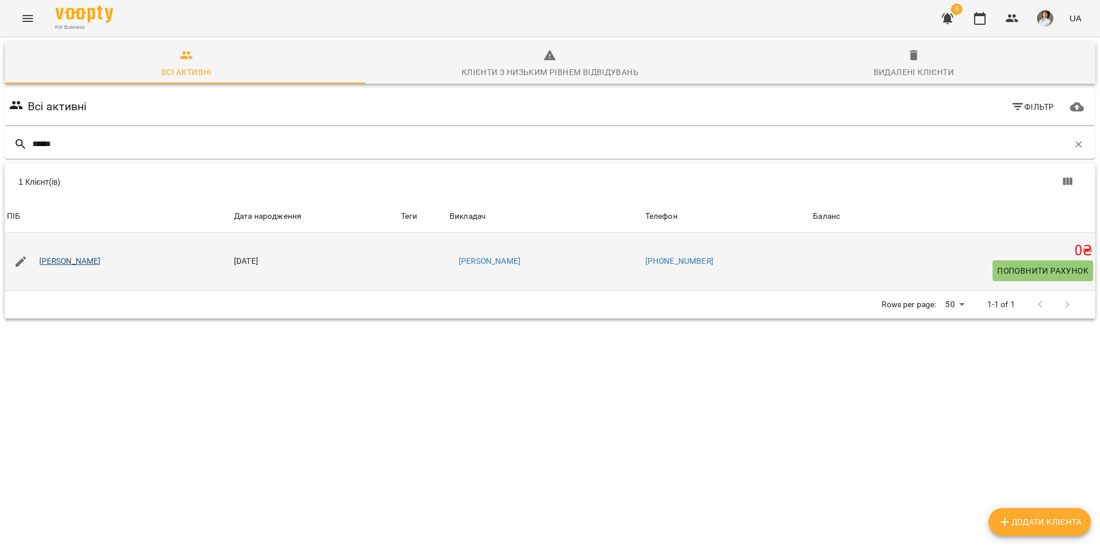
type input "******"
click at [85, 263] on link "Васинюк Дарина Василівна" at bounding box center [70, 262] width 62 height 12
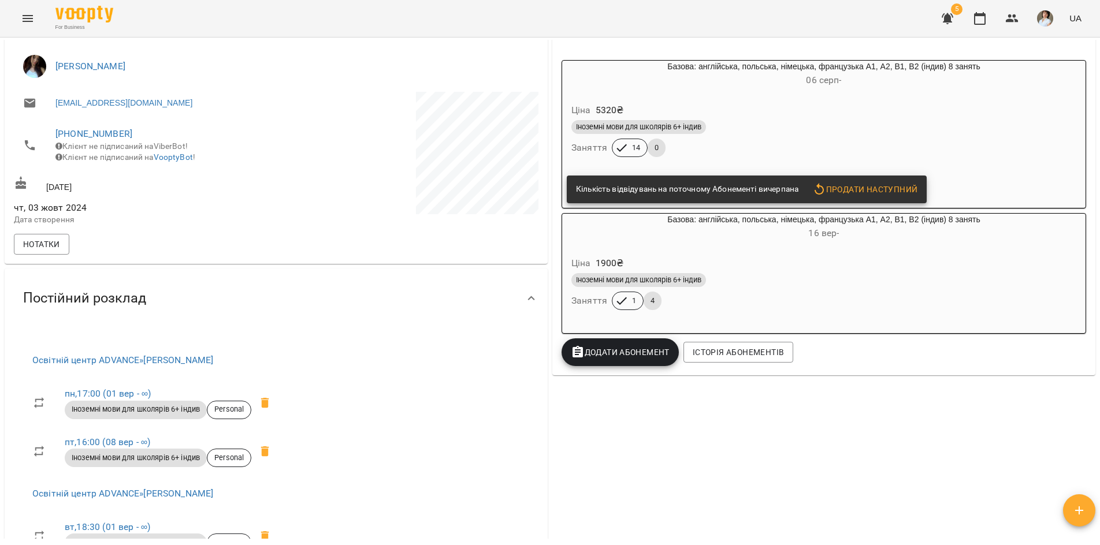
scroll to position [173, 0]
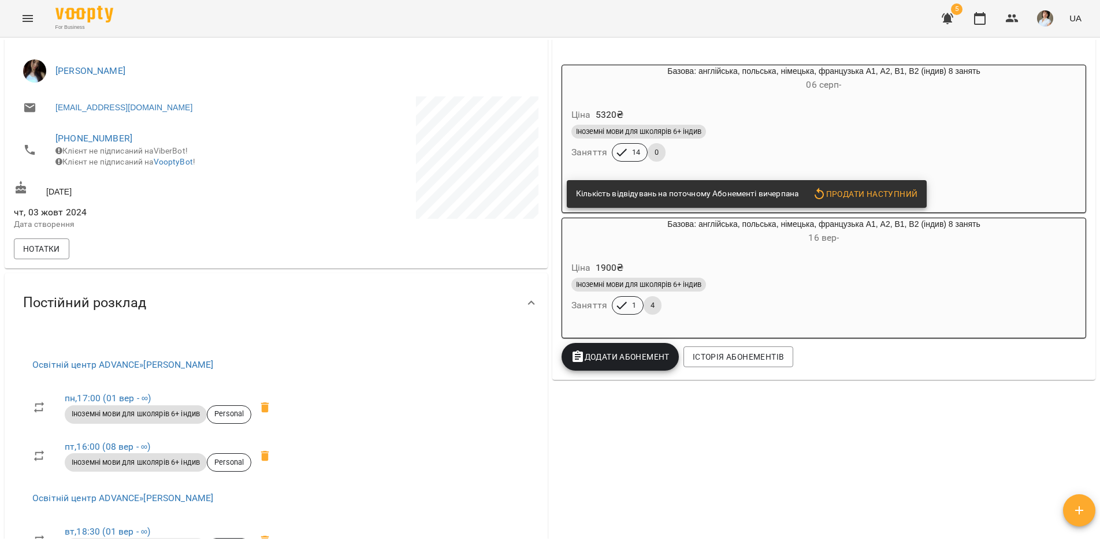
click at [932, 133] on div "Іноземні мови для школярів 6+ індив" at bounding box center [823, 132] width 505 height 14
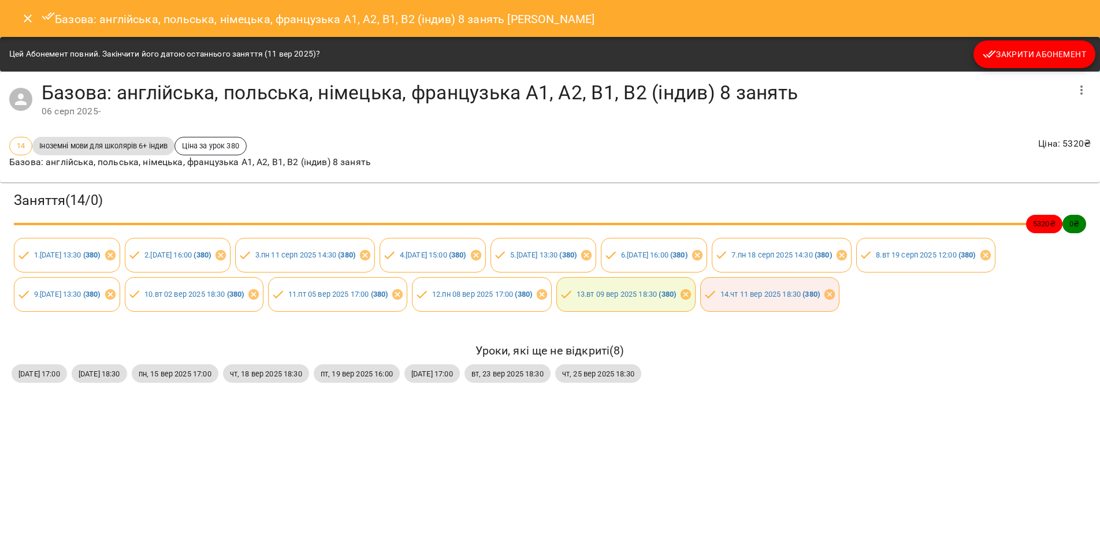
click at [1020, 53] on span "Закрити Абонемент" at bounding box center [1034, 54] width 103 height 14
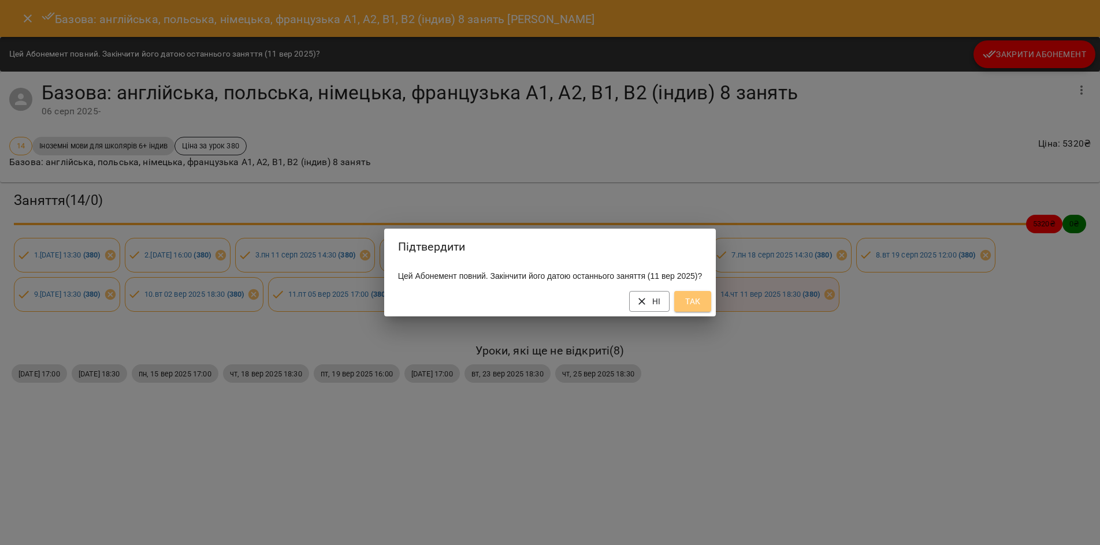
click at [702, 309] on span "Так" at bounding box center [692, 302] width 18 height 14
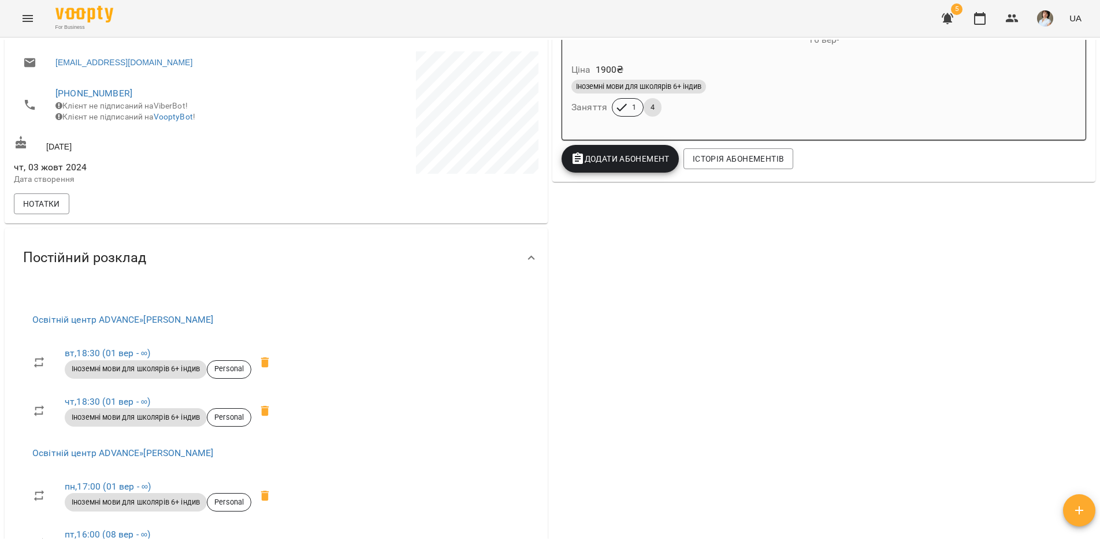
scroll to position [0, 0]
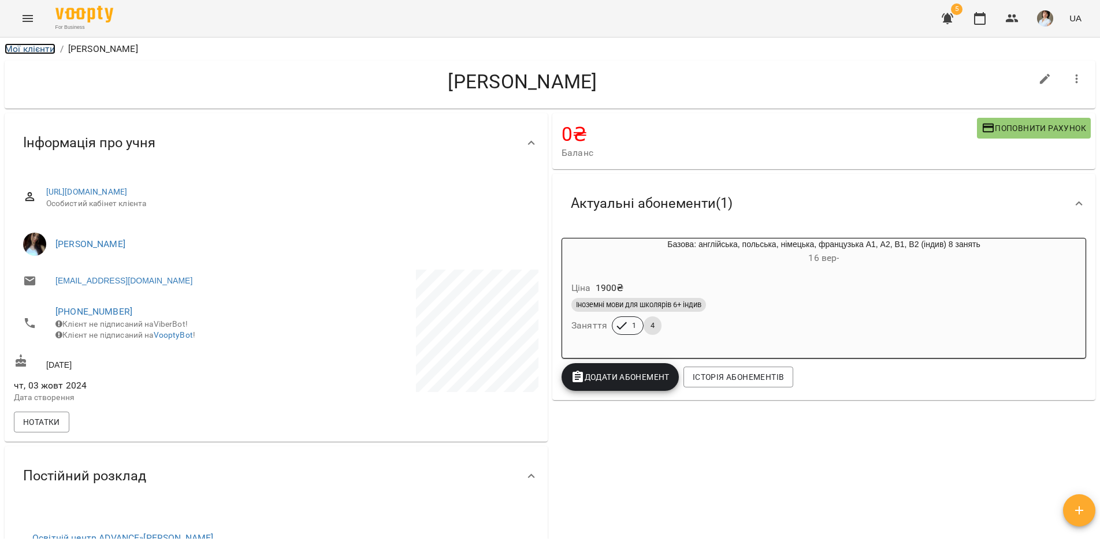
click at [29, 48] on link "Мої клієнти" at bounding box center [30, 48] width 51 height 11
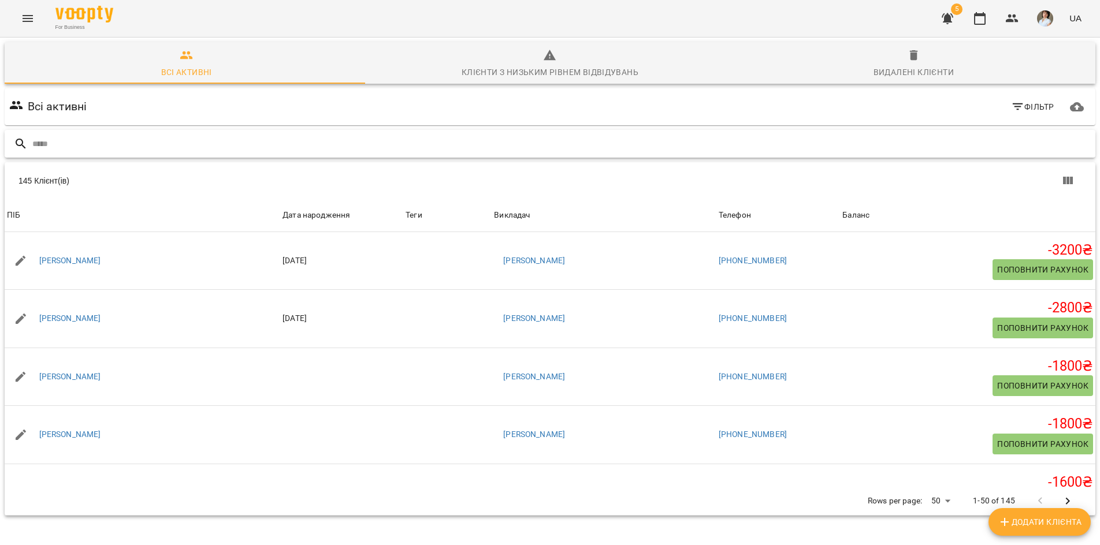
click at [58, 145] on input "text" at bounding box center [561, 144] width 1058 height 19
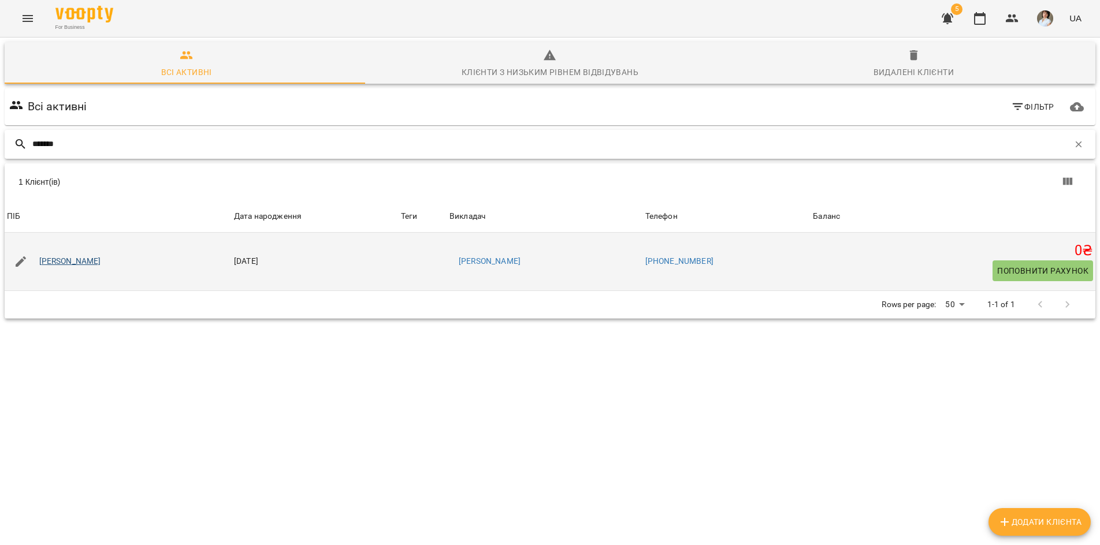
type input "*******"
click at [101, 262] on link "Копистинський Андрій Антонович" at bounding box center [70, 262] width 62 height 12
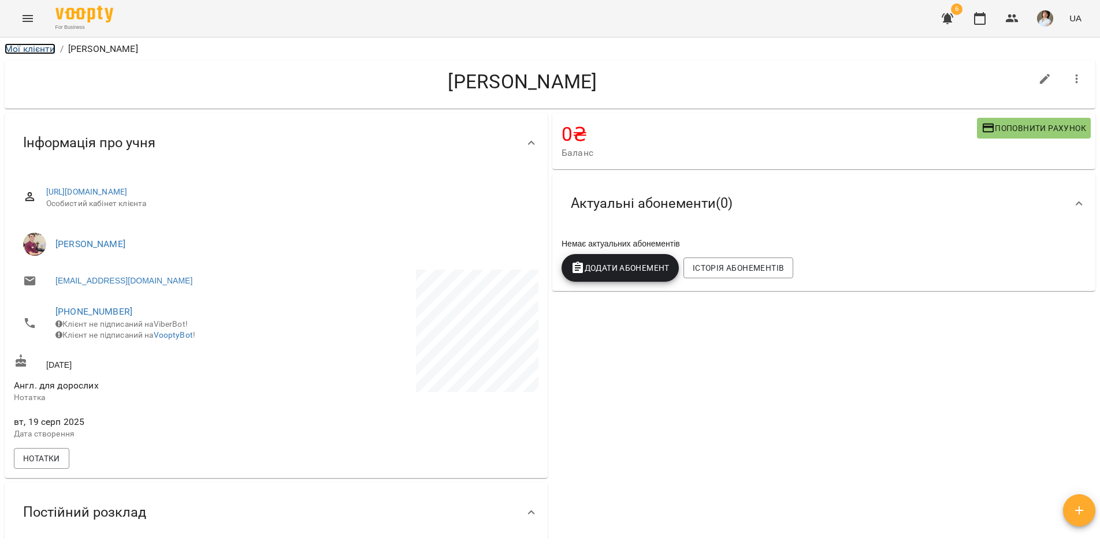
click at [19, 47] on link "Мої клієнти" at bounding box center [30, 48] width 51 height 11
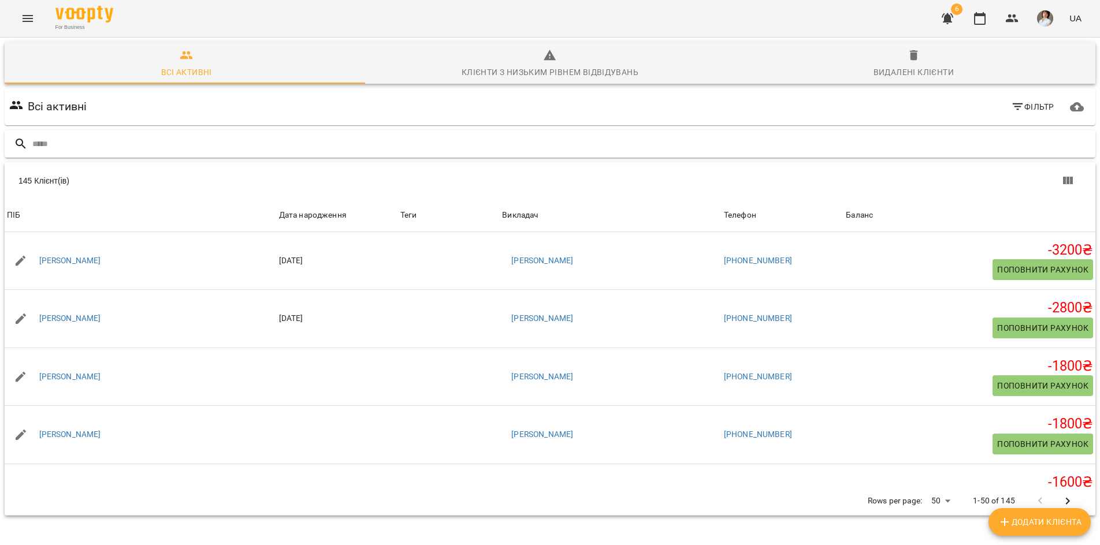
click at [50, 144] on input "text" at bounding box center [561, 144] width 1058 height 19
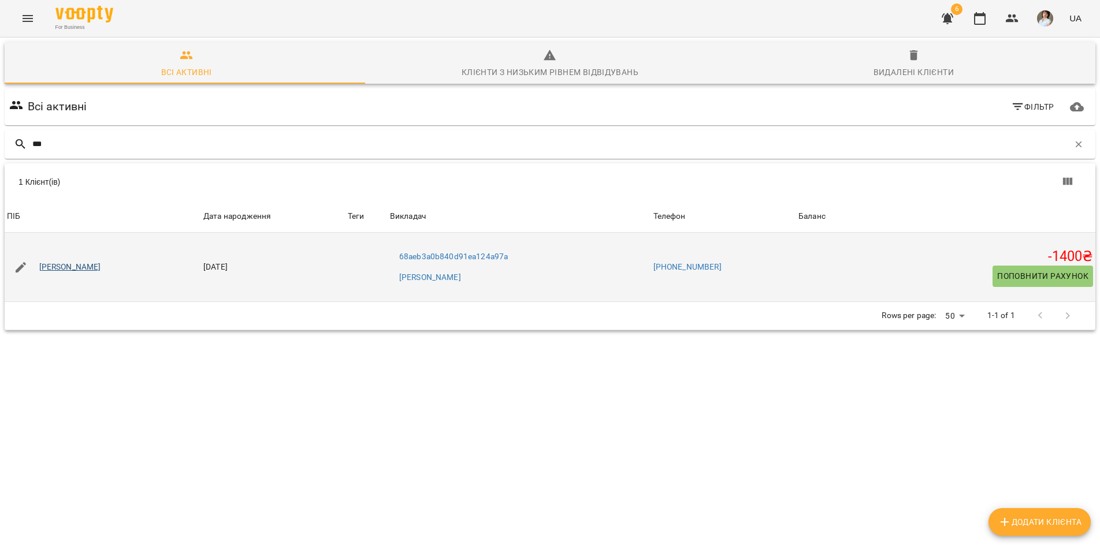
type input "***"
click at [94, 263] on link "[PERSON_NAME]" at bounding box center [70, 268] width 62 height 12
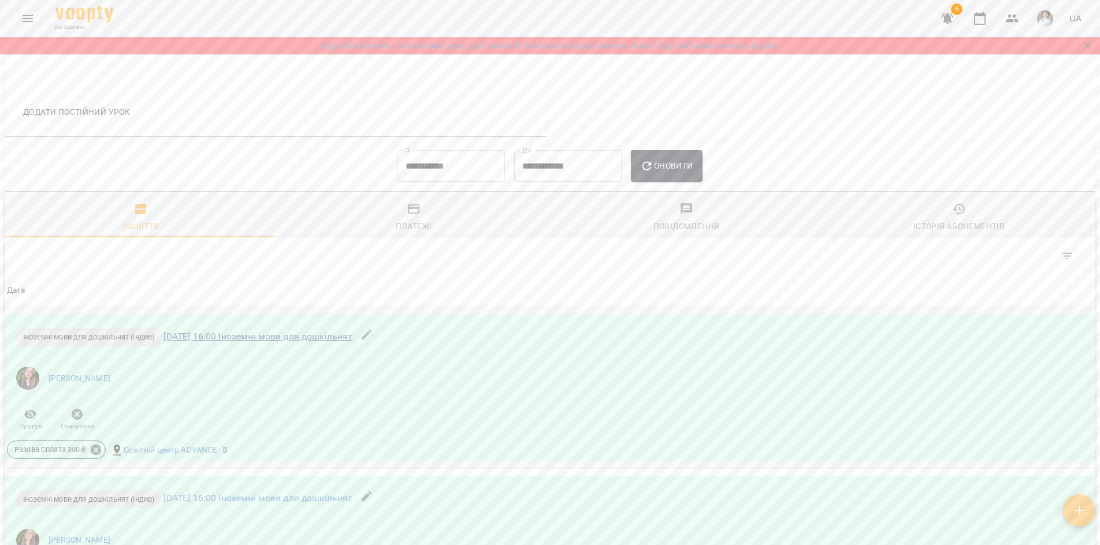
scroll to position [312, 0]
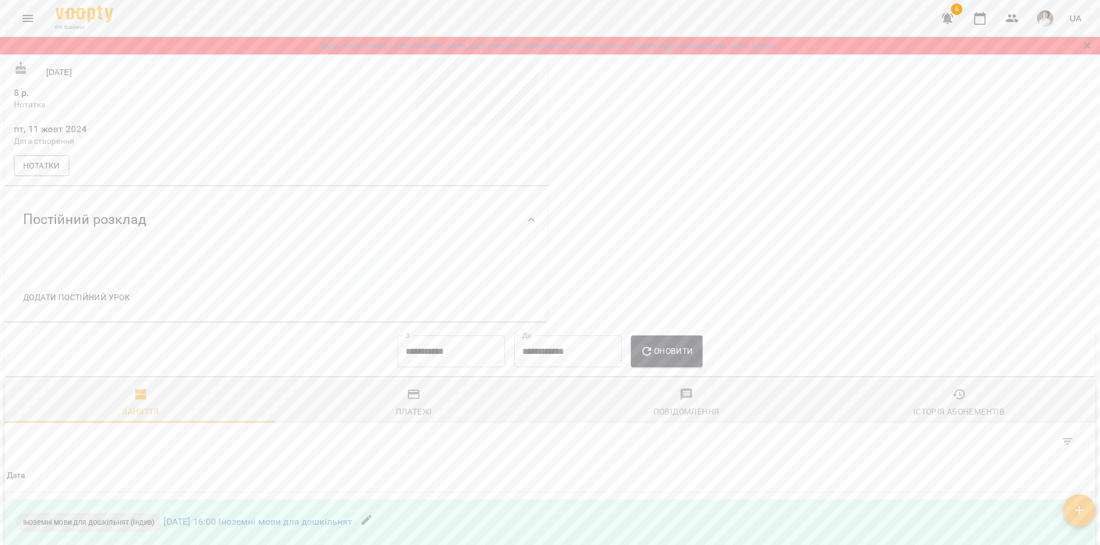
click at [449, 355] on input "**********" at bounding box center [450, 352] width 107 height 32
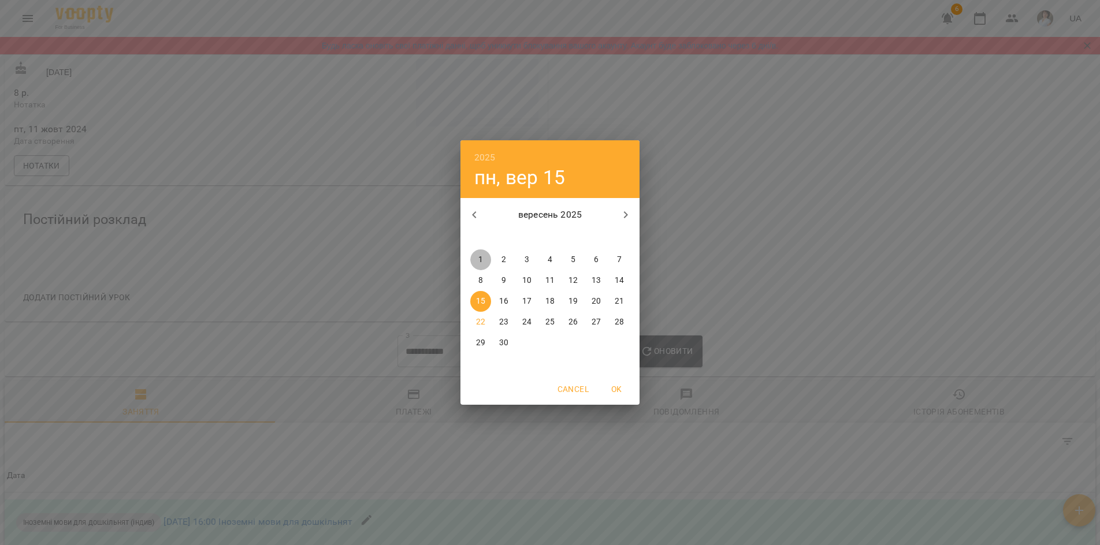
click at [481, 259] on p "1" at bounding box center [480, 260] width 5 height 12
type input "**********"
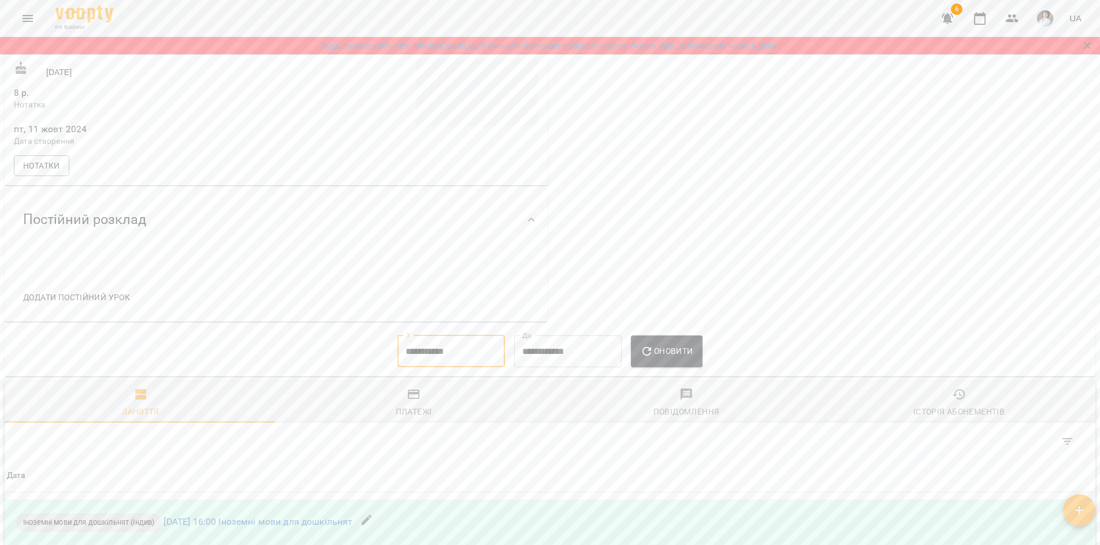
click at [670, 355] on span "Оновити" at bounding box center [666, 351] width 53 height 14
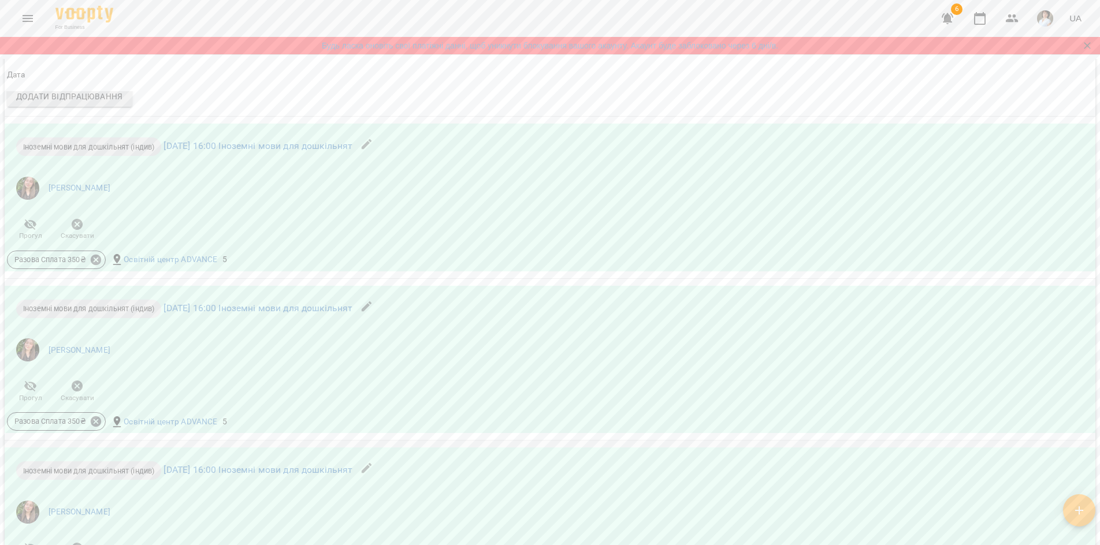
scroll to position [1121, 0]
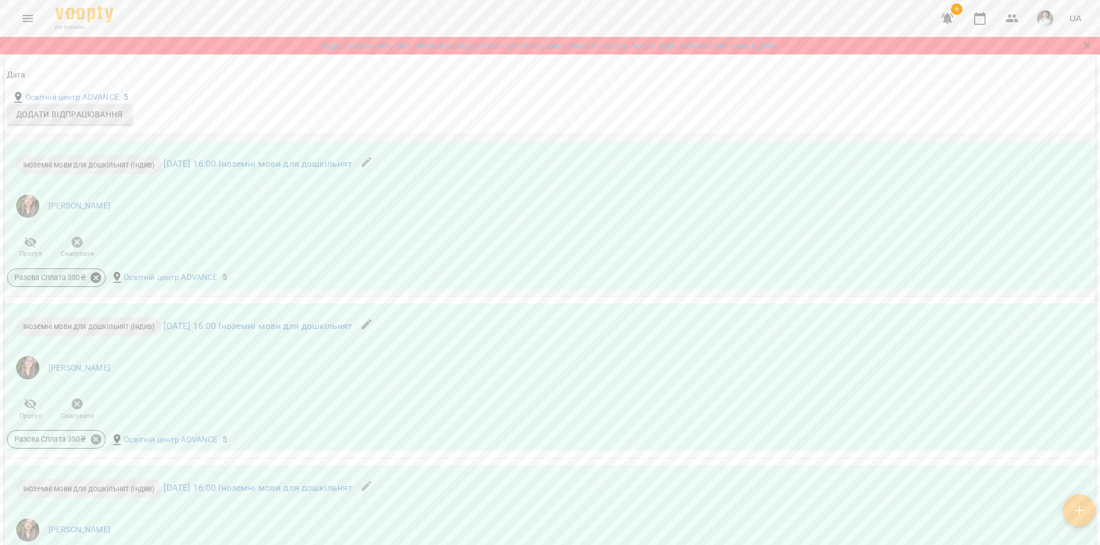
click at [97, 283] on icon at bounding box center [96, 278] width 10 height 10
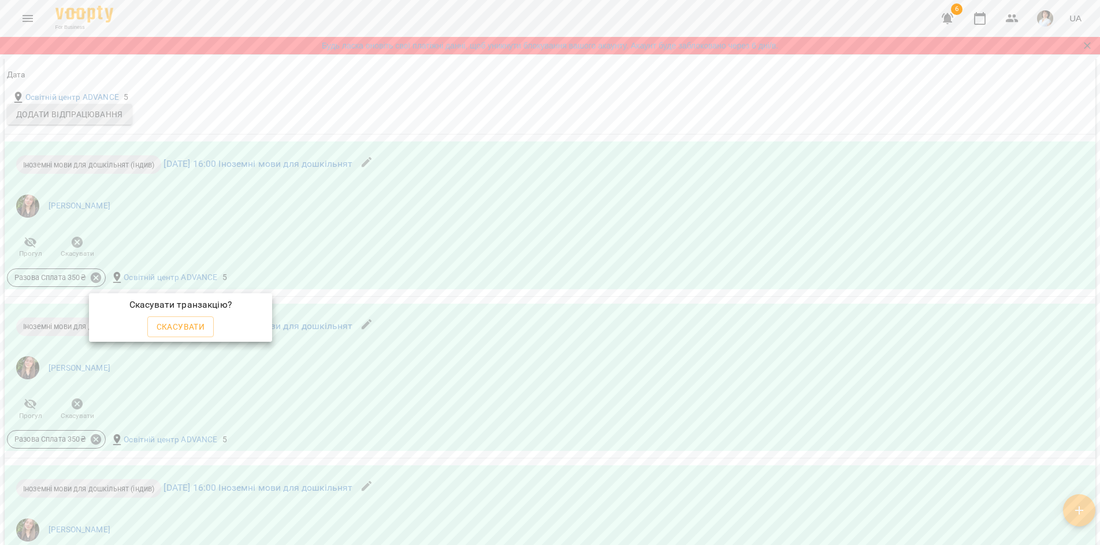
click at [566, 123] on div at bounding box center [550, 272] width 1100 height 545
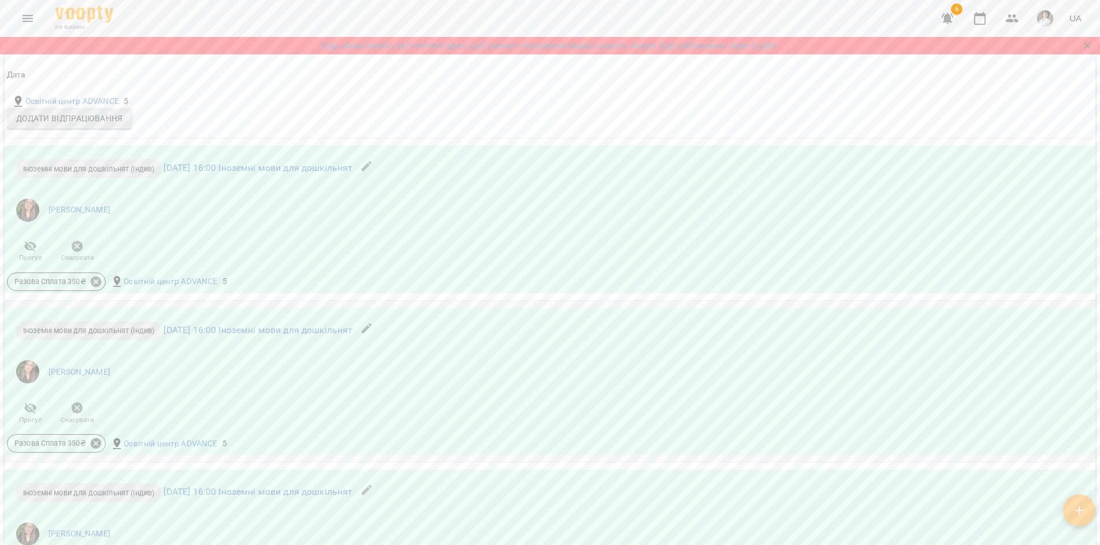
scroll to position [1098, 0]
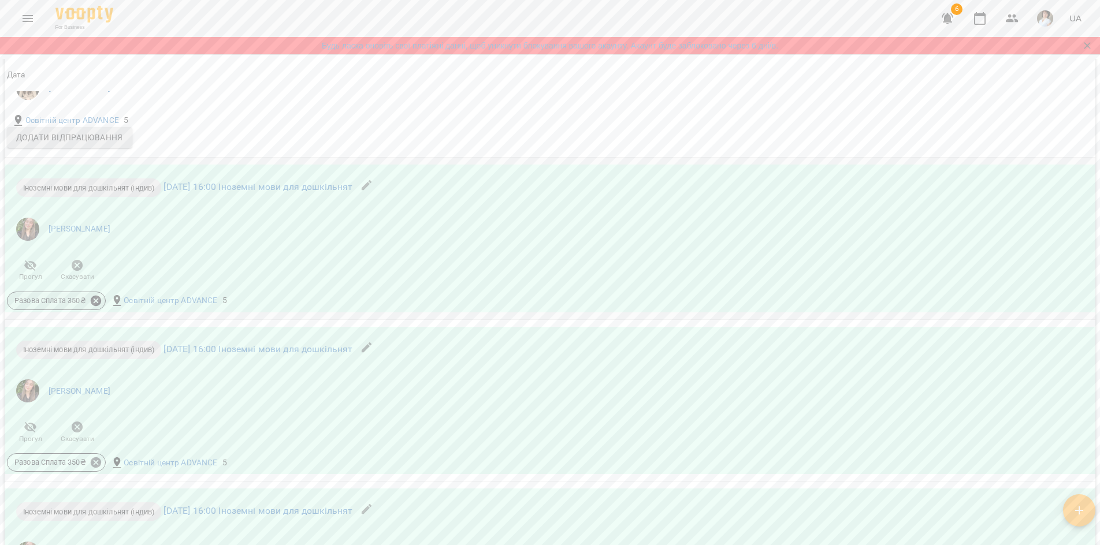
click at [94, 306] on icon at bounding box center [96, 301] width 10 height 10
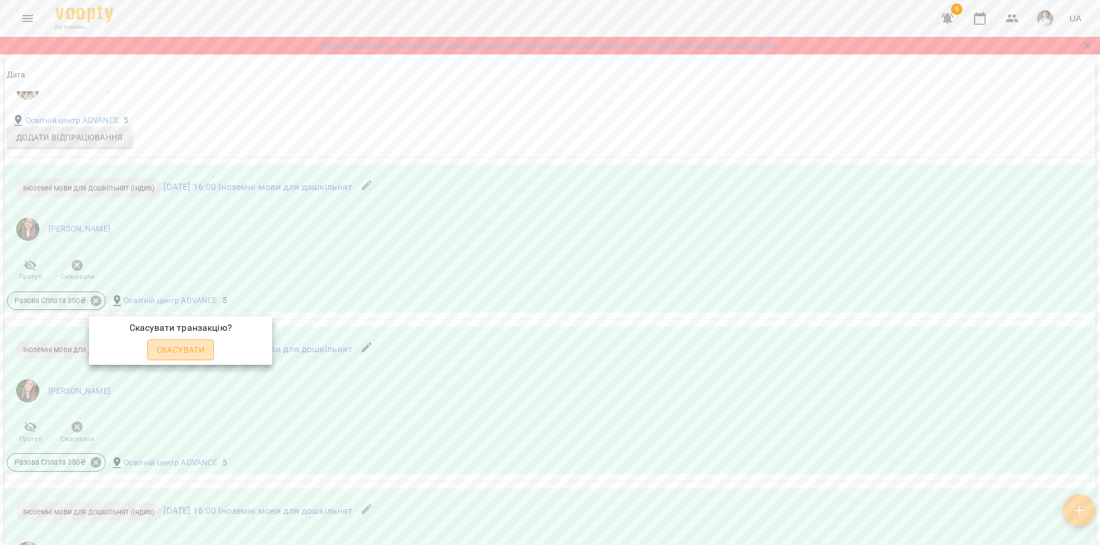
click at [181, 357] on button "Скасувати" at bounding box center [180, 350] width 67 height 21
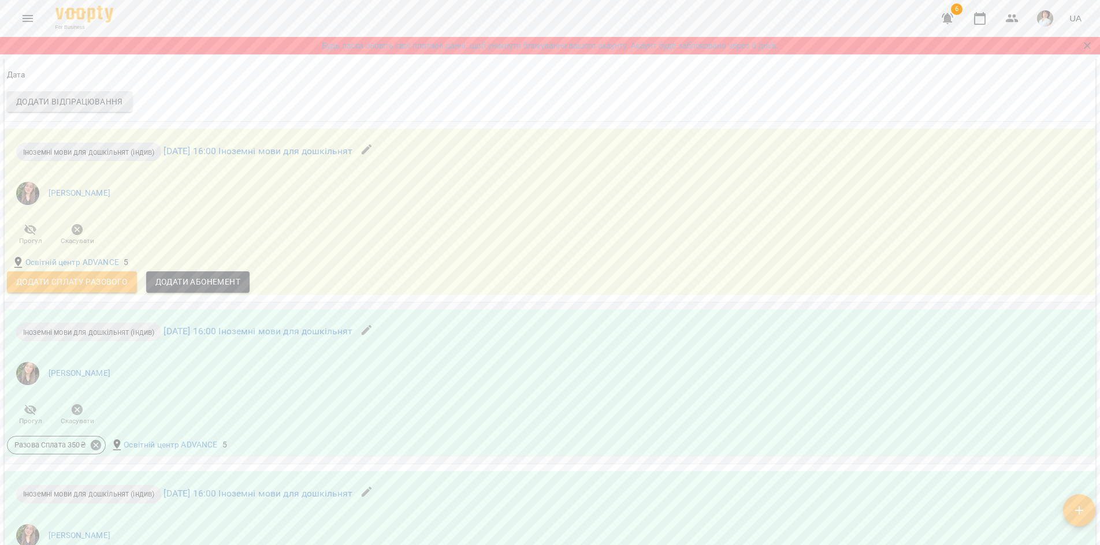
scroll to position [1163, 0]
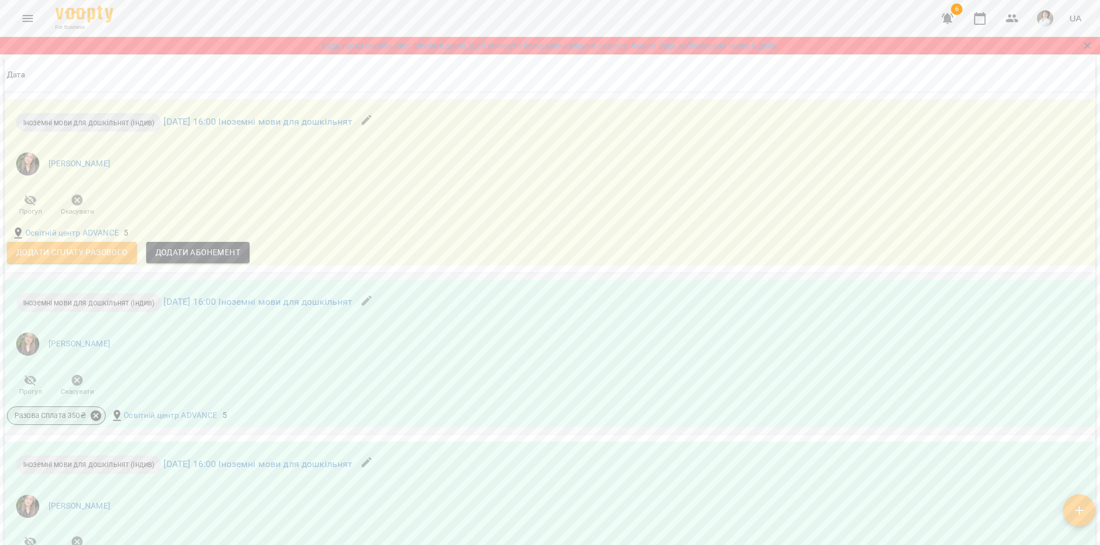
click at [93, 421] on icon at bounding box center [96, 416] width 10 height 10
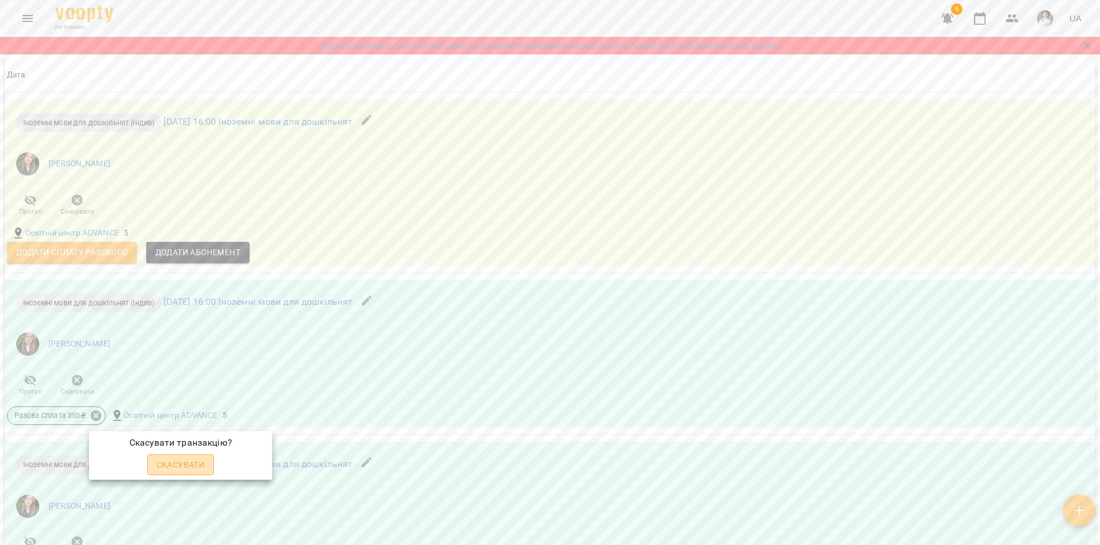
click at [187, 468] on span "Скасувати" at bounding box center [181, 465] width 49 height 14
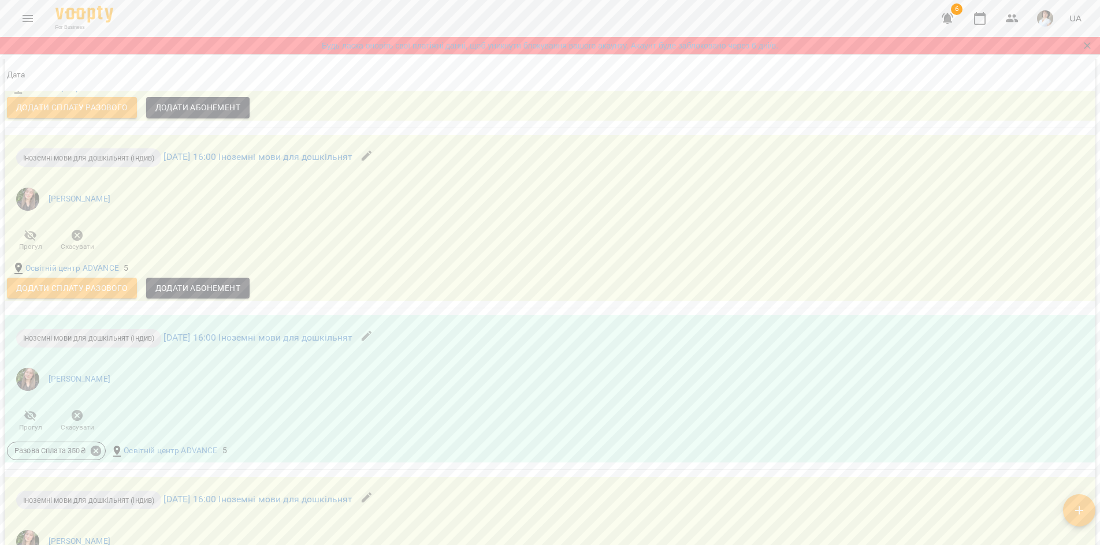
scroll to position [1336, 0]
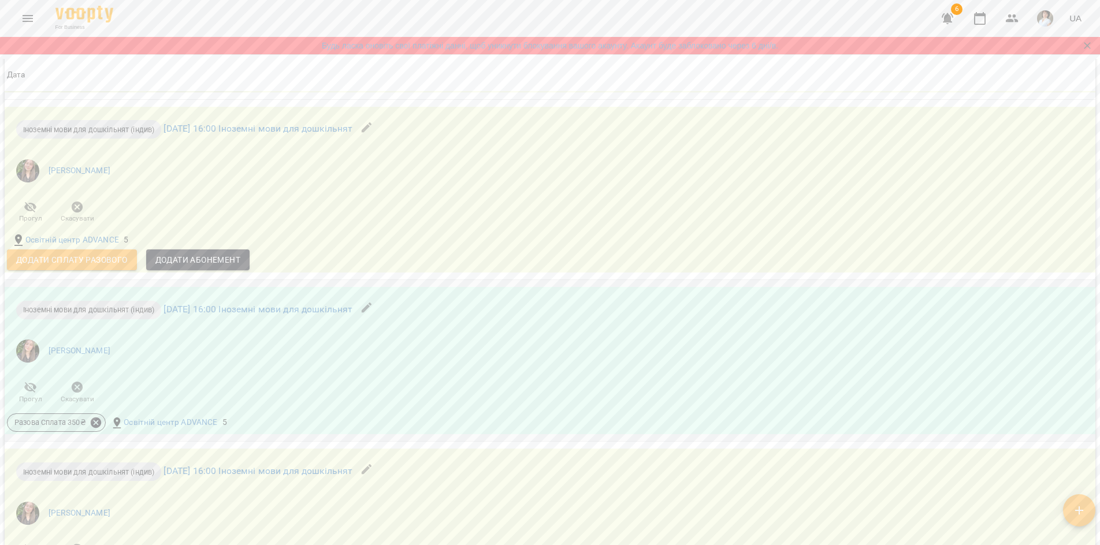
click at [94, 429] on icon at bounding box center [96, 423] width 13 height 13
click at [181, 467] on span "Скасувати" at bounding box center [181, 472] width 49 height 14
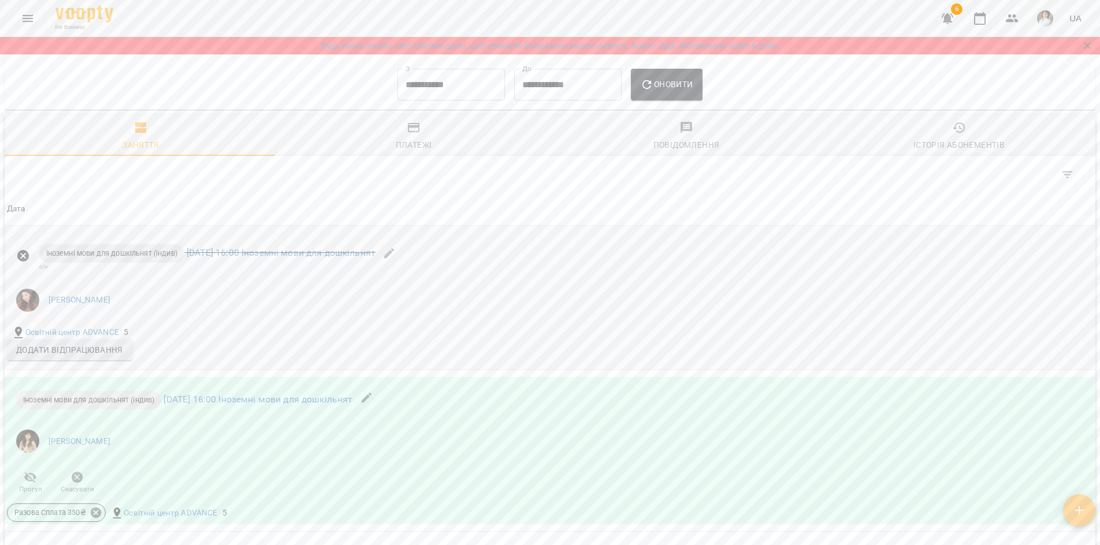
scroll to position [575, 0]
click at [96, 523] on icon at bounding box center [96, 516] width 13 height 13
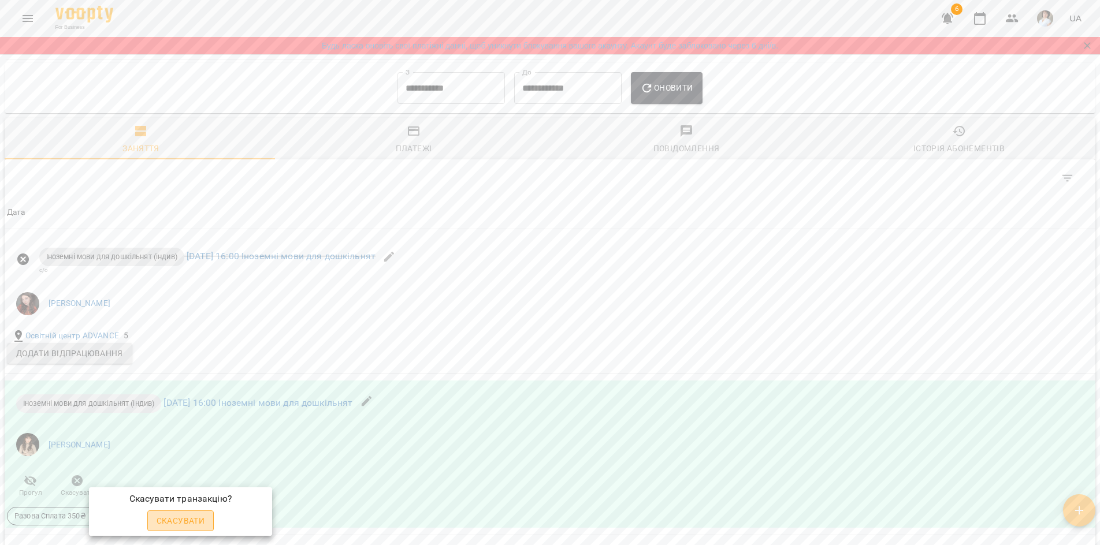
click at [173, 523] on span "Скасувати" at bounding box center [181, 521] width 49 height 14
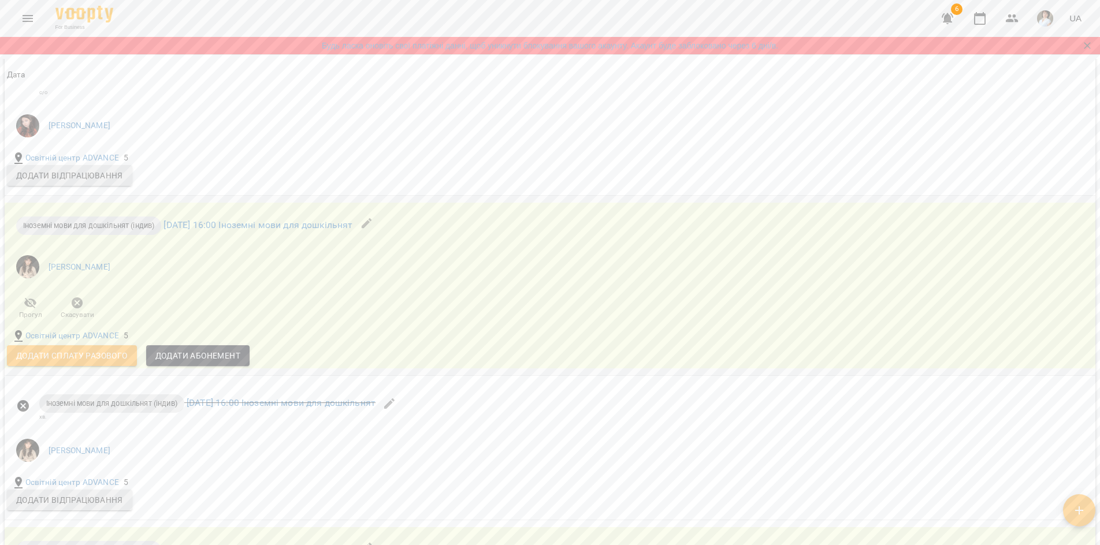
scroll to position [816, 0]
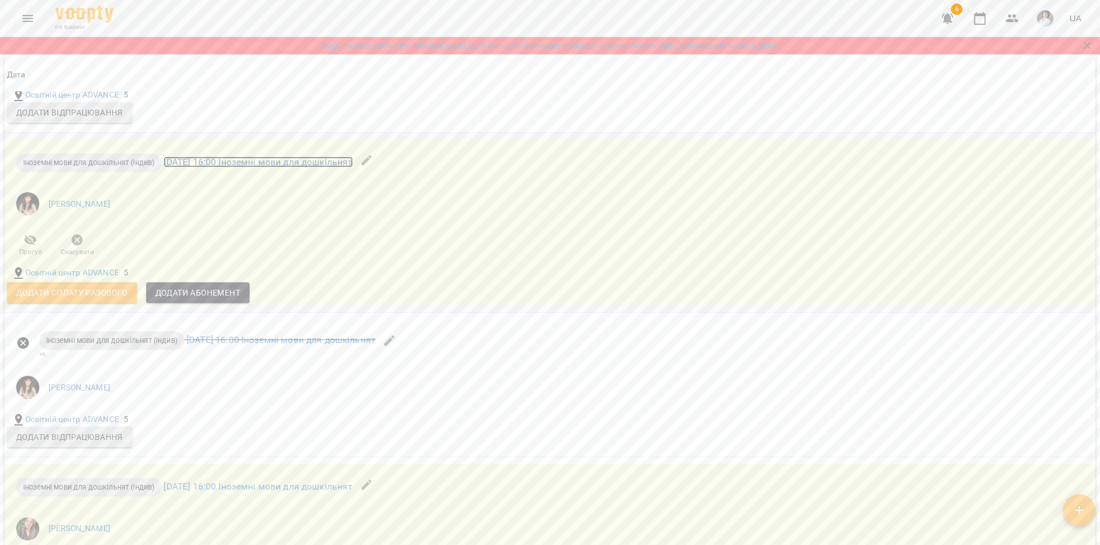
click at [352, 168] on link "[DATE] 16:00 Іноземні мови для дошкільнят" at bounding box center [258, 162] width 189 height 11
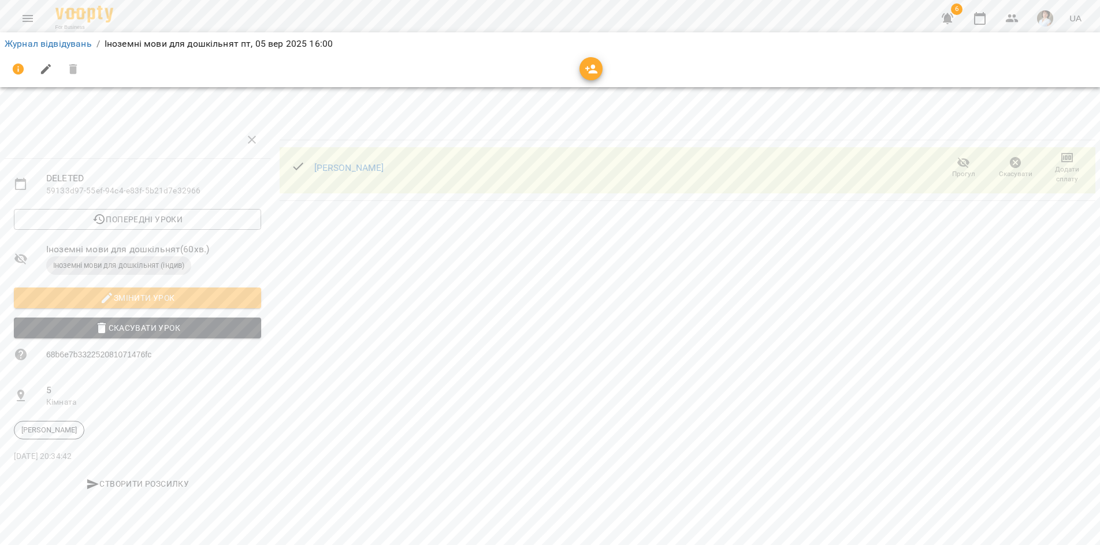
click at [113, 266] on span "Іноземні мови для дошкільнят (індив)" at bounding box center [118, 266] width 145 height 10
click at [22, 43] on link "Журнал відвідувань" at bounding box center [48, 43] width 87 height 11
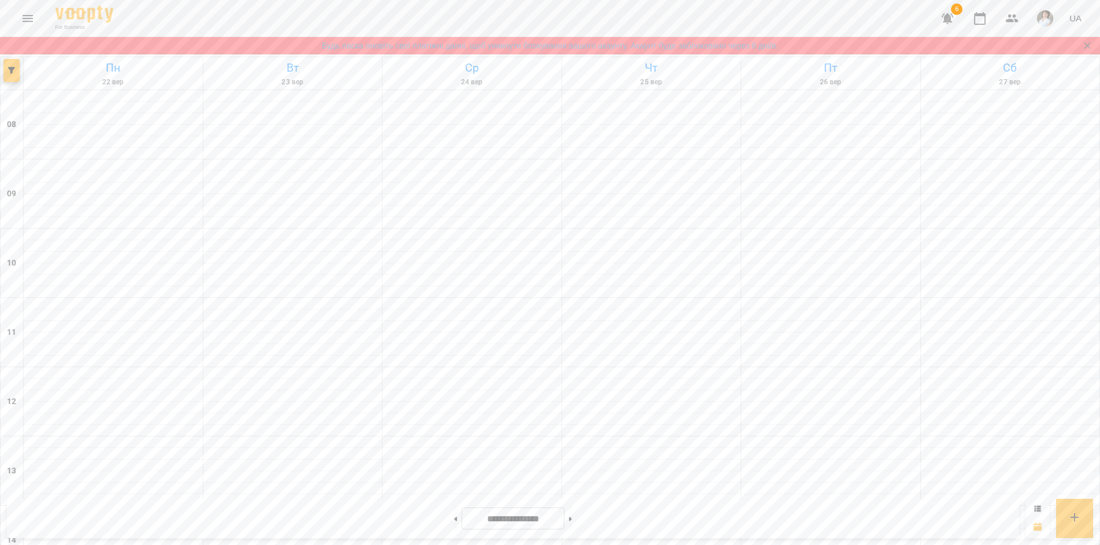
scroll to position [462, 0]
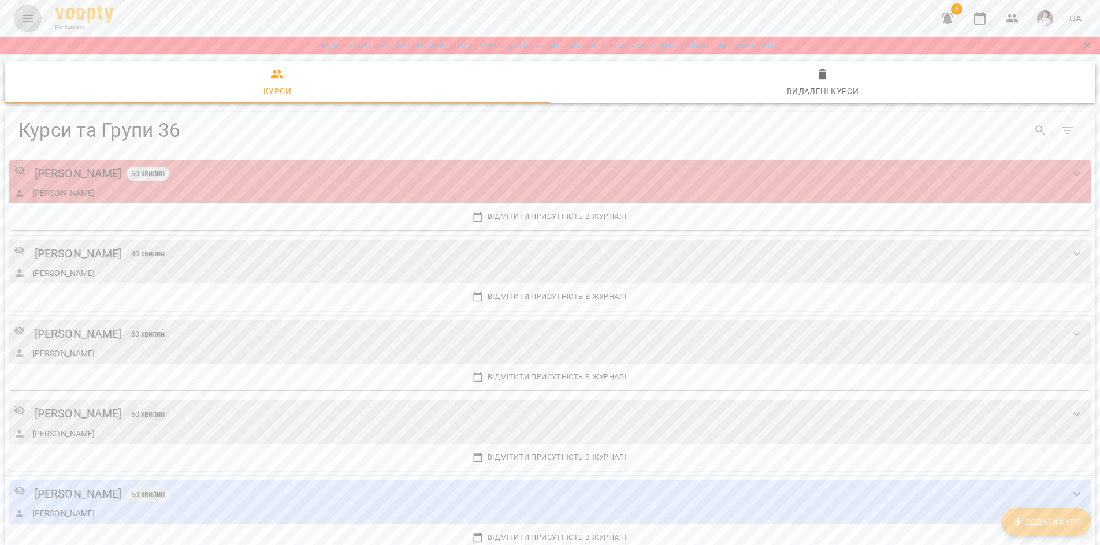
click at [29, 24] on icon "Menu" at bounding box center [28, 19] width 14 height 14
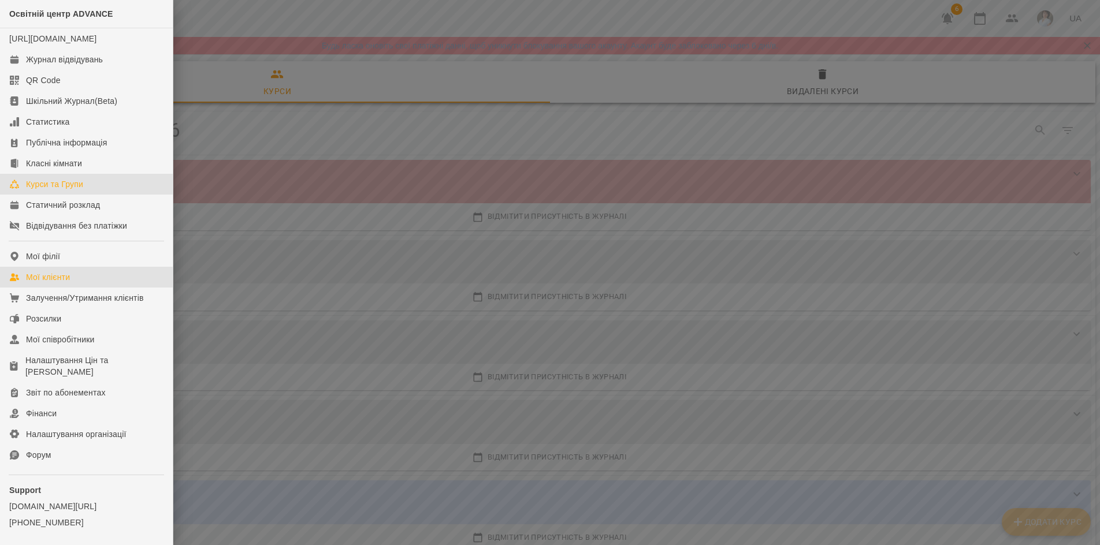
click at [46, 283] on div "Мої клієнти" at bounding box center [48, 278] width 44 height 12
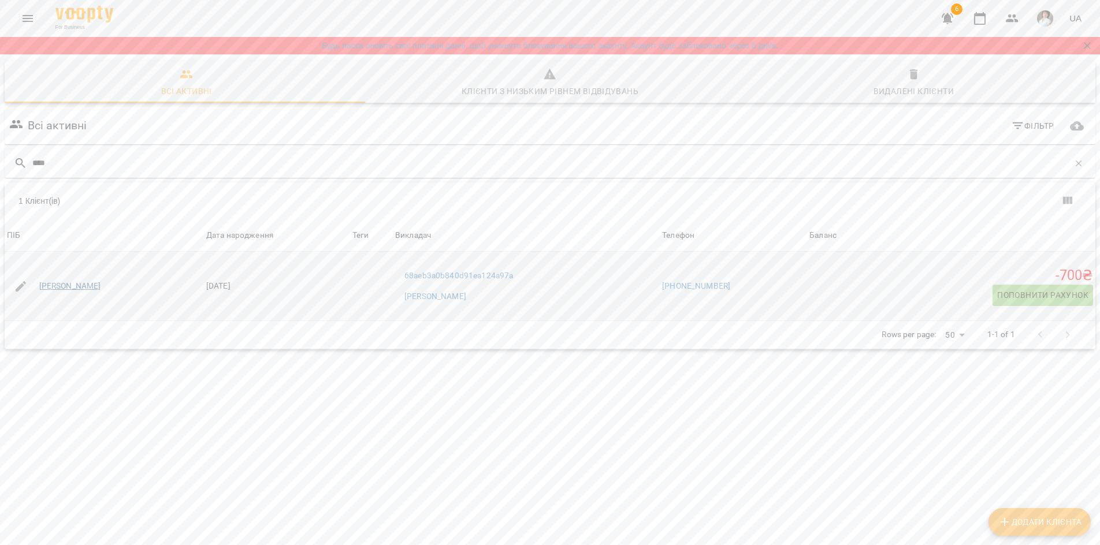
type input "****"
click at [98, 286] on link "[PERSON_NAME]" at bounding box center [70, 287] width 62 height 12
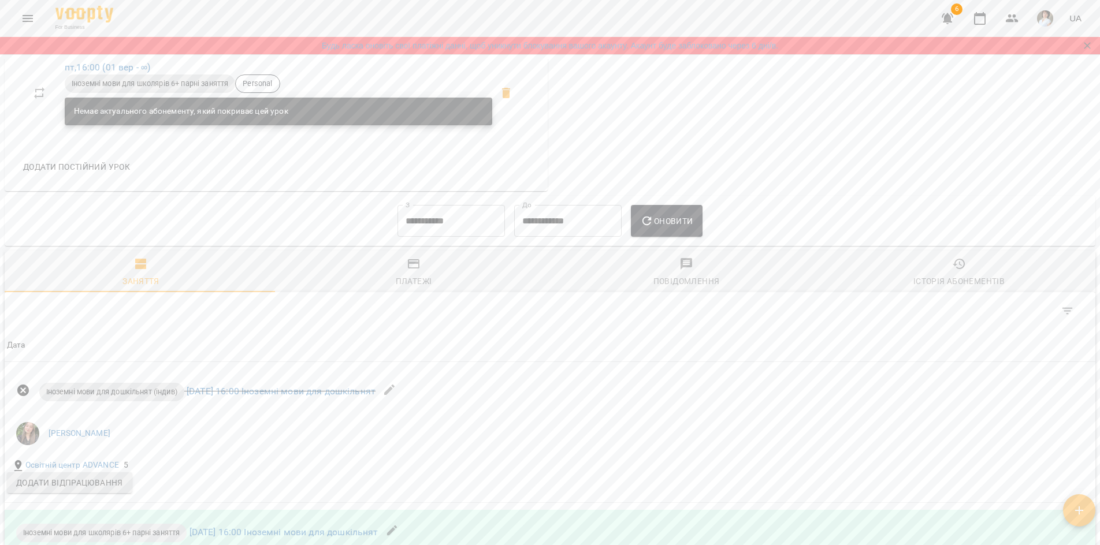
scroll to position [636, 0]
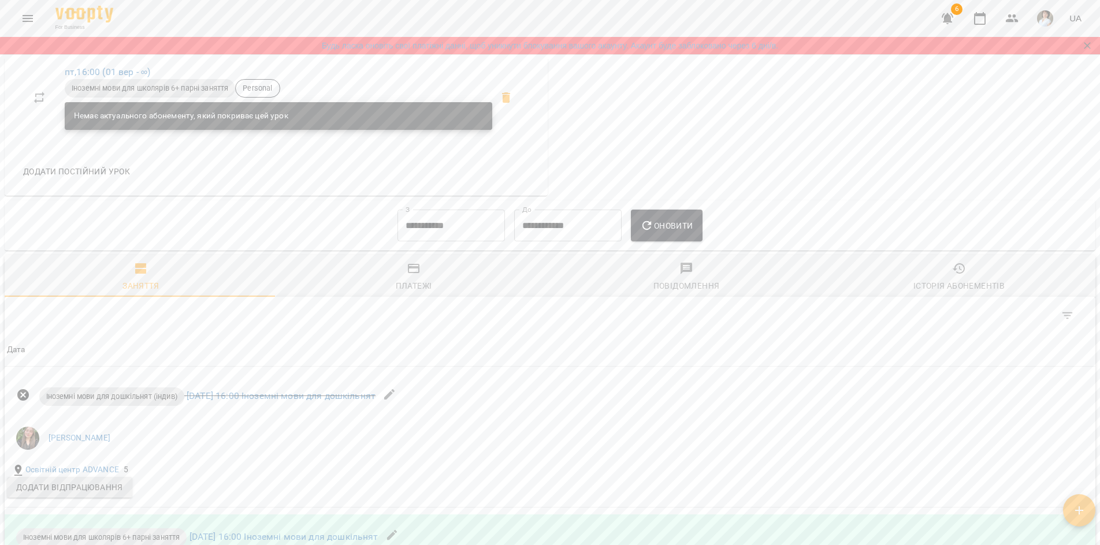
click at [430, 241] on input "**********" at bounding box center [450, 226] width 107 height 32
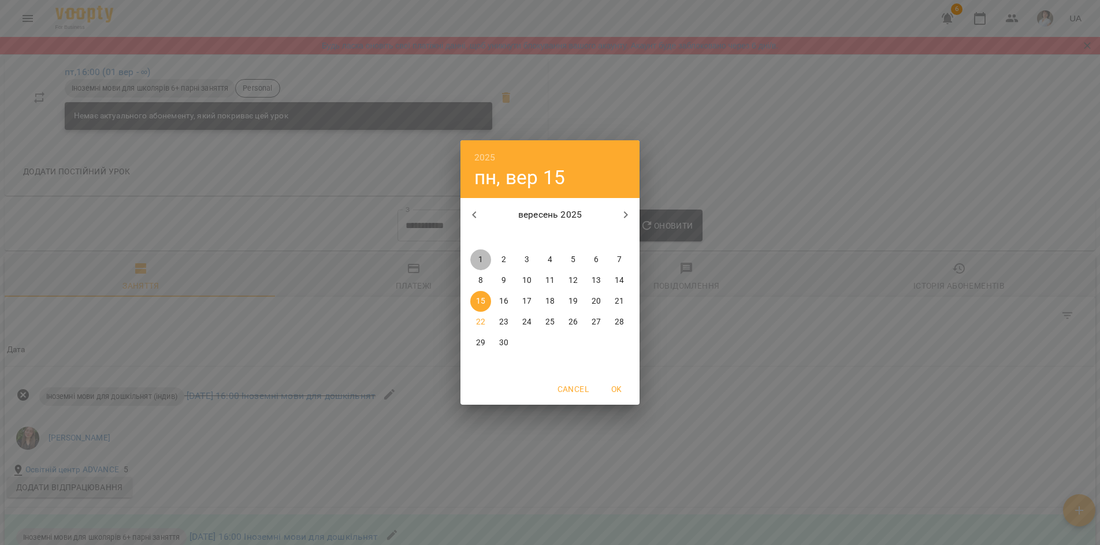
click at [482, 256] on p "1" at bounding box center [480, 260] width 5 height 12
type input "**********"
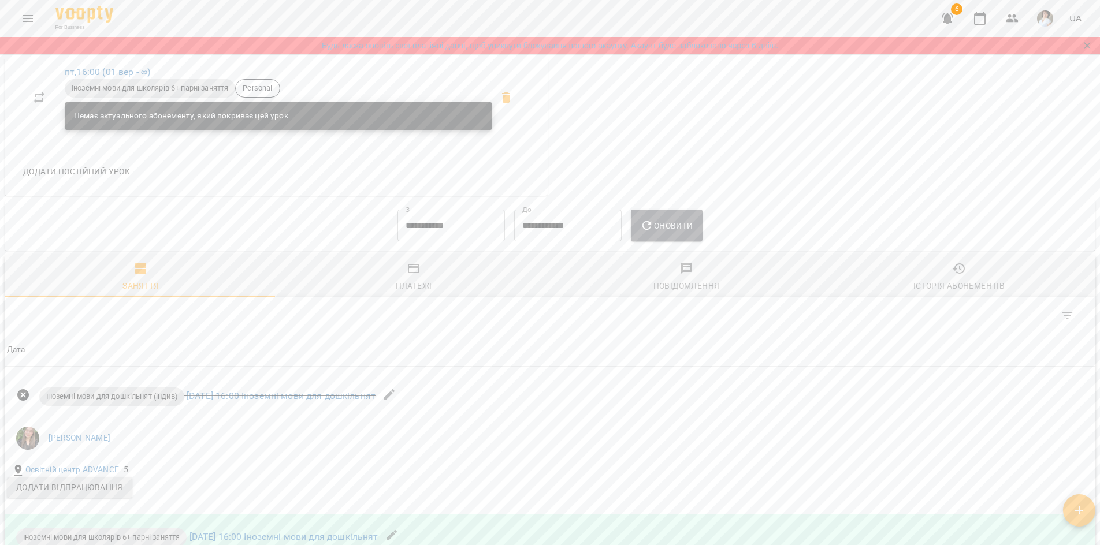
click at [668, 242] on button "Оновити" at bounding box center [666, 226] width 71 height 32
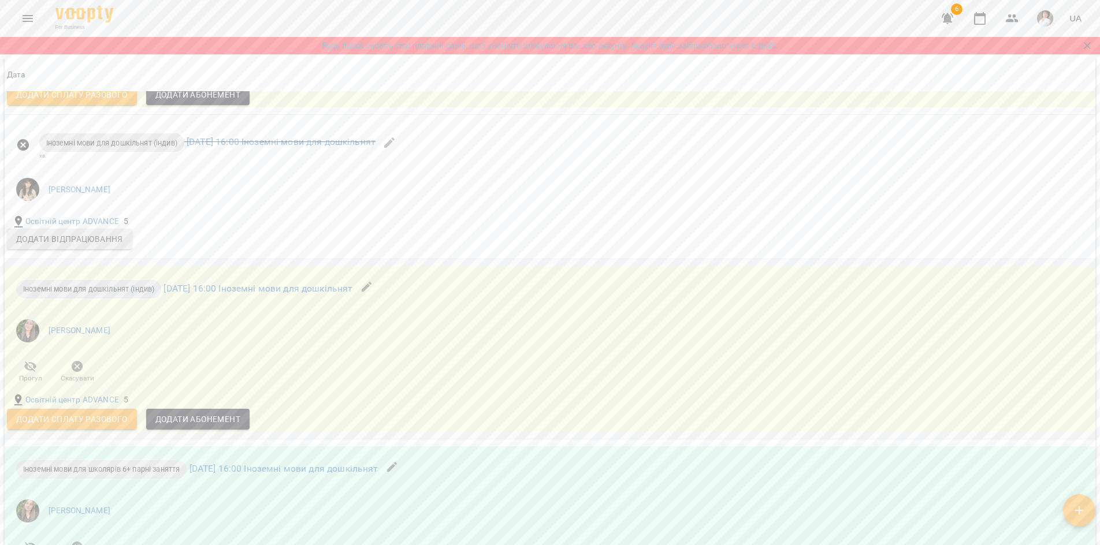
scroll to position [1213, 0]
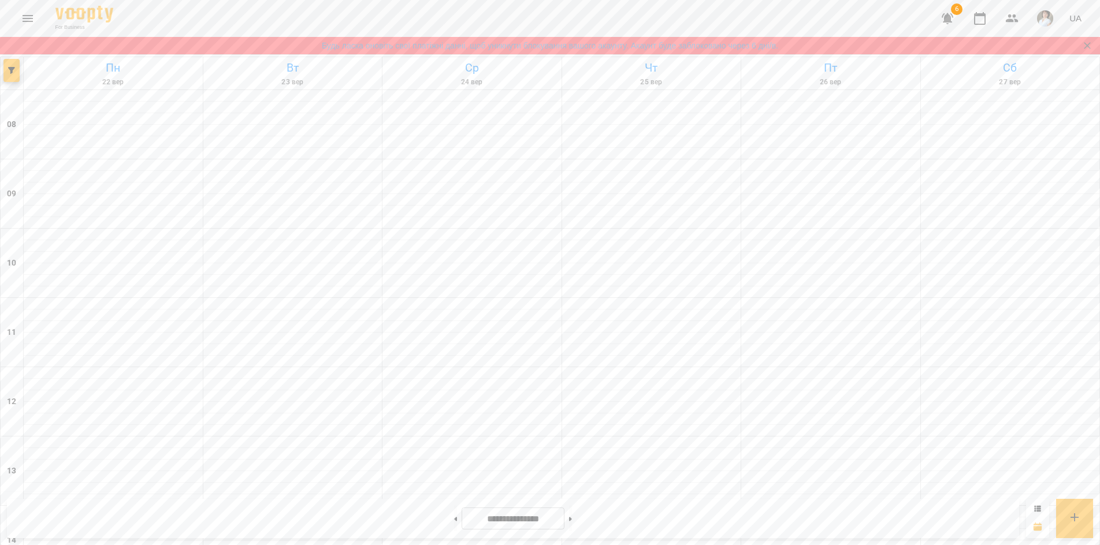
scroll to position [498, 0]
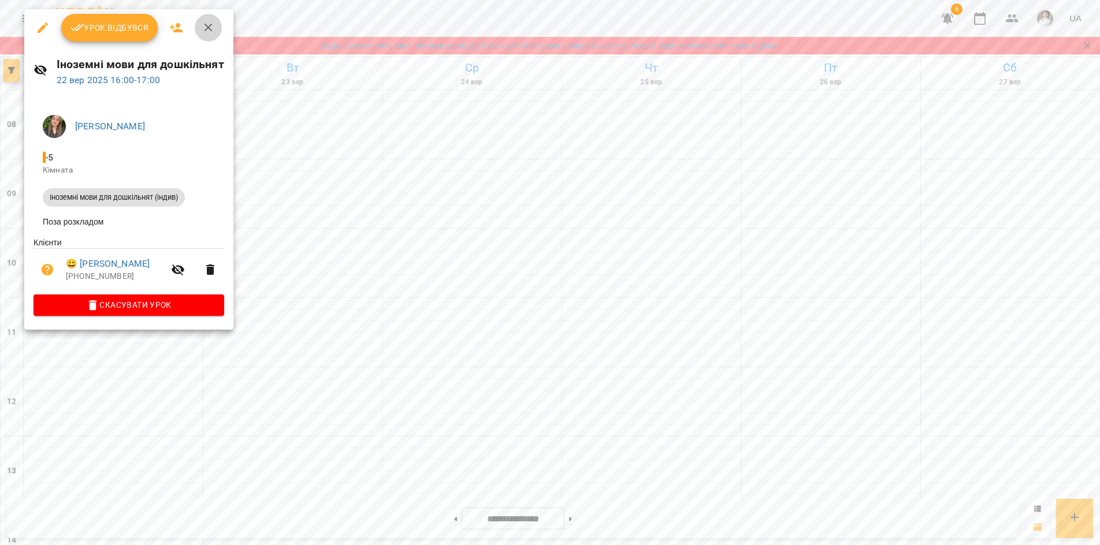
click at [207, 31] on icon "button" at bounding box center [209, 28] width 14 height 14
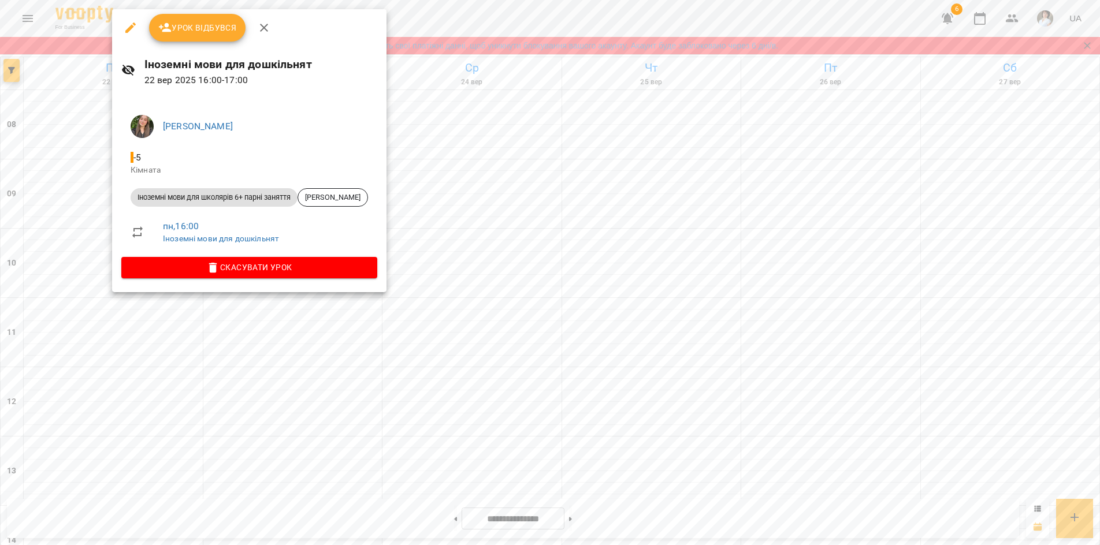
click at [79, 180] on div at bounding box center [550, 272] width 1100 height 545
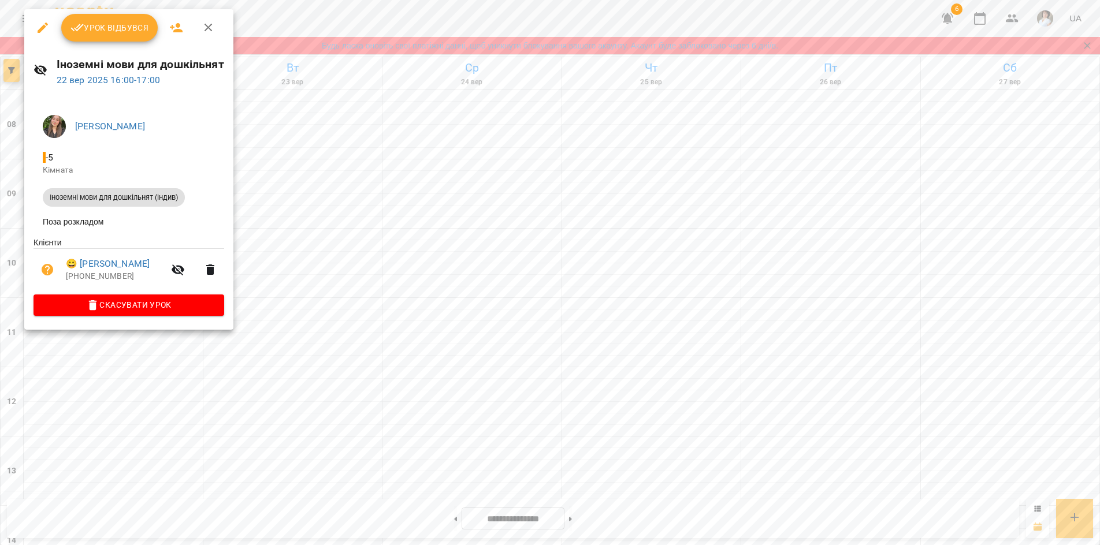
click at [343, 6] on div at bounding box center [550, 272] width 1100 height 545
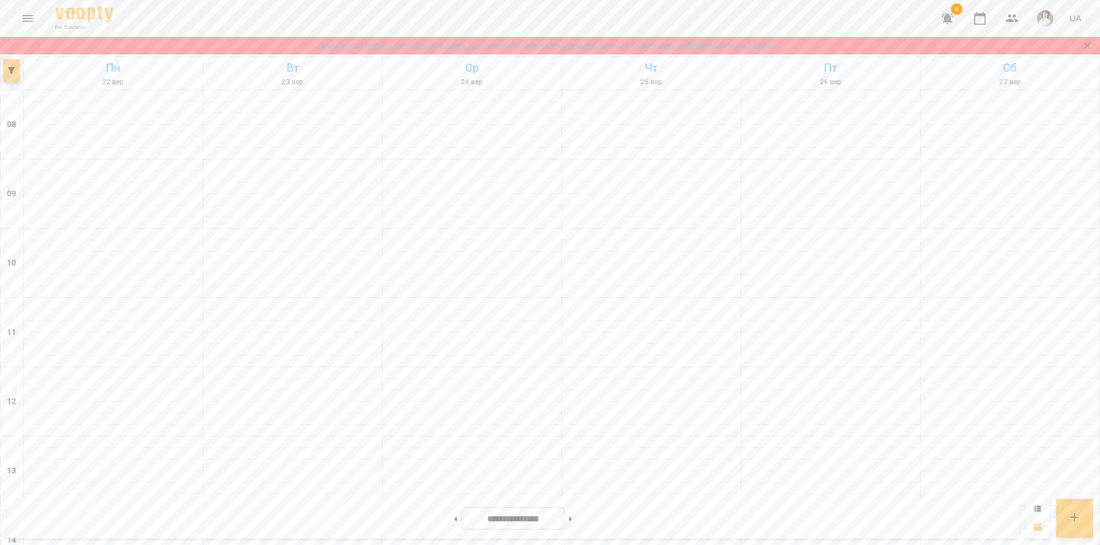
click at [13, 66] on button "button" at bounding box center [11, 70] width 16 height 23
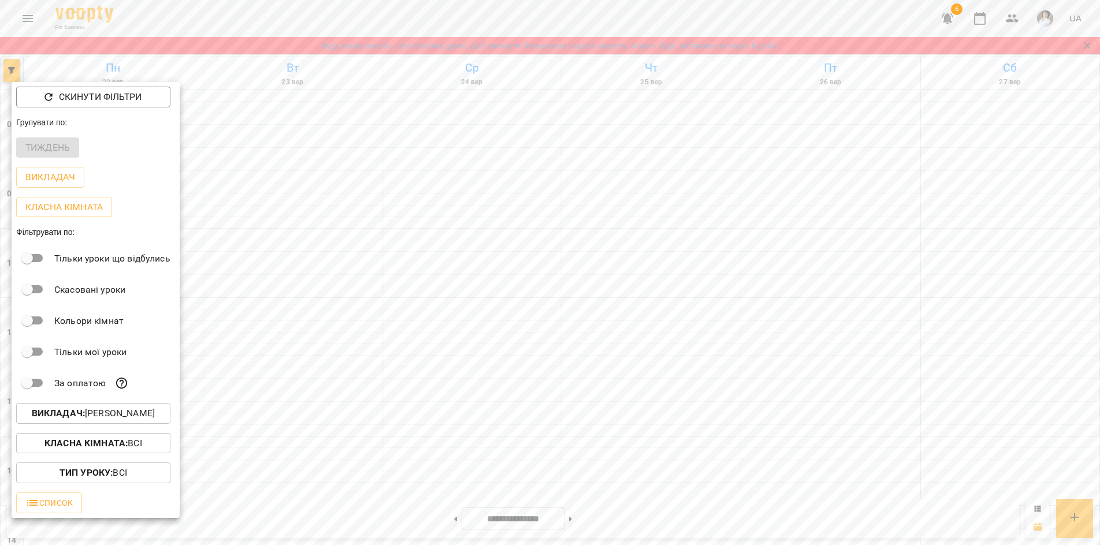
click at [31, 25] on div at bounding box center [550, 272] width 1100 height 545
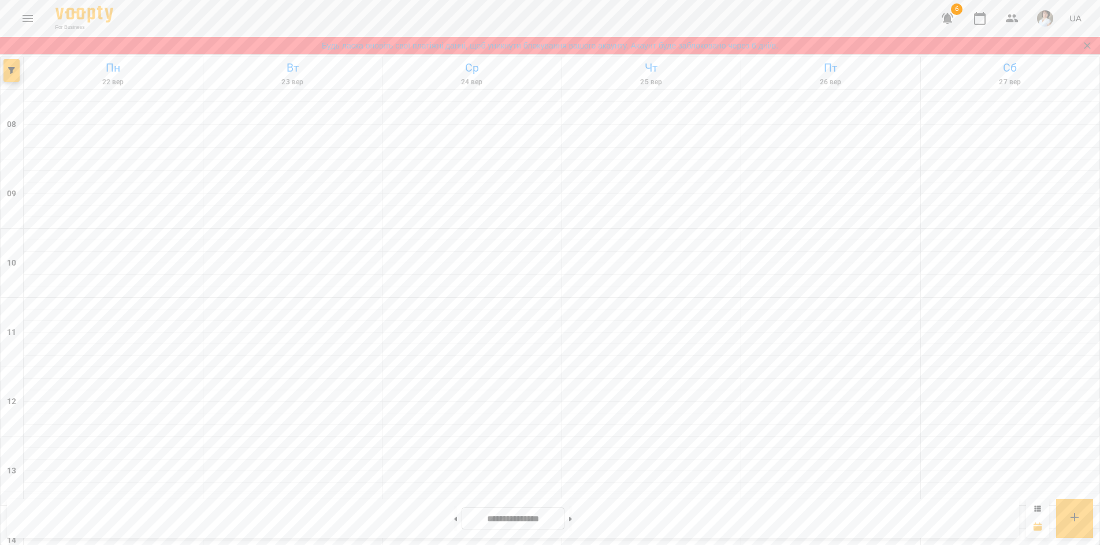
click at [20, 22] on button "Menu" at bounding box center [28, 19] width 28 height 28
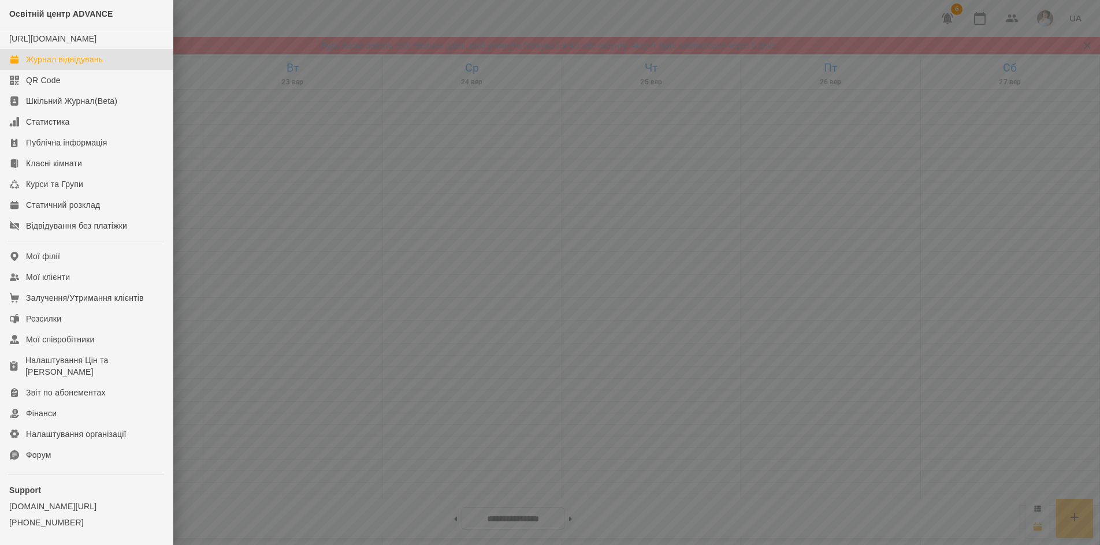
click at [63, 65] on div "Журнал відвідувань" at bounding box center [64, 60] width 77 height 12
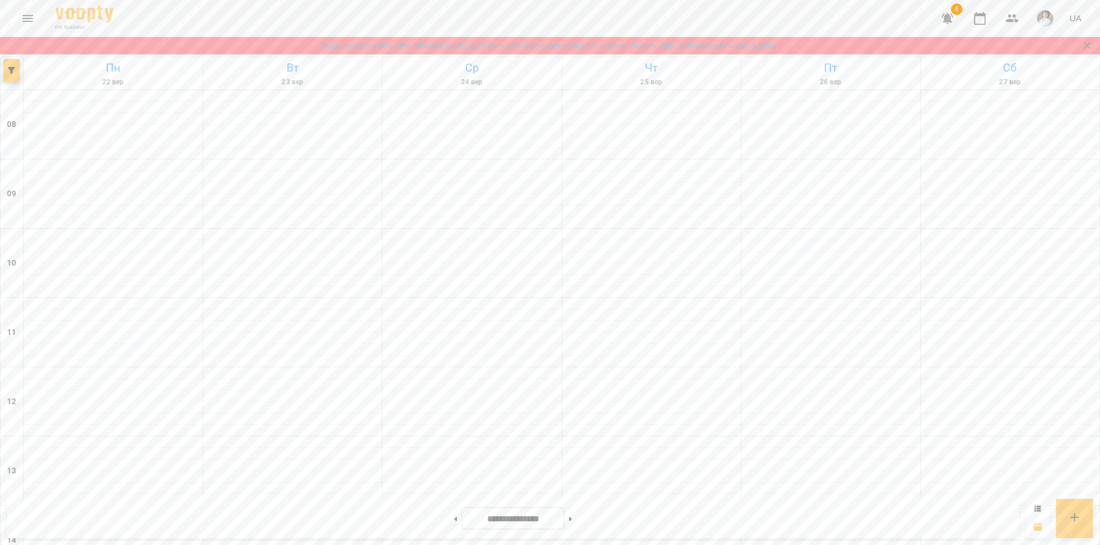
scroll to position [404, 0]
click at [454, 519] on button at bounding box center [455, 518] width 3 height 25
type input "**********"
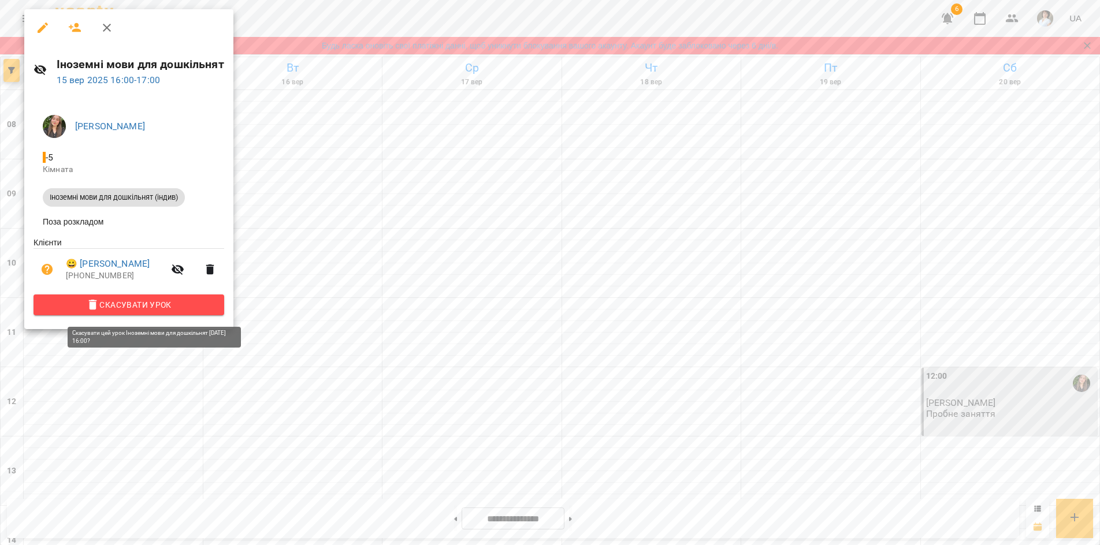
click at [100, 307] on icon "button" at bounding box center [93, 305] width 14 height 14
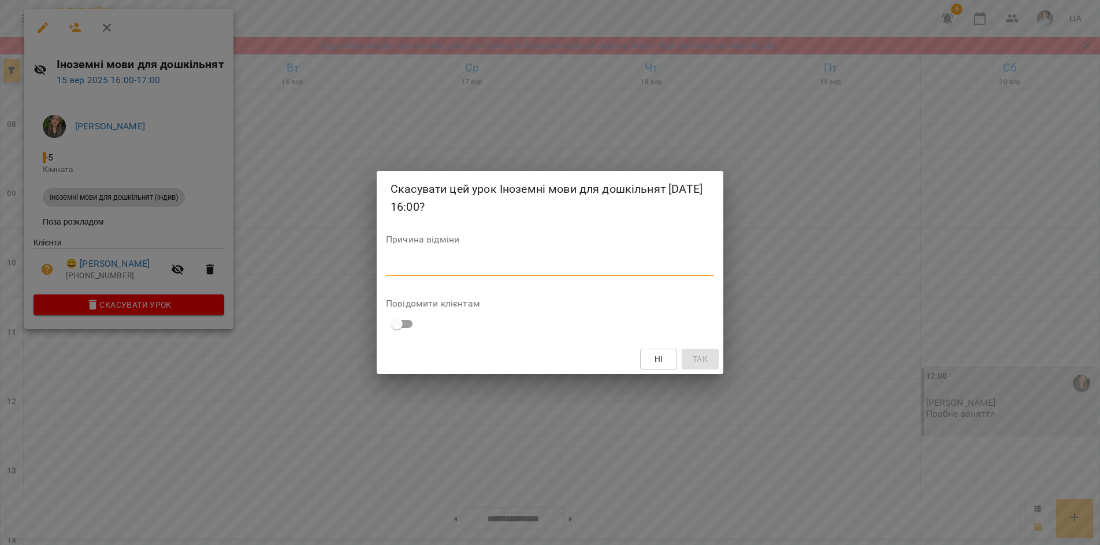
click at [401, 271] on textarea at bounding box center [550, 266] width 328 height 11
click at [162, 514] on div "Скасувати цей урок Іноземні мови для дошкільнят 15 вер 2025 16:00? Причина відм…" at bounding box center [550, 272] width 1100 height 545
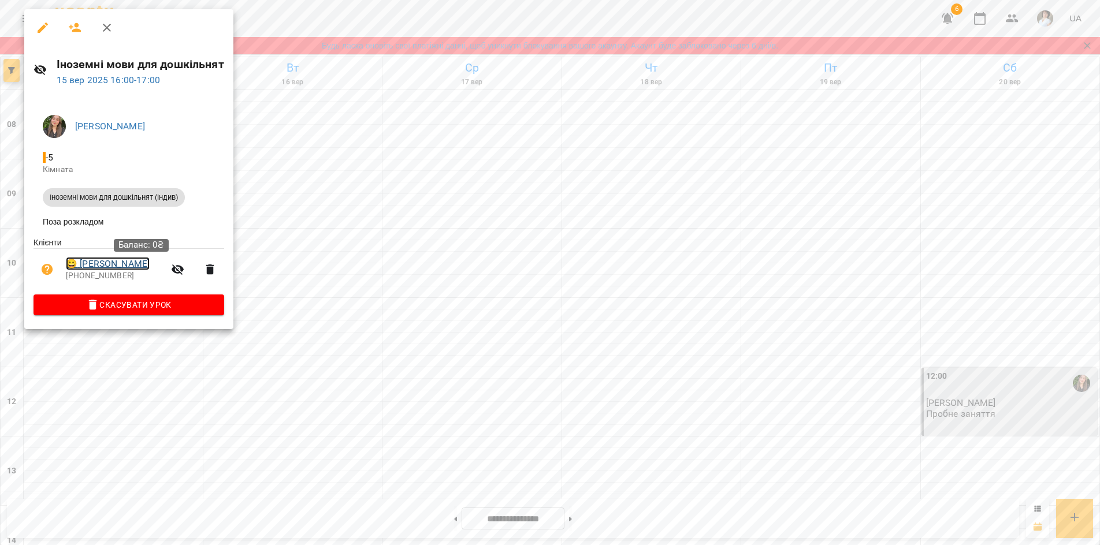
click at [150, 268] on link "😀 Токовенко Вікторія Едуардівна" at bounding box center [108, 264] width 84 height 14
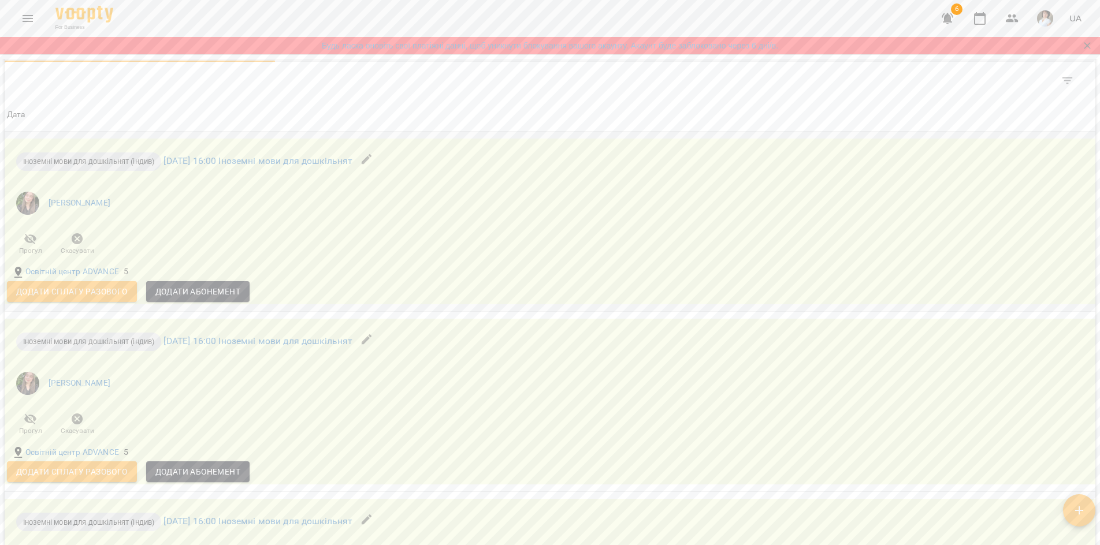
scroll to position [924, 0]
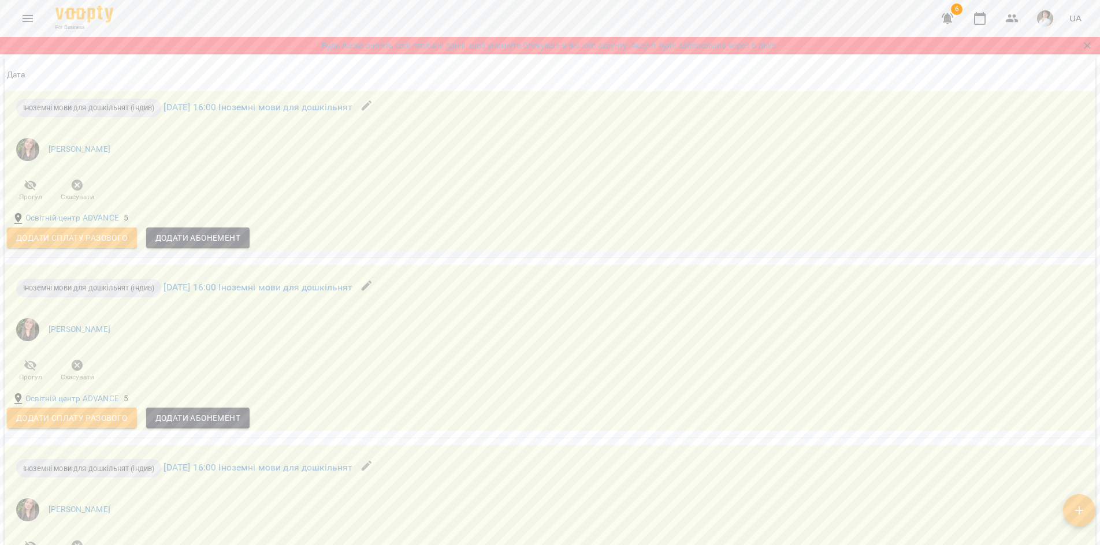
click at [371, 111] on icon "button" at bounding box center [366, 106] width 10 height 10
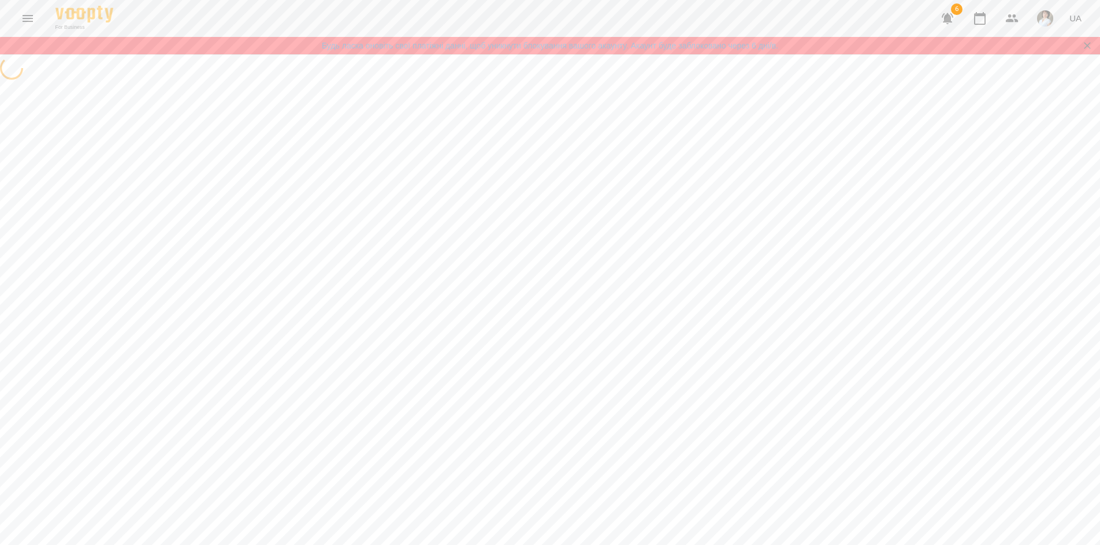
select select "**********"
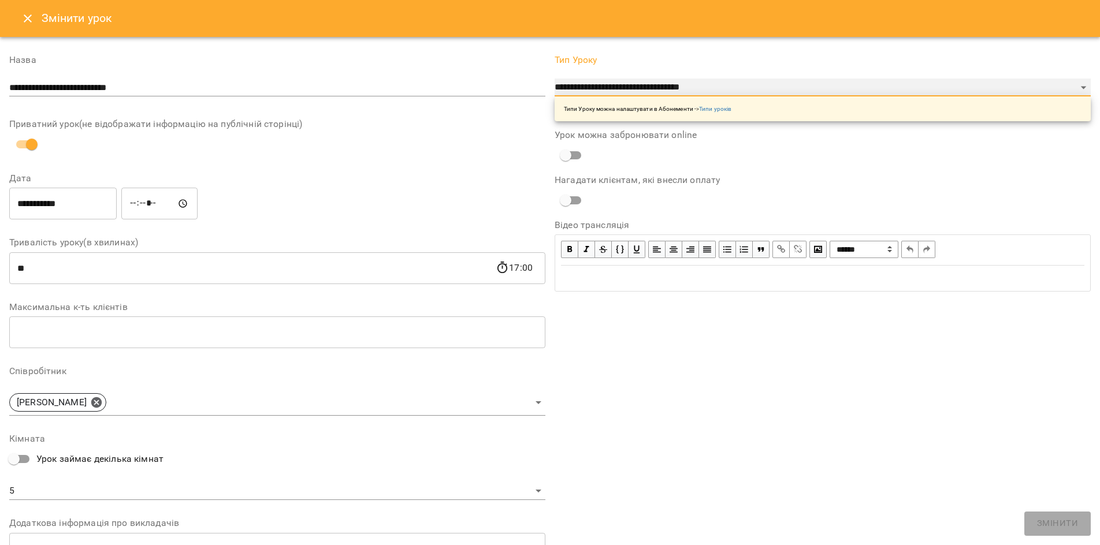
click at [680, 87] on select "**********" at bounding box center [823, 88] width 536 height 18
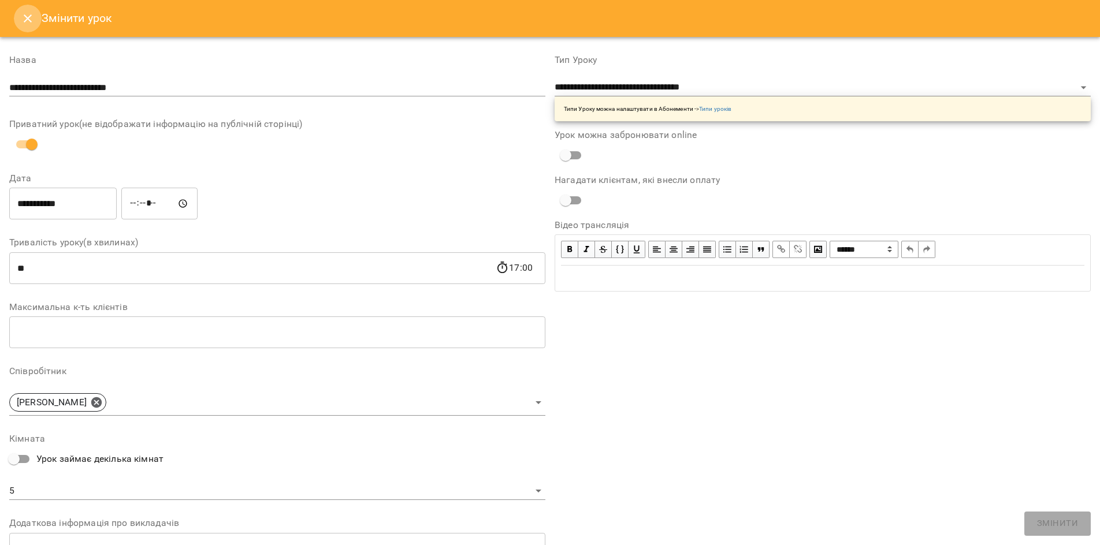
click at [26, 18] on icon "Close" at bounding box center [28, 19] width 14 height 14
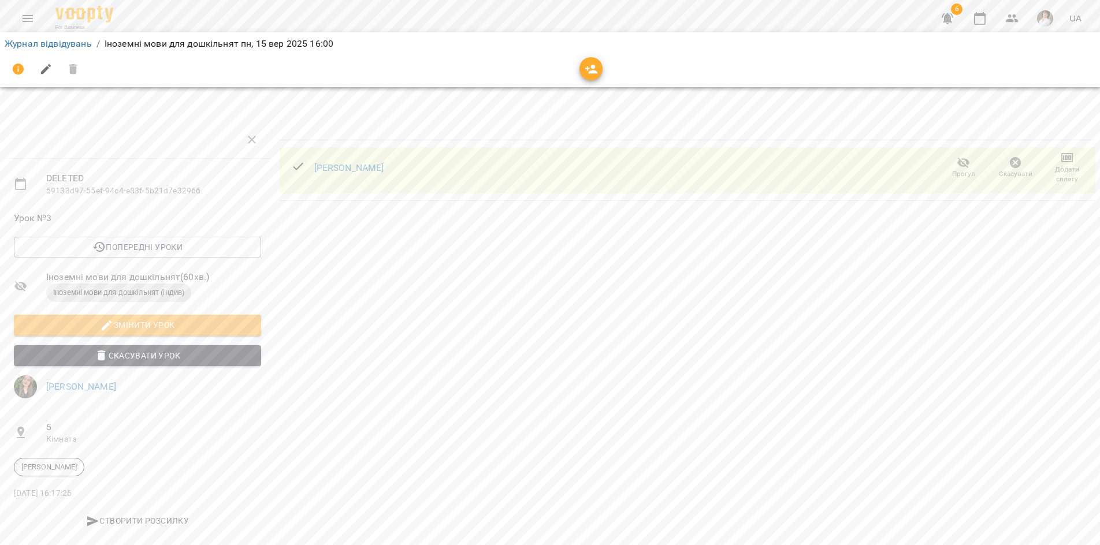
click at [127, 358] on span "Скасувати Урок" at bounding box center [137, 356] width 229 height 14
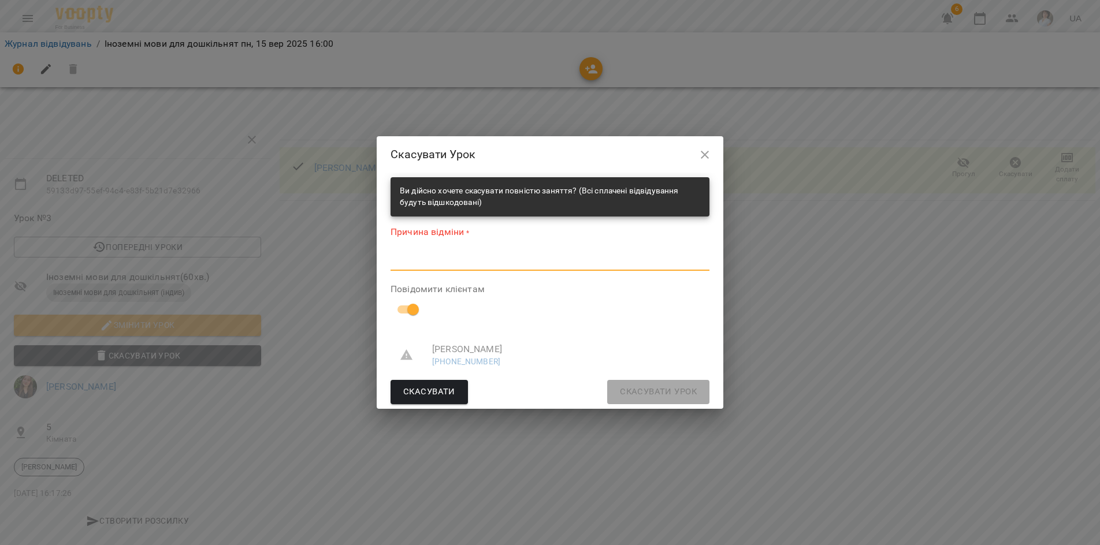
click at [482, 258] on textarea at bounding box center [550, 261] width 319 height 11
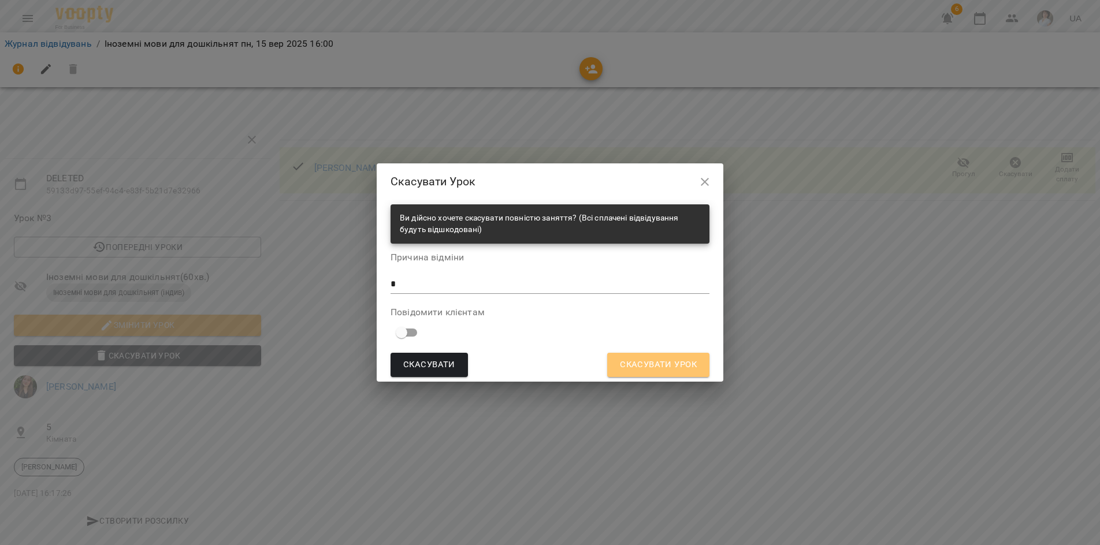
click at [658, 365] on span "Скасувати Урок" at bounding box center [658, 365] width 77 height 15
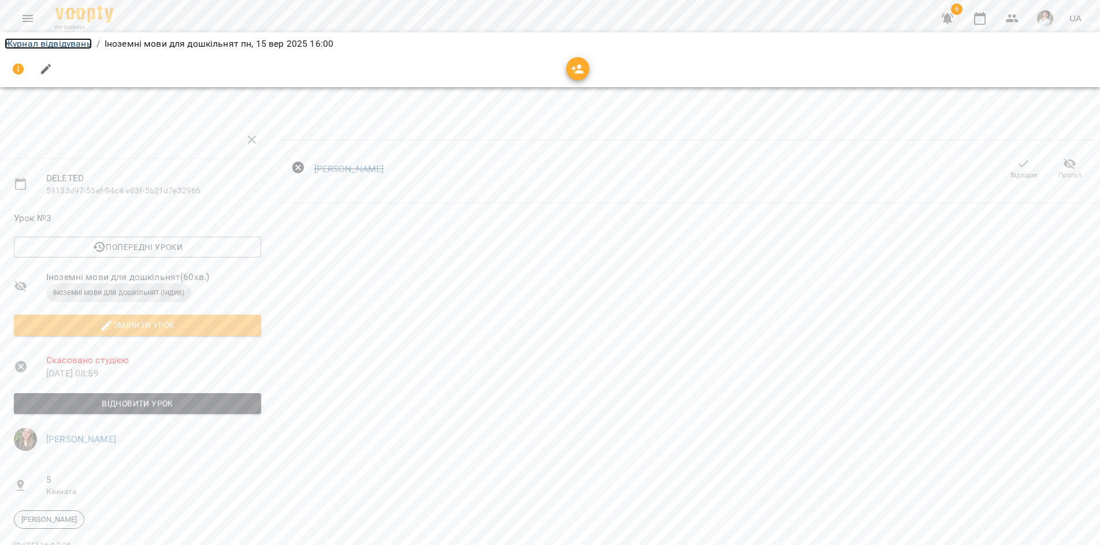
click at [43, 46] on link "Журнал відвідувань" at bounding box center [48, 43] width 87 height 11
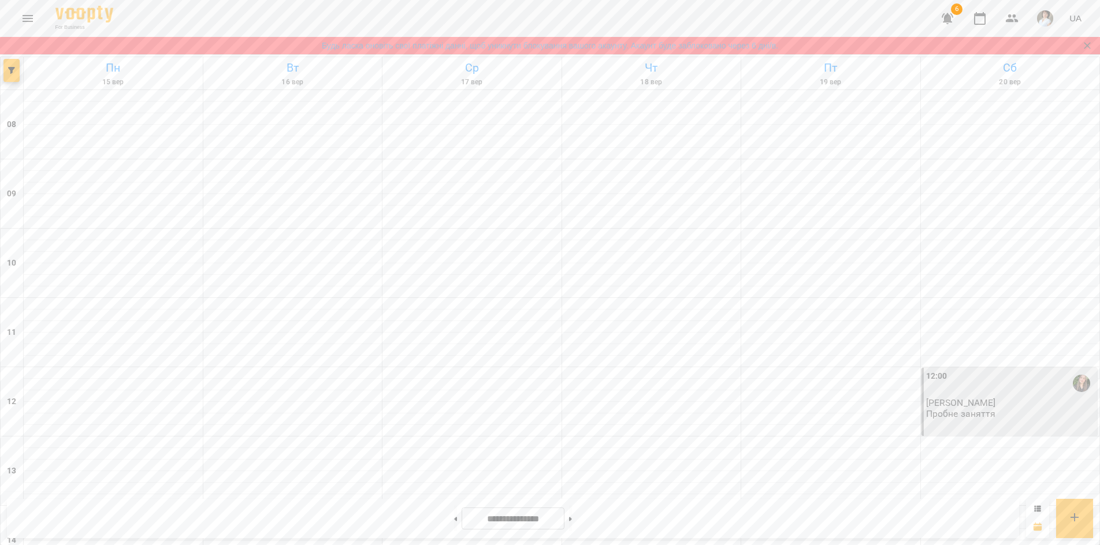
scroll to position [404, 0]
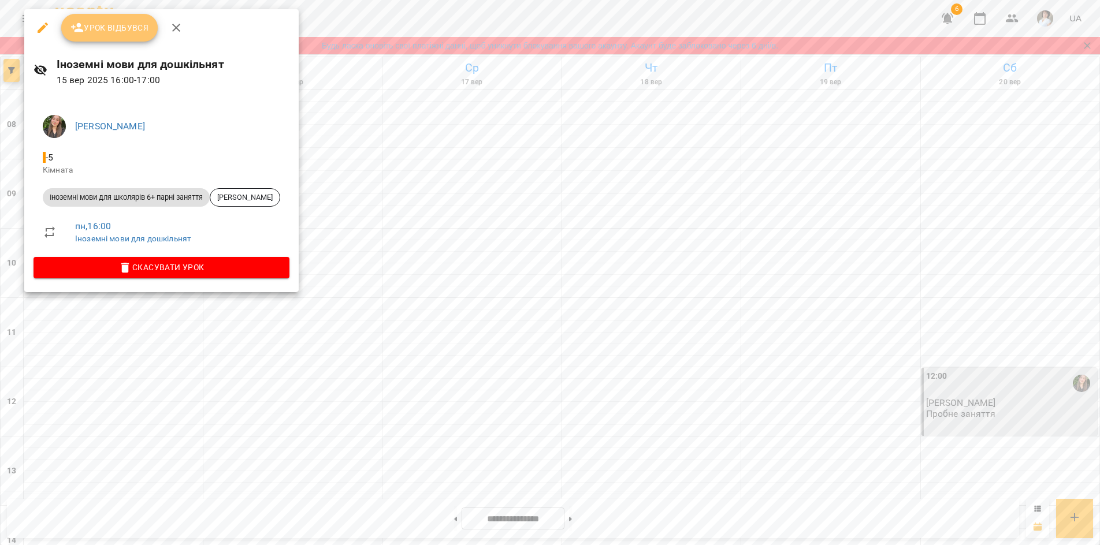
click at [98, 34] on span "Урок відбувся" at bounding box center [109, 28] width 79 height 14
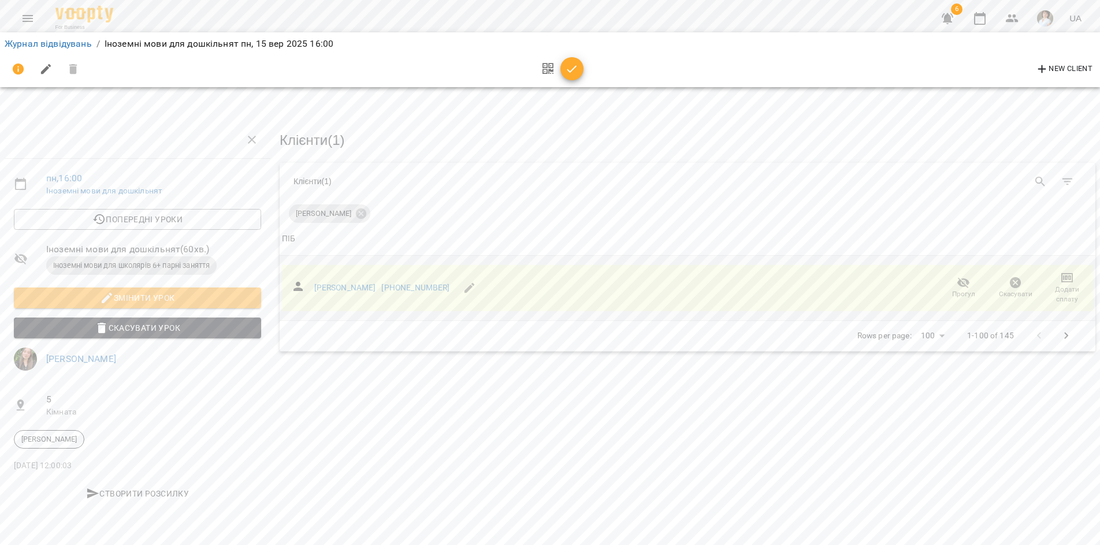
click at [1067, 282] on icon "button" at bounding box center [1067, 278] width 14 height 14
click at [1047, 274] on li "Додати сплату разового" at bounding box center [1029, 276] width 125 height 21
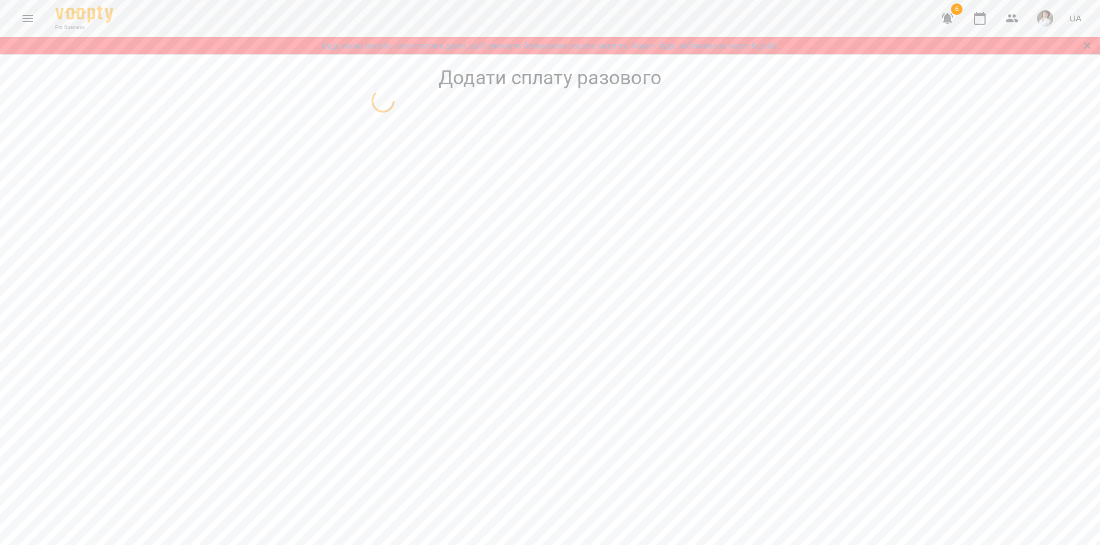
select select "**********"
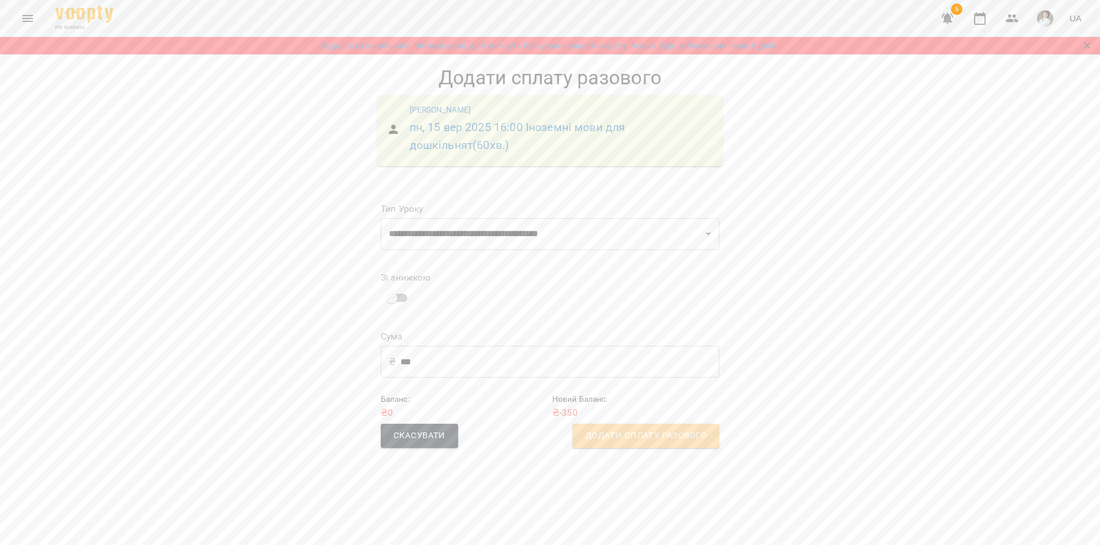
click at [646, 440] on span "Додати сплату разового" at bounding box center [645, 436] width 121 height 15
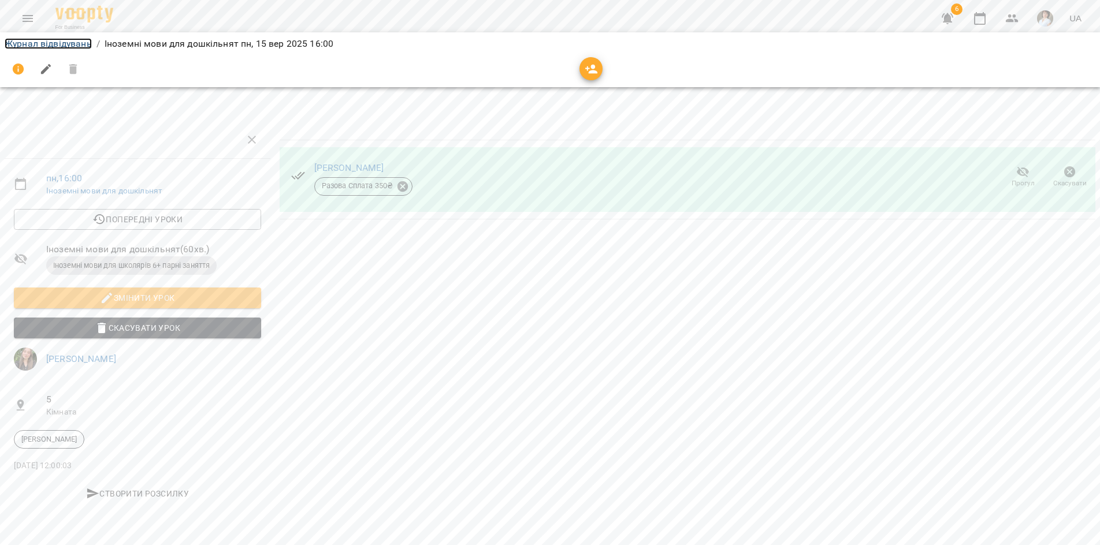
click at [51, 42] on link "Журнал відвідувань" at bounding box center [48, 43] width 87 height 11
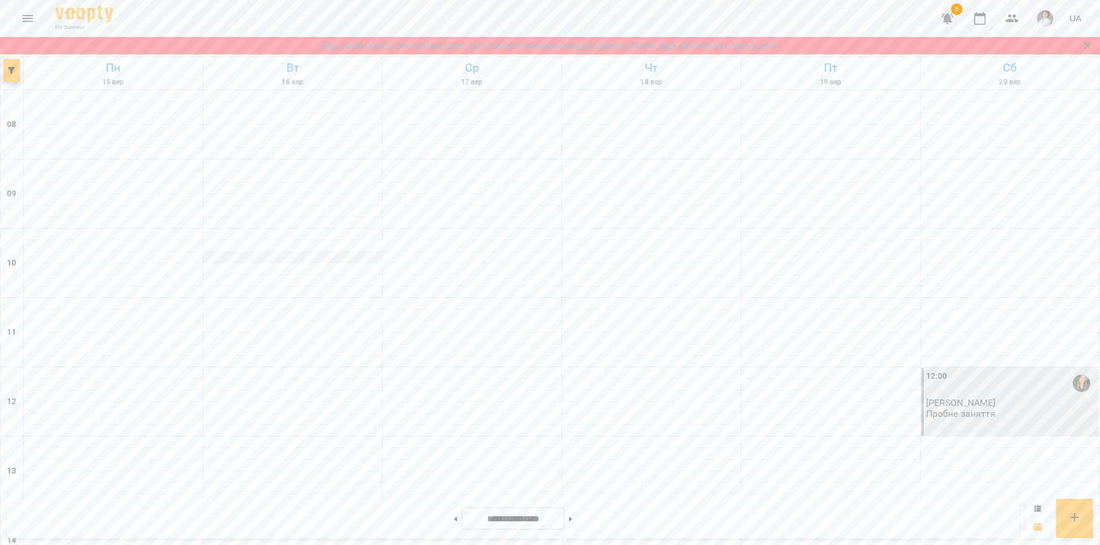
scroll to position [404, 0]
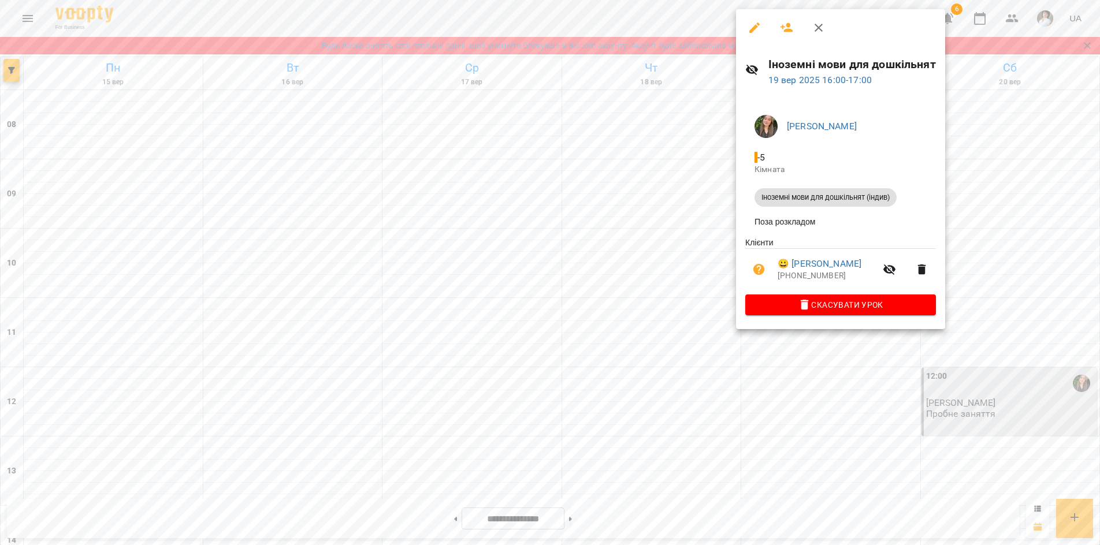
click at [926, 270] on icon "button" at bounding box center [922, 270] width 8 height 10
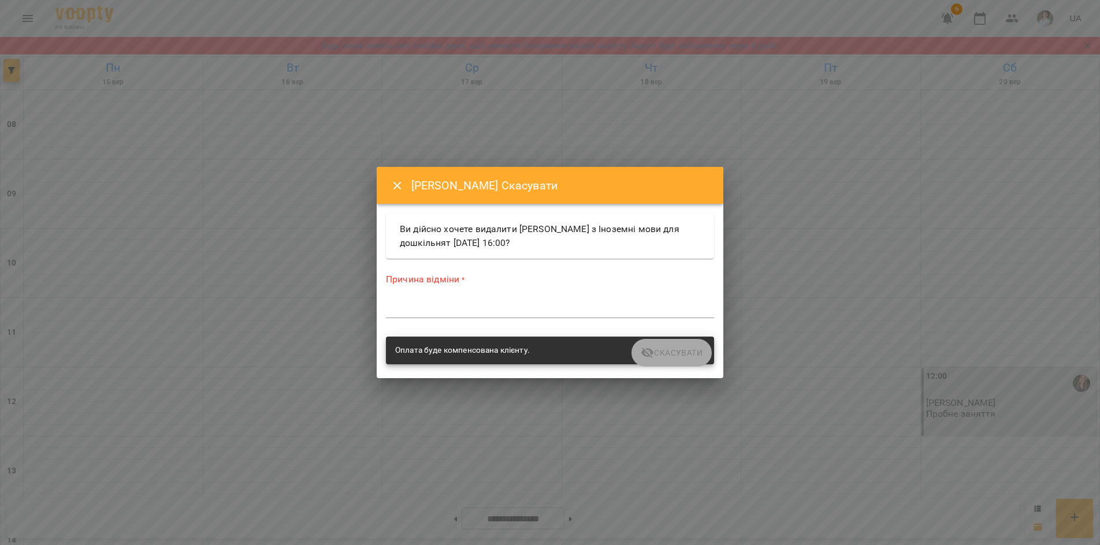
click at [403, 311] on textarea at bounding box center [550, 308] width 328 height 11
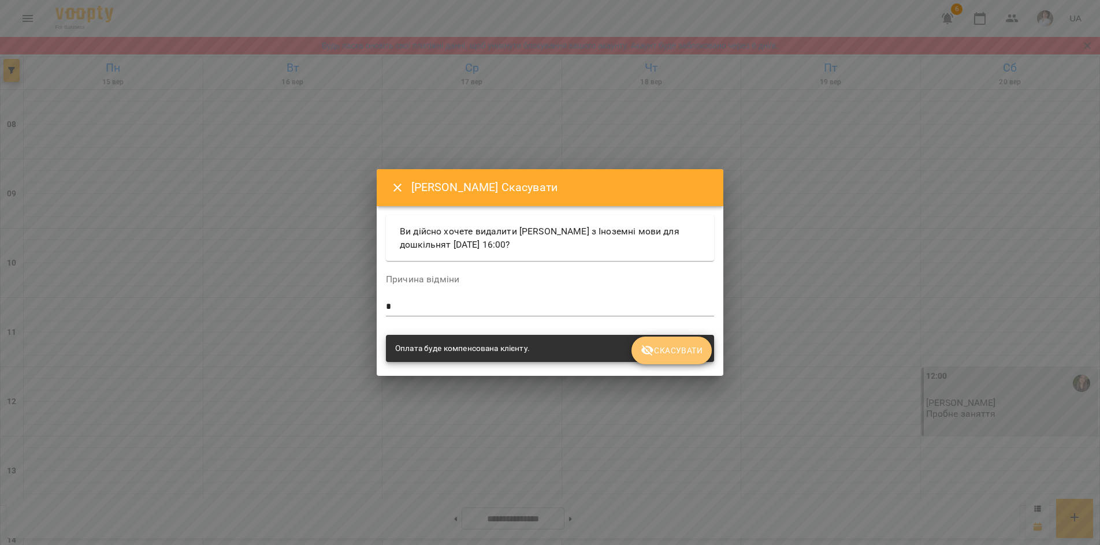
click at [667, 354] on span "Скасувати" at bounding box center [672, 351] width 62 height 14
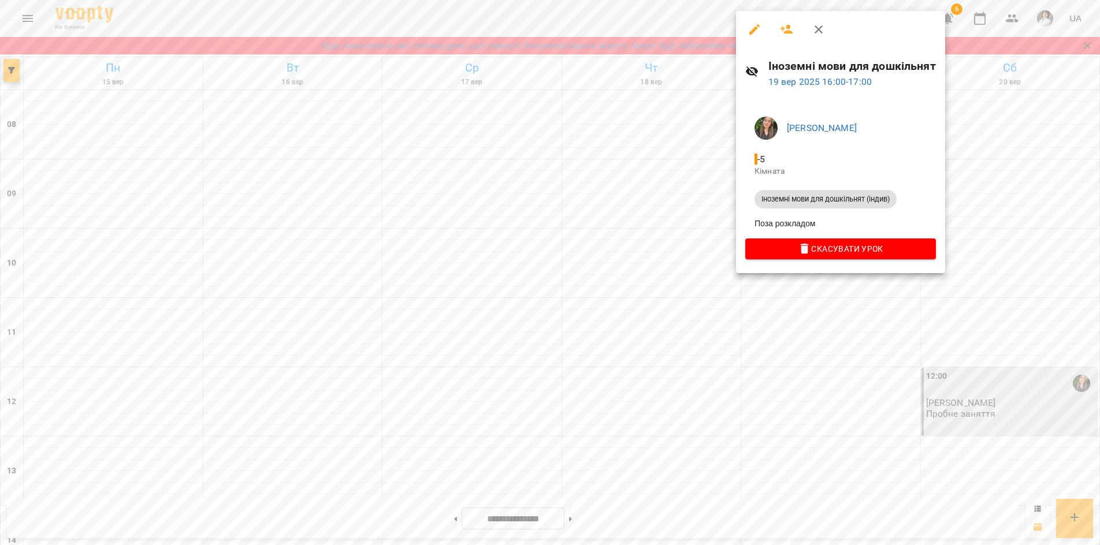
click at [819, 246] on span "Скасувати Урок" at bounding box center [841, 249] width 172 height 14
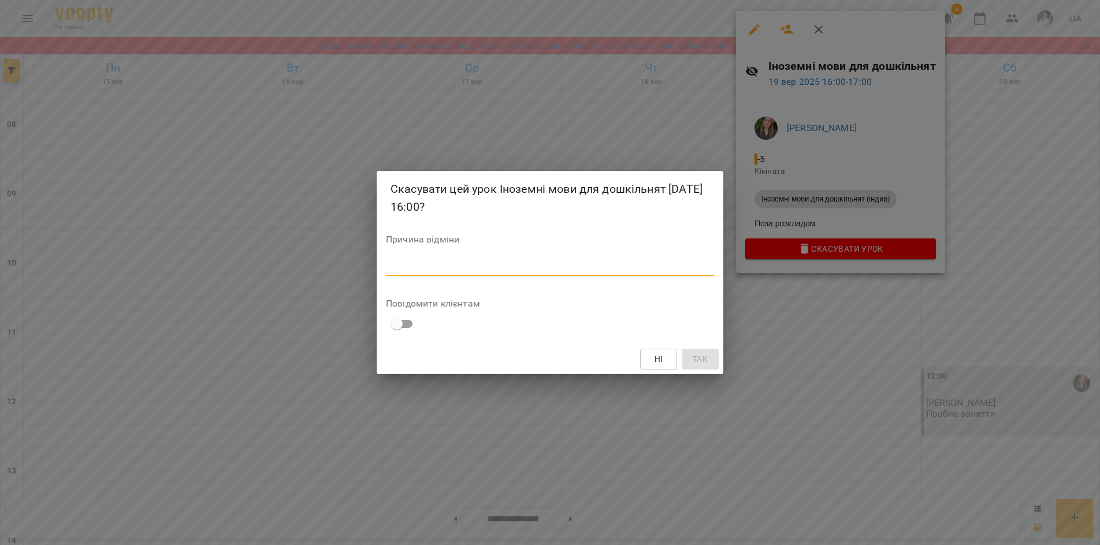
click at [447, 270] on textarea at bounding box center [550, 266] width 328 height 11
click at [699, 359] on span "Так" at bounding box center [700, 359] width 15 height 14
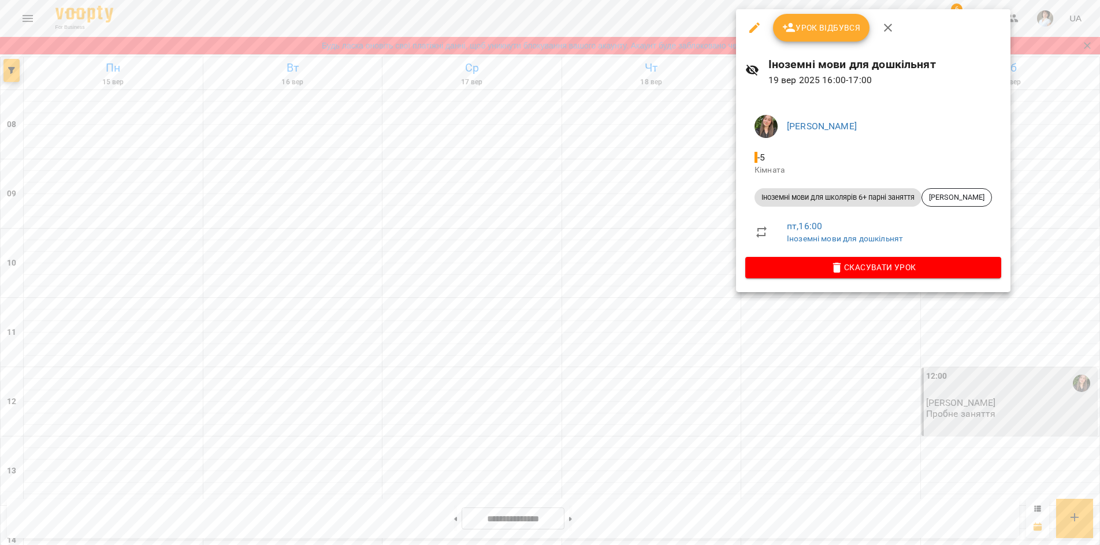
click at [830, 30] on span "Урок відбувся" at bounding box center [821, 28] width 79 height 14
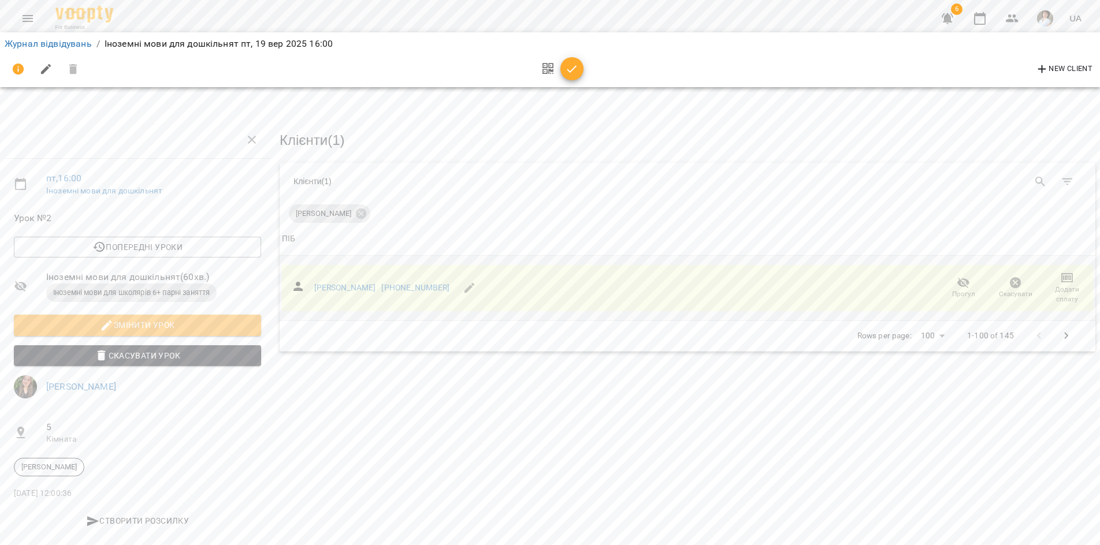
click at [1060, 279] on icon "button" at bounding box center [1067, 278] width 14 height 14
click at [1044, 274] on li "Додати сплату разового" at bounding box center [1029, 276] width 125 height 21
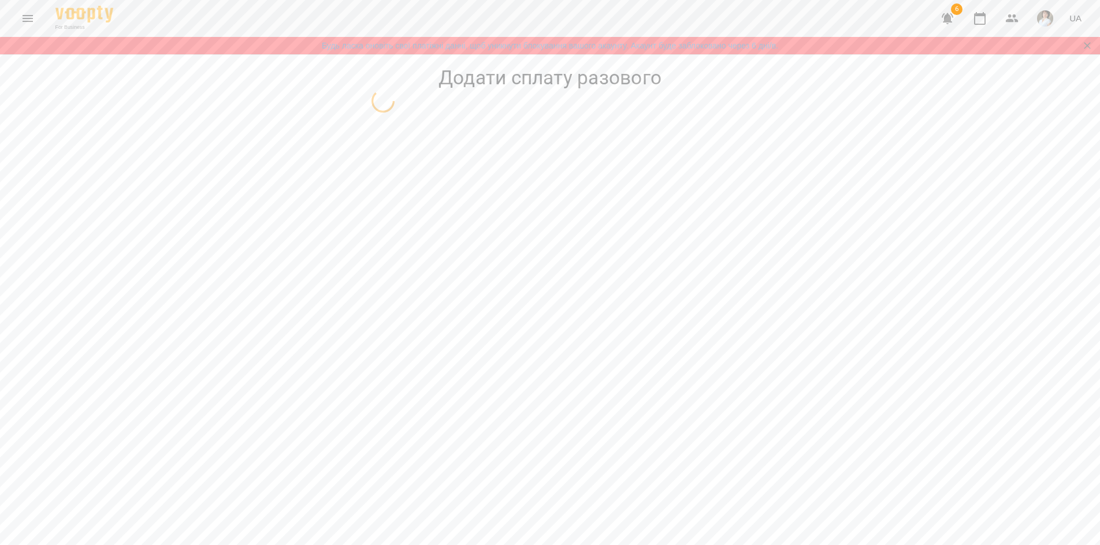
select select "**********"
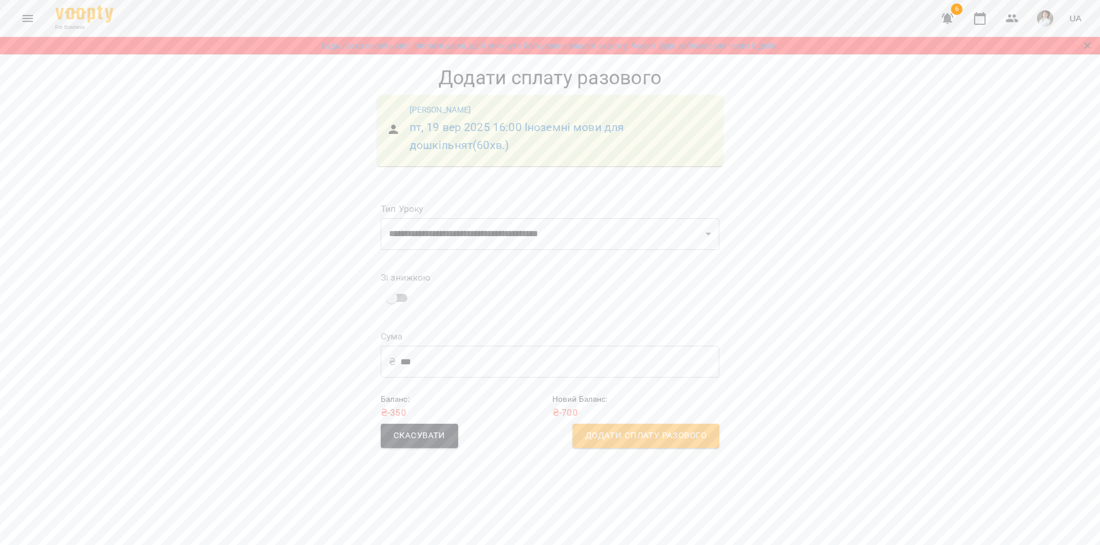
click at [642, 434] on span "Додати сплату разового" at bounding box center [645, 436] width 121 height 15
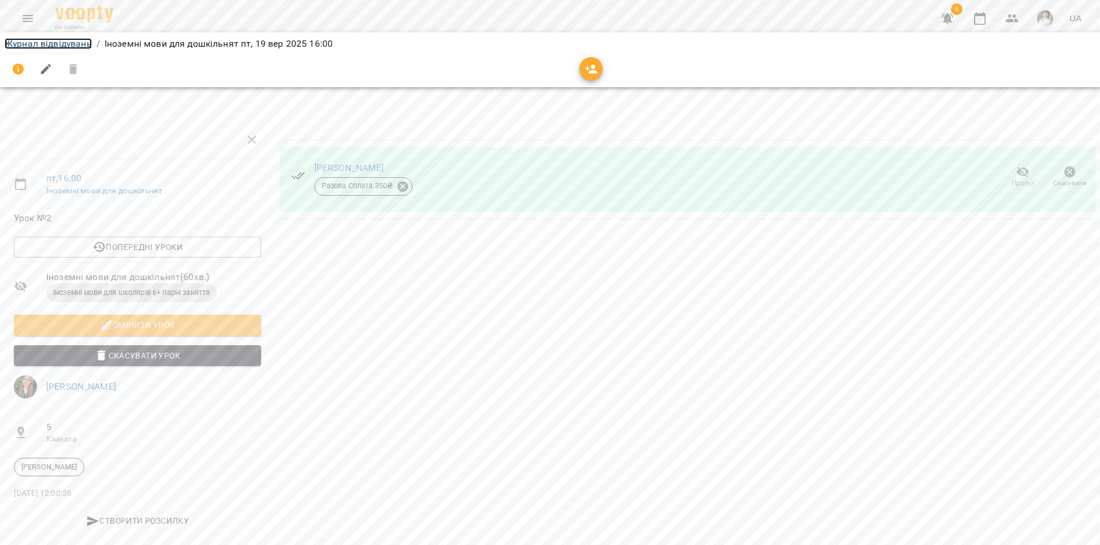
click at [52, 40] on link "Журнал відвідувань" at bounding box center [48, 43] width 87 height 11
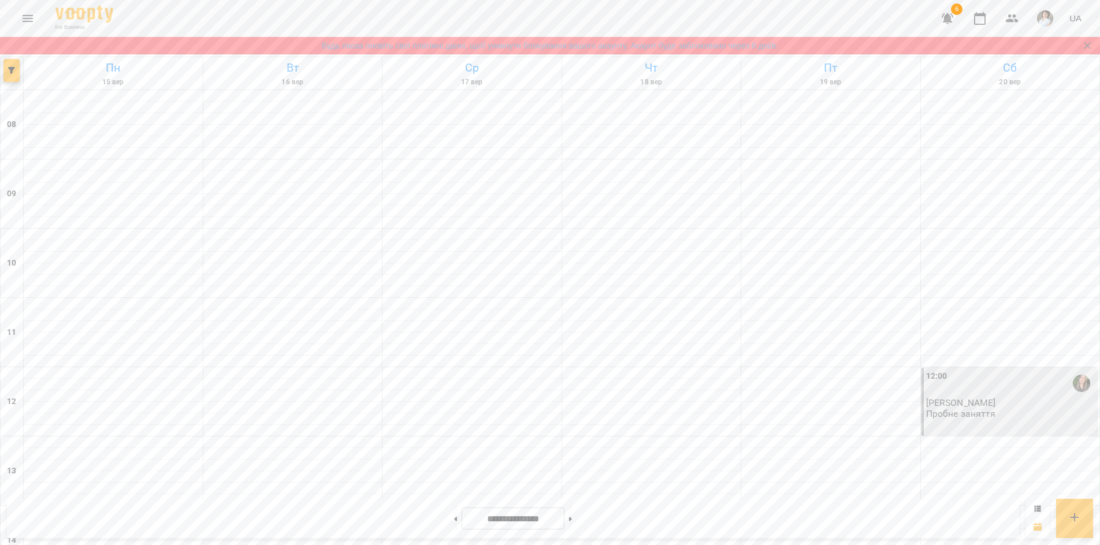
scroll to position [462, 0]
click at [454, 519] on button at bounding box center [455, 518] width 3 height 25
type input "**********"
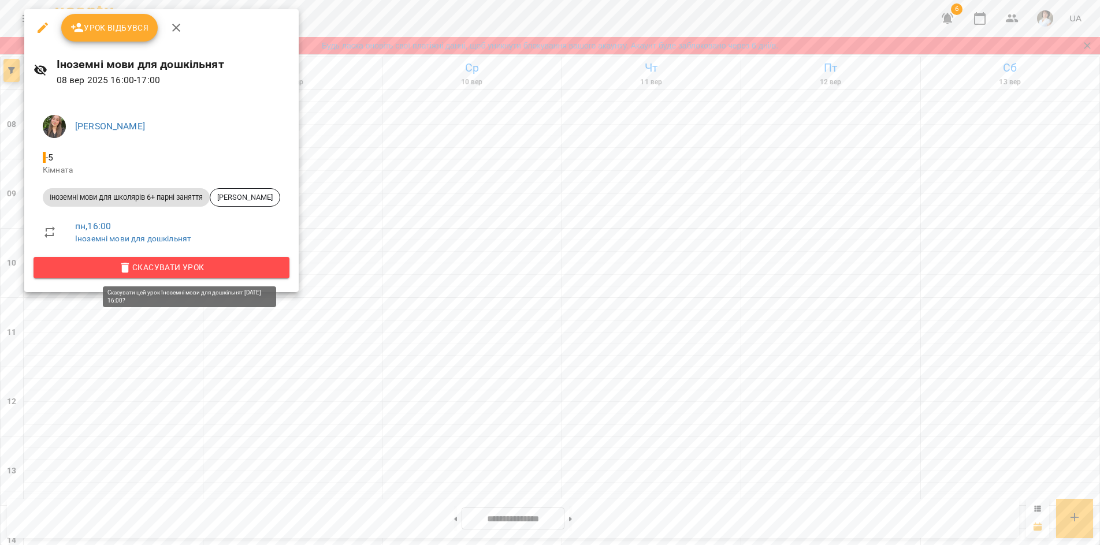
click at [129, 269] on icon "button" at bounding box center [125, 268] width 8 height 10
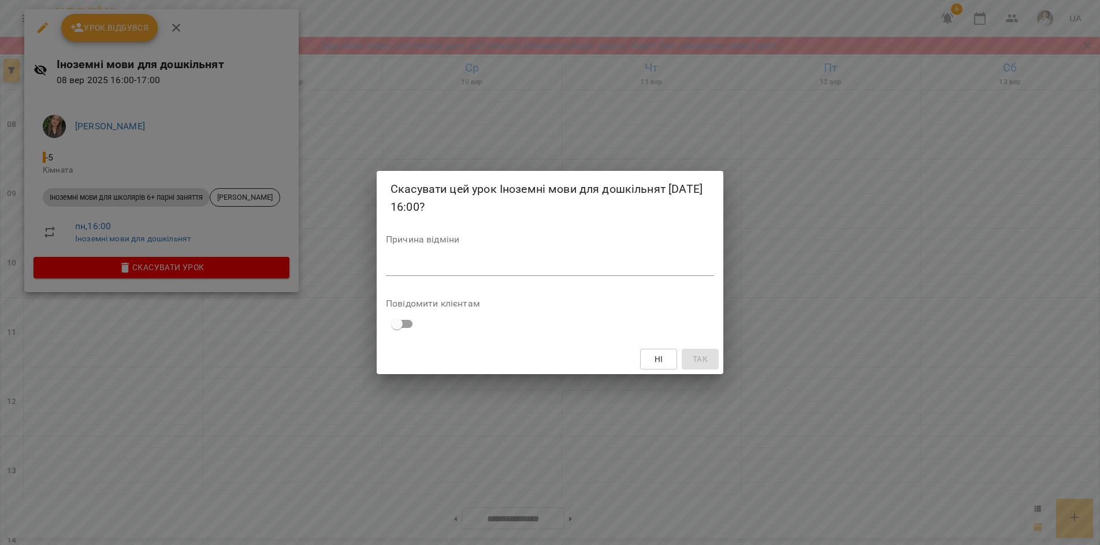
click at [398, 273] on div "*" at bounding box center [550, 267] width 328 height 18
type textarea "***"
click at [696, 367] on button "Так" at bounding box center [700, 359] width 37 height 21
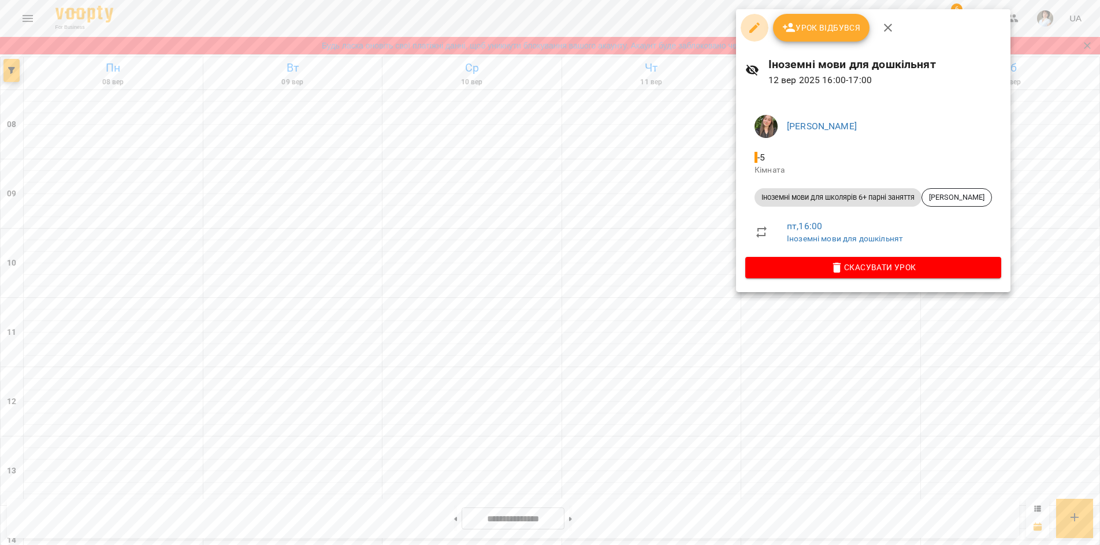
click at [755, 29] on icon "button" at bounding box center [754, 28] width 10 height 10
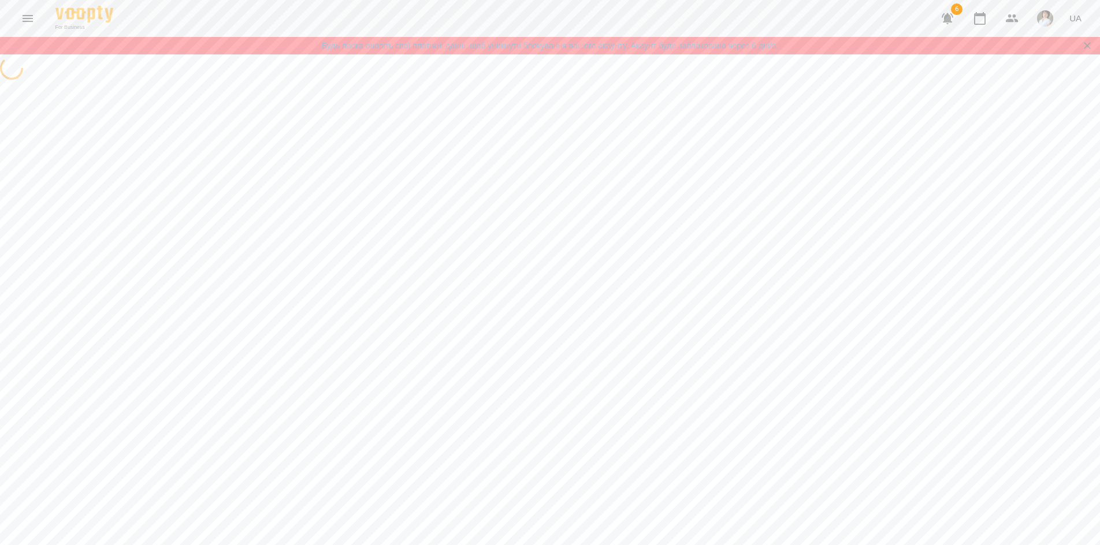
select select "**********"
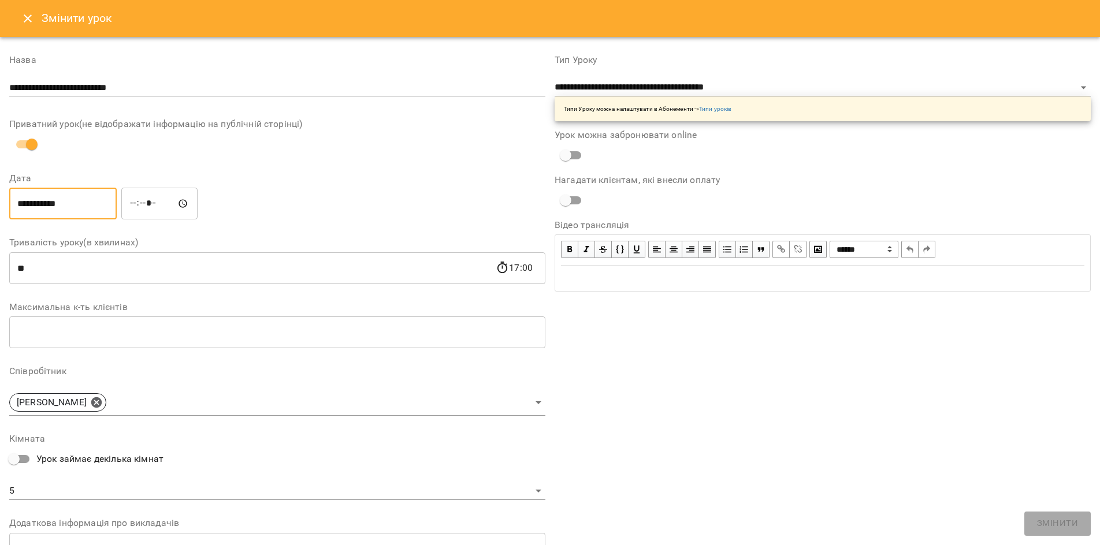
click at [23, 203] on input "**********" at bounding box center [62, 204] width 107 height 32
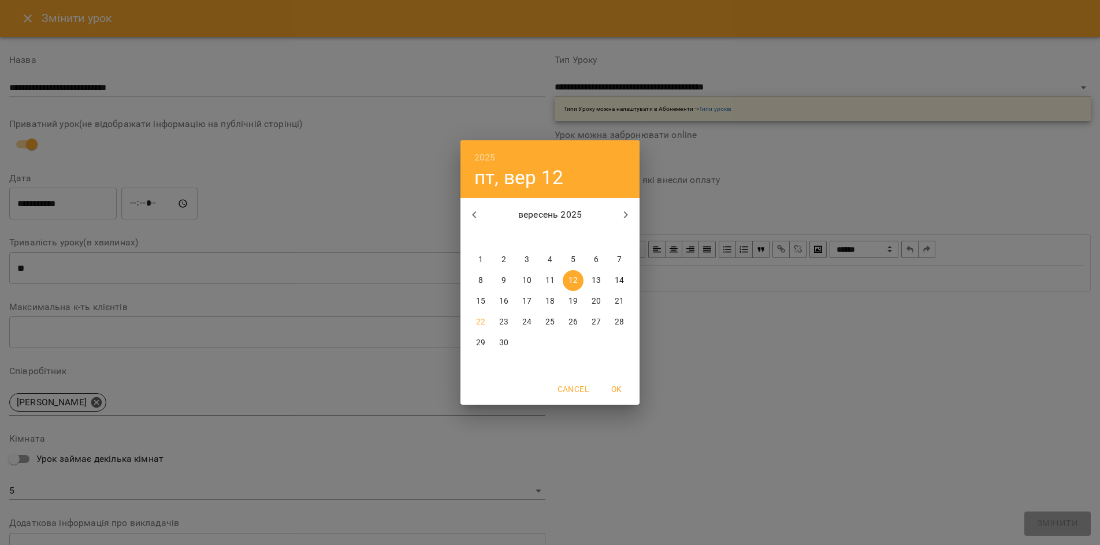
click at [528, 274] on button "10" at bounding box center [527, 280] width 21 height 21
type input "**********"
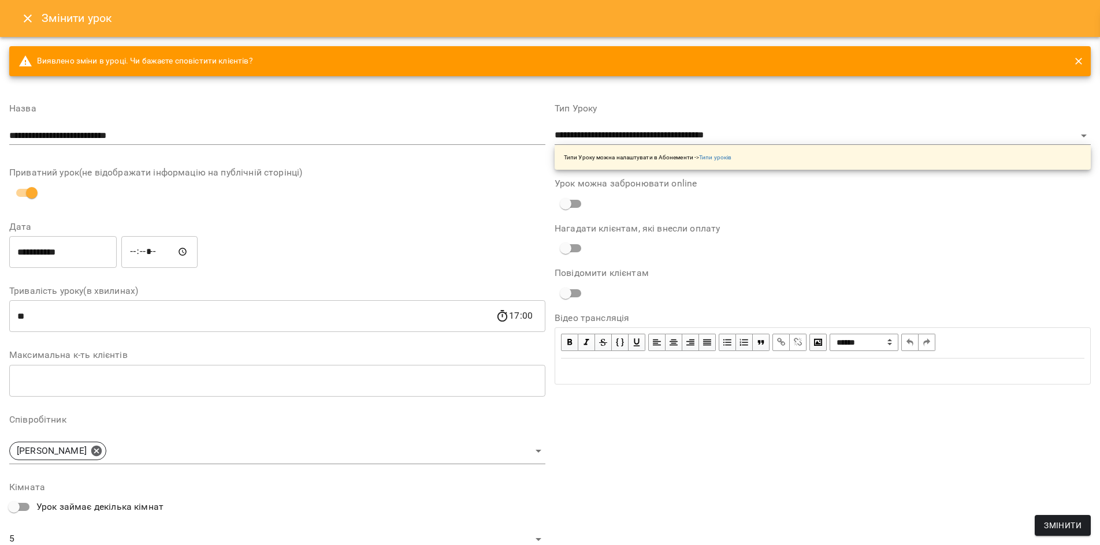
drag, startPoint x: 1061, startPoint y: 530, endPoint x: 658, endPoint y: 512, distance: 403.7
click at [658, 512] on form "**********" at bounding box center [550, 391] width 1082 height 698
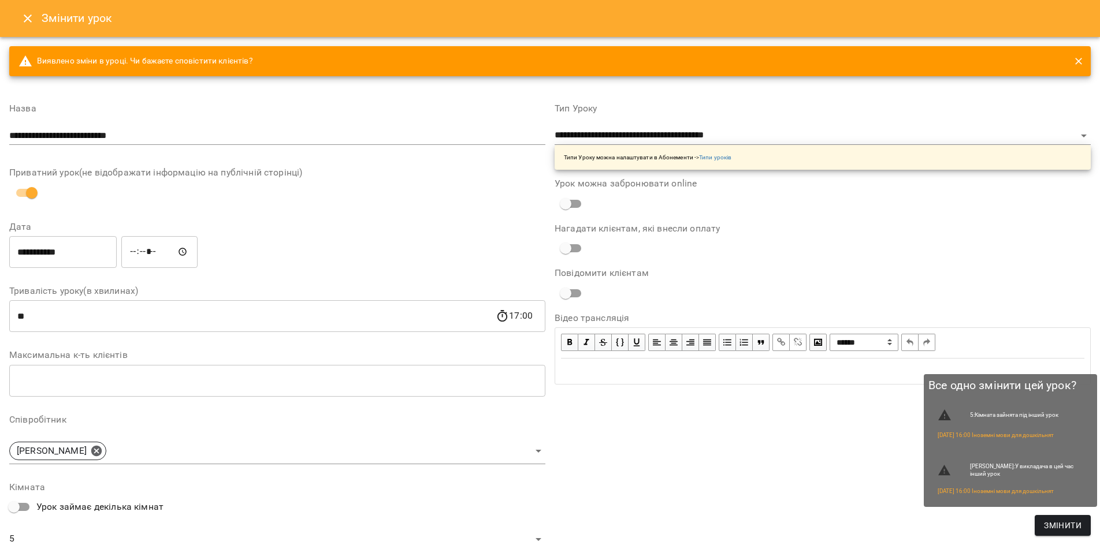
click at [1046, 529] on span "Змінити" at bounding box center [1063, 526] width 38 height 14
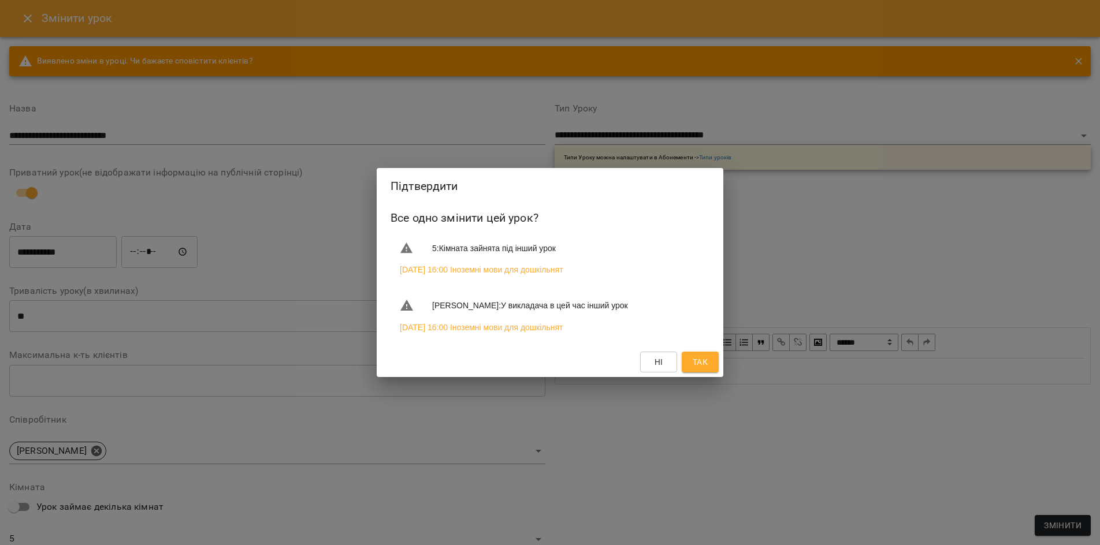
click at [697, 369] on span "Так" at bounding box center [700, 362] width 15 height 14
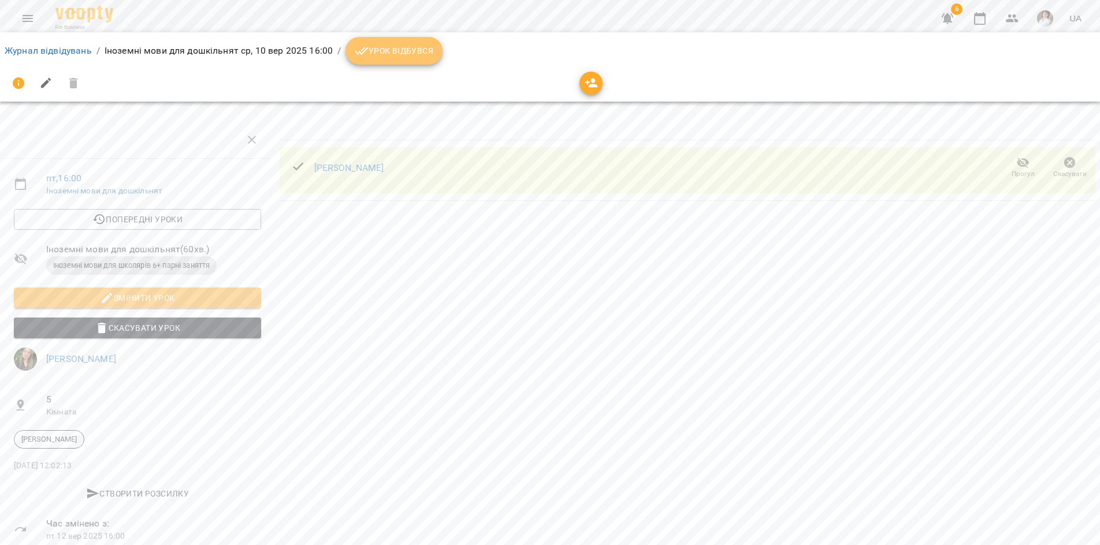
click at [411, 54] on span "Урок відбувся" at bounding box center [394, 51] width 79 height 14
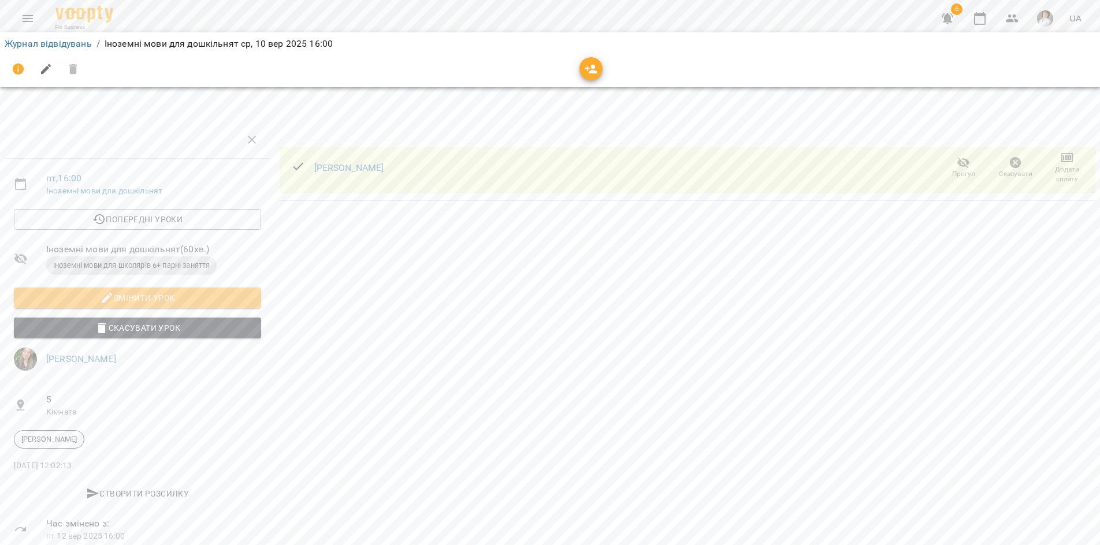
click at [1060, 163] on icon "button" at bounding box center [1067, 158] width 14 height 14
click at [1037, 161] on li "Додати сплату разового" at bounding box center [1029, 157] width 125 height 21
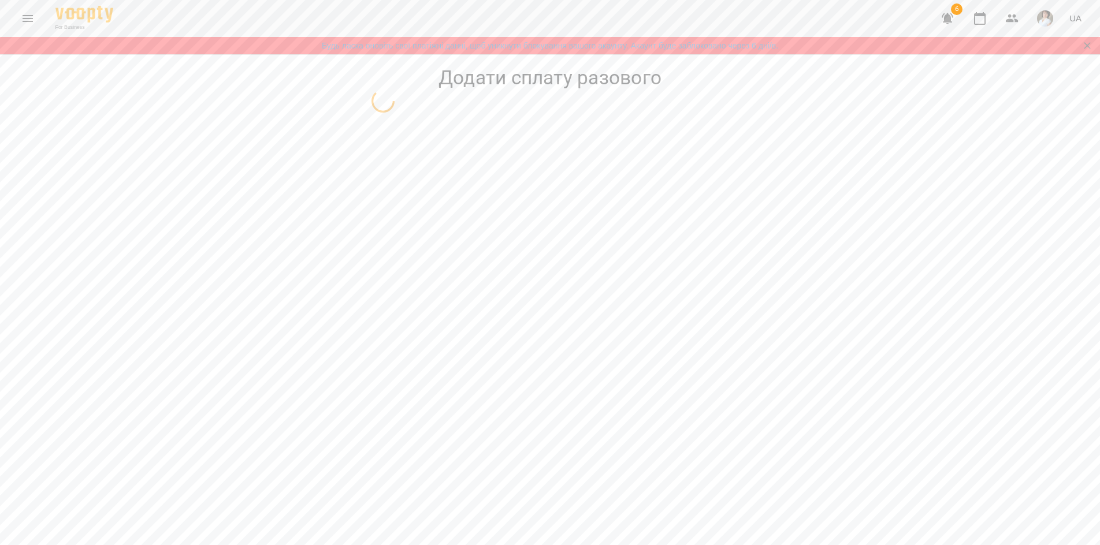
select select "**********"
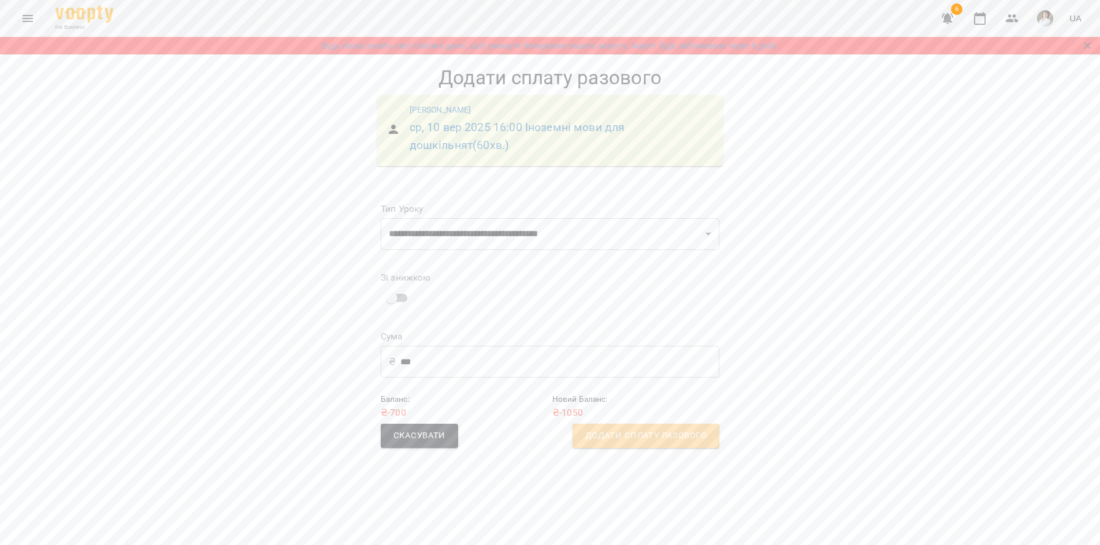
click at [622, 435] on span "Додати сплату разового" at bounding box center [645, 436] width 121 height 15
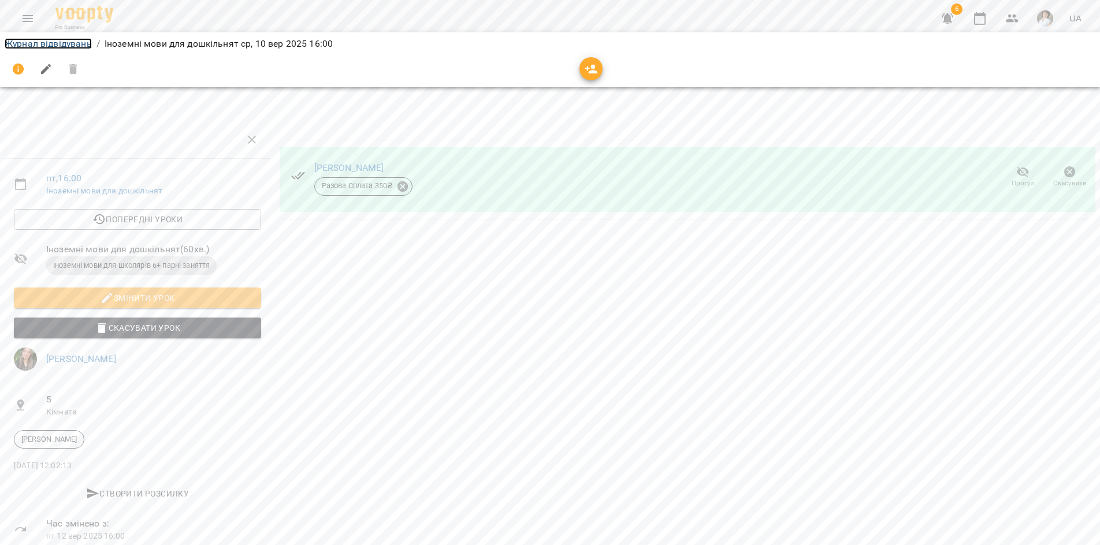
click at [84, 43] on link "Журнал відвідувань" at bounding box center [48, 43] width 87 height 11
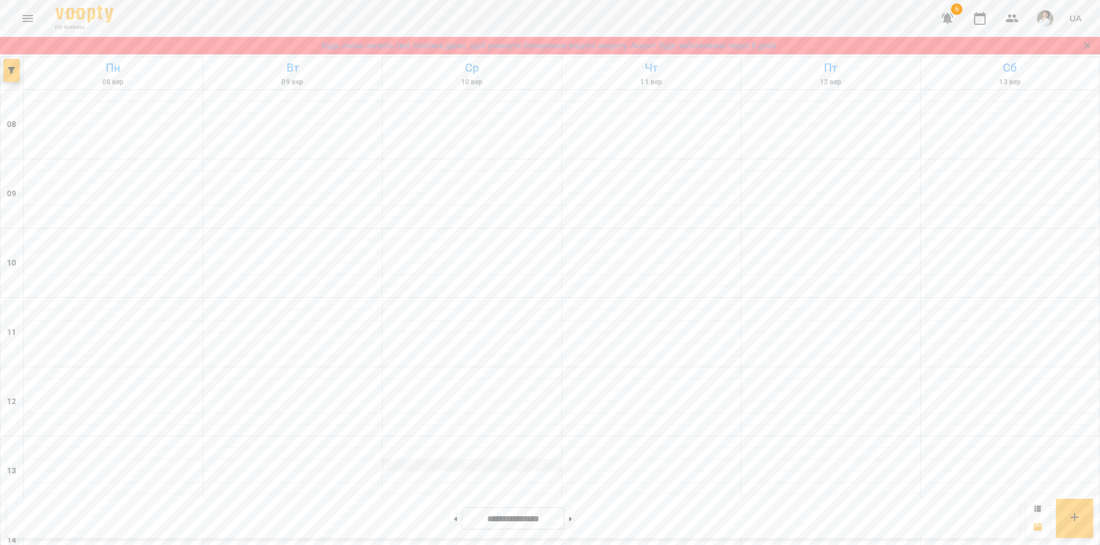
scroll to position [462, 0]
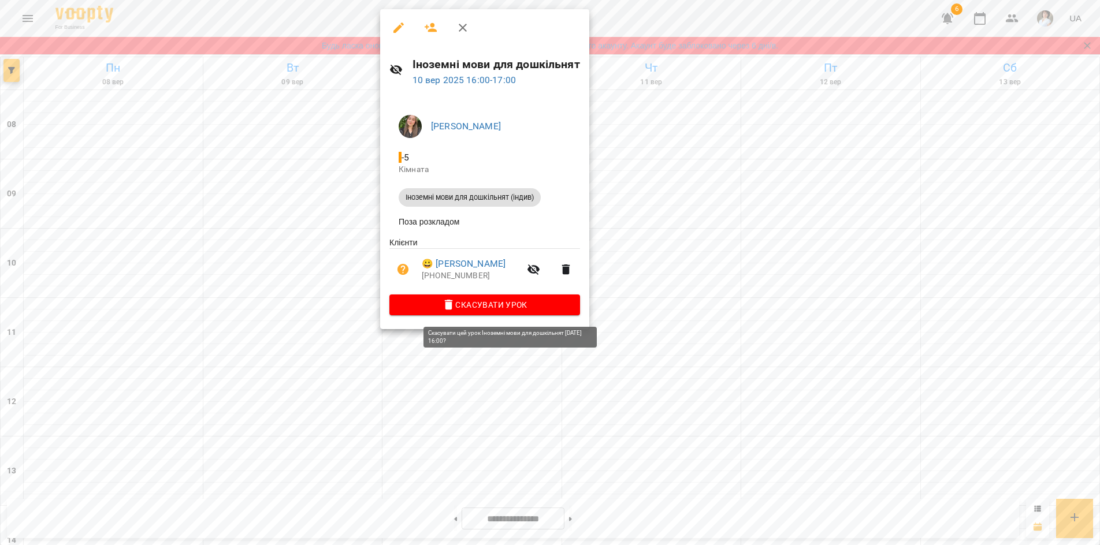
click at [506, 307] on span "Скасувати Урок" at bounding box center [485, 305] width 172 height 14
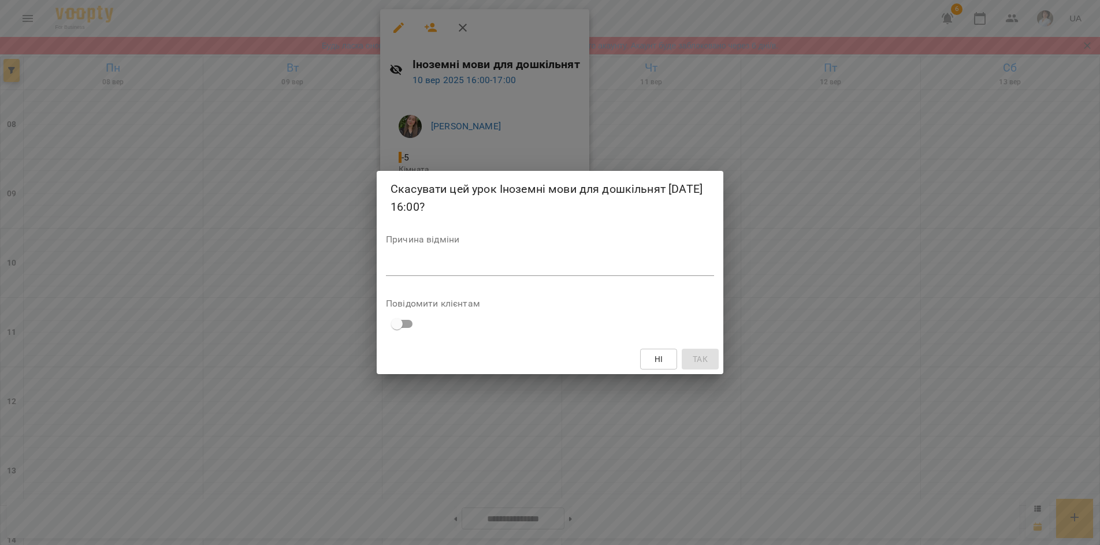
click at [430, 265] on textarea at bounding box center [550, 266] width 328 height 11
type textarea "*"
click at [698, 365] on span "Так" at bounding box center [700, 359] width 15 height 14
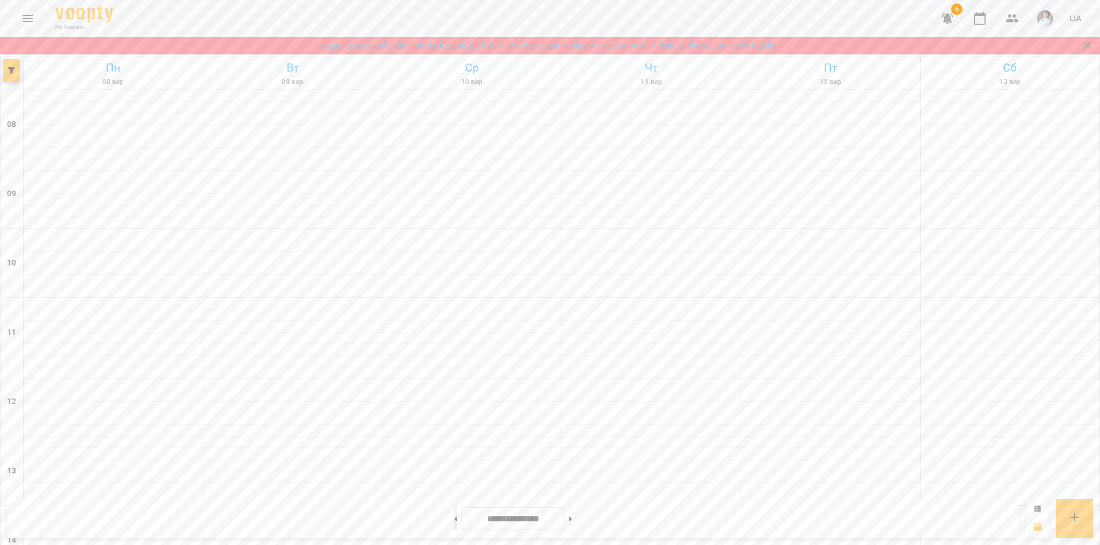
click at [455, 519] on icon at bounding box center [456, 519] width 3 height 4
type input "**********"
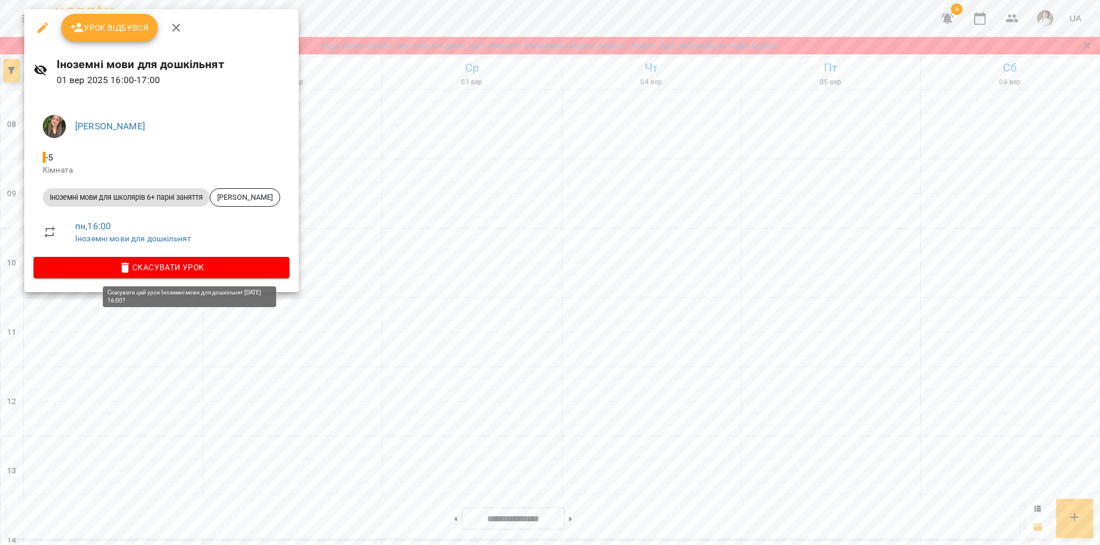
click at [124, 264] on span "Скасувати Урок" at bounding box center [161, 268] width 237 height 14
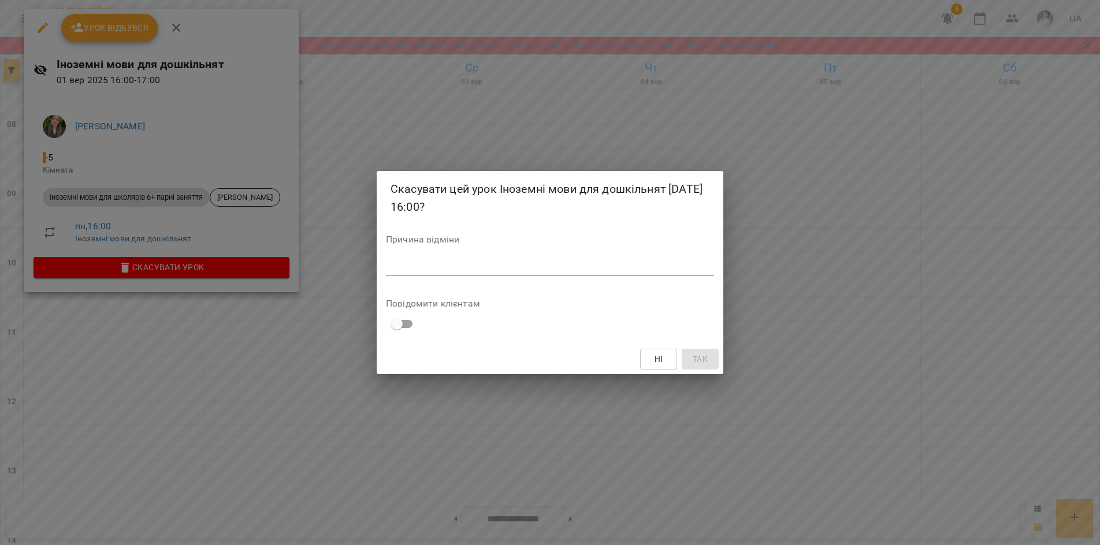
click at [399, 270] on textarea at bounding box center [550, 266] width 328 height 11
type textarea "***"
click at [705, 365] on span "Так" at bounding box center [700, 359] width 15 height 14
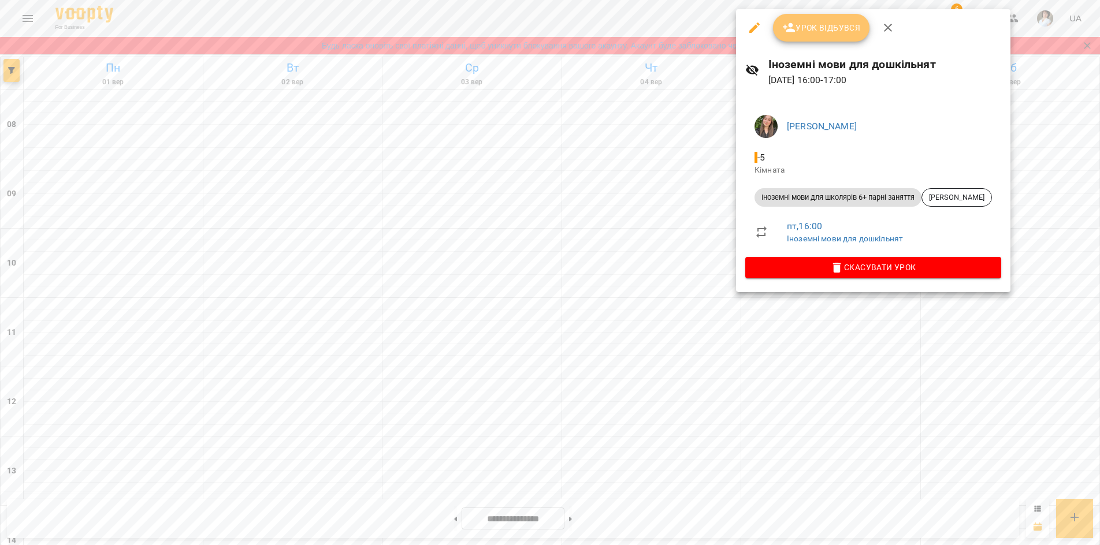
click at [820, 31] on span "Урок відбувся" at bounding box center [821, 28] width 79 height 14
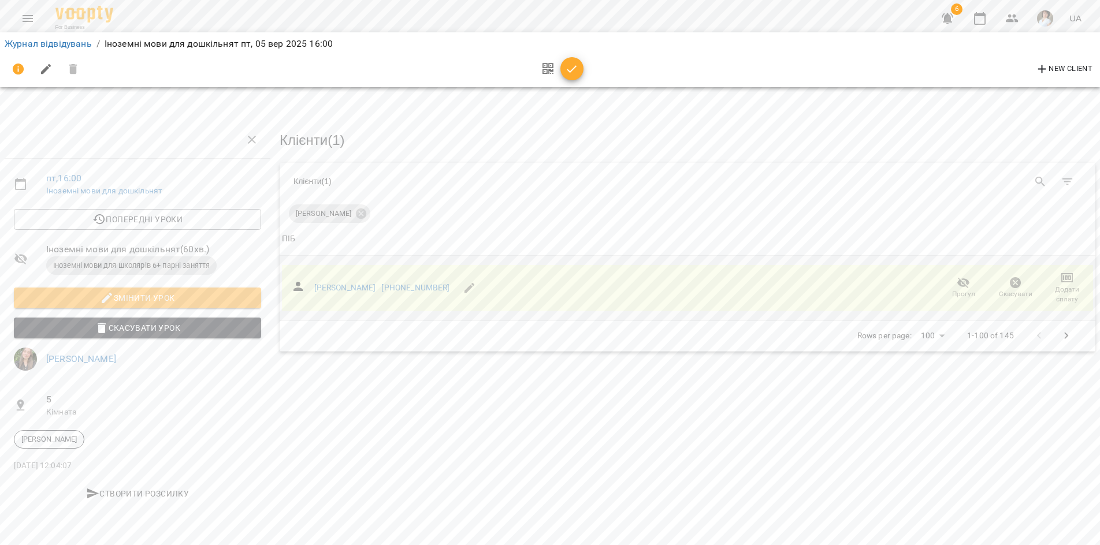
click at [1067, 280] on icon "button" at bounding box center [1067, 277] width 12 height 9
click at [985, 274] on li "Додати сплату разового" at bounding box center [1029, 276] width 125 height 21
select select "**********"
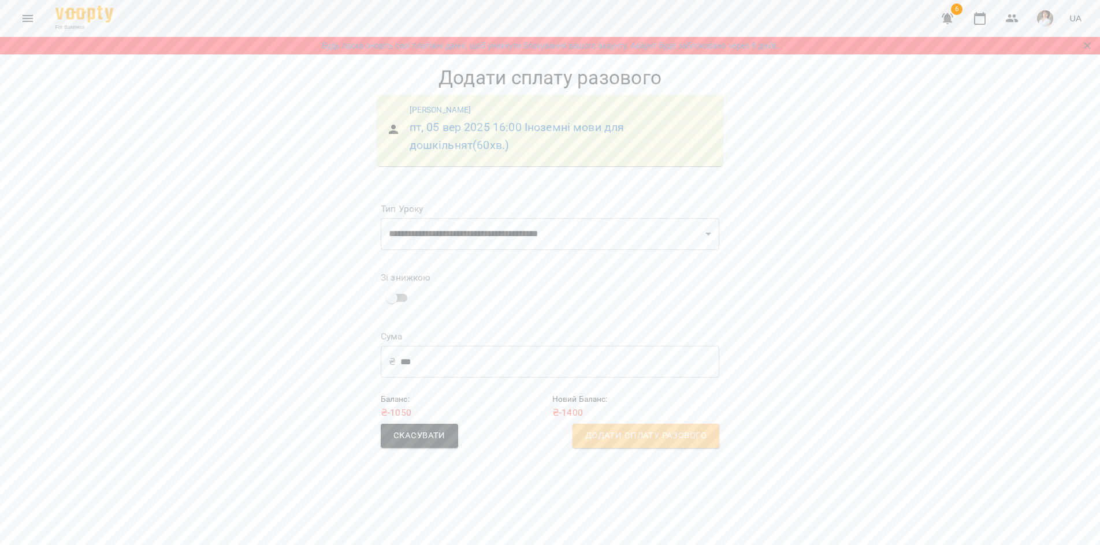
click at [643, 435] on span "Додати сплату разового" at bounding box center [645, 436] width 121 height 15
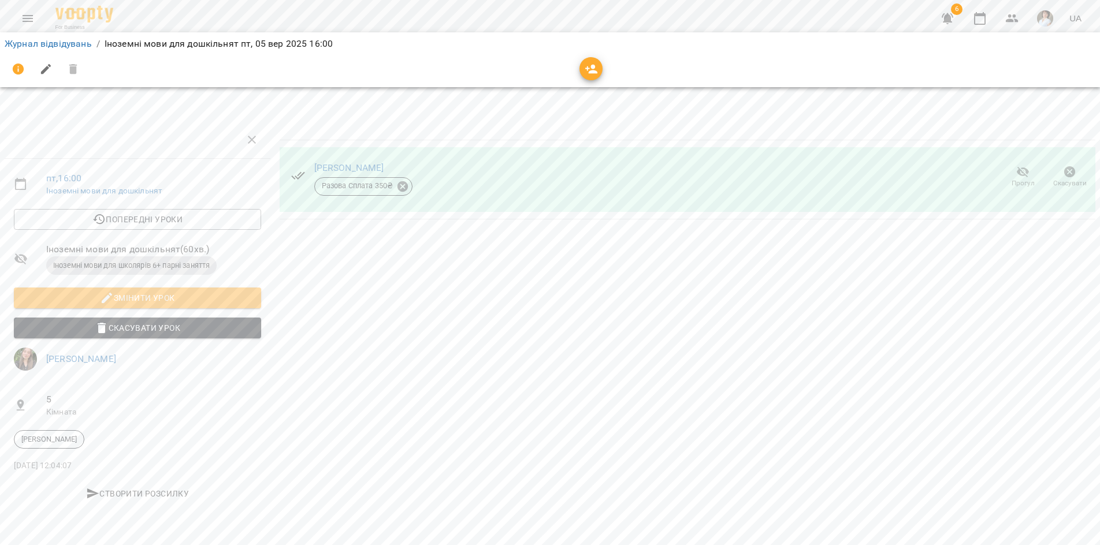
click at [424, 299] on div "Токовенко Вікторія Едуардівна Разова Сплата 350 ₴ Прогул Скасувати" at bounding box center [687, 318] width 825 height 402
click at [66, 44] on link "Журнал відвідувань" at bounding box center [48, 43] width 87 height 11
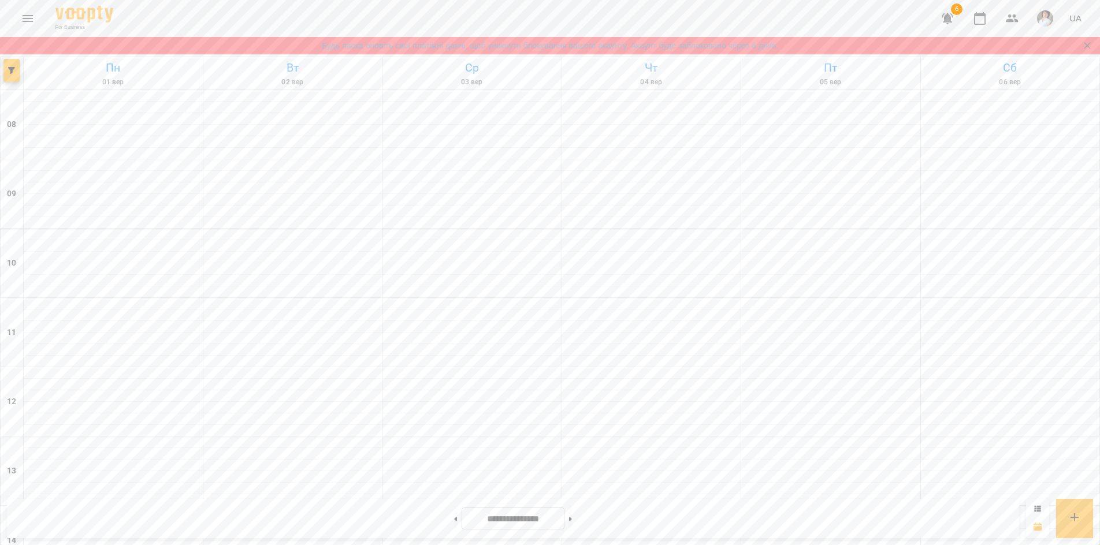
scroll to position [498, 0]
click at [572, 519] on icon at bounding box center [570, 519] width 3 height 4
click at [454, 525] on button at bounding box center [455, 518] width 3 height 25
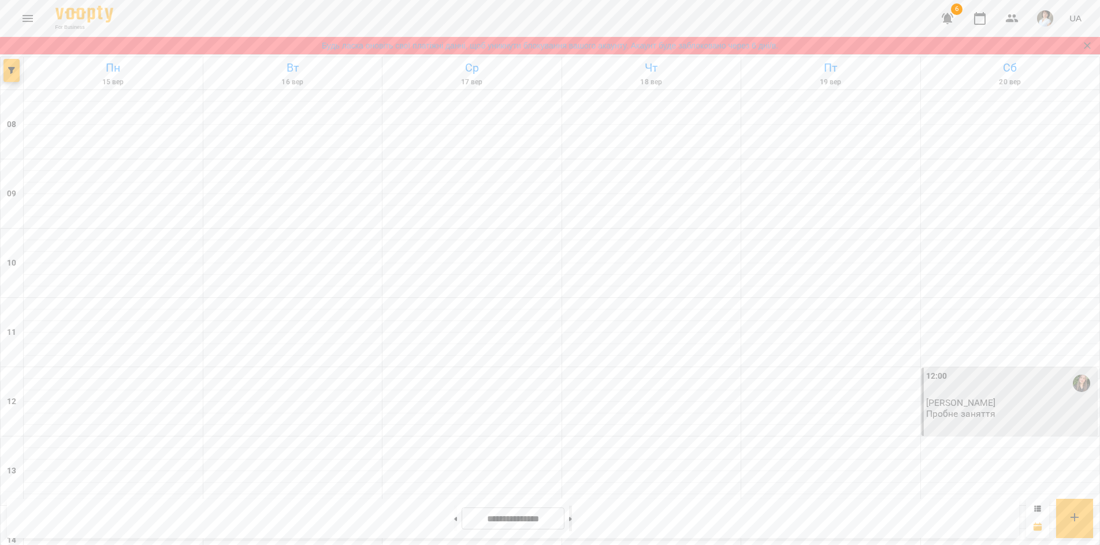
click at [572, 523] on button at bounding box center [570, 518] width 3 height 25
type input "**********"
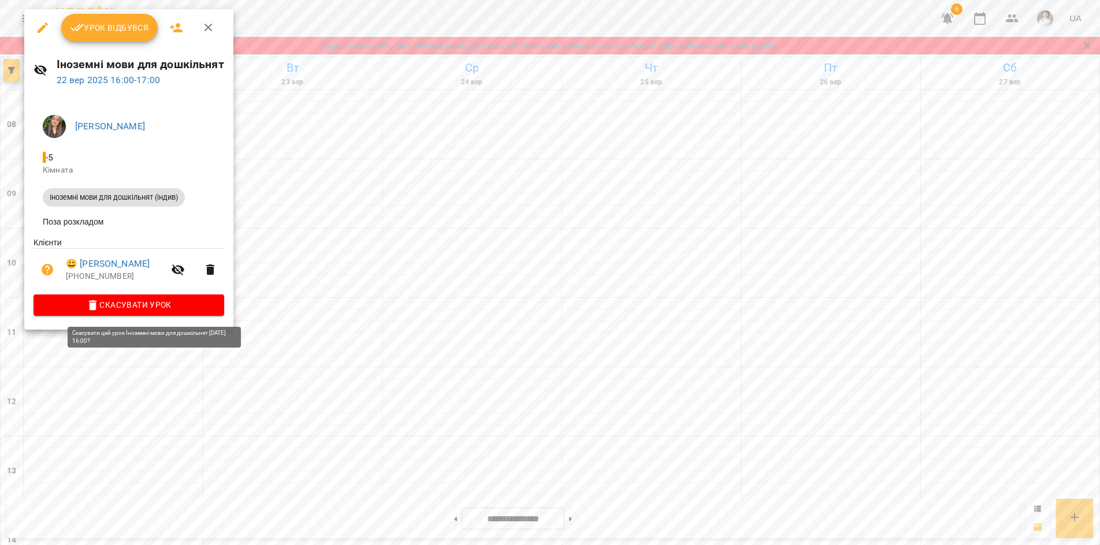
click at [172, 310] on span "Скасувати Урок" at bounding box center [129, 305] width 172 height 14
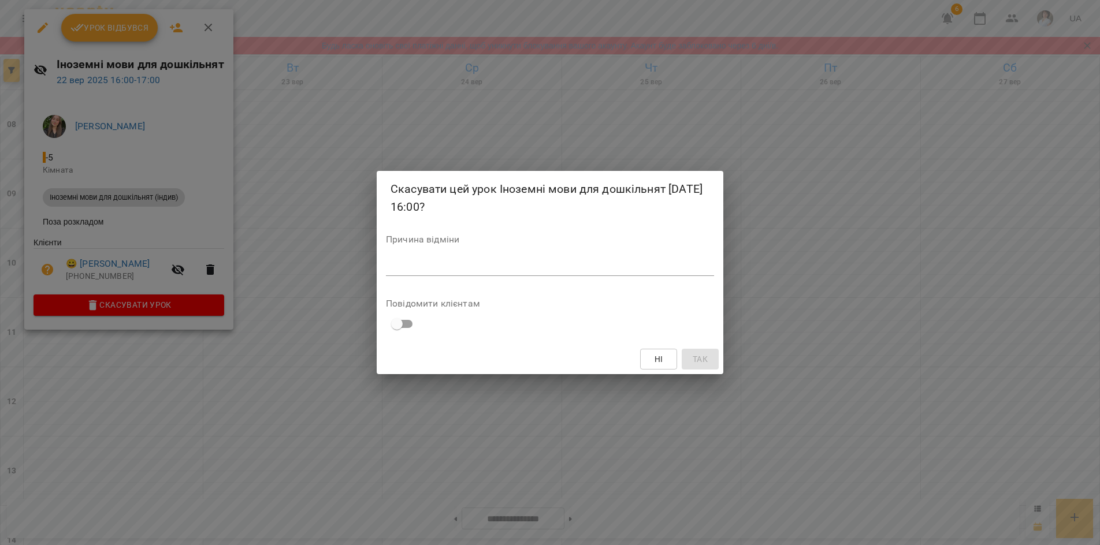
click at [475, 273] on div "*" at bounding box center [550, 267] width 328 height 18
click at [695, 361] on span "Так" at bounding box center [700, 359] width 15 height 14
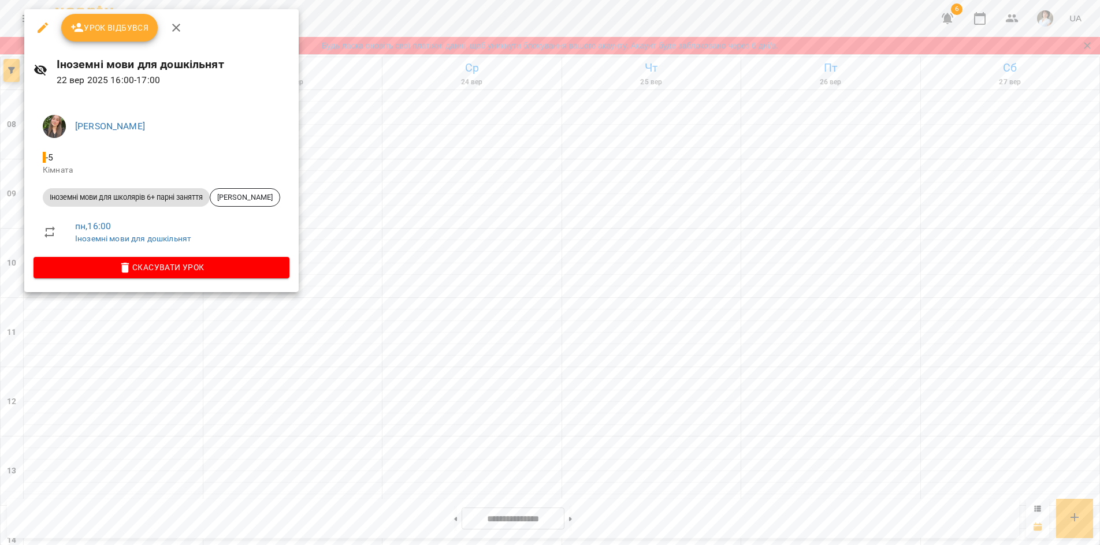
click at [811, 181] on div at bounding box center [550, 272] width 1100 height 545
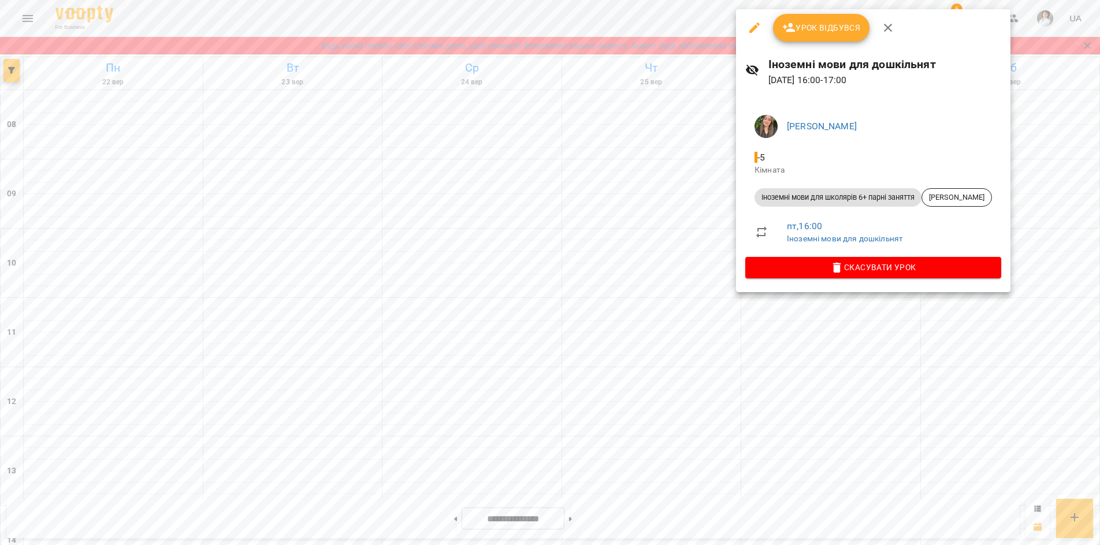
click at [720, 525] on div at bounding box center [550, 272] width 1100 height 545
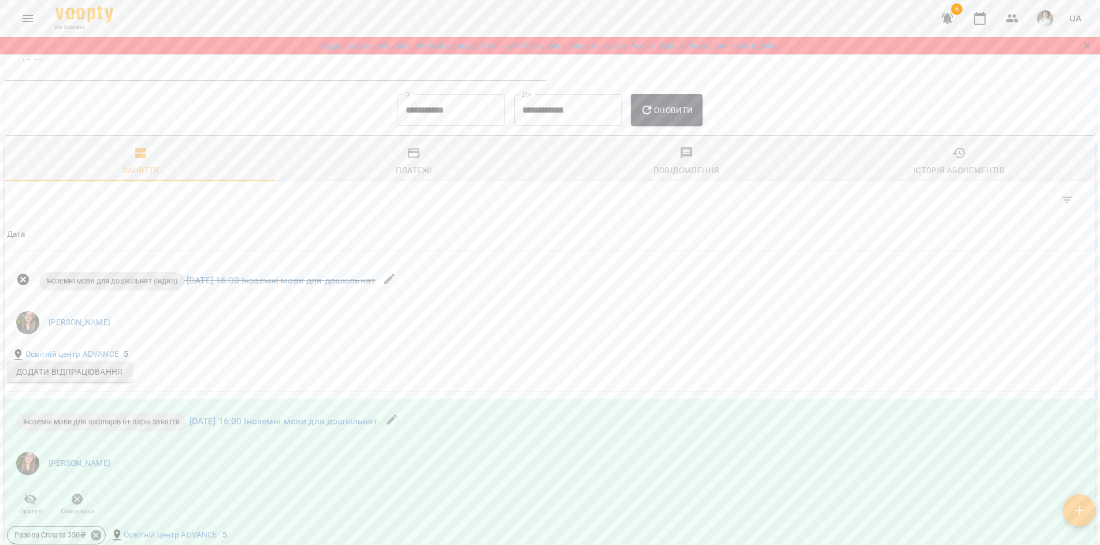
scroll to position [734, 0]
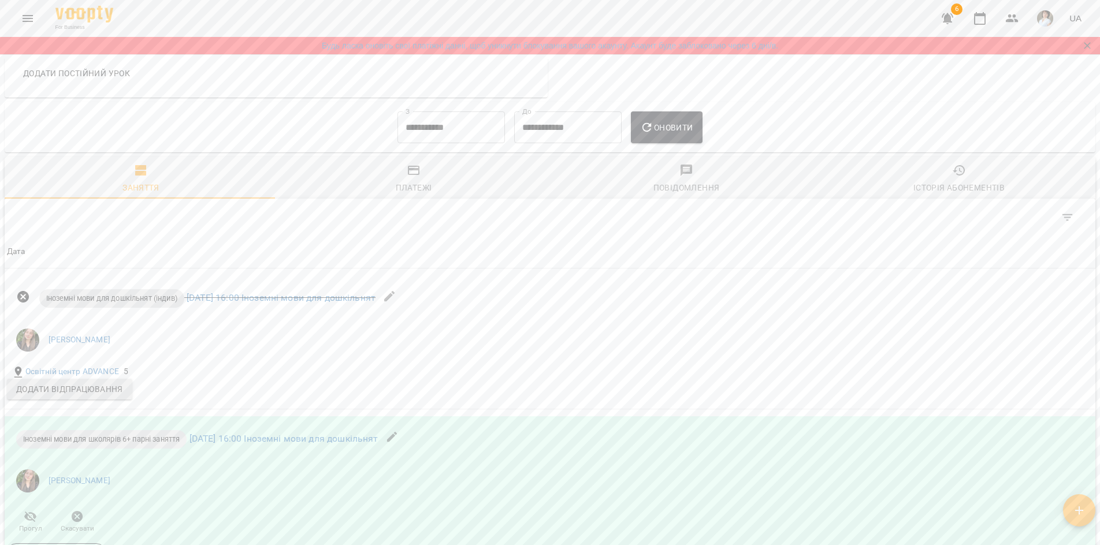
click at [458, 144] on input "**********" at bounding box center [450, 128] width 107 height 32
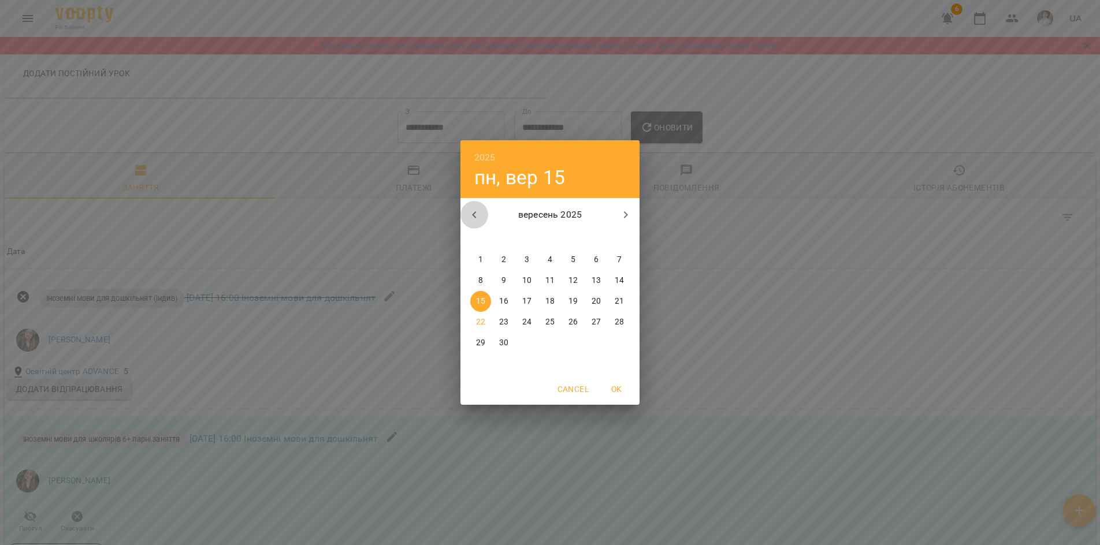
click at [474, 213] on icon "button" at bounding box center [474, 215] width 14 height 14
click at [624, 209] on icon "button" at bounding box center [626, 215] width 14 height 14
click at [482, 253] on button "1" at bounding box center [480, 260] width 21 height 21
type input "**********"
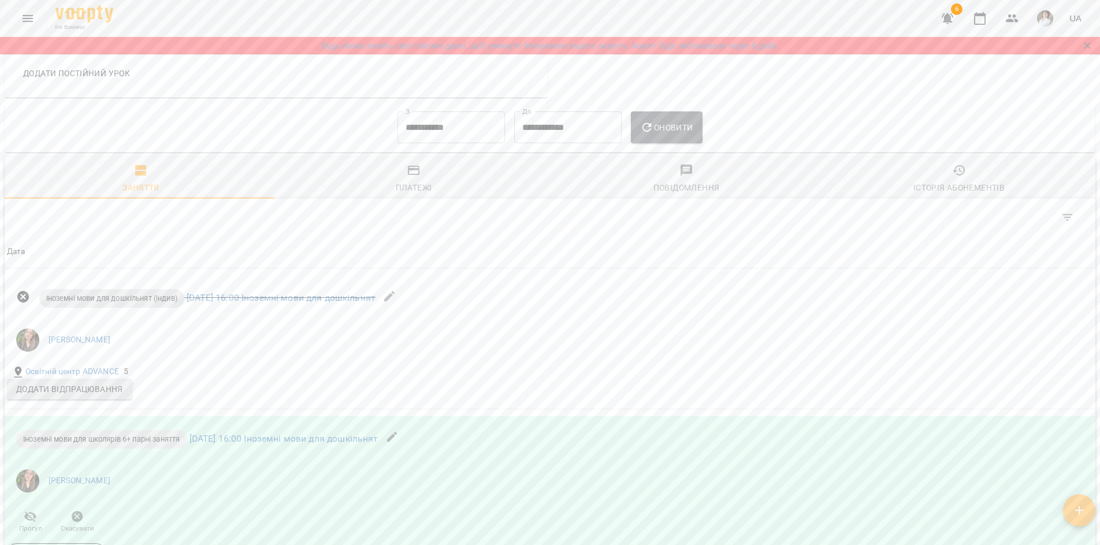
click at [673, 144] on button "Оновити" at bounding box center [666, 128] width 71 height 32
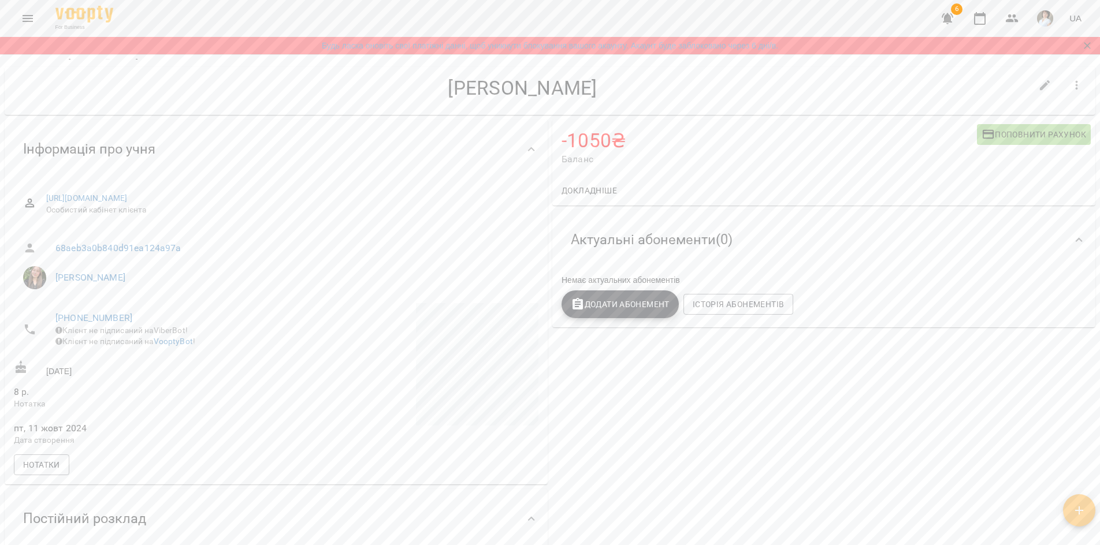
scroll to position [0, 0]
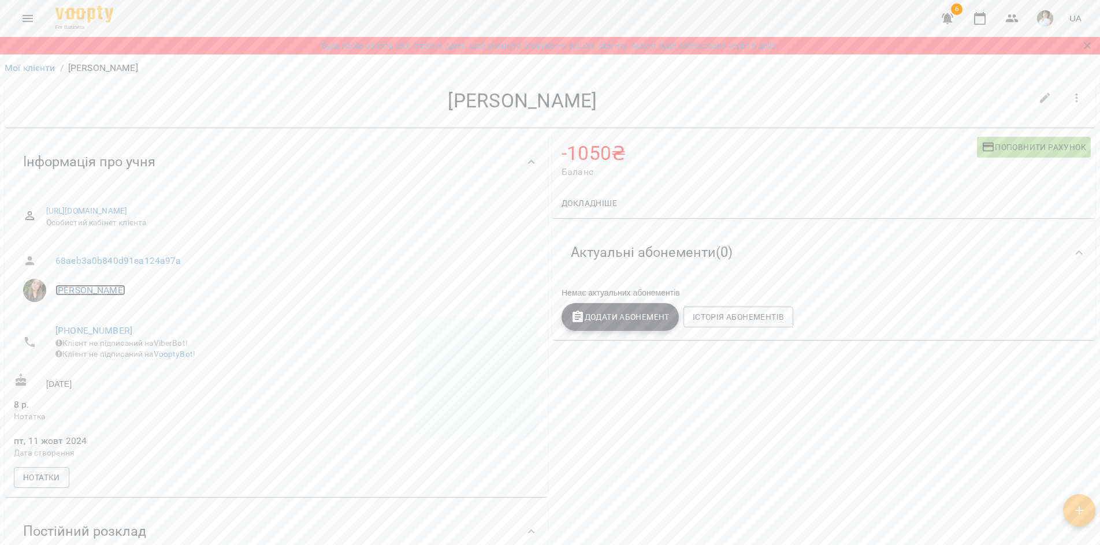
click at [64, 292] on link "[PERSON_NAME]" at bounding box center [90, 290] width 70 height 11
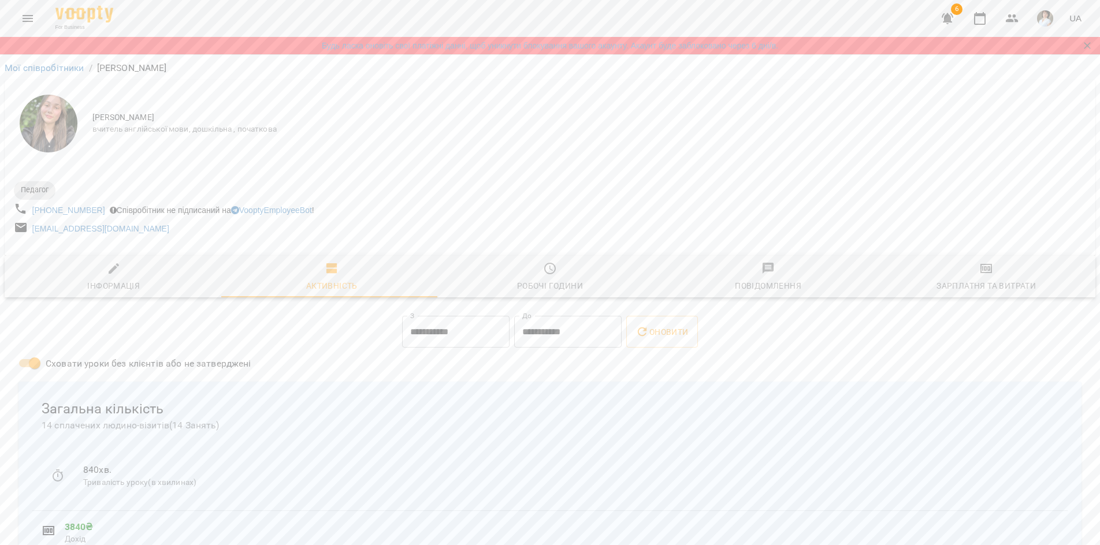
click at [982, 270] on icon "button" at bounding box center [986, 268] width 8 height 5
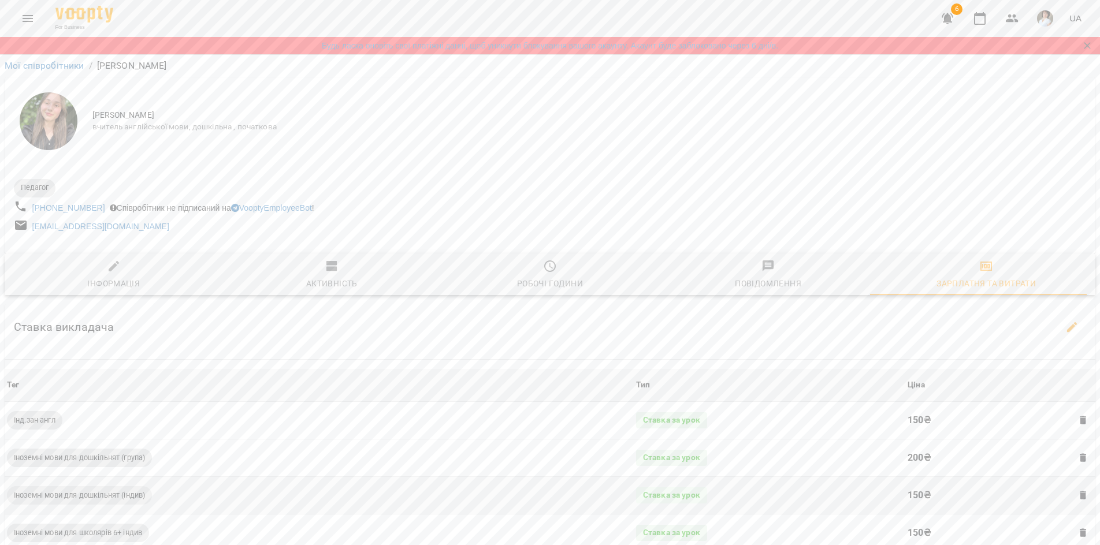
scroll to position [414, 0]
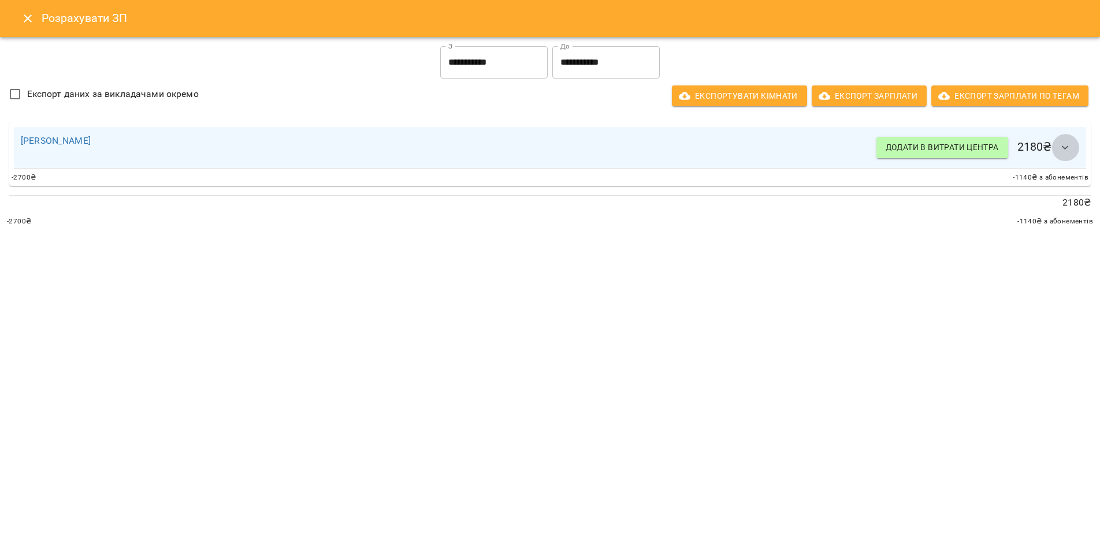
click at [1065, 151] on icon "button" at bounding box center [1065, 148] width 14 height 14
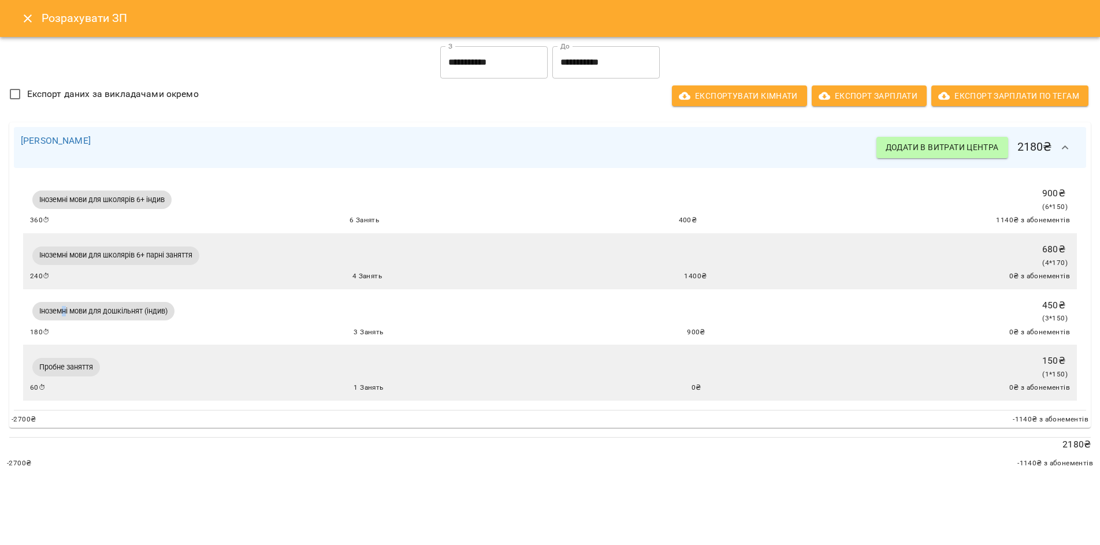
drag, startPoint x: 65, startPoint y: 321, endPoint x: 72, endPoint y: 315, distance: 9.5
click at [69, 317] on div "Іноземні мови для дошкільнят (індив)" at bounding box center [103, 311] width 142 height 18
click at [72, 315] on span "Іноземні мови для дошкільнят (індив)" at bounding box center [103, 311] width 142 height 10
click at [135, 316] on span "Іноземні мови для дошкільнят (індив)" at bounding box center [103, 311] width 142 height 10
click at [26, 20] on icon "Close" at bounding box center [28, 18] width 8 height 8
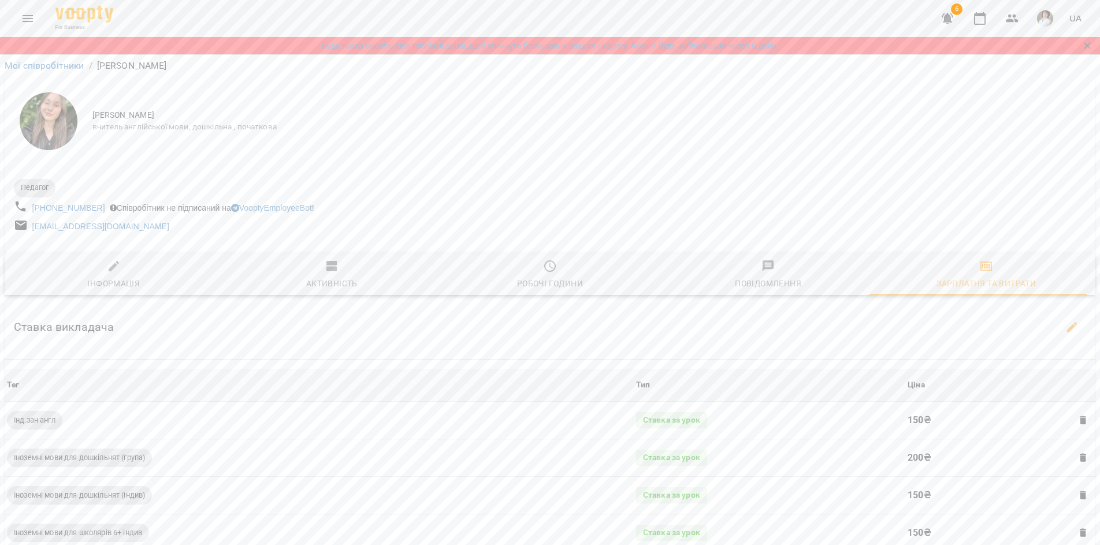
scroll to position [0, 0]
click at [33, 68] on link "Мої співробітники" at bounding box center [45, 67] width 80 height 11
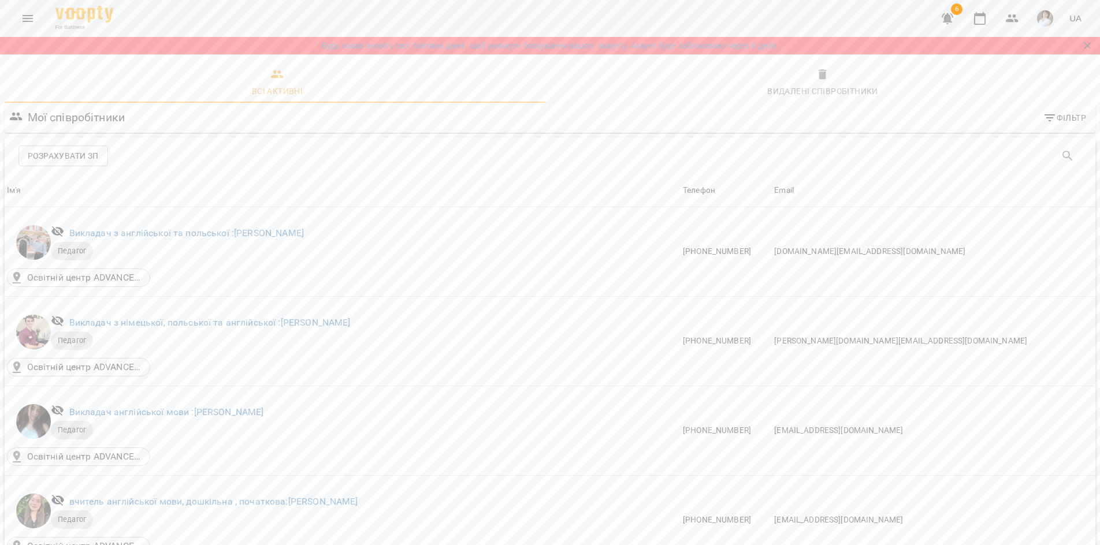
click at [31, 19] on icon "Menu" at bounding box center [28, 19] width 14 height 14
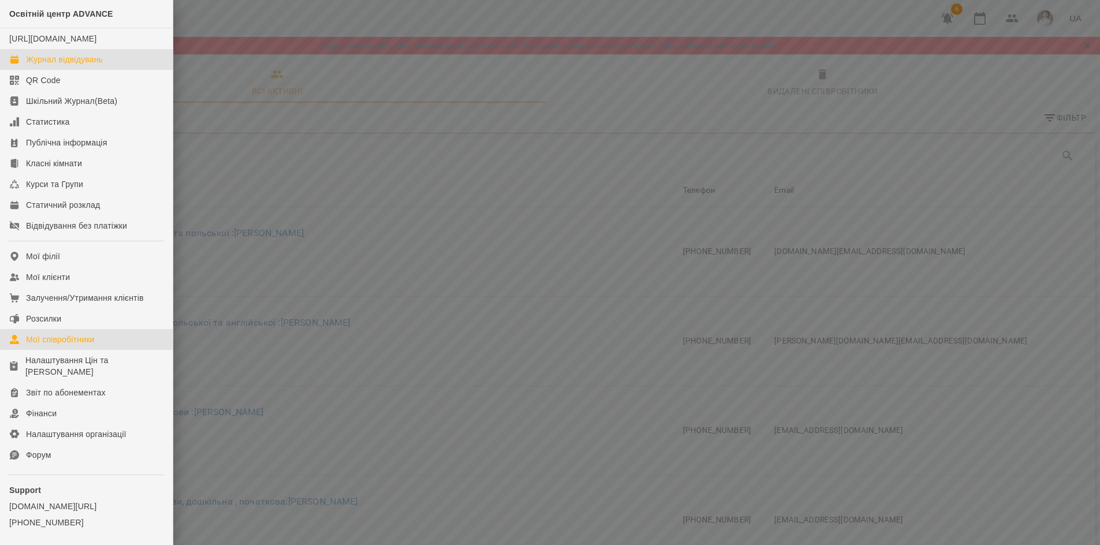
click at [49, 65] on div "Журнал відвідувань" at bounding box center [64, 60] width 77 height 12
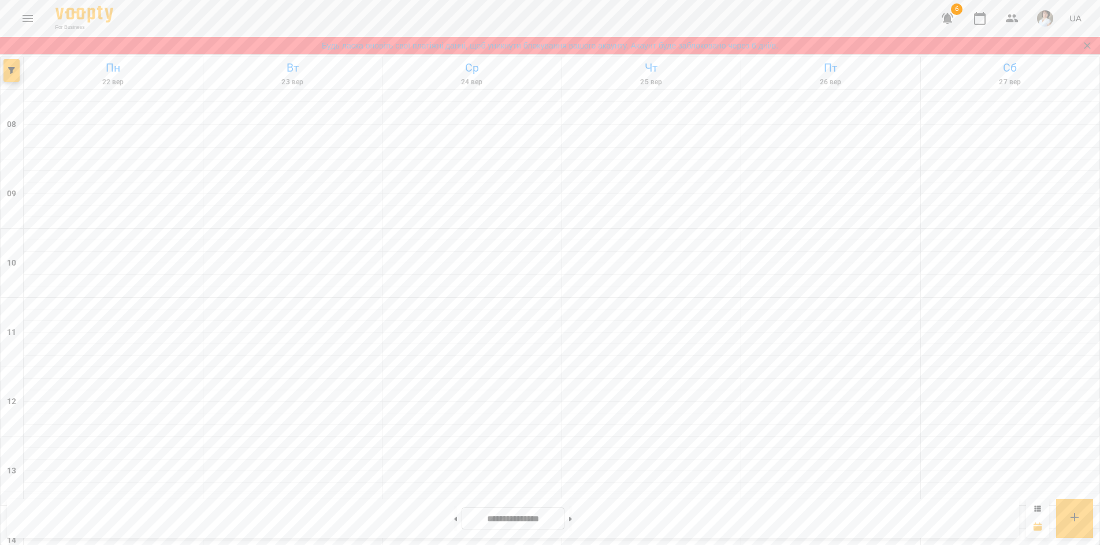
click at [31, 20] on icon "Menu" at bounding box center [28, 19] width 14 height 14
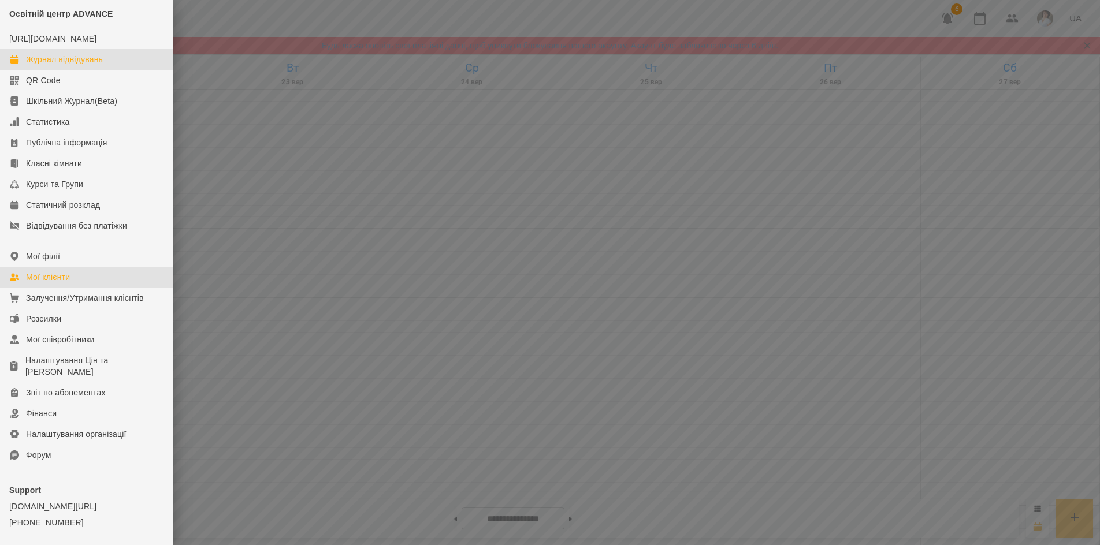
click at [53, 281] on link "Мої клієнти" at bounding box center [86, 277] width 173 height 21
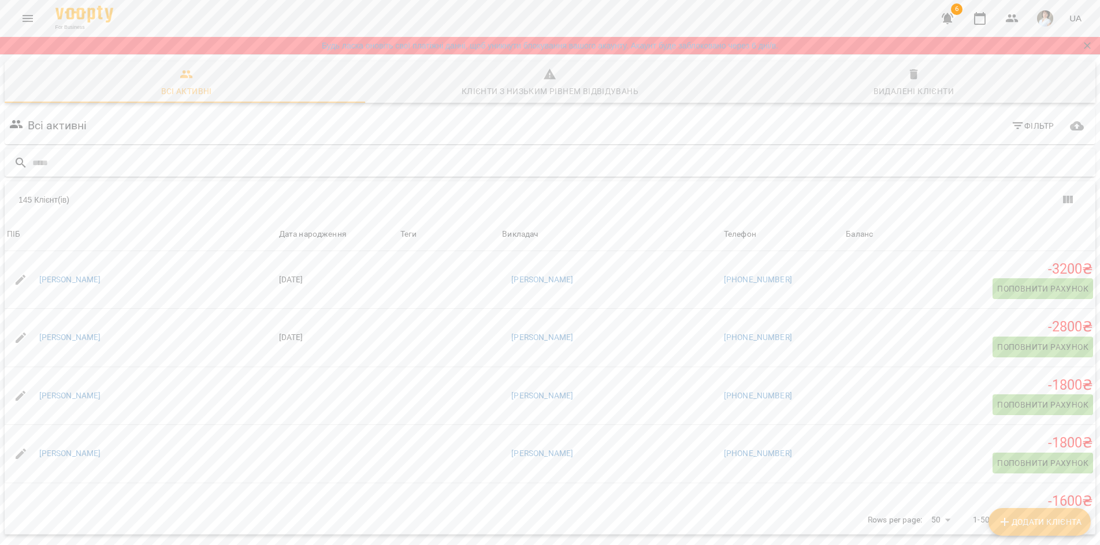
click at [129, 168] on input "text" at bounding box center [561, 163] width 1058 height 19
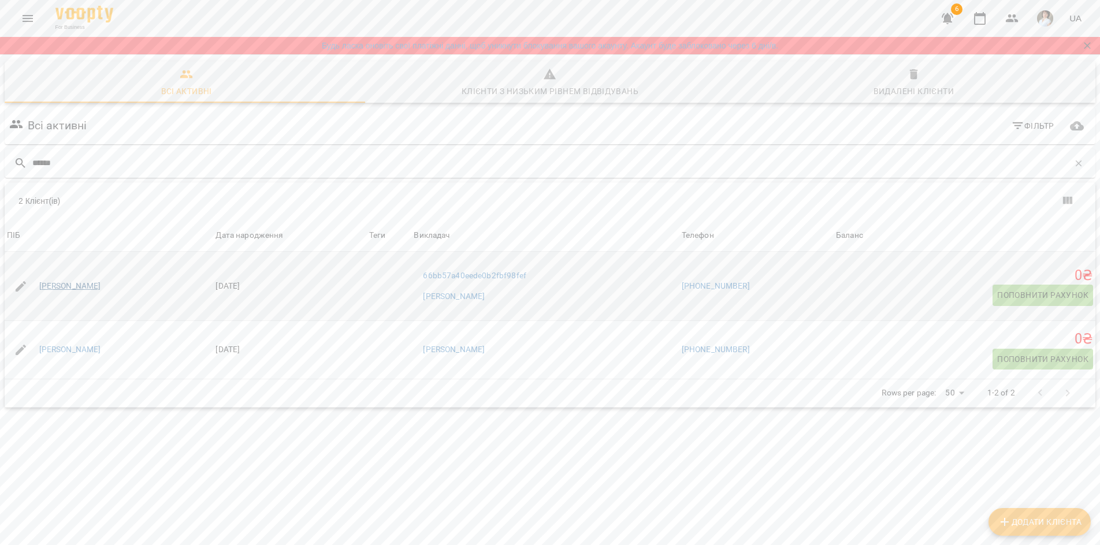
type input "******"
click at [93, 289] on link "[PERSON_NAME]" at bounding box center [70, 287] width 62 height 12
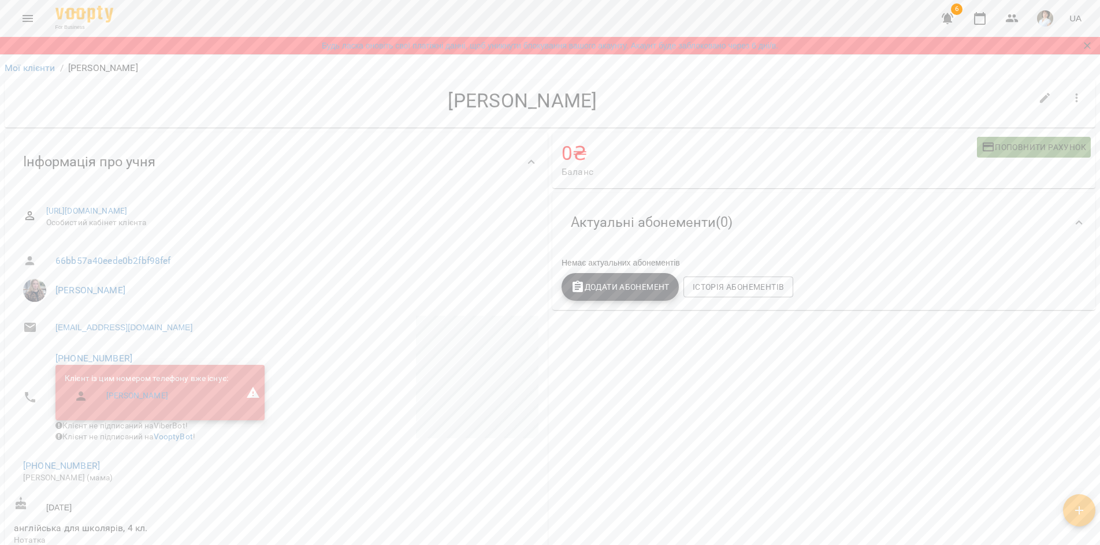
click at [1021, 150] on span "Поповнити рахунок" at bounding box center [1034, 147] width 105 height 14
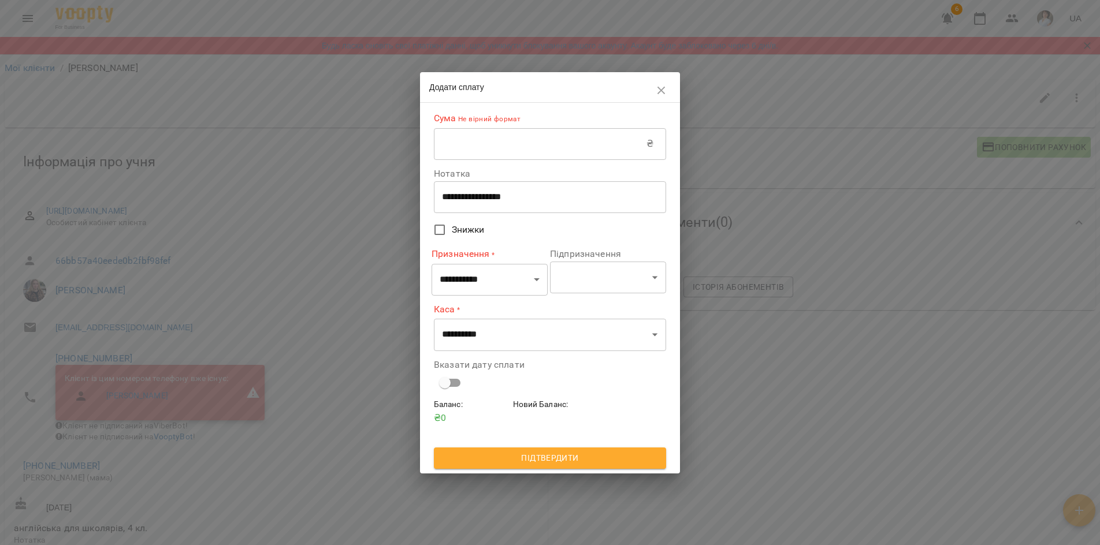
click at [494, 147] on input "text" at bounding box center [540, 144] width 213 height 32
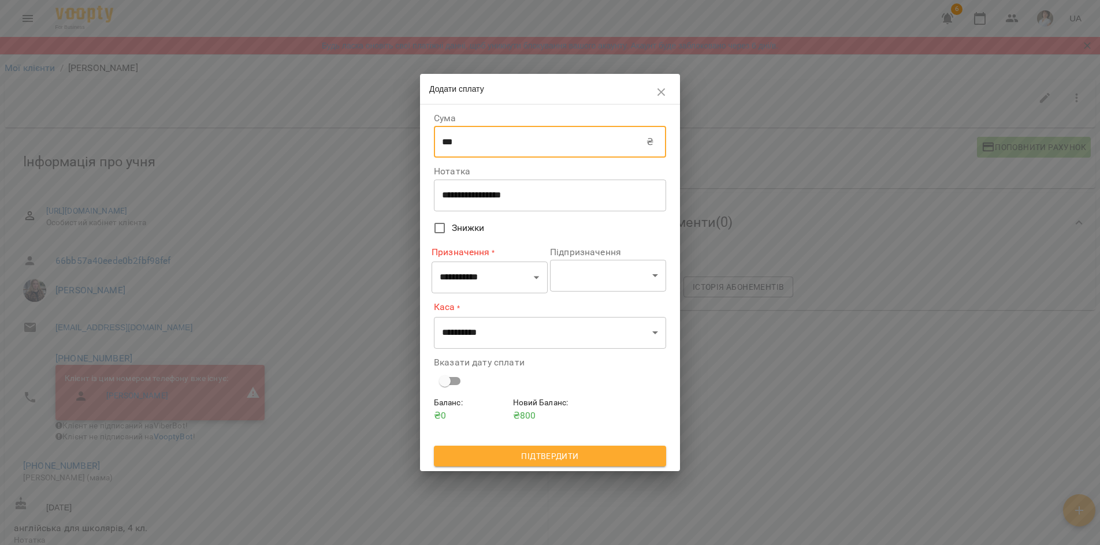
type input "***"
drag, startPoint x: 555, startPoint y: 83, endPoint x: 649, endPoint y: 118, distance: 101.1
click at [649, 118] on div "**********" at bounding box center [550, 272] width 260 height 397
click at [666, 91] on icon "button" at bounding box center [662, 93] width 14 height 14
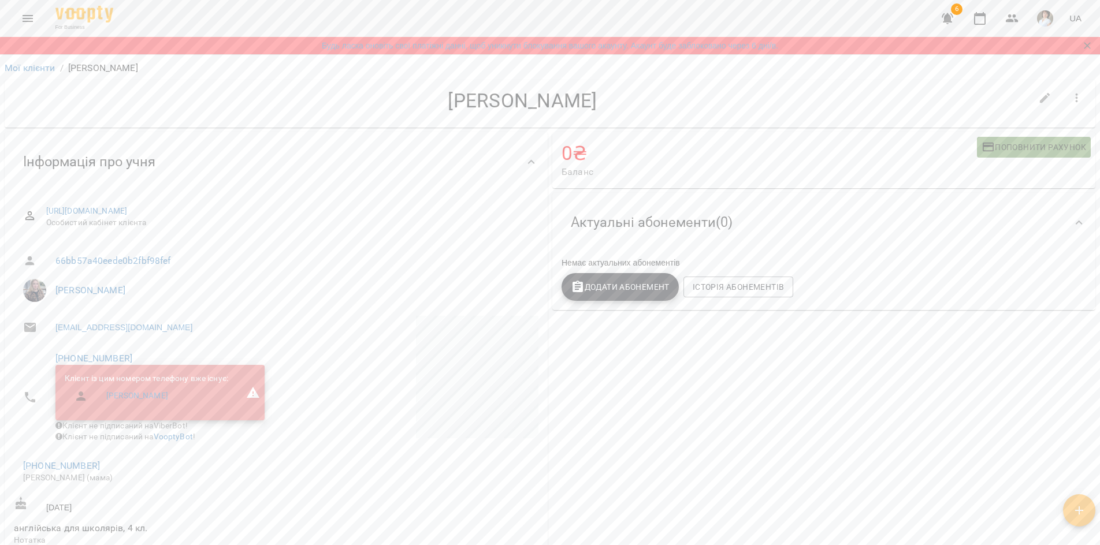
click at [1030, 146] on span "Поповнити рахунок" at bounding box center [1034, 147] width 105 height 14
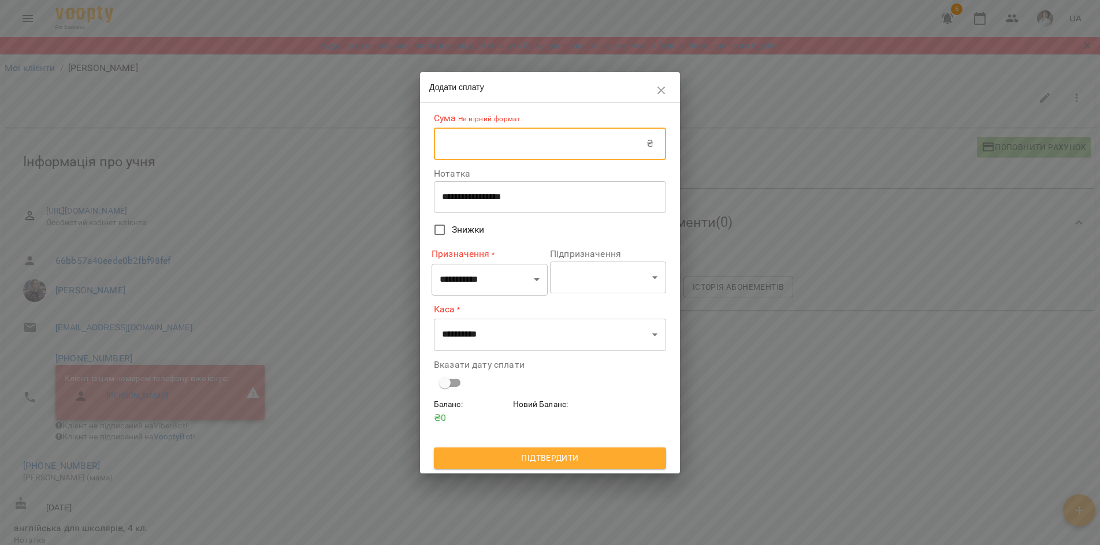
click at [568, 148] on input "text" at bounding box center [540, 144] width 213 height 32
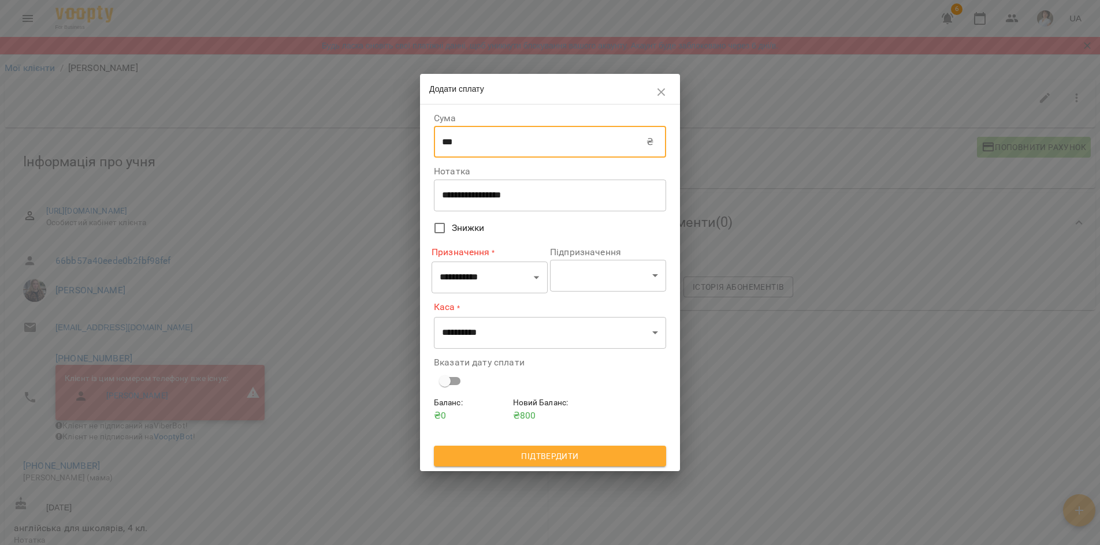
type input "***"
click at [468, 280] on select "**********" at bounding box center [490, 278] width 116 height 32
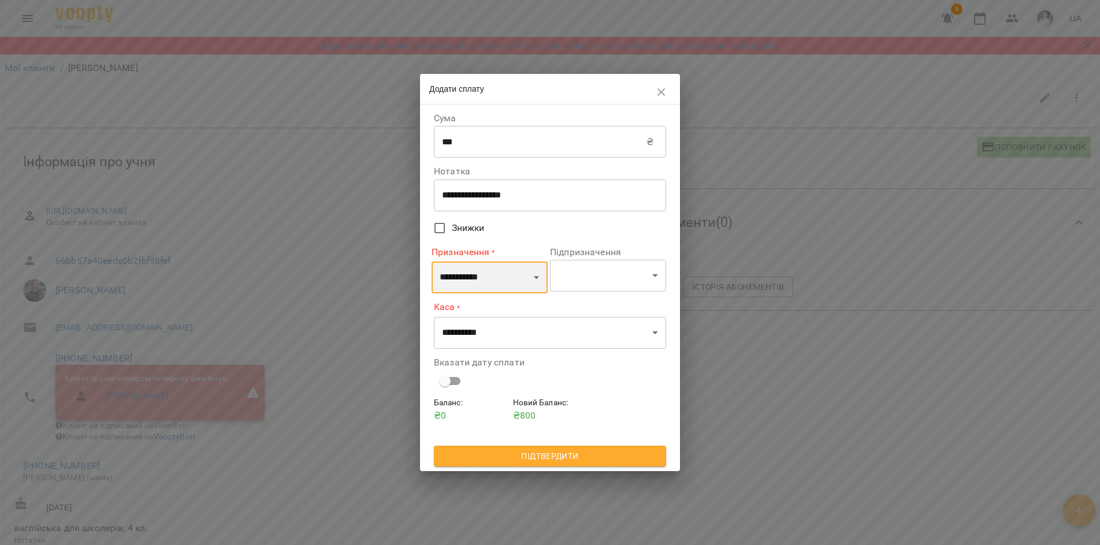
select select "**********"
click at [432, 262] on select "**********" at bounding box center [490, 278] width 116 height 32
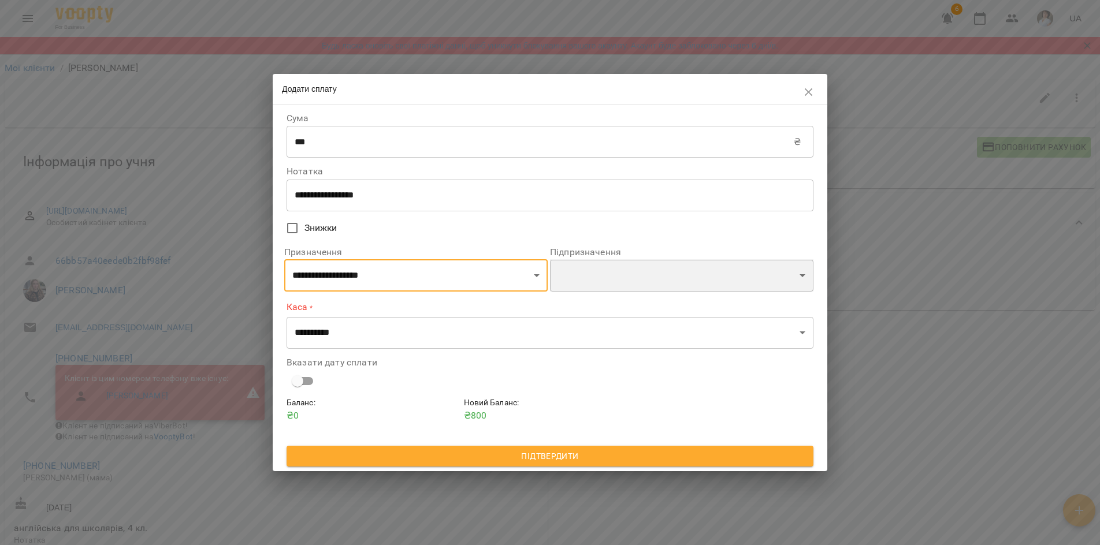
click at [592, 280] on select "**********" at bounding box center [681, 275] width 263 height 32
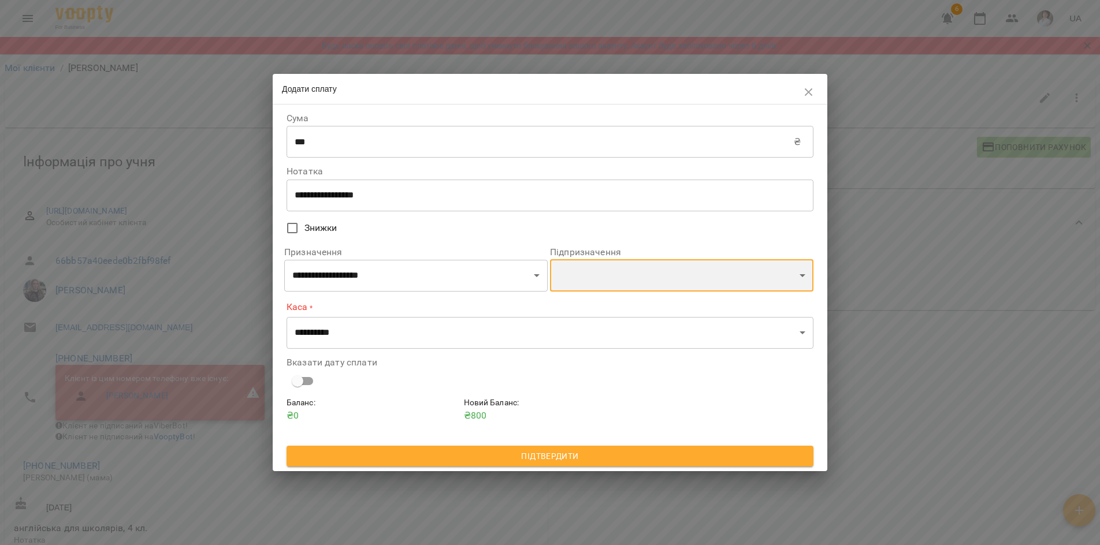
select select "**********"
click at [550, 260] on select "**********" at bounding box center [681, 275] width 263 height 32
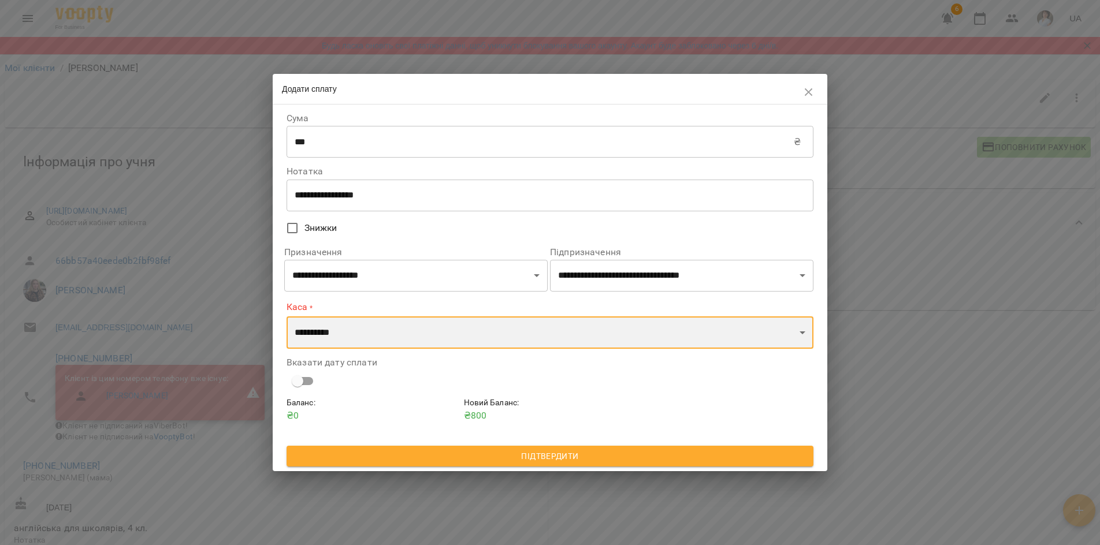
click at [387, 341] on select "**********" at bounding box center [550, 333] width 527 height 32
select select "****"
click at [287, 317] on select "**********" at bounding box center [550, 333] width 527 height 32
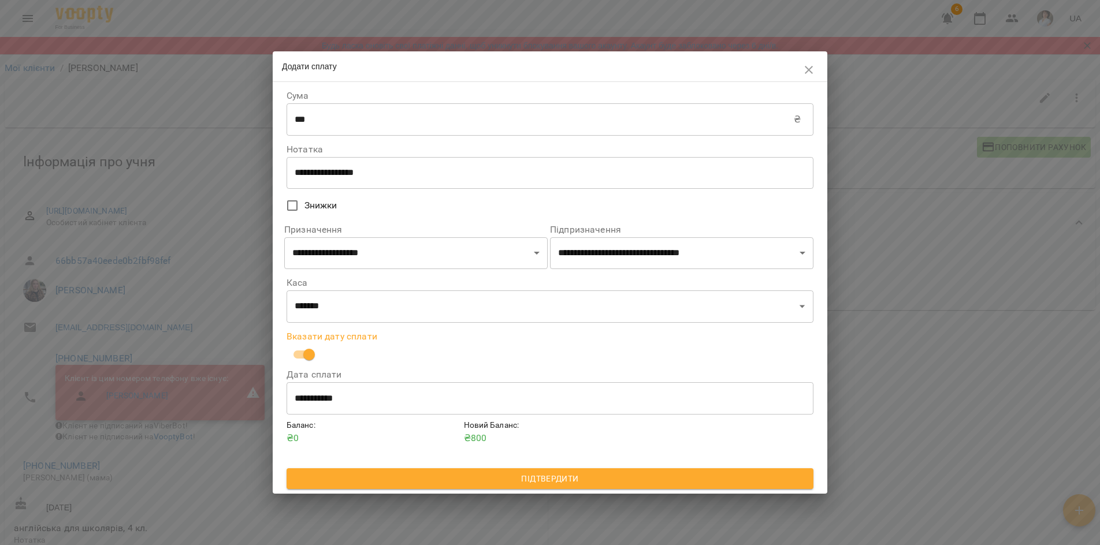
click at [575, 478] on span "Підтвердити" at bounding box center [550, 479] width 508 height 14
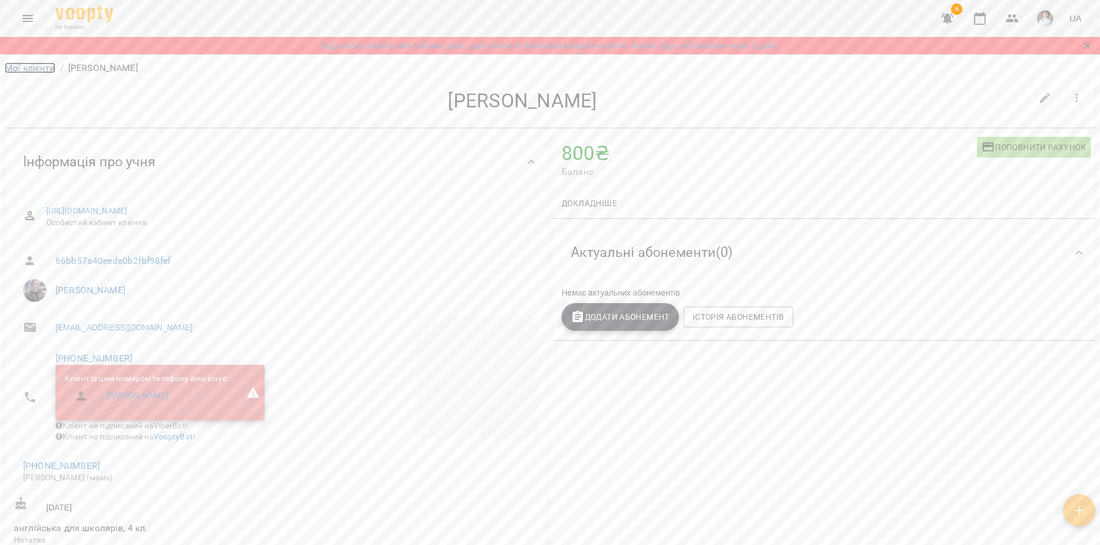
click at [34, 67] on link "Мої клієнти" at bounding box center [30, 67] width 51 height 11
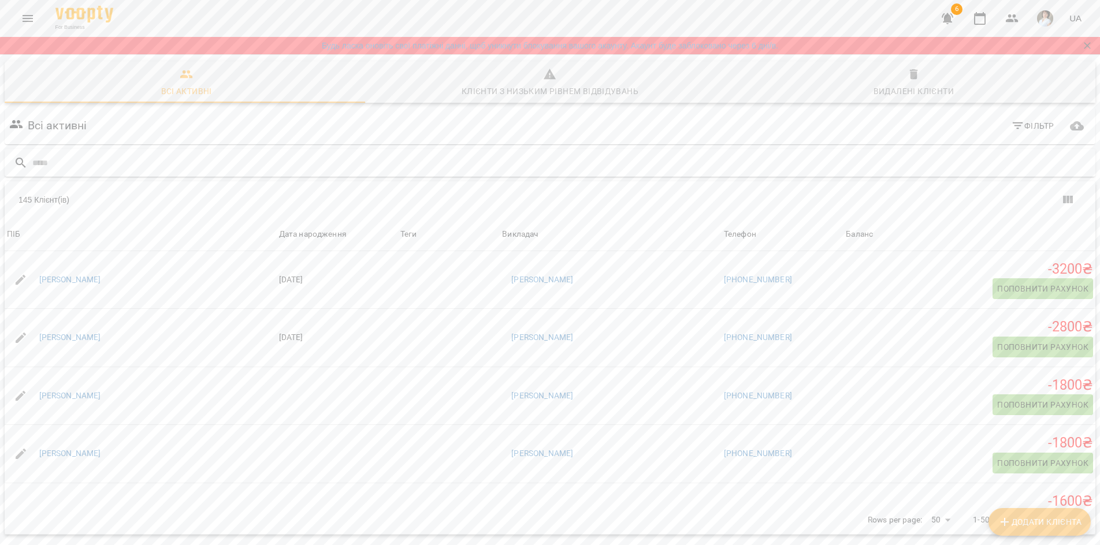
click at [94, 158] on input "text" at bounding box center [561, 163] width 1058 height 19
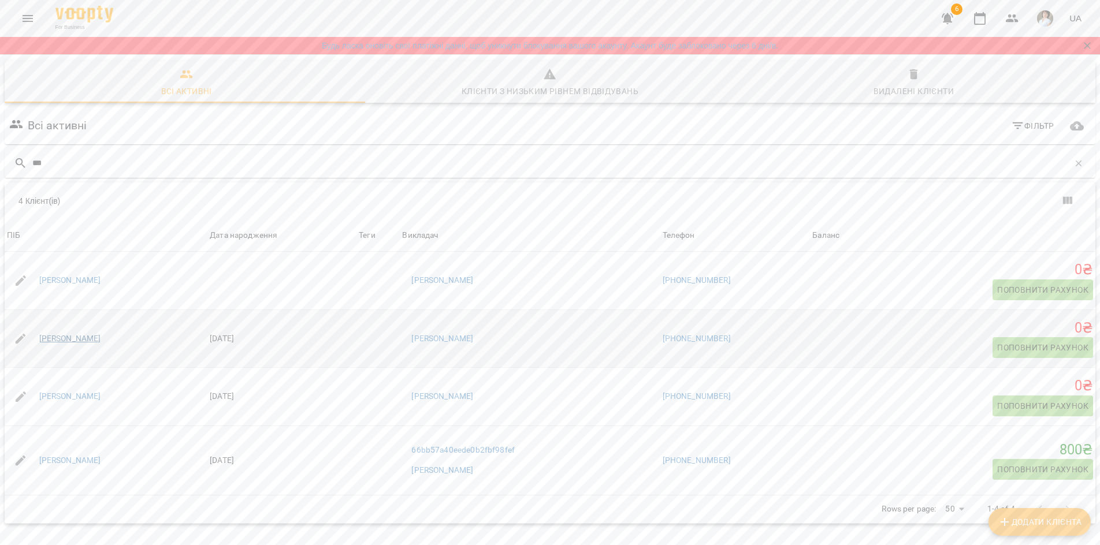
type input "***"
click at [101, 337] on link "[PERSON_NAME]" at bounding box center [70, 339] width 62 height 12
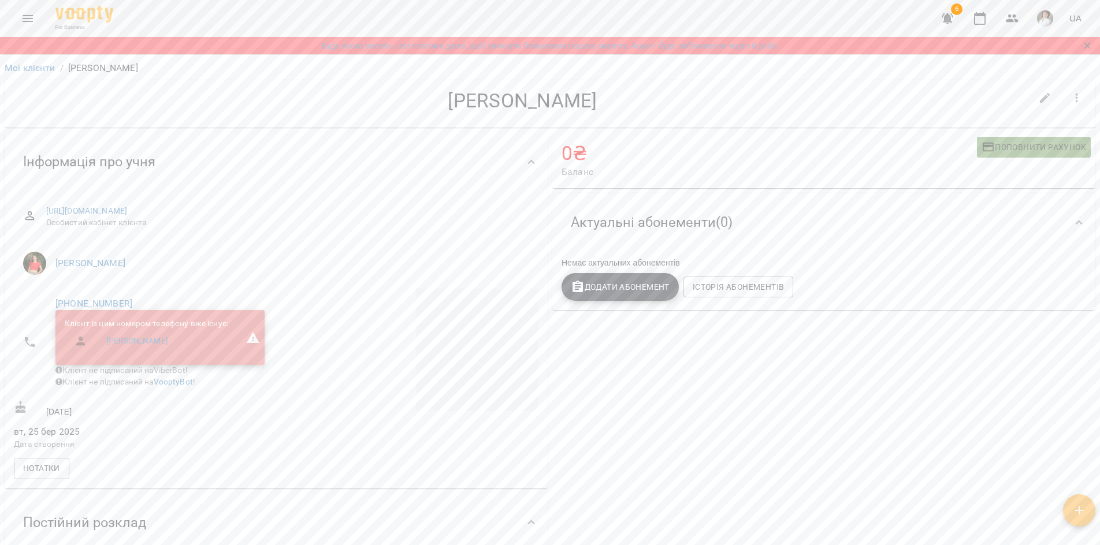
click at [1038, 148] on span "Поповнити рахунок" at bounding box center [1034, 147] width 105 height 14
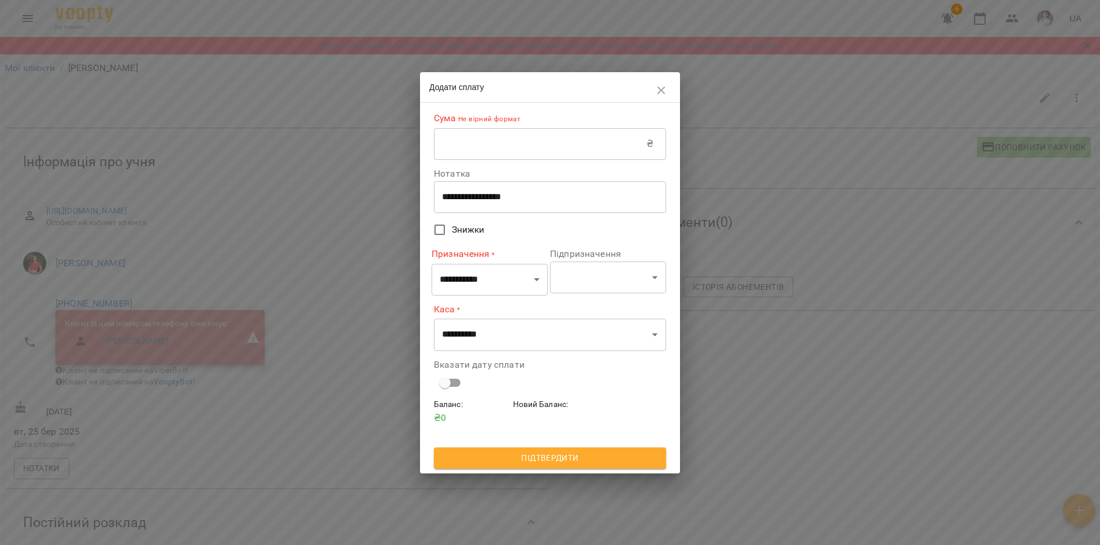
click at [508, 142] on input "text" at bounding box center [540, 144] width 213 height 32
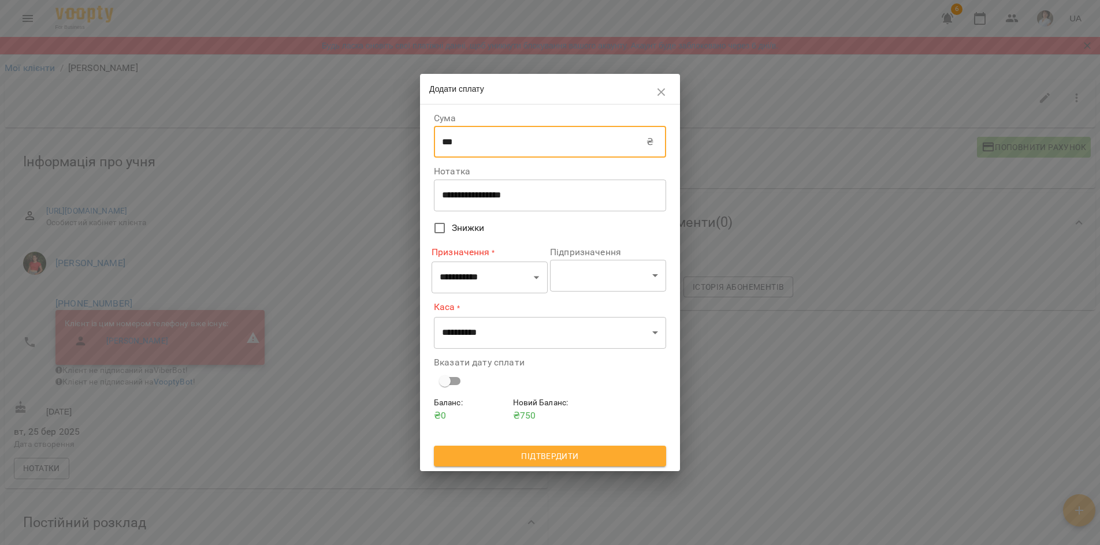
type input "***"
click at [464, 280] on select "**********" at bounding box center [490, 278] width 116 height 32
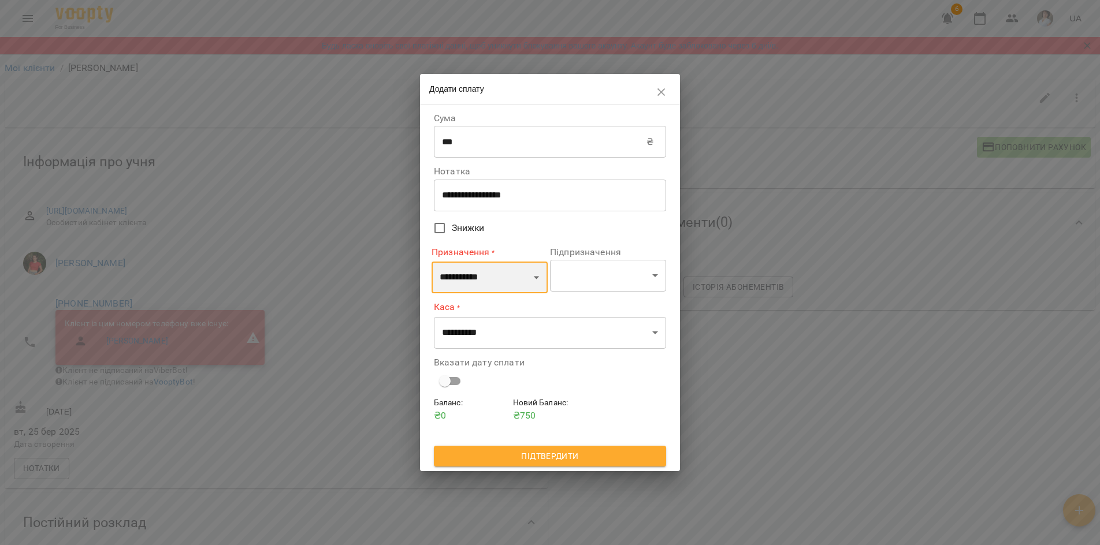
select select "**********"
click at [432, 262] on select "**********" at bounding box center [490, 278] width 116 height 32
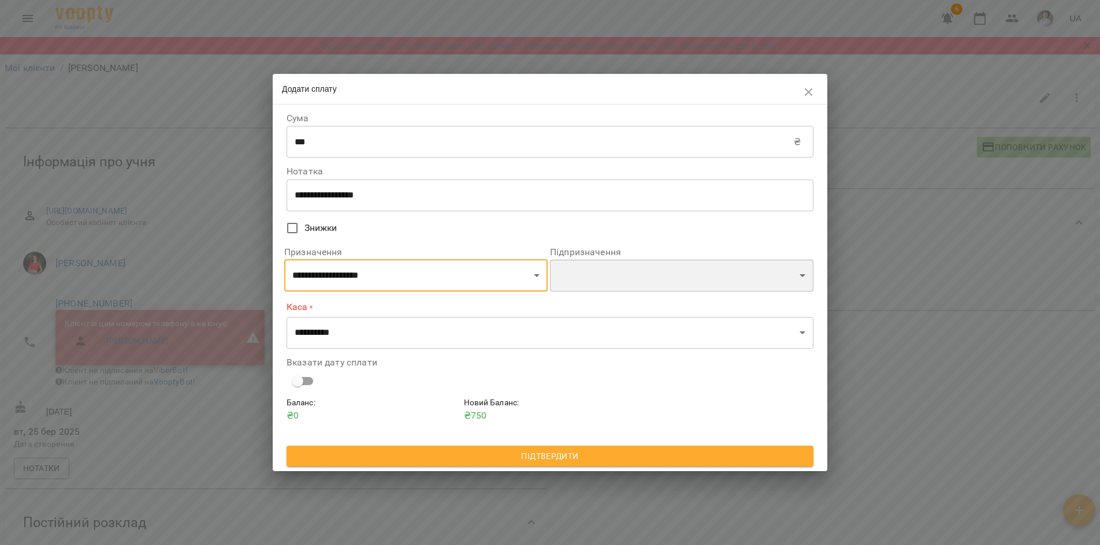
click at [596, 276] on select "**********" at bounding box center [681, 275] width 263 height 32
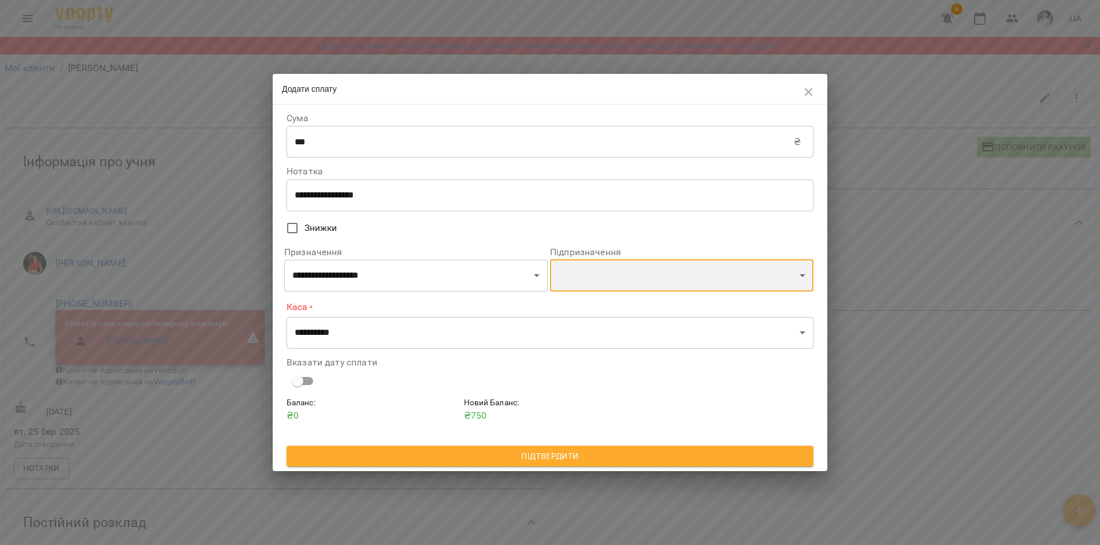
select select "**********"
click at [550, 260] on select "**********" at bounding box center [681, 275] width 263 height 32
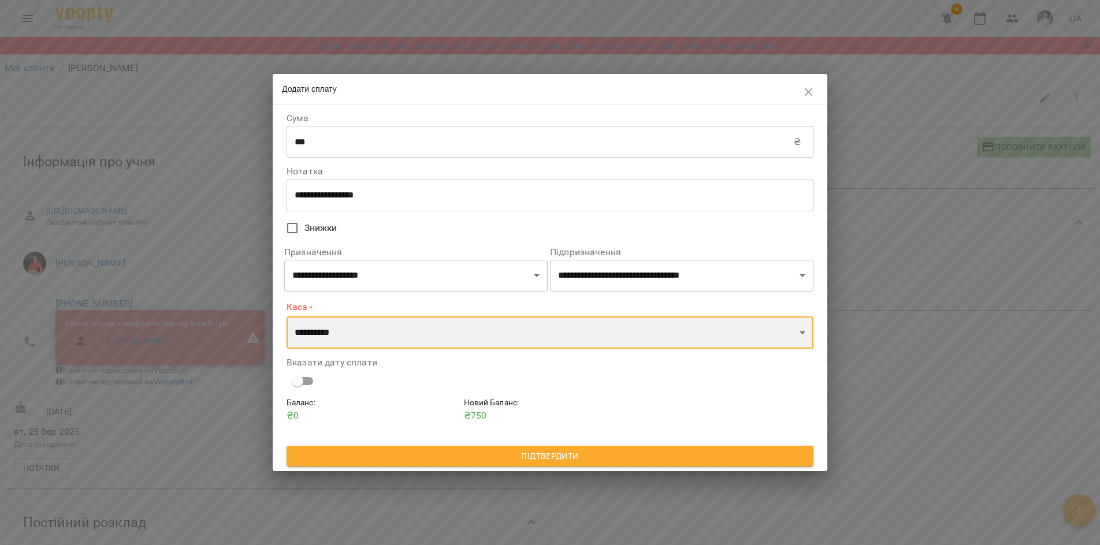
click at [346, 332] on select "**********" at bounding box center [550, 333] width 527 height 32
select select "****"
click at [287, 317] on select "**********" at bounding box center [550, 333] width 527 height 32
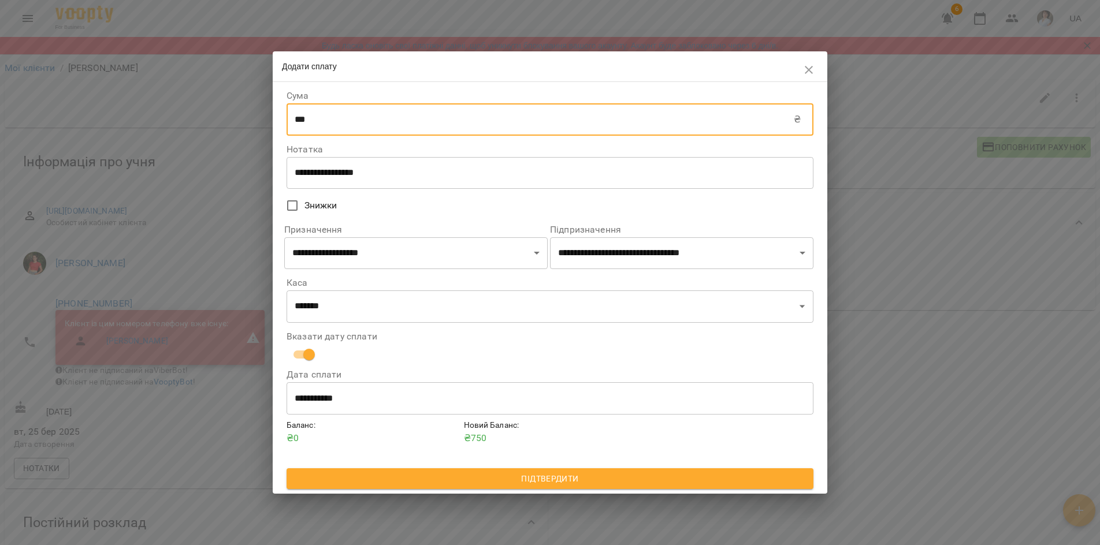
drag, startPoint x: 295, startPoint y: 121, endPoint x: 303, endPoint y: 121, distance: 8.7
click at [303, 121] on input "***" at bounding box center [540, 119] width 507 height 32
type input "***"
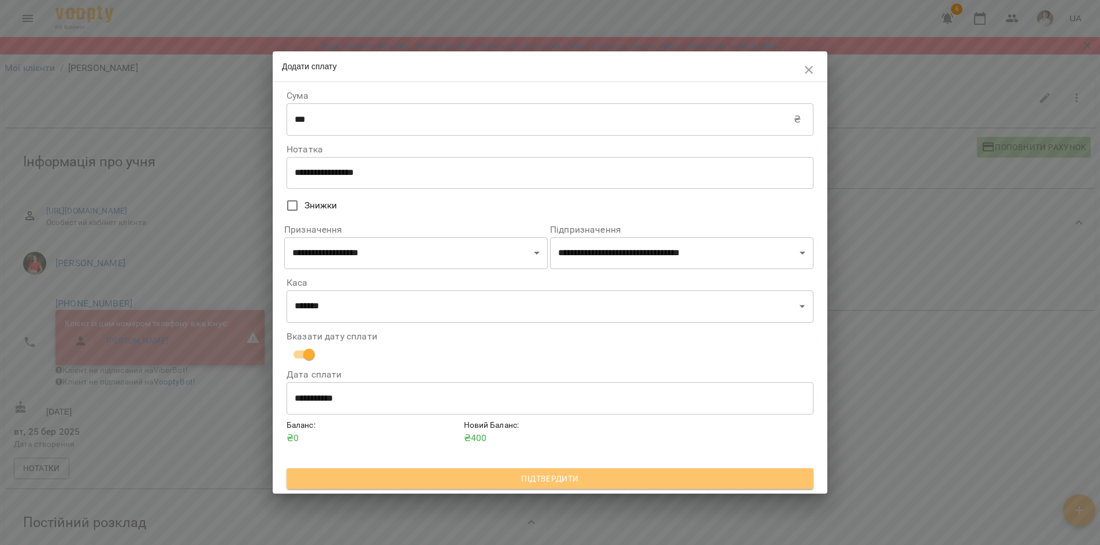
click at [542, 481] on span "Підтвердити" at bounding box center [550, 479] width 508 height 14
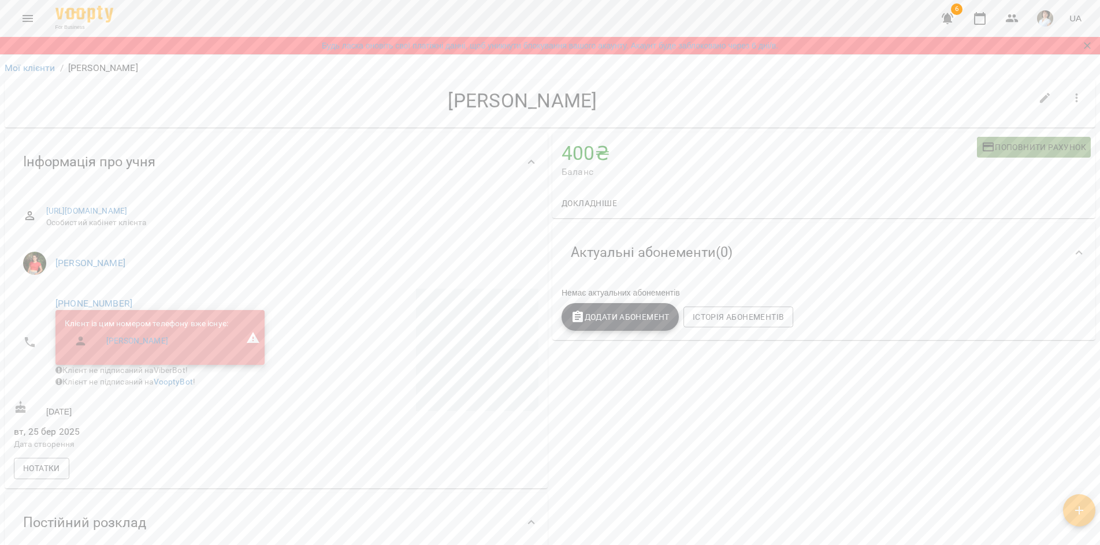
click at [1025, 153] on span "Поповнити рахунок" at bounding box center [1034, 147] width 105 height 14
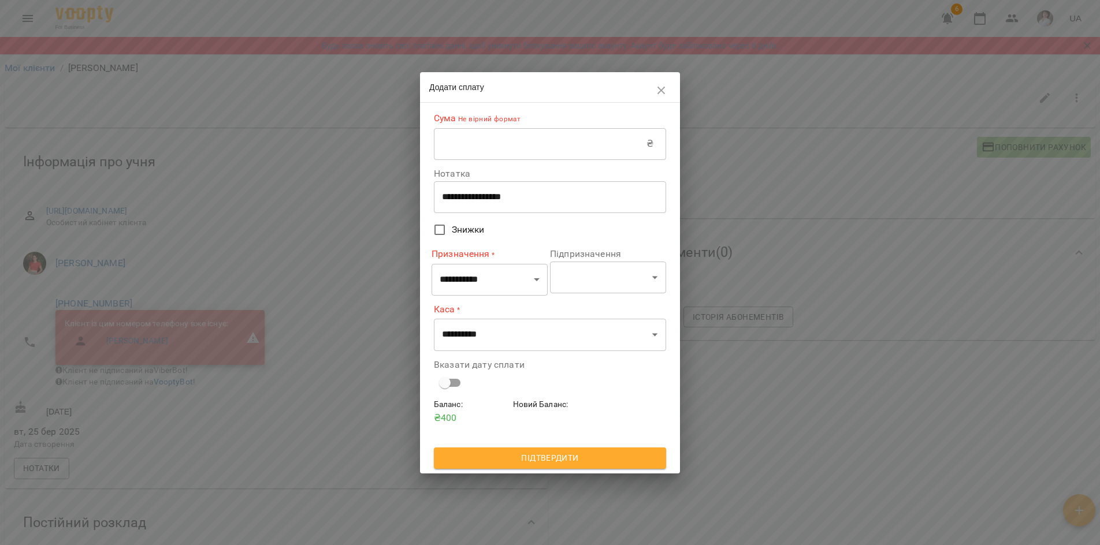
click at [525, 138] on input "text" at bounding box center [540, 144] width 213 height 32
type input "***"
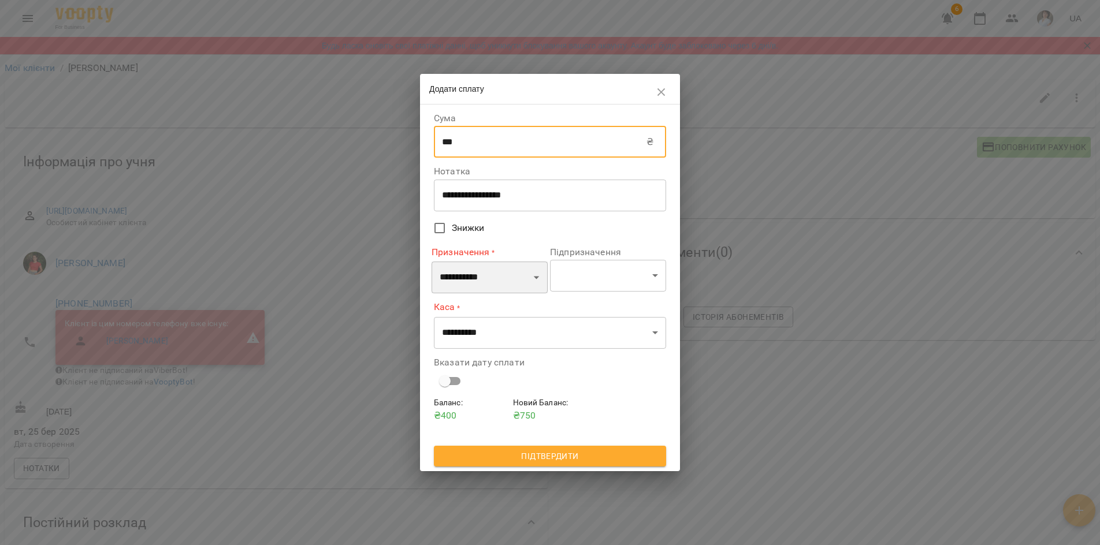
click at [455, 279] on select "**********" at bounding box center [490, 278] width 116 height 32
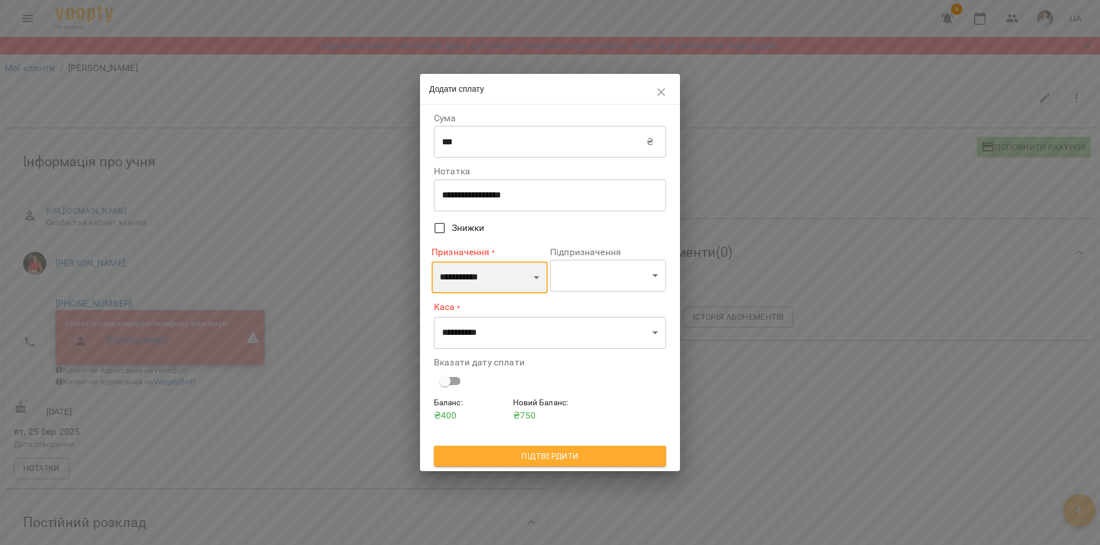
select select "**********"
click at [432, 262] on select "**********" at bounding box center [490, 278] width 116 height 32
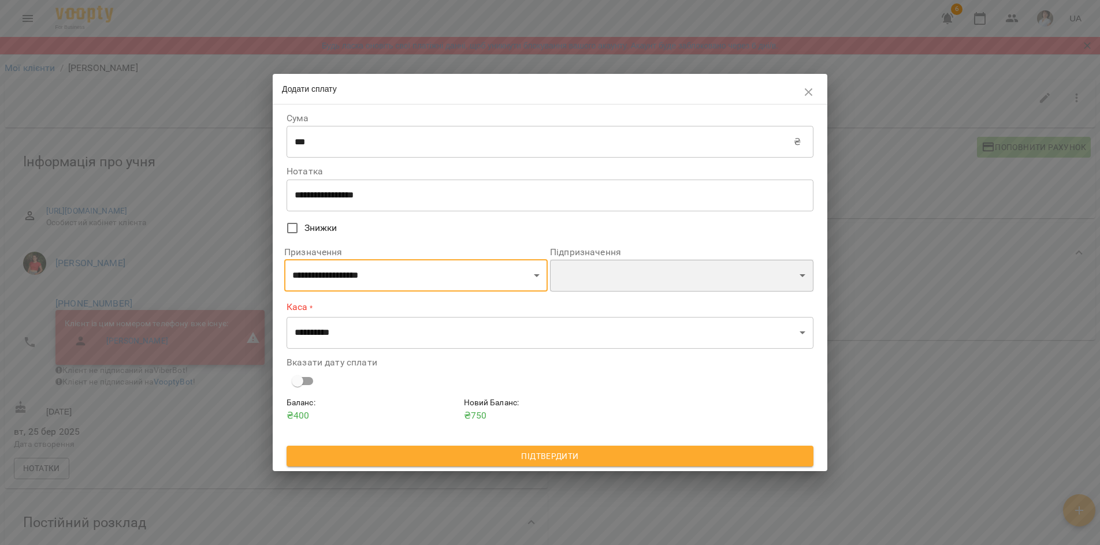
click at [582, 280] on select "**********" at bounding box center [681, 275] width 263 height 32
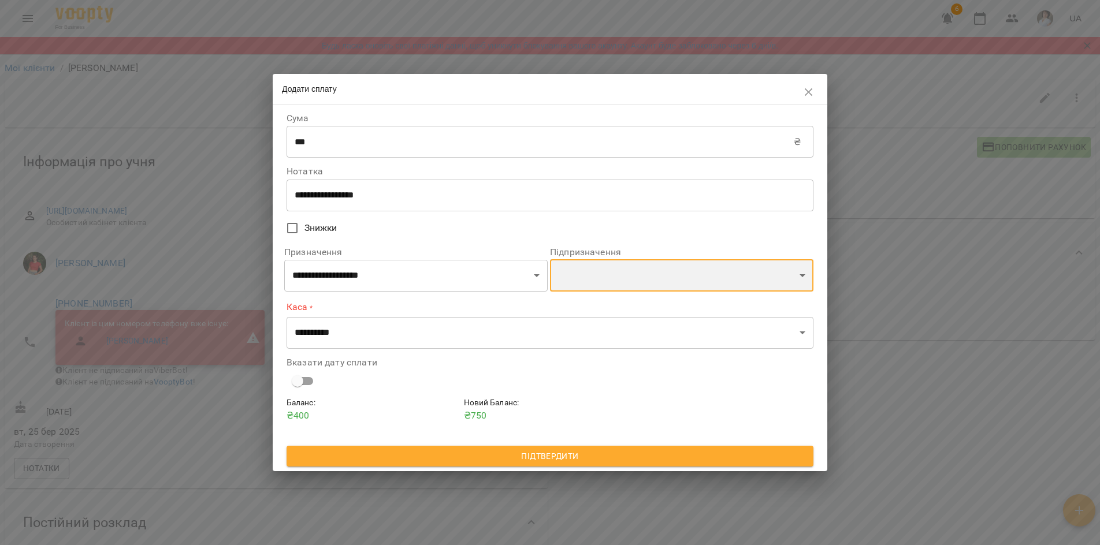
select select "**********"
click at [550, 260] on select "**********" at bounding box center [681, 275] width 263 height 32
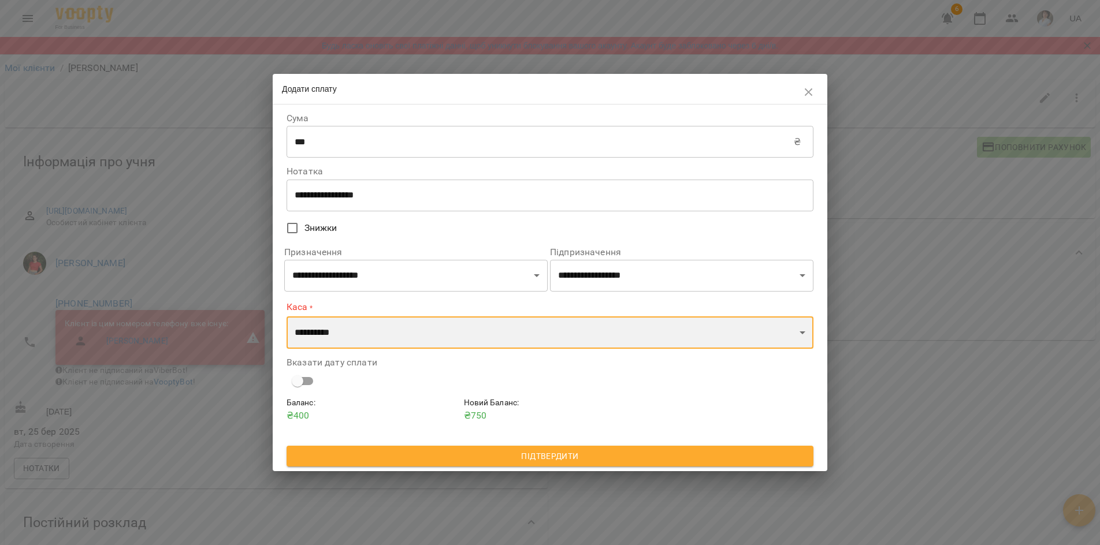
click at [349, 335] on select "**********" at bounding box center [550, 333] width 527 height 32
select select "****"
click at [287, 317] on select "**********" at bounding box center [550, 333] width 527 height 32
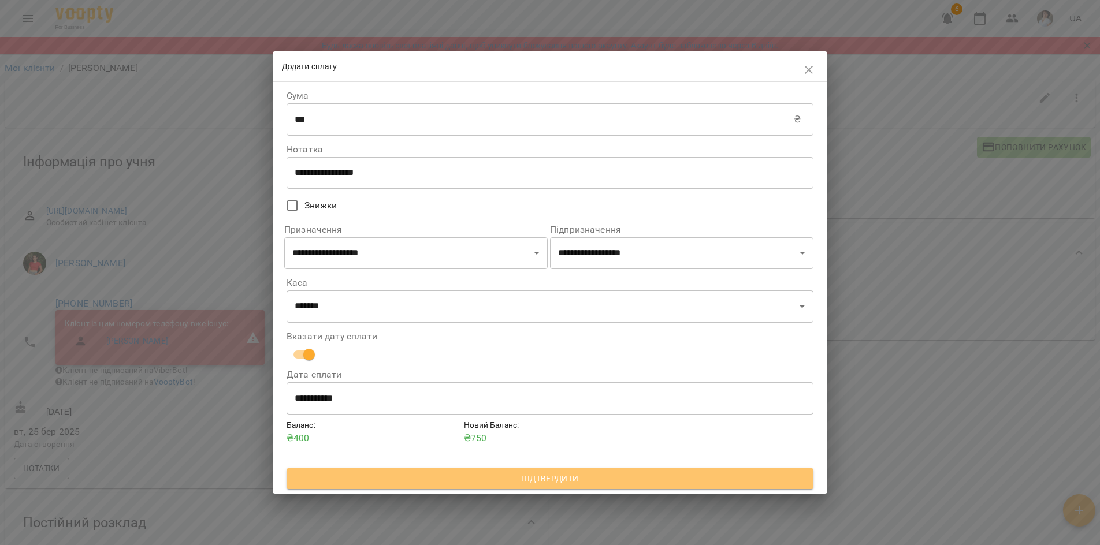
click at [539, 483] on span "Підтвердити" at bounding box center [550, 479] width 508 height 14
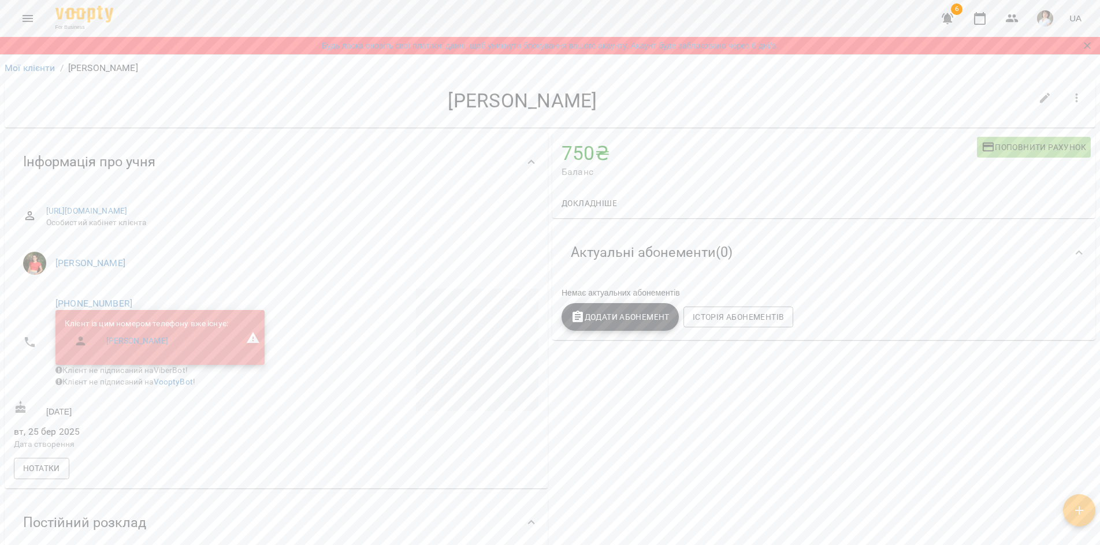
click at [750, 447] on div "750 ₴ Баланс Поповнити рахунок Докладніше 750 ₴ Разові Відвідування 8100 ₴ Без …" at bounding box center [824, 495] width 548 height 731
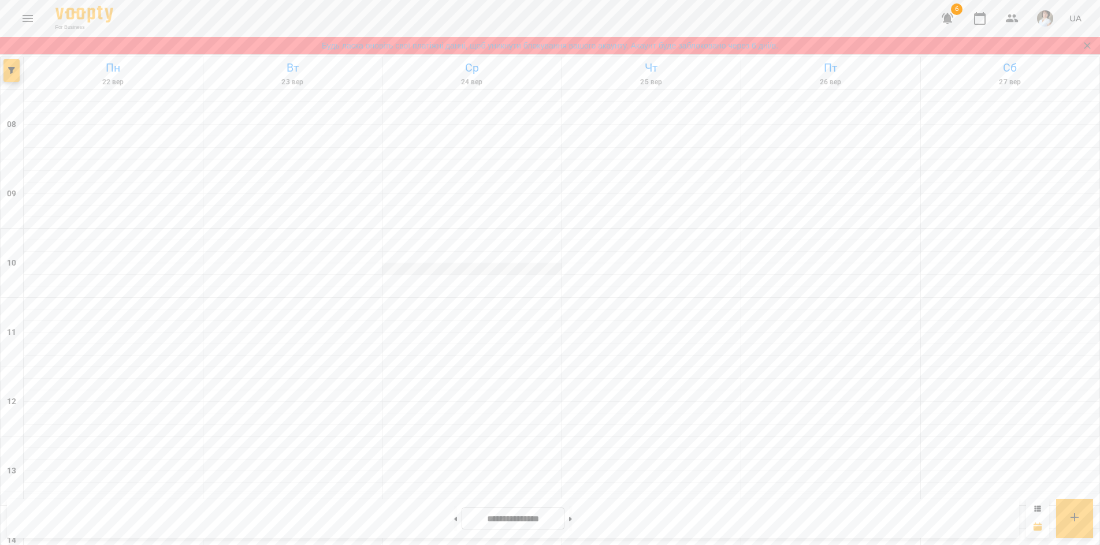
scroll to position [404, 0]
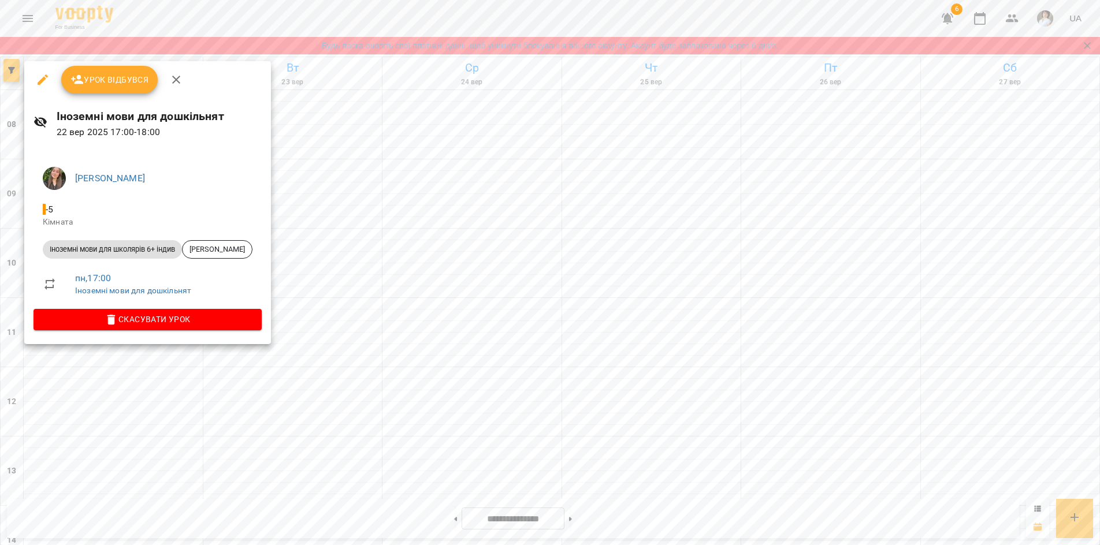
click at [654, 46] on div at bounding box center [550, 272] width 1100 height 545
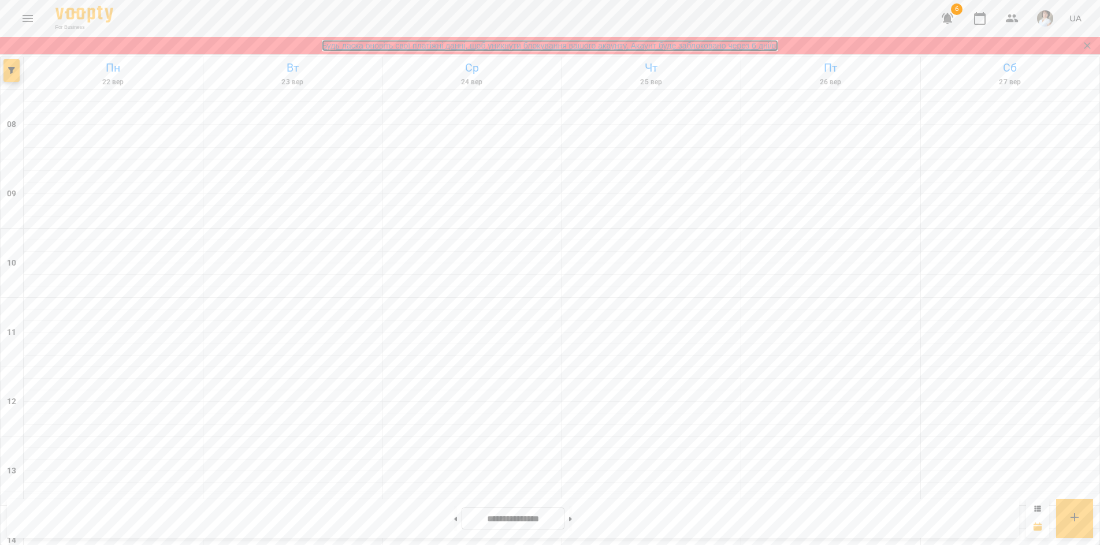
click at [654, 47] on link "Будь ласка оновіть свої платіжні данні, щоб уникнути блокування вашого акаунту.…" at bounding box center [550, 46] width 456 height 12
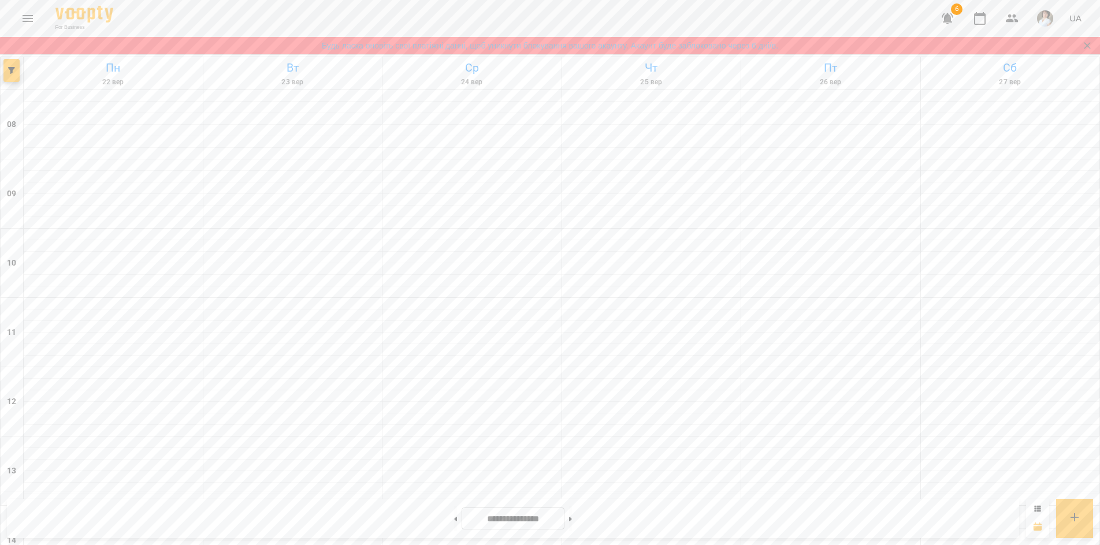
scroll to position [404, 0]
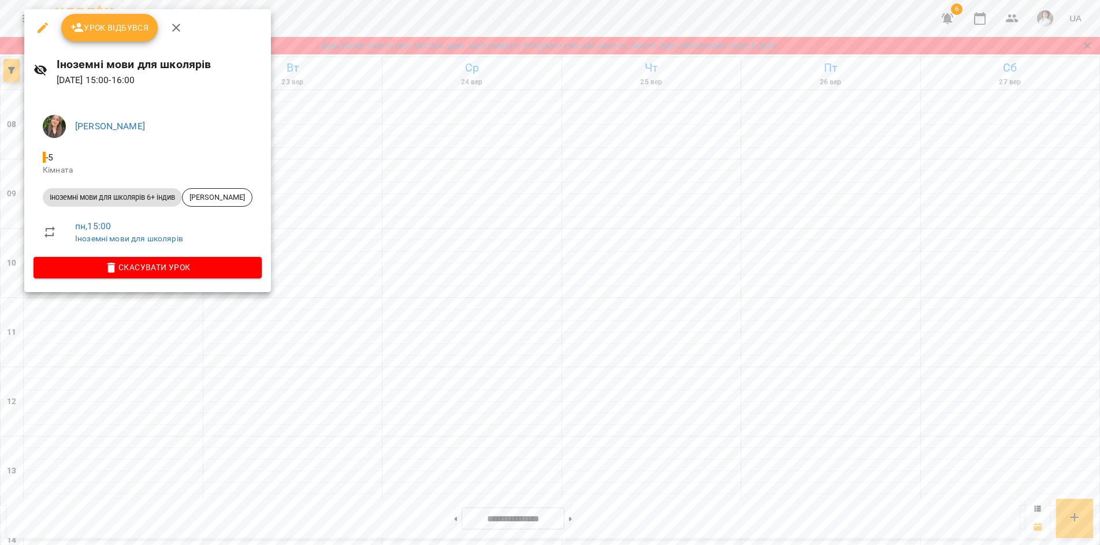
click at [143, 305] on div at bounding box center [550, 272] width 1100 height 545
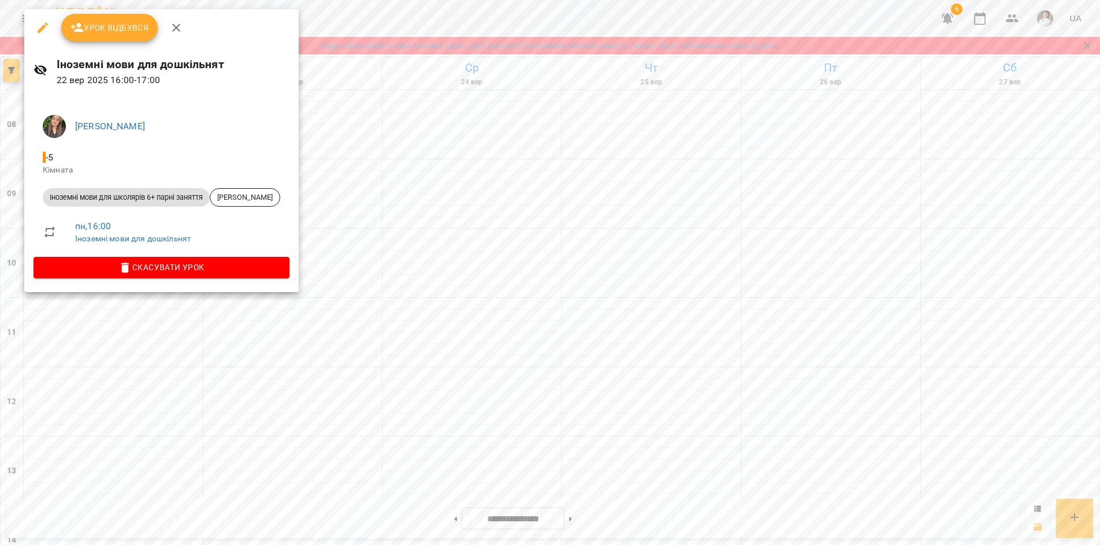
click at [136, 333] on div at bounding box center [550, 272] width 1100 height 545
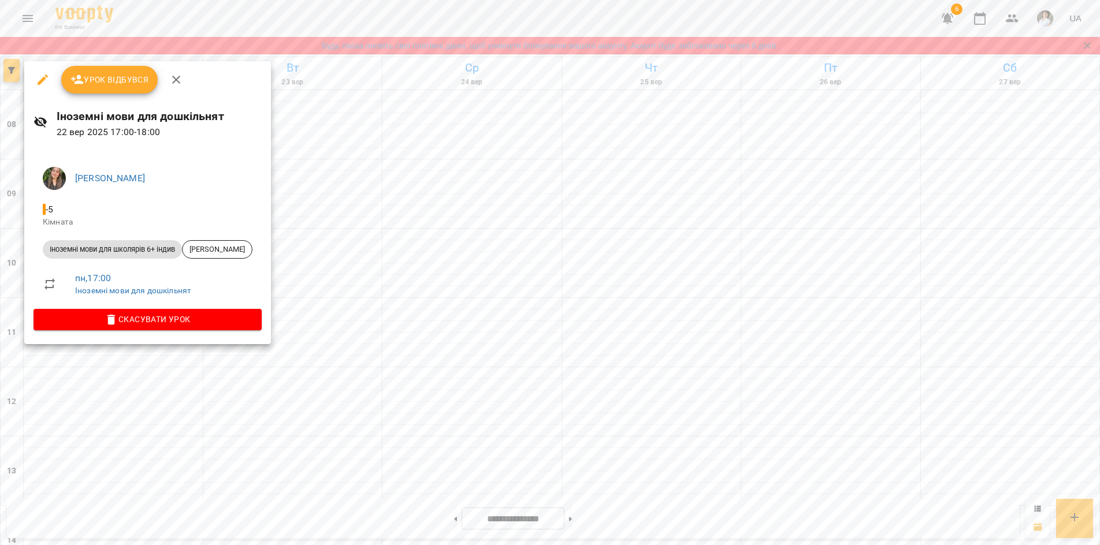
click at [128, 398] on div at bounding box center [550, 272] width 1100 height 545
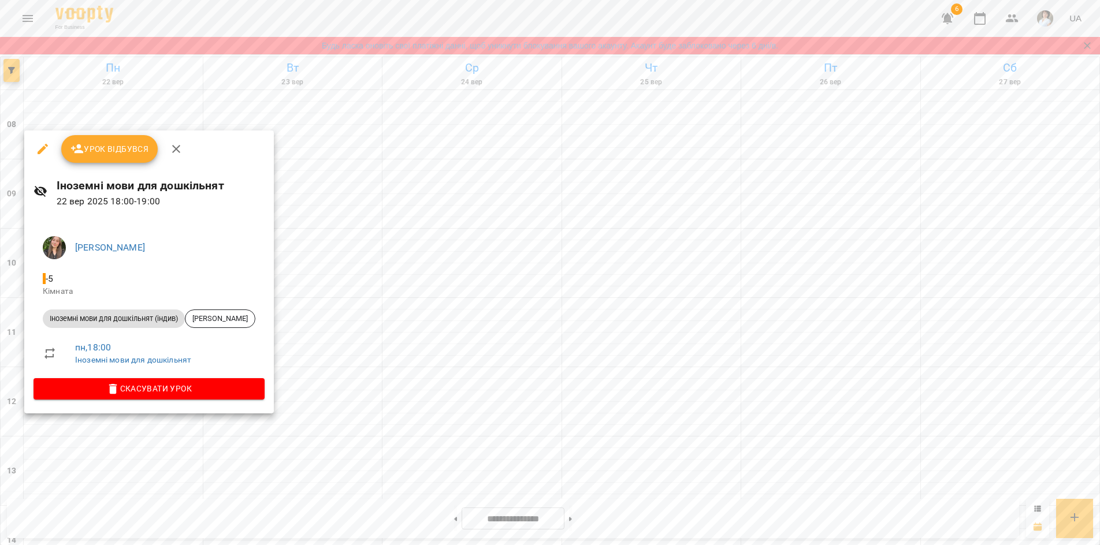
click at [192, 508] on div at bounding box center [550, 272] width 1100 height 545
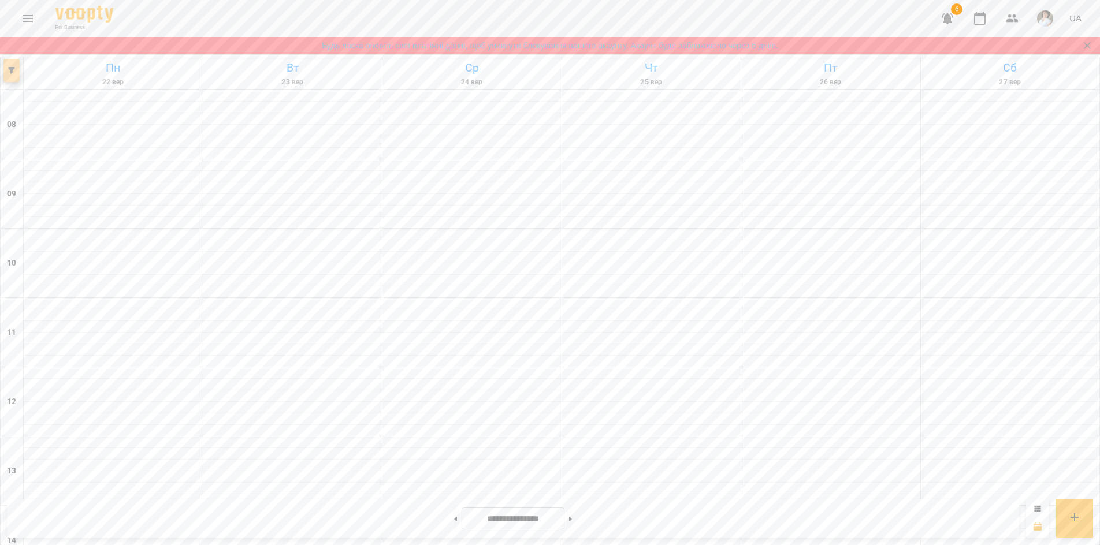
click at [10, 64] on button "button" at bounding box center [11, 70] width 16 height 23
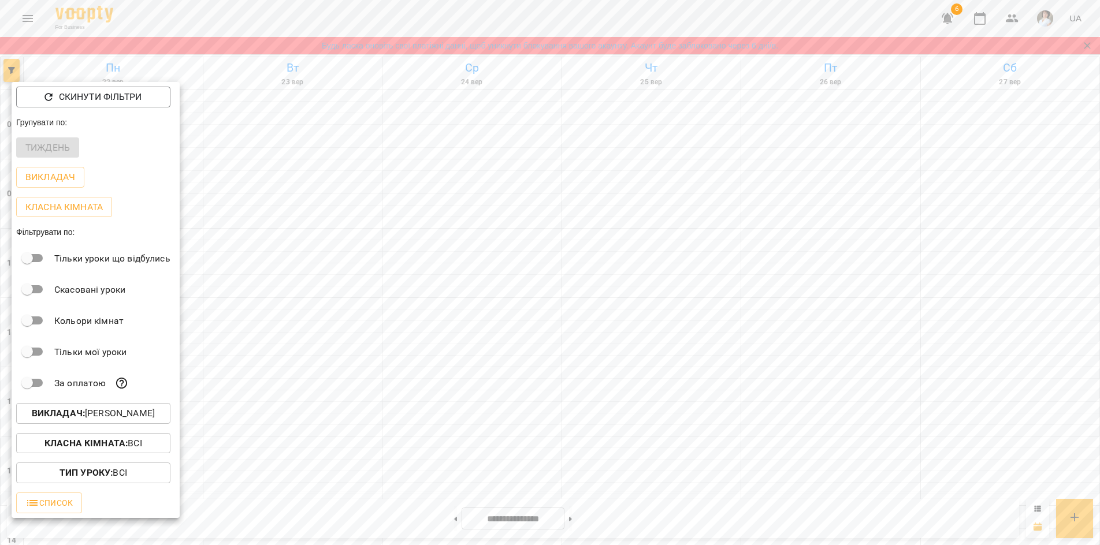
click at [68, 419] on b "Викладач :" at bounding box center [58, 413] width 53 height 11
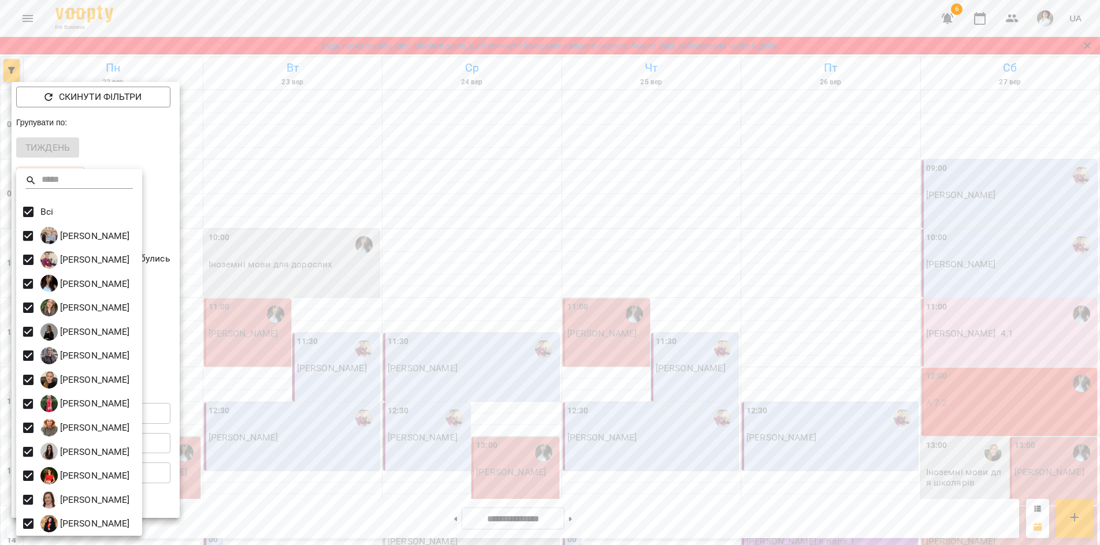
click at [255, 77] on div at bounding box center [550, 272] width 1100 height 545
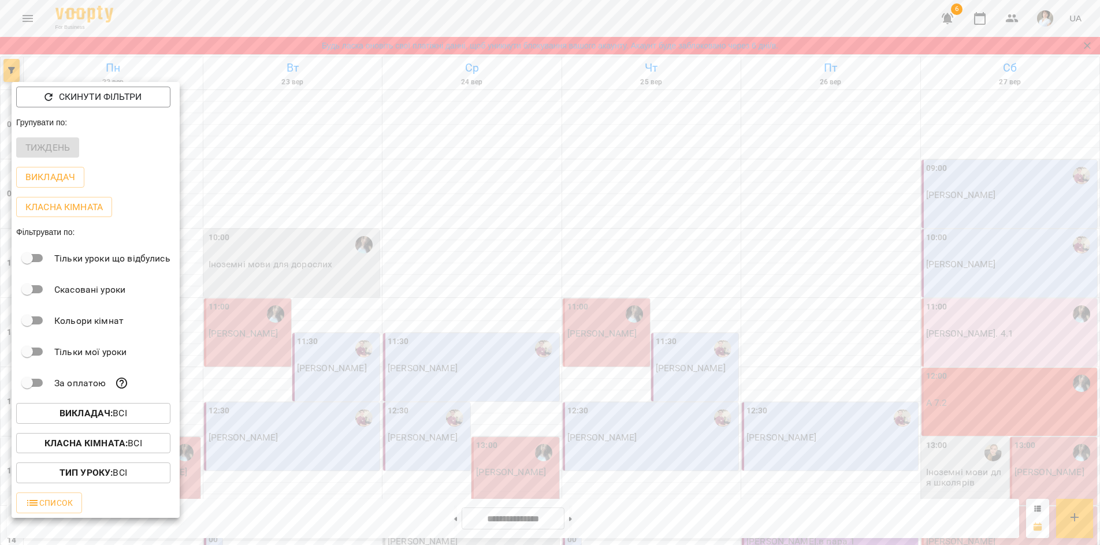
click at [252, 73] on div at bounding box center [550, 272] width 1100 height 545
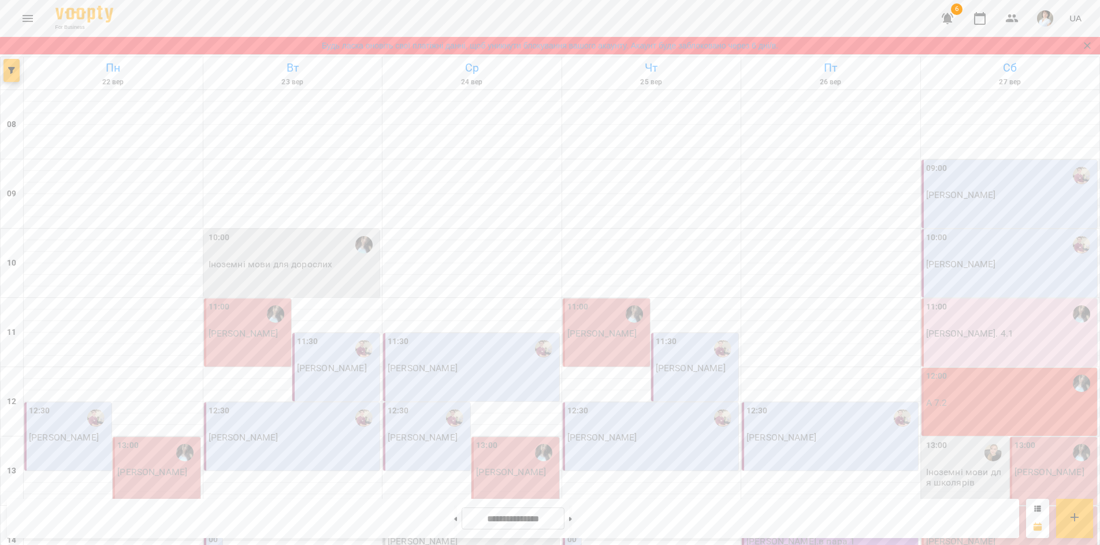
scroll to position [498, 0]
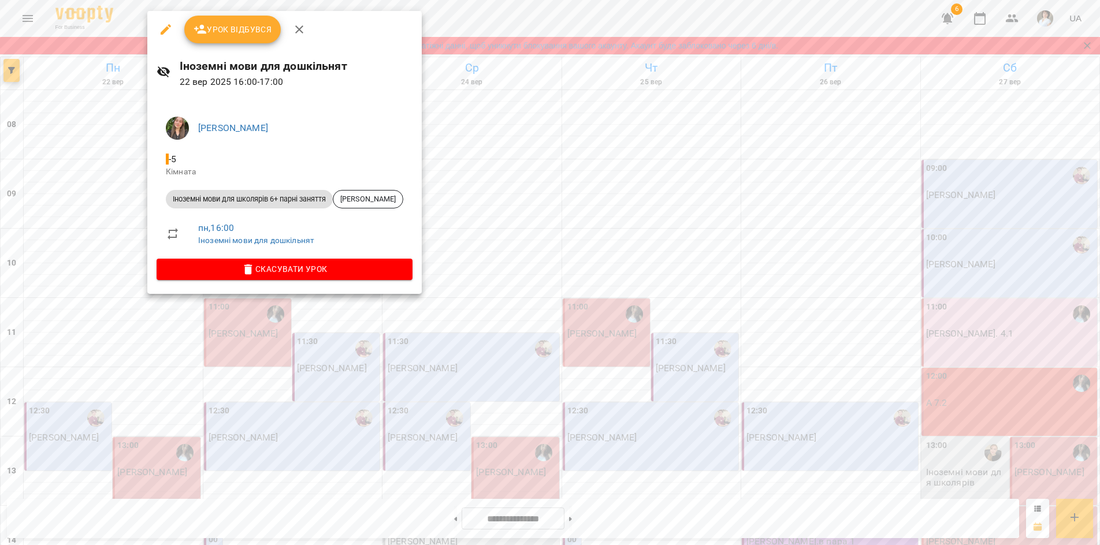
click at [135, 195] on div at bounding box center [550, 272] width 1100 height 545
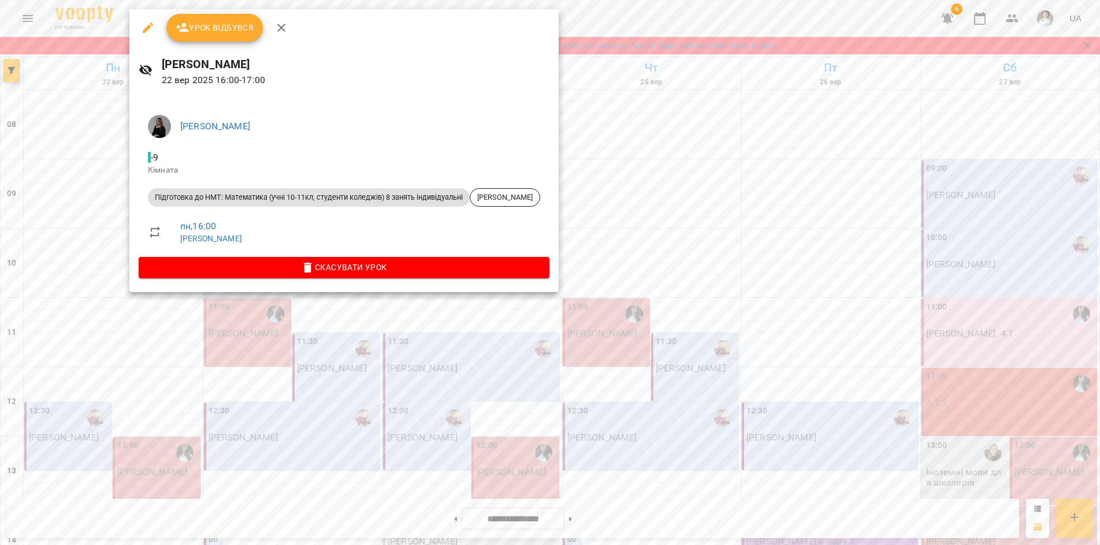
click at [106, 194] on div at bounding box center [550, 272] width 1100 height 545
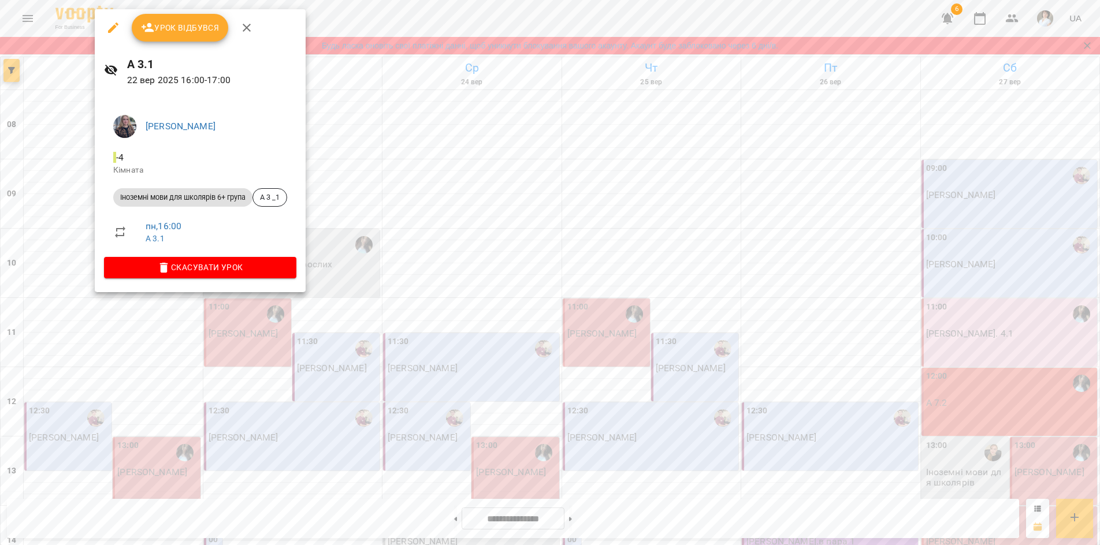
click at [120, 514] on div at bounding box center [550, 272] width 1100 height 545
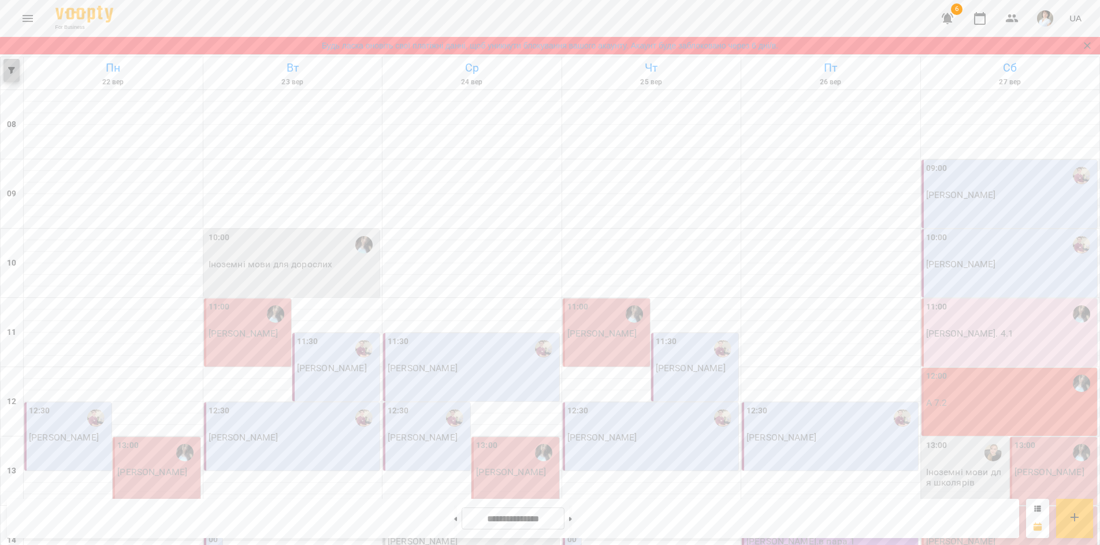
click at [14, 75] on button "button" at bounding box center [11, 70] width 16 height 23
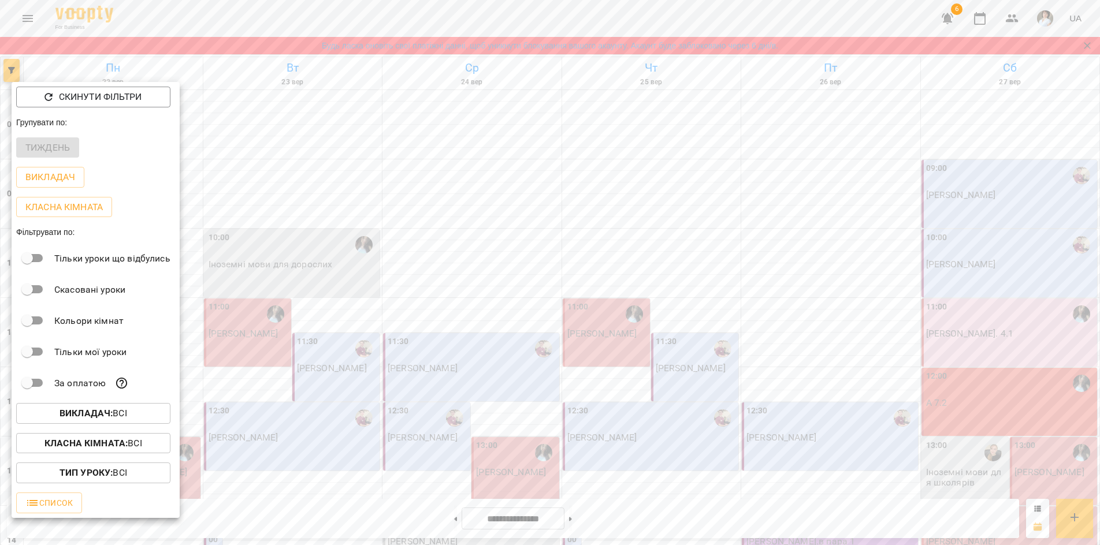
click at [32, 418] on span "Викладач : Всі" at bounding box center [93, 414] width 136 height 14
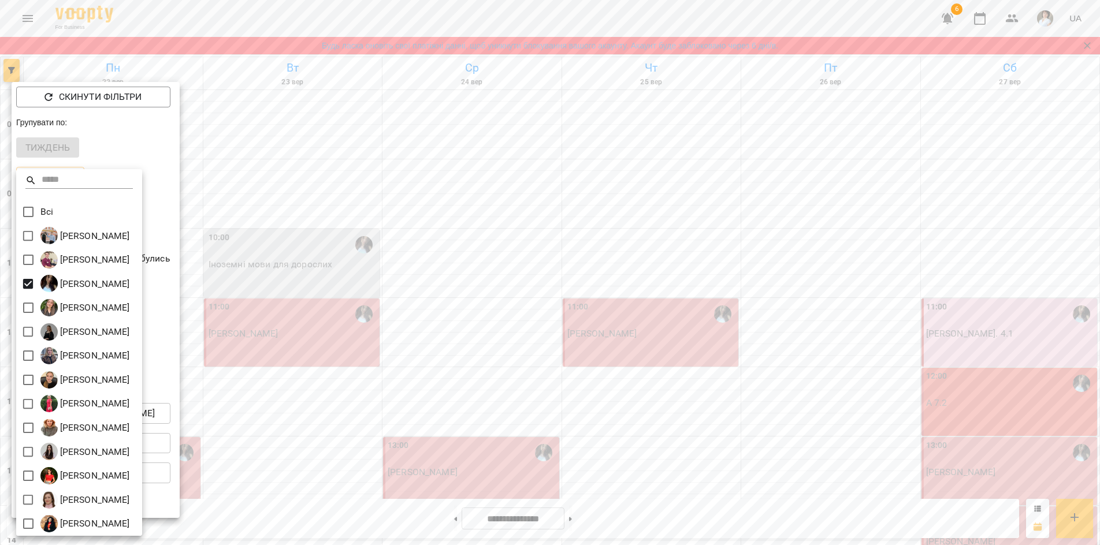
click at [266, 17] on div at bounding box center [550, 272] width 1100 height 545
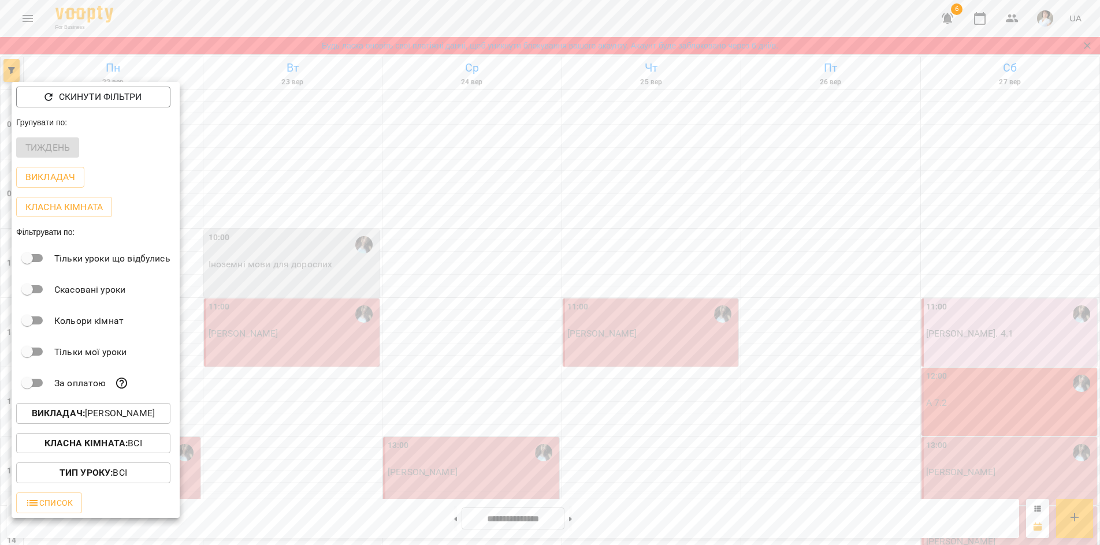
click at [264, 16] on div "Всі Бойко Андрій Вікторович Бойко Дмитро Вікторович Василевська Анастасія Михай…" at bounding box center [550, 272] width 1100 height 545
click at [260, 12] on div at bounding box center [550, 272] width 1100 height 545
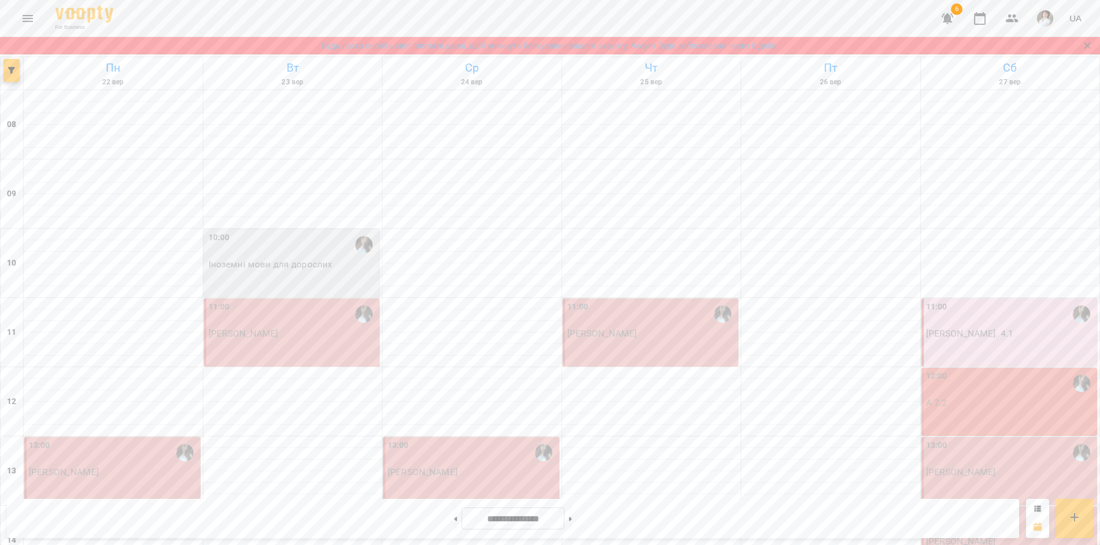
scroll to position [325, 0]
click at [153, 437] on div "13:00 Анастасія Василевська" at bounding box center [112, 471] width 176 height 68
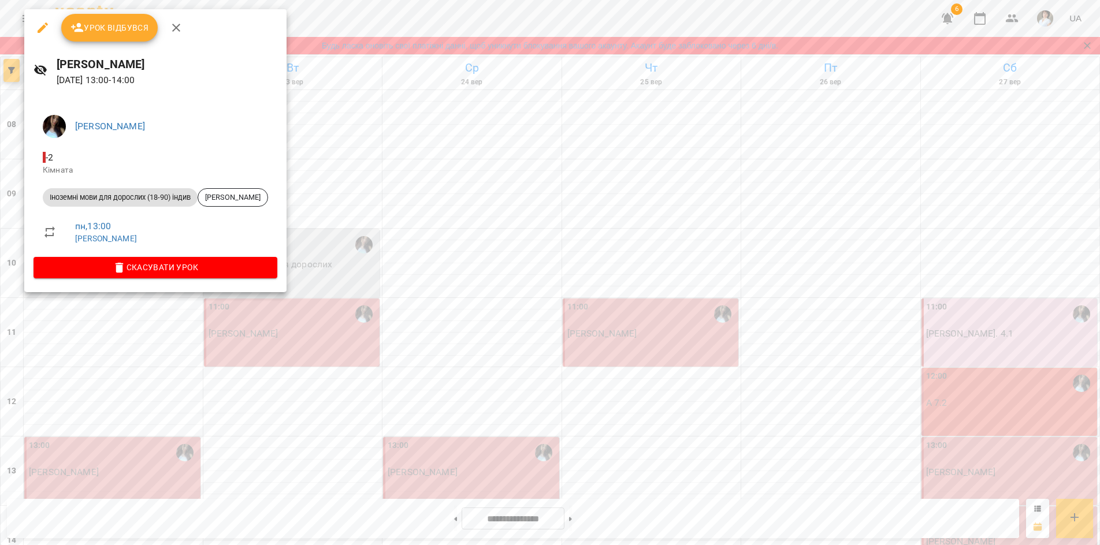
click at [173, 31] on icon "button" at bounding box center [176, 28] width 14 height 14
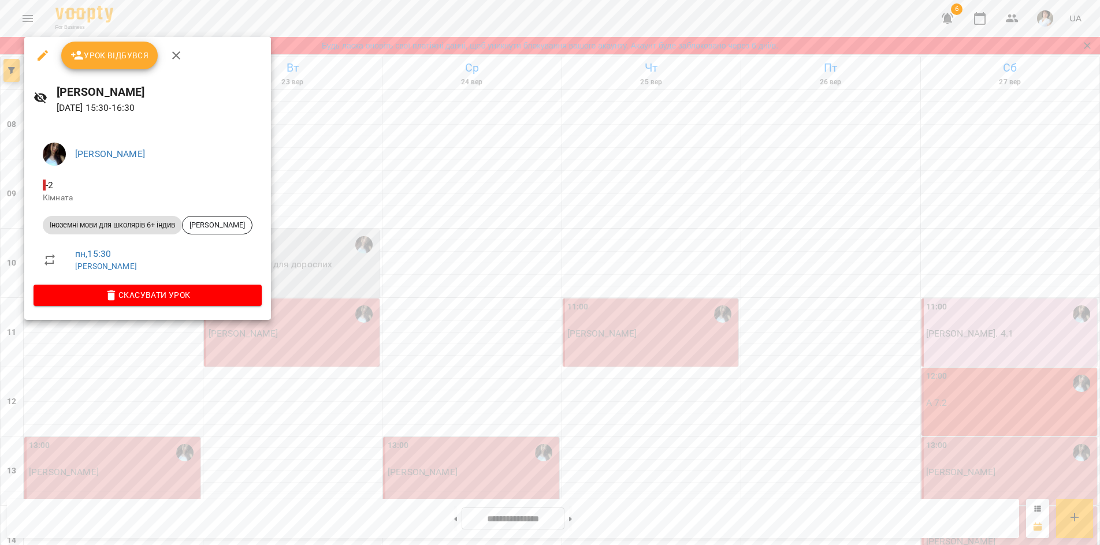
click at [114, 340] on div at bounding box center [550, 272] width 1100 height 545
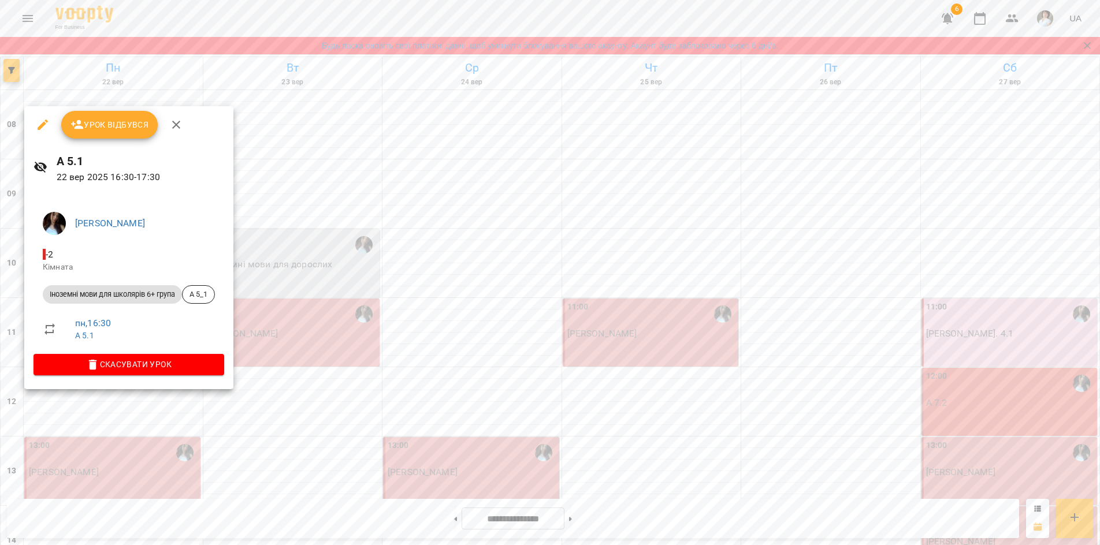
click at [176, 128] on icon "button" at bounding box center [176, 125] width 14 height 14
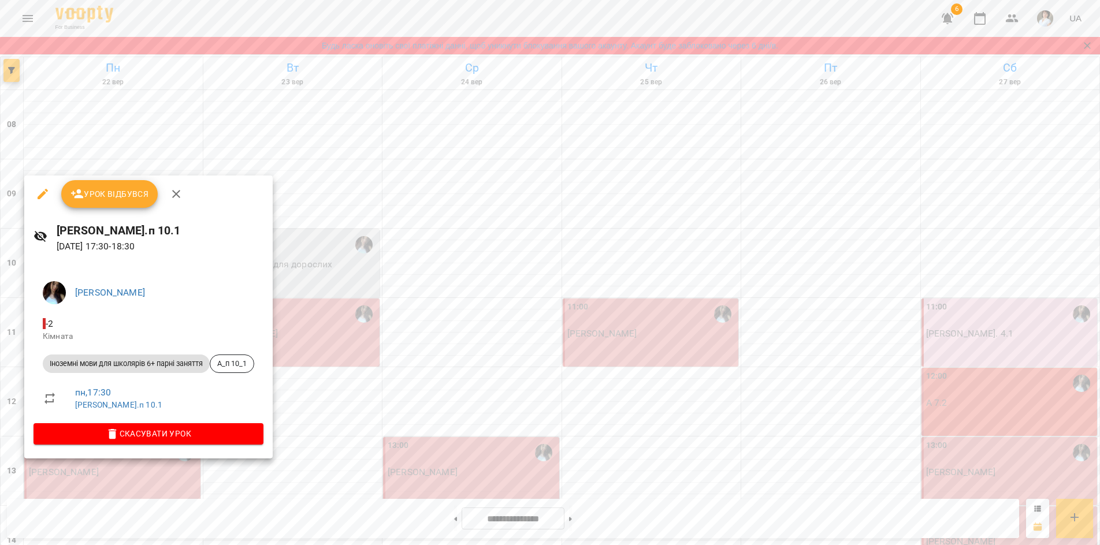
click at [363, 14] on div at bounding box center [550, 272] width 1100 height 545
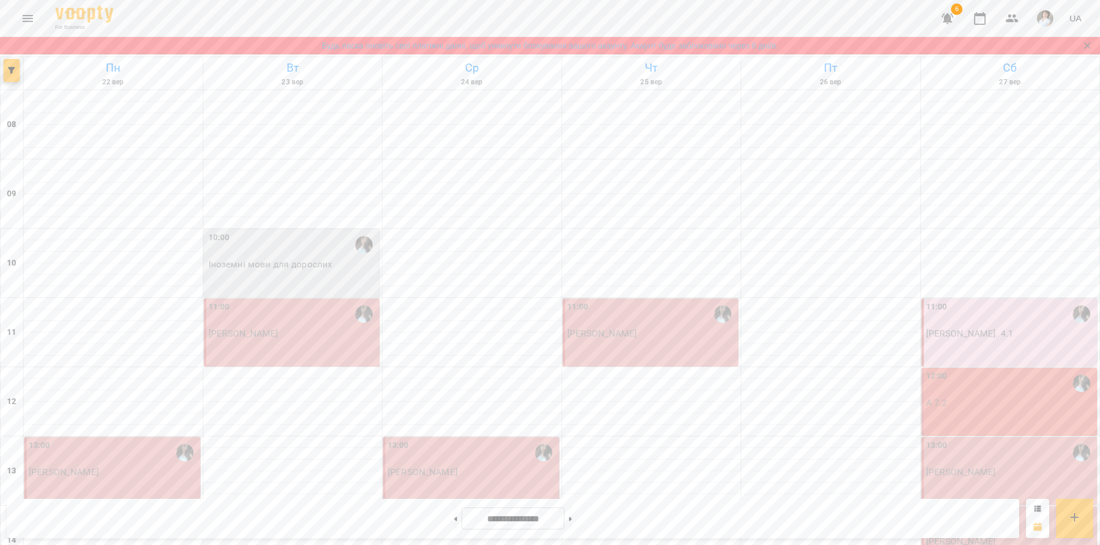
scroll to position [498, 0]
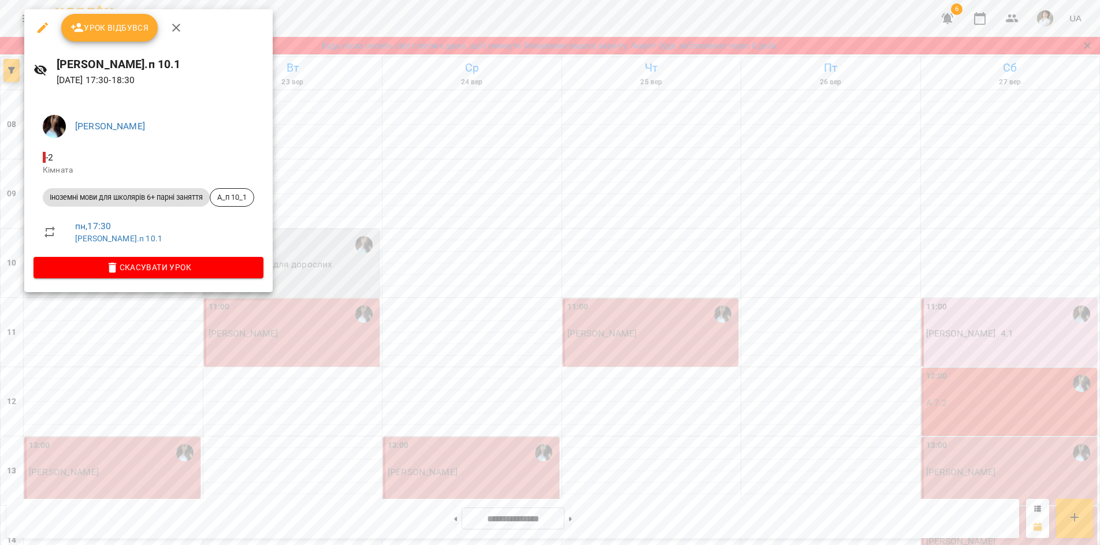
click at [118, 358] on div at bounding box center [550, 272] width 1100 height 545
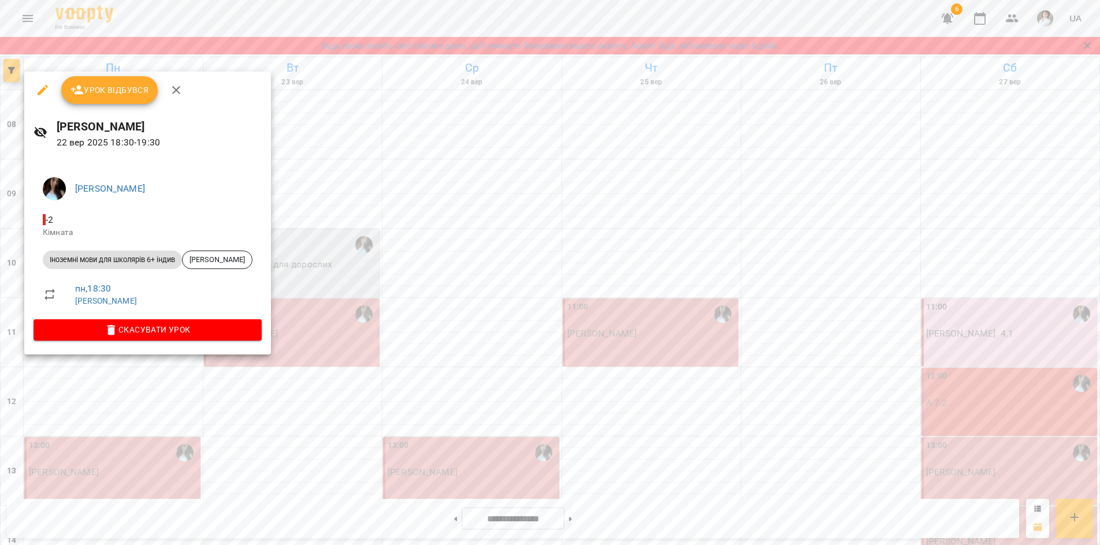
click at [127, 364] on div at bounding box center [550, 272] width 1100 height 545
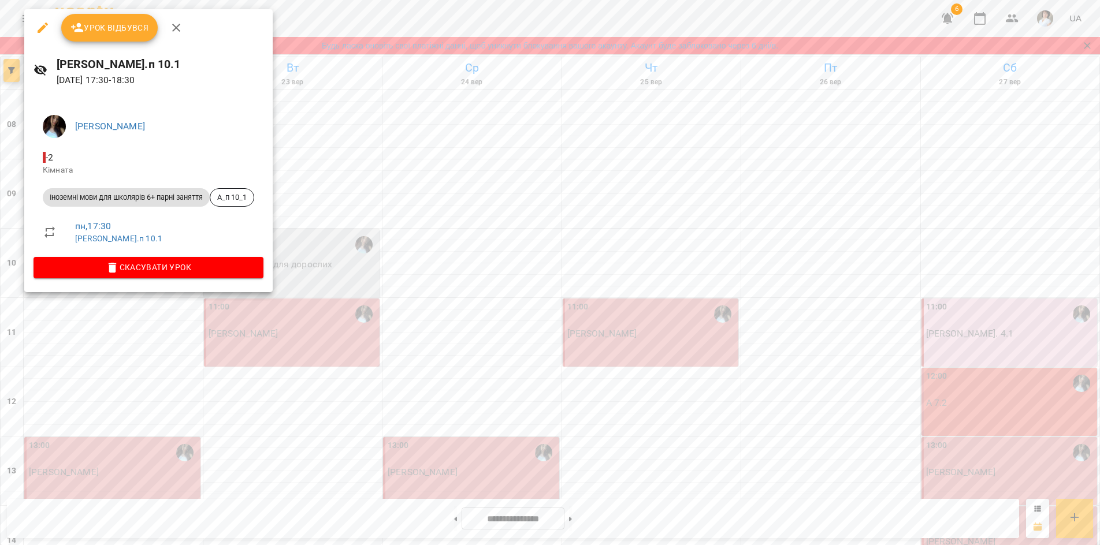
click at [142, 513] on div at bounding box center [550, 272] width 1100 height 545
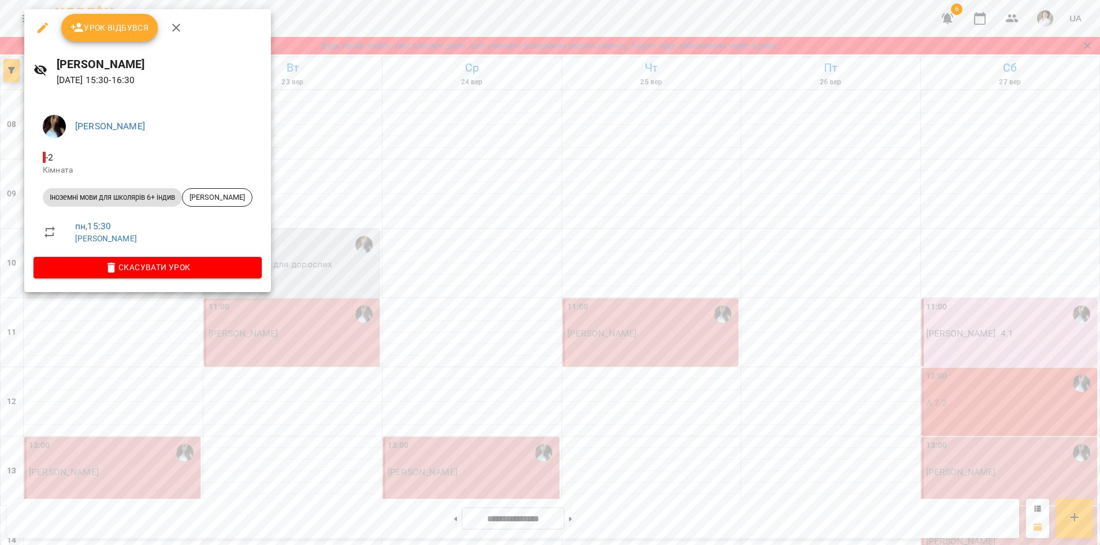
click at [344, 10] on div at bounding box center [550, 272] width 1100 height 545
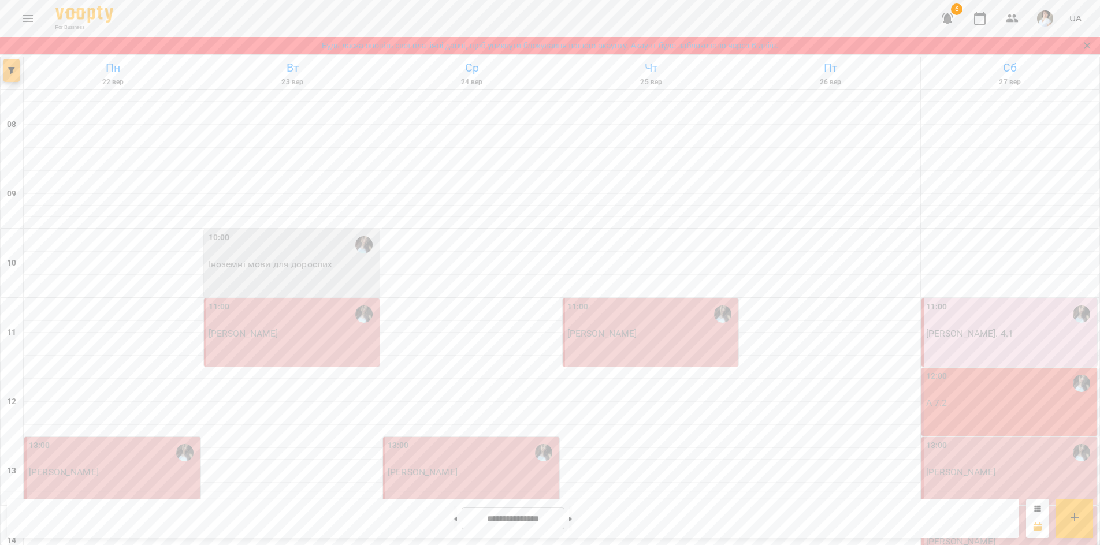
click at [9, 72] on icon "button" at bounding box center [11, 70] width 7 height 7
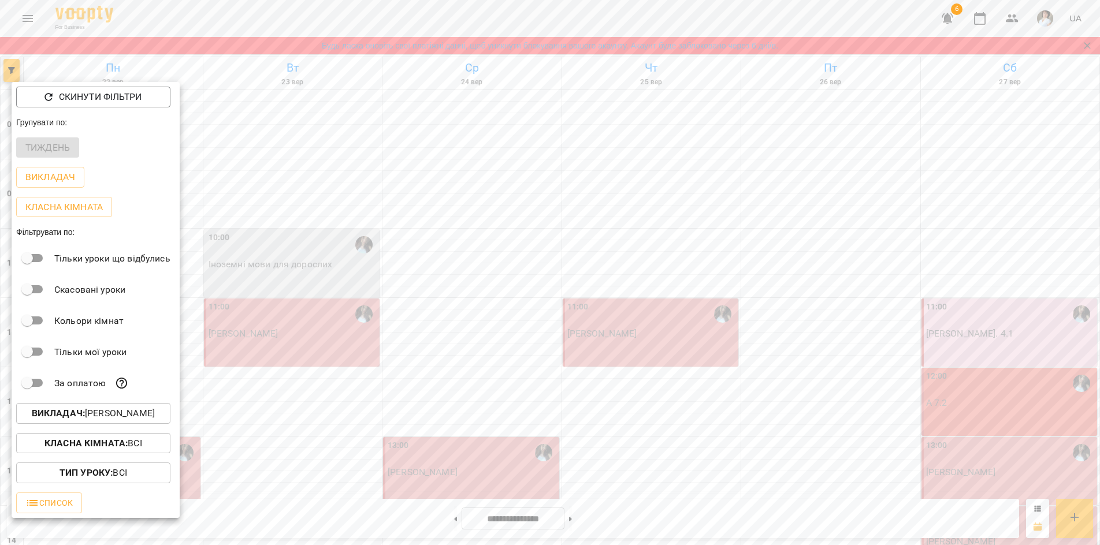
click at [72, 417] on b "Викладач :" at bounding box center [58, 413] width 53 height 11
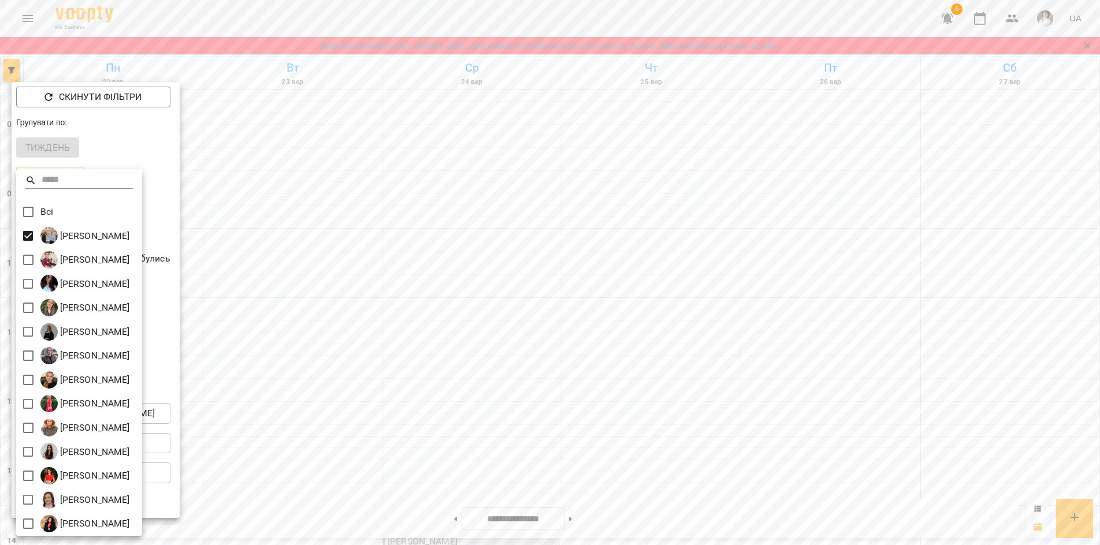
click at [269, 9] on div at bounding box center [550, 272] width 1100 height 545
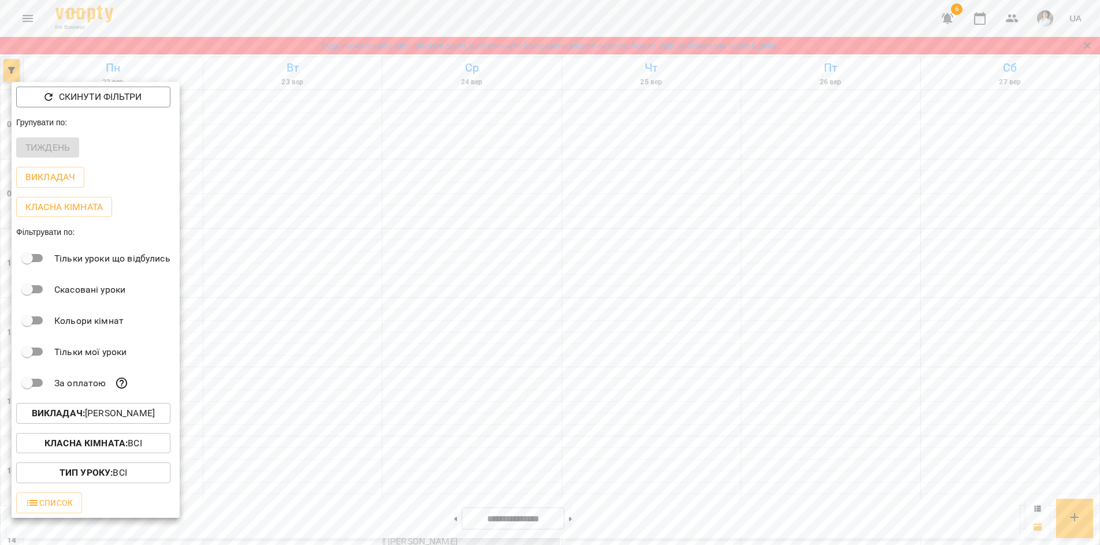
click at [269, 9] on div at bounding box center [550, 272] width 1100 height 545
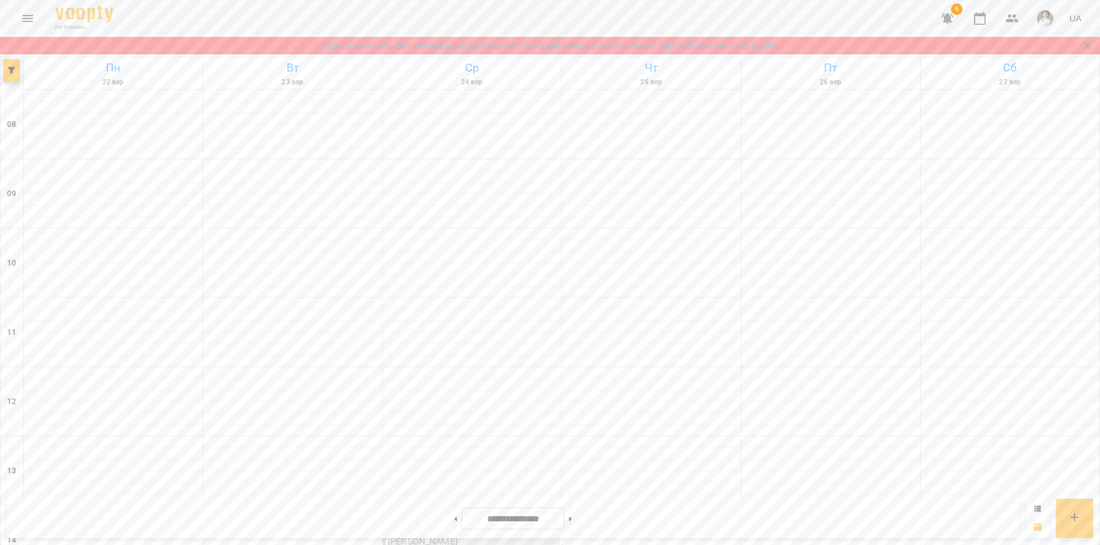
click at [269, 9] on div "For Business 6 UA" at bounding box center [550, 18] width 1100 height 37
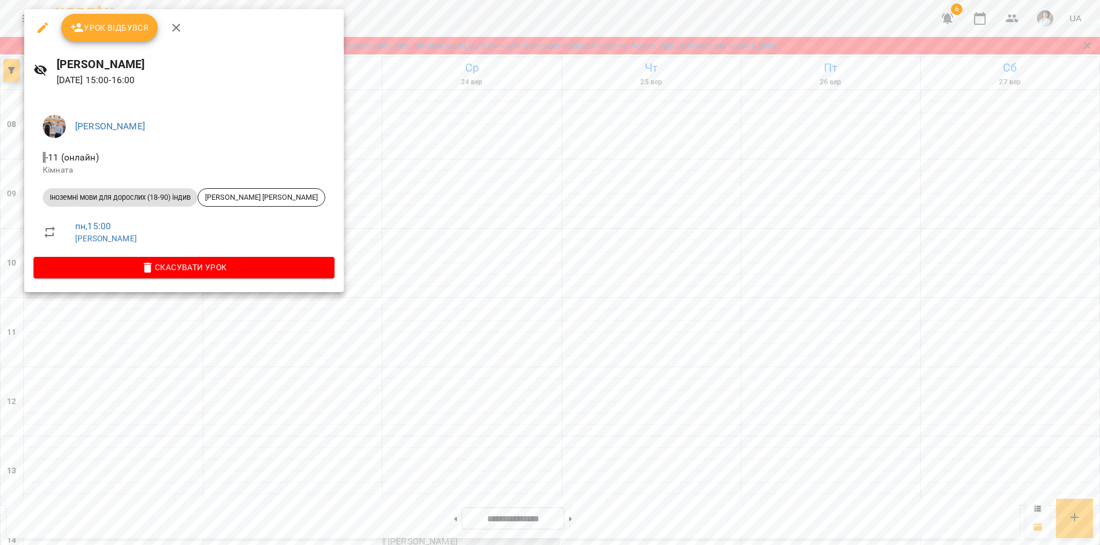
click at [142, 314] on div at bounding box center [550, 272] width 1100 height 545
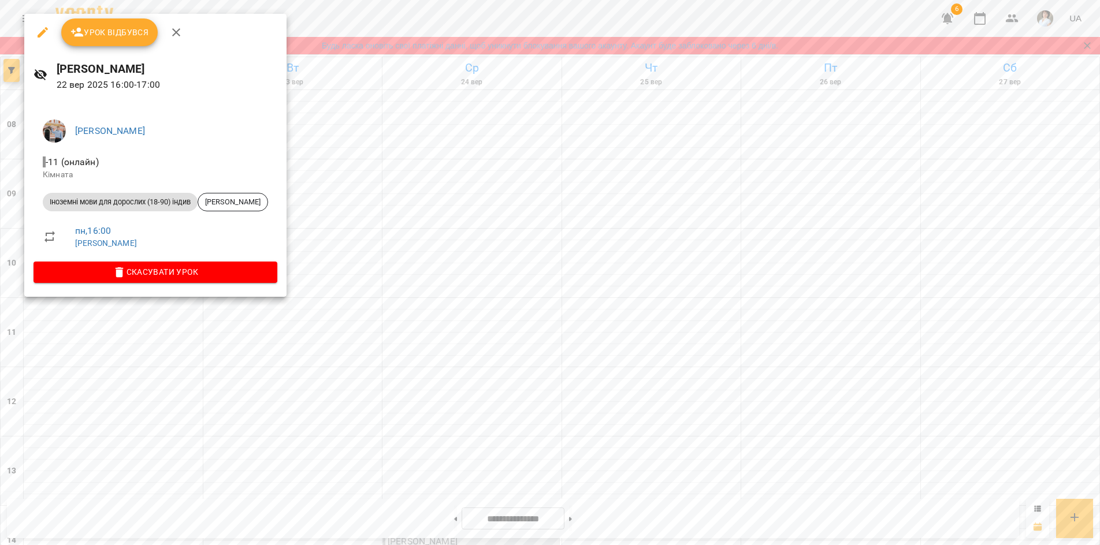
click at [148, 369] on div at bounding box center [550, 272] width 1100 height 545
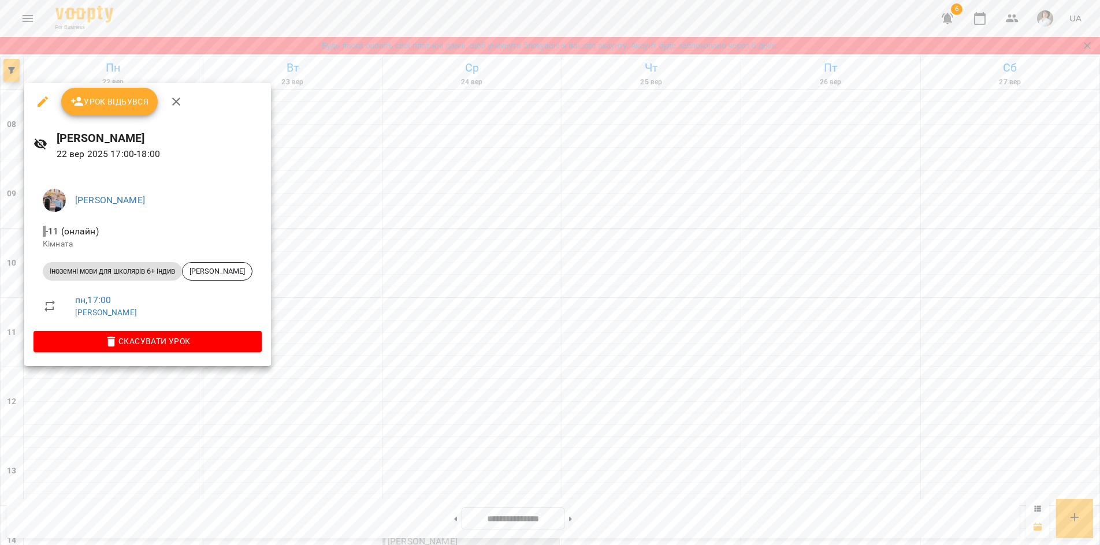
click at [140, 440] on div at bounding box center [550, 272] width 1100 height 545
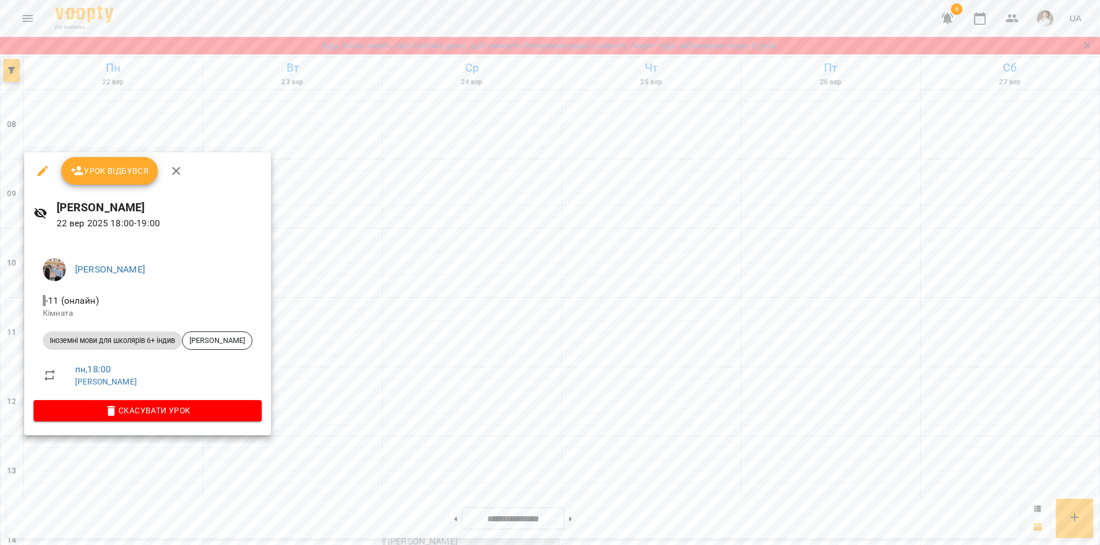
click at [225, 521] on div at bounding box center [550, 272] width 1100 height 545
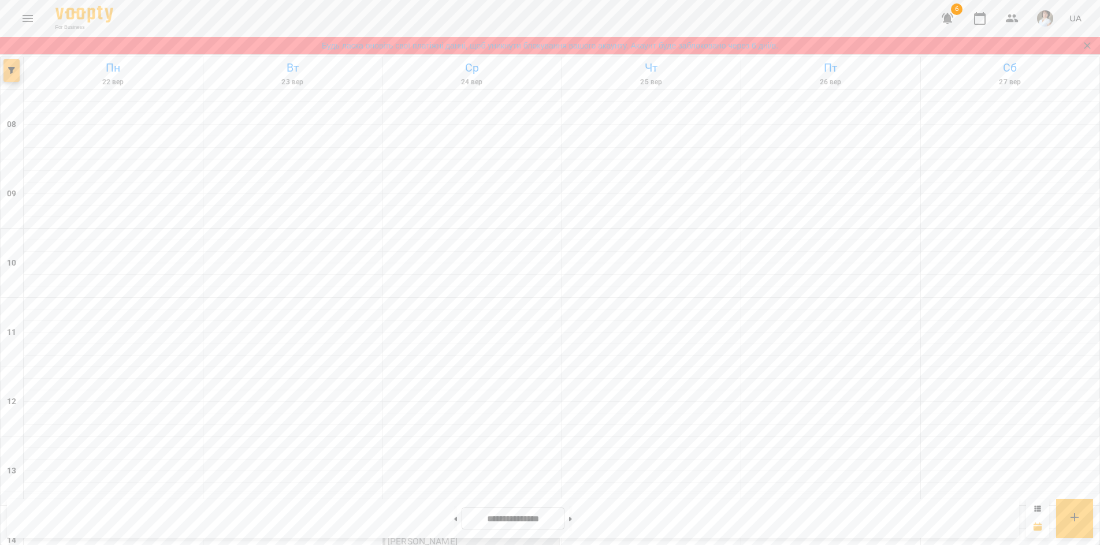
click at [10, 69] on icon "button" at bounding box center [11, 70] width 7 height 7
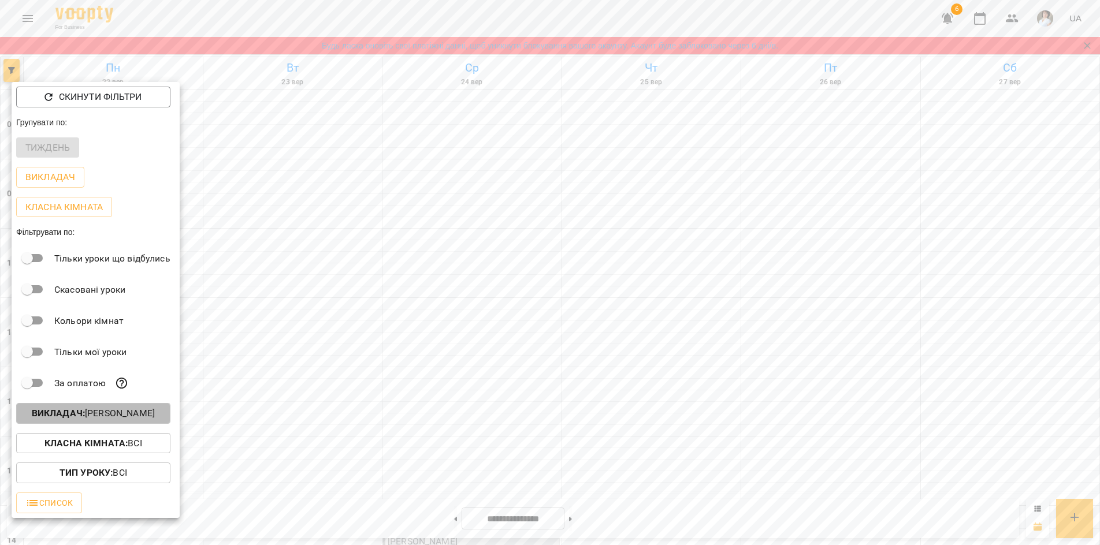
click at [73, 414] on b "Викладач :" at bounding box center [58, 413] width 53 height 11
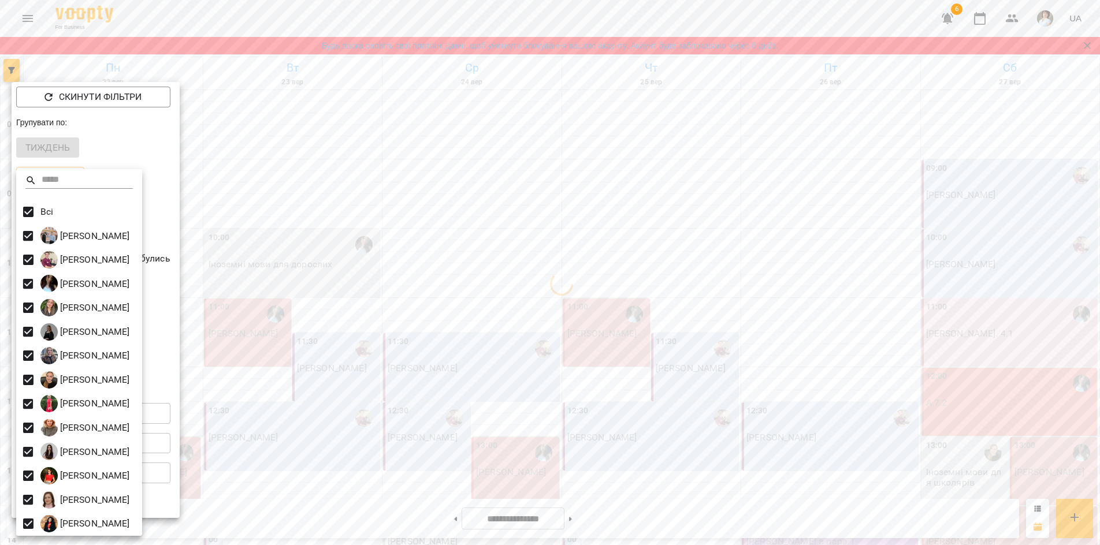
click at [263, 18] on div at bounding box center [550, 272] width 1100 height 545
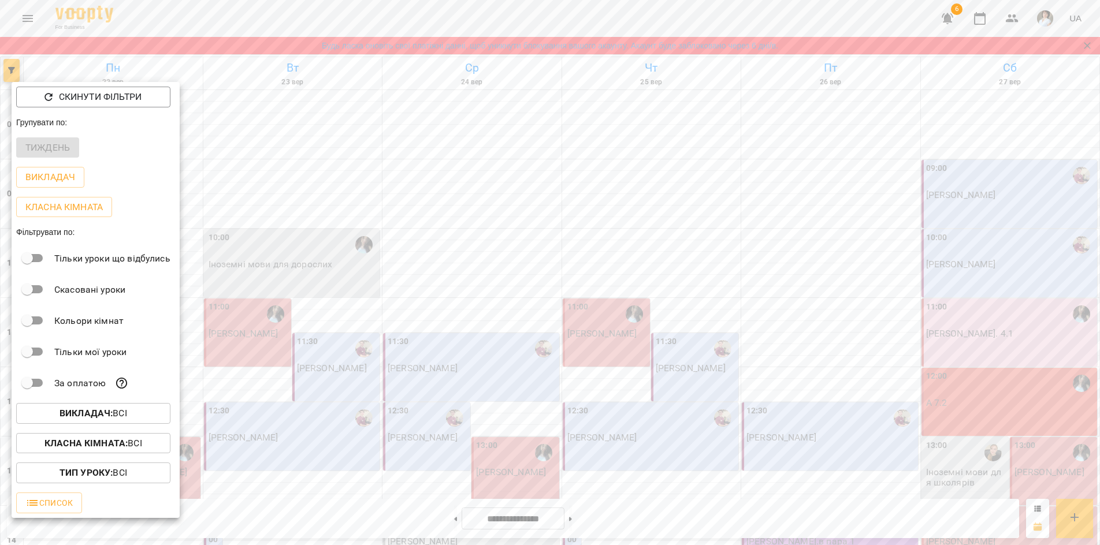
click at [263, 18] on div at bounding box center [550, 272] width 1100 height 545
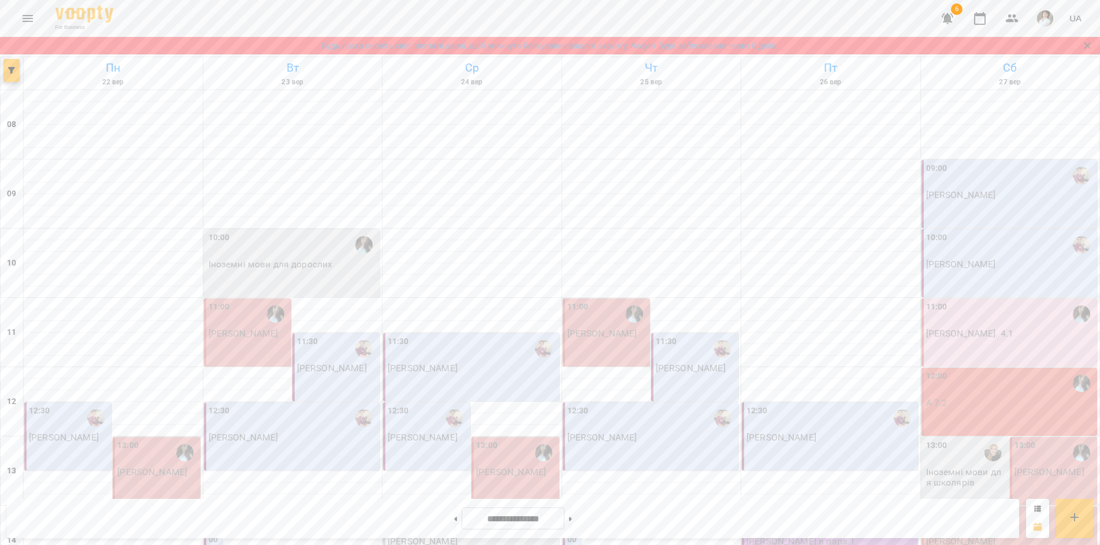
scroll to position [173, 0]
click at [44, 405] on div "12:30" at bounding box center [39, 418] width 21 height 27
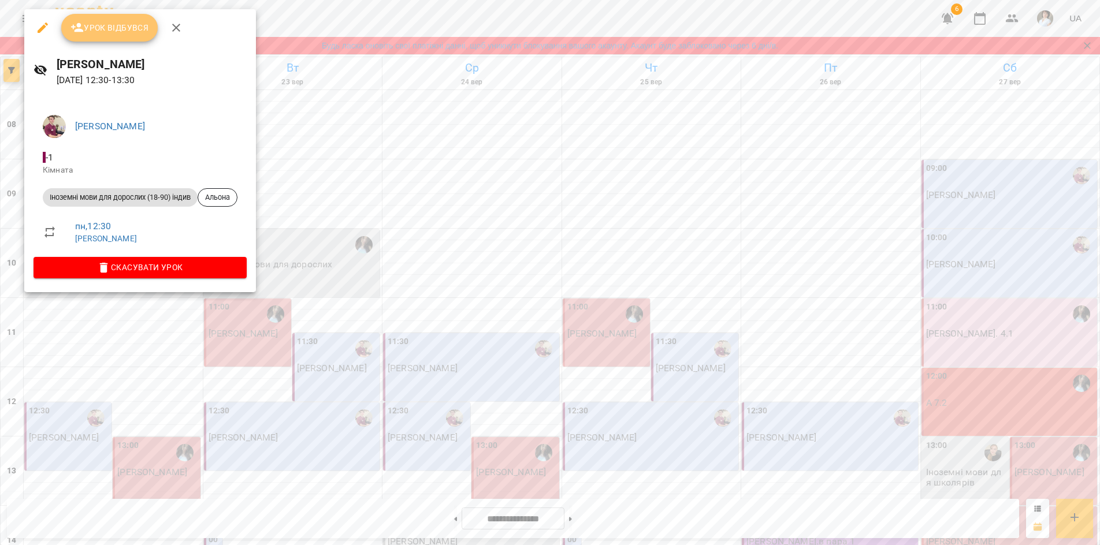
click at [94, 27] on span "Урок відбувся" at bounding box center [109, 28] width 79 height 14
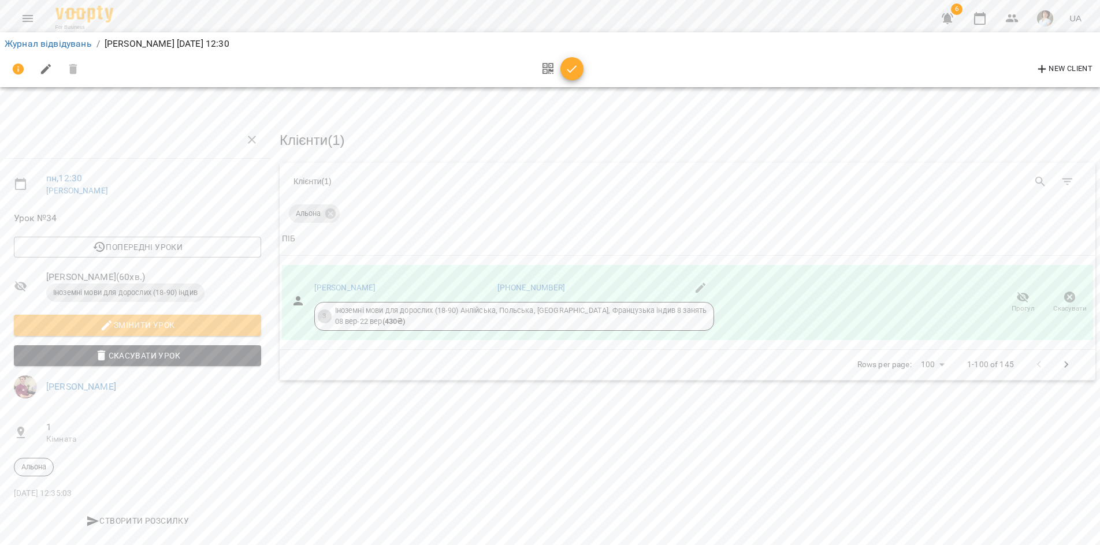
click at [571, 73] on icon "button" at bounding box center [572, 69] width 14 height 14
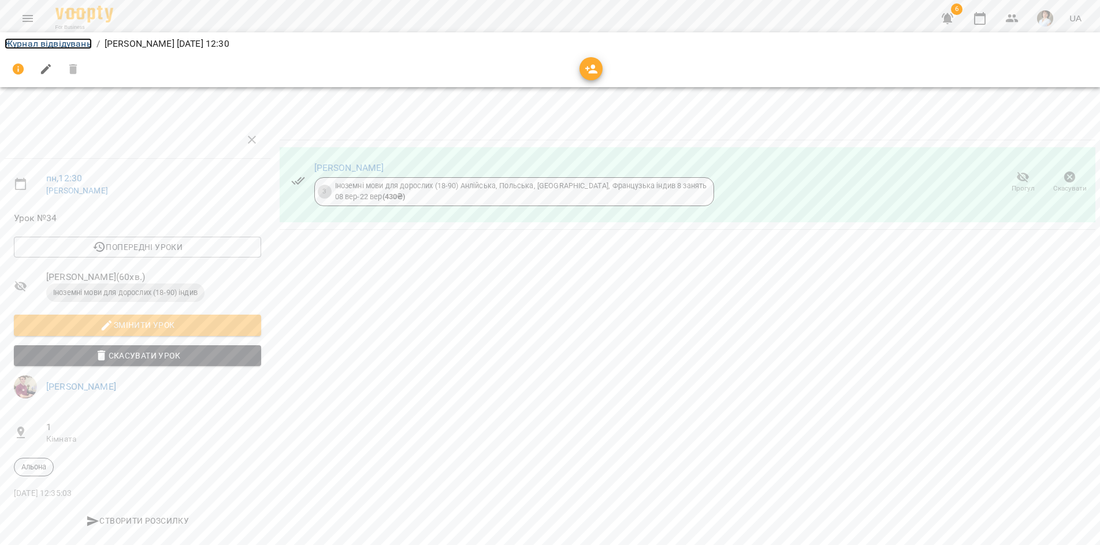
click at [55, 42] on link "Журнал відвідувань" at bounding box center [48, 43] width 87 height 11
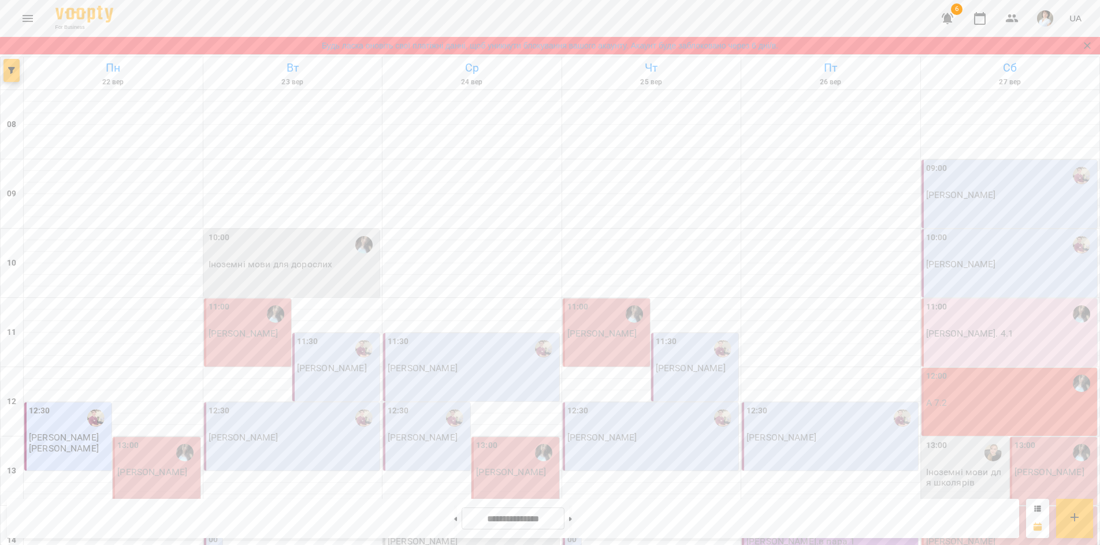
click at [68, 454] on p "[PERSON_NAME]" at bounding box center [64, 449] width 70 height 10
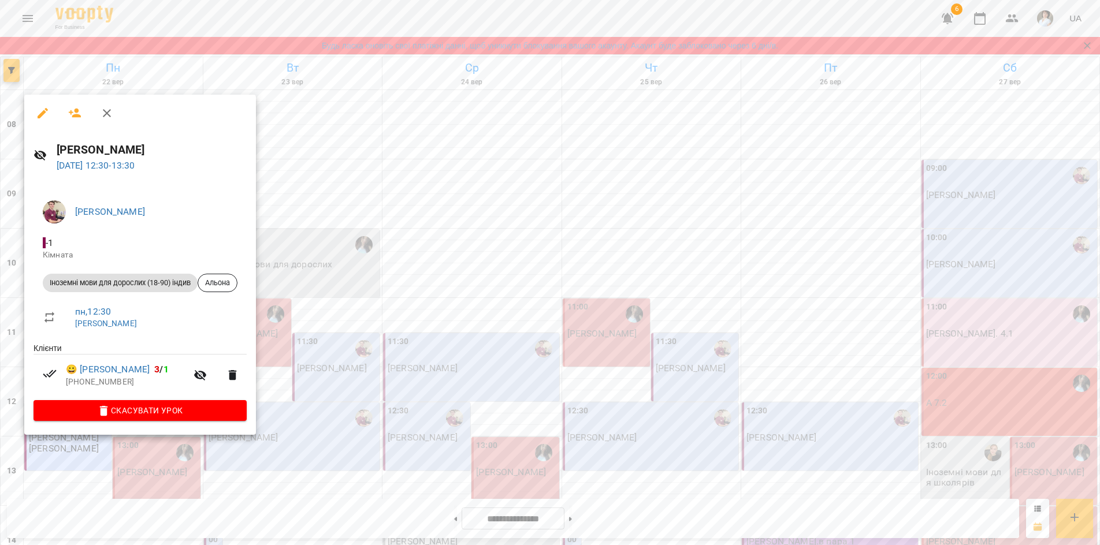
click at [265, 19] on div at bounding box center [550, 272] width 1100 height 545
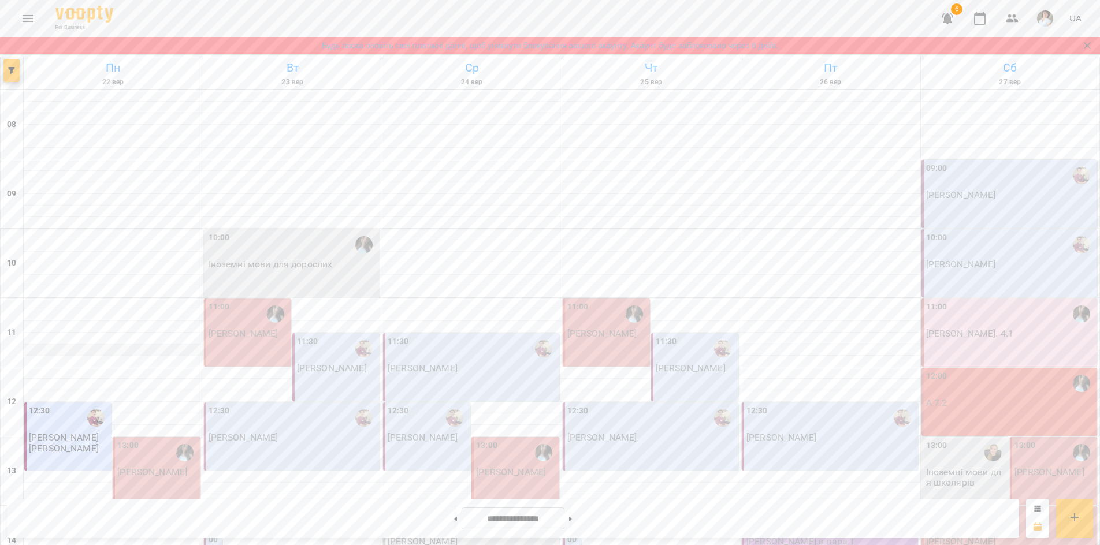
scroll to position [289, 0]
click at [151, 467] on p "[PERSON_NAME]" at bounding box center [152, 472] width 70 height 10
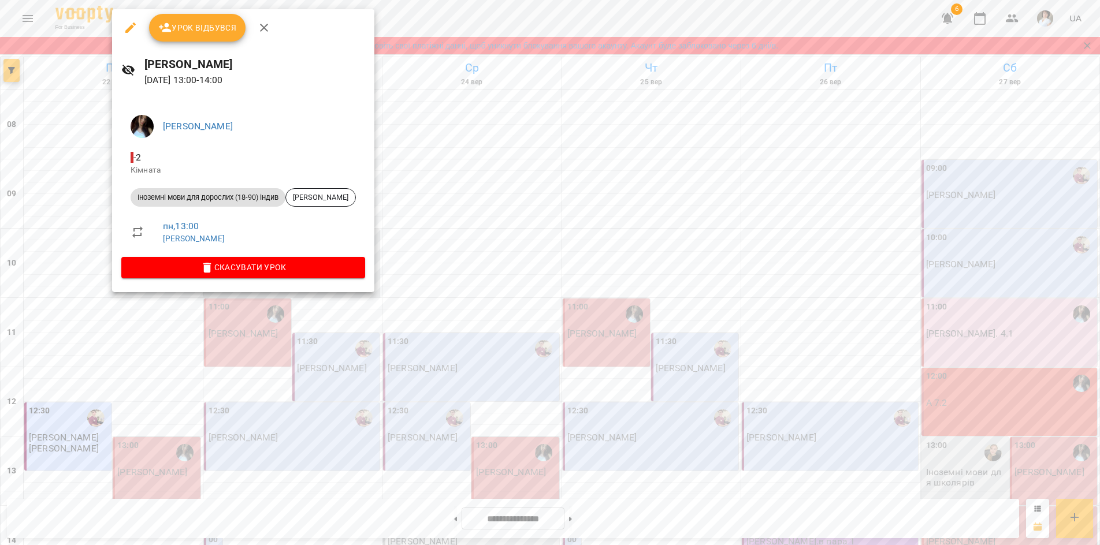
click at [214, 514] on div at bounding box center [550, 272] width 1100 height 545
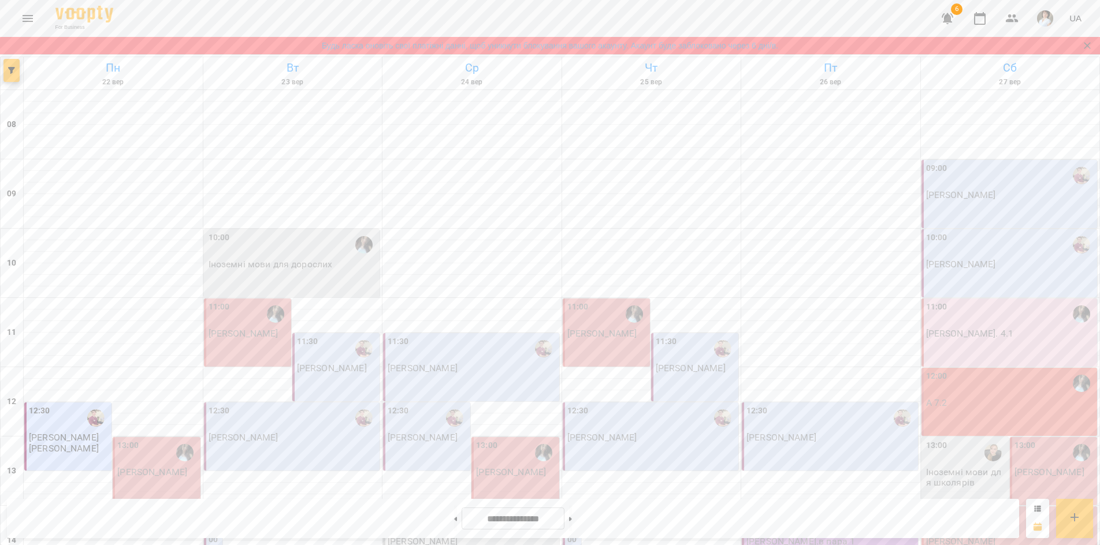
scroll to position [58, 0]
click at [337, 232] on div "10:00" at bounding box center [293, 245] width 169 height 27
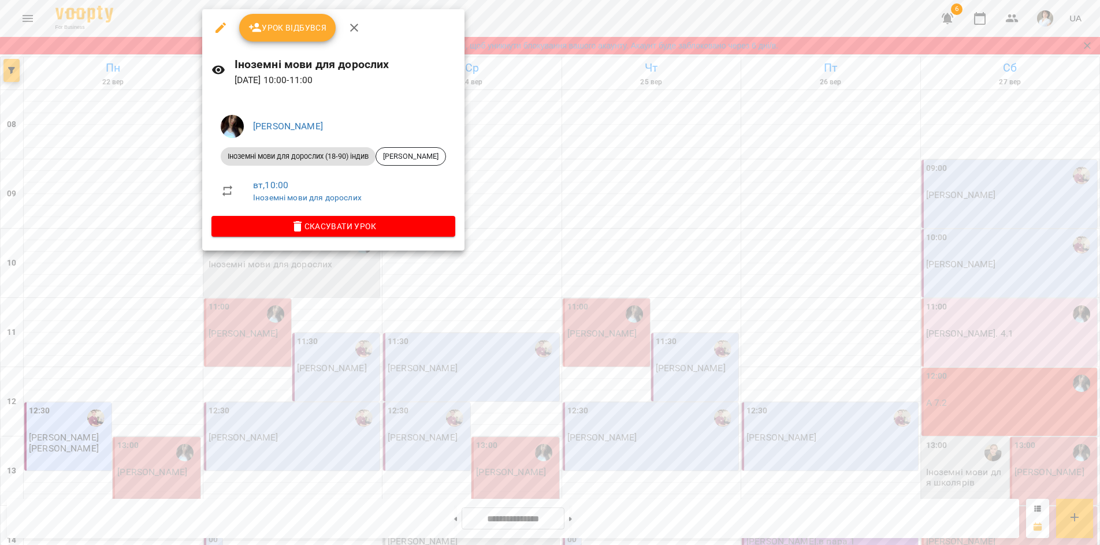
click at [317, 526] on div at bounding box center [550, 272] width 1100 height 545
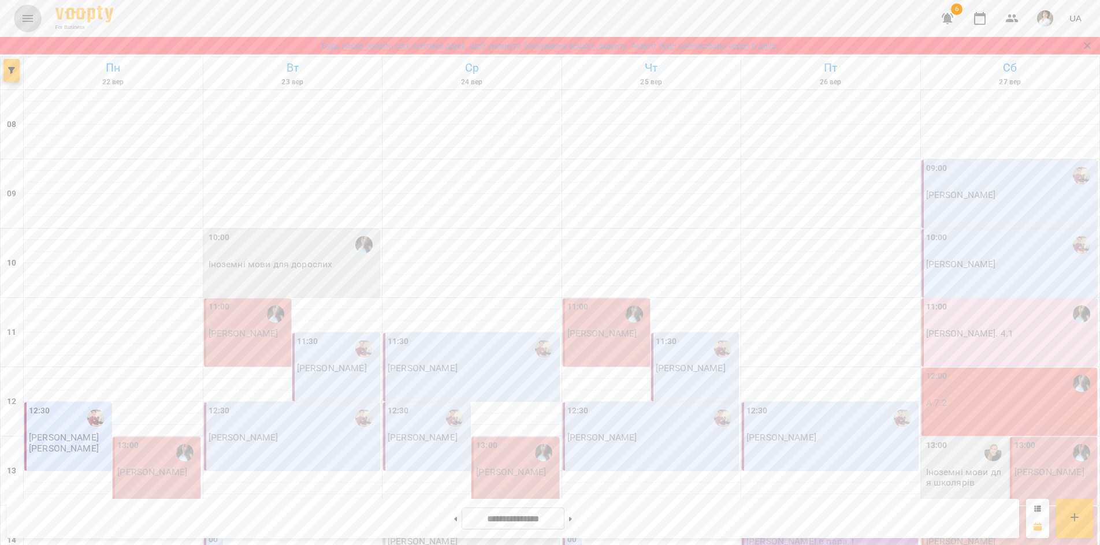
click at [27, 14] on icon "Menu" at bounding box center [28, 19] width 14 height 14
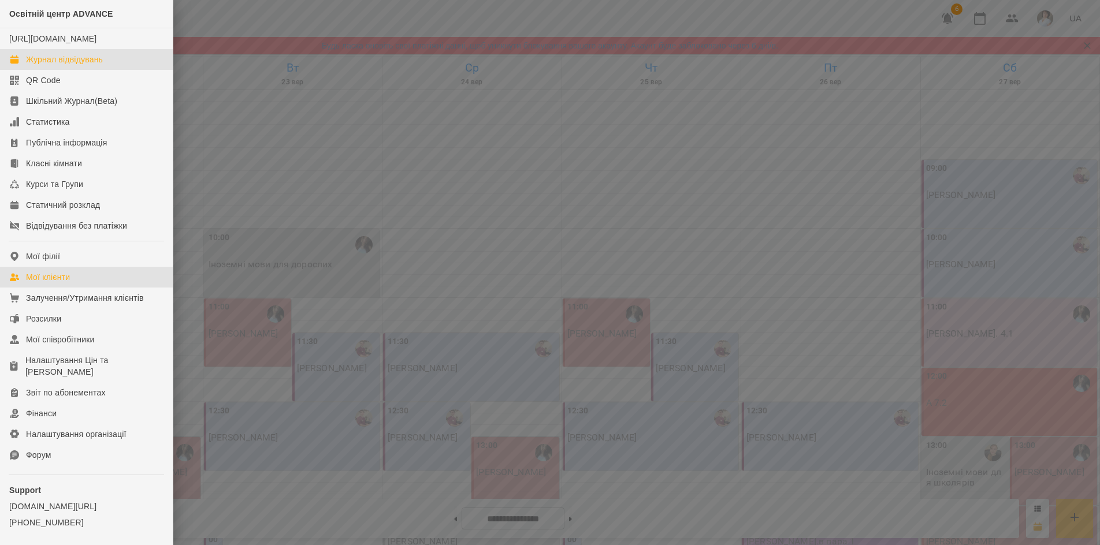
click at [56, 283] on div "Мої клієнти" at bounding box center [48, 278] width 44 height 12
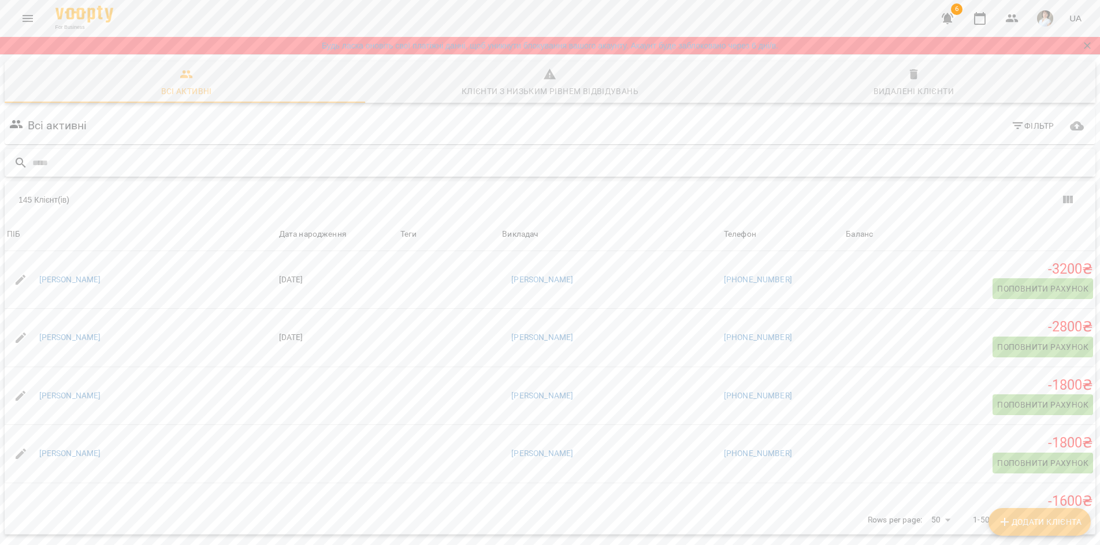
click at [69, 164] on input "text" at bounding box center [561, 163] width 1058 height 19
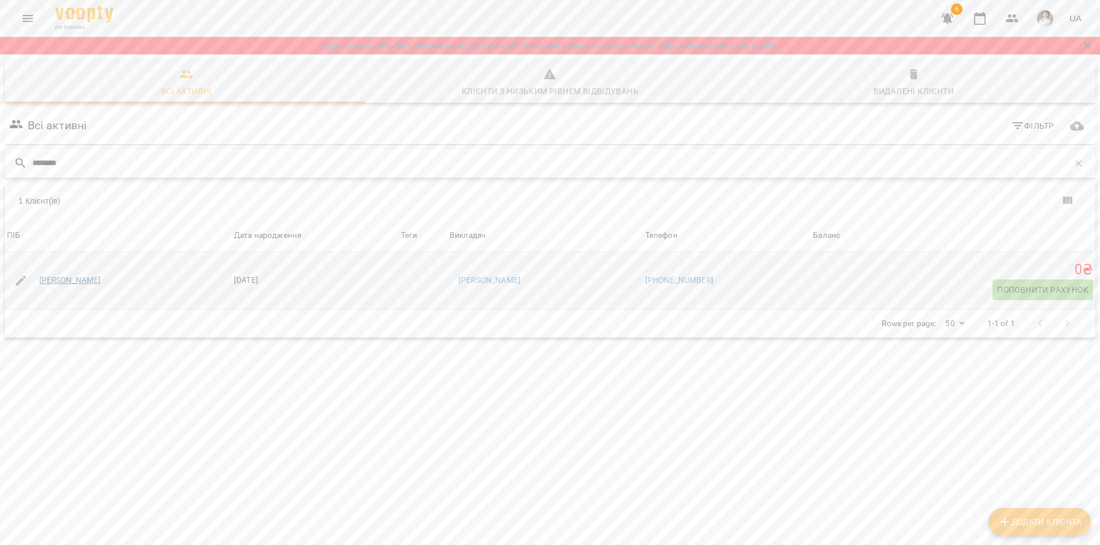
type input "********"
click at [101, 280] on link "[PERSON_NAME]" at bounding box center [70, 281] width 62 height 12
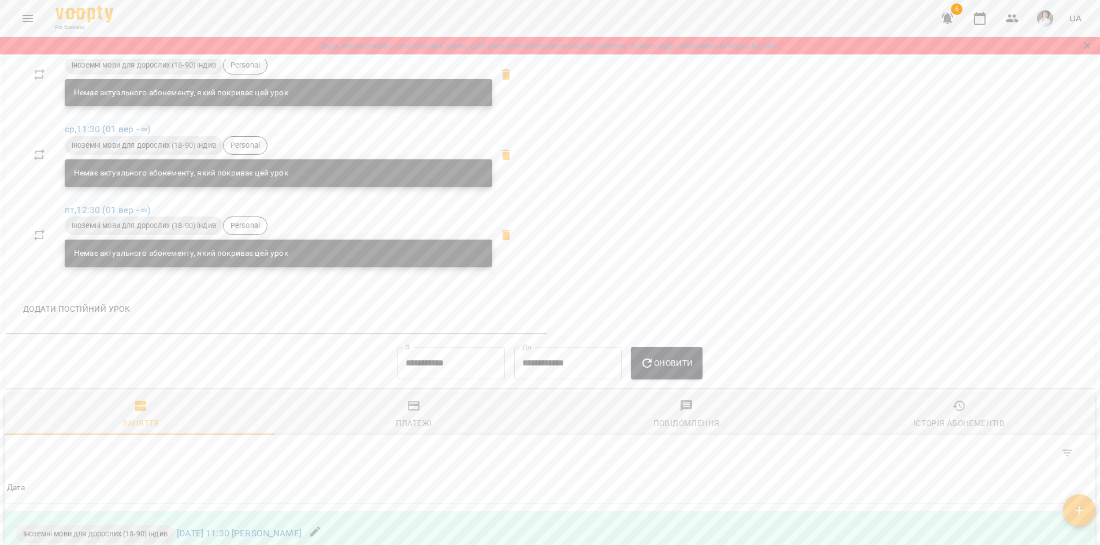
scroll to position [693, 0]
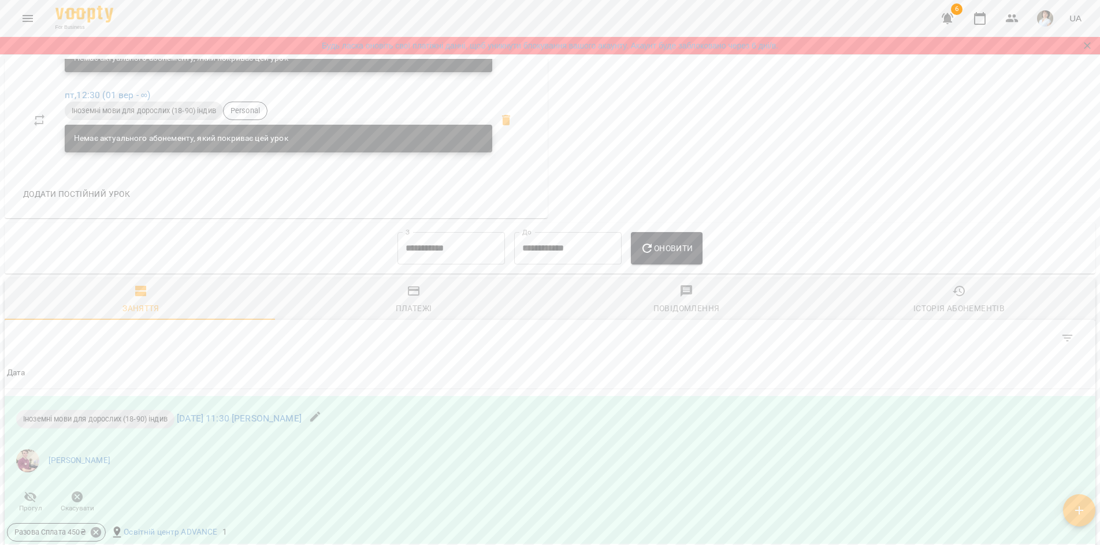
click at [458, 265] on input "**********" at bounding box center [450, 248] width 107 height 32
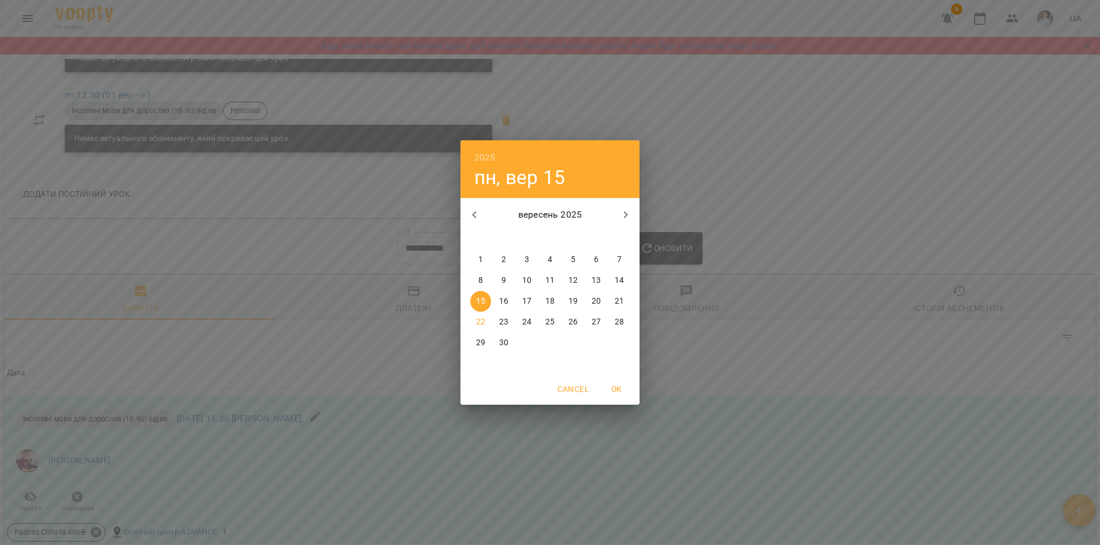
click at [482, 257] on p "1" at bounding box center [480, 260] width 5 height 12
type input "**********"
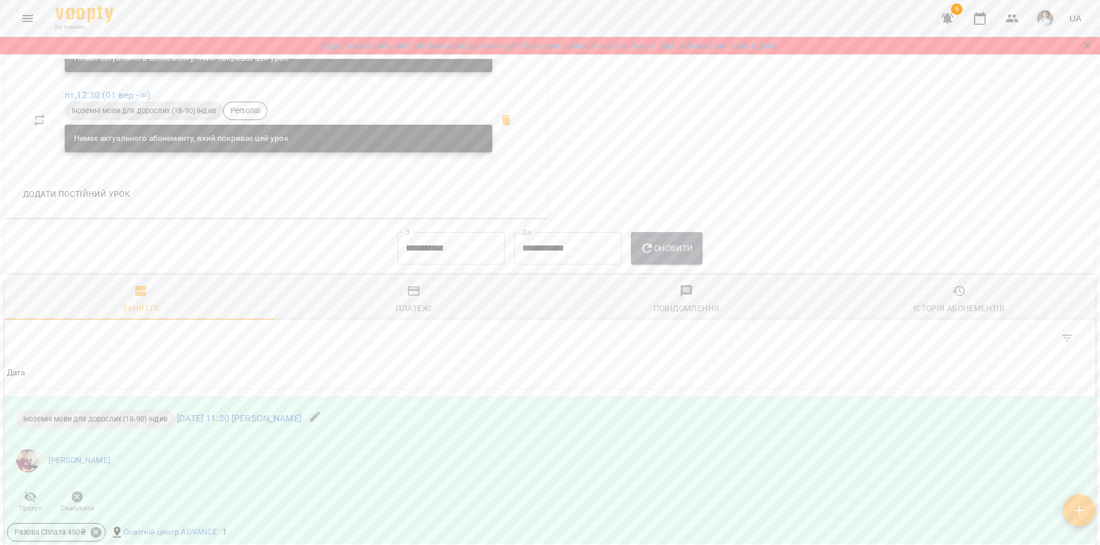
click at [681, 250] on button "Оновити" at bounding box center [666, 248] width 71 height 32
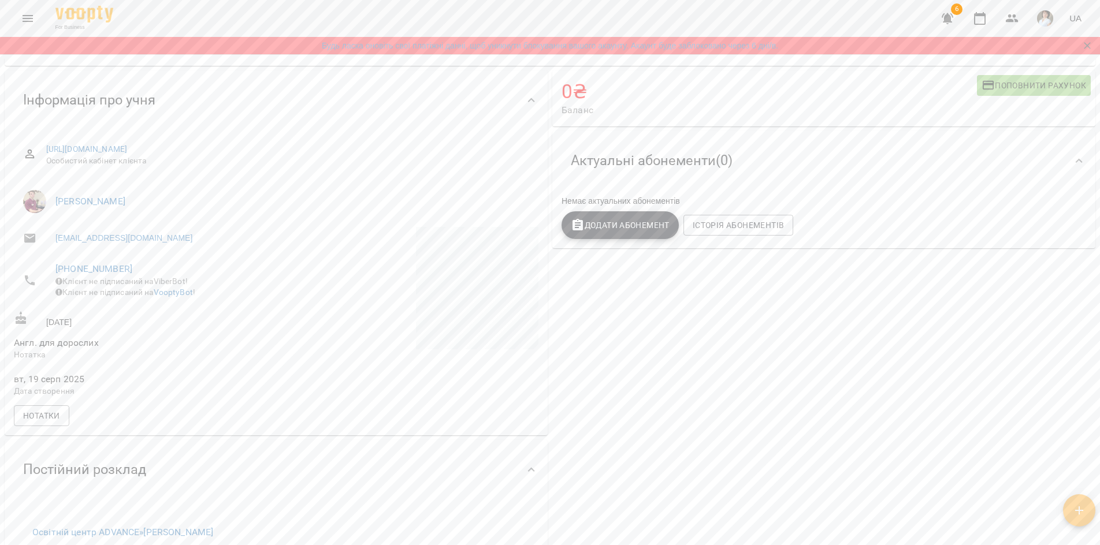
scroll to position [0, 0]
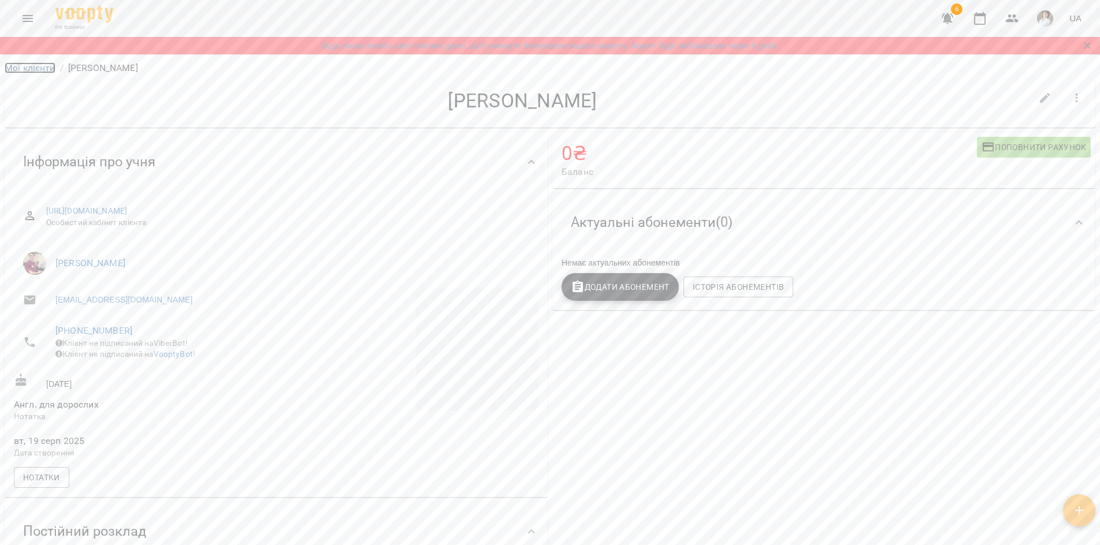
click at [17, 64] on link "Мої клієнти" at bounding box center [30, 67] width 51 height 11
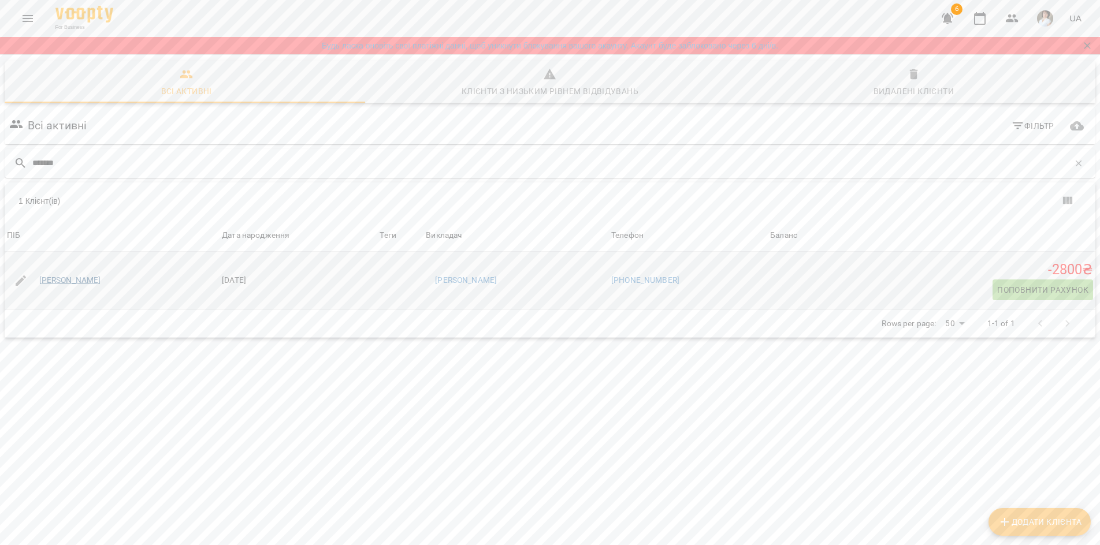
type input "*******"
click at [101, 278] on link "[PERSON_NAME]" at bounding box center [70, 281] width 62 height 12
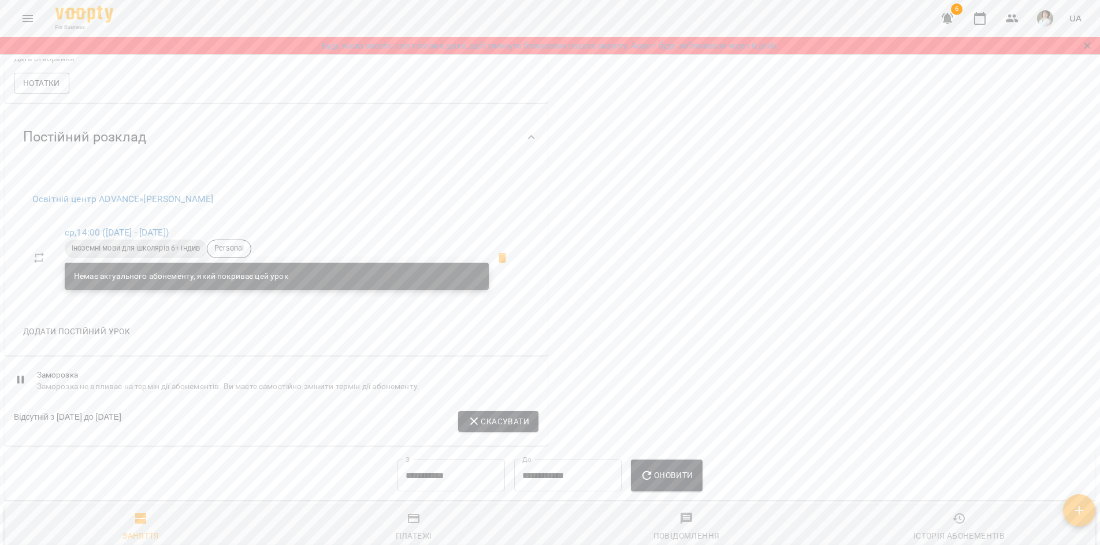
scroll to position [729, 0]
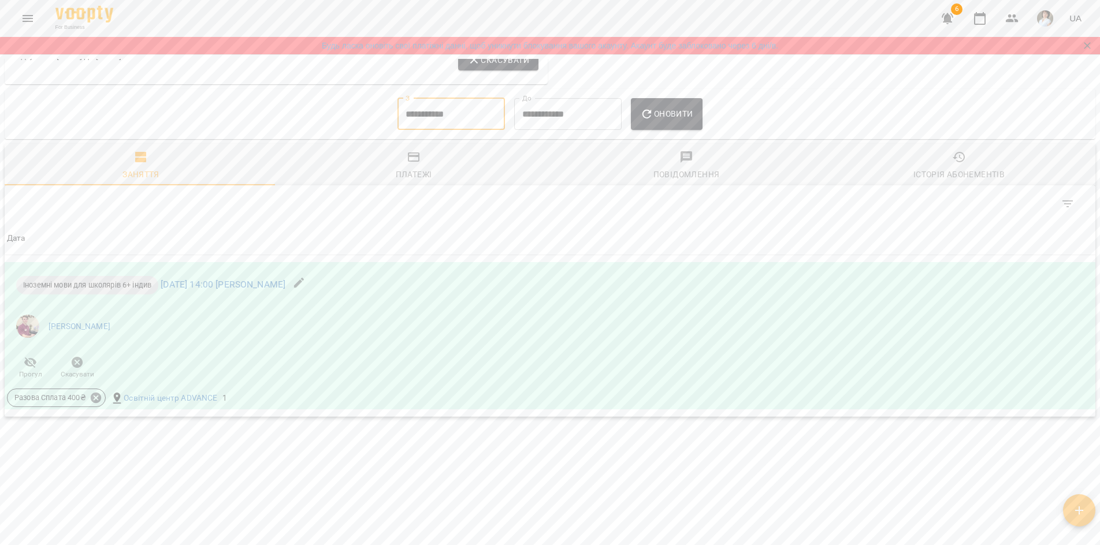
click at [466, 113] on input "**********" at bounding box center [450, 114] width 107 height 32
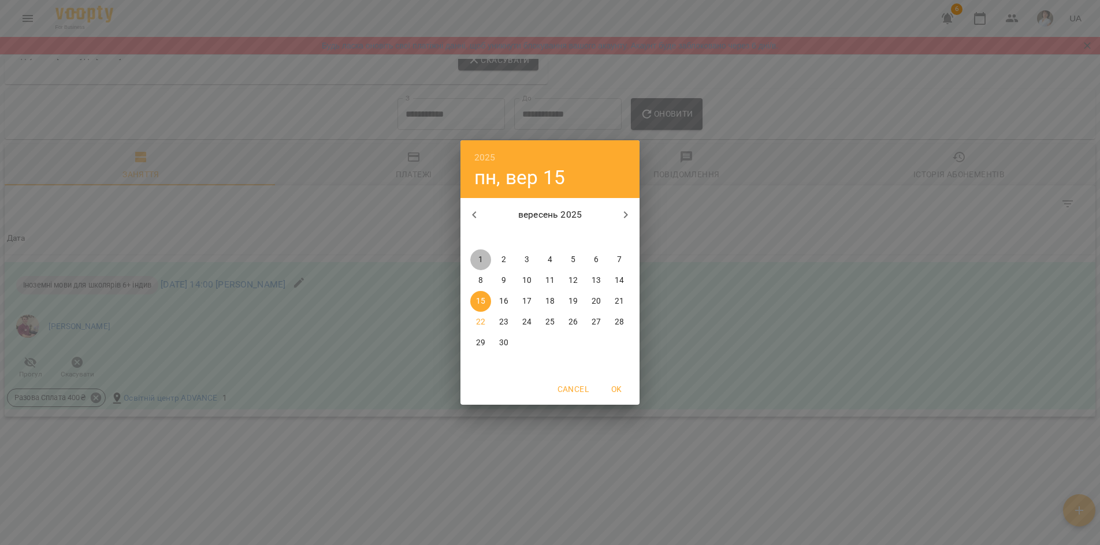
drag, startPoint x: 482, startPoint y: 259, endPoint x: 490, endPoint y: 241, distance: 19.4
click at [481, 259] on p "1" at bounding box center [480, 260] width 5 height 12
type input "**********"
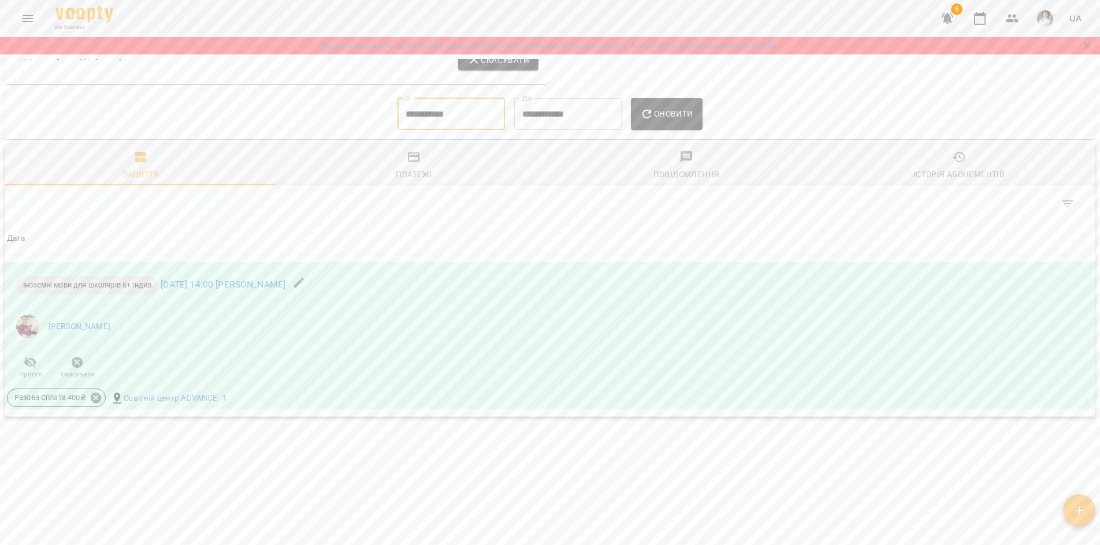
click at [672, 114] on span "Оновити" at bounding box center [666, 114] width 53 height 14
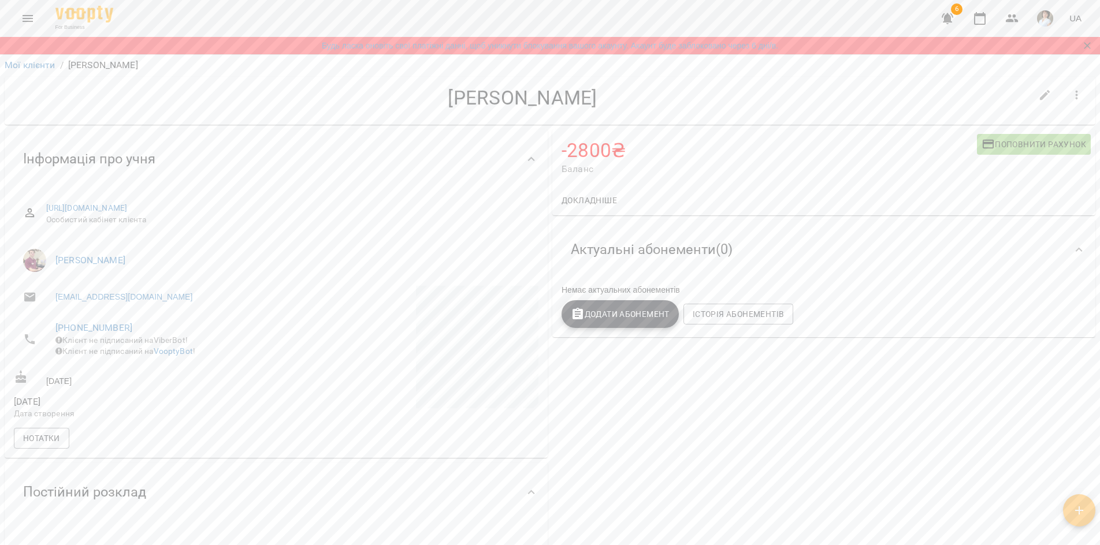
scroll to position [0, 0]
click at [1035, 105] on button "button" at bounding box center [1045, 98] width 28 height 28
select select "**"
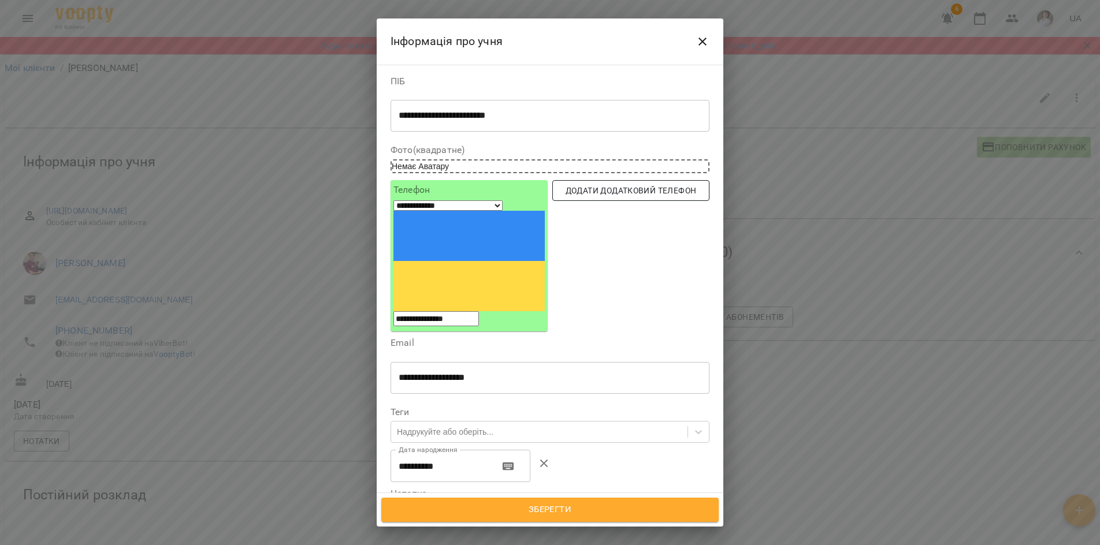
click at [613, 195] on span "Додати додатковий телефон" at bounding box center [631, 191] width 139 height 14
select select "**"
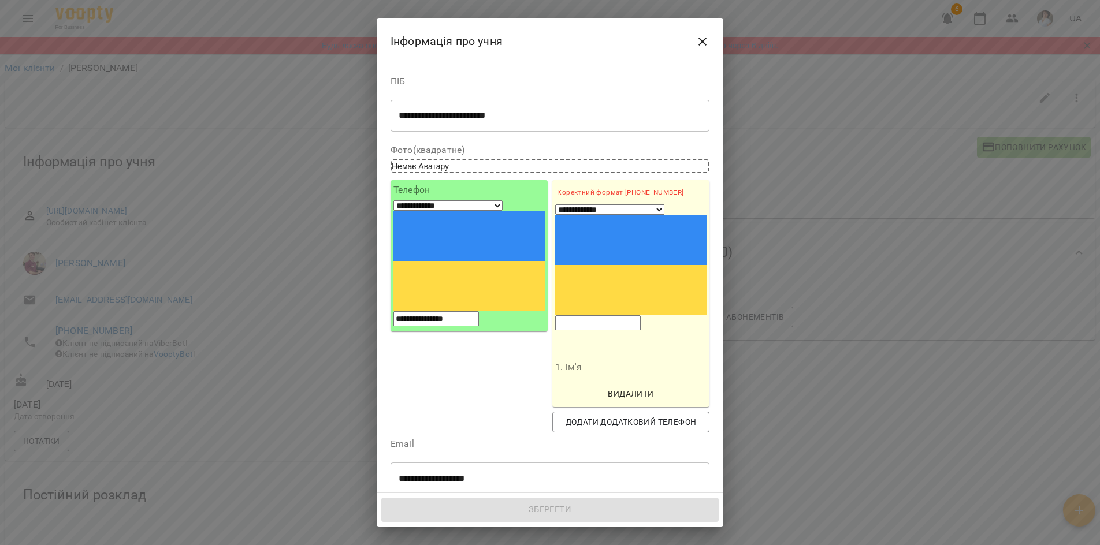
click at [610, 315] on input "tel" at bounding box center [598, 322] width 86 height 15
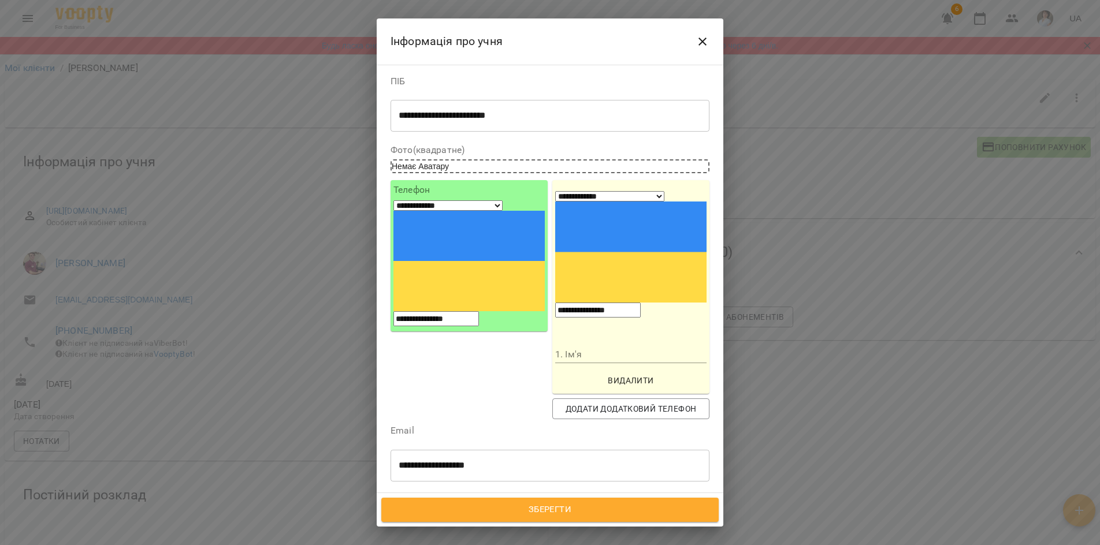
type input "**********"
click at [566, 345] on input "1. Ім'я" at bounding box center [630, 354] width 151 height 18
type input "**********"
click at [590, 512] on span "Зберегти" at bounding box center [550, 510] width 312 height 15
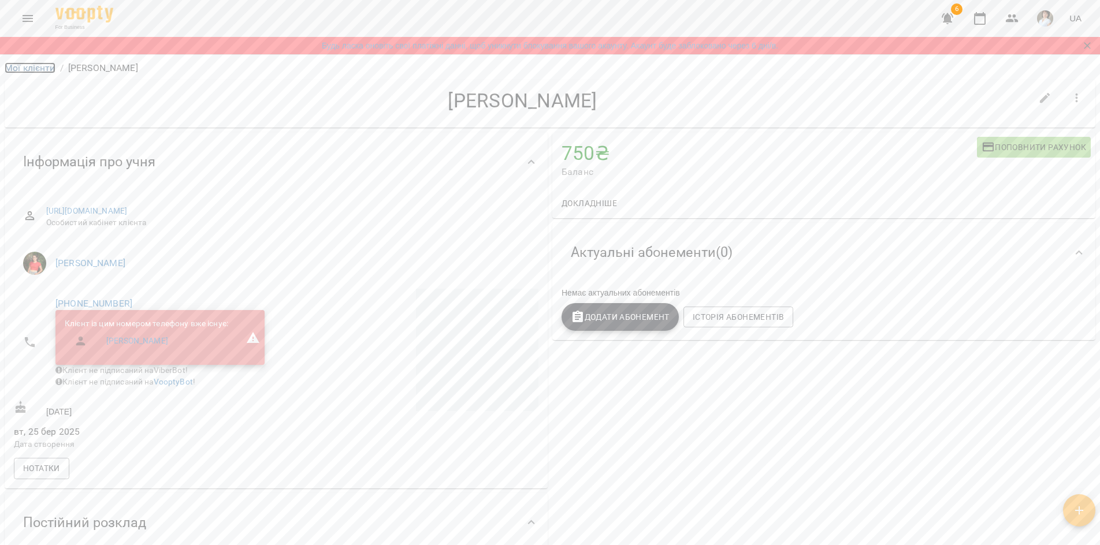
click at [40, 70] on link "Мої клієнти" at bounding box center [30, 67] width 51 height 11
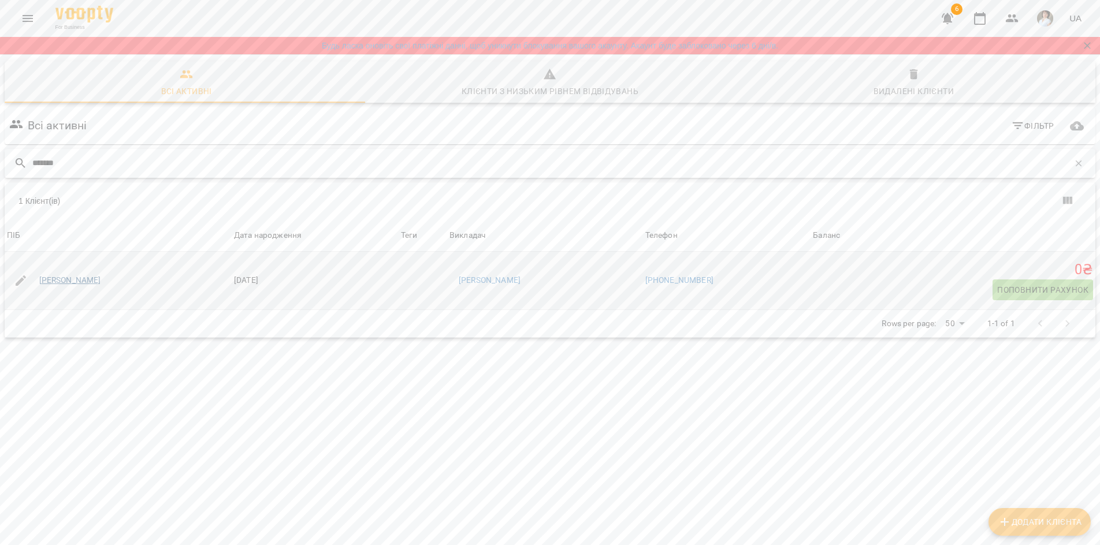
type input "*******"
click at [101, 280] on link "[PERSON_NAME]" at bounding box center [70, 281] width 62 height 12
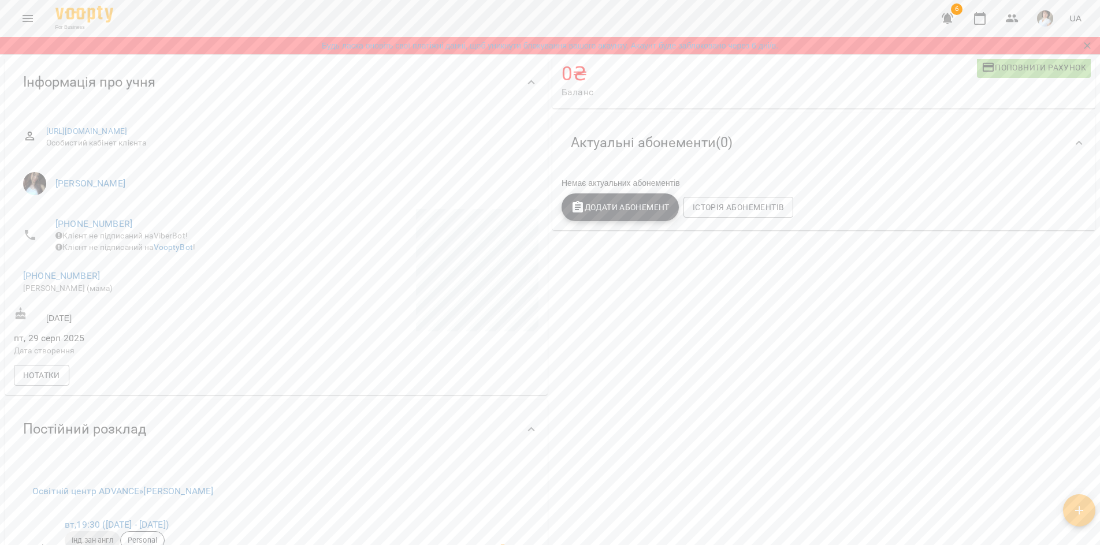
scroll to position [58, 0]
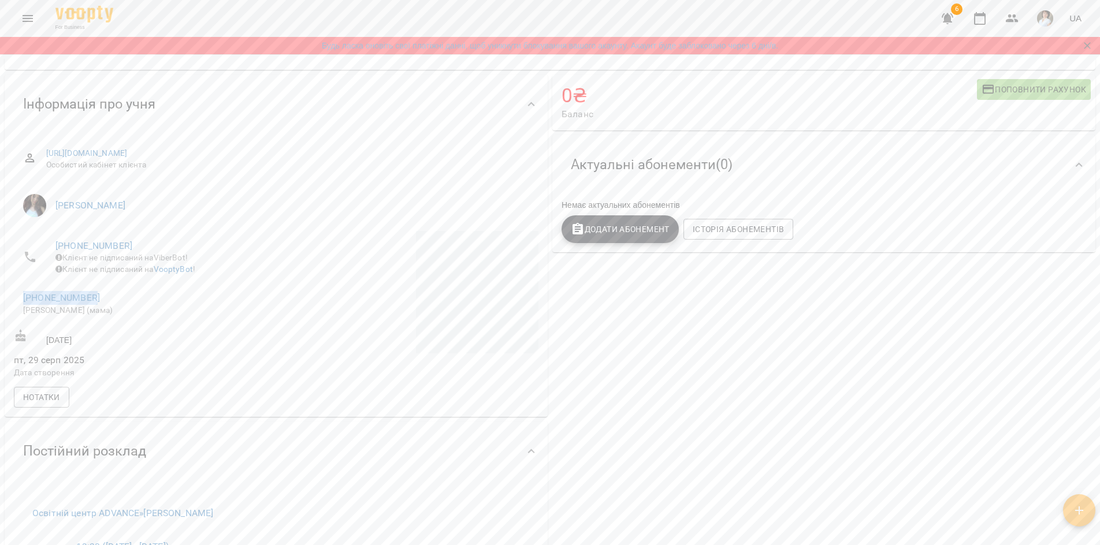
drag, startPoint x: 94, startPoint y: 306, endPoint x: 9, endPoint y: 305, distance: 85.5
click at [9, 305] on div "[URL][DOMAIN_NAME] Особистий кабінет клієнта [PERSON_NAME] [PHONE_NUMBER] Клієн…" at bounding box center [276, 275] width 543 height 283
copy link "[PHONE_NUMBER]"
click at [238, 294] on li "[PHONE_NUMBER] [PERSON_NAME] (мама)" at bounding box center [144, 303] width 260 height 41
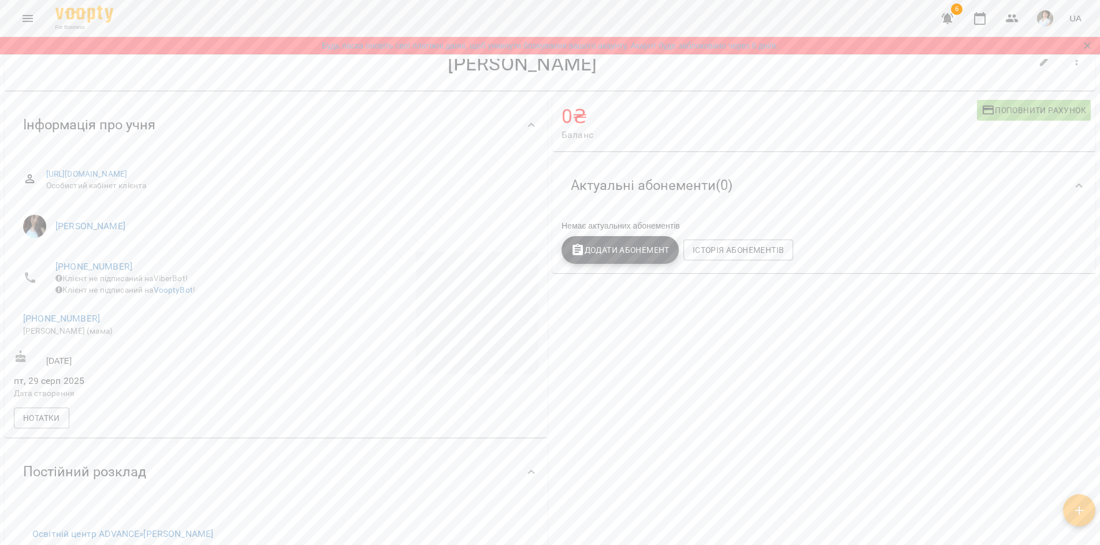
scroll to position [0, 0]
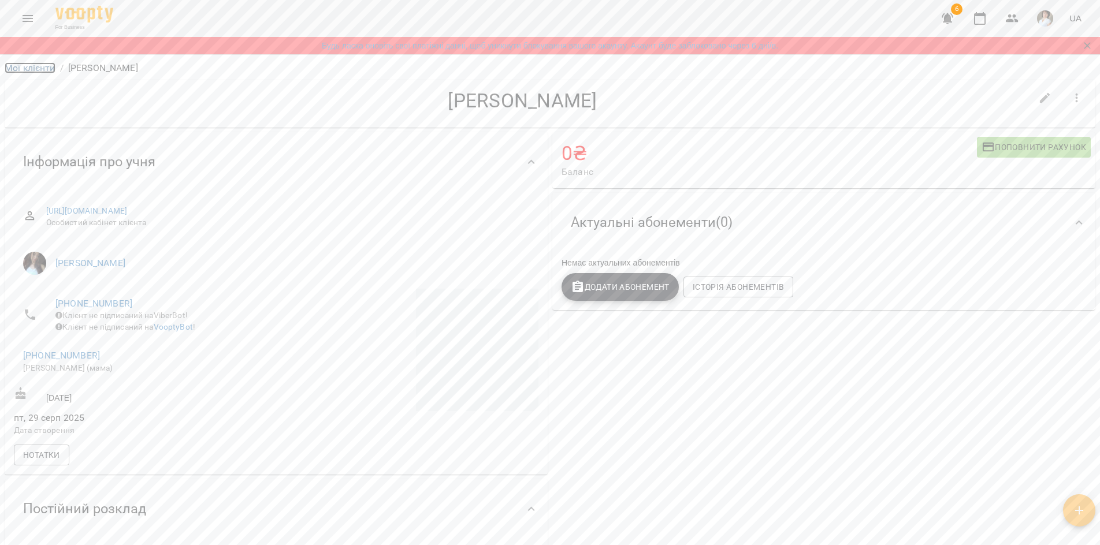
click at [39, 67] on link "Мої клієнти" at bounding box center [30, 67] width 51 height 11
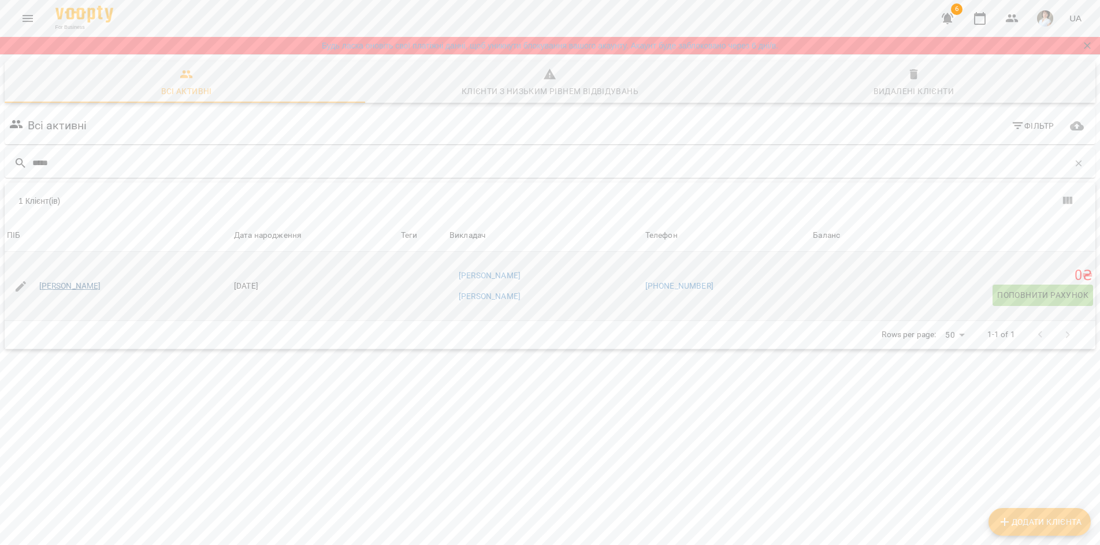
type input "*****"
click at [80, 281] on link "[PERSON_NAME]" at bounding box center [70, 287] width 62 height 12
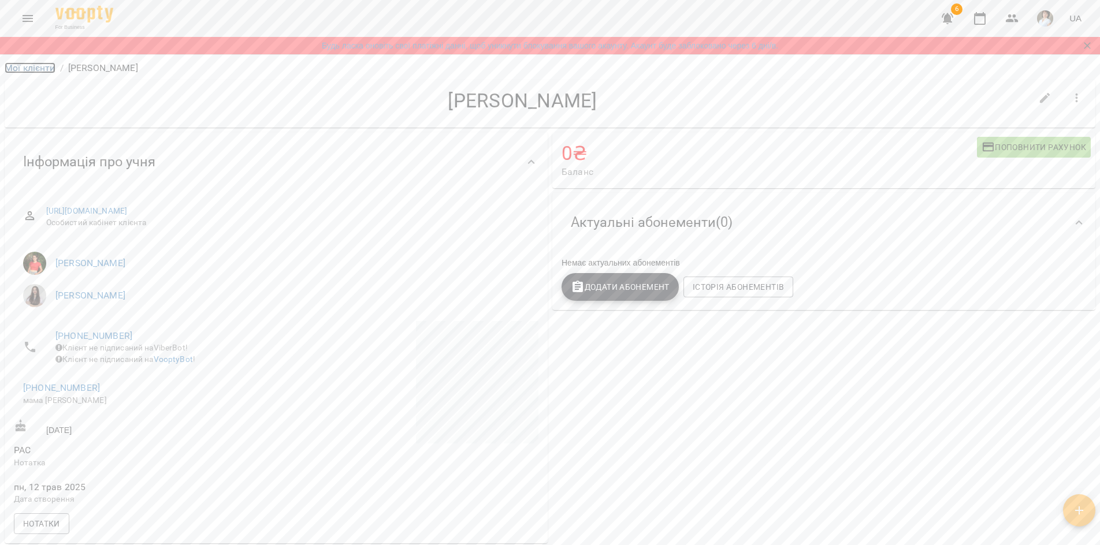
click at [41, 66] on link "Мої клієнти" at bounding box center [30, 67] width 51 height 11
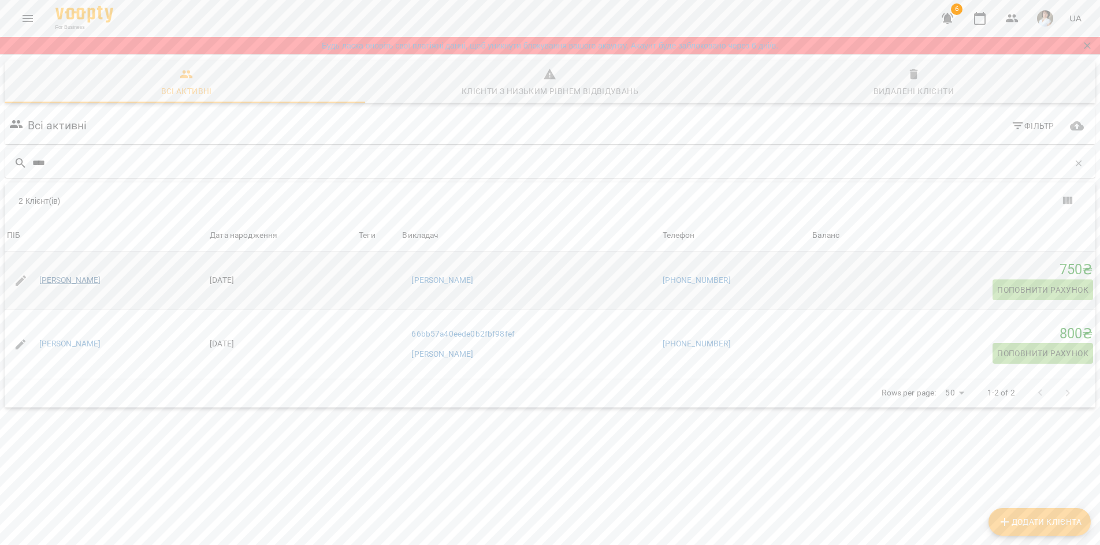
type input "****"
click at [93, 277] on link "[PERSON_NAME]" at bounding box center [70, 281] width 62 height 12
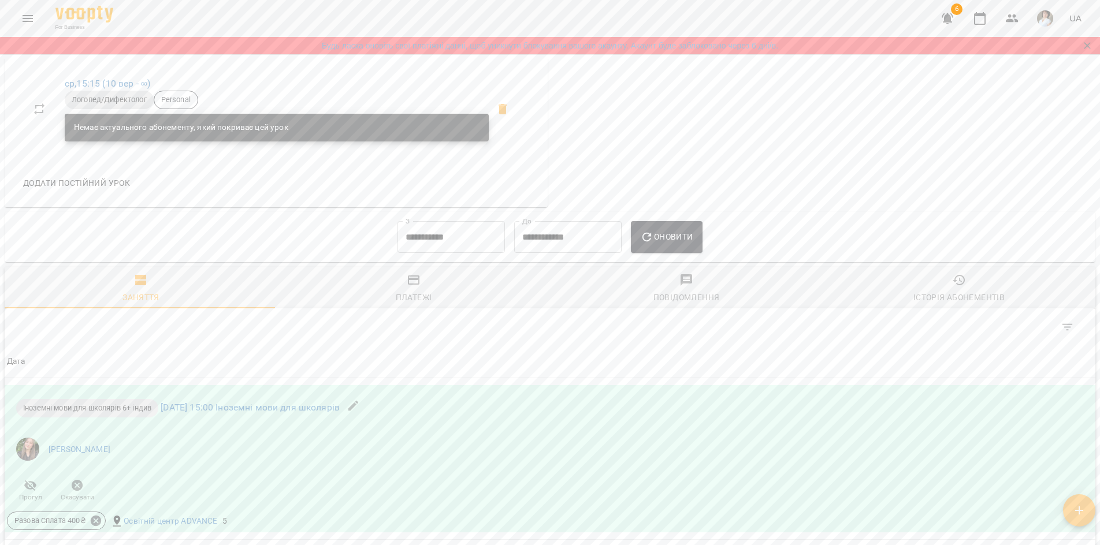
scroll to position [636, 0]
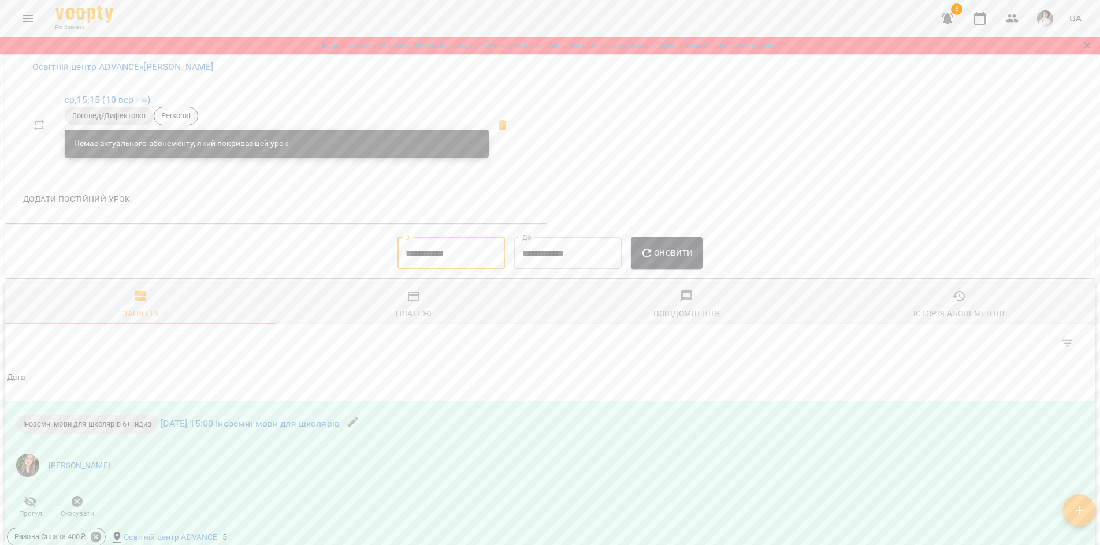
click at [450, 270] on input "**********" at bounding box center [450, 253] width 107 height 32
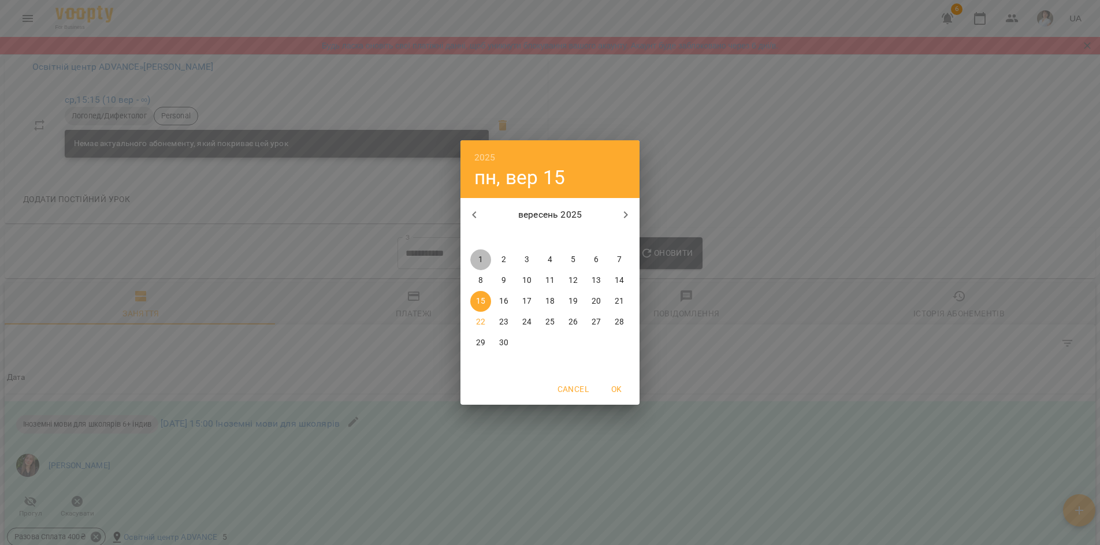
click at [480, 259] on p "1" at bounding box center [480, 260] width 5 height 12
type input "**********"
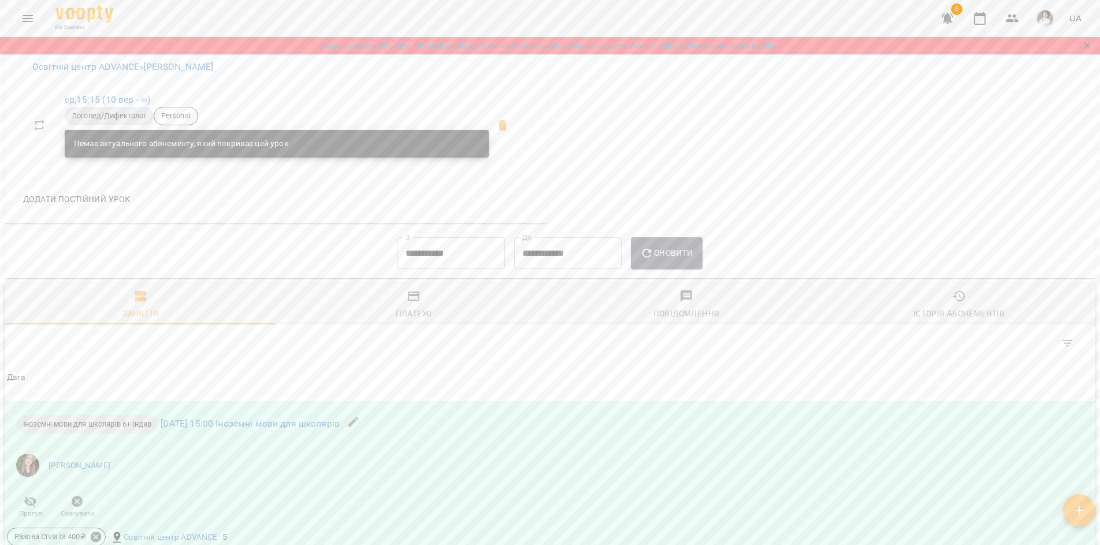
click at [666, 260] on span "Оновити" at bounding box center [666, 253] width 53 height 14
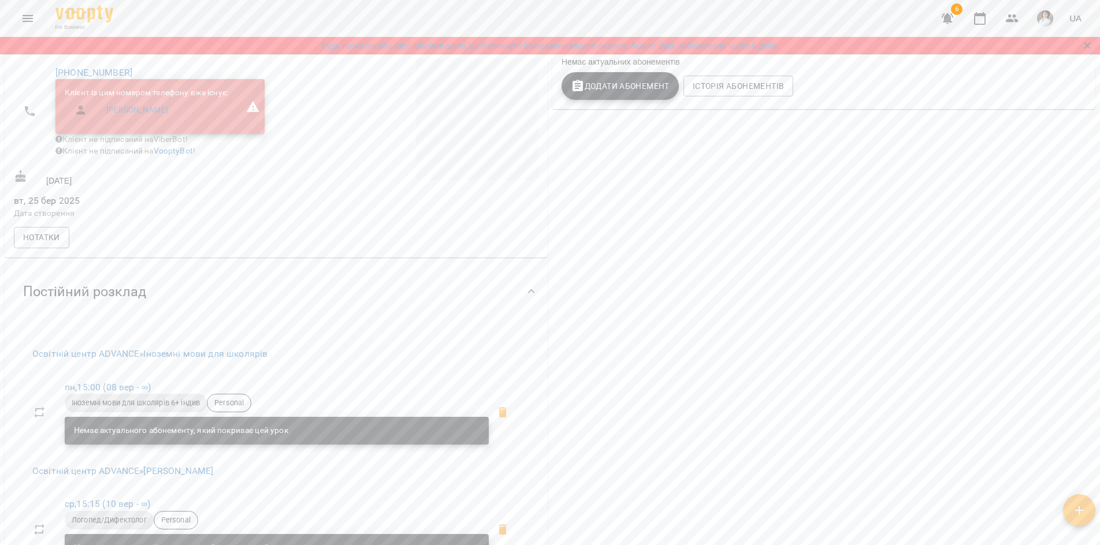
scroll to position [0, 0]
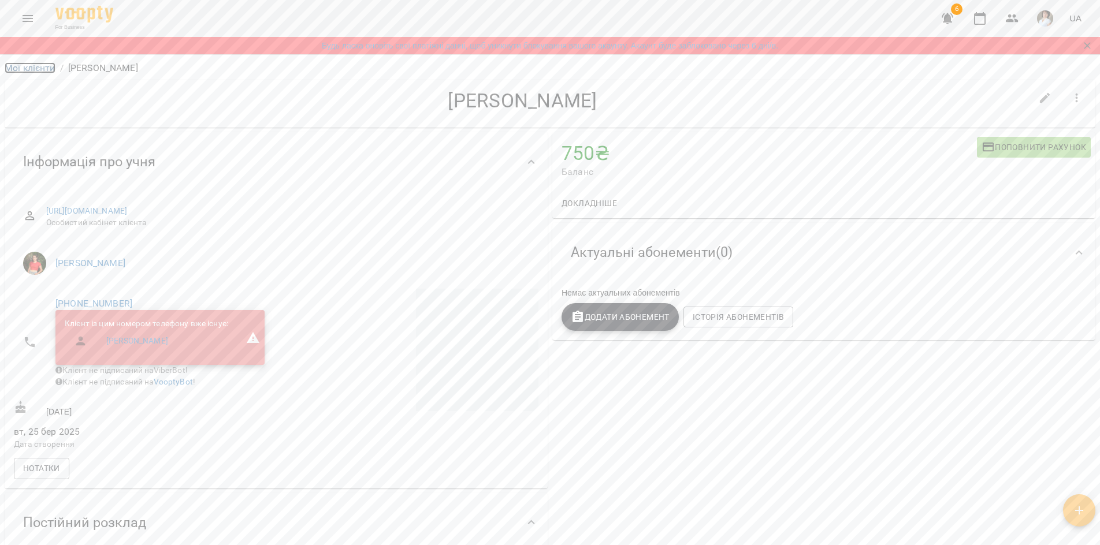
click at [42, 70] on link "Мої клієнти" at bounding box center [30, 67] width 51 height 11
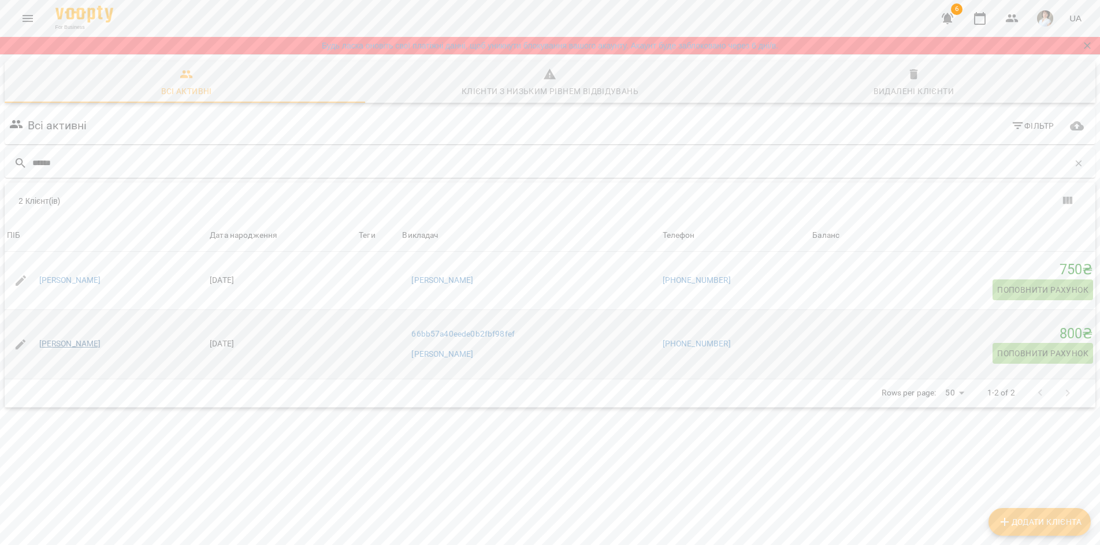
type input "******"
click at [84, 342] on link "[PERSON_NAME]" at bounding box center [70, 345] width 62 height 12
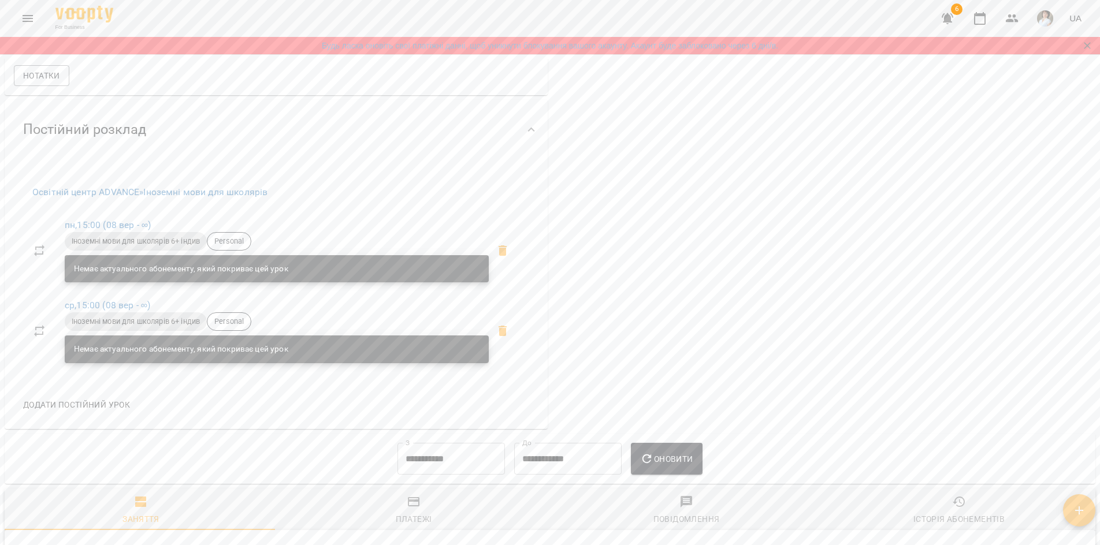
scroll to position [809, 0]
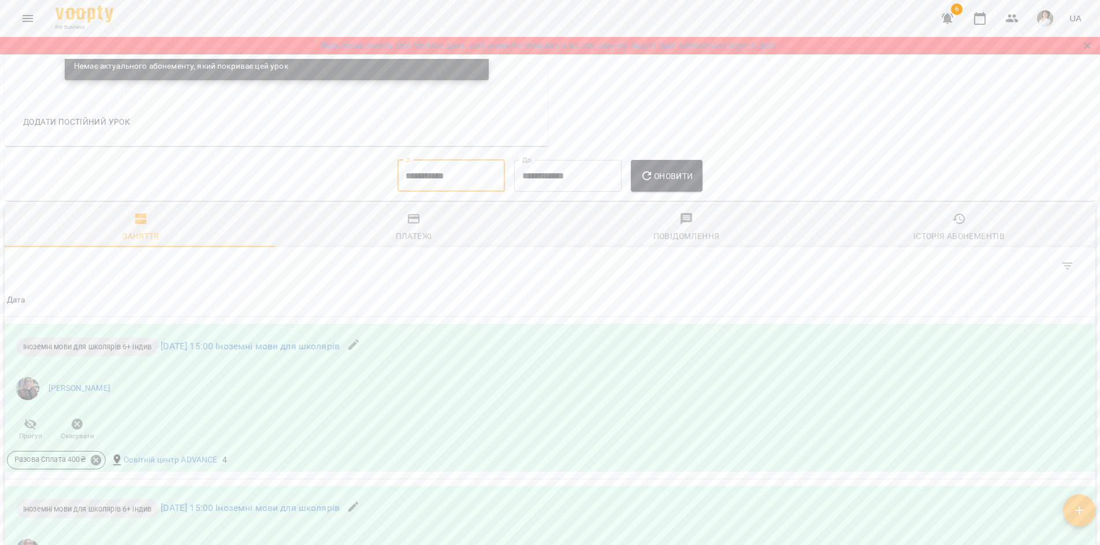
click at [445, 192] on input "**********" at bounding box center [450, 176] width 107 height 32
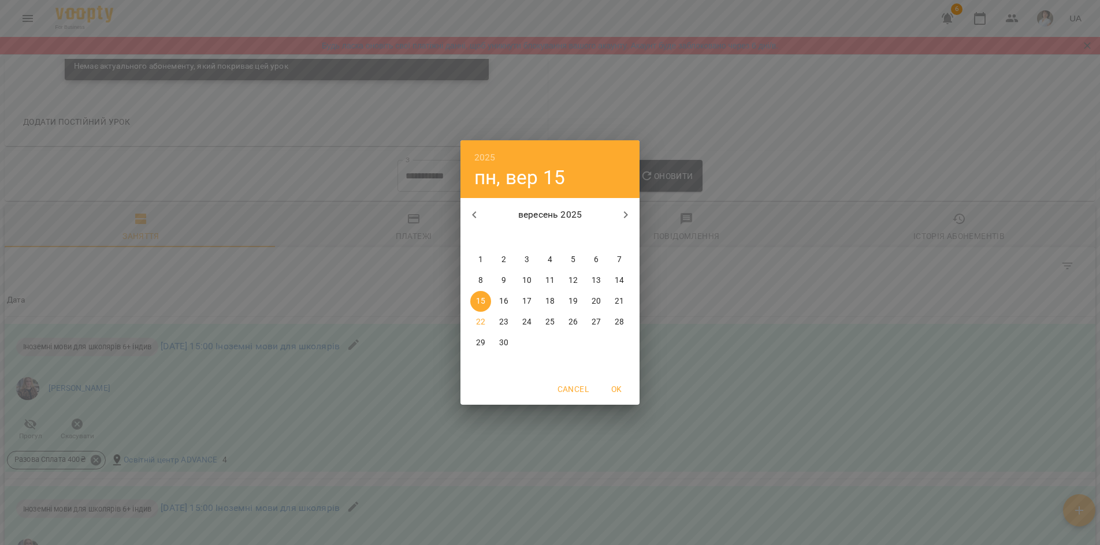
click at [477, 261] on span "1" at bounding box center [480, 260] width 21 height 12
type input "**********"
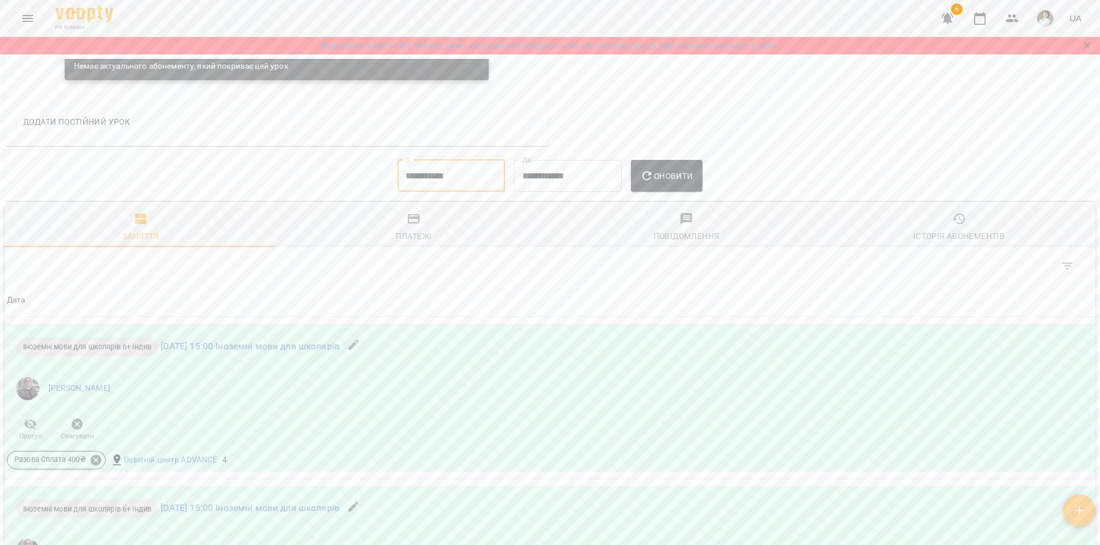
click at [678, 192] on button "Оновити" at bounding box center [666, 176] width 71 height 32
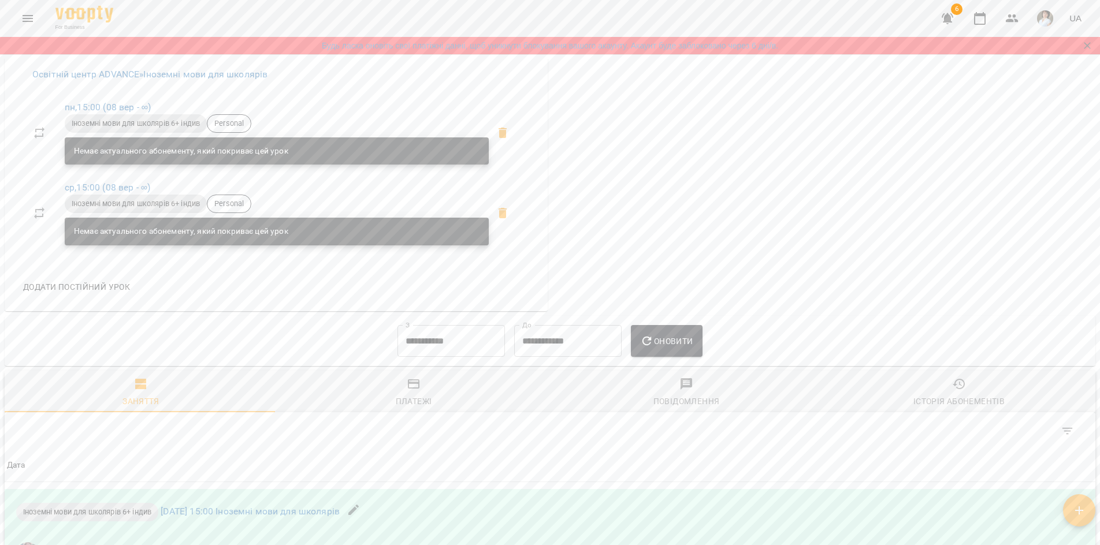
scroll to position [607, 0]
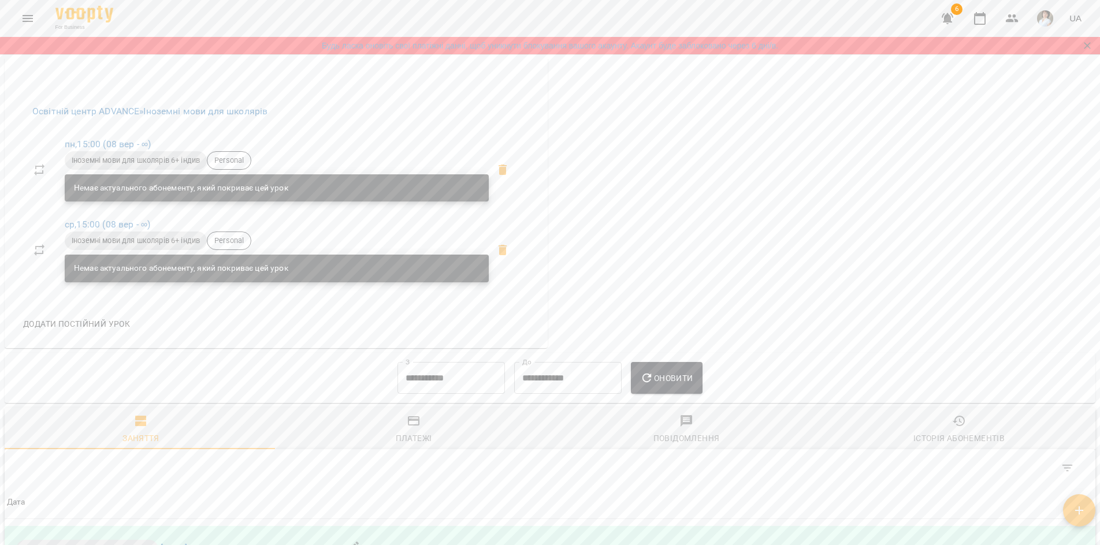
click at [286, 79] on div "Постійний розклад" at bounding box center [276, 49] width 543 height 60
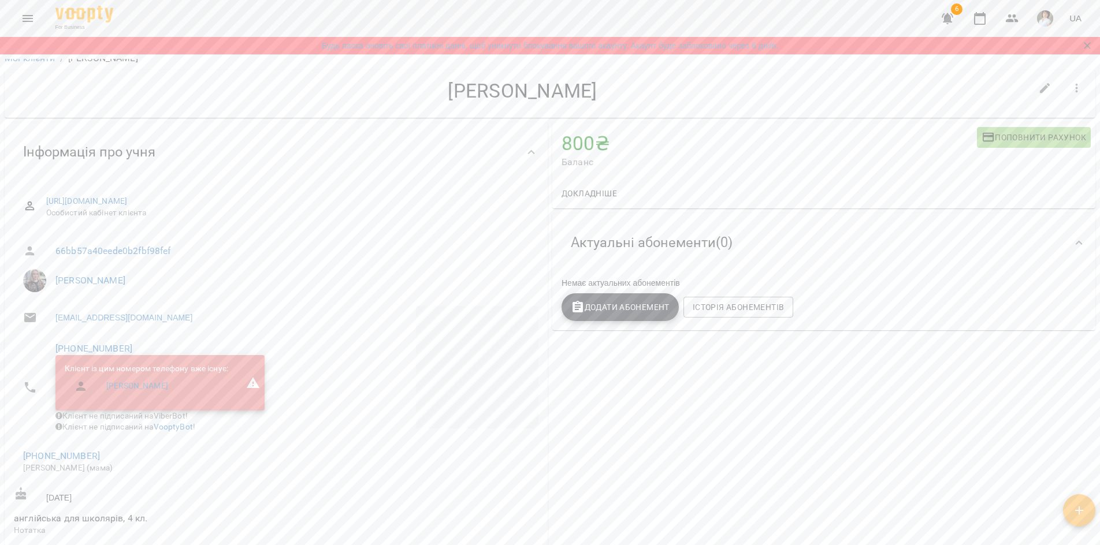
scroll to position [0, 0]
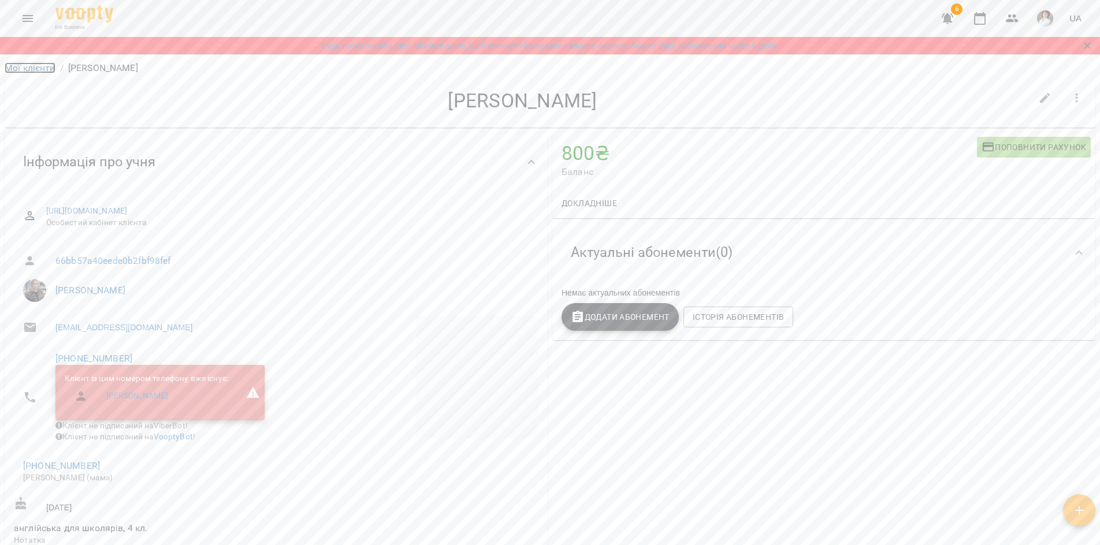
click at [44, 69] on link "Мої клієнти" at bounding box center [30, 67] width 51 height 11
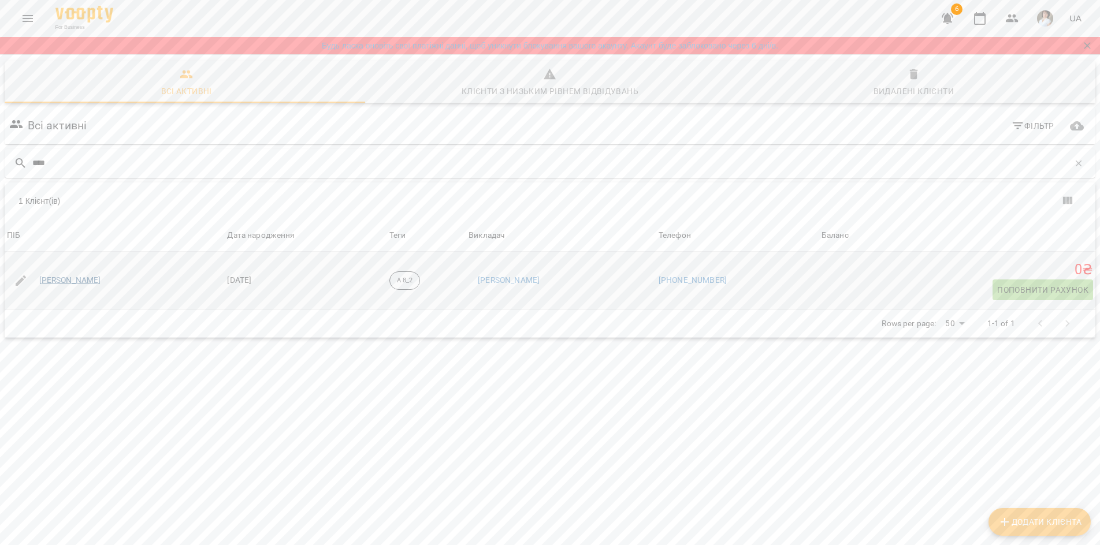
type input "****"
click at [62, 280] on link "[PERSON_NAME]" at bounding box center [70, 281] width 62 height 12
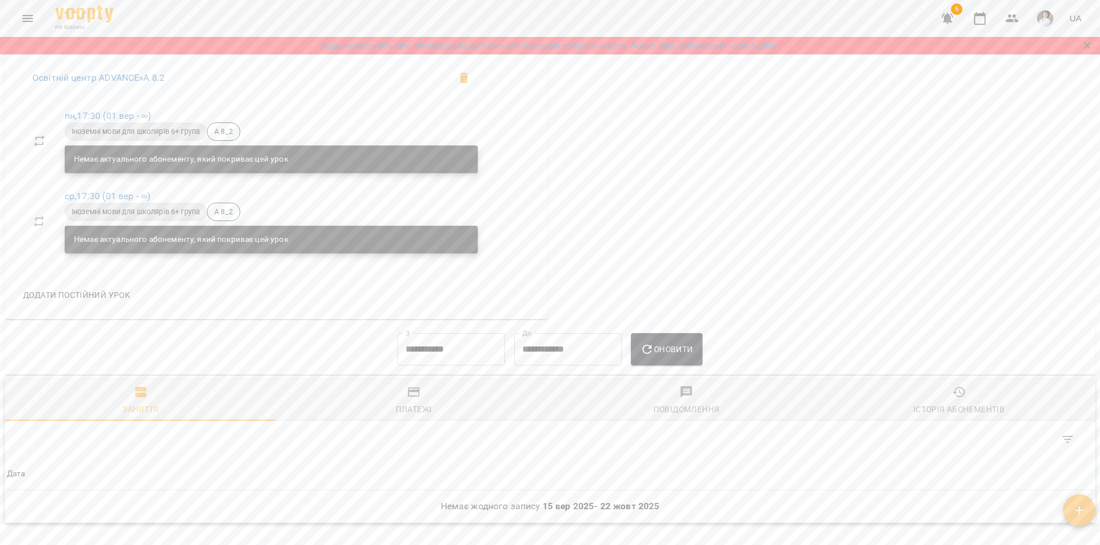
scroll to position [459, 0]
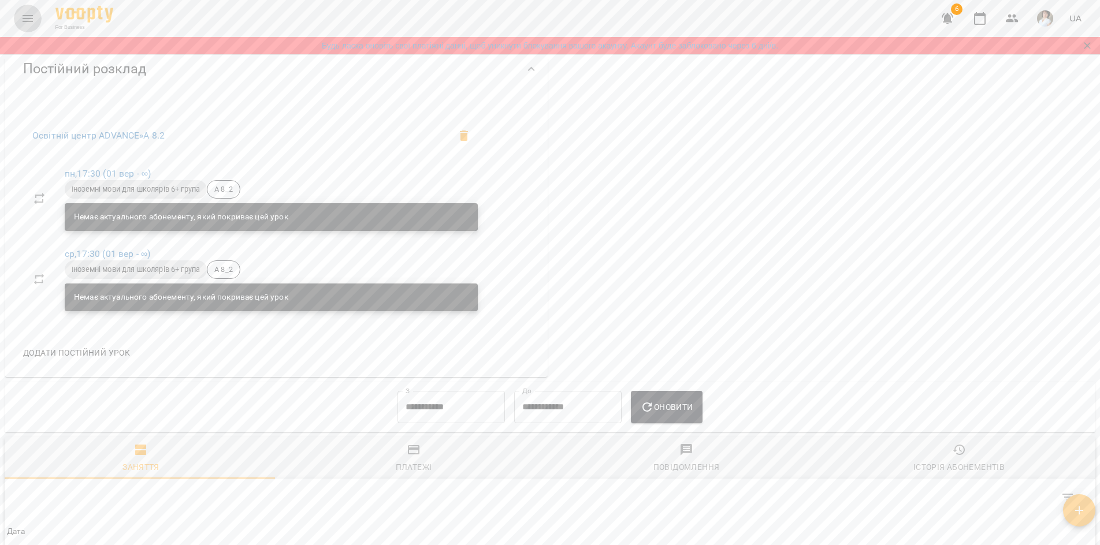
click at [24, 12] on icon "Menu" at bounding box center [28, 19] width 14 height 14
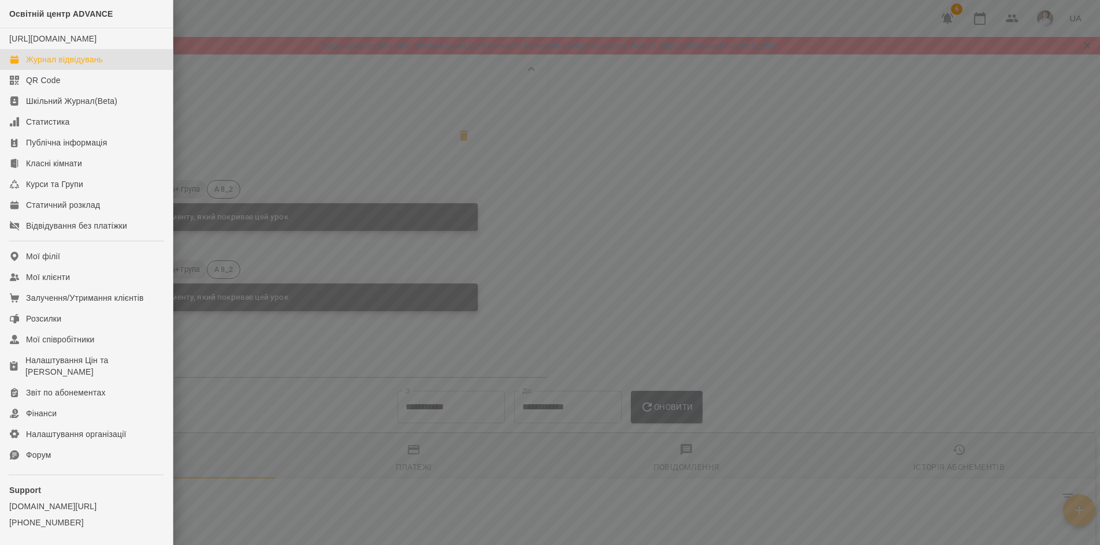
click at [38, 65] on div "Журнал відвідувань" at bounding box center [64, 60] width 77 height 12
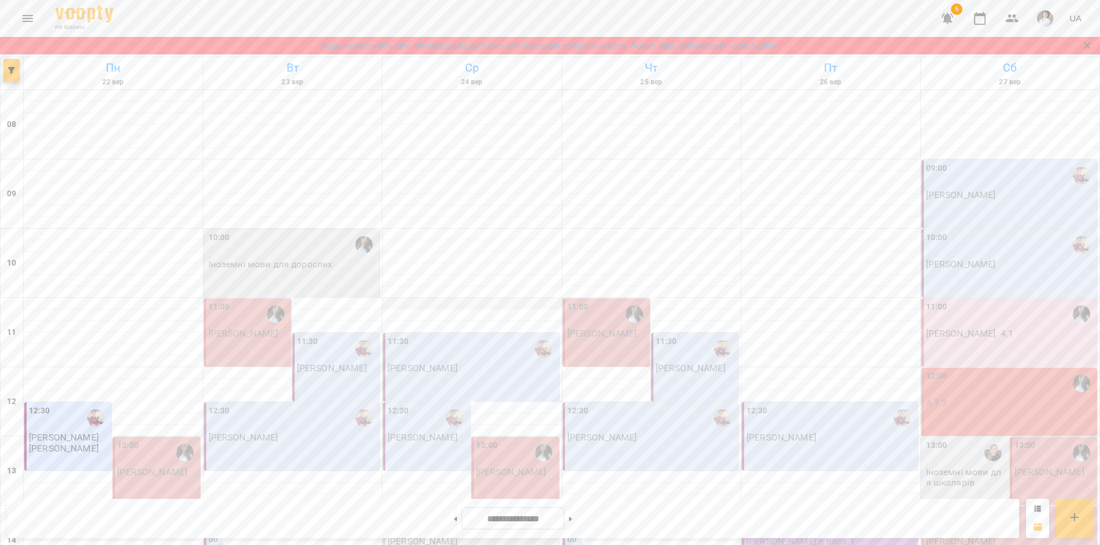
scroll to position [173, 0]
